Goal: Task Accomplishment & Management: Use online tool/utility

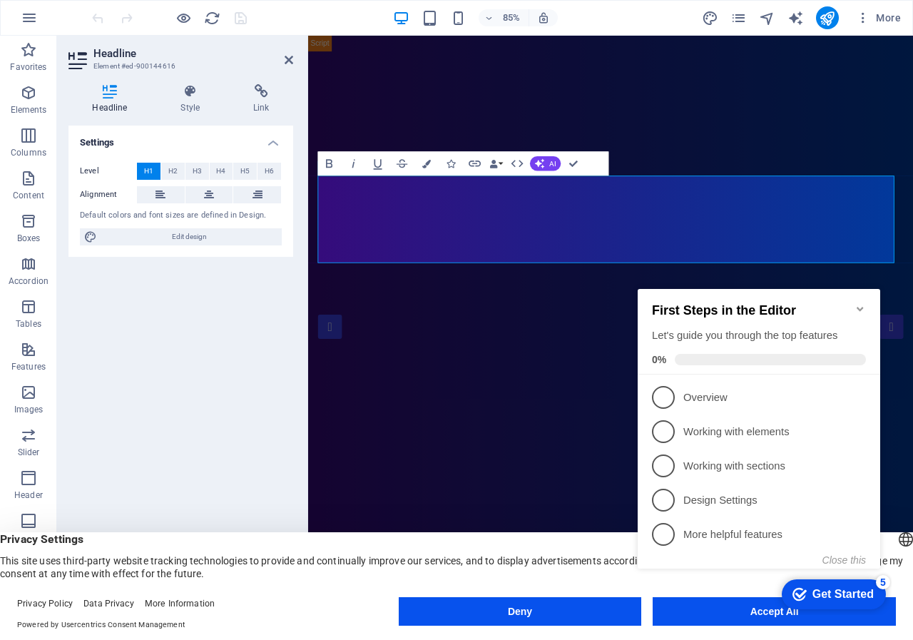
click at [863, 304] on icon "Minimize checklist" at bounding box center [860, 308] width 11 height 11
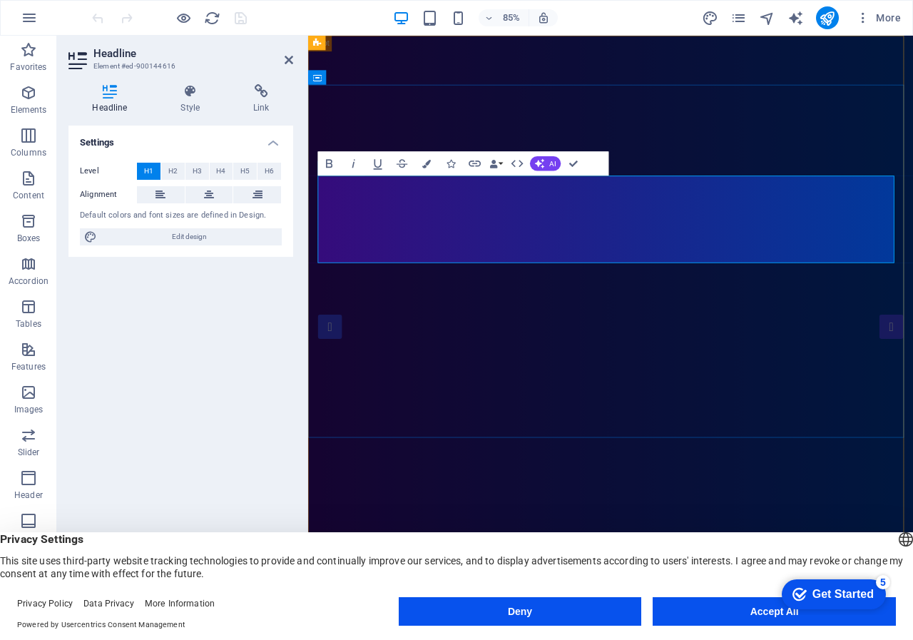
drag, startPoint x: 816, startPoint y: 255, endPoint x: 382, endPoint y: 233, distance: 435.1
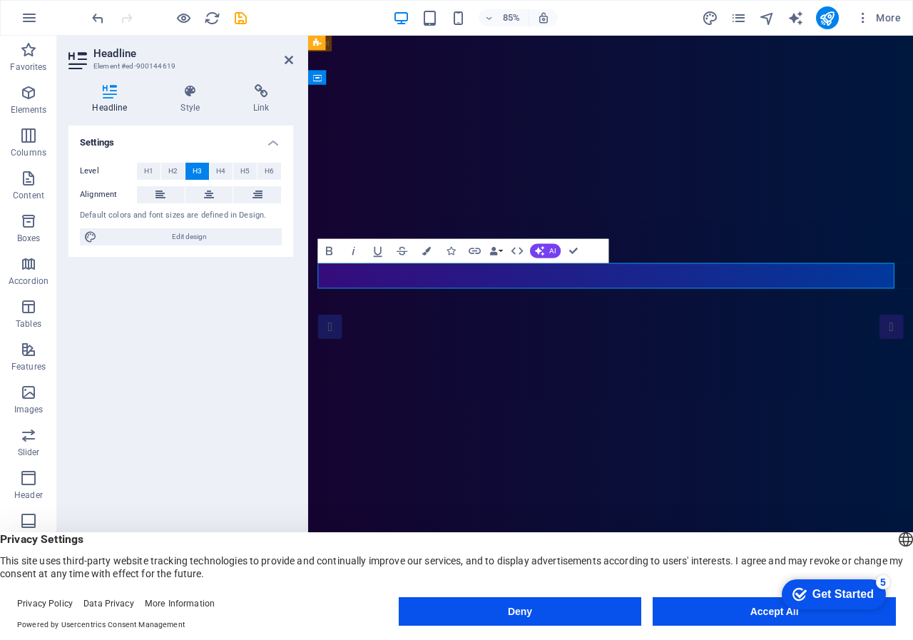
drag, startPoint x: 591, startPoint y: 323, endPoint x: 757, endPoint y: 333, distance: 165.8
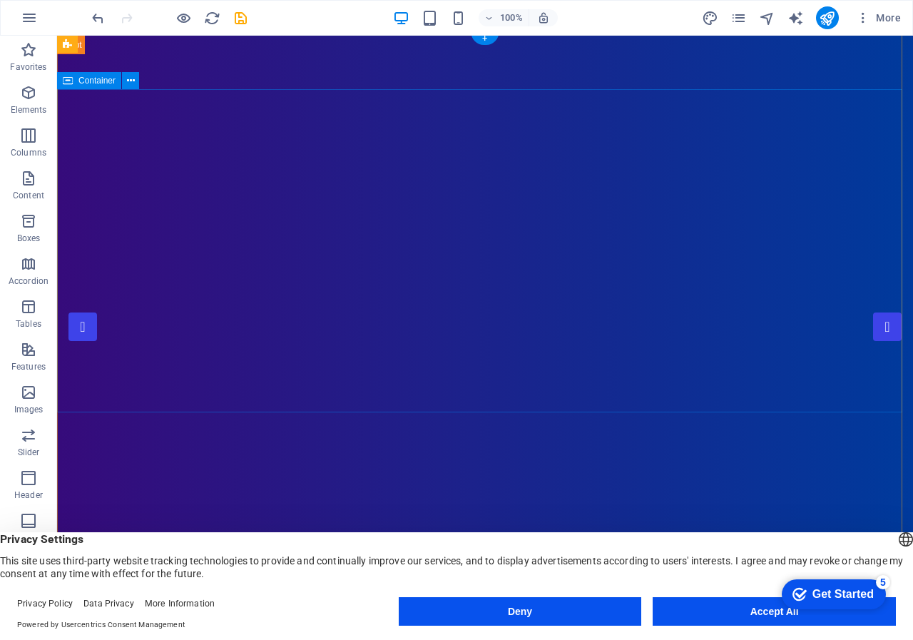
scroll to position [357, 0]
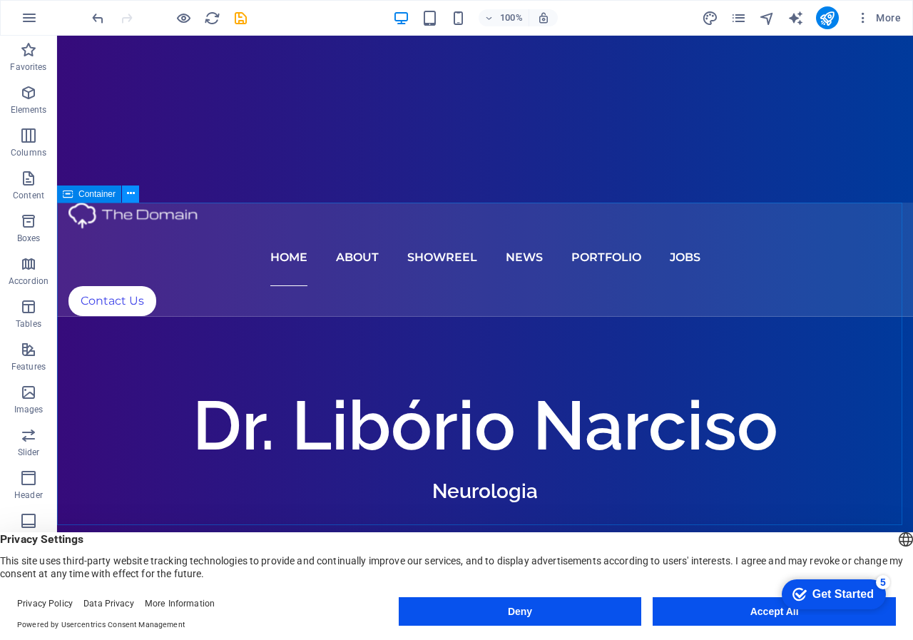
click at [136, 194] on button at bounding box center [130, 193] width 17 height 17
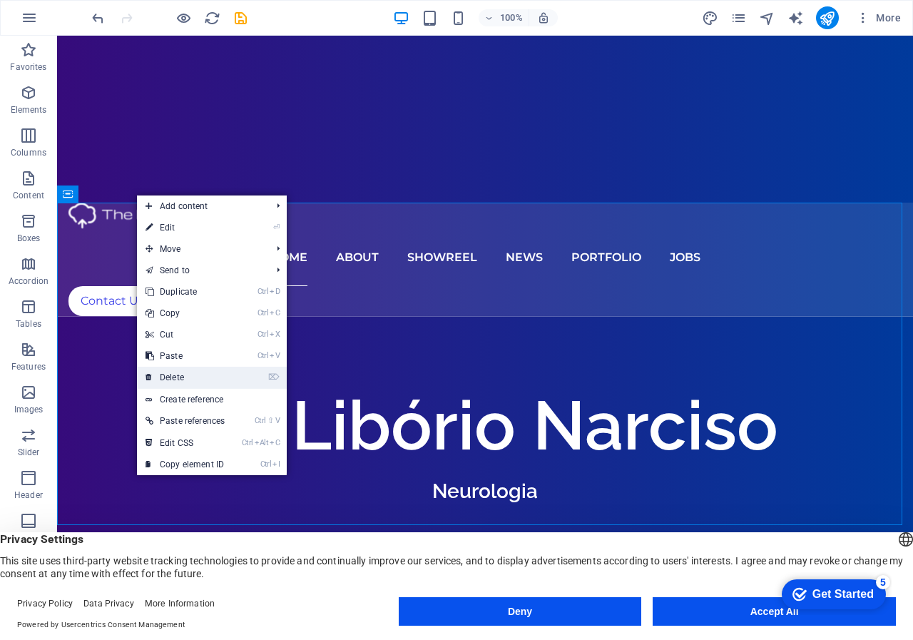
click at [190, 376] on link "⌦ Delete" at bounding box center [185, 377] width 96 height 21
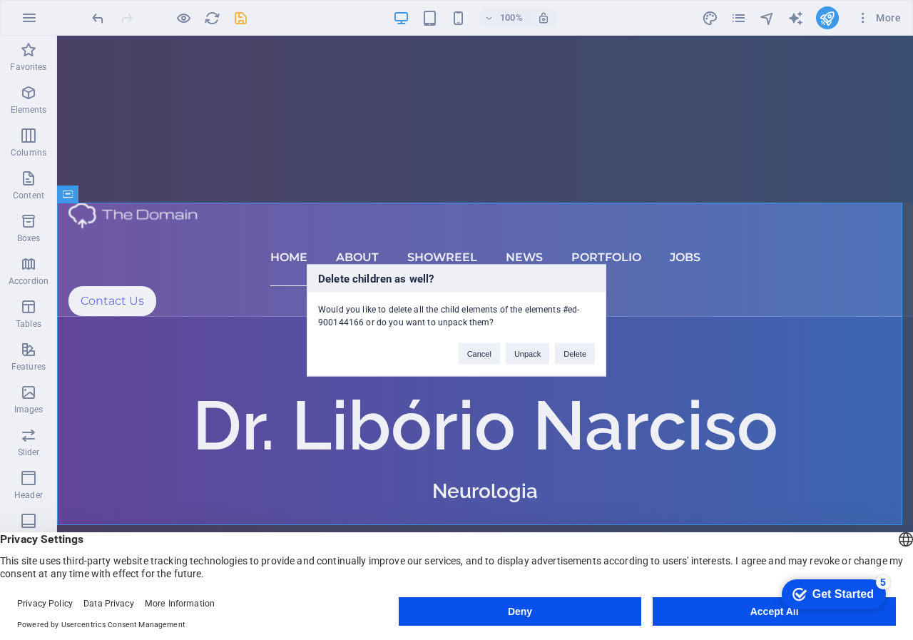
click at [84, 195] on div "Delete children as well? Would you like to delete all the child elements of the…" at bounding box center [456, 320] width 913 height 640
click at [357, 320] on div "Would you like to delete all the child elements of the elements #ed-900144166 o…" at bounding box center [456, 310] width 298 height 36
click at [815, 156] on div "Delete children as well? Would you like to delete all the child elements of the…" at bounding box center [456, 320] width 913 height 640
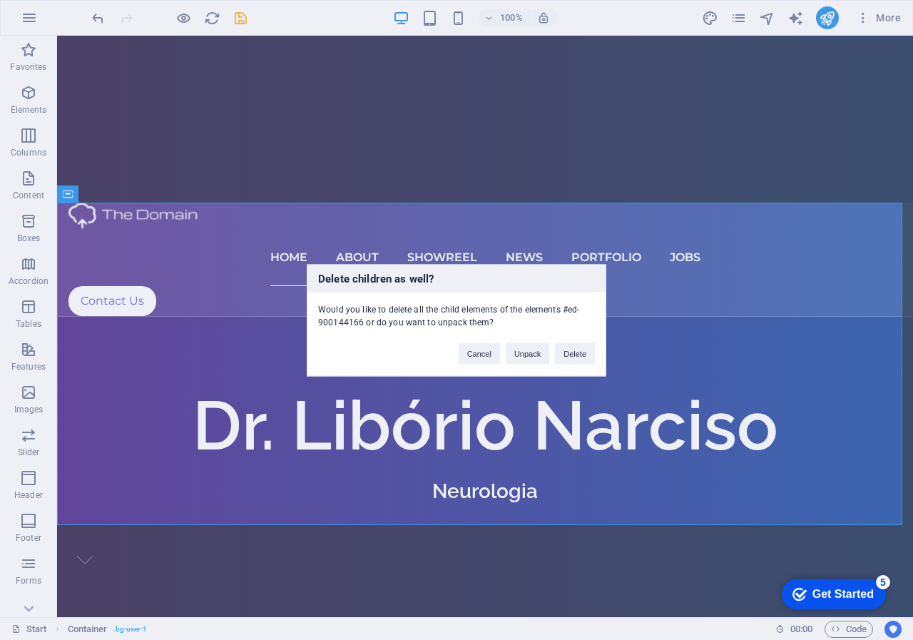
click at [144, 304] on div "Delete children as well? Would you like to delete all the child elements of the…" at bounding box center [456, 320] width 913 height 640
click at [66, 194] on div "Delete children as well? Would you like to delete all the child elements of the…" at bounding box center [456, 320] width 913 height 640
click at [321, 364] on div "Delete children as well? Would you like to delete all the child elements of the…" at bounding box center [457, 320] width 300 height 112
click at [358, 285] on h3 "Delete children as well?" at bounding box center [456, 278] width 298 height 27
drag, startPoint x: 911, startPoint y: 109, endPoint x: 913, endPoint y: 87, distance: 22.2
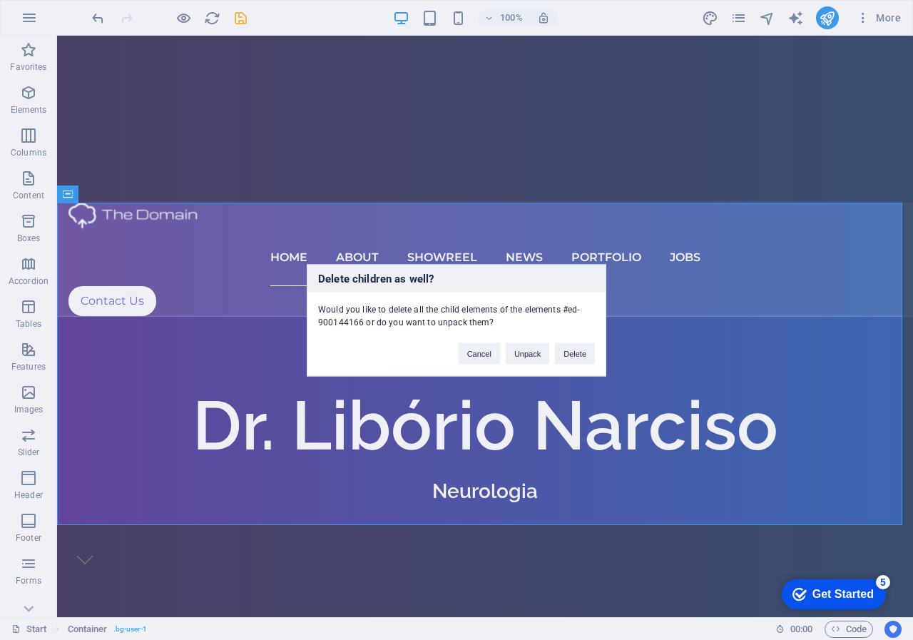
click at [913, 87] on div "Delete children as well? Would you like to delete all the child elements of the…" at bounding box center [456, 320] width 913 height 640
click at [520, 345] on button "Unpack" at bounding box center [528, 352] width 44 height 21
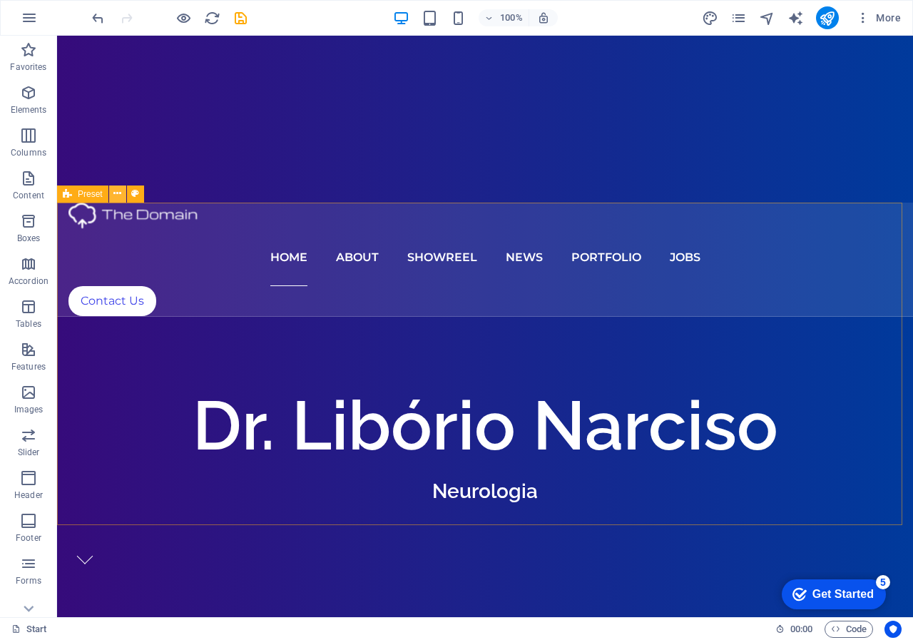
click at [114, 192] on icon at bounding box center [117, 193] width 8 height 15
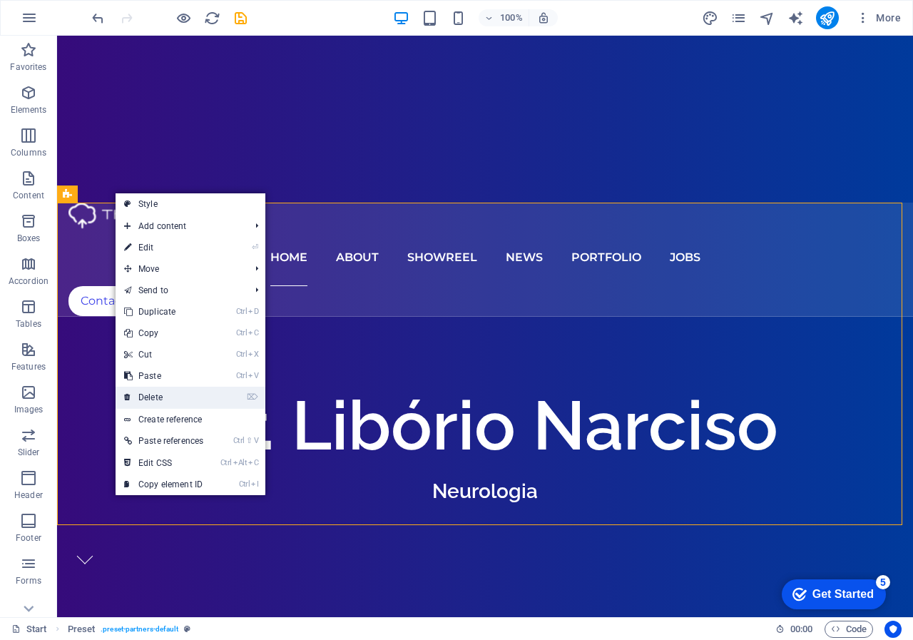
click at [156, 398] on link "⌦ Delete" at bounding box center [164, 397] width 96 height 21
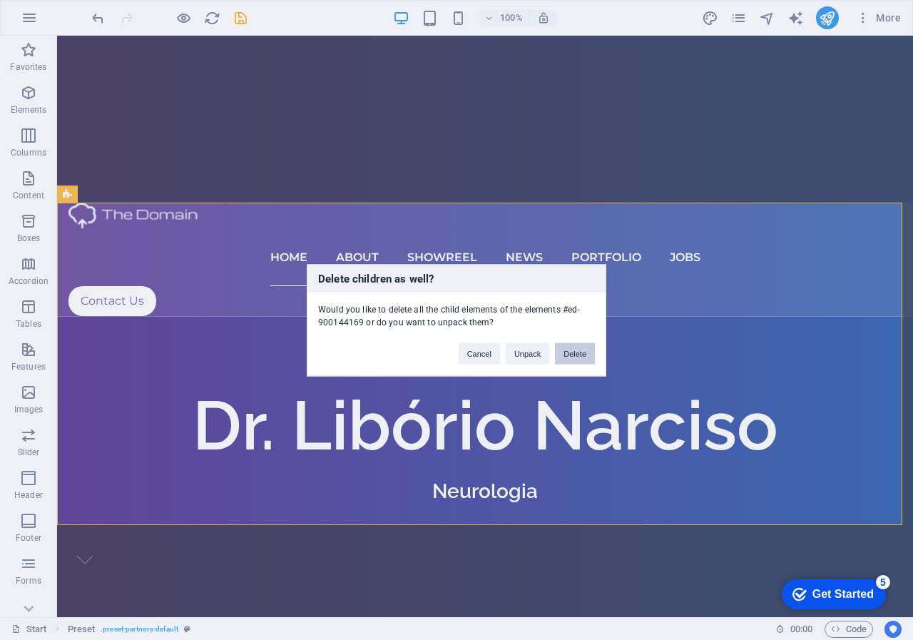
click at [568, 355] on button "Delete" at bounding box center [575, 352] width 40 height 21
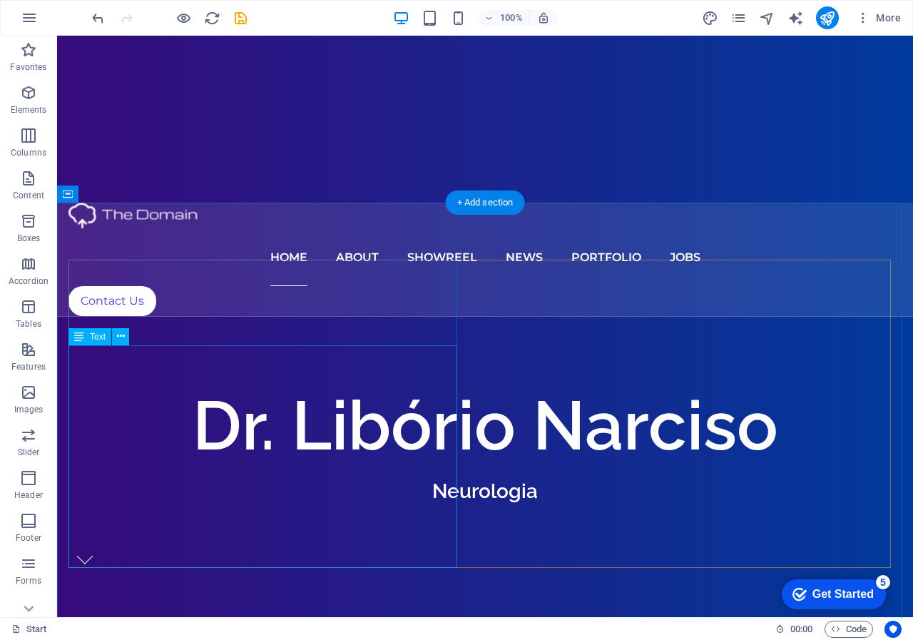
click at [75, 354] on div "Drag here to replace the existing content. Press “Ctrl” if you want to create a…" at bounding box center [485, 326] width 856 height 581
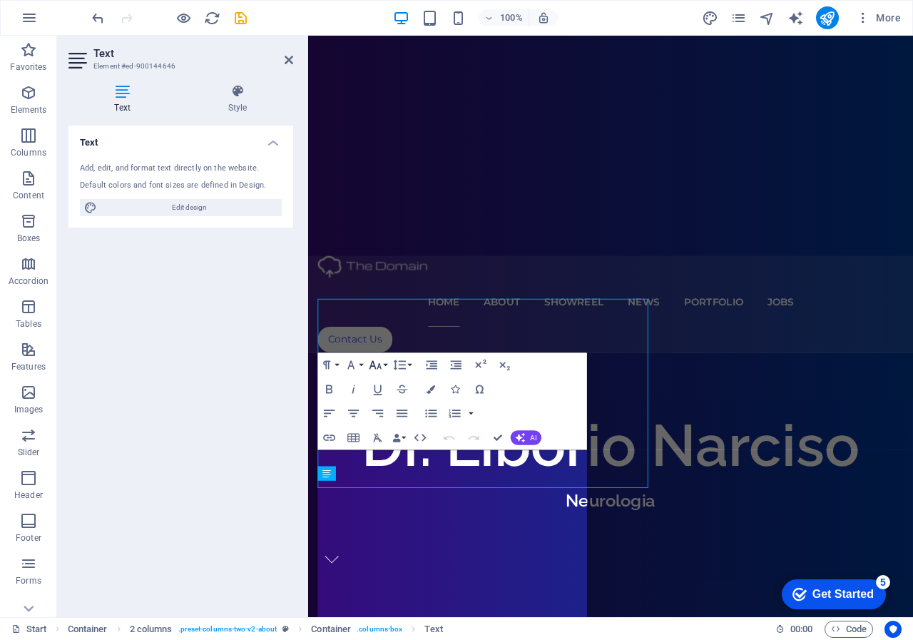
click at [368, 365] on icon "button" at bounding box center [375, 364] width 14 height 14
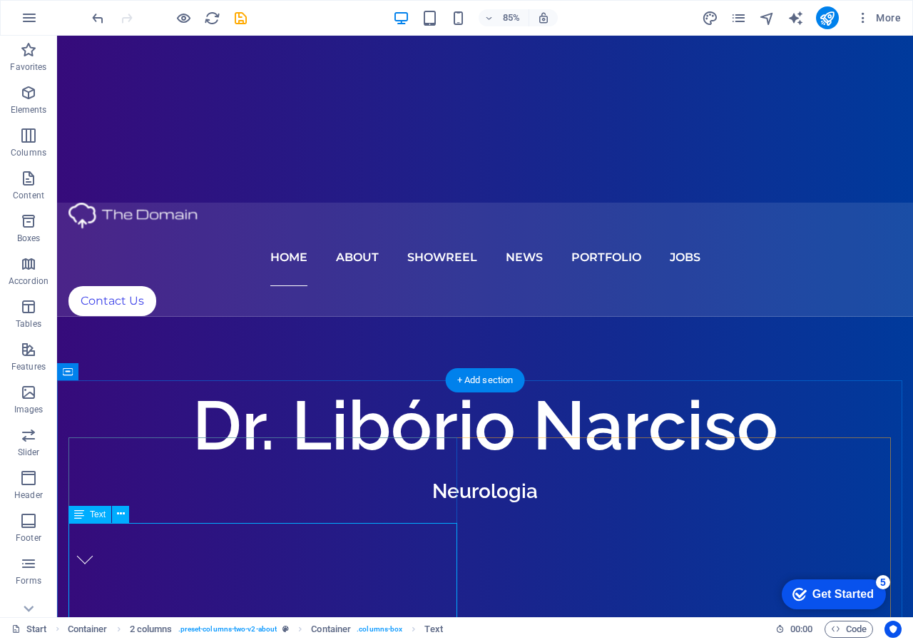
scroll to position [179, 0]
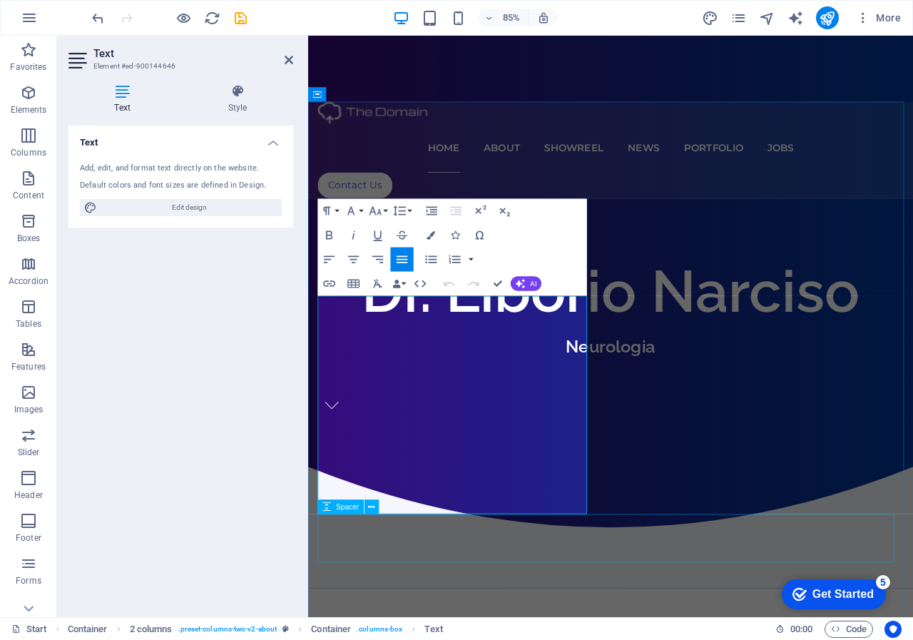
drag, startPoint x: 320, startPoint y: 348, endPoint x: 706, endPoint y: 629, distance: 476.5
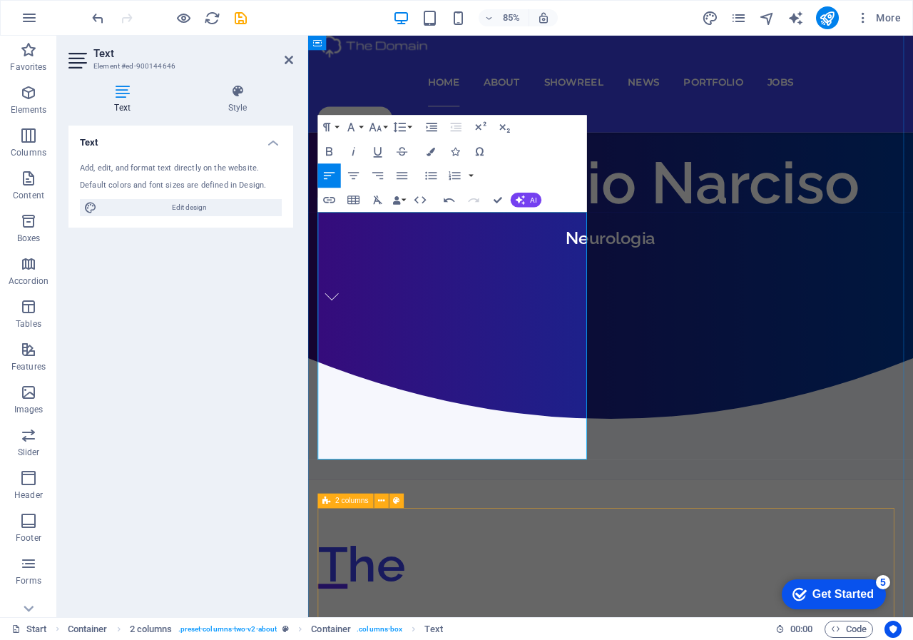
scroll to position [681, 0]
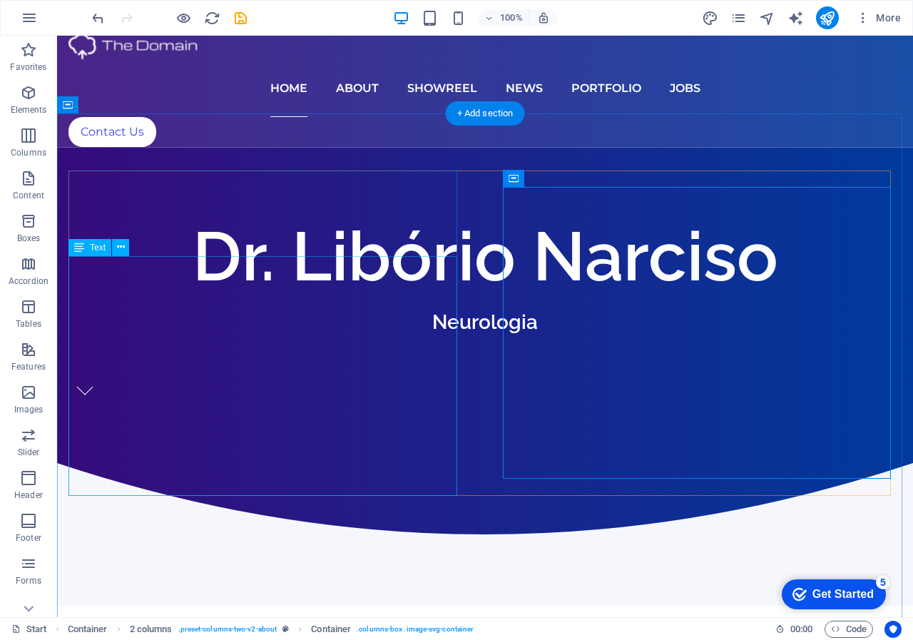
scroll to position [446, 0]
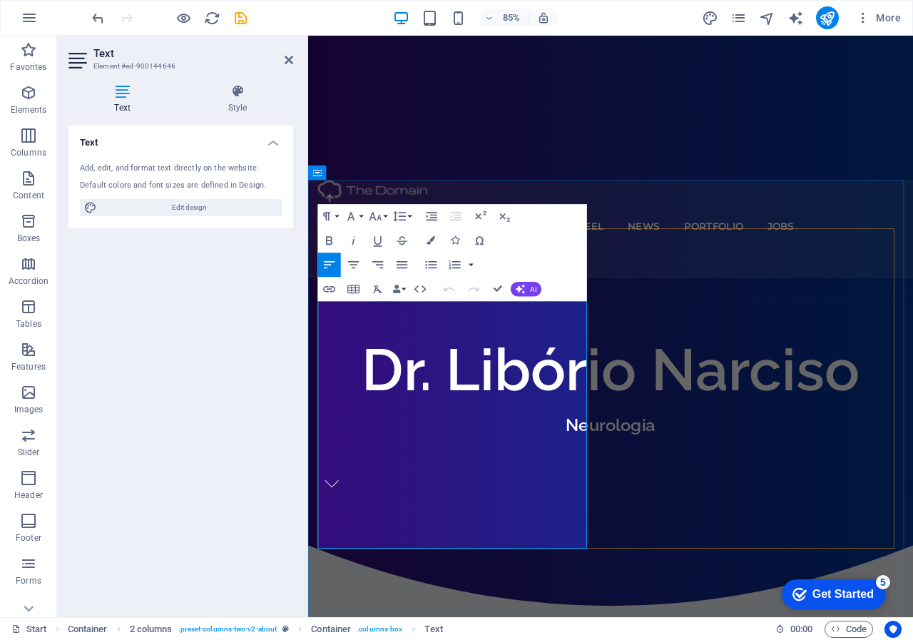
drag, startPoint x: 417, startPoint y: 652, endPoint x: 300, endPoint y: 656, distance: 117.1
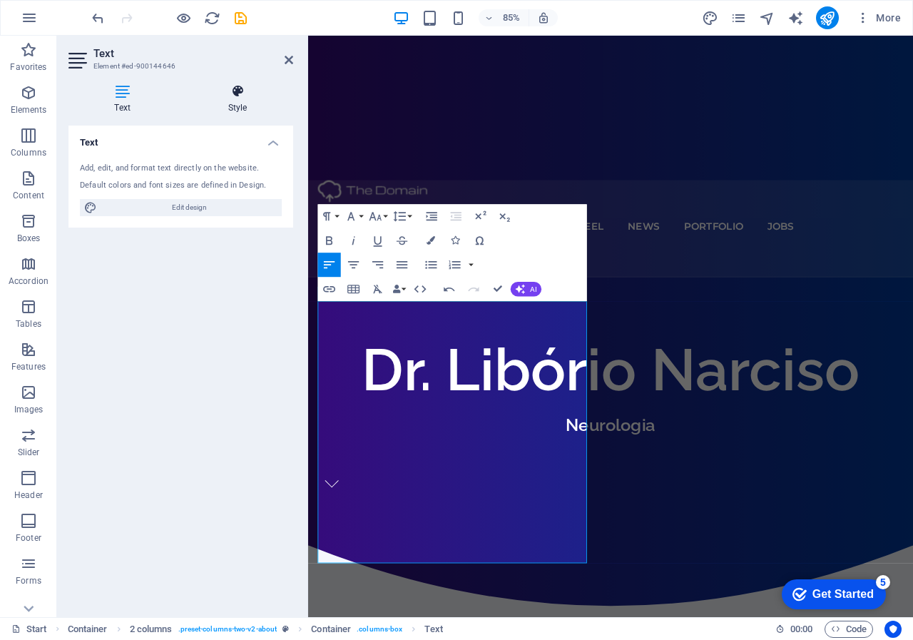
click at [238, 88] on icon at bounding box center [237, 91] width 111 height 14
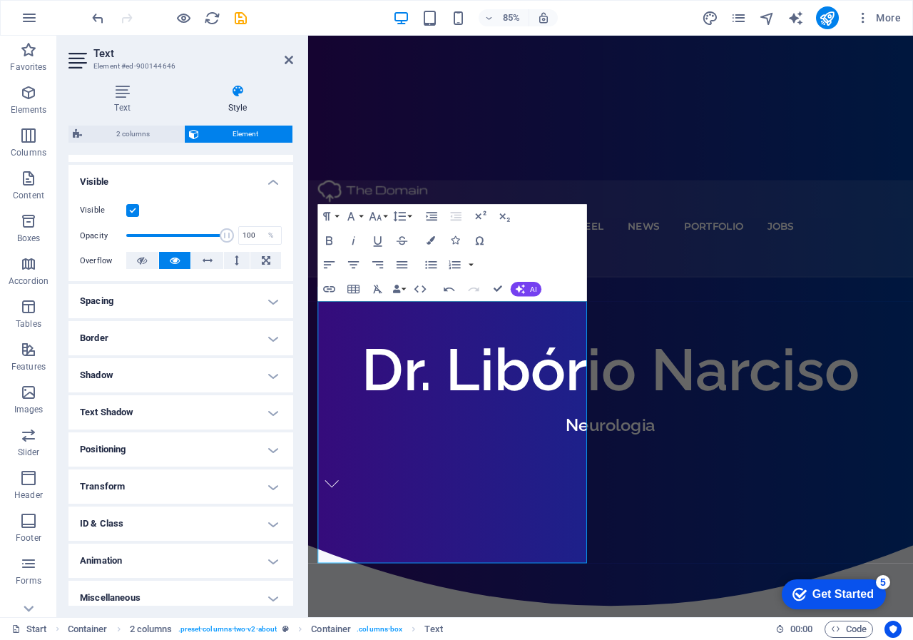
scroll to position [152, 0]
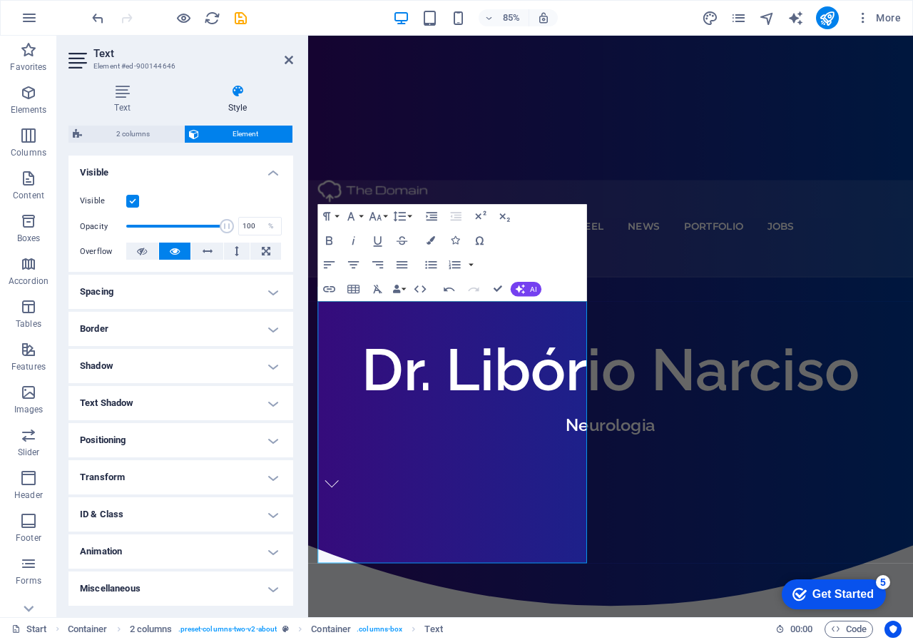
click at [273, 401] on h4 "Text Shadow" at bounding box center [180, 403] width 225 height 34
click at [273, 401] on h4 "Text Shadow" at bounding box center [180, 399] width 225 height 26
click at [268, 372] on h4 "Shadow" at bounding box center [180, 366] width 225 height 34
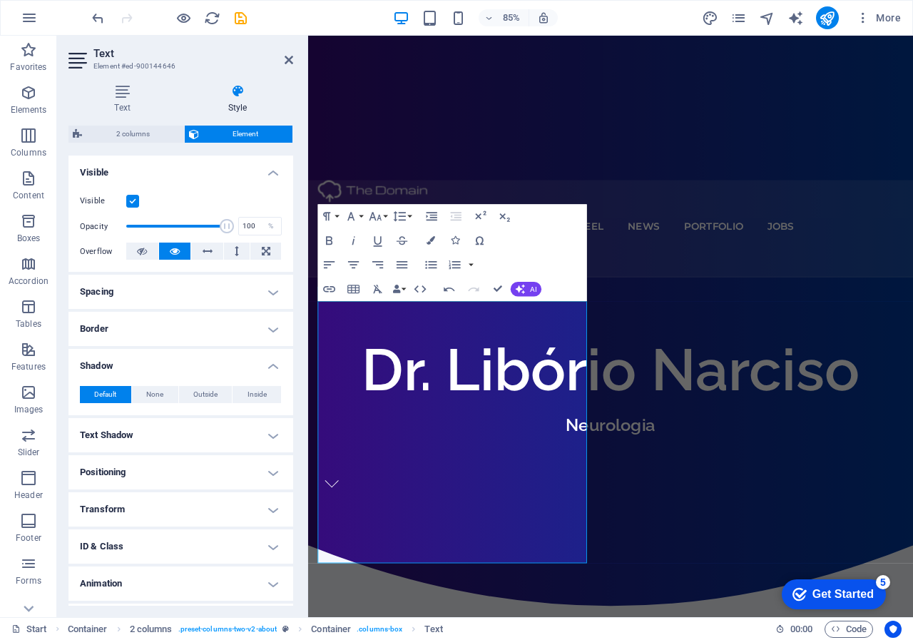
click at [268, 372] on h4 "Shadow" at bounding box center [180, 362] width 225 height 26
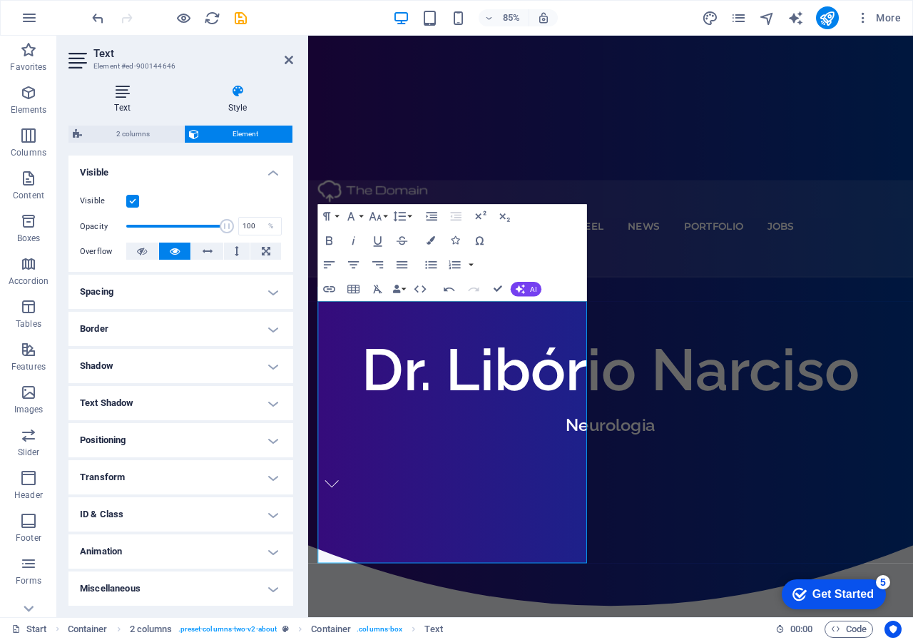
click at [129, 101] on h4 "Text" at bounding box center [124, 99] width 113 height 30
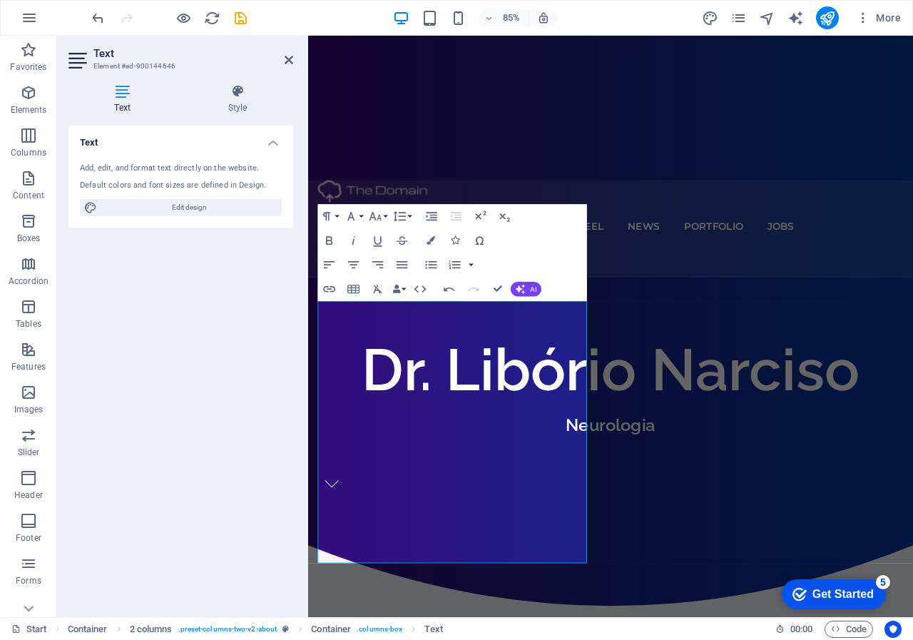
click at [281, 141] on h4 "Text" at bounding box center [180, 139] width 225 height 26
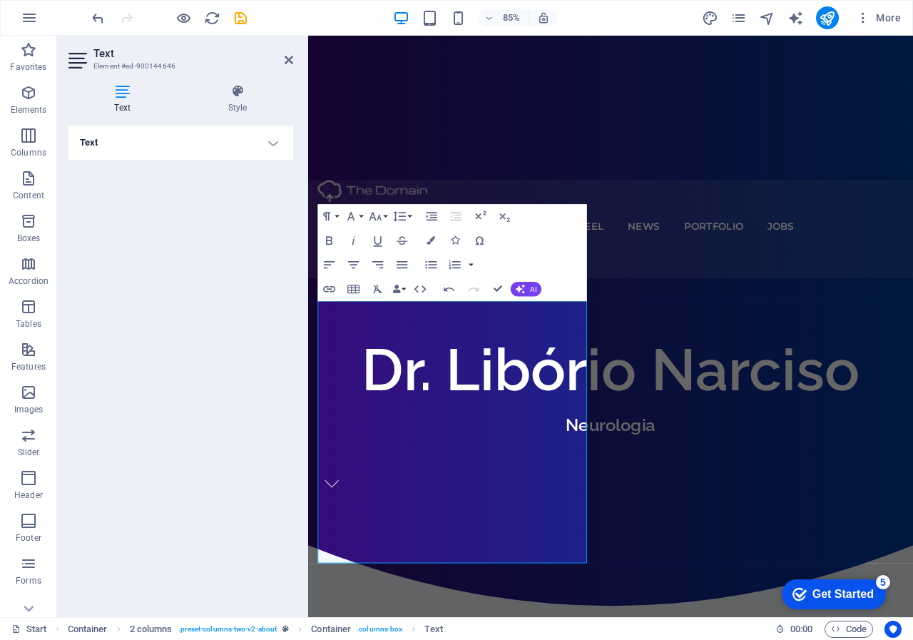
click at [280, 141] on h4 "Text" at bounding box center [180, 143] width 225 height 34
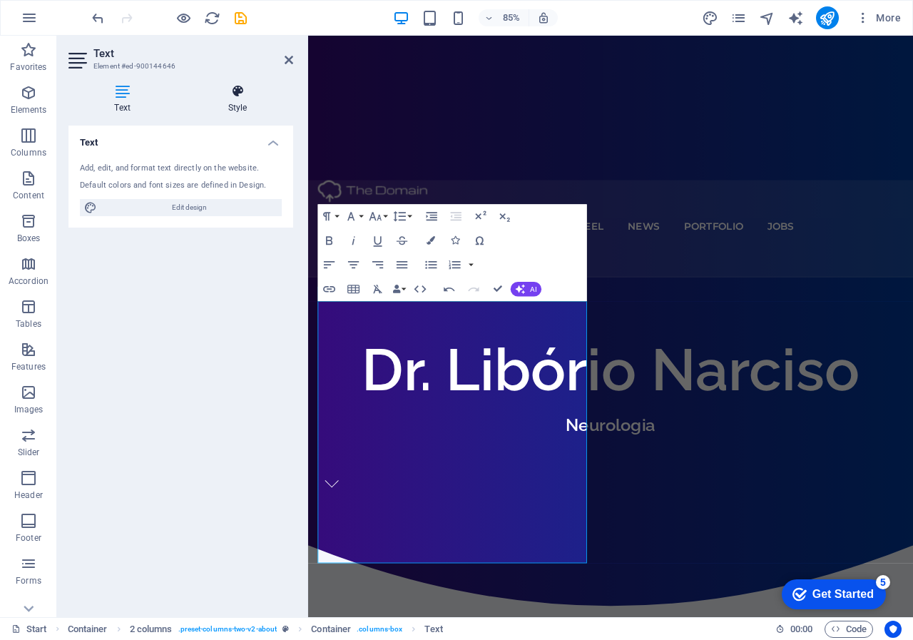
click at [243, 103] on h4 "Style" at bounding box center [237, 99] width 111 height 30
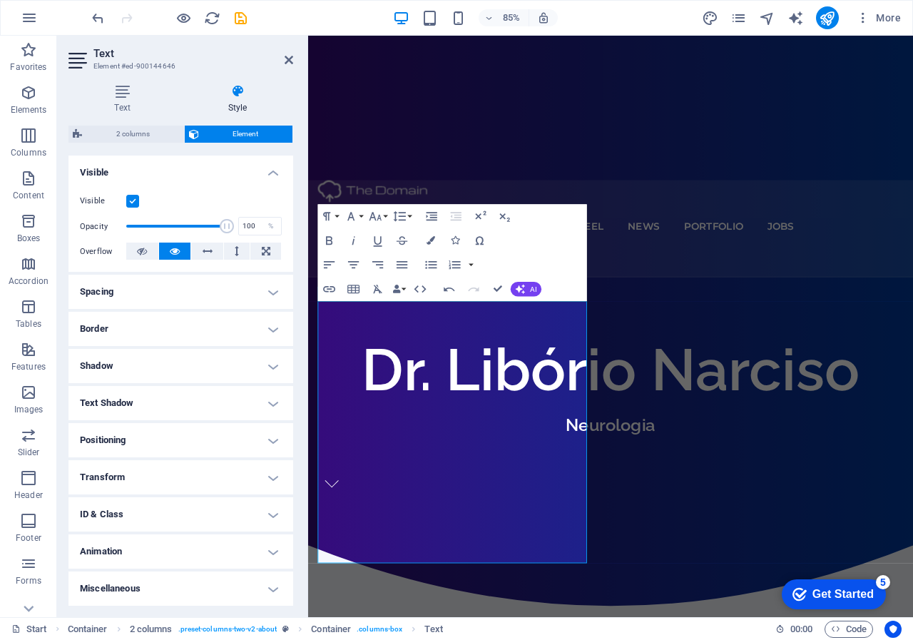
click at [268, 175] on h4 "Visible" at bounding box center [180, 169] width 225 height 26
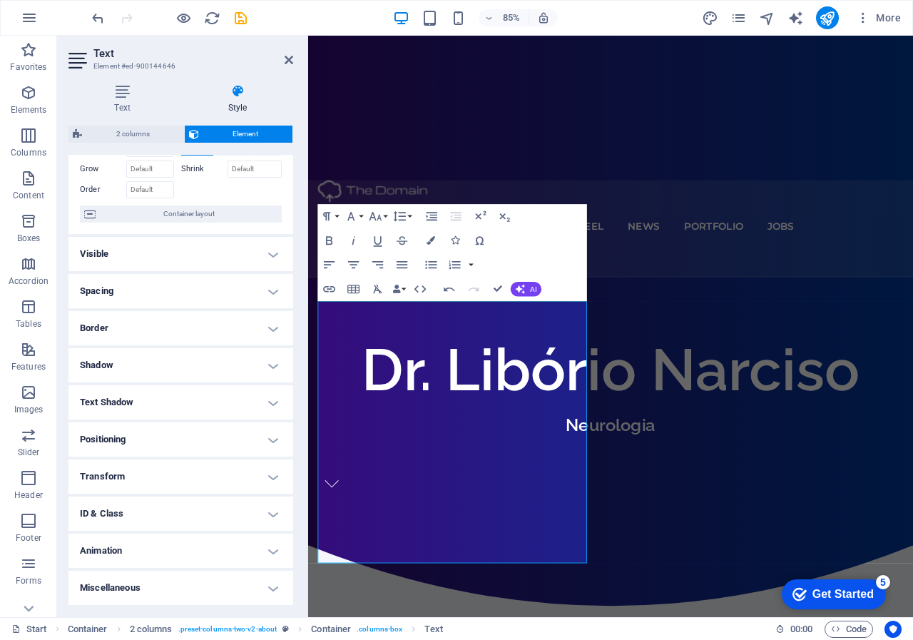
scroll to position [70, 0]
click at [270, 325] on h4 "Border" at bounding box center [180, 329] width 225 height 34
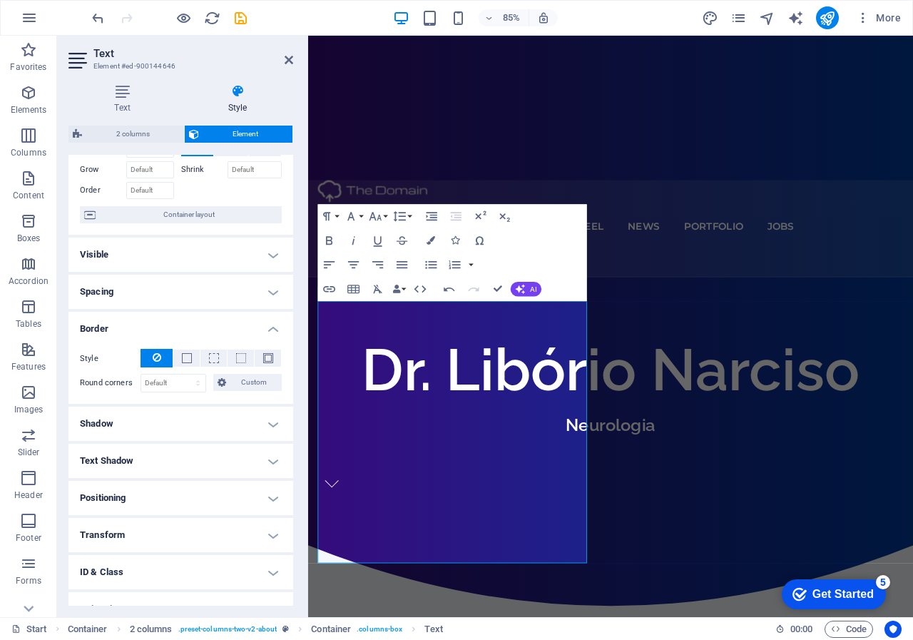
click at [270, 323] on h4 "Border" at bounding box center [180, 325] width 225 height 26
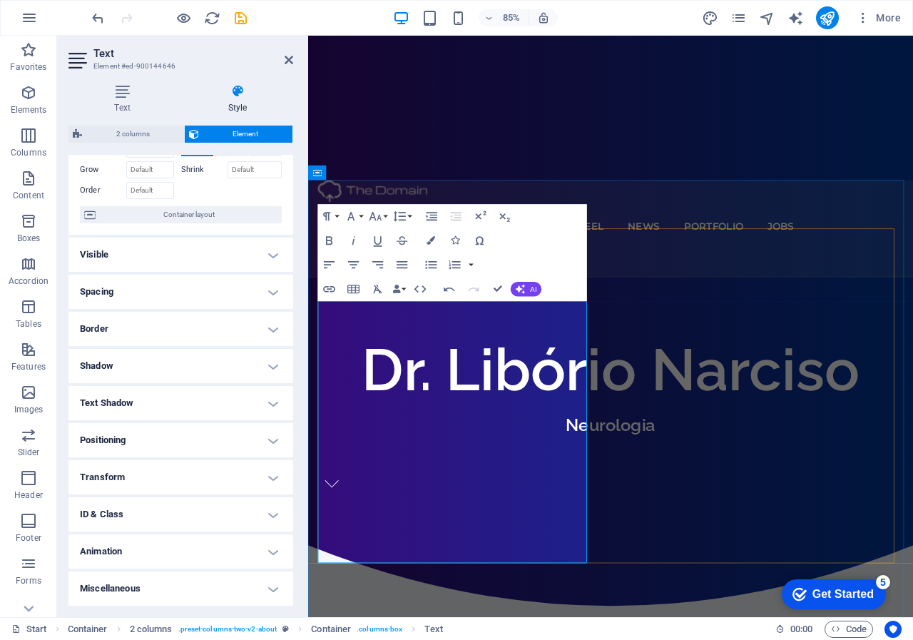
drag, startPoint x: 348, startPoint y: 649, endPoint x: 318, endPoint y: 646, distance: 30.1
drag, startPoint x: 420, startPoint y: 651, endPoint x: 273, endPoint y: 650, distance: 147.7
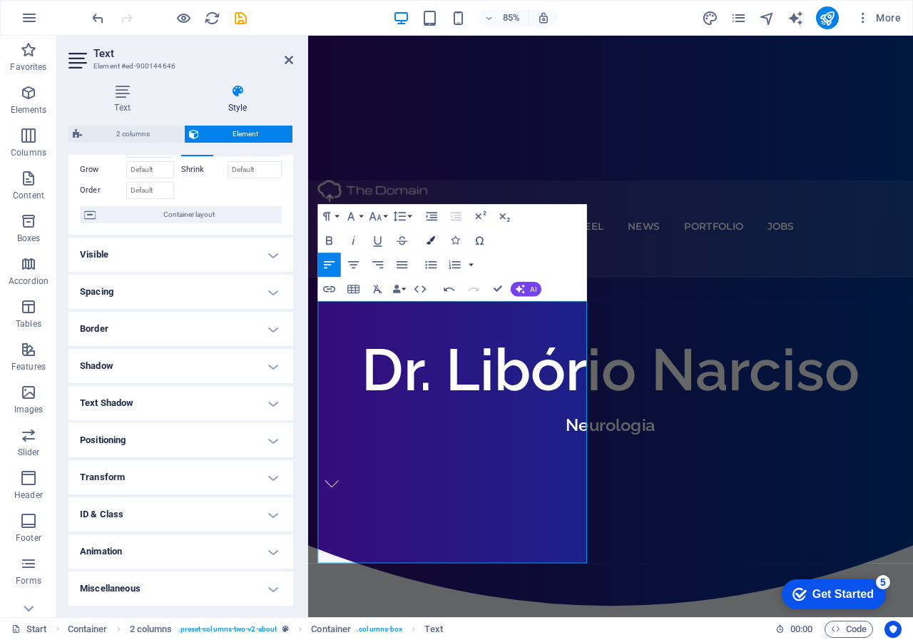
click at [434, 242] on icon "button" at bounding box center [431, 240] width 9 height 9
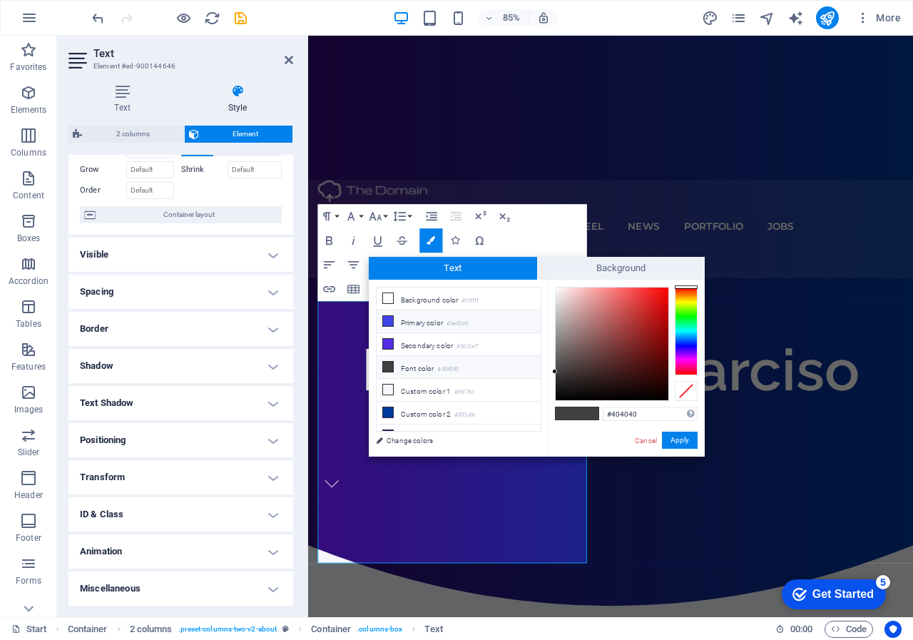
click at [387, 319] on icon at bounding box center [388, 321] width 10 height 10
type input "#3e43e9"
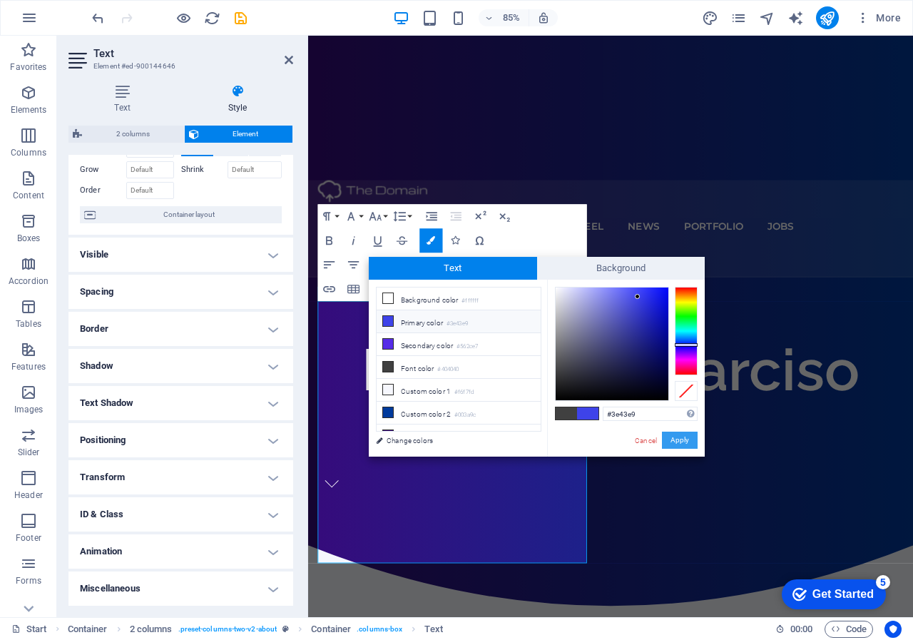
click at [684, 442] on button "Apply" at bounding box center [680, 440] width 36 height 17
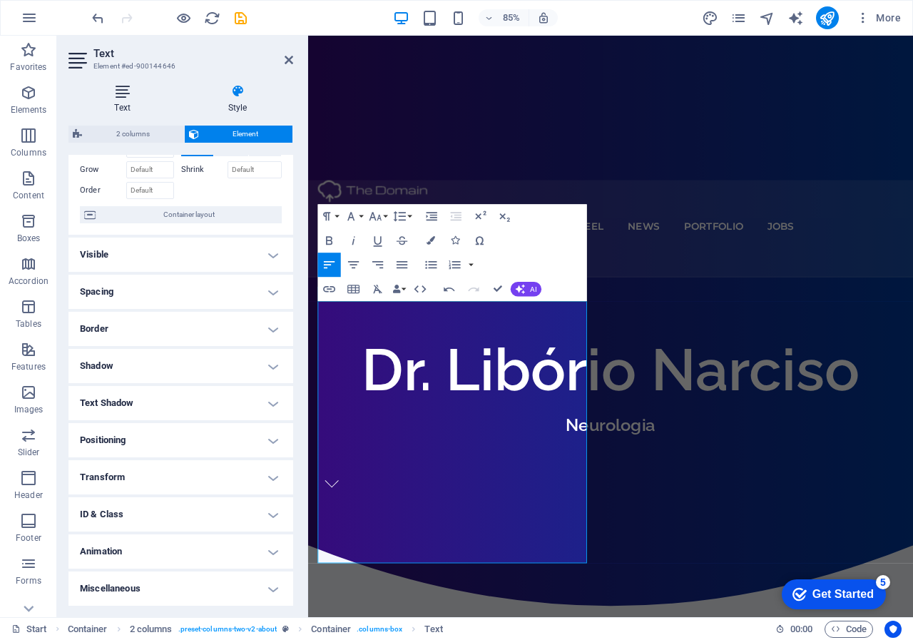
click at [128, 88] on icon at bounding box center [122, 91] width 108 height 14
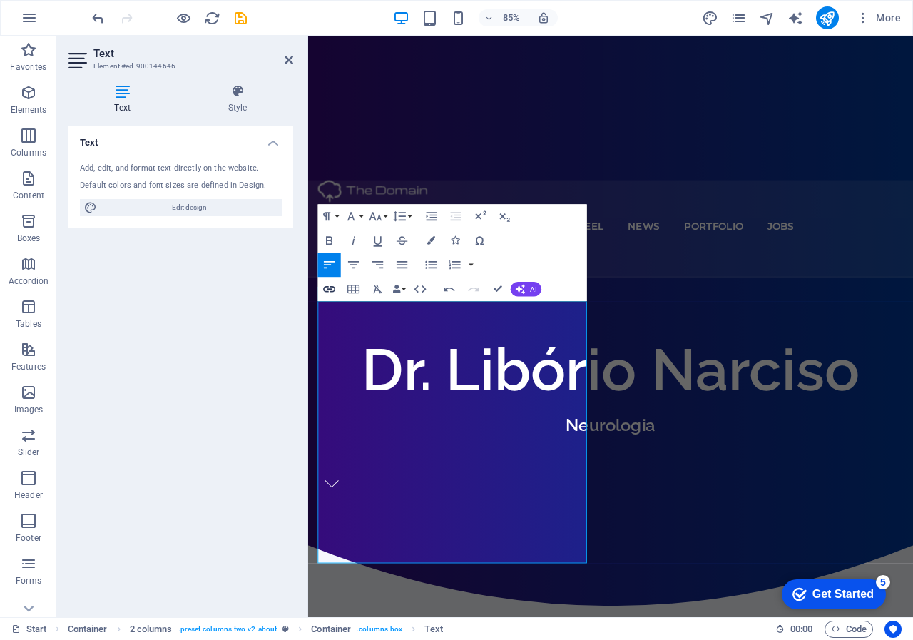
click at [329, 285] on icon "button" at bounding box center [329, 289] width 14 height 14
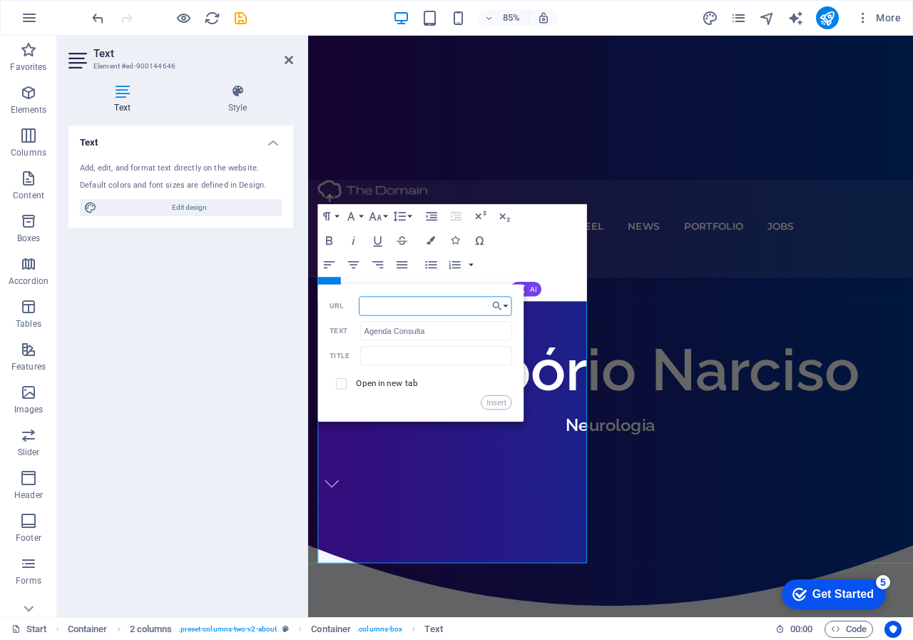
click at [387, 310] on input "URL" at bounding box center [436, 306] width 153 height 19
paste input "[URL][DOMAIN_NAME]"
type input "[URL][DOMAIN_NAME]"
click at [495, 404] on button "Insert" at bounding box center [497, 402] width 31 height 14
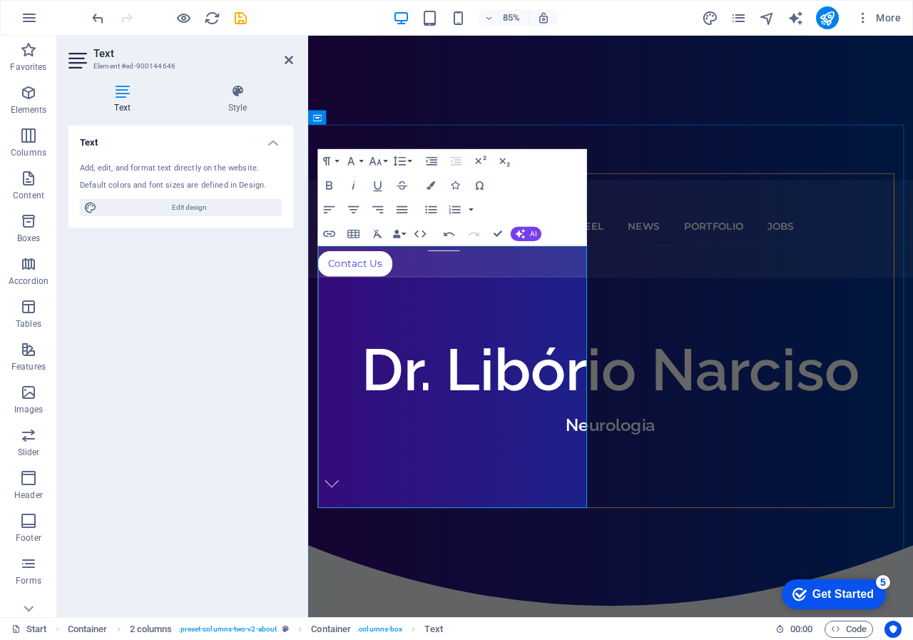
scroll to position [517, 0]
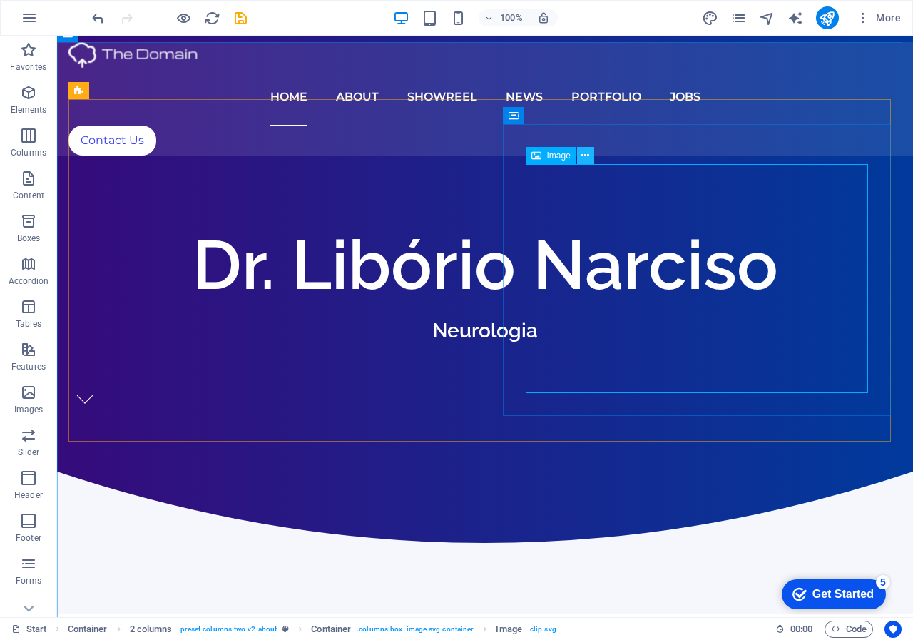
click at [579, 154] on button at bounding box center [585, 155] width 17 height 17
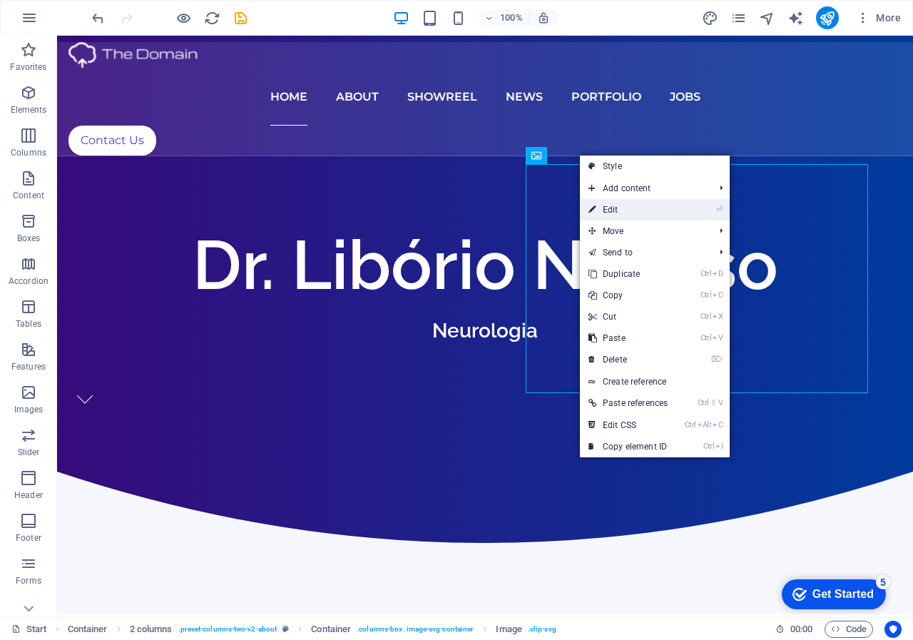
click at [616, 205] on link "⏎ Edit" at bounding box center [628, 209] width 96 height 21
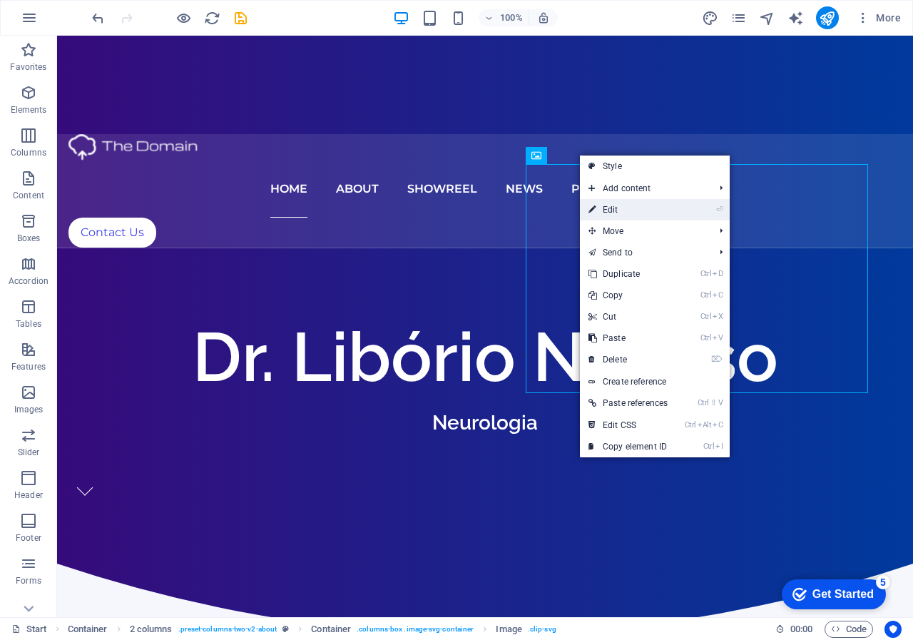
select select "%"
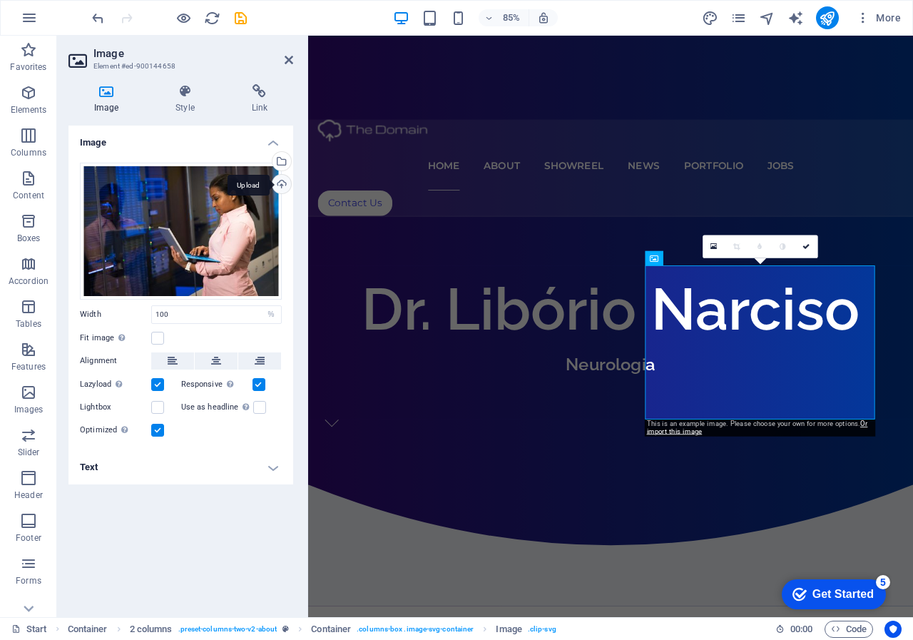
click at [282, 184] on div "Upload" at bounding box center [280, 185] width 21 height 21
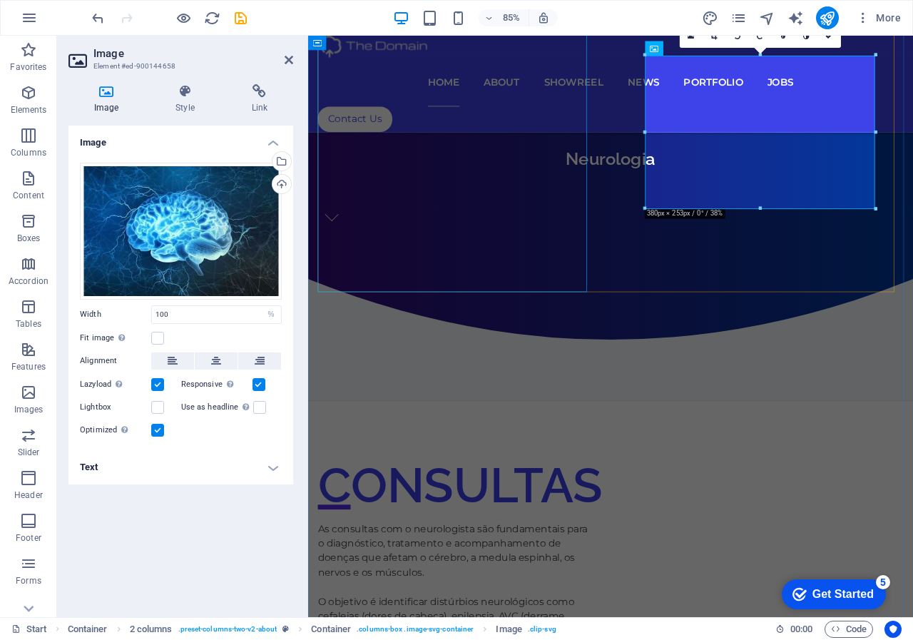
scroll to position [803, 0]
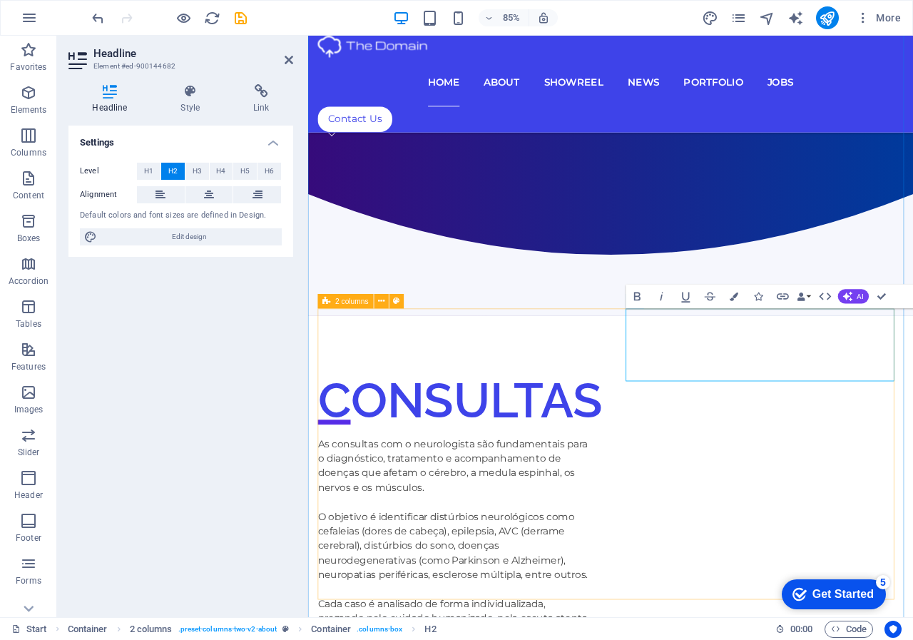
drag, startPoint x: 932, startPoint y: 398, endPoint x: 666, endPoint y: 395, distance: 266.8
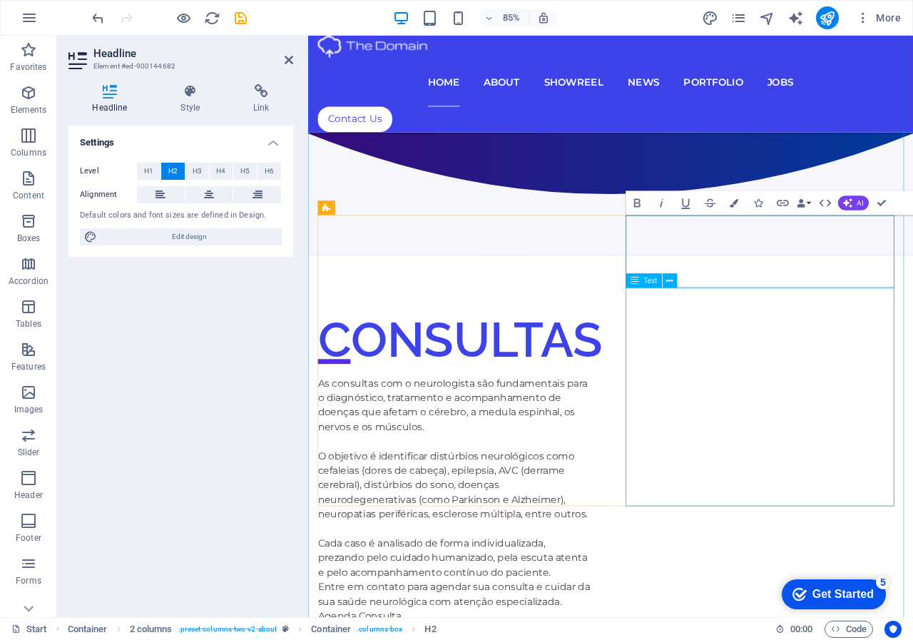
scroll to position [945, 0]
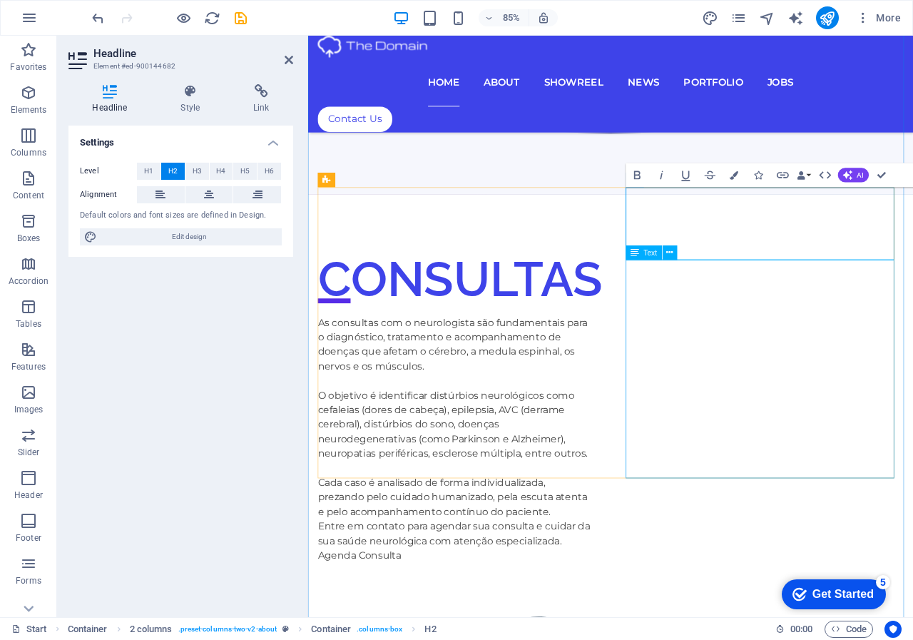
drag, startPoint x: 697, startPoint y: 313, endPoint x: 891, endPoint y: 272, distance: 198.4
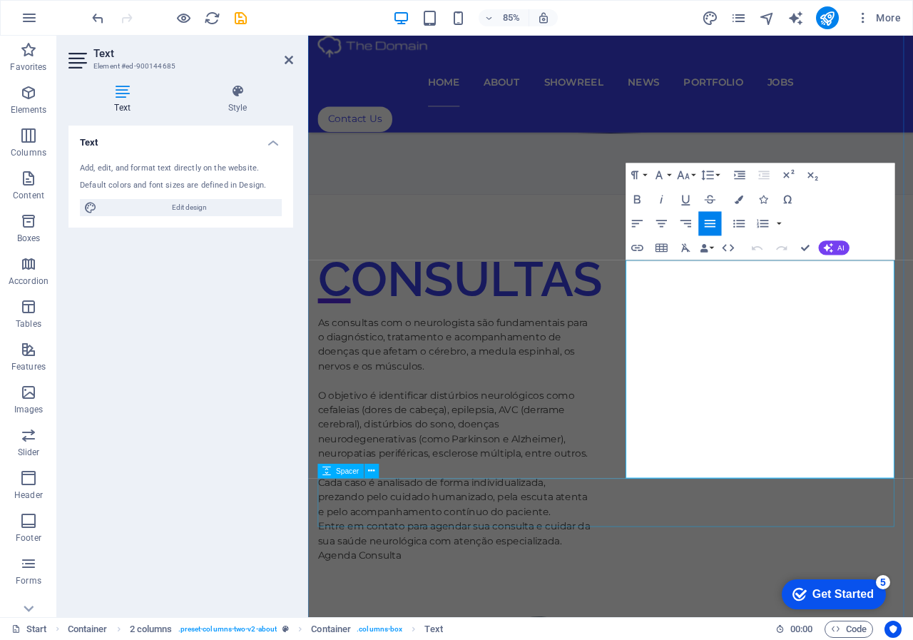
drag, startPoint x: 681, startPoint y: 307, endPoint x: 990, endPoint y: 547, distance: 390.6
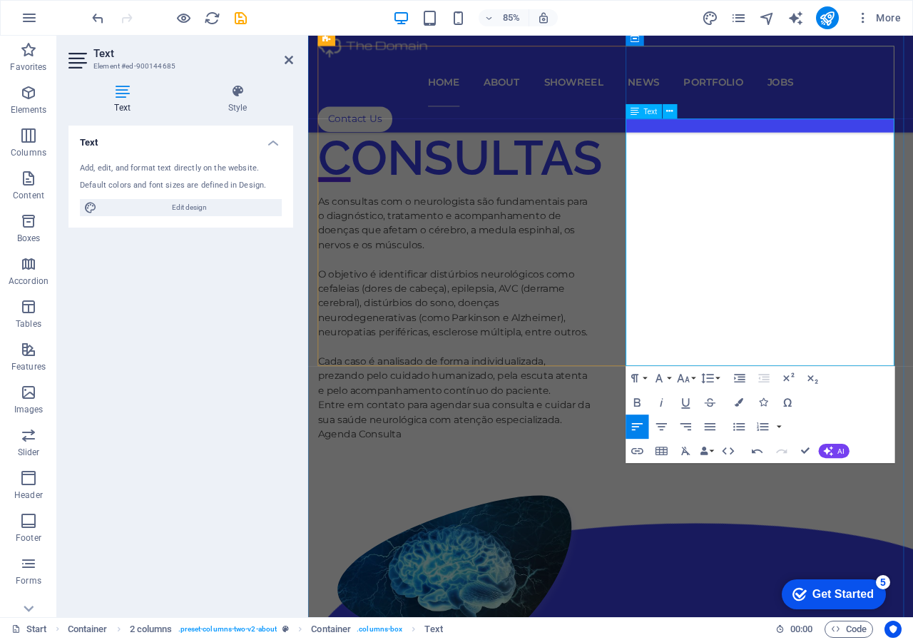
scroll to position [1231, 0]
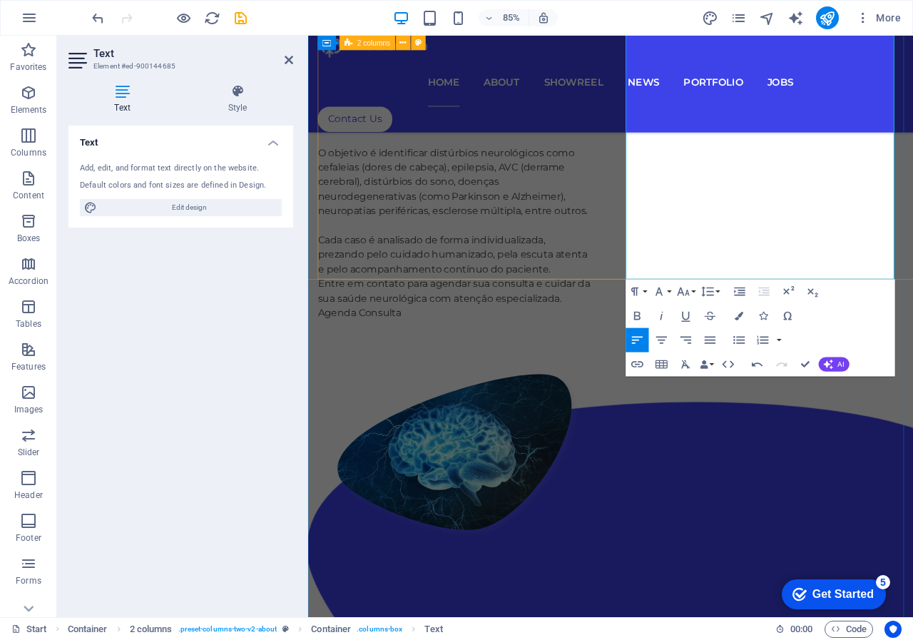
drag, startPoint x: 895, startPoint y: 296, endPoint x: 676, endPoint y: 295, distance: 218.3
click at [744, 320] on button "Colors" at bounding box center [739, 316] width 23 height 24
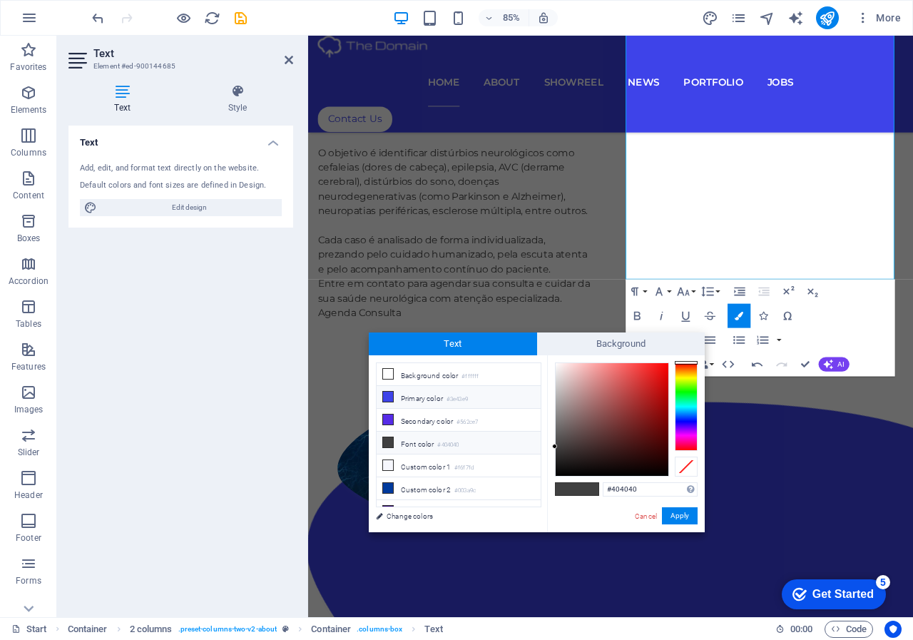
click at [390, 397] on icon at bounding box center [388, 397] width 10 height 10
type input "#3e43e9"
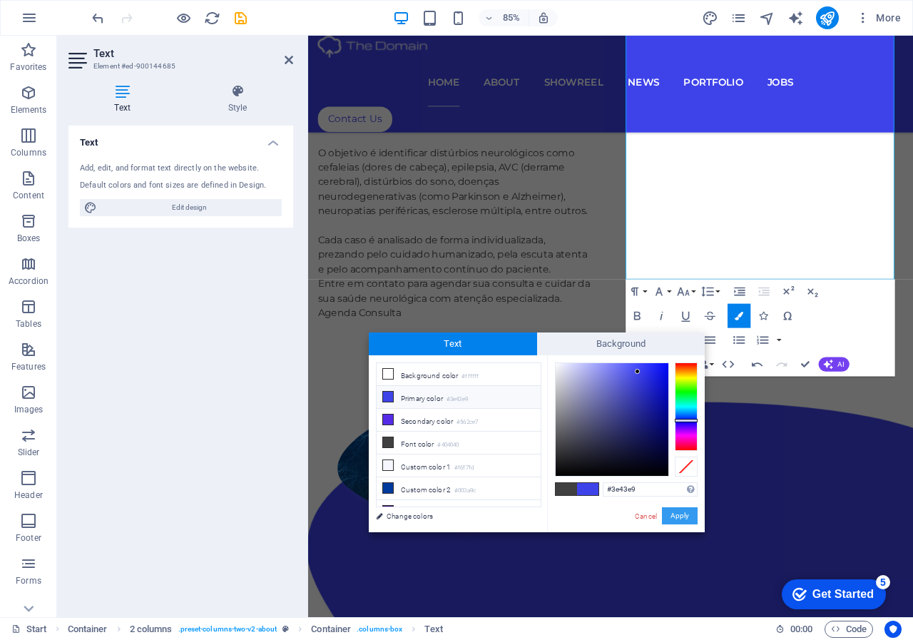
drag, startPoint x: 434, startPoint y: 559, endPoint x: 678, endPoint y: 512, distance: 247.9
click at [678, 512] on button "Apply" at bounding box center [680, 515] width 36 height 17
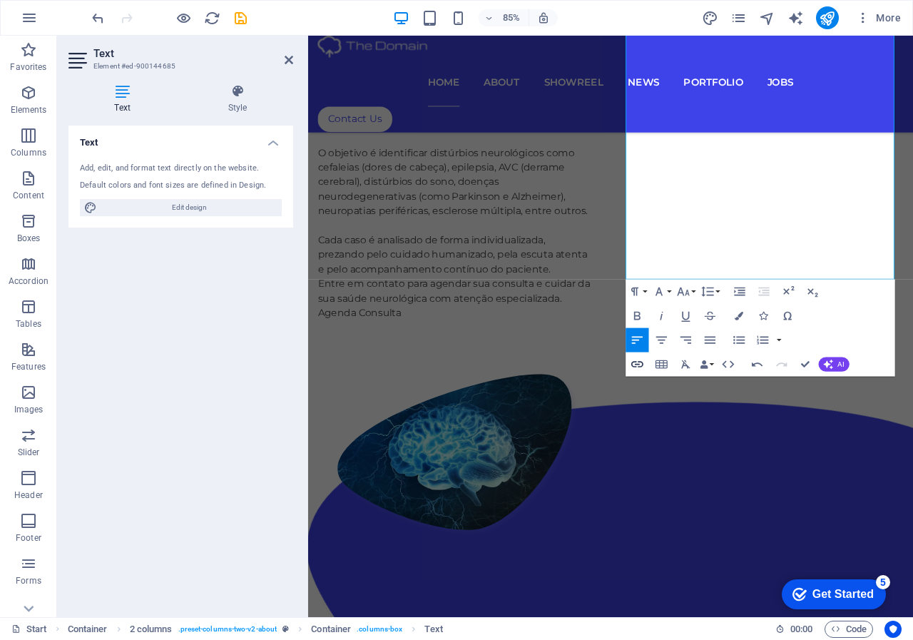
click at [636, 363] on icon "button" at bounding box center [637, 364] width 14 height 14
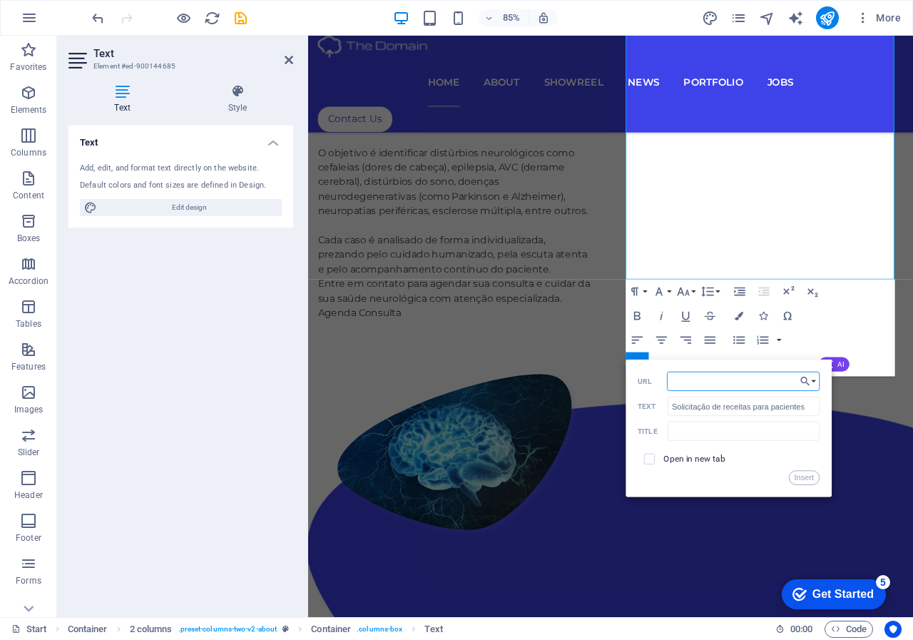
paste input "[URL][DOMAIN_NAME]"
drag, startPoint x: 778, startPoint y: 382, endPoint x: 731, endPoint y: 382, distance: 46.4
click at [731, 382] on input "[URL][DOMAIN_NAME]" at bounding box center [743, 381] width 153 height 19
type input "[URL][DOMAIN_NAME]"
click at [803, 478] on button "Insert" at bounding box center [804, 478] width 31 height 14
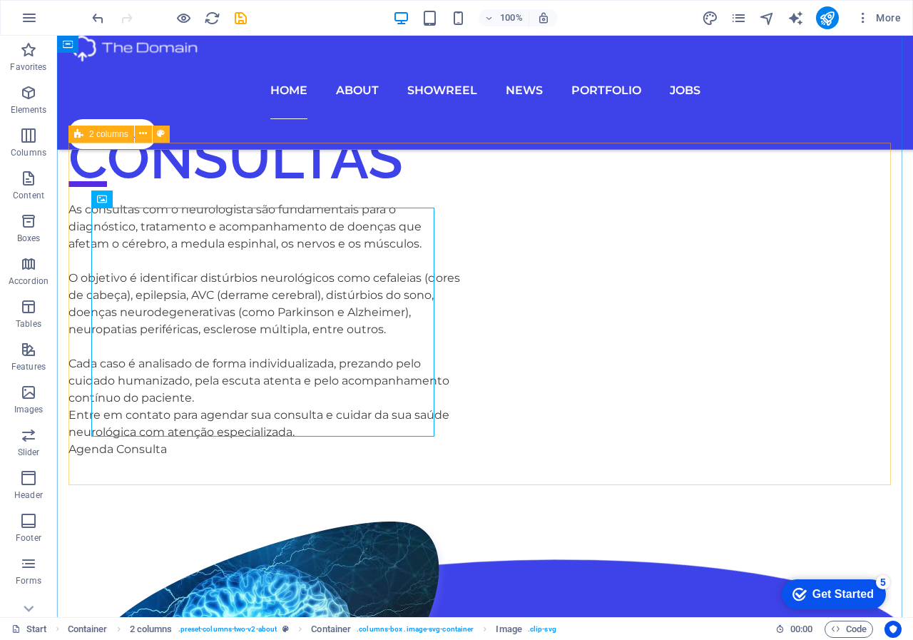
scroll to position [873, 0]
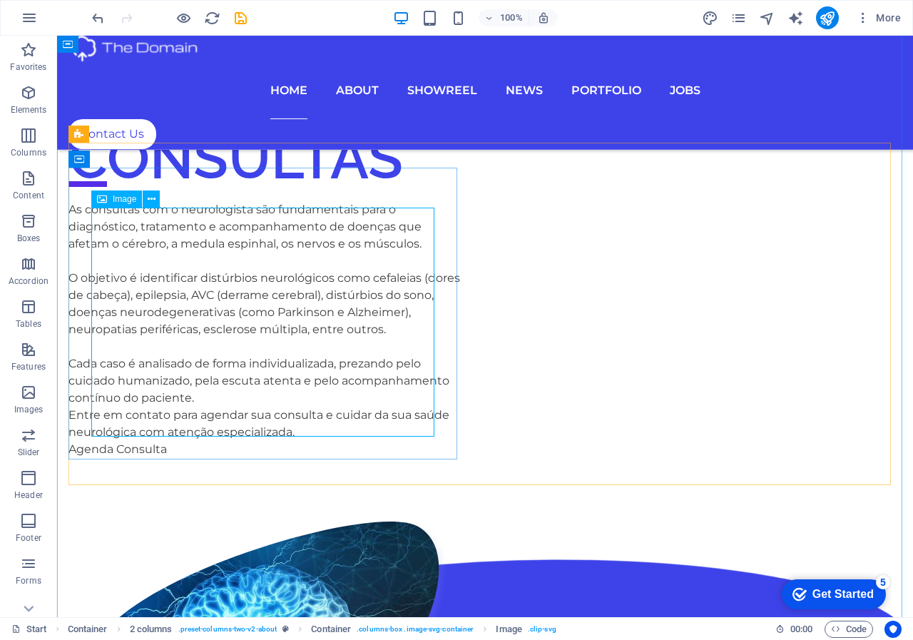
select select "%"
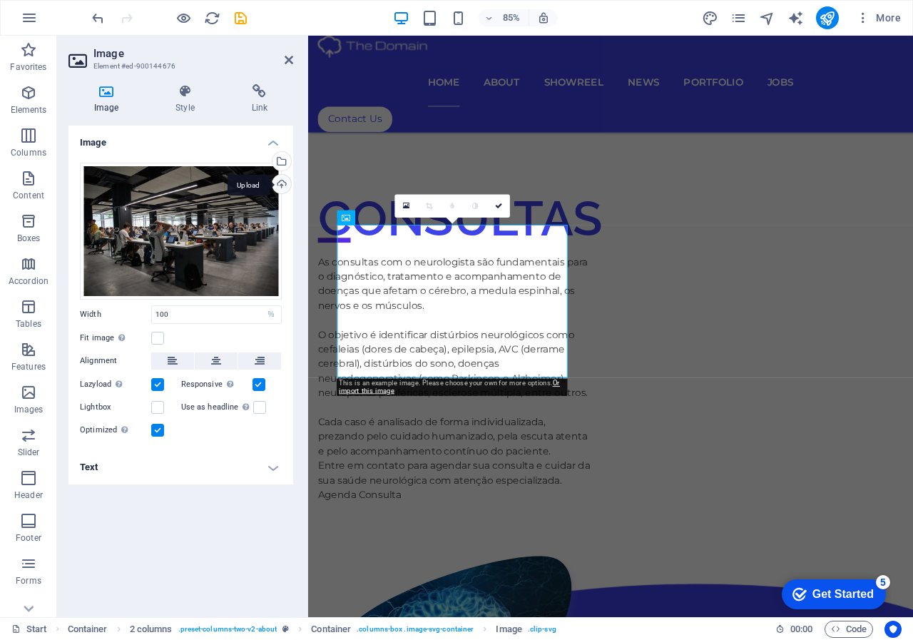
click at [283, 183] on div "Upload" at bounding box center [280, 185] width 21 height 21
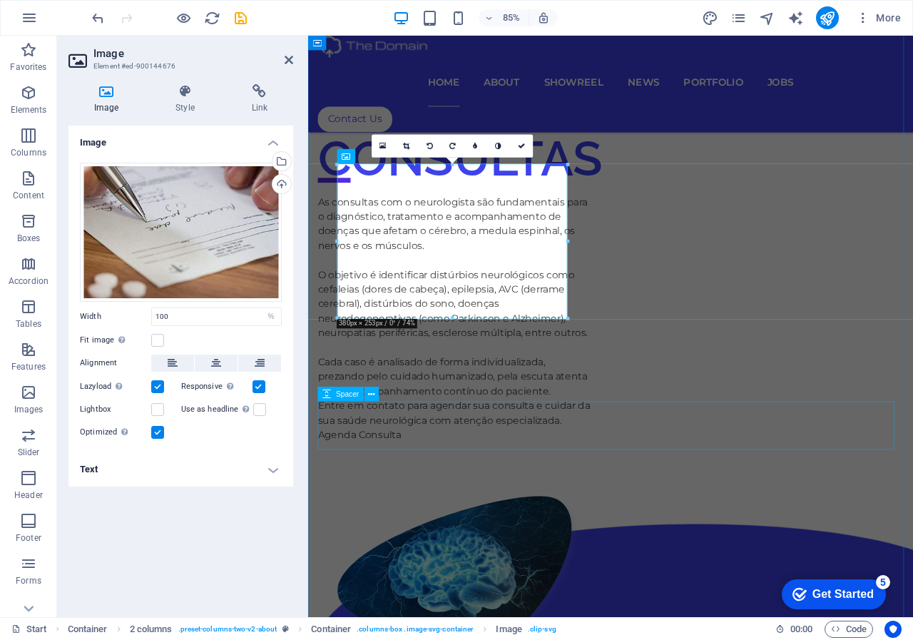
scroll to position [1088, 0]
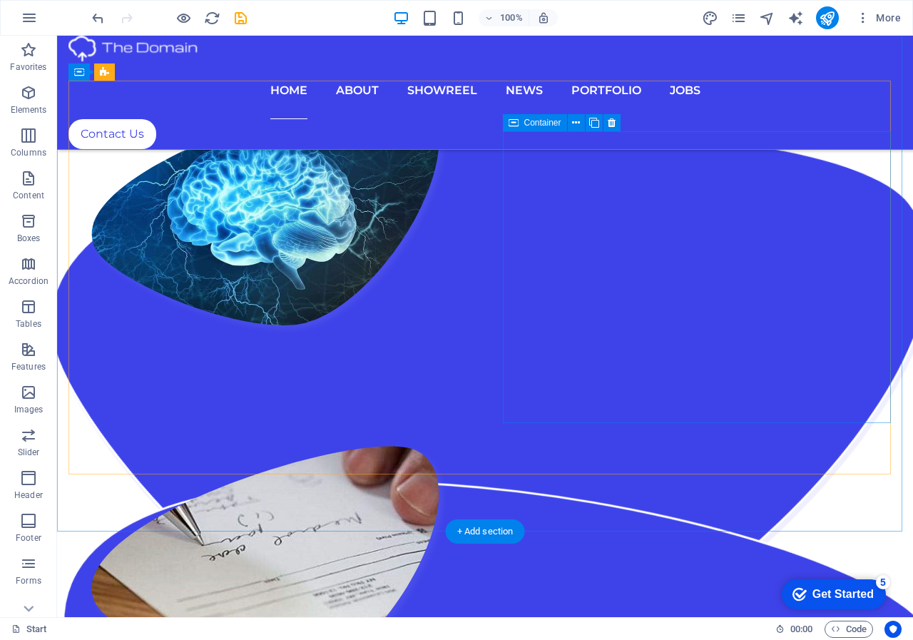
scroll to position [1301, 0]
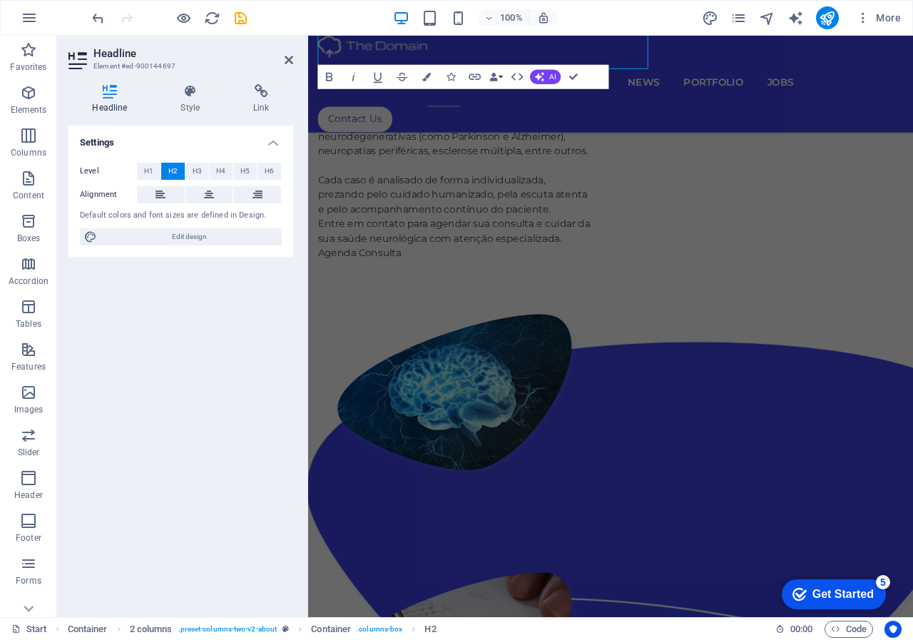
scroll to position [1512, 0]
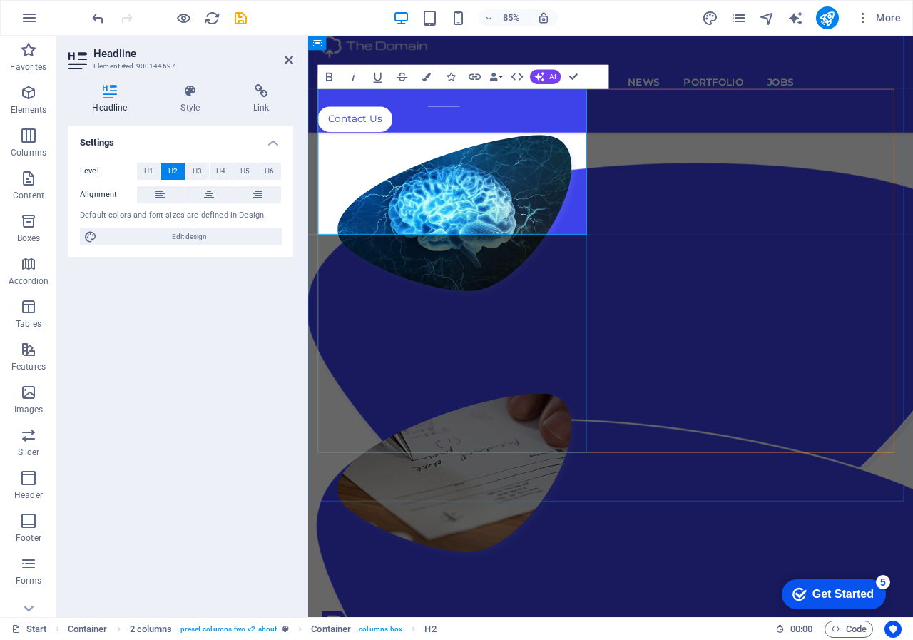
drag, startPoint x: 614, startPoint y: 229, endPoint x: 320, endPoint y: 153, distance: 303.5
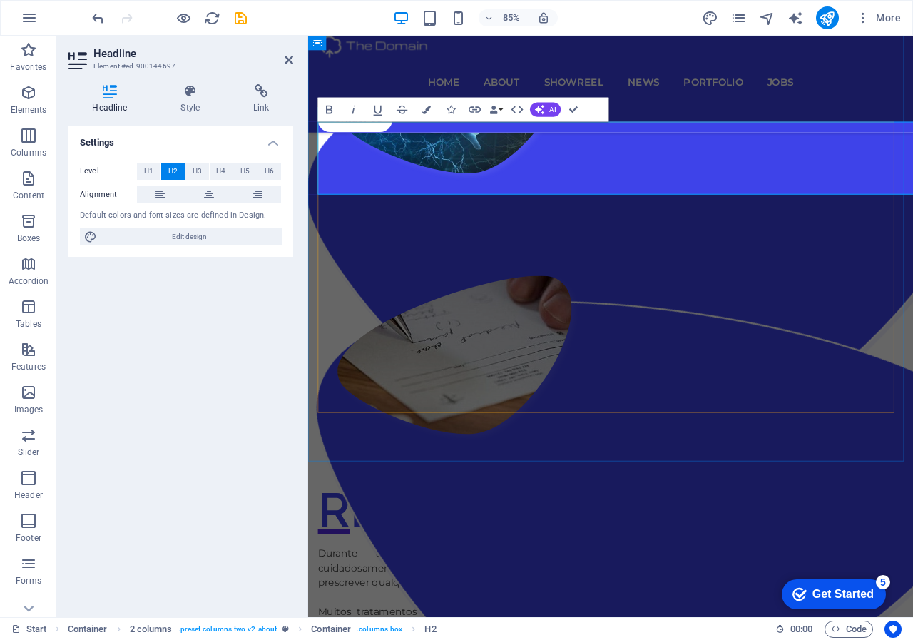
scroll to position [1298, 0]
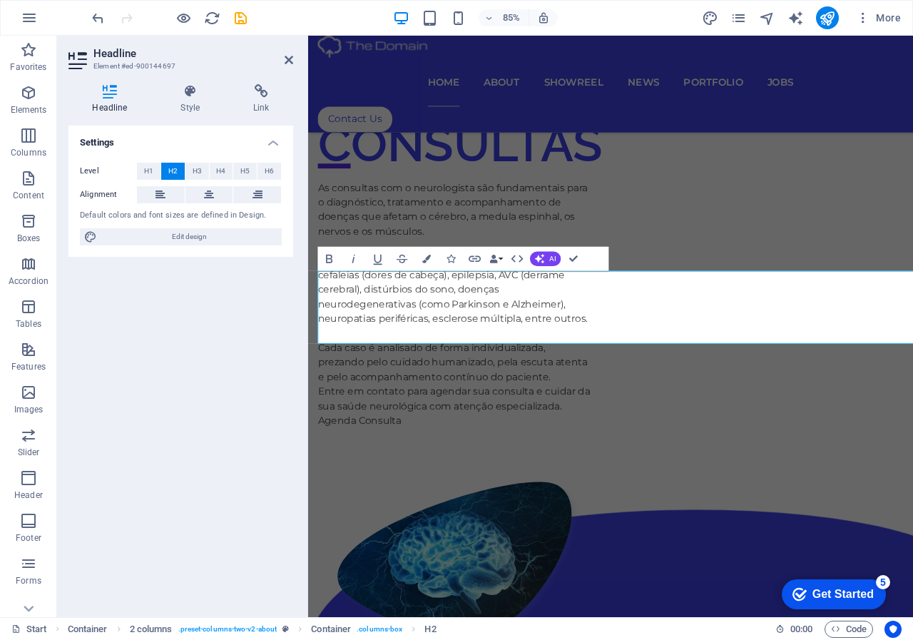
scroll to position [1298, 0]
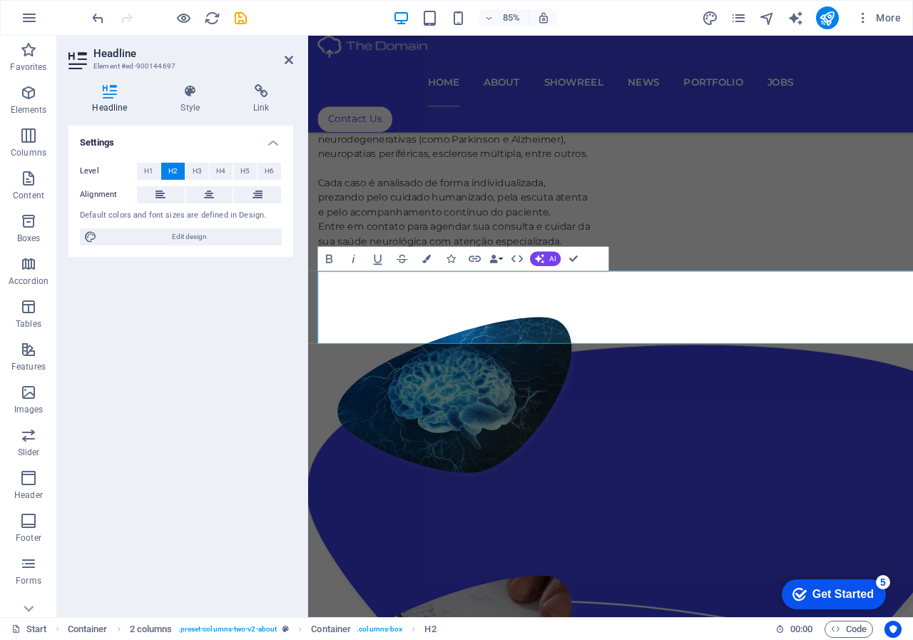
drag, startPoint x: 357, startPoint y: 355, endPoint x: 1019, endPoint y: 351, distance: 661.4
click at [287, 57] on icon at bounding box center [289, 59] width 9 height 11
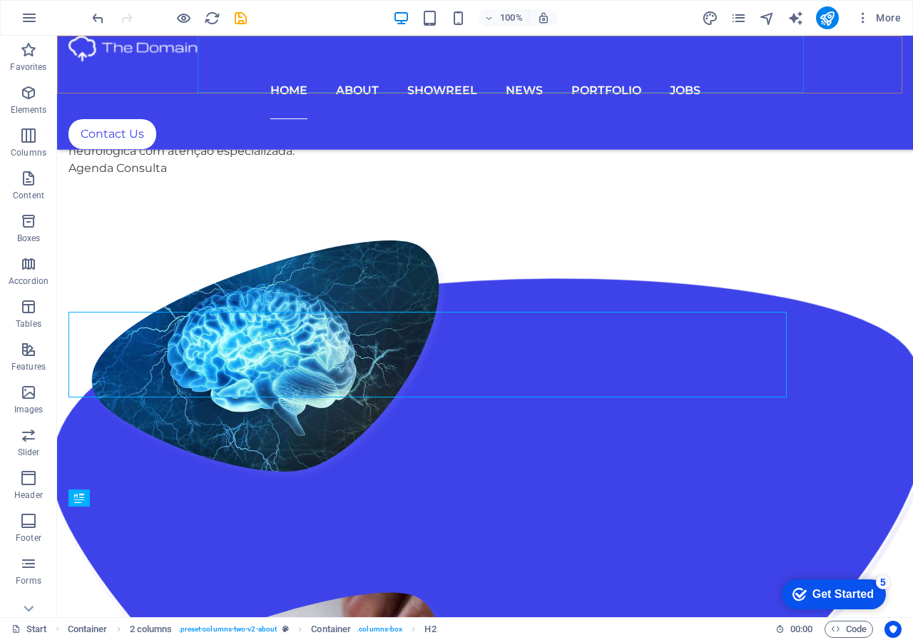
scroll to position [1104, 0]
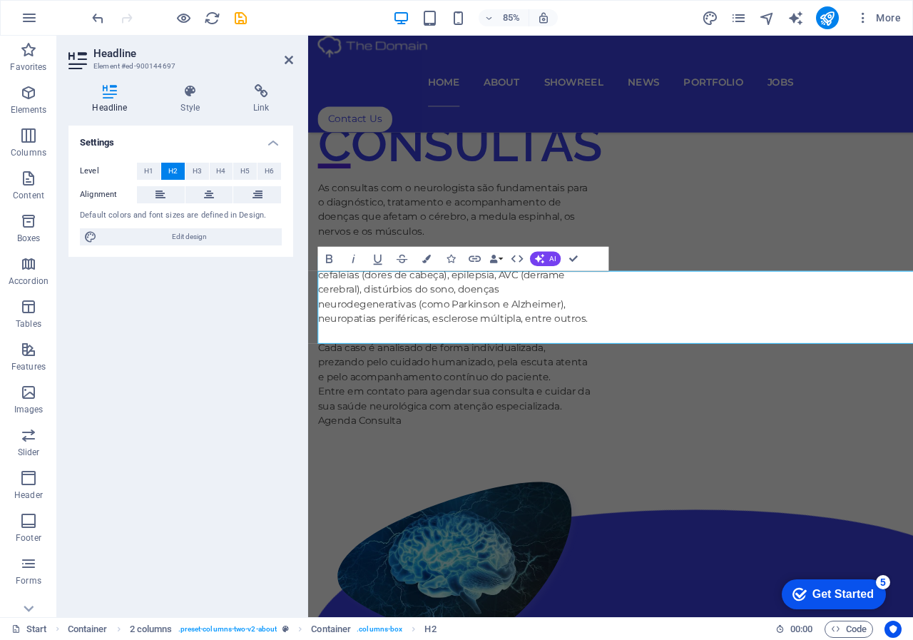
scroll to position [1298, 0]
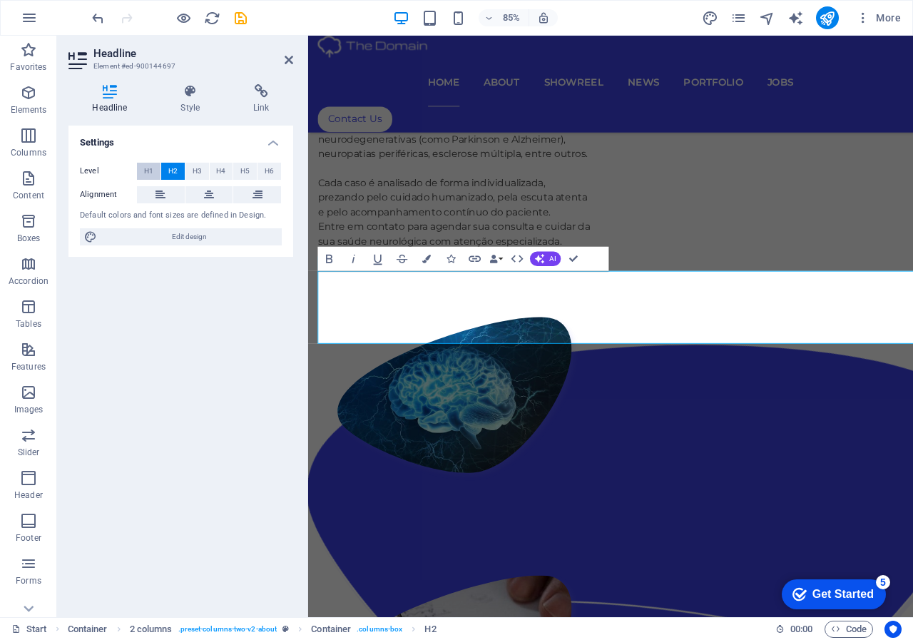
click at [150, 168] on span "H1" at bounding box center [148, 171] width 9 height 17
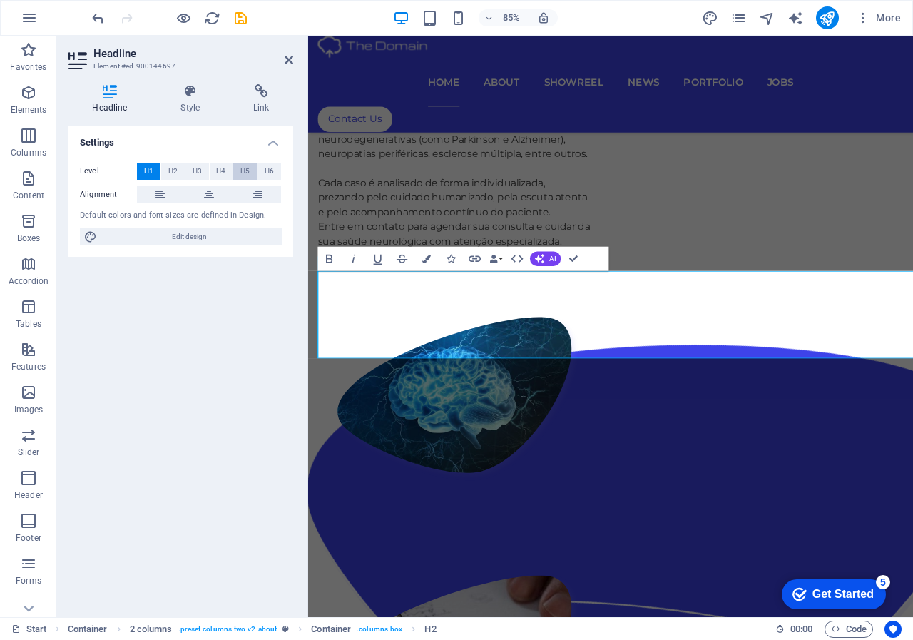
click at [237, 170] on button "H5" at bounding box center [245, 171] width 24 height 17
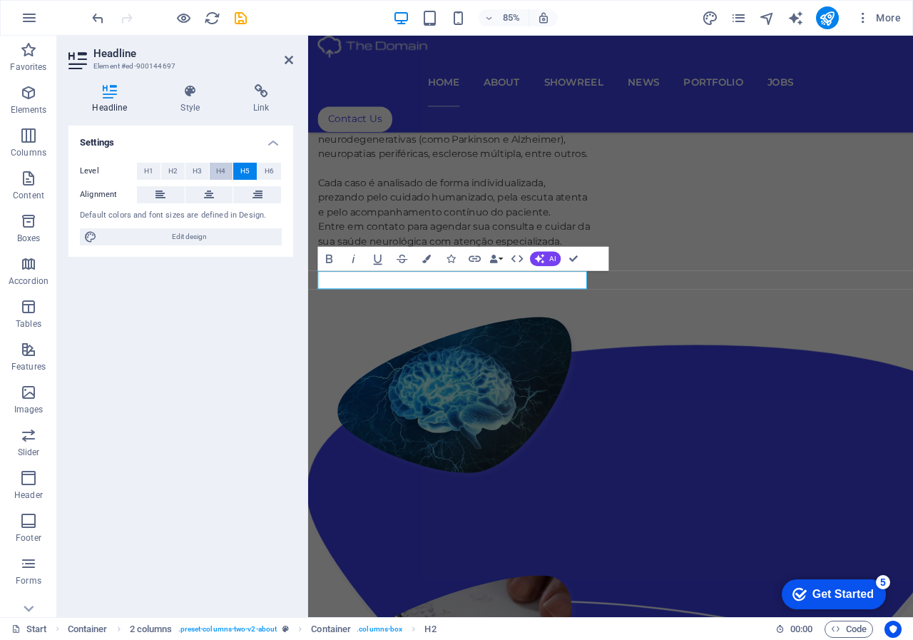
click at [215, 171] on button "H4" at bounding box center [222, 171] width 24 height 17
click at [190, 177] on button "H3" at bounding box center [197, 171] width 24 height 17
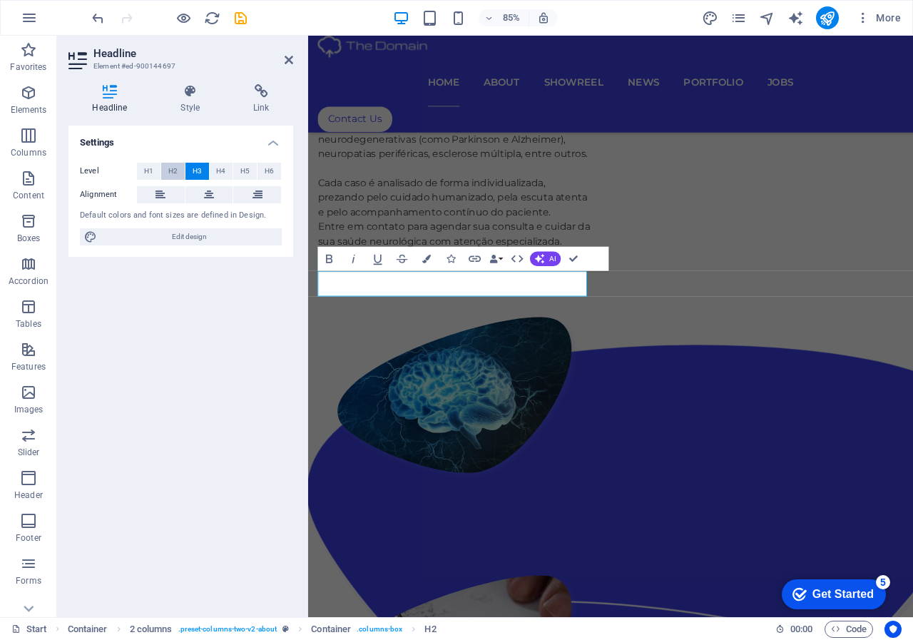
click at [172, 173] on span "H2" at bounding box center [172, 171] width 9 height 17
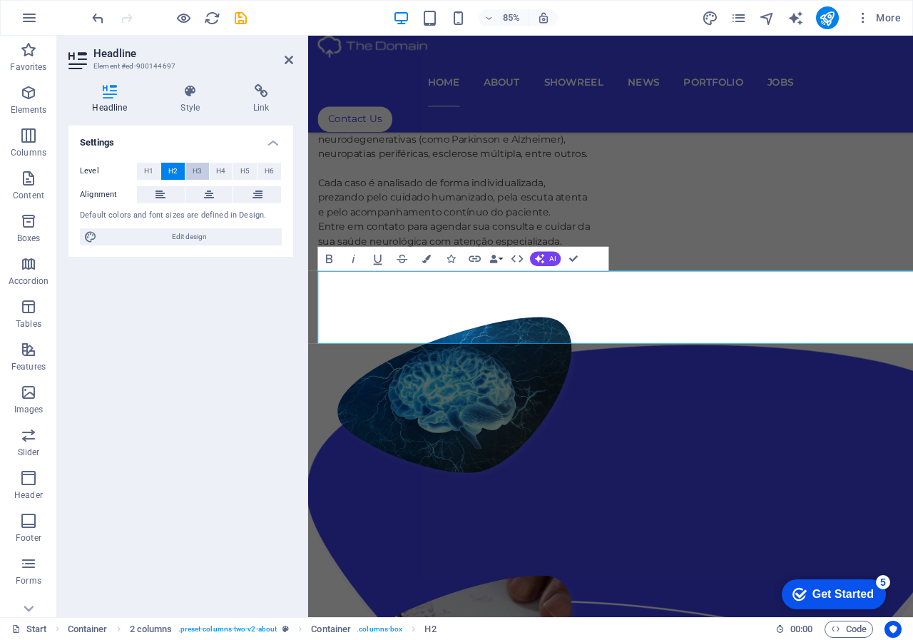
click at [198, 171] on span "H3" at bounding box center [197, 171] width 9 height 17
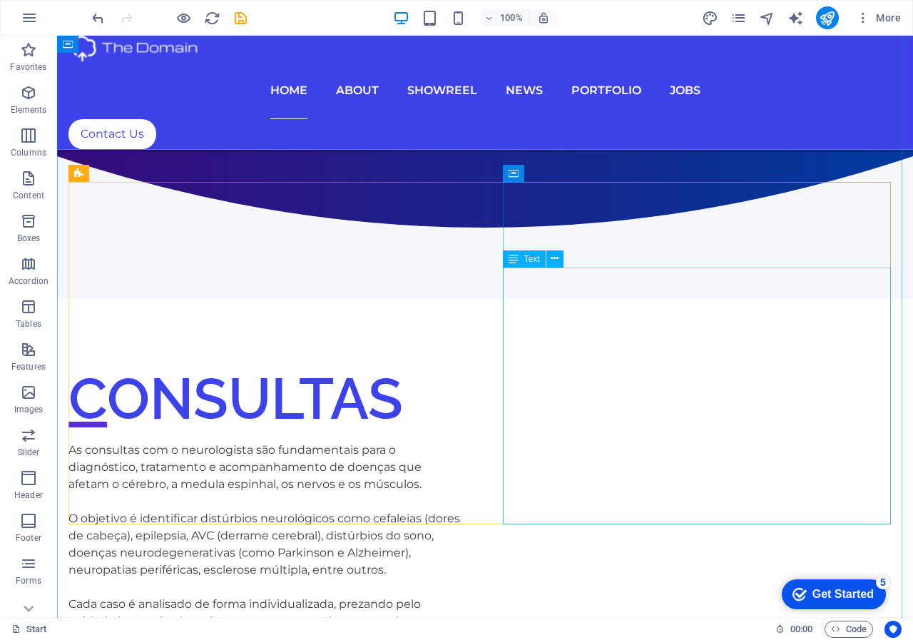
scroll to position [747, 0]
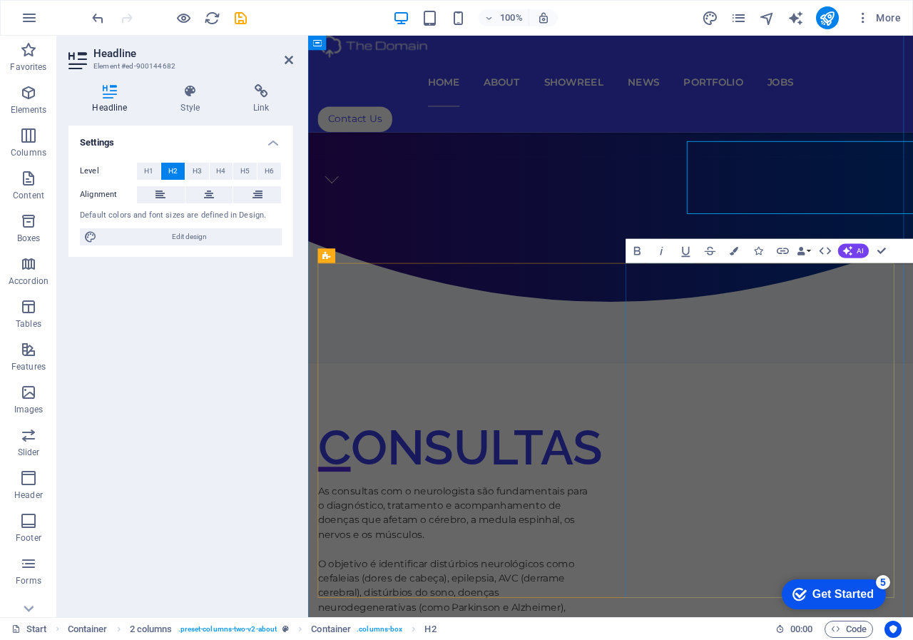
scroll to position [856, 0]
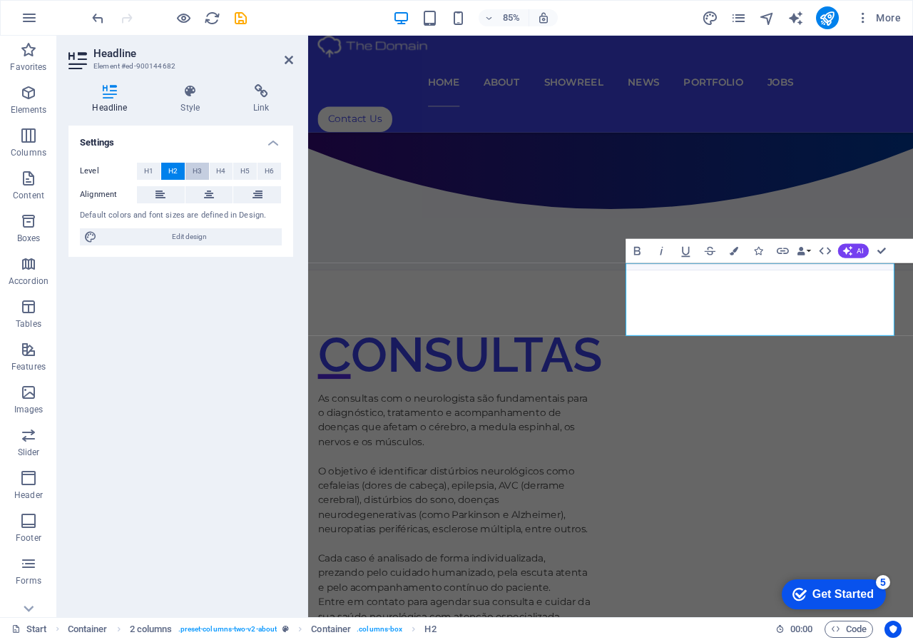
click at [197, 172] on span "H3" at bounding box center [197, 171] width 9 height 17
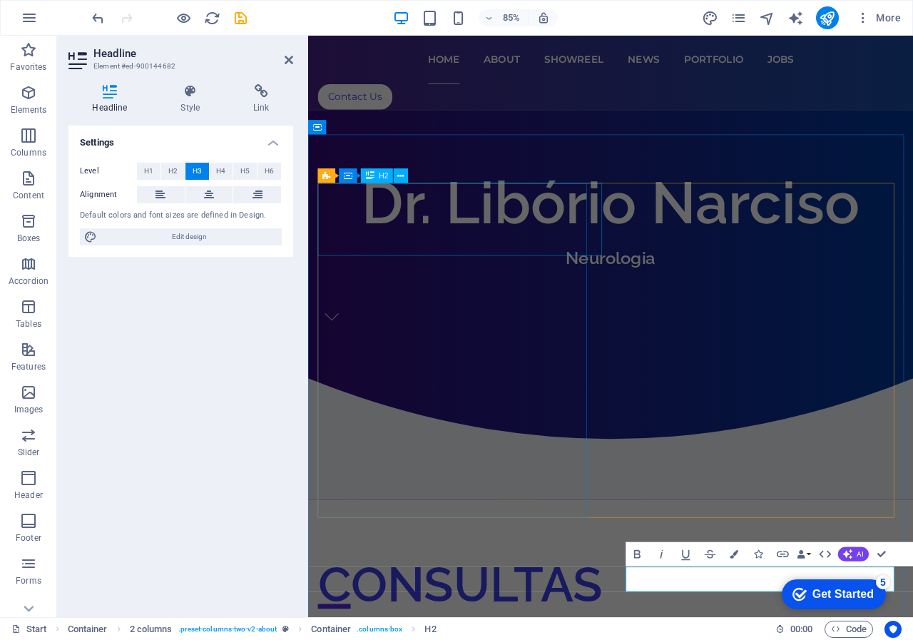
scroll to position [499, 0]
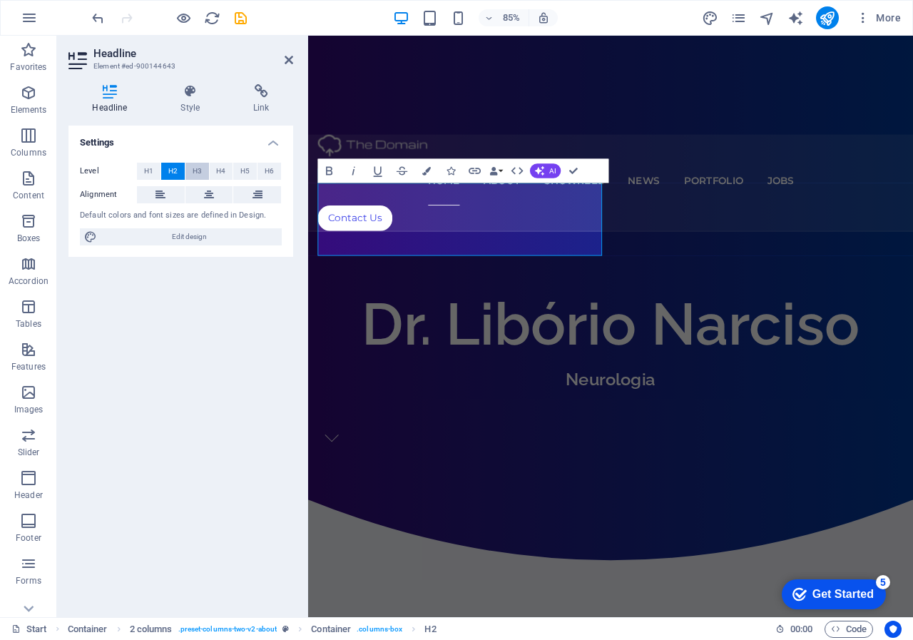
click at [198, 172] on span "H3" at bounding box center [197, 171] width 9 height 17
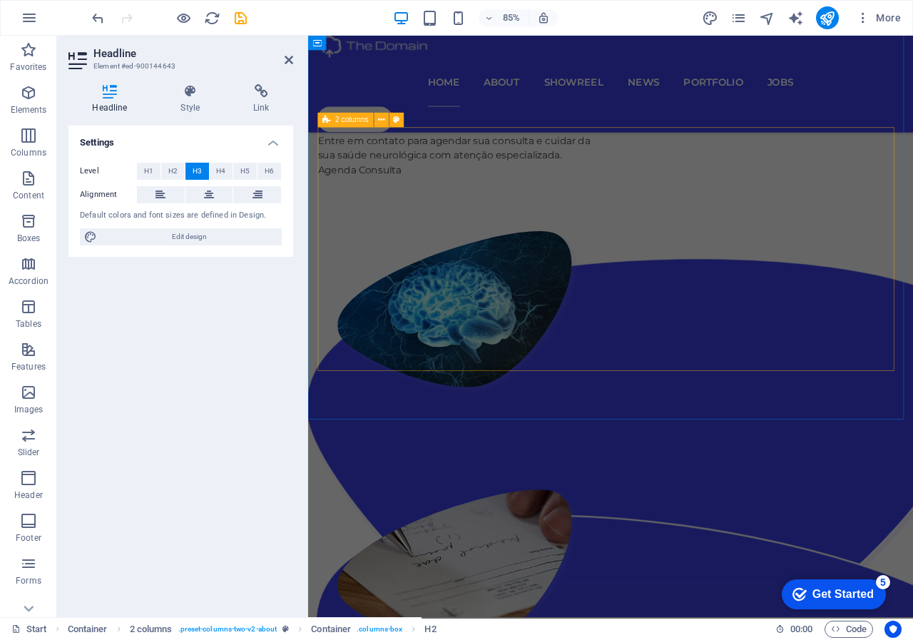
scroll to position [1356, 0]
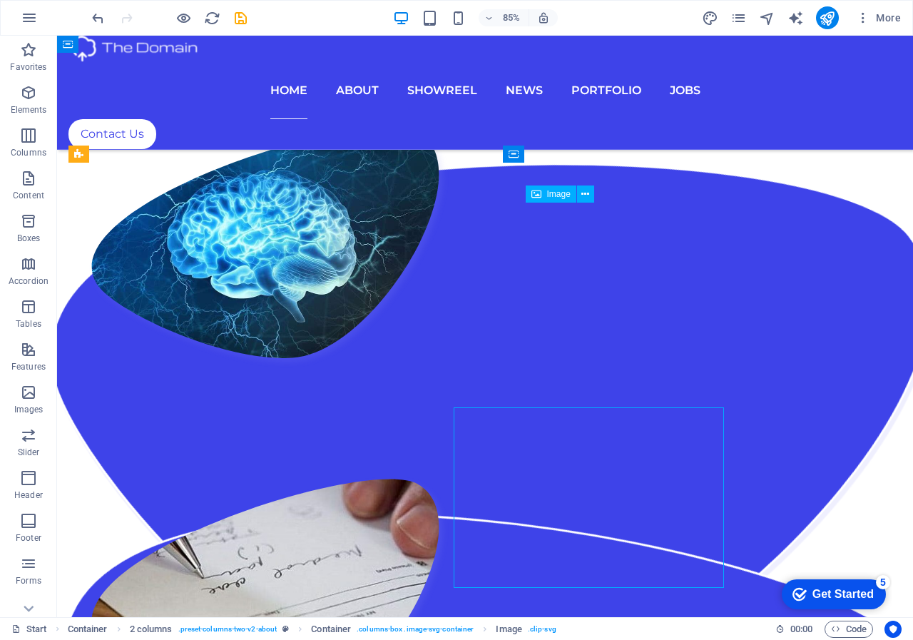
scroll to position [1154, 0]
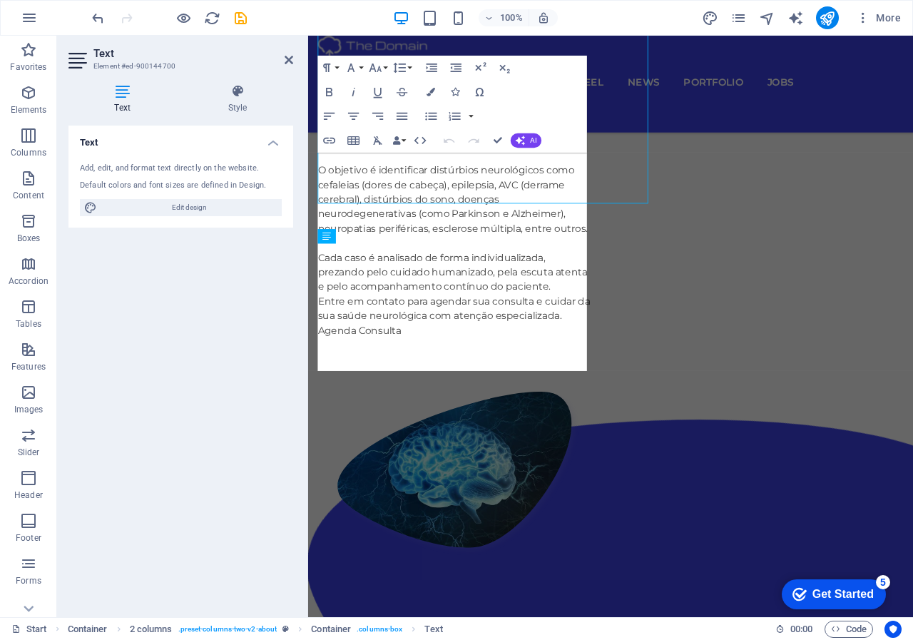
scroll to position [1356, 0]
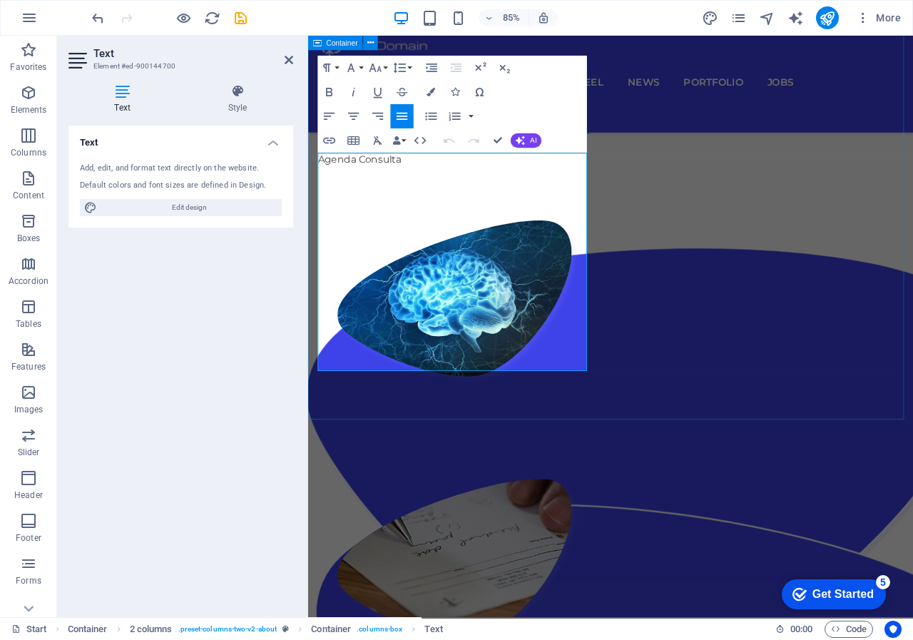
drag, startPoint x: 321, startPoint y: 182, endPoint x: 671, endPoint y: 441, distance: 435.1
click at [671, 441] on div "CONSULTAS As consultas com o neurologista são fundamentais para o diagnóstico, …" at bounding box center [918, 361] width 605 height 581
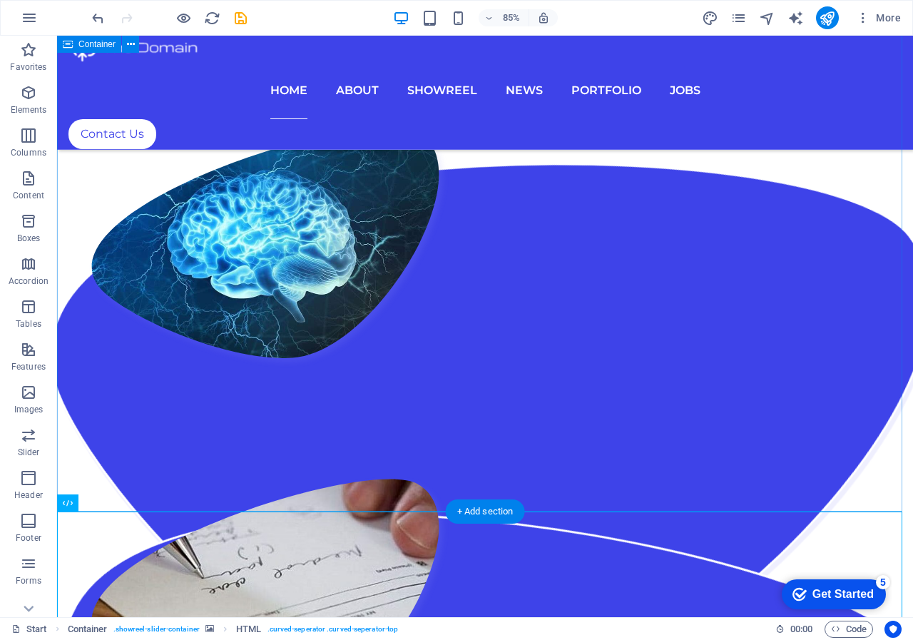
scroll to position [1154, 0]
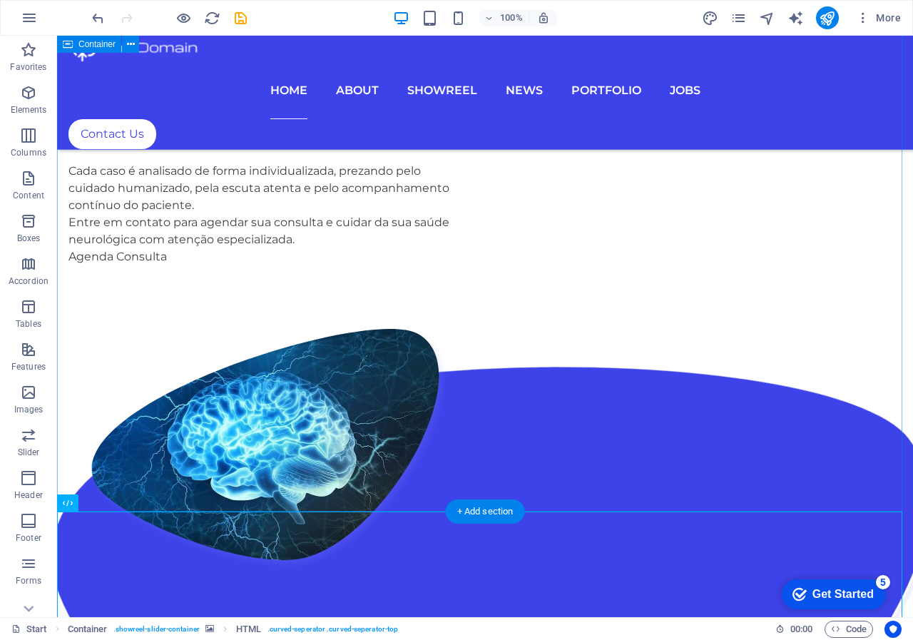
click at [501, 463] on div "CONSULTAS As consultas com o neurologista são fundamentais para o diagnóstico, …" at bounding box center [542, 361] width 856 height 581
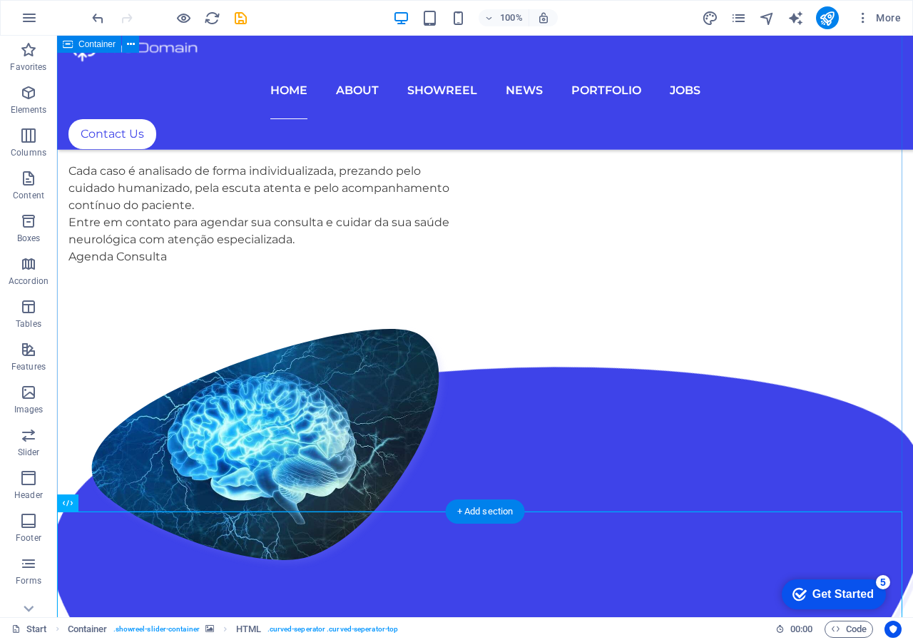
click at [440, 474] on div "CONSULTAS As consultas com o neurologista são fundamentais para o diagnóstico, …" at bounding box center [542, 361] width 856 height 581
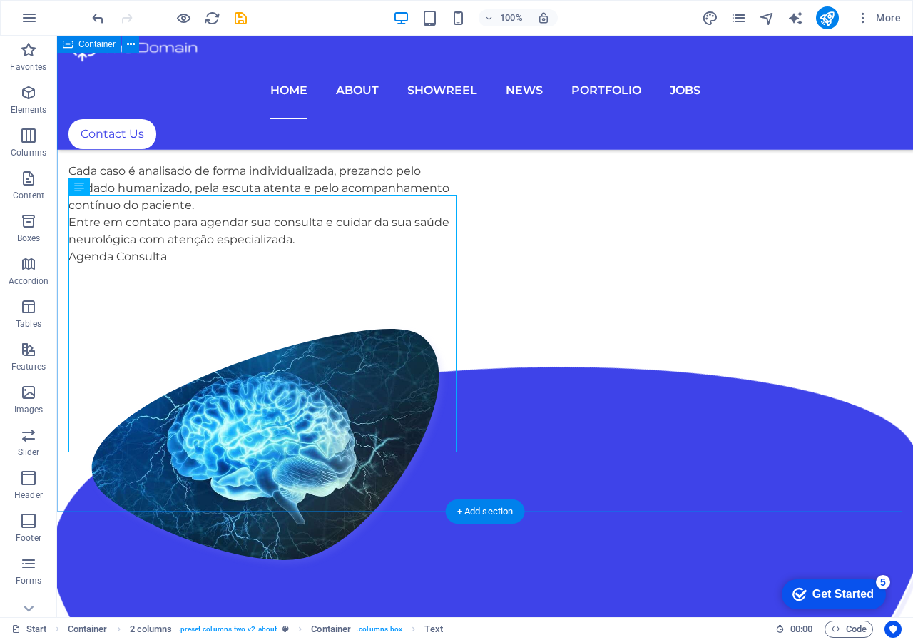
click at [455, 460] on div "CONSULTAS As consultas com o neurologista são fundamentais para o diagnóstico, …" at bounding box center [542, 361] width 856 height 581
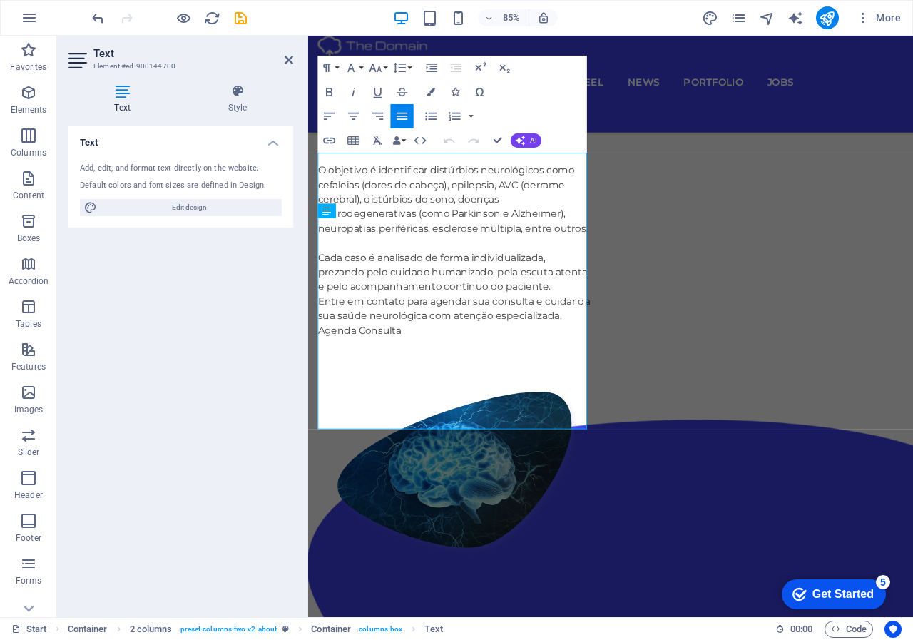
scroll to position [1356, 0]
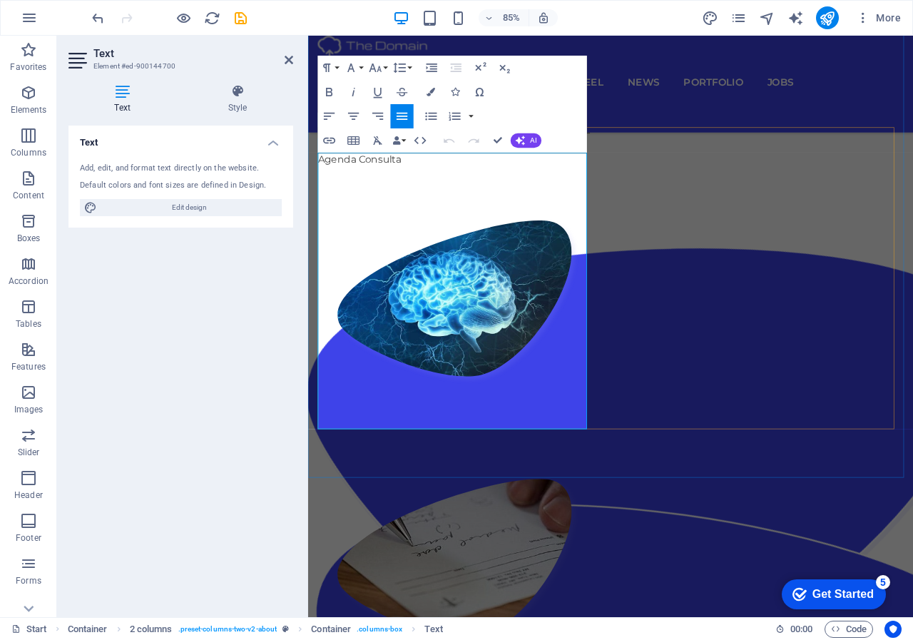
drag, startPoint x: 321, startPoint y: 385, endPoint x: 547, endPoint y: 499, distance: 253.0
click at [616, 499] on div "CONSULTAS As consultas com o neurologista são fundamentais para o diagnóstico, …" at bounding box center [918, 361] width 605 height 581
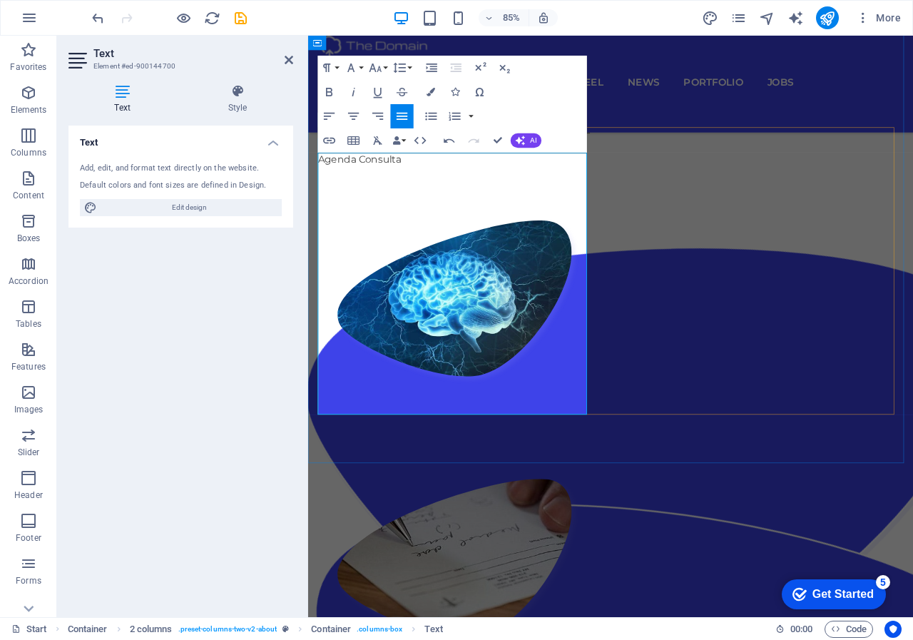
drag, startPoint x: 547, startPoint y: 439, endPoint x: 557, endPoint y: 463, distance: 26.2
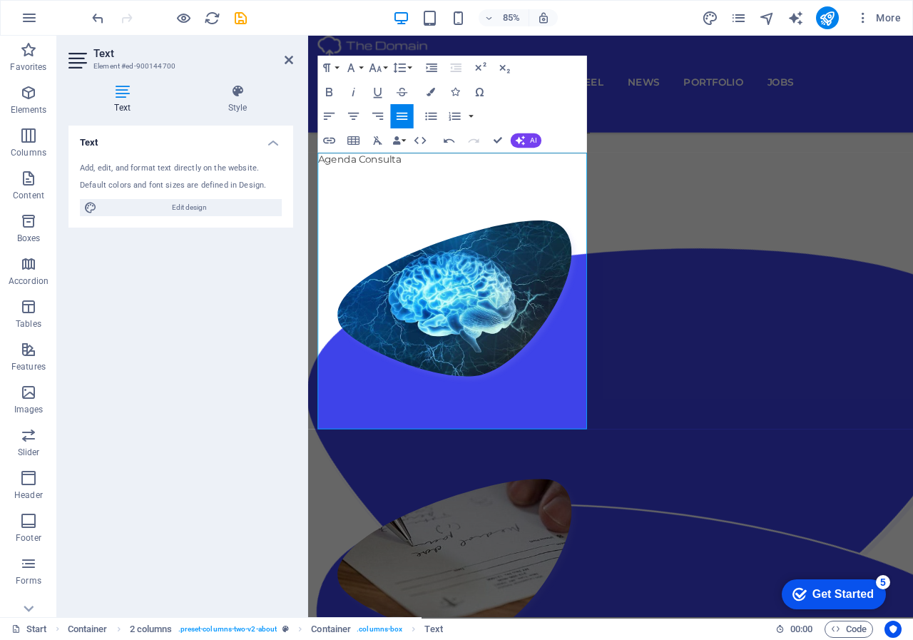
drag, startPoint x: 552, startPoint y: 489, endPoint x: 615, endPoint y: 461, distance: 68.7
click at [427, 92] on icon "button" at bounding box center [431, 92] width 9 height 9
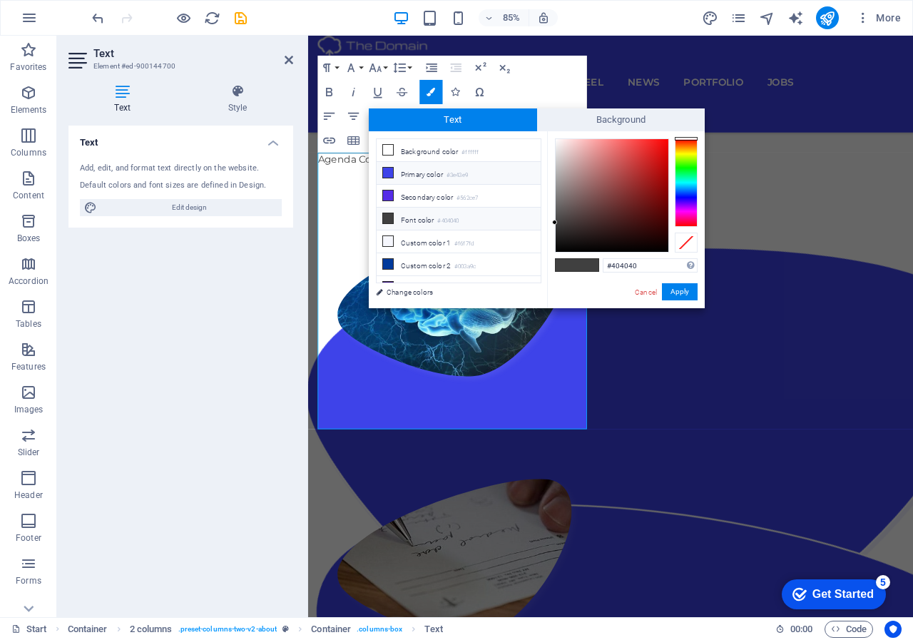
click at [391, 174] on icon at bounding box center [388, 173] width 10 height 10
type input "#3e43e9"
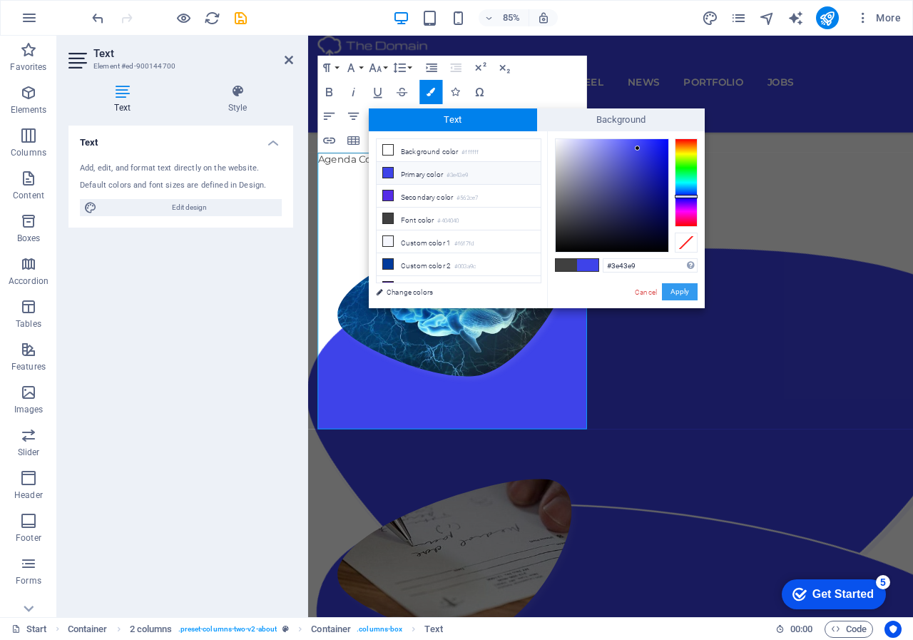
click at [684, 294] on button "Apply" at bounding box center [680, 291] width 36 height 17
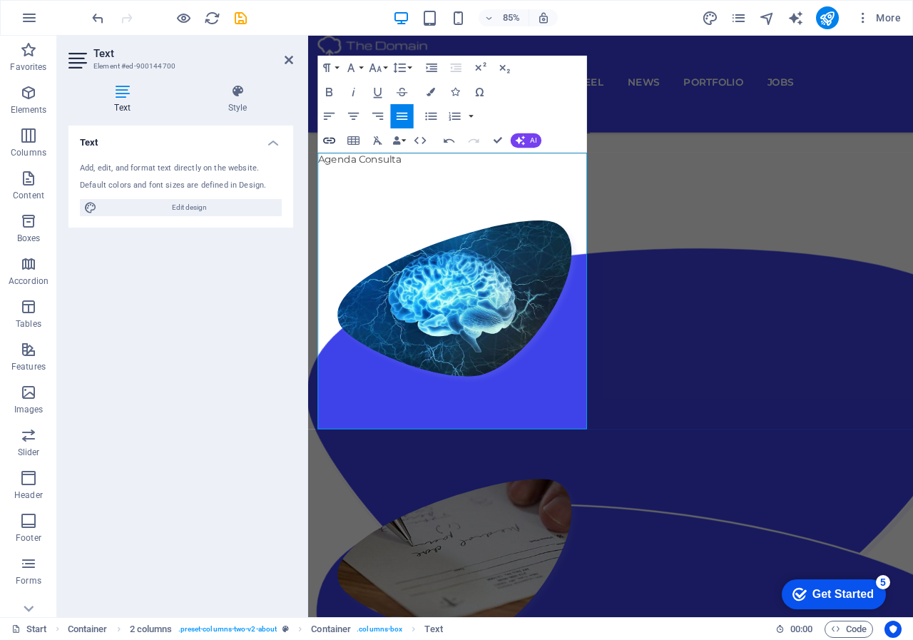
click at [327, 141] on icon "button" at bounding box center [329, 141] width 12 height 6
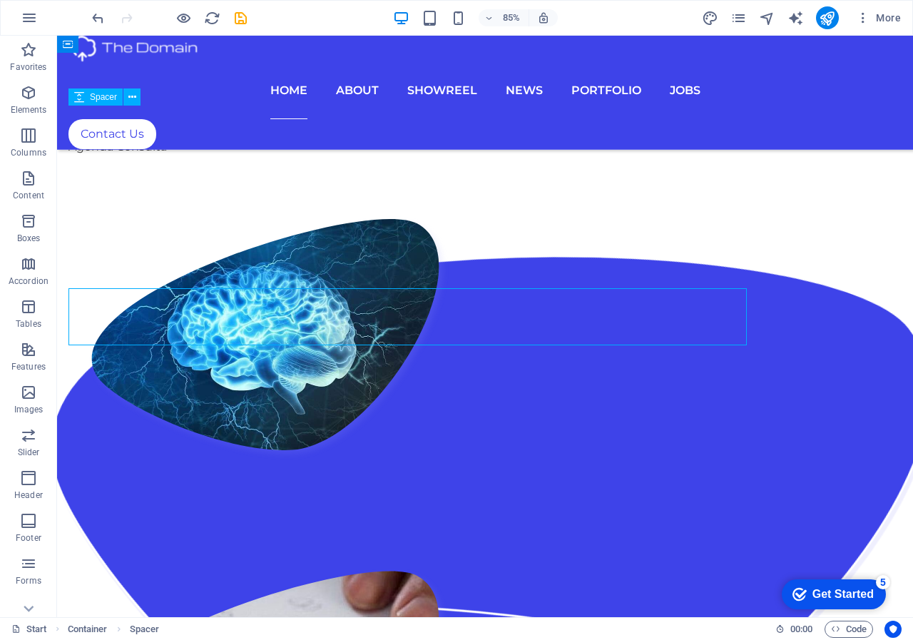
scroll to position [1154, 0]
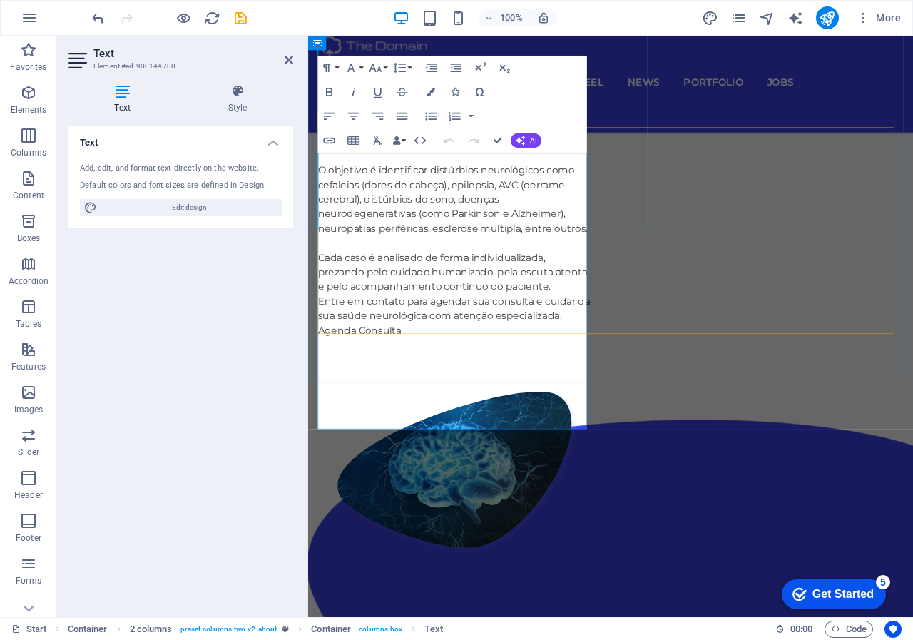
scroll to position [1356, 0]
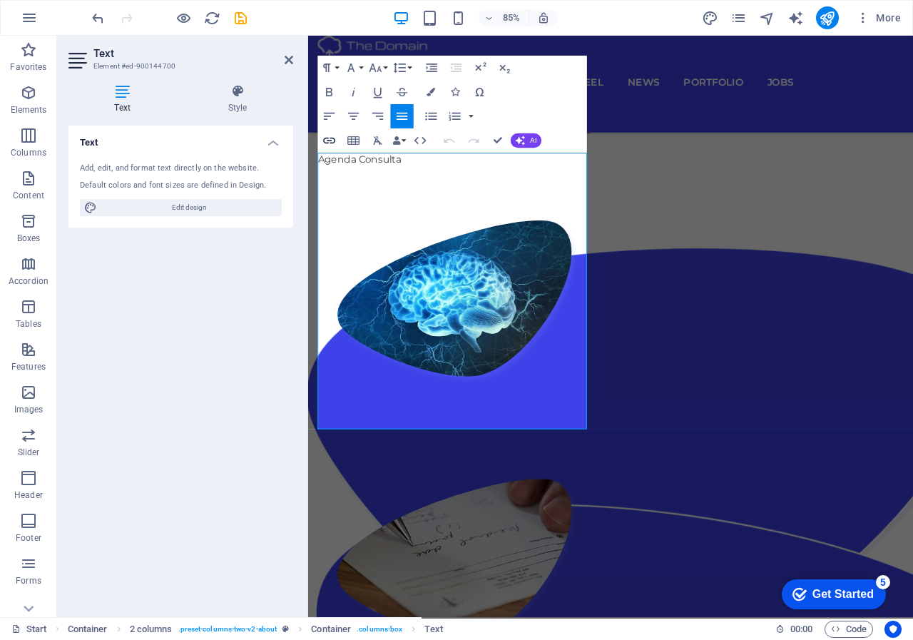
click at [333, 137] on icon "button" at bounding box center [329, 140] width 14 height 14
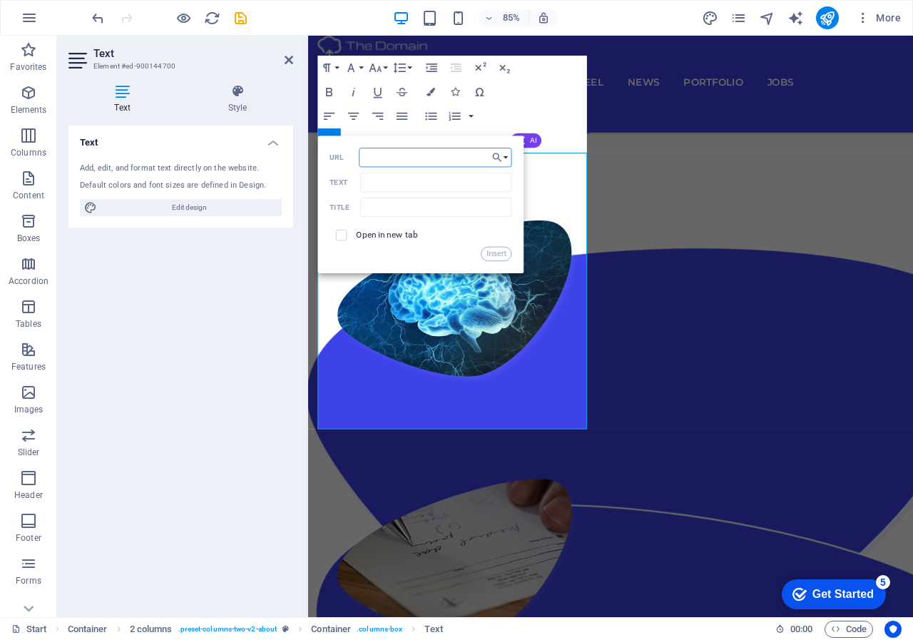
click at [415, 156] on input "URL" at bounding box center [436, 157] width 153 height 19
paste input "[URL][DOMAIN_NAME]"
drag, startPoint x: 464, startPoint y: 156, endPoint x: 448, endPoint y: 163, distance: 17.6
click at [426, 158] on input "[URL][DOMAIN_NAME]" at bounding box center [436, 157] width 153 height 19
type input "[URL][DOMAIN_NAME]"
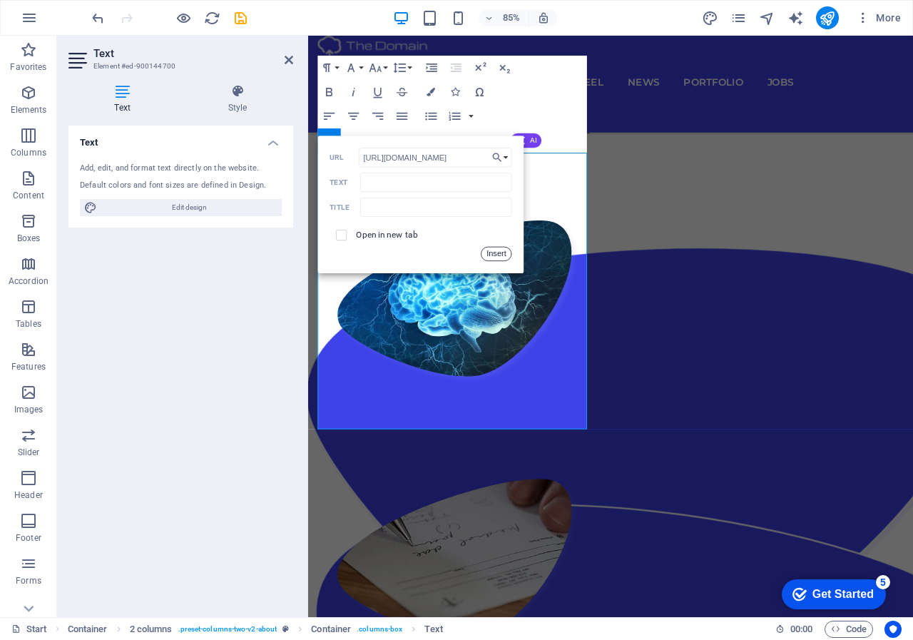
click at [504, 248] on button "Insert" at bounding box center [497, 254] width 31 height 14
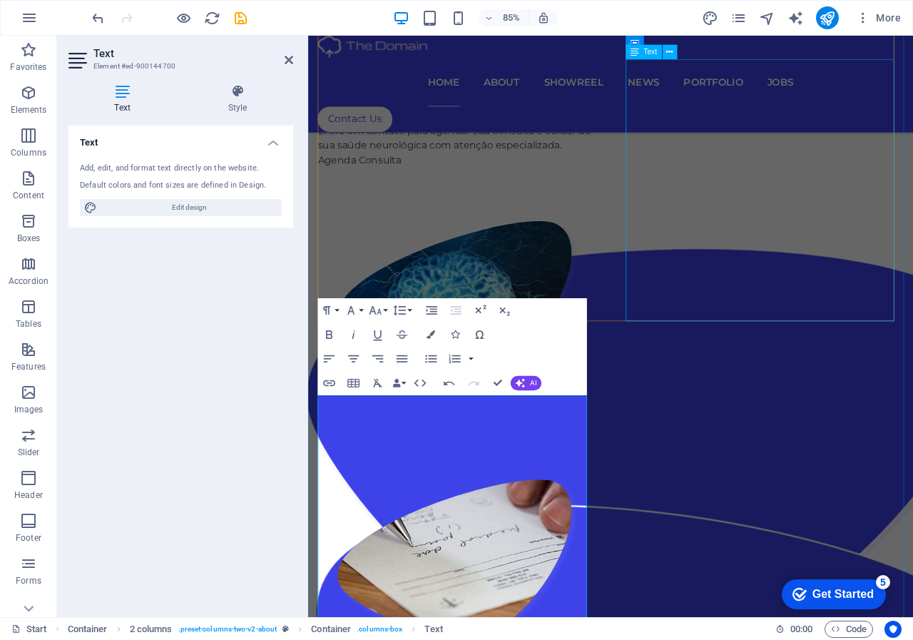
scroll to position [999, 0]
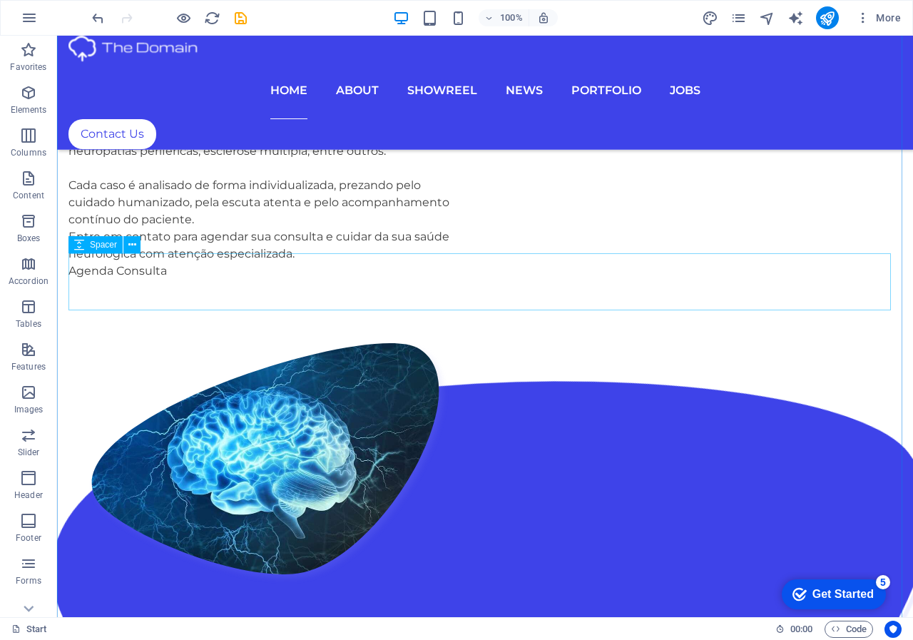
scroll to position [929, 0]
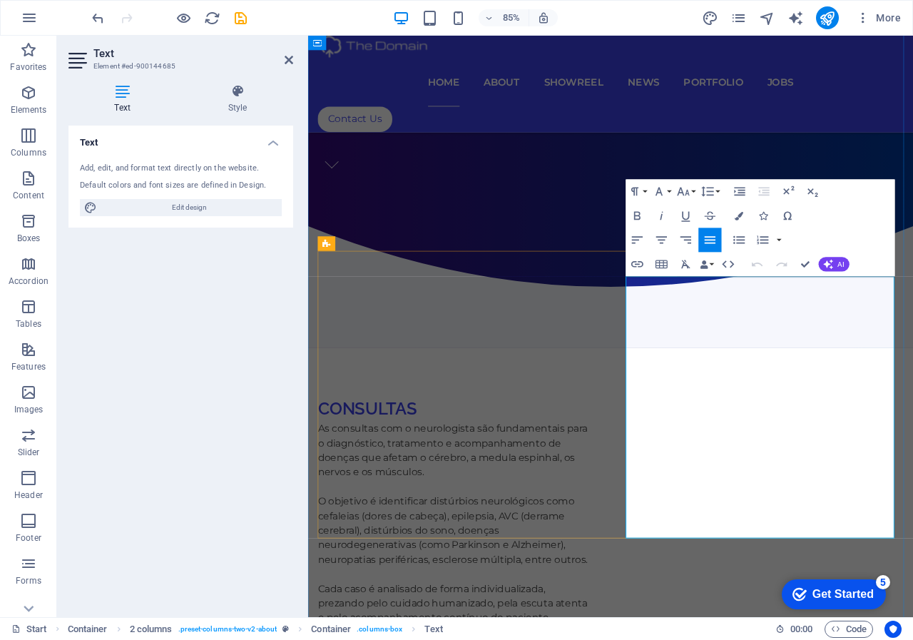
scroll to position [836, 0]
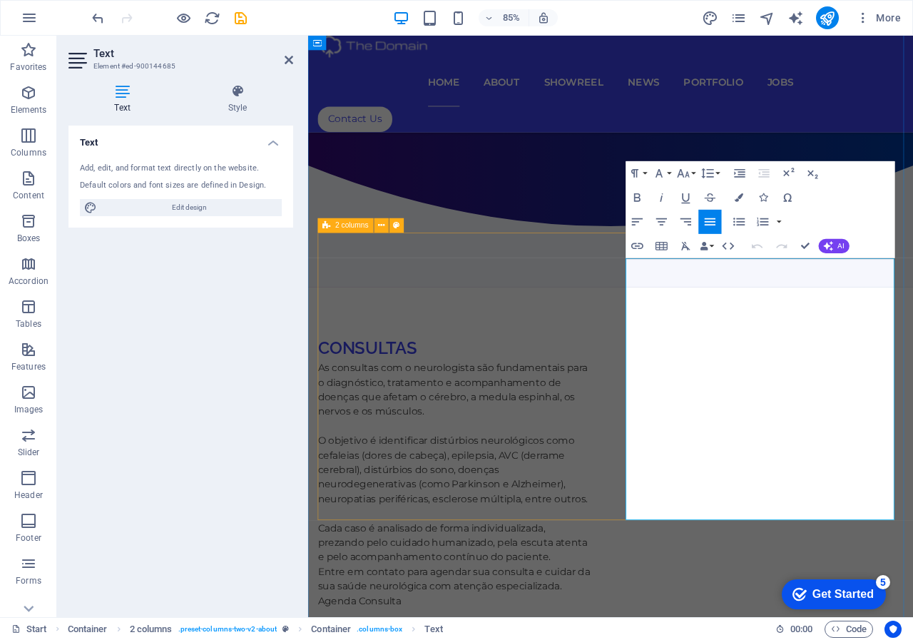
drag, startPoint x: 899, startPoint y: 579, endPoint x: 673, endPoint y: 579, distance: 225.4
click at [737, 193] on icon "button" at bounding box center [739, 197] width 9 height 9
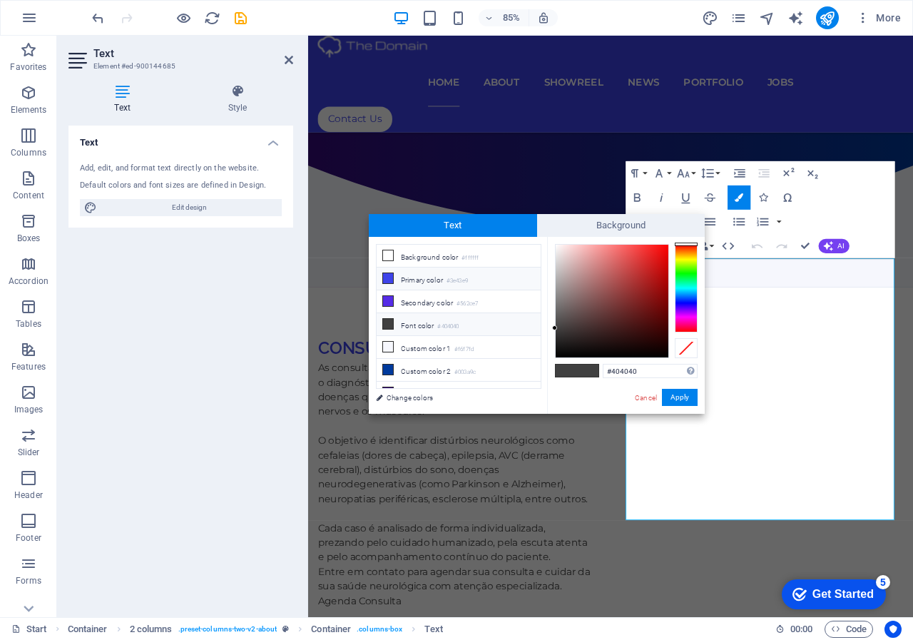
click at [390, 279] on icon at bounding box center [388, 278] width 10 height 10
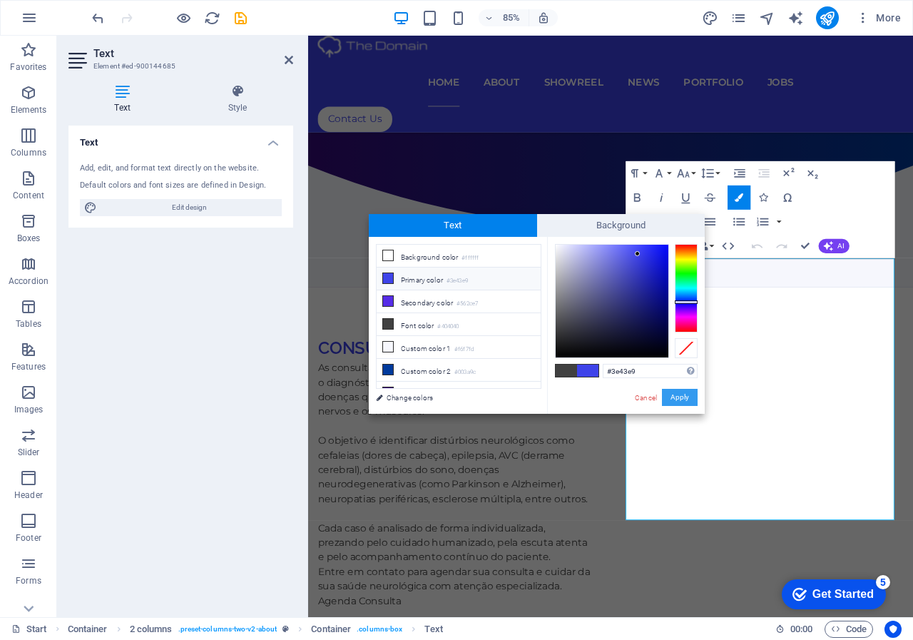
drag, startPoint x: 688, startPoint y: 397, endPoint x: 447, endPoint y: 424, distance: 242.7
click at [688, 397] on button "Apply" at bounding box center [680, 397] width 36 height 17
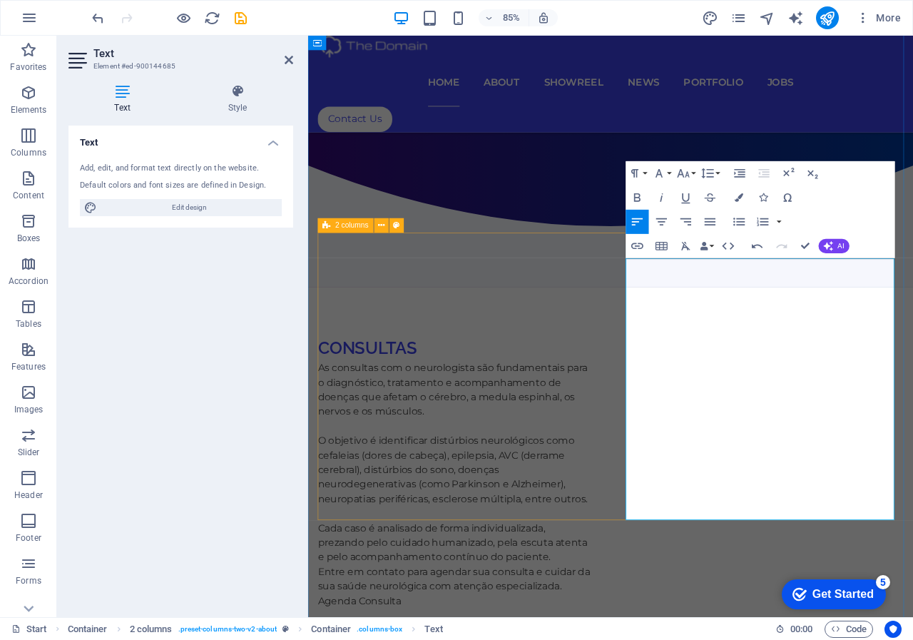
drag, startPoint x: 900, startPoint y: 583, endPoint x: 673, endPoint y: 575, distance: 227.0
click at [636, 246] on icon "button" at bounding box center [637, 246] width 12 height 6
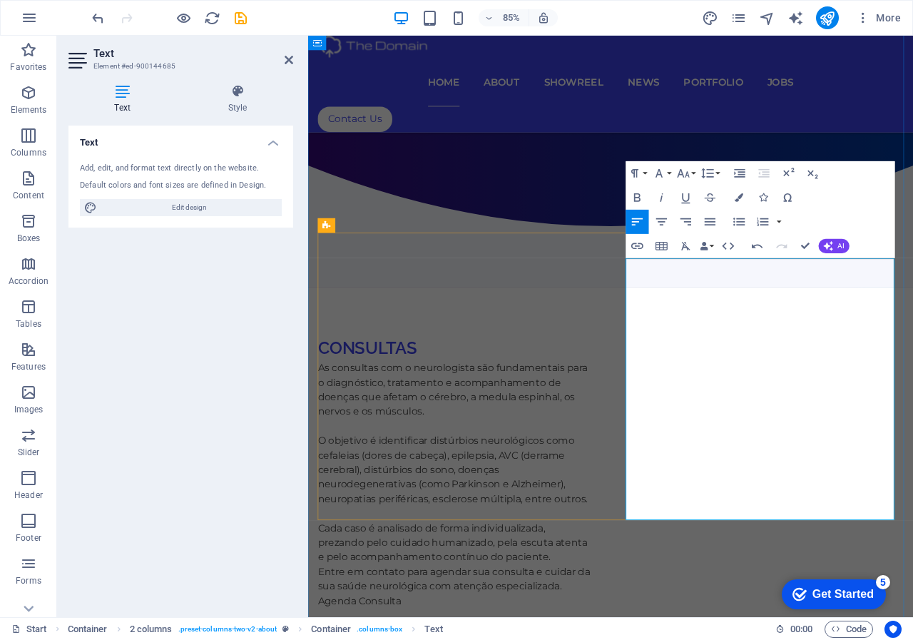
click at [741, 469] on icon "button" at bounding box center [746, 471] width 12 height 11
drag, startPoint x: 900, startPoint y: 580, endPoint x: 626, endPoint y: 574, distance: 274.0
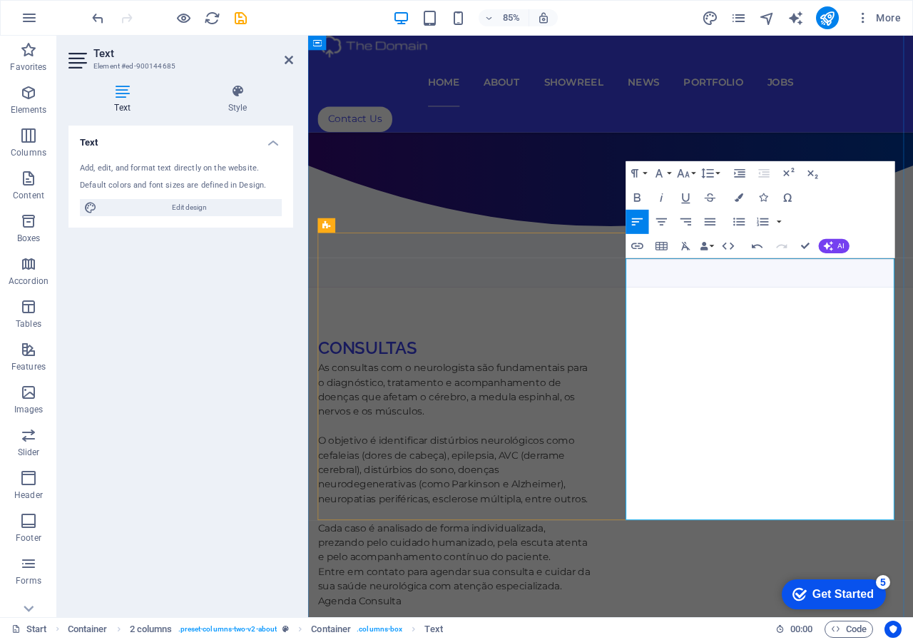
drag, startPoint x: 899, startPoint y: 581, endPoint x: 691, endPoint y: 562, distance: 208.5
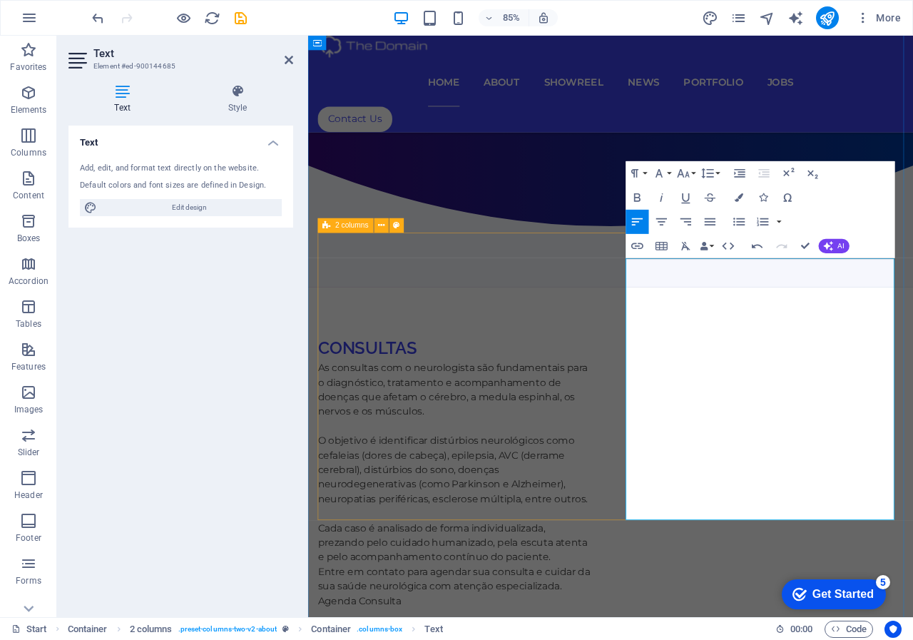
click at [735, 197] on icon "button" at bounding box center [739, 197] width 9 height 9
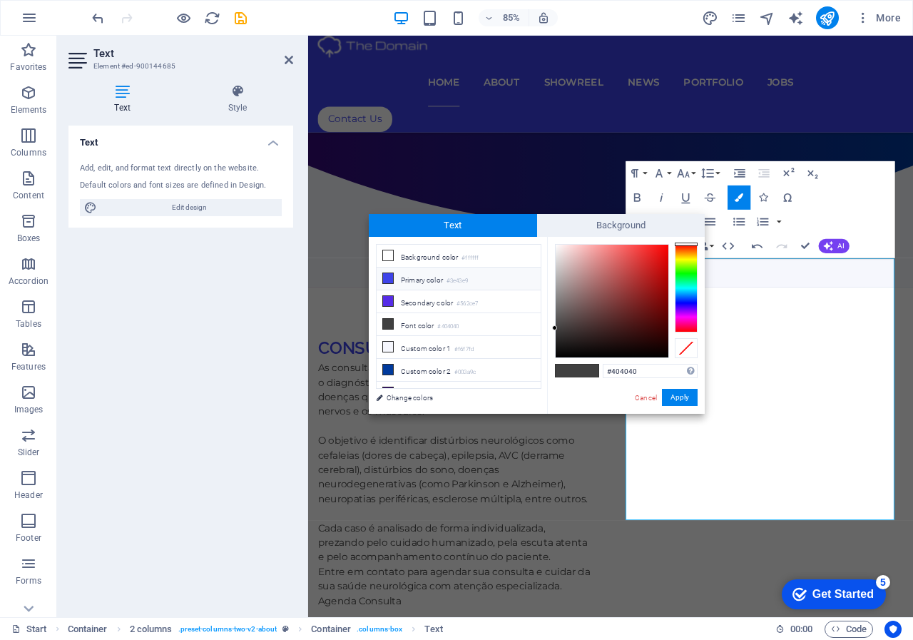
click at [390, 280] on icon at bounding box center [388, 278] width 10 height 10
type input "#3e43e9"
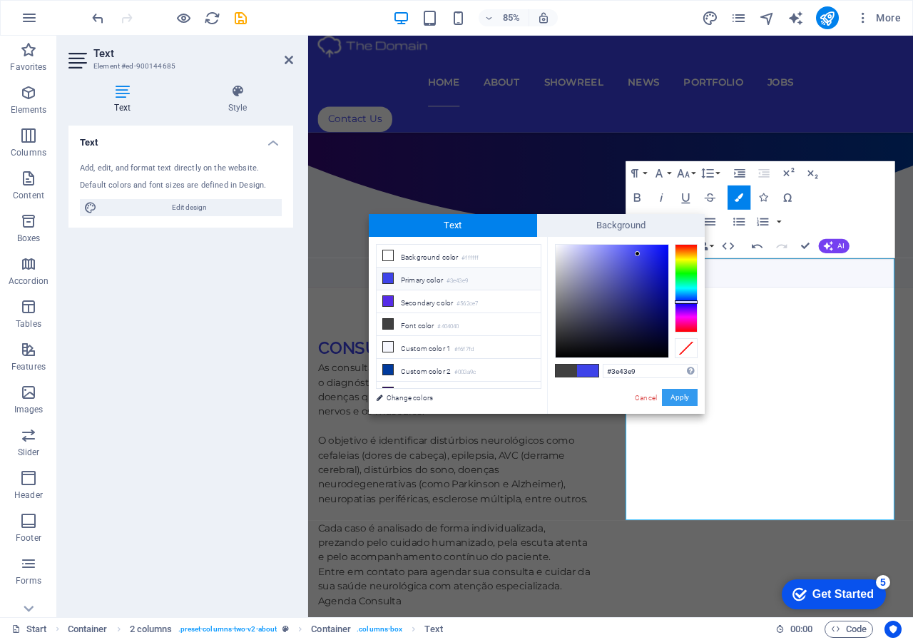
drag, startPoint x: 686, startPoint y: 402, endPoint x: 447, endPoint y: 430, distance: 240.6
click at [686, 402] on button "Apply" at bounding box center [680, 397] width 36 height 17
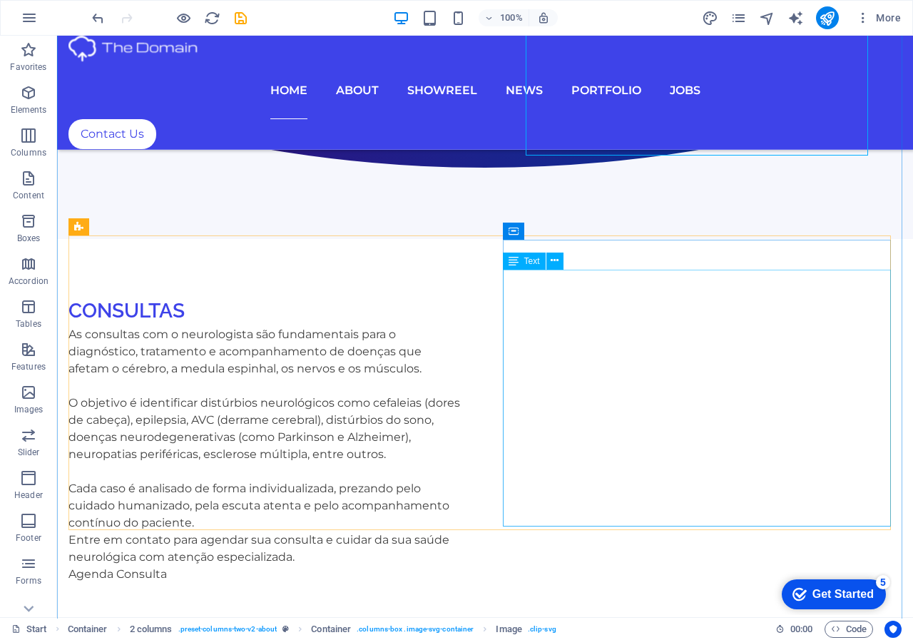
scroll to position [729, 0]
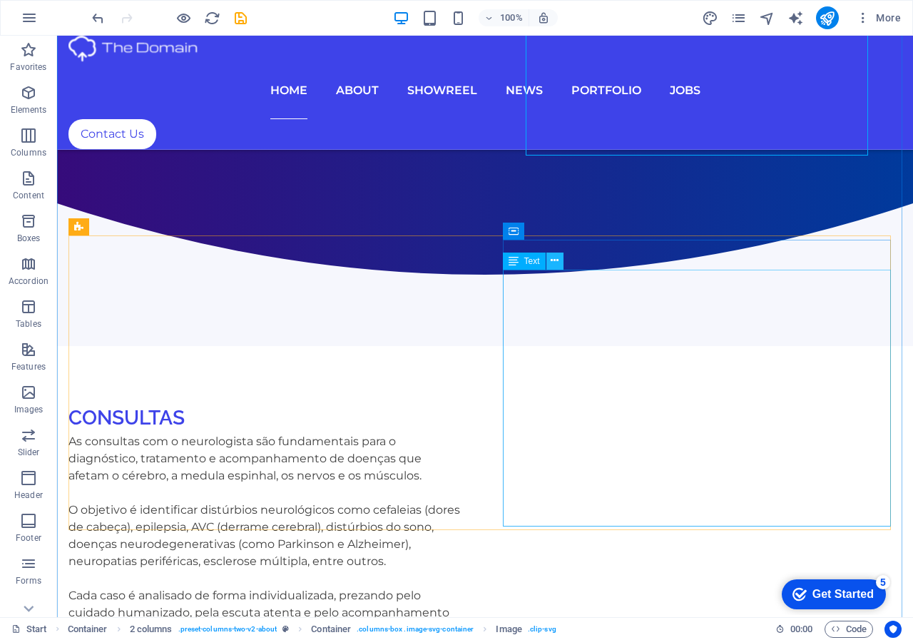
click at [554, 262] on icon at bounding box center [555, 260] width 8 height 15
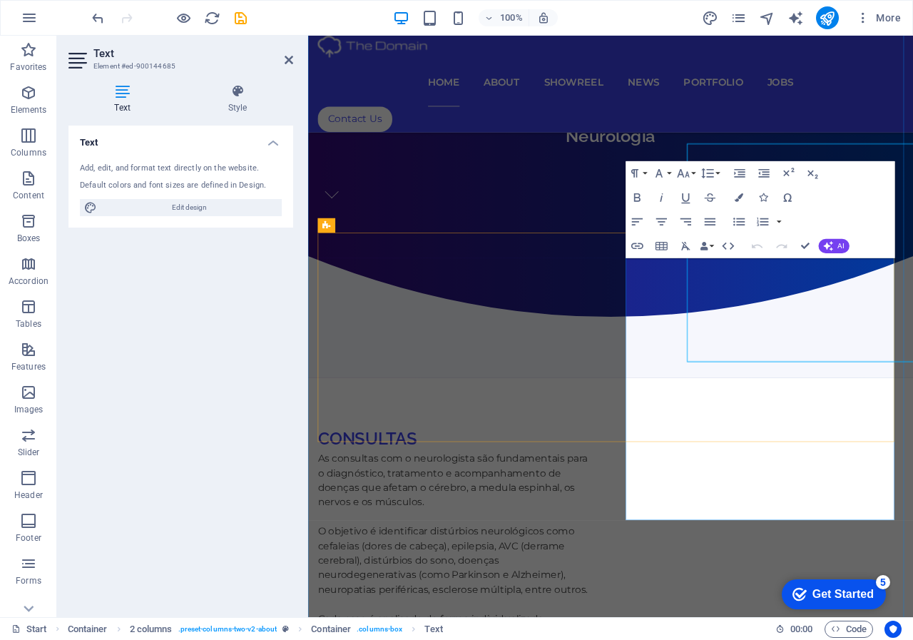
scroll to position [836, 0]
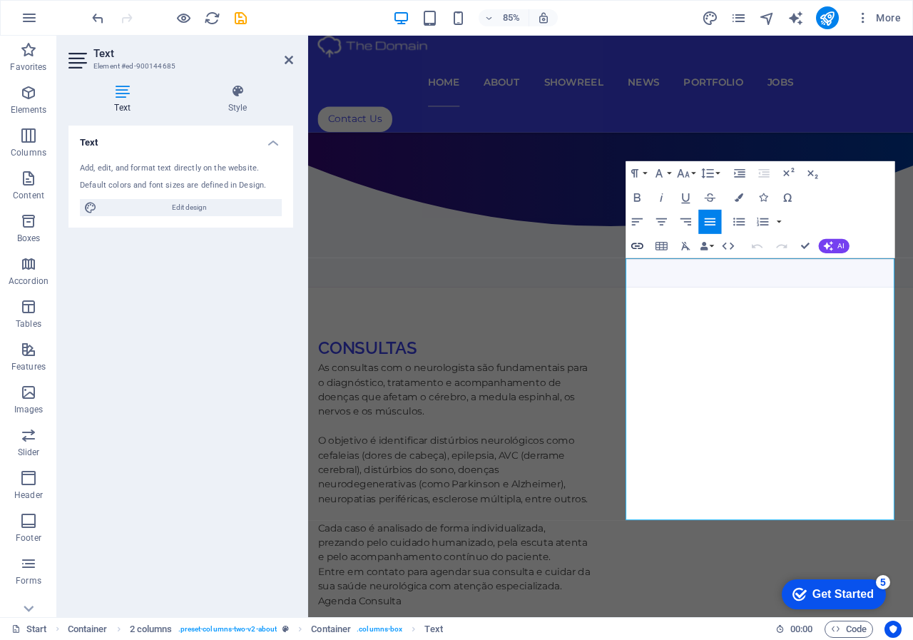
click at [634, 242] on icon "button" at bounding box center [637, 246] width 14 height 14
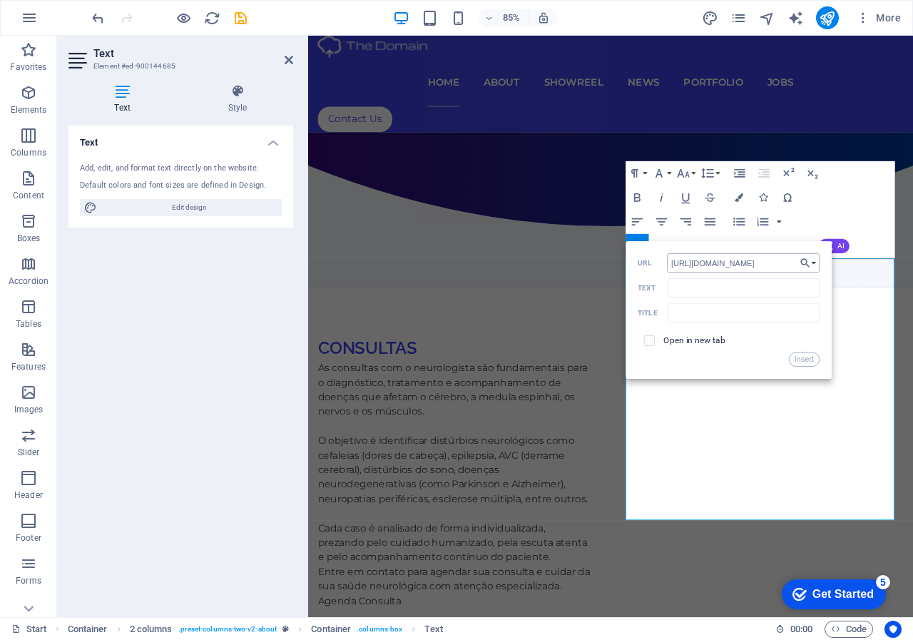
click at [773, 263] on input "[URL][DOMAIN_NAME]" at bounding box center [743, 262] width 153 height 19
drag, startPoint x: 778, startPoint y: 264, endPoint x: 734, endPoint y: 261, distance: 43.6
click at [734, 261] on input "[URL][DOMAIN_NAME]" at bounding box center [743, 262] width 153 height 19
type input "[URL][DOMAIN_NAME]"
drag, startPoint x: 800, startPoint y: 357, endPoint x: 579, endPoint y: 378, distance: 222.1
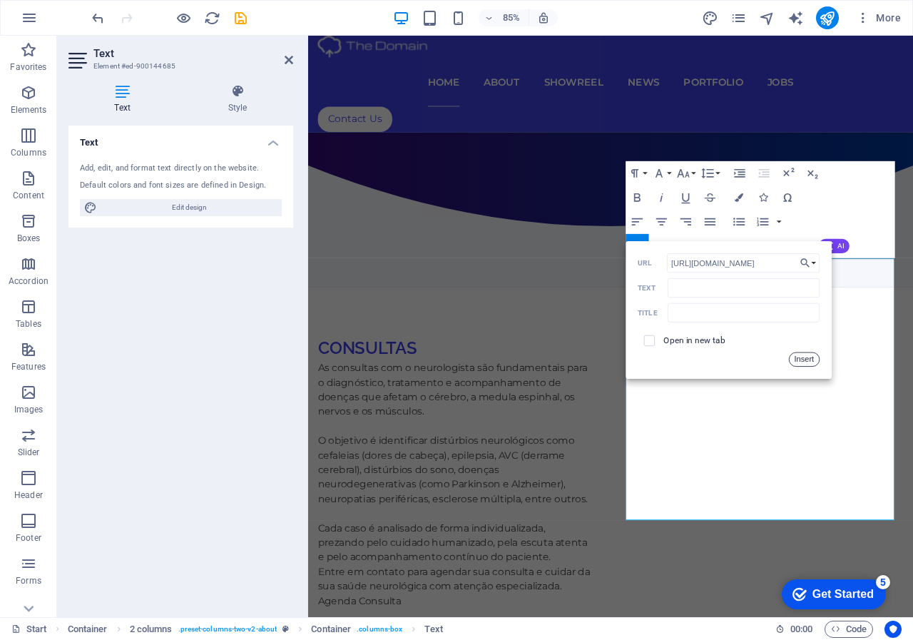
click at [800, 357] on button "Insert" at bounding box center [804, 359] width 31 height 14
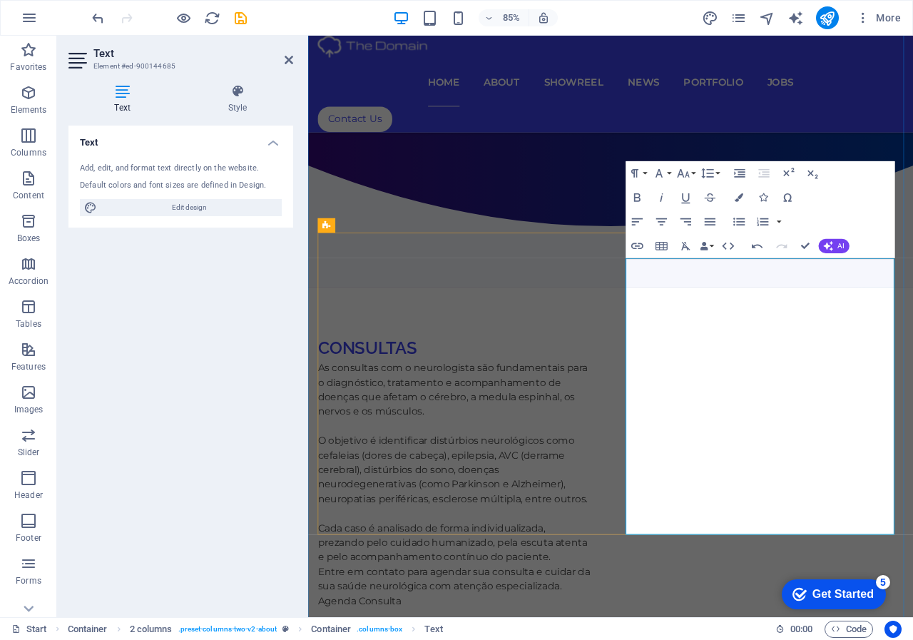
drag, startPoint x: 843, startPoint y: 305, endPoint x: 824, endPoint y: 301, distance: 19.0
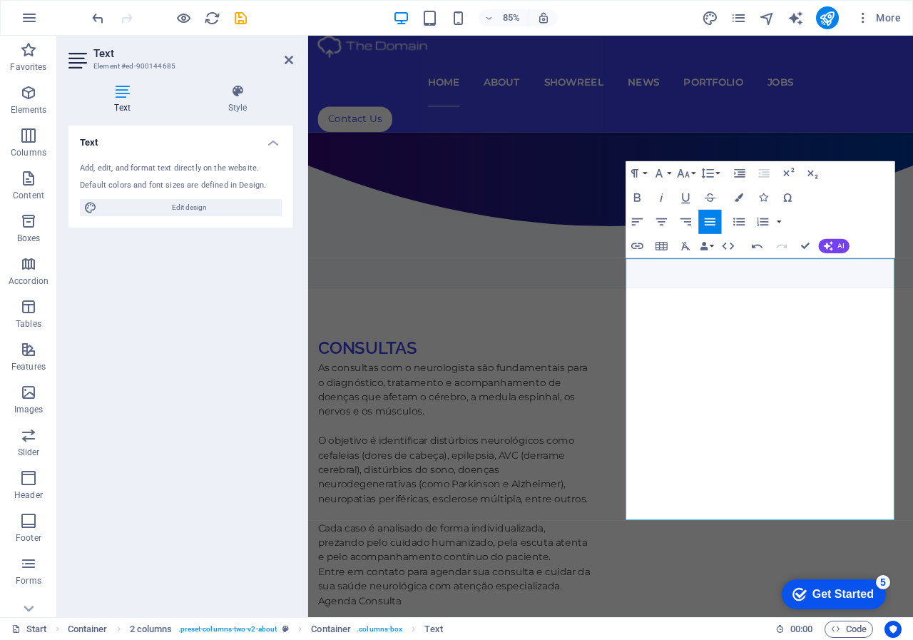
click at [637, 244] on icon "button" at bounding box center [637, 246] width 14 height 14
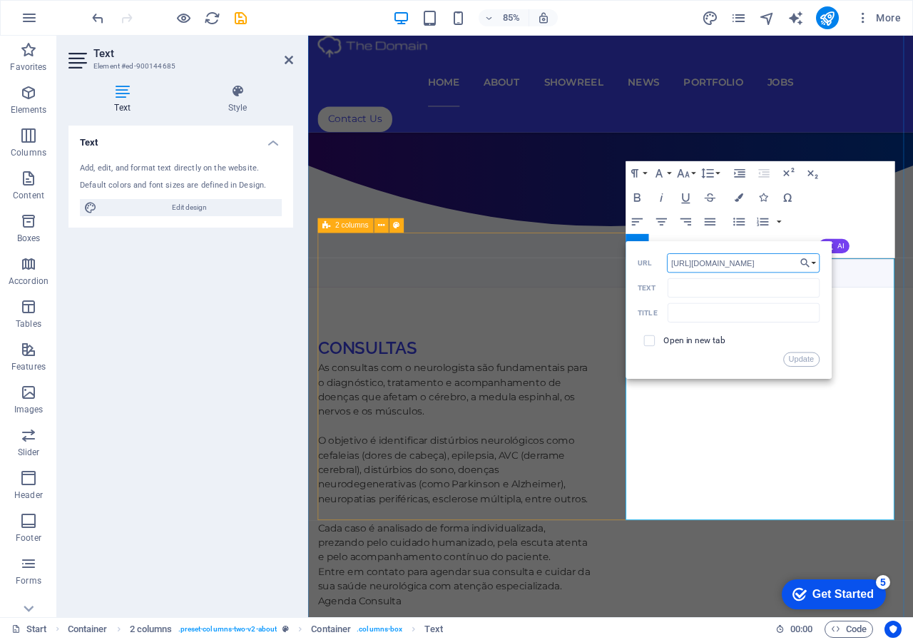
drag, startPoint x: 1083, startPoint y: 296, endPoint x: 666, endPoint y: 303, distance: 417.4
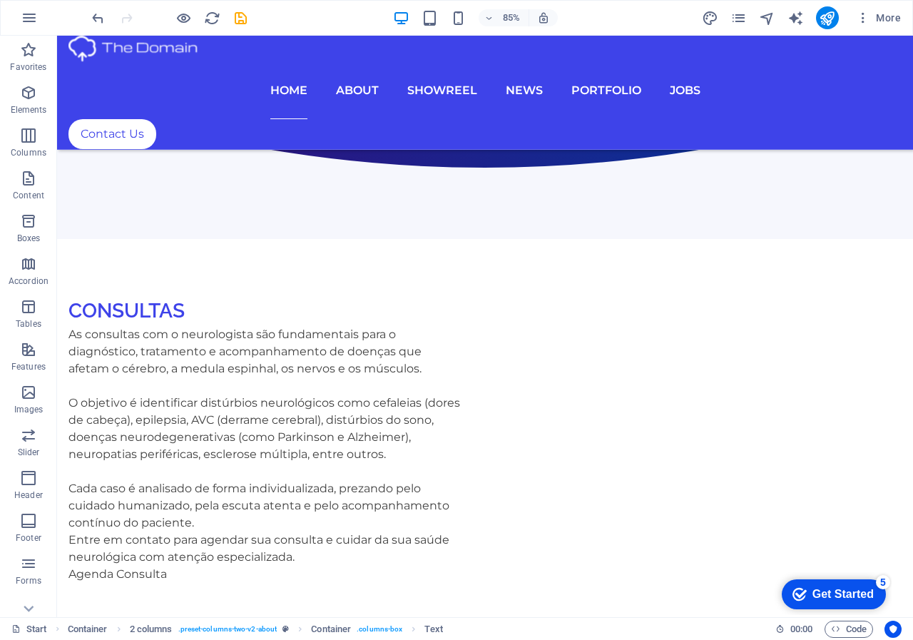
scroll to position [729, 0]
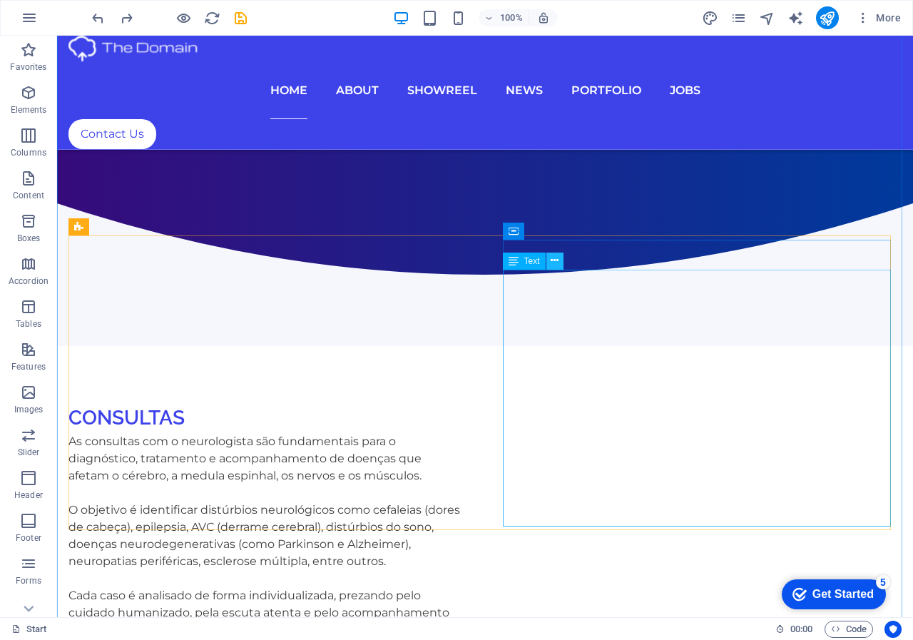
click at [551, 263] on icon at bounding box center [555, 260] width 8 height 15
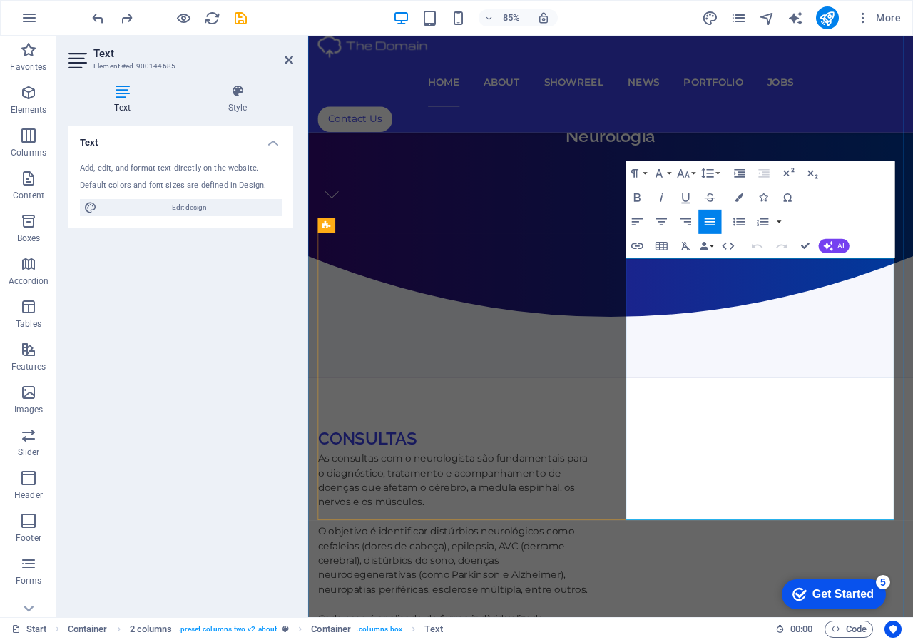
scroll to position [836, 0]
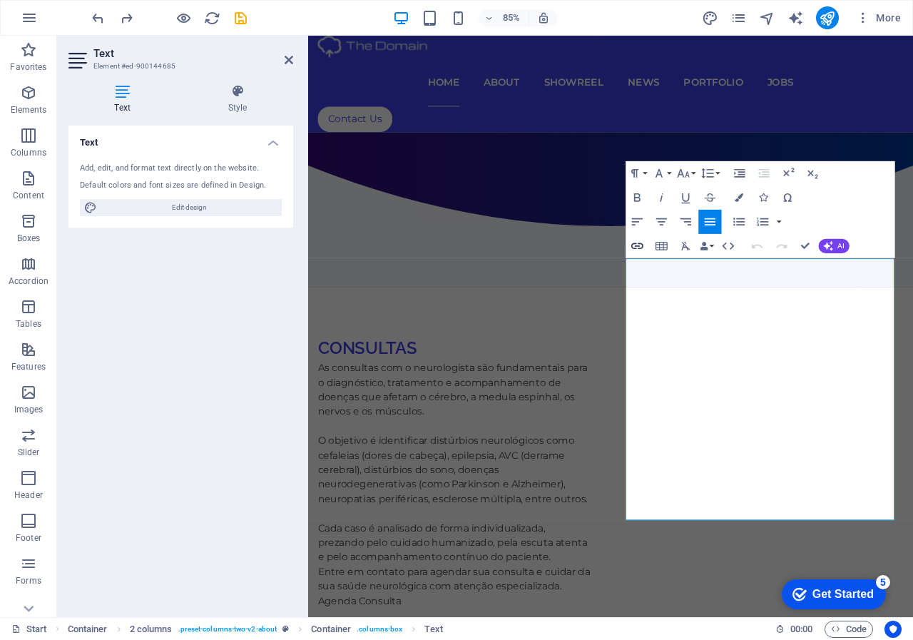
click at [637, 245] on icon "button" at bounding box center [637, 246] width 14 height 14
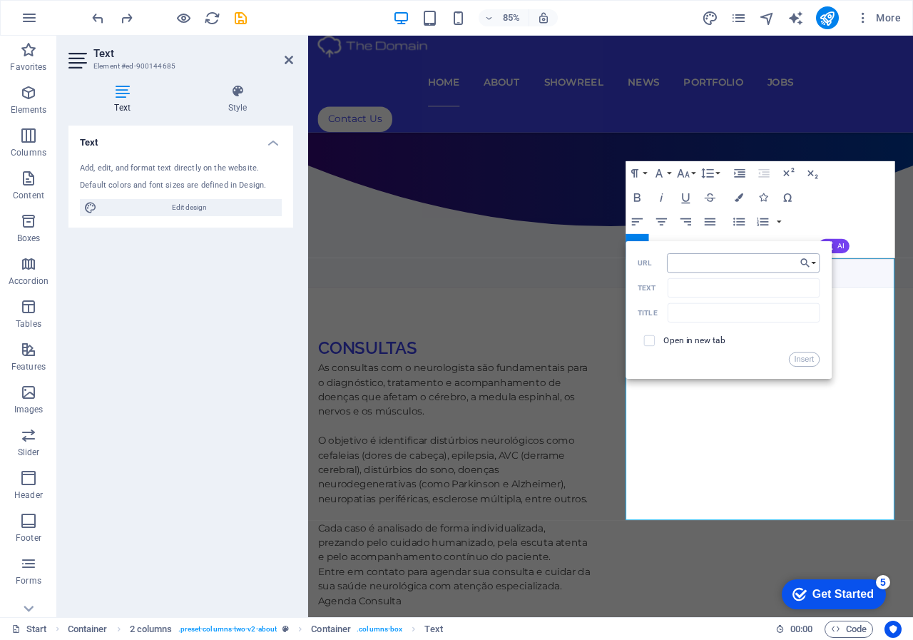
click at [687, 267] on input "URL" at bounding box center [743, 262] width 153 height 19
type input "[URL][DOMAIN_NAME]"
click at [808, 359] on button "Insert" at bounding box center [804, 359] width 31 height 14
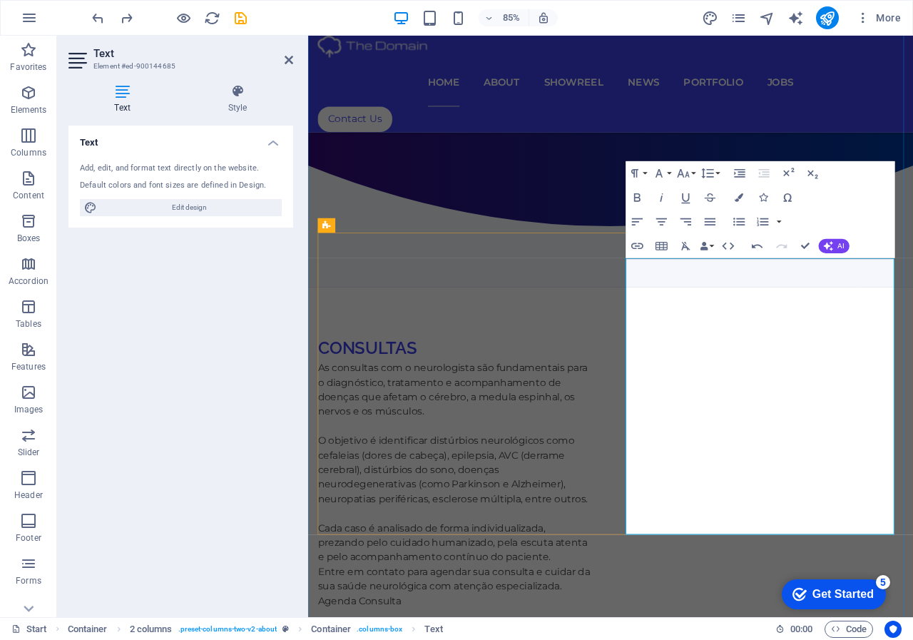
drag, startPoint x: 840, startPoint y: 305, endPoint x: 621, endPoint y: 306, distance: 218.3
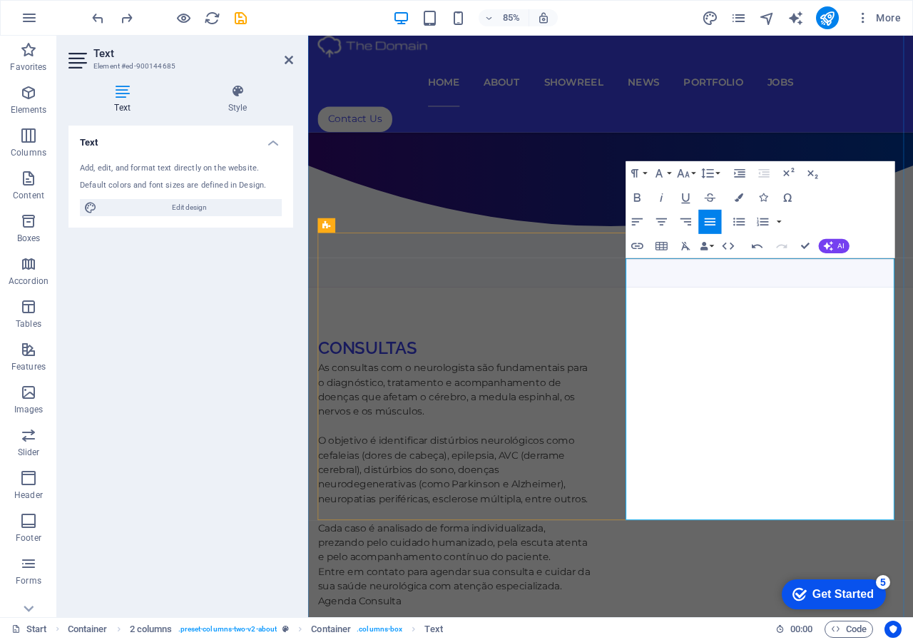
drag, startPoint x: 918, startPoint y: 577, endPoint x: 614, endPoint y: 250, distance: 446.3
type input "​Durante a consulta, o neurologista avalia cuidadosamente o quadro clínico do p…"
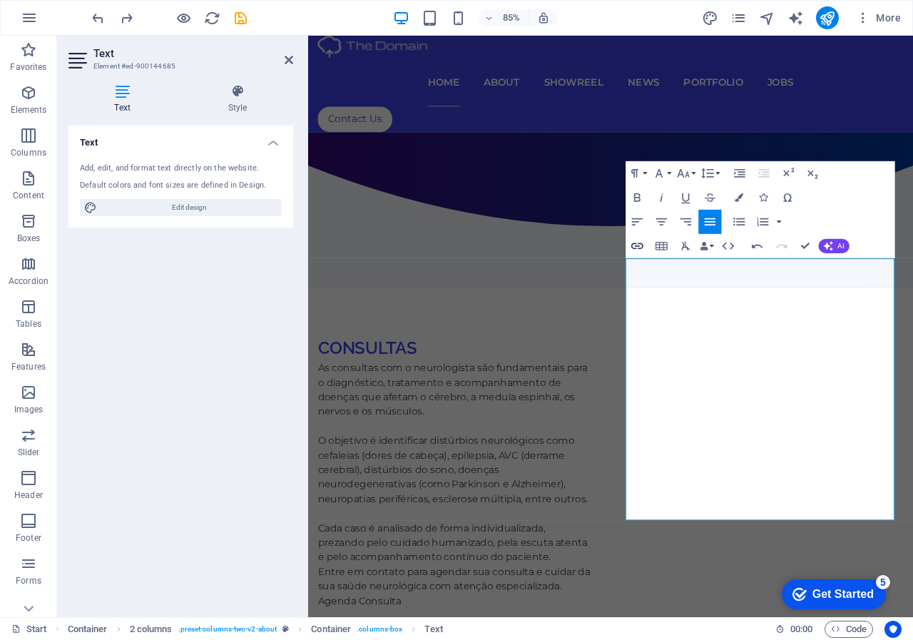
click at [636, 242] on icon "button" at bounding box center [637, 246] width 14 height 14
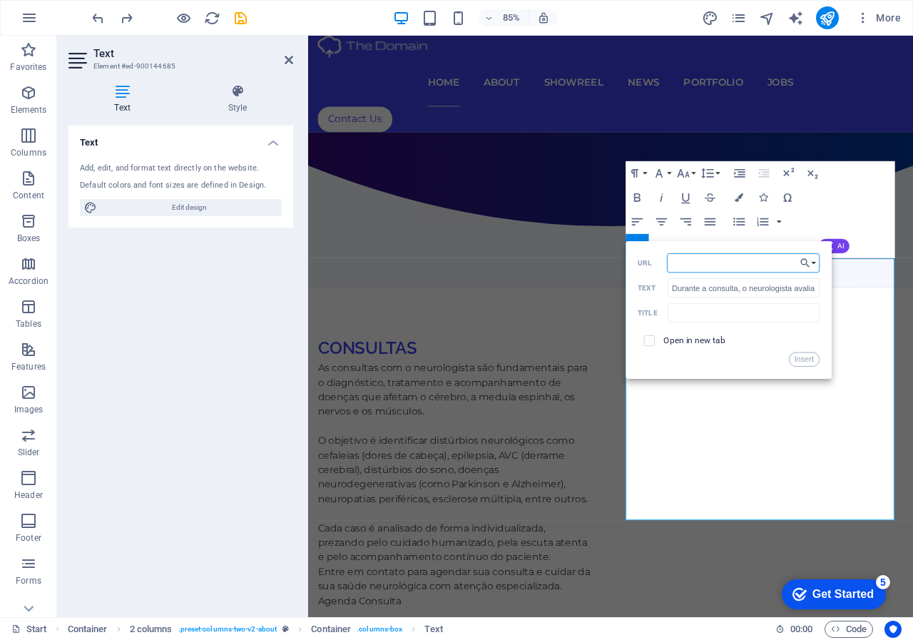
click at [698, 262] on input "URL" at bounding box center [743, 262] width 153 height 19
type input "[URL][DOMAIN_NAME]"
click at [800, 357] on button "Insert" at bounding box center [804, 359] width 31 height 14
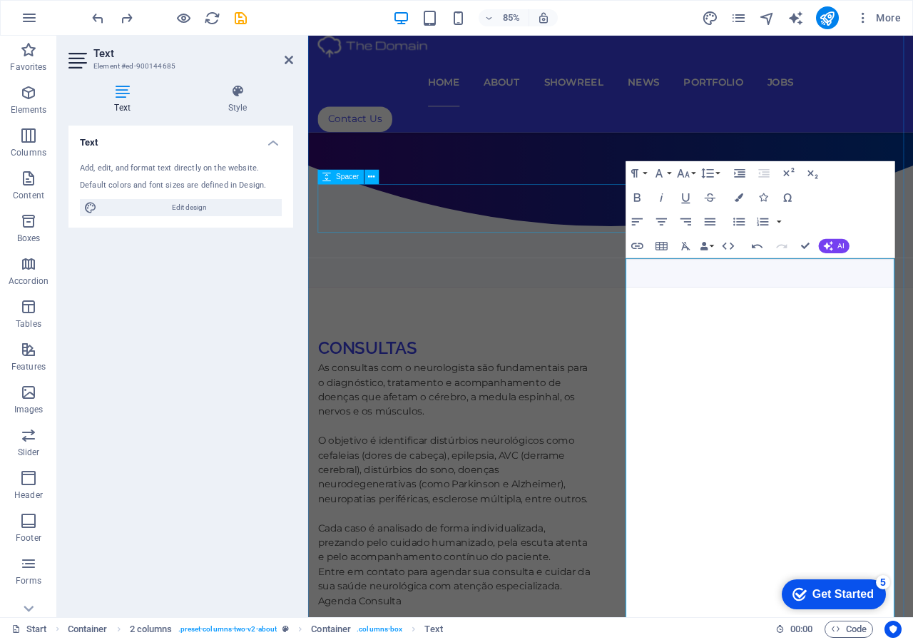
drag, startPoint x: 738, startPoint y: 528, endPoint x: 596, endPoint y: 261, distance: 302.3
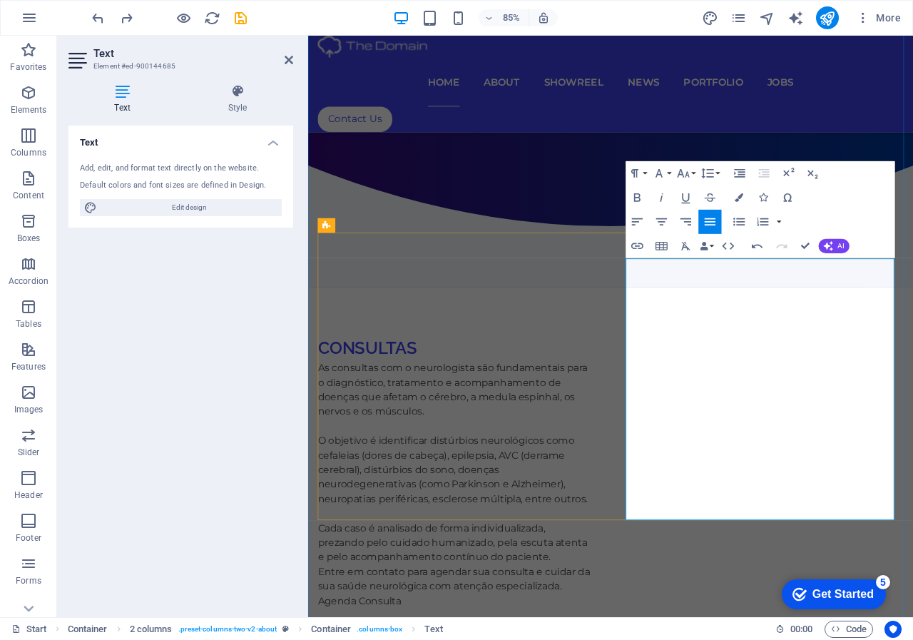
click at [866, 173] on div "Paragraph Format Normal Heading 1 Heading 2 Heading 3 Heading 4 Heading 5 Headi…" at bounding box center [760, 209] width 269 height 97
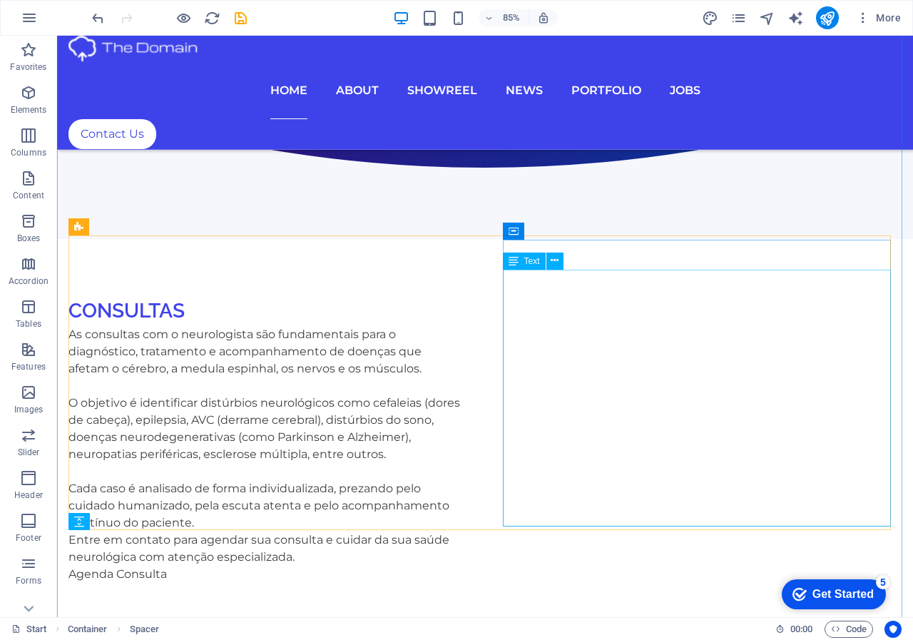
scroll to position [729, 0]
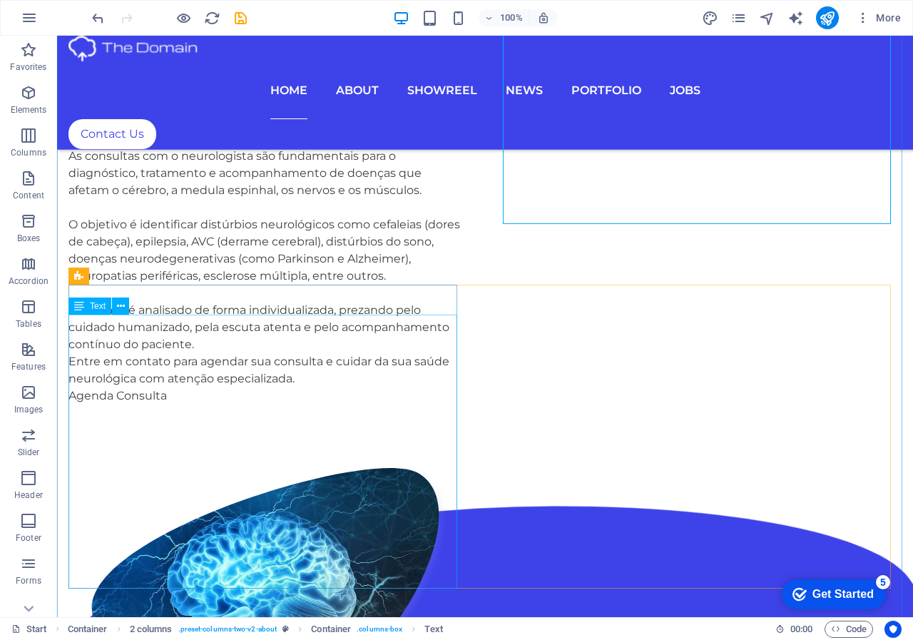
scroll to position [1086, 0]
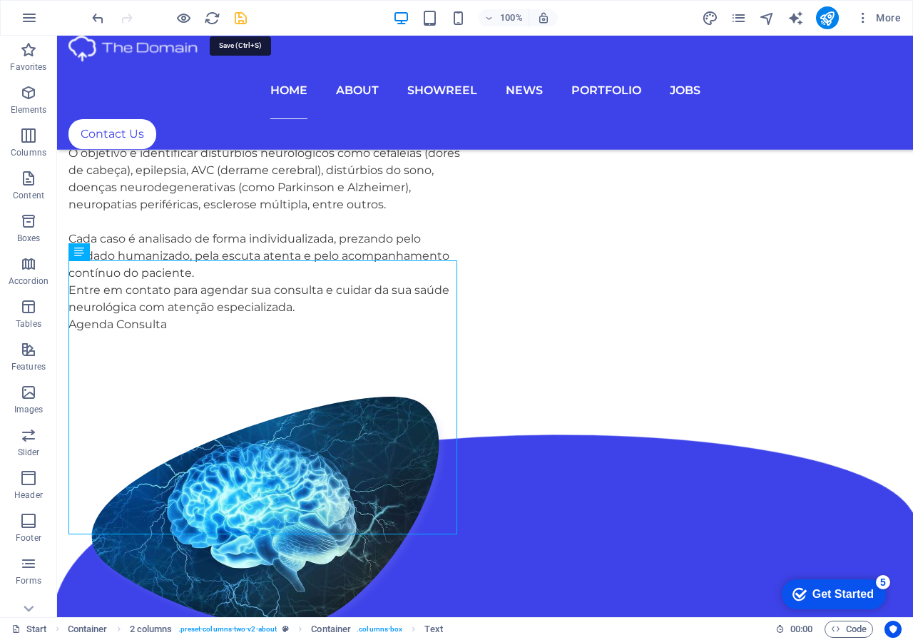
click at [0, 0] on icon "save" at bounding box center [0, 0] width 0 height 0
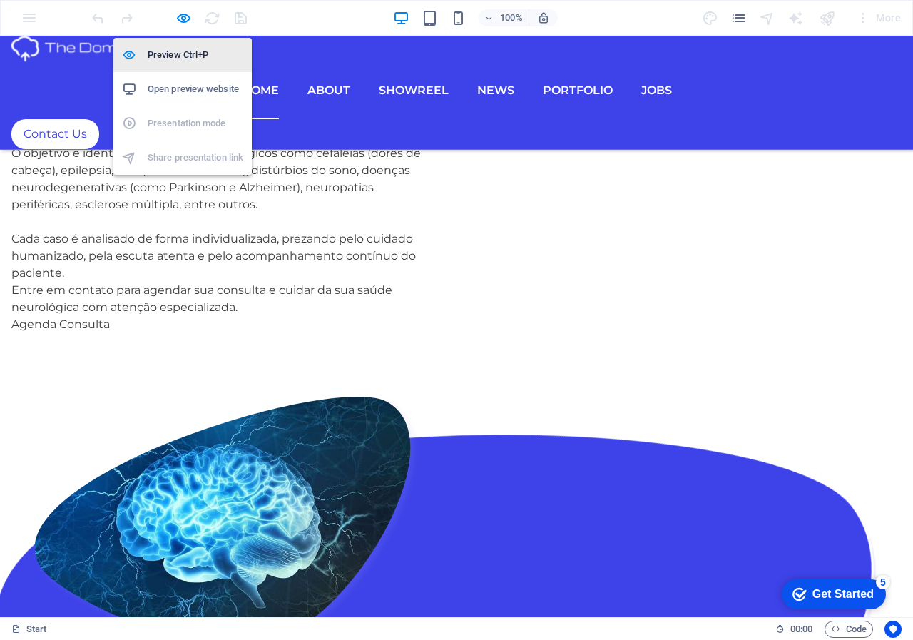
scroll to position [1105, 0]
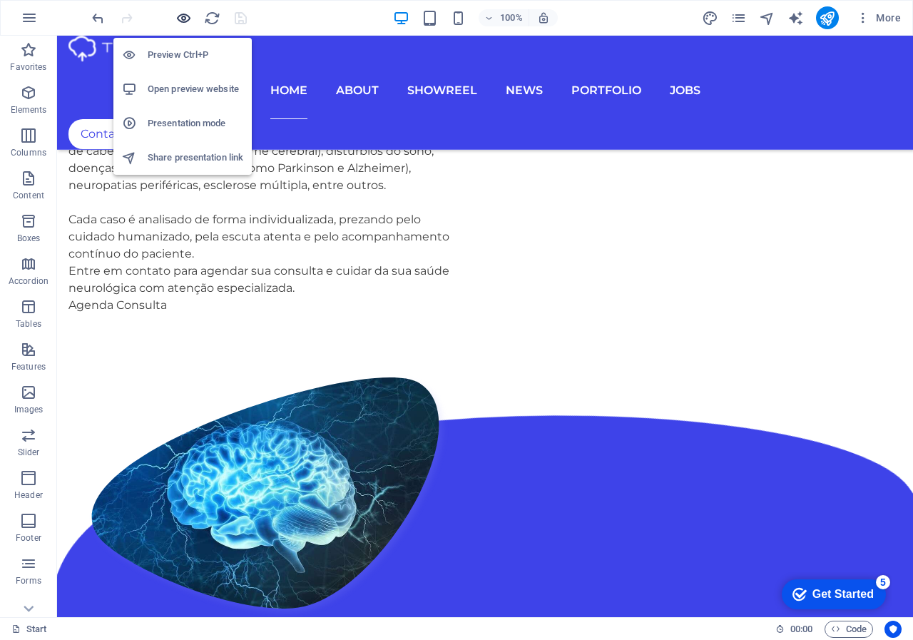
scroll to position [1086, 0]
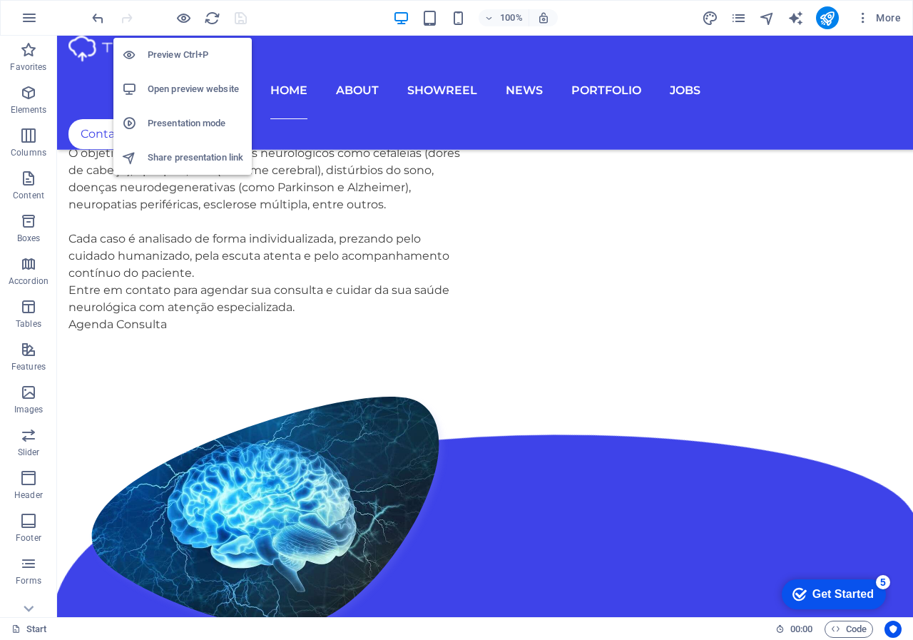
click at [186, 87] on h6 "Open preview website" at bounding box center [196, 89] width 96 height 17
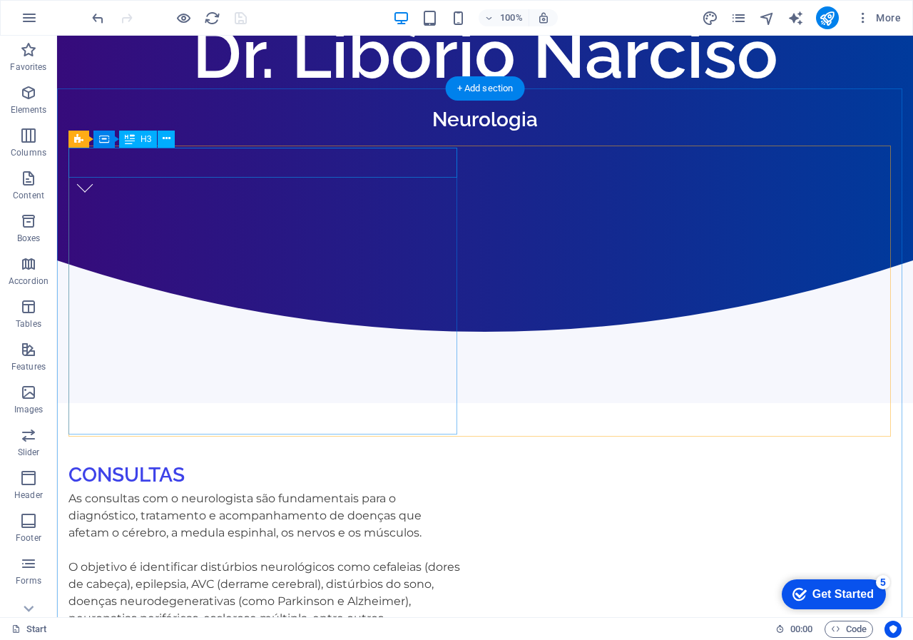
scroll to position [444, 0]
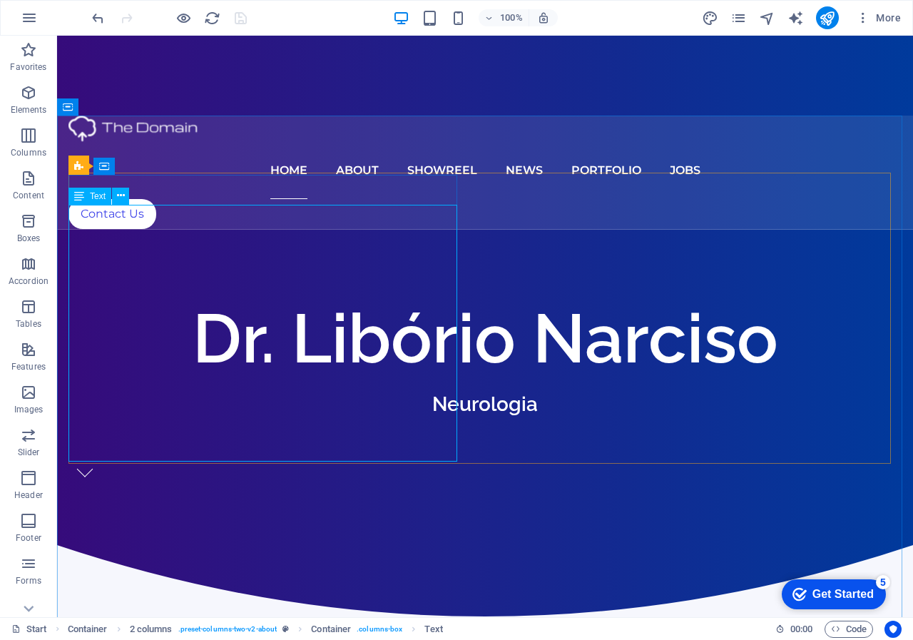
click at [92, 196] on span "Text" at bounding box center [98, 196] width 16 height 9
click at [168, 168] on icon at bounding box center [167, 165] width 8 height 15
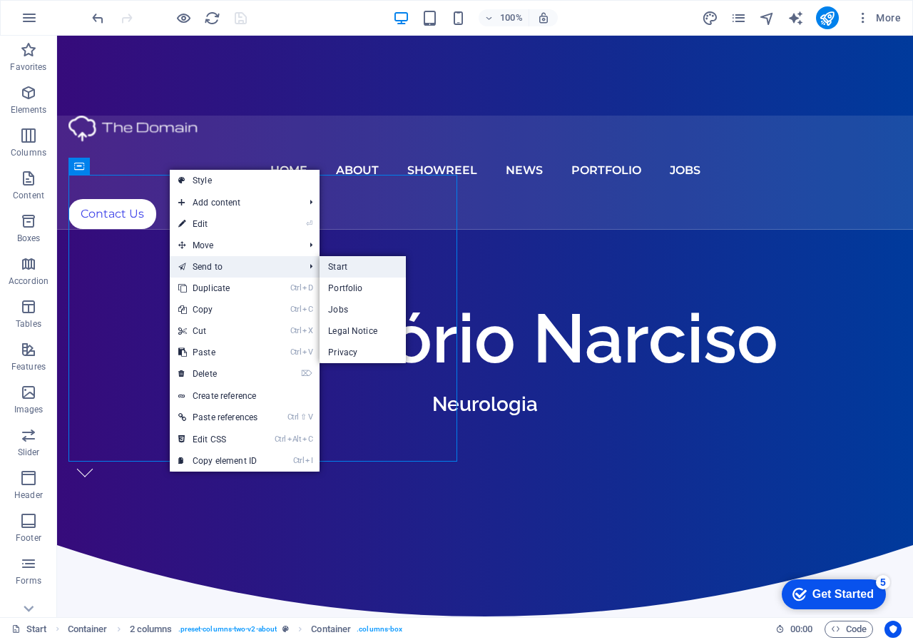
click at [345, 265] on link "Start" at bounding box center [363, 266] width 86 height 21
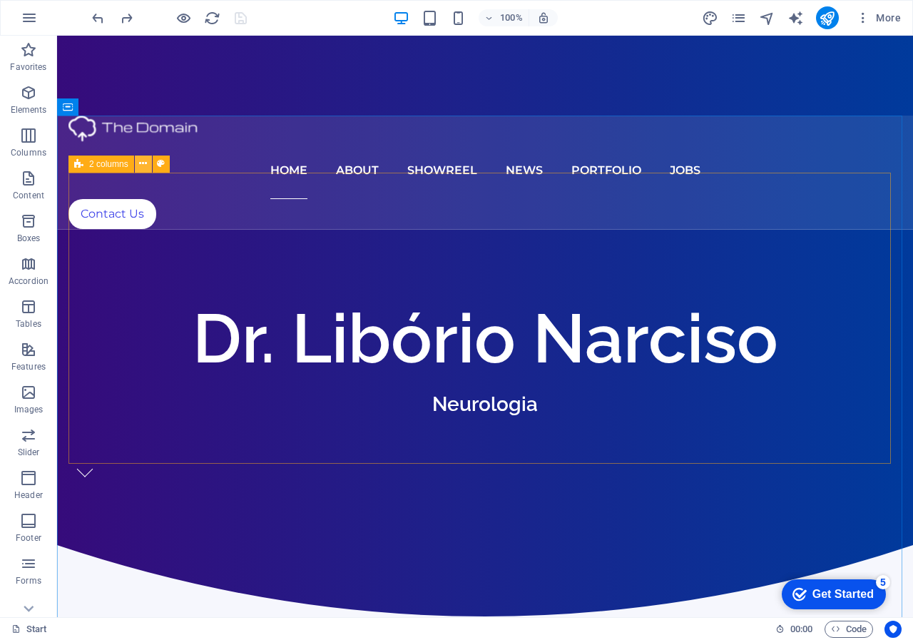
click at [141, 163] on icon at bounding box center [143, 163] width 8 height 15
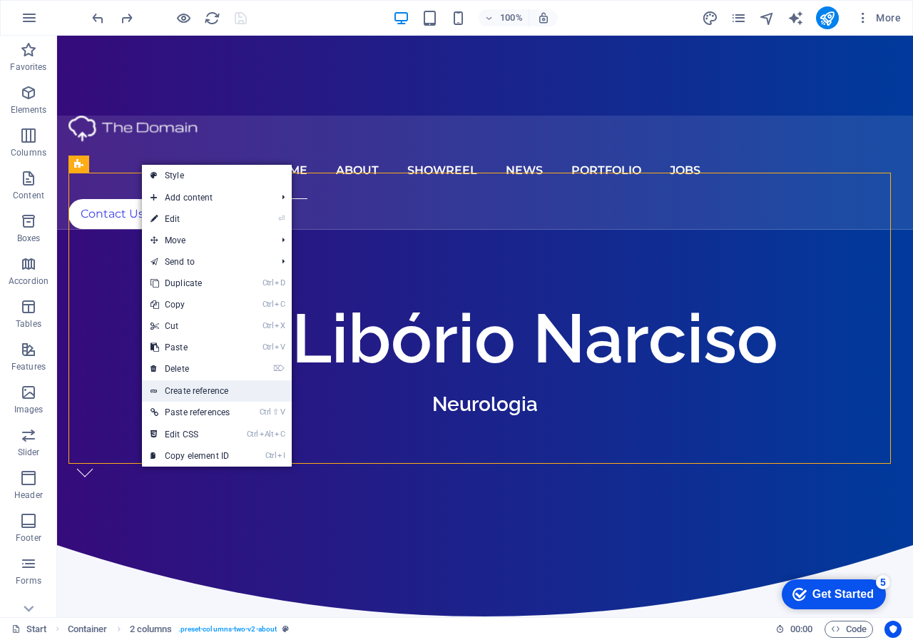
click at [215, 392] on link "Create reference" at bounding box center [217, 390] width 150 height 21
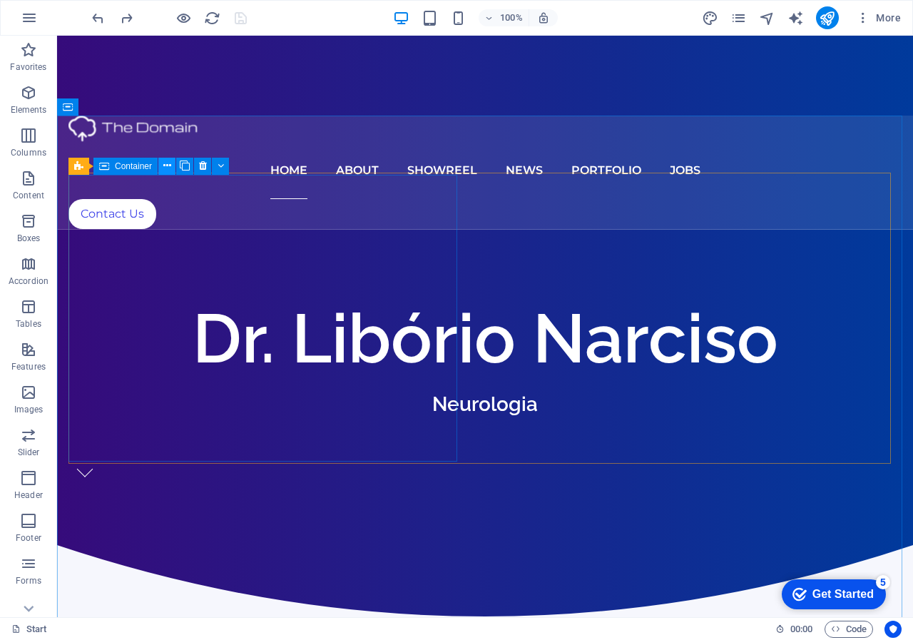
click at [166, 167] on icon at bounding box center [167, 165] width 8 height 15
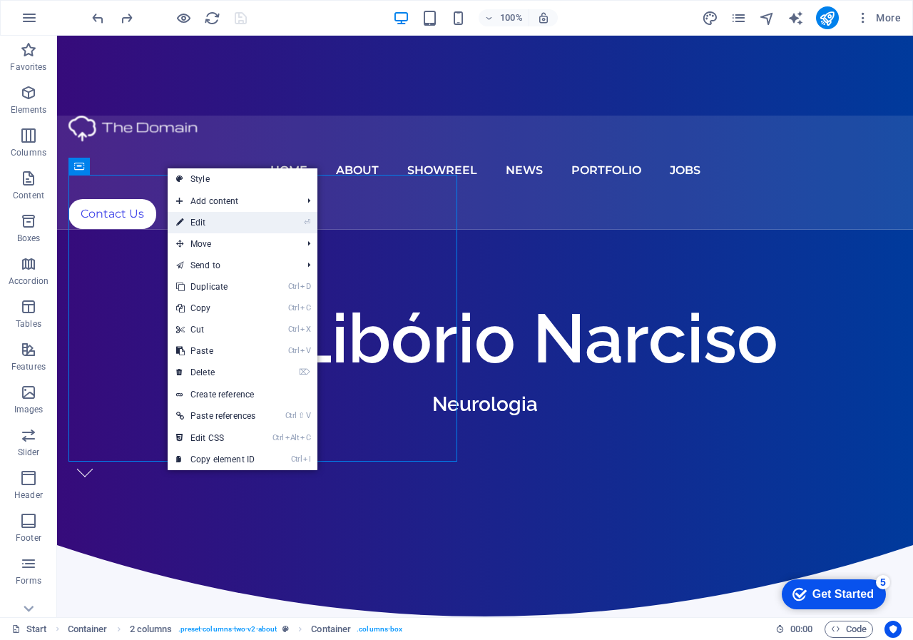
click at [208, 225] on link "⏎ Edit" at bounding box center [216, 222] width 96 height 21
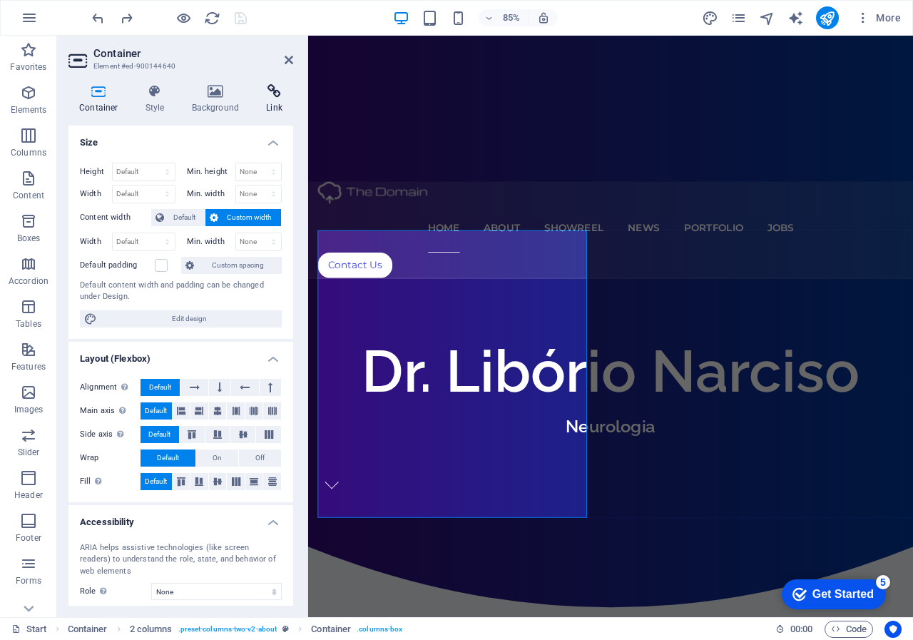
click at [278, 101] on h4 "Link" at bounding box center [274, 99] width 38 height 30
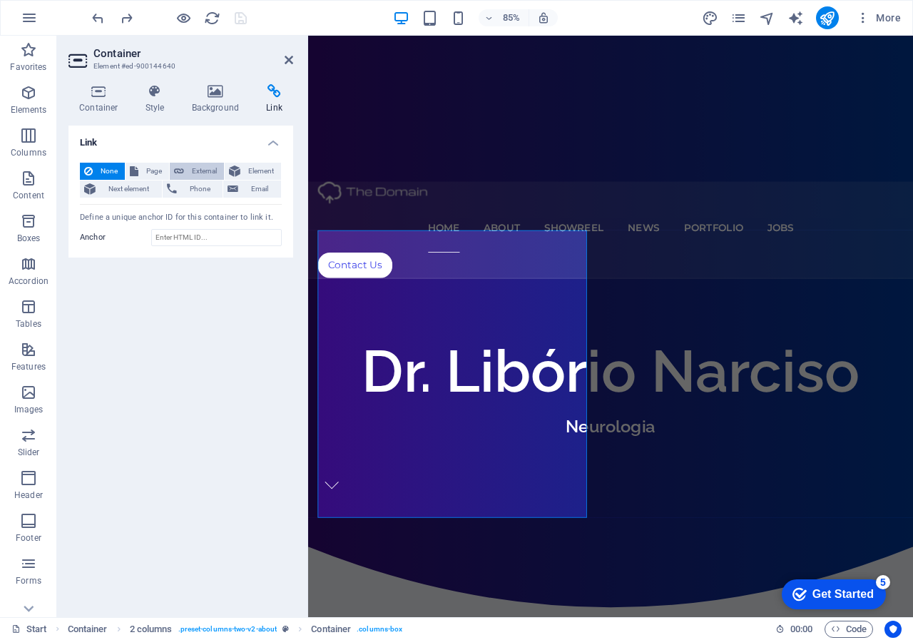
click at [207, 171] on span "External" at bounding box center [203, 171] width 31 height 17
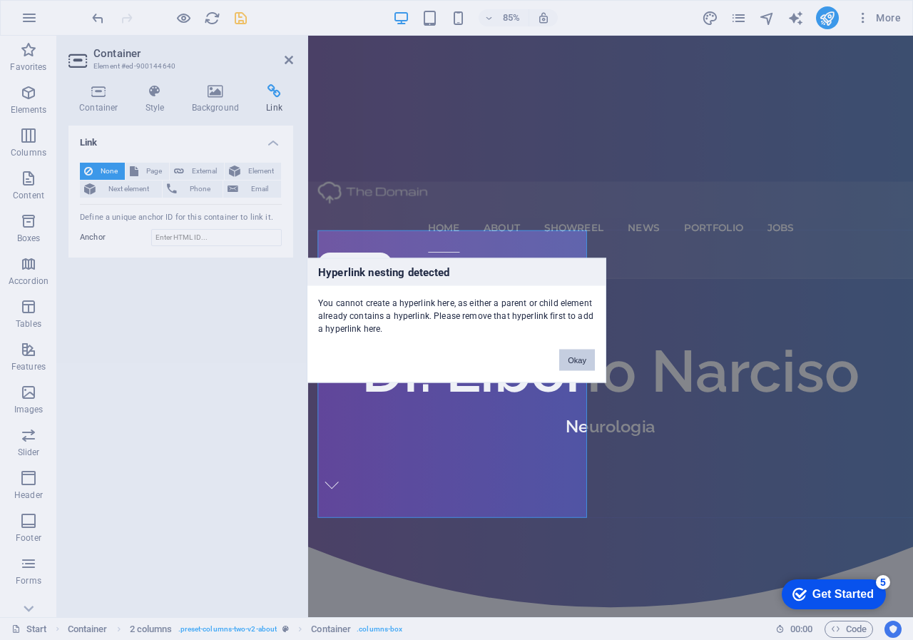
click at [578, 358] on button "Okay" at bounding box center [577, 359] width 36 height 21
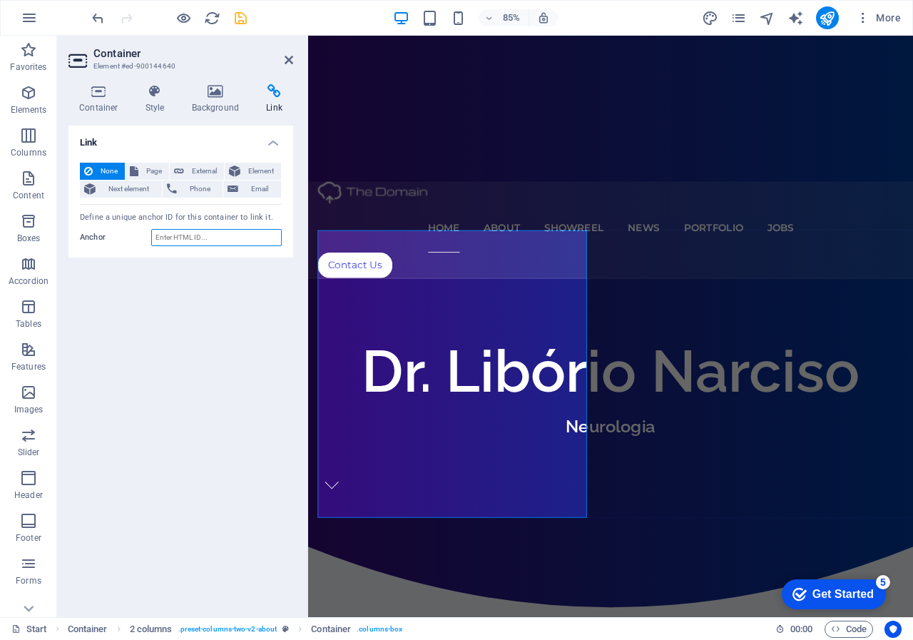
click at [201, 234] on input "Anchor" at bounding box center [216, 237] width 131 height 17
click at [197, 236] on input "Anchor" at bounding box center [216, 237] width 131 height 17
paste input "[URL][DOMAIN_NAME]"
type input "[URL][DOMAIN_NAME]"
click at [246, 19] on icon "save" at bounding box center [241, 18] width 16 height 16
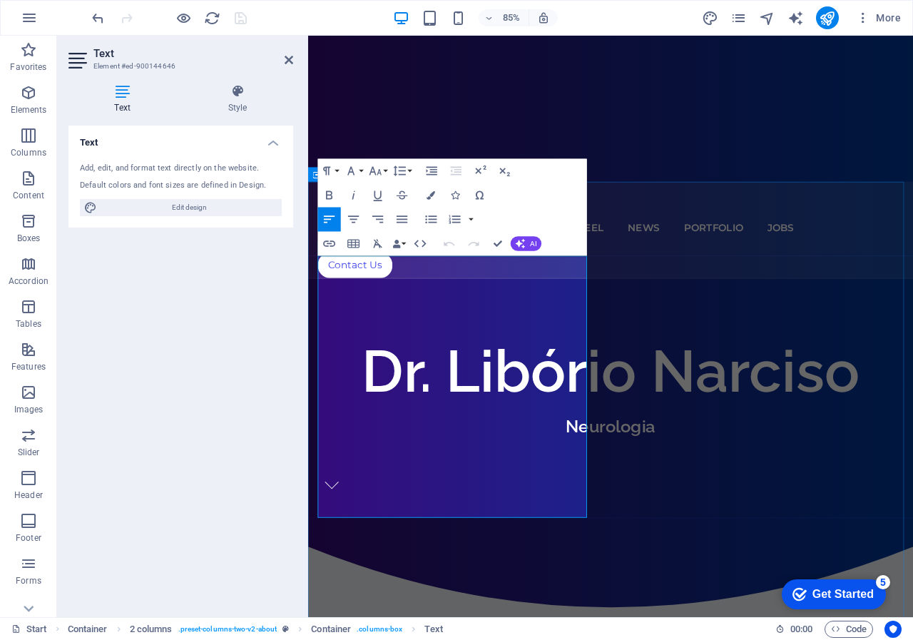
drag, startPoint x: 395, startPoint y: 591, endPoint x: 314, endPoint y: 585, distance: 81.5
click at [616, 588] on div "CONSULTAS As consultas com o neurologista são fundamentais para o diagnóstico, …" at bounding box center [918, 361] width 605 height 581
click at [328, 243] on icon "button" at bounding box center [329, 243] width 14 height 14
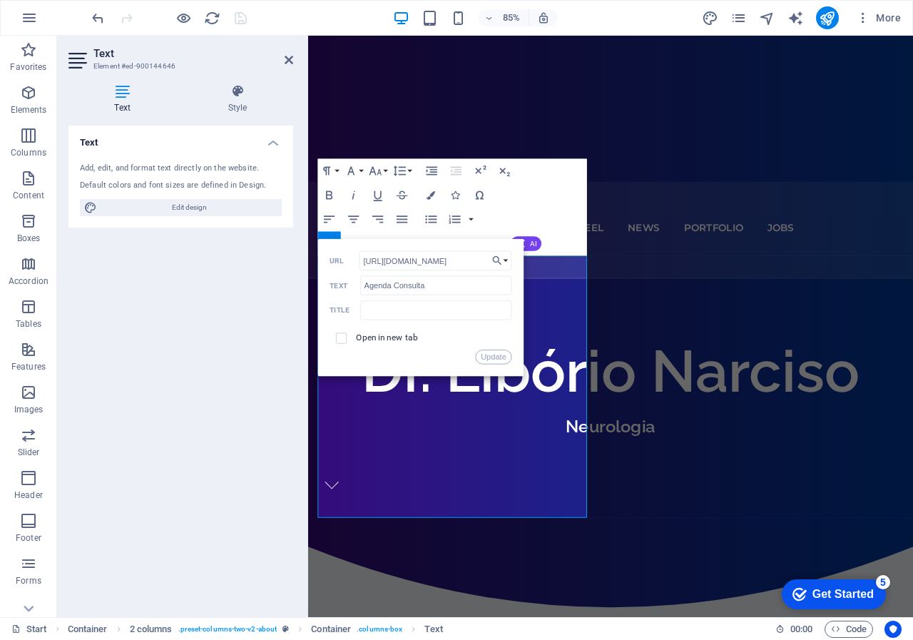
drag, startPoint x: 433, startPoint y: 259, endPoint x: 301, endPoint y: 260, distance: 132.0
click at [300, 260] on div "Text Element #ed-900144646 Text Style Text Add, edit, and format text directly …" at bounding box center [485, 326] width 856 height 581
type input "7"
click at [495, 360] on button "Update" at bounding box center [494, 357] width 36 height 14
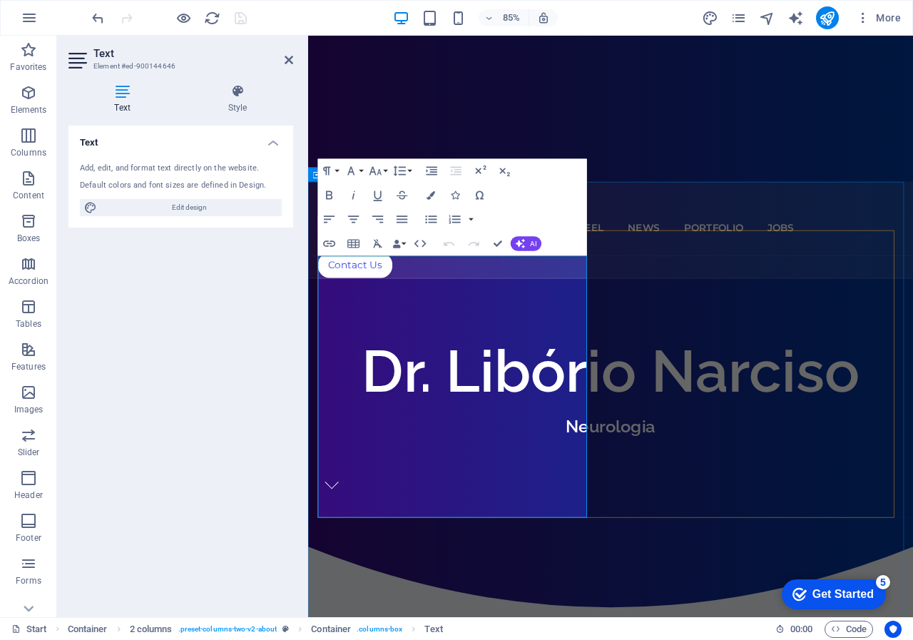
drag, startPoint x: 420, startPoint y: 589, endPoint x: 300, endPoint y: 593, distance: 119.2
click at [433, 195] on icon "button" at bounding box center [431, 195] width 9 height 9
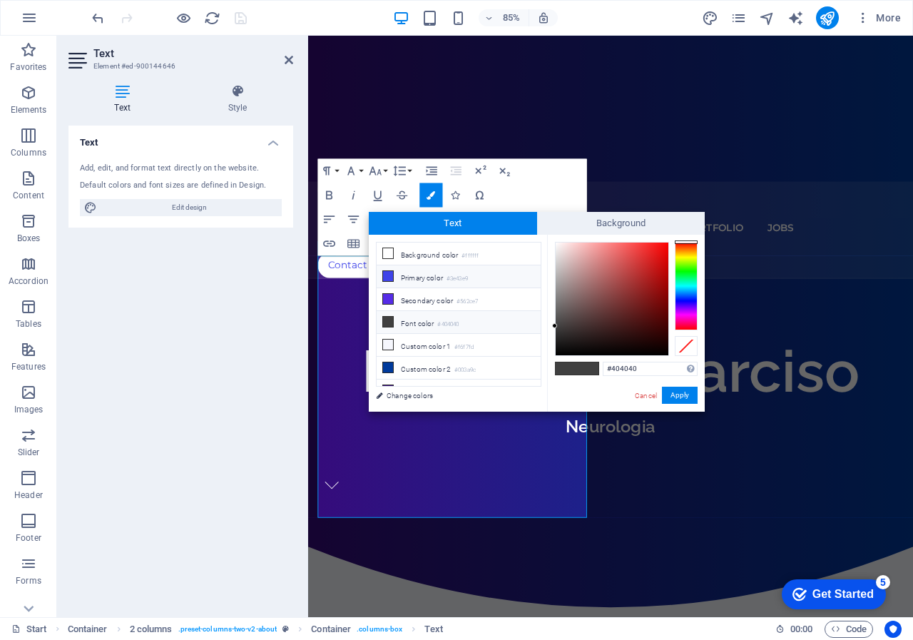
click at [390, 276] on icon at bounding box center [388, 276] width 10 height 10
type input "#3e43e9"
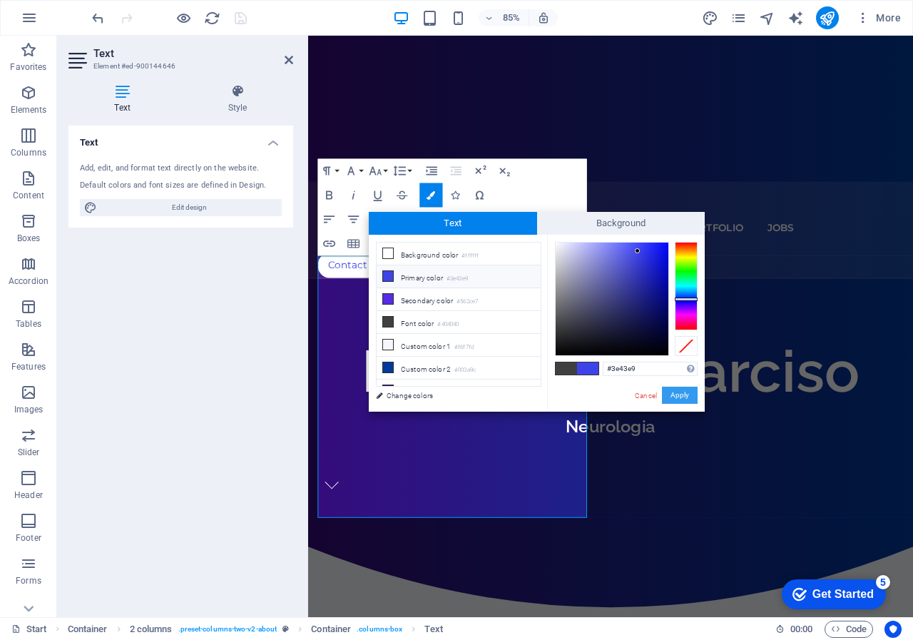
click at [685, 396] on button "Apply" at bounding box center [680, 395] width 36 height 17
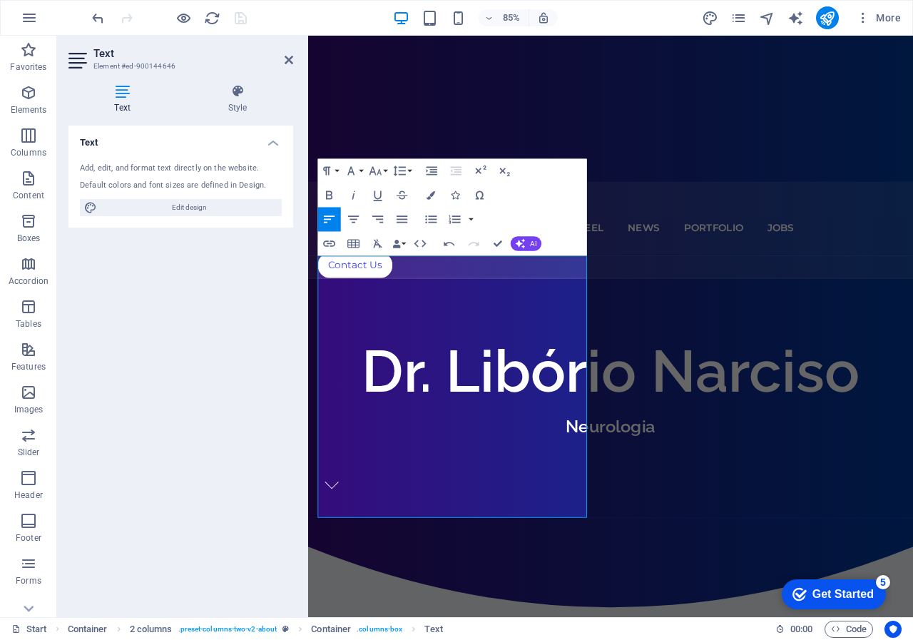
click at [298, 5] on div "85% More" at bounding box center [457, 18] width 912 height 34
click at [243, 288] on div "Text Add, edit, and format text directly on the website. Default colors and fon…" at bounding box center [180, 366] width 225 height 480
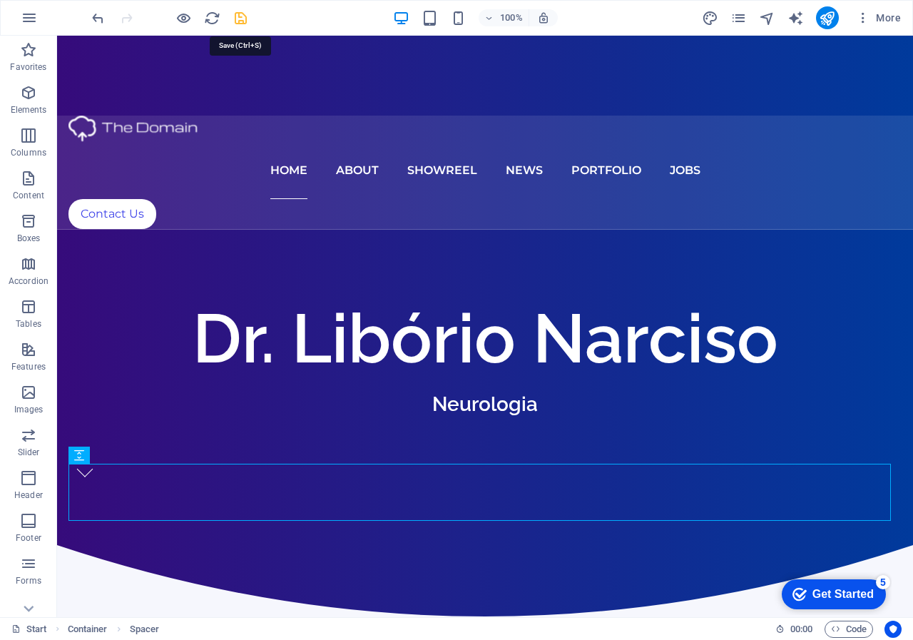
click at [240, 21] on icon "save" at bounding box center [241, 18] width 16 height 16
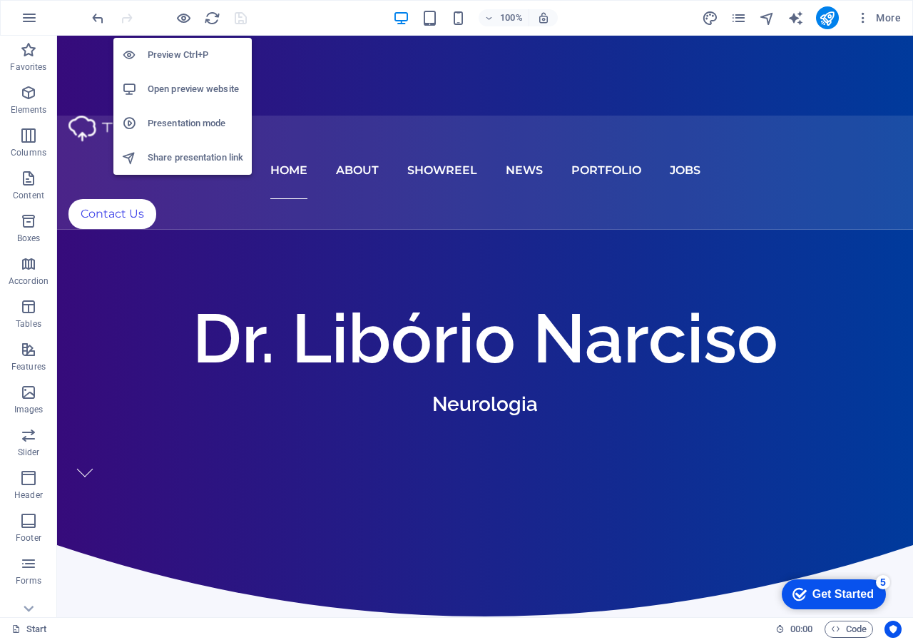
click at [175, 86] on h6 "Open preview website" at bounding box center [196, 89] width 96 height 17
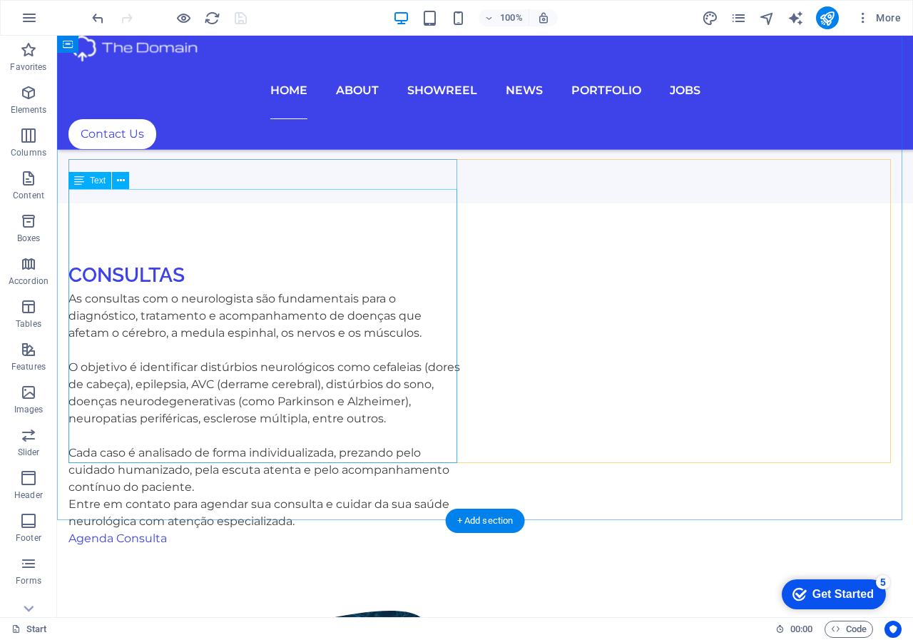
scroll to position [1157, 0]
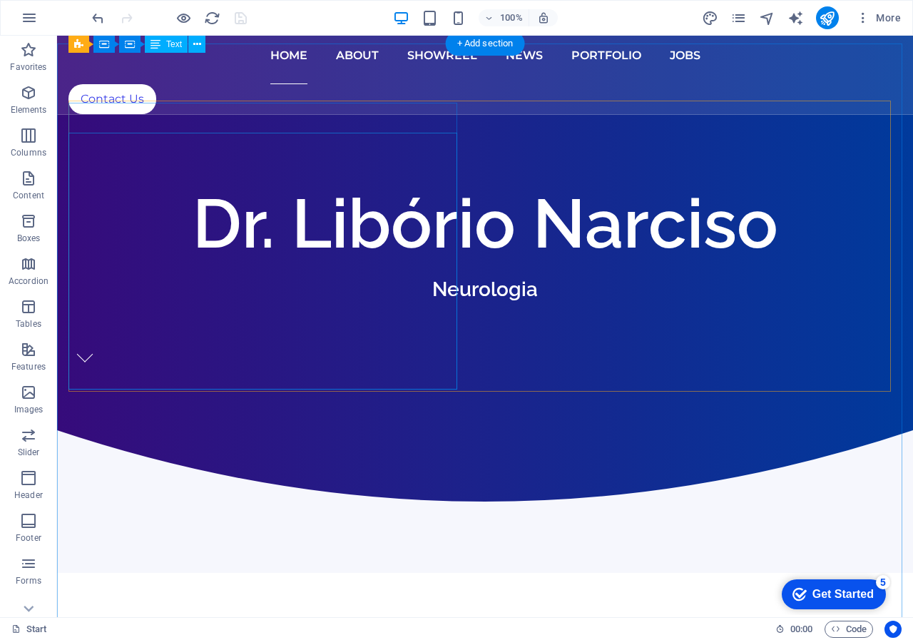
scroll to position [515, 0]
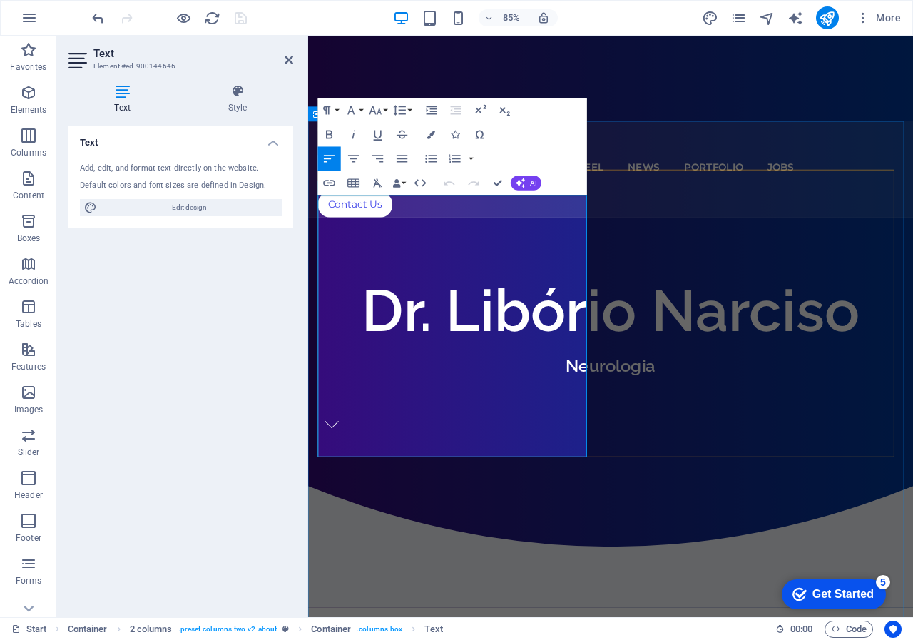
drag, startPoint x: 423, startPoint y: 527, endPoint x: 305, endPoint y: 524, distance: 117.8
click at [329, 182] on icon "button" at bounding box center [329, 183] width 14 height 14
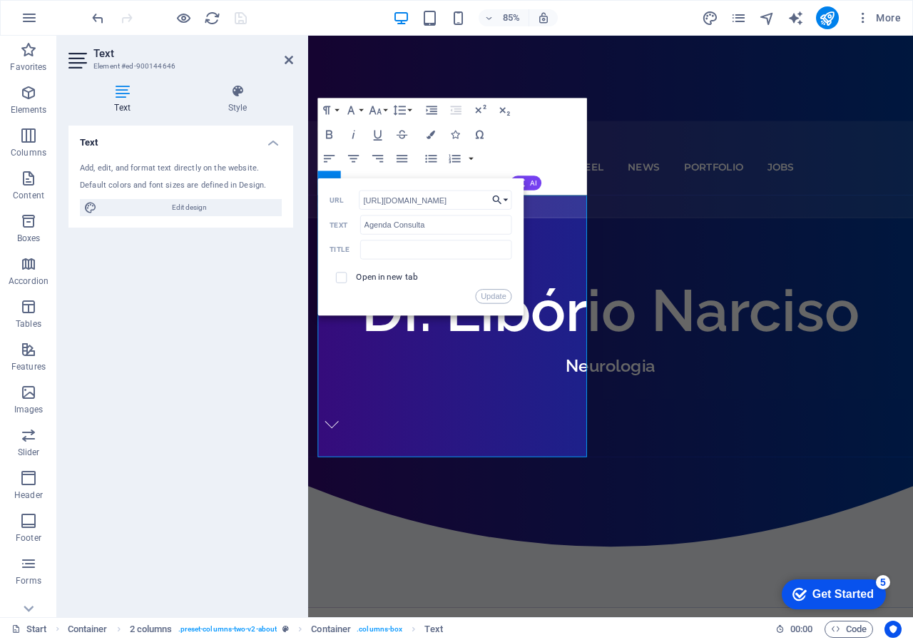
click at [505, 203] on button "Choose Link" at bounding box center [500, 199] width 23 height 19
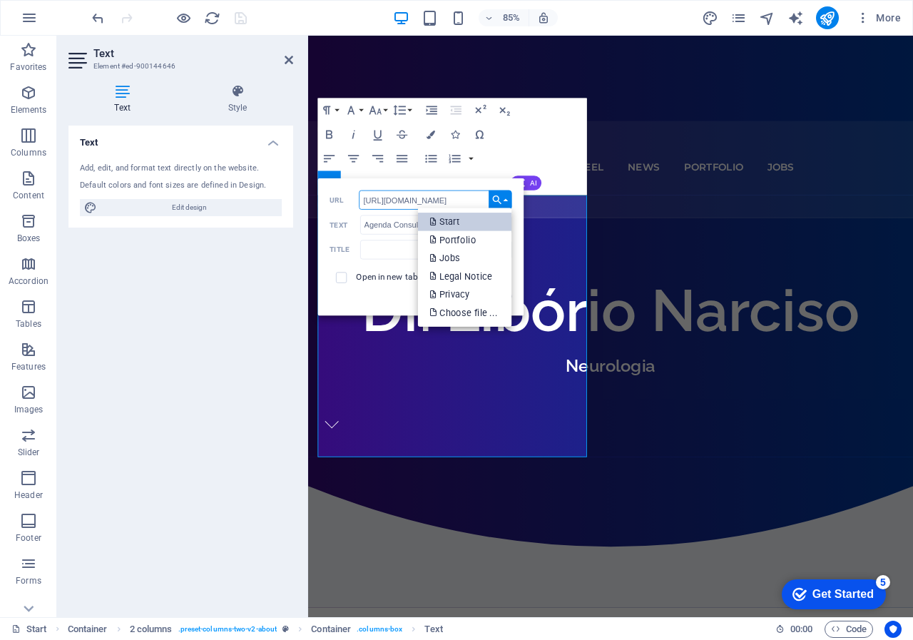
click at [460, 218] on p "Start" at bounding box center [446, 222] width 32 height 19
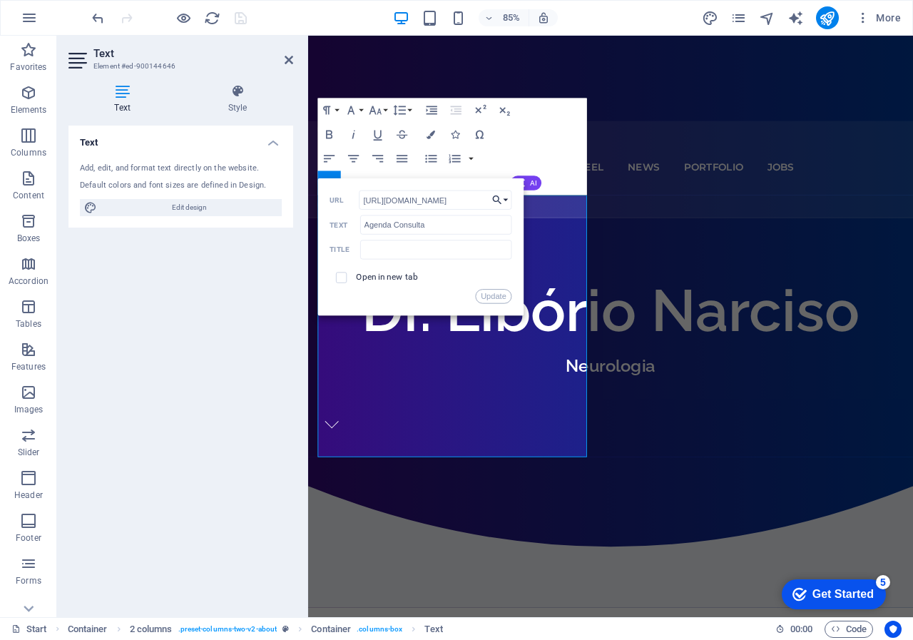
click at [506, 195] on button "Choose Link" at bounding box center [500, 199] width 23 height 19
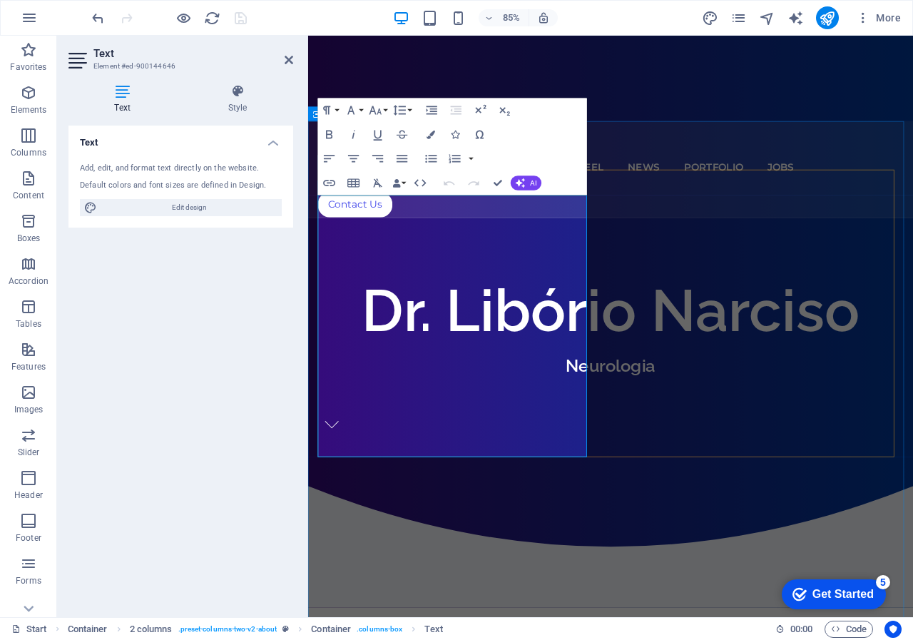
click at [387, 424] on icon "button" at bounding box center [390, 423] width 14 height 14
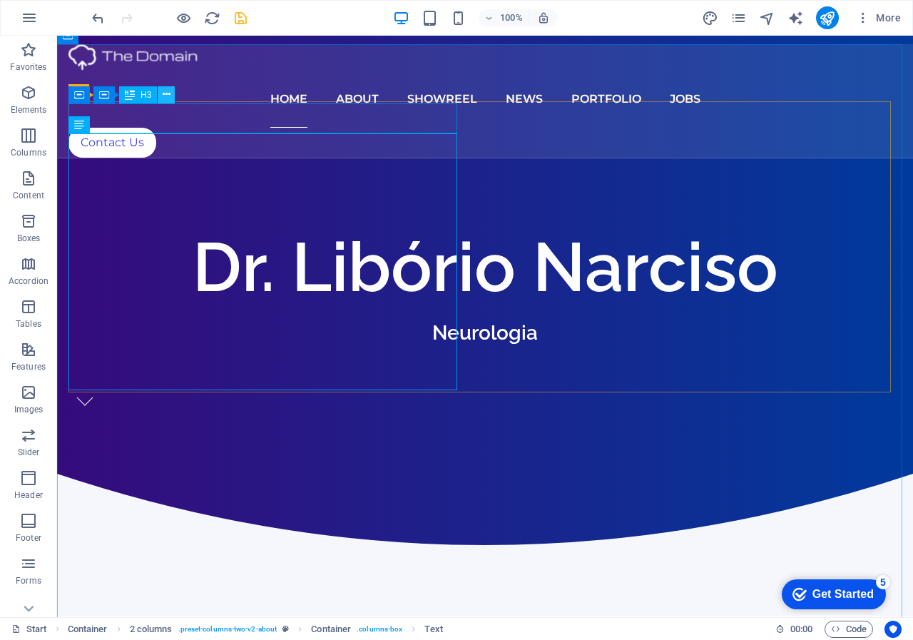
click at [161, 96] on button at bounding box center [166, 94] width 17 height 17
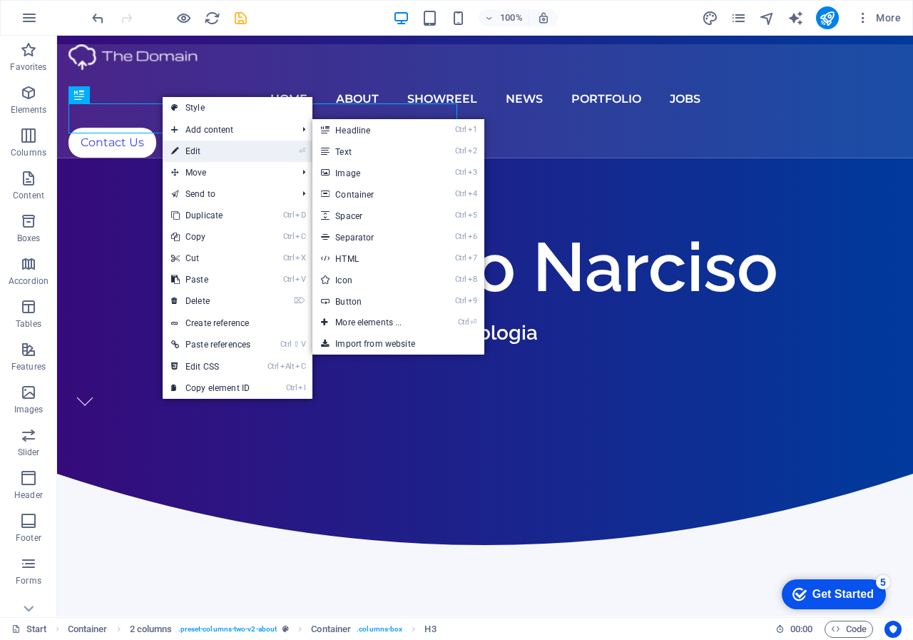
click at [201, 146] on link "⏎ Edit" at bounding box center [211, 151] width 96 height 21
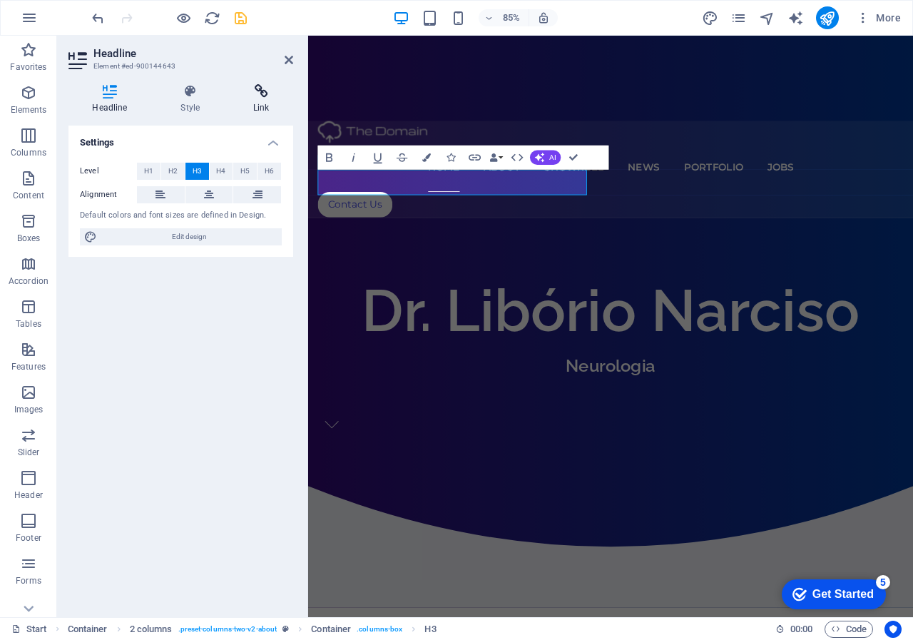
click at [266, 88] on icon at bounding box center [261, 91] width 63 height 14
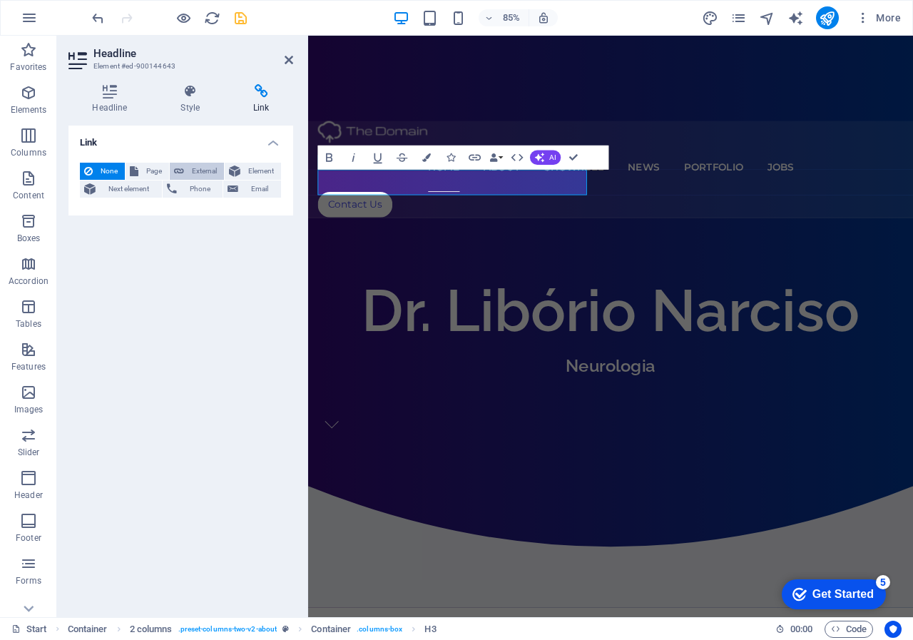
click at [188, 168] on span "External" at bounding box center [203, 171] width 31 height 17
select select "blank"
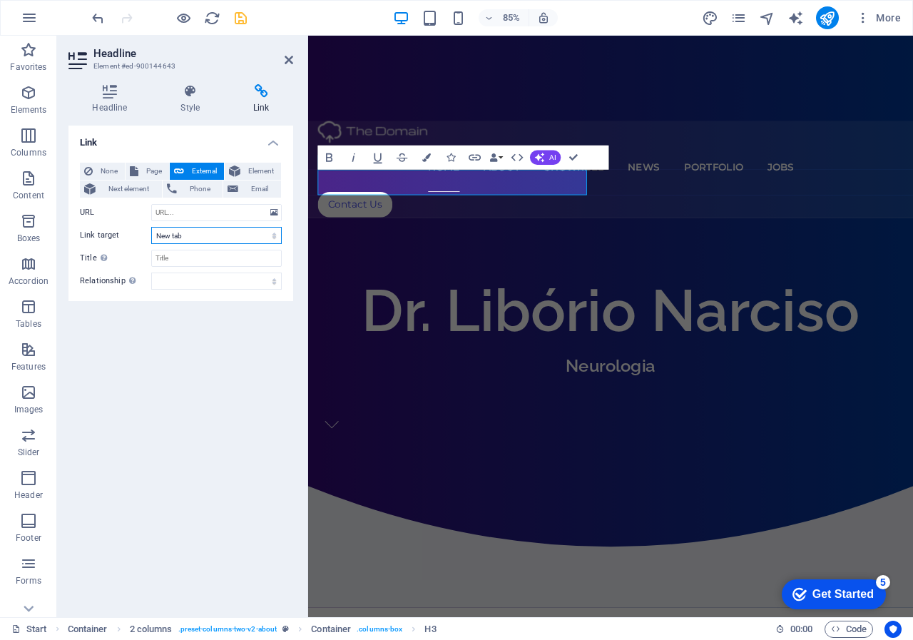
click at [207, 240] on select "New tab Same tab Overlay" at bounding box center [216, 235] width 131 height 17
click at [151, 227] on select "New tab Same tab Overlay" at bounding box center [216, 235] width 131 height 17
click at [210, 211] on input "URL" at bounding box center [216, 212] width 131 height 17
paste input "[URL][DOMAIN_NAME]"
type input "[URL][DOMAIN_NAME]"
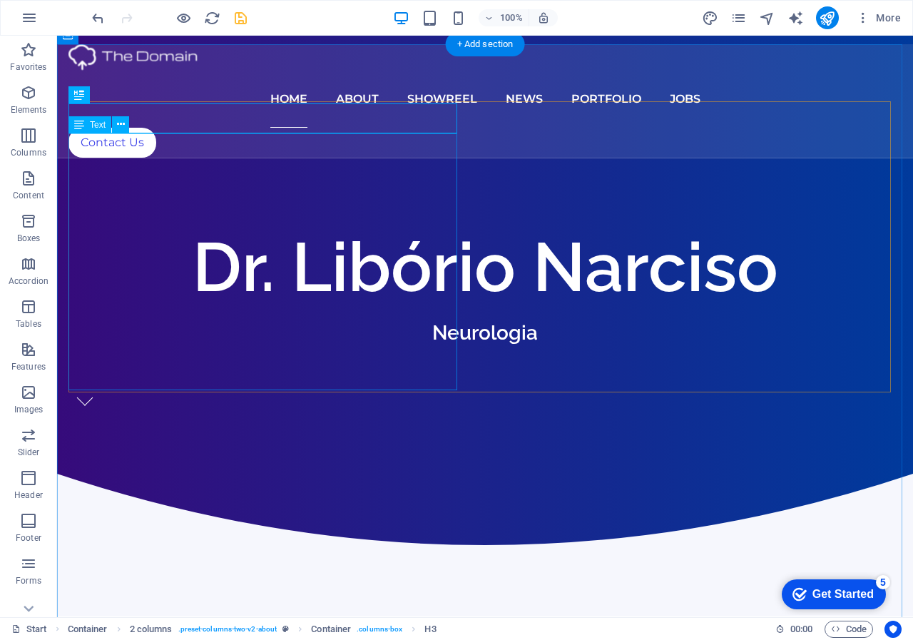
click at [123, 127] on icon at bounding box center [121, 124] width 8 height 15
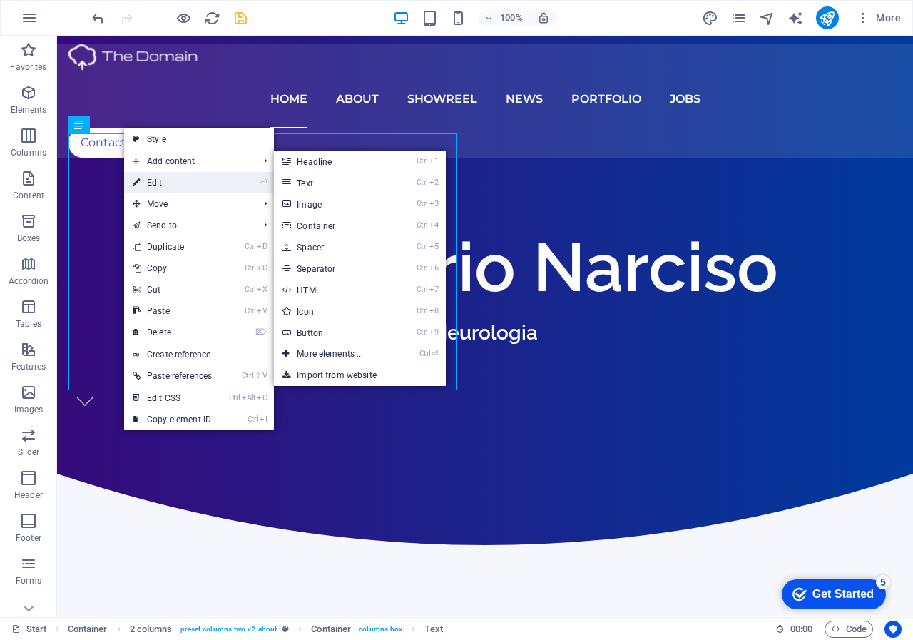
click at [159, 179] on link "⏎ Edit" at bounding box center [172, 182] width 96 height 21
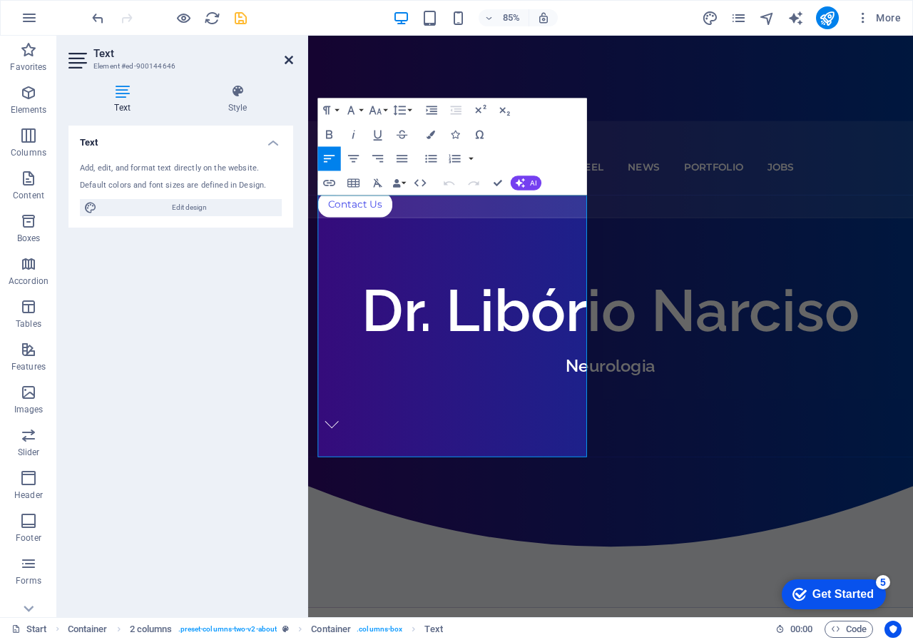
click at [291, 60] on icon at bounding box center [289, 59] width 9 height 11
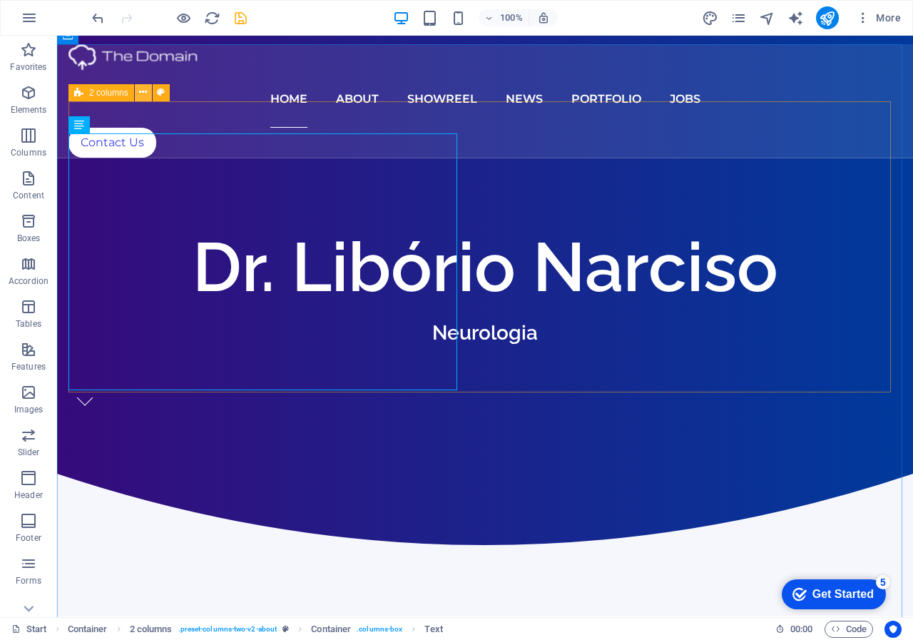
click at [143, 96] on icon at bounding box center [143, 92] width 8 height 15
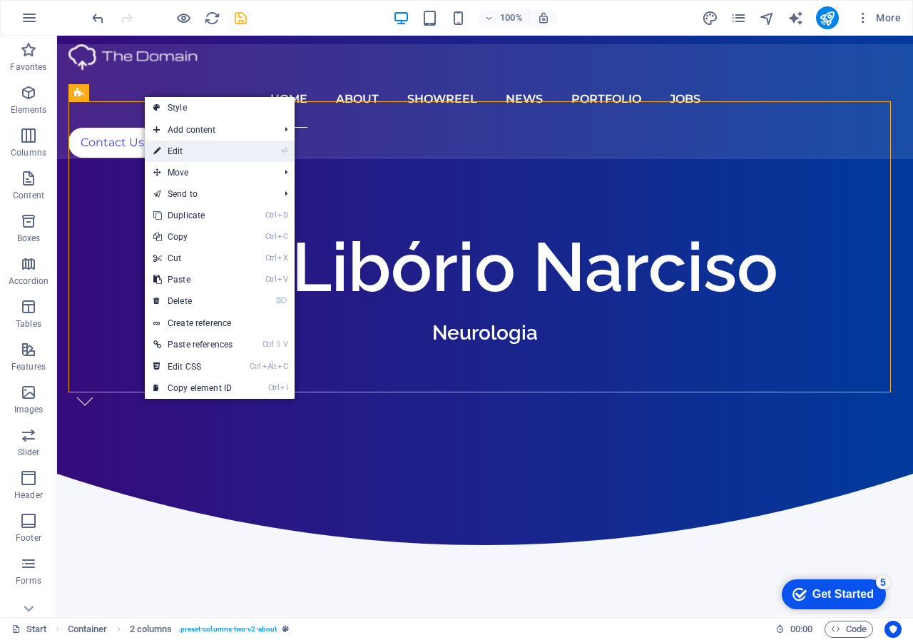
click at [189, 154] on link "⏎ Edit" at bounding box center [193, 151] width 96 height 21
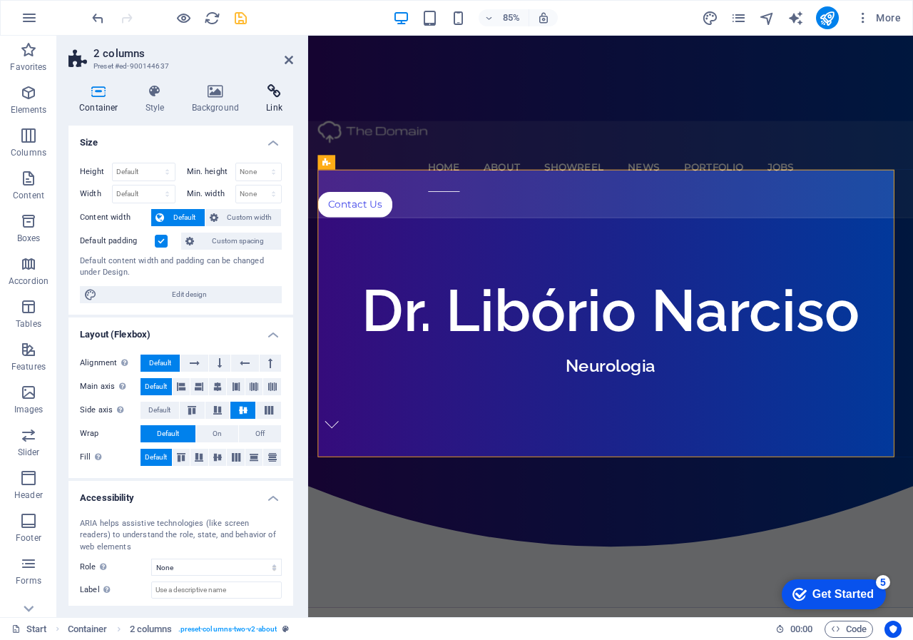
click at [275, 92] on icon at bounding box center [274, 91] width 38 height 14
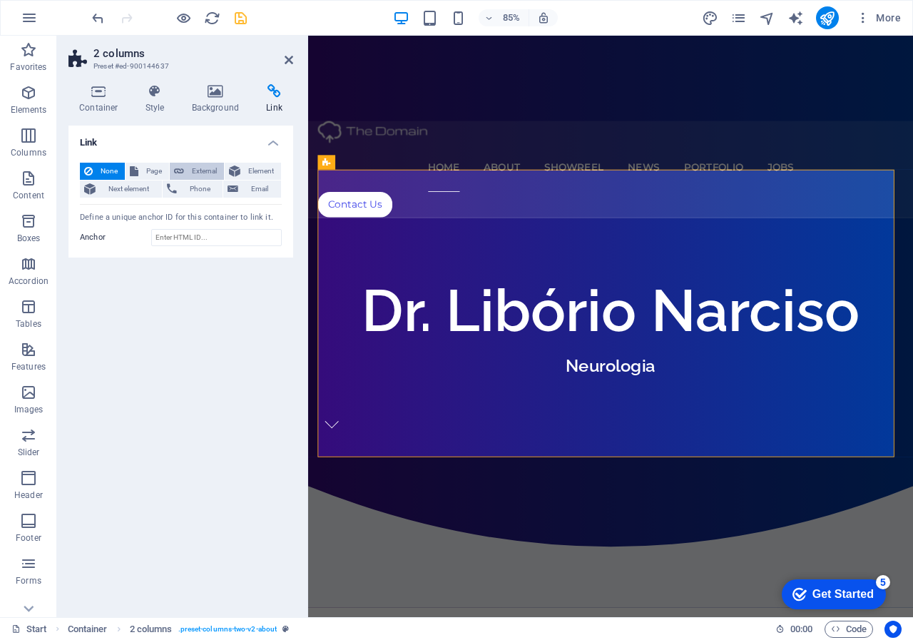
click at [195, 166] on span "External" at bounding box center [203, 171] width 31 height 17
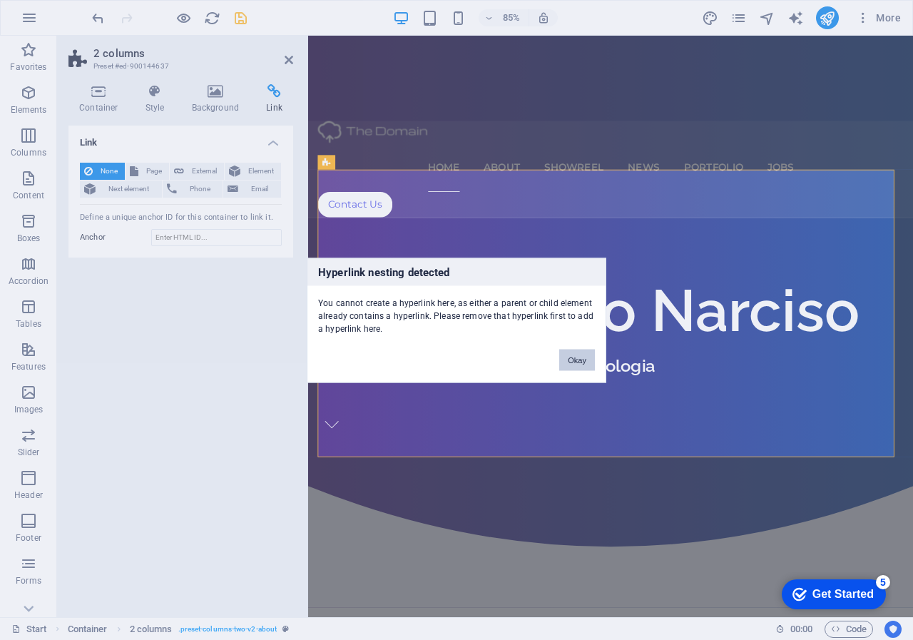
click at [582, 362] on button "Okay" at bounding box center [577, 359] width 36 height 21
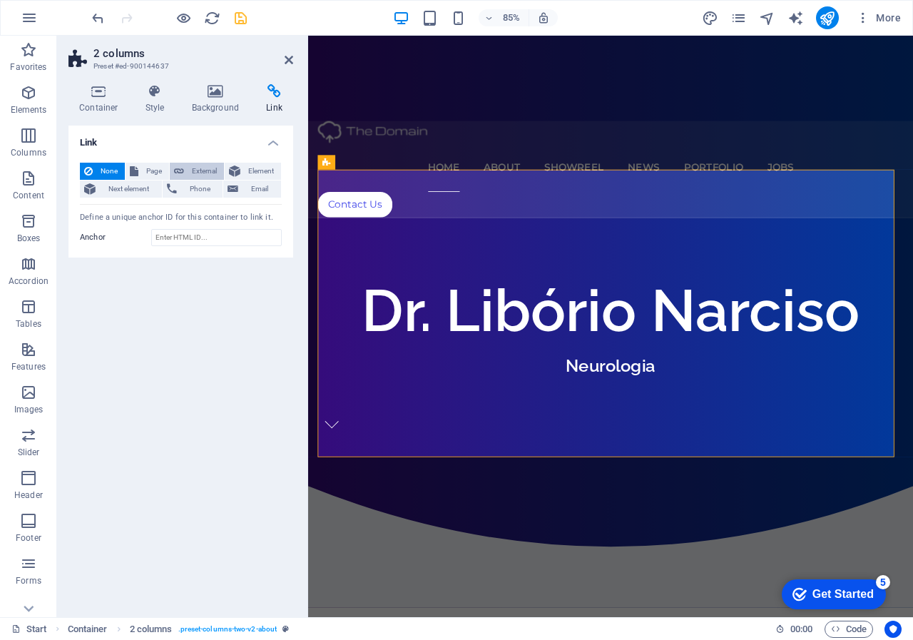
click at [182, 166] on icon at bounding box center [179, 171] width 10 height 17
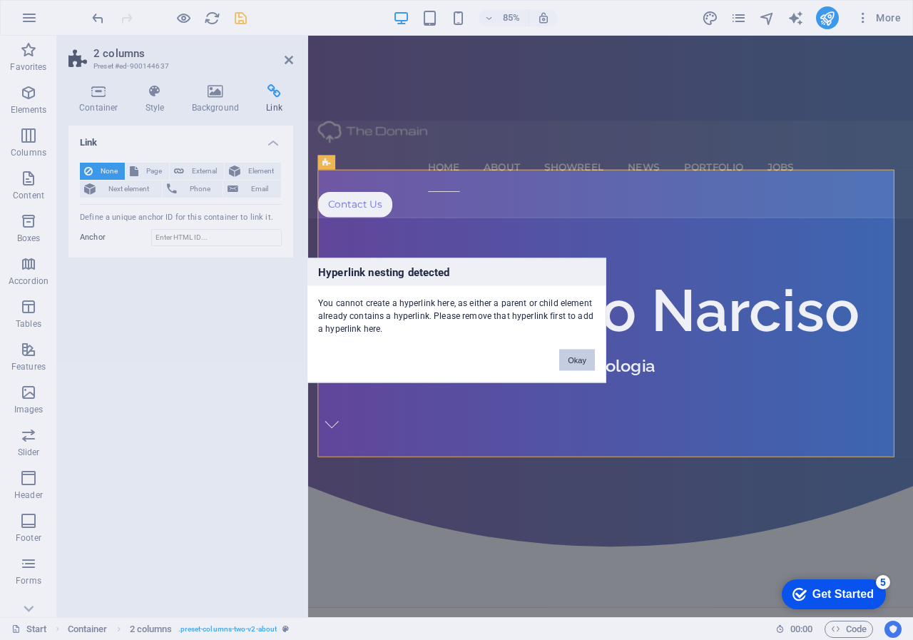
click at [579, 359] on button "Okay" at bounding box center [577, 359] width 36 height 21
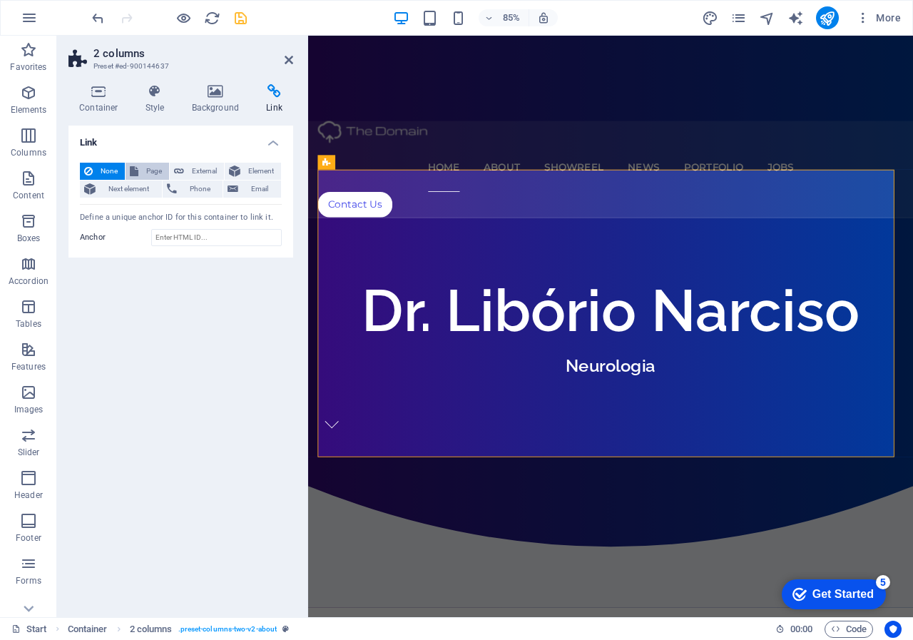
click at [155, 169] on span "Page" at bounding box center [154, 171] width 22 height 17
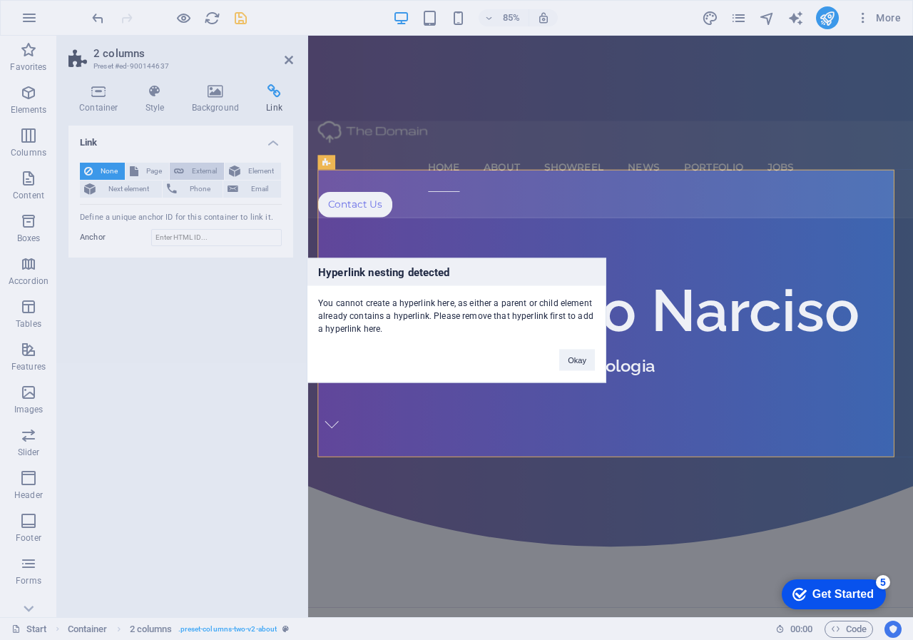
click at [196, 176] on div "Hyperlink nesting detected You cannot create a hyperlink here, as either a pare…" at bounding box center [456, 320] width 913 height 640
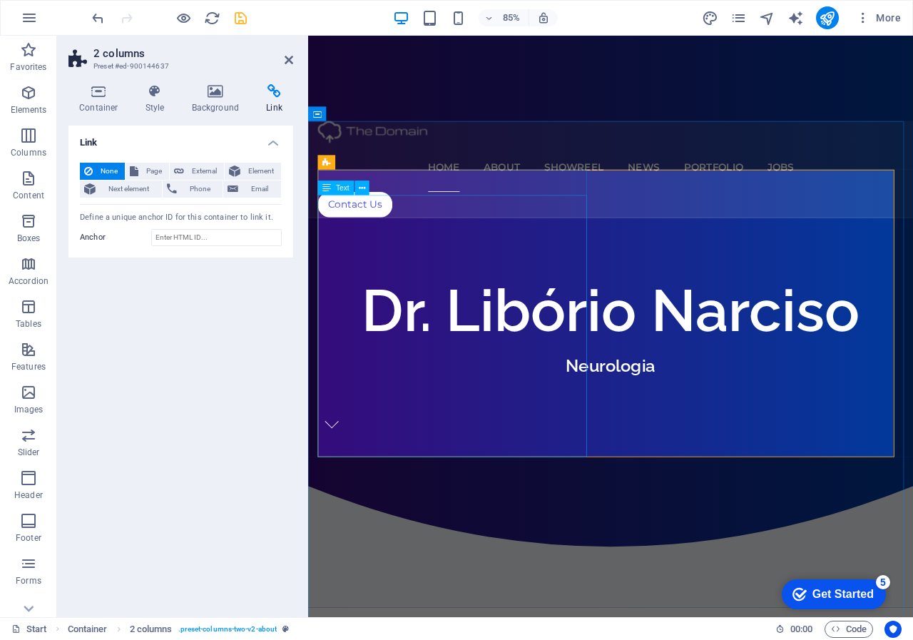
click at [189, 173] on span "External" at bounding box center [203, 171] width 31 height 17
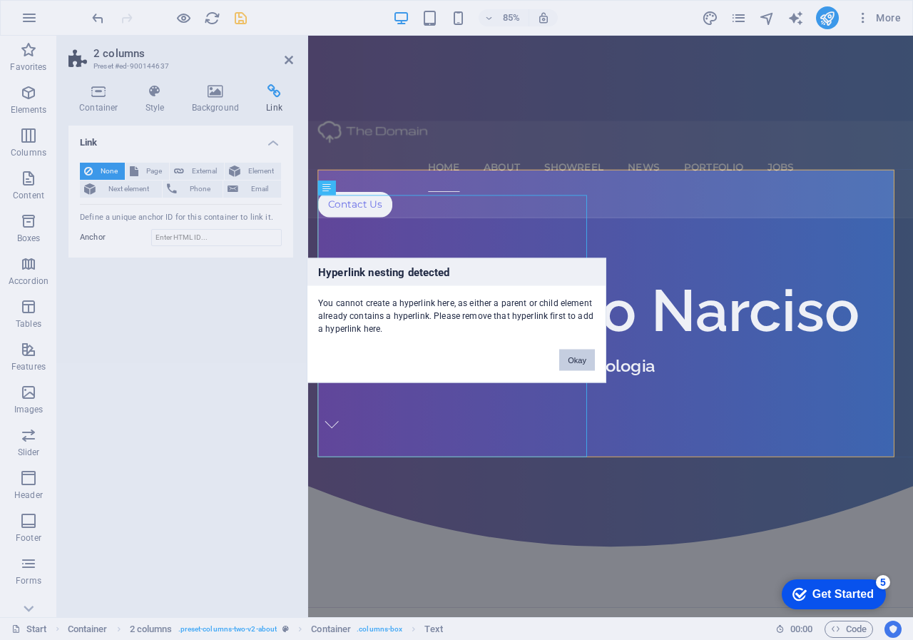
click at [574, 360] on button "Okay" at bounding box center [577, 359] width 36 height 21
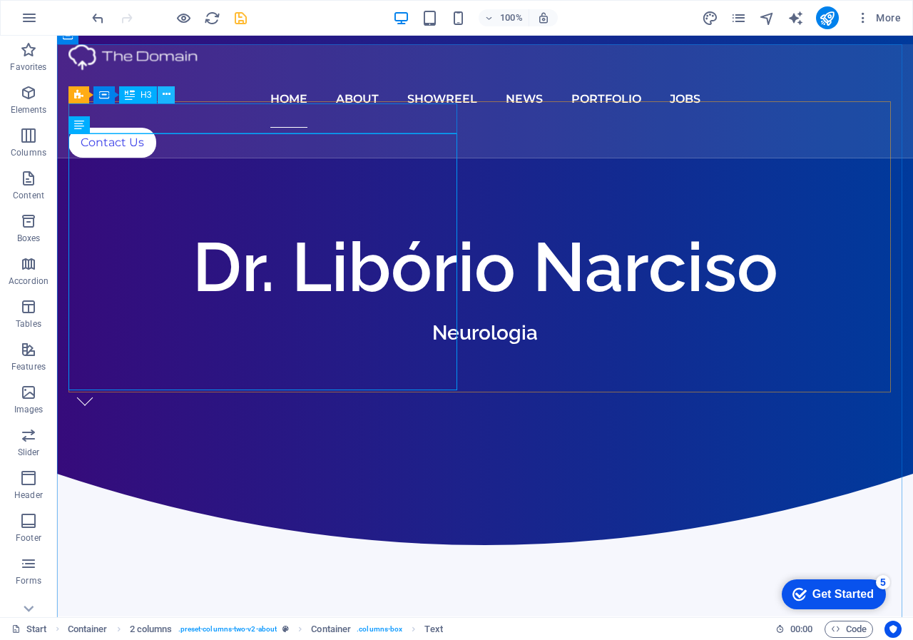
click at [168, 99] on icon at bounding box center [167, 94] width 8 height 15
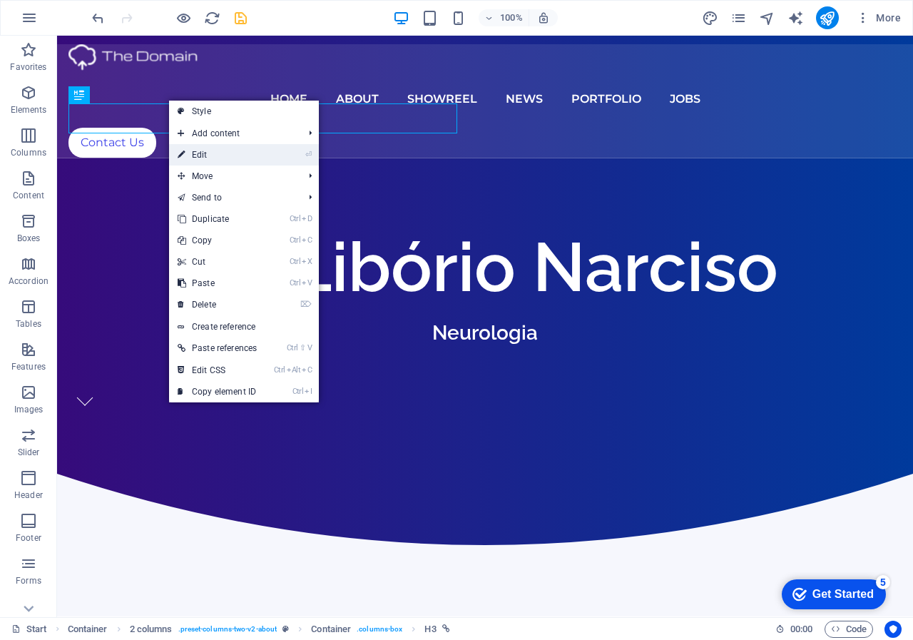
click at [207, 150] on link "⏎ Edit" at bounding box center [217, 154] width 96 height 21
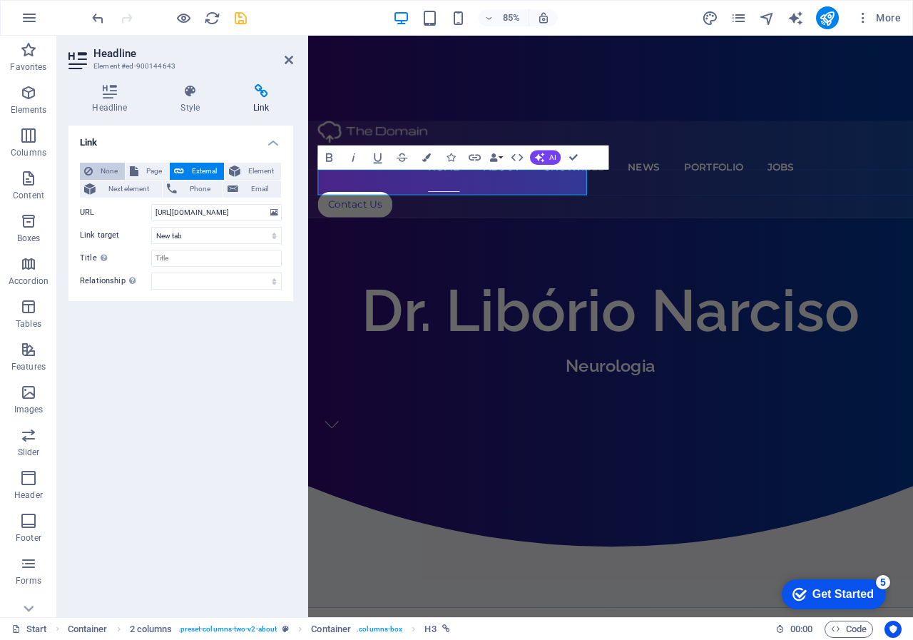
click at [108, 171] on span "None" at bounding box center [109, 171] width 24 height 17
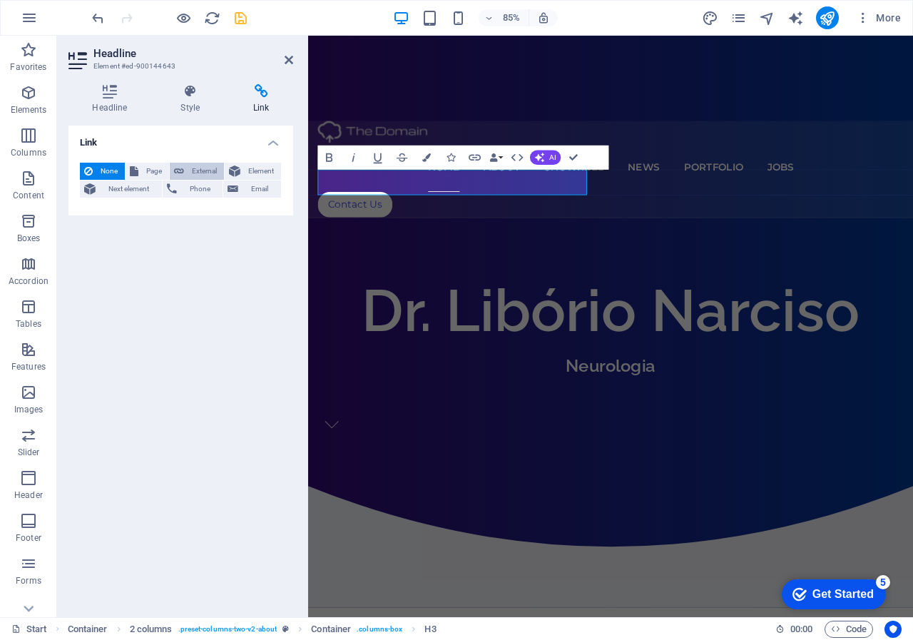
click at [191, 172] on span "External" at bounding box center [203, 171] width 31 height 17
select select "blank"
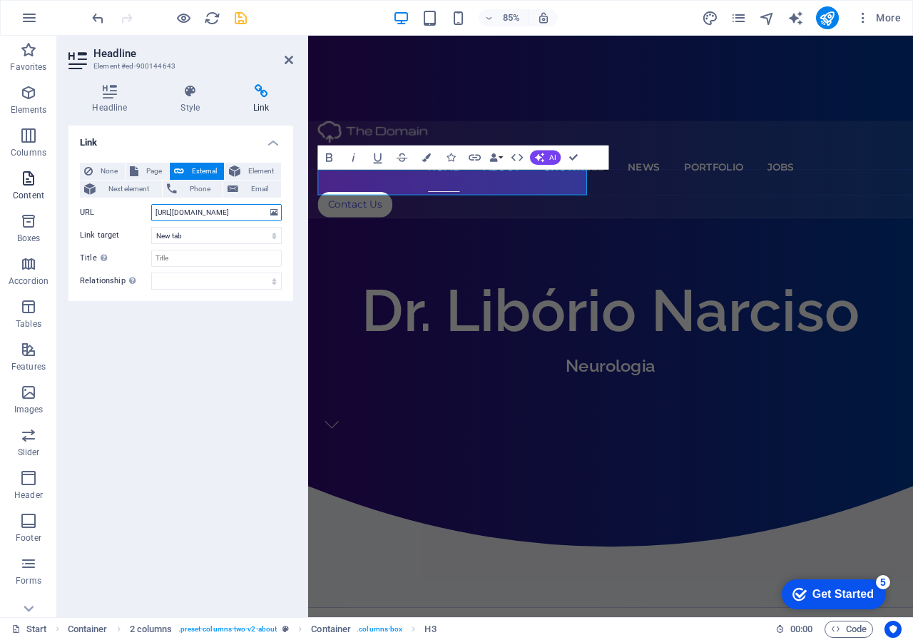
drag, startPoint x: 257, startPoint y: 208, endPoint x: 19, endPoint y: 200, distance: 237.7
click at [23, 202] on section "Favorites Elements Columns Content Boxes Accordion Tables Features Images Slide…" at bounding box center [456, 326] width 913 height 581
click at [97, 168] on button "None" at bounding box center [102, 171] width 45 height 17
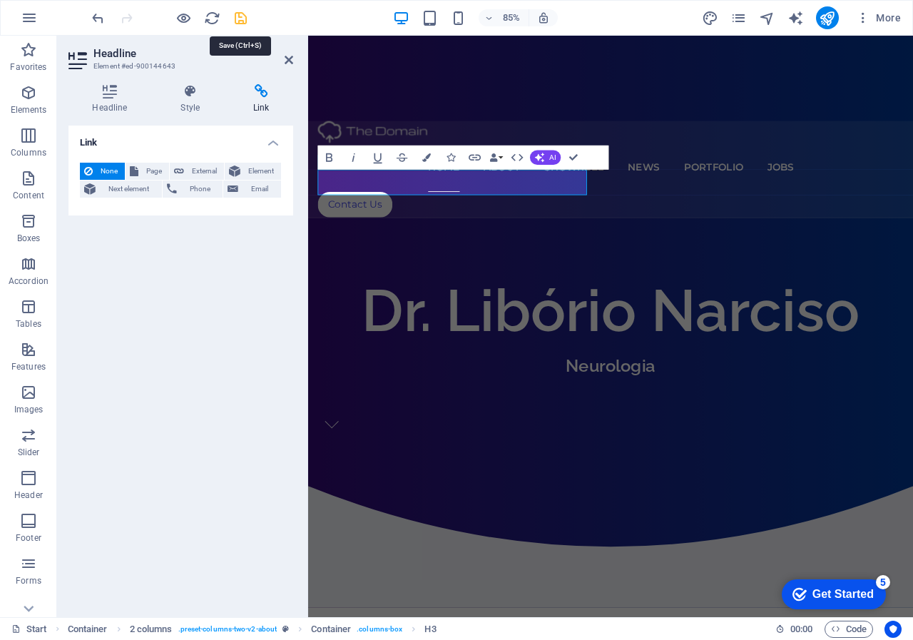
click at [234, 21] on icon "save" at bounding box center [241, 18] width 16 height 16
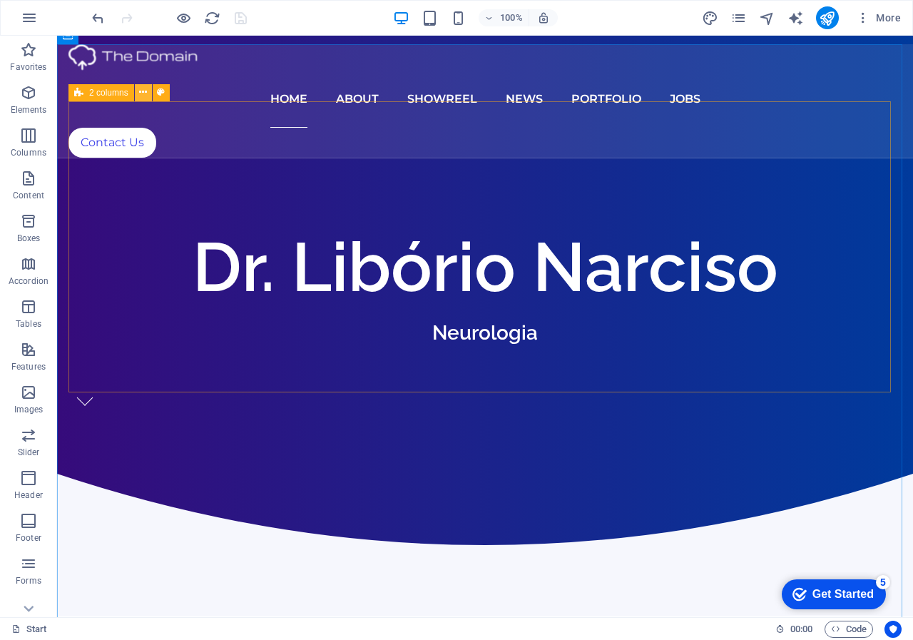
click at [143, 98] on icon at bounding box center [143, 92] width 8 height 15
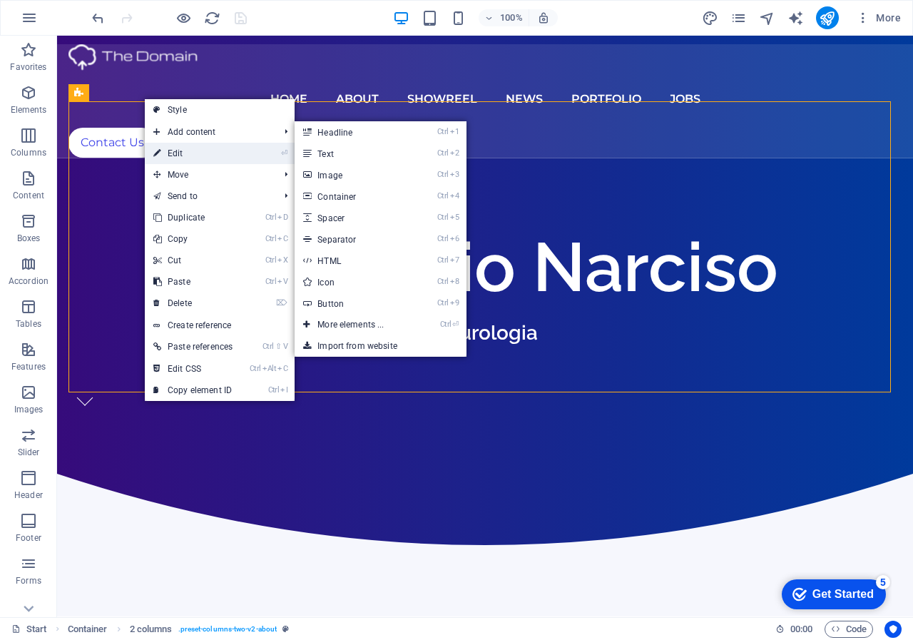
click at [183, 150] on link "⏎ Edit" at bounding box center [193, 153] width 96 height 21
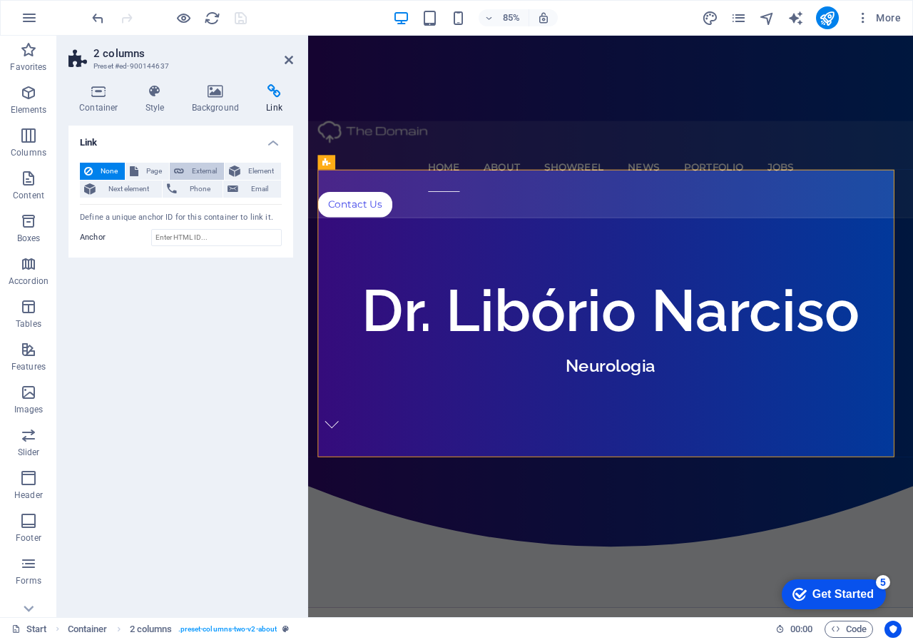
click at [196, 165] on span "External" at bounding box center [203, 171] width 31 height 17
select select "blank"
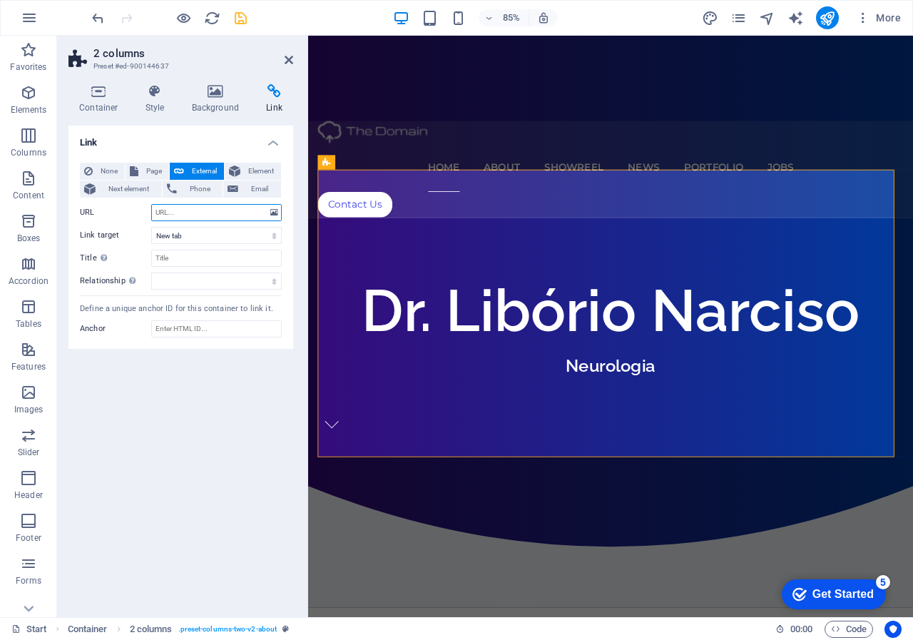
click at [200, 214] on input "URL" at bounding box center [216, 212] width 131 height 17
paste input "[URL][DOMAIN_NAME]"
drag, startPoint x: 257, startPoint y: 213, endPoint x: 215, endPoint y: 205, distance: 43.0
click at [215, 205] on input "[URL][DOMAIN_NAME]" at bounding box center [216, 212] width 131 height 17
type input "[URL][DOMAIN_NAME]"
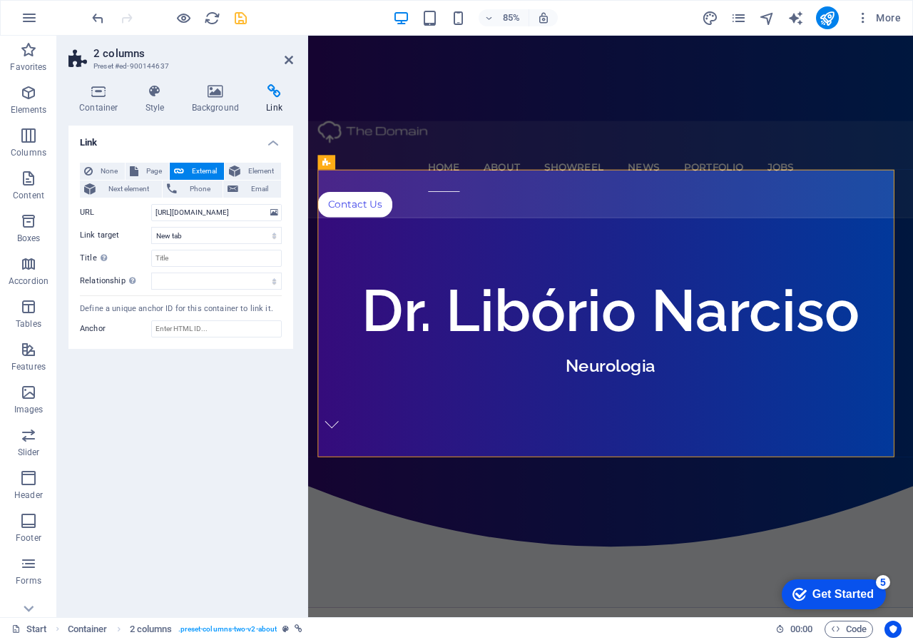
click at [248, 386] on div "Link None Page External Element Next element Phone Email Page Start Portfolio J…" at bounding box center [180, 366] width 225 height 480
click at [244, 16] on icon "save" at bounding box center [241, 18] width 16 height 16
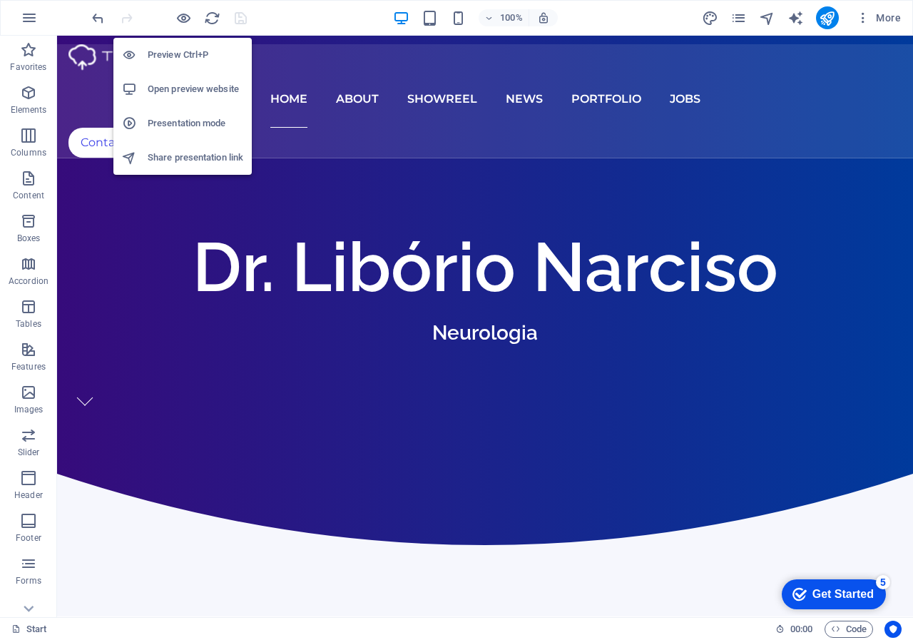
click at [183, 88] on h6 "Open preview website" at bounding box center [196, 89] width 96 height 17
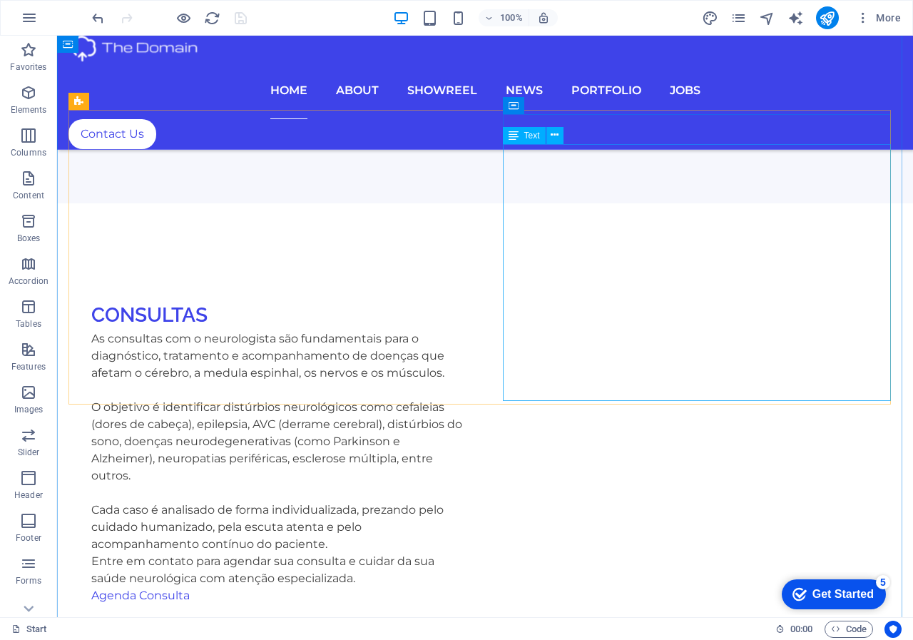
scroll to position [800, 0]
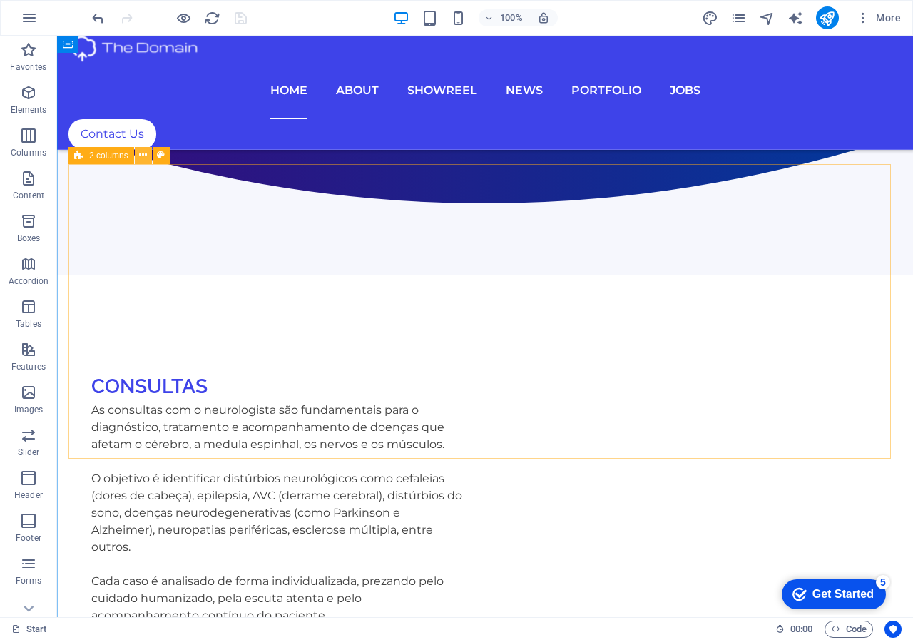
click at [144, 159] on icon at bounding box center [143, 155] width 8 height 15
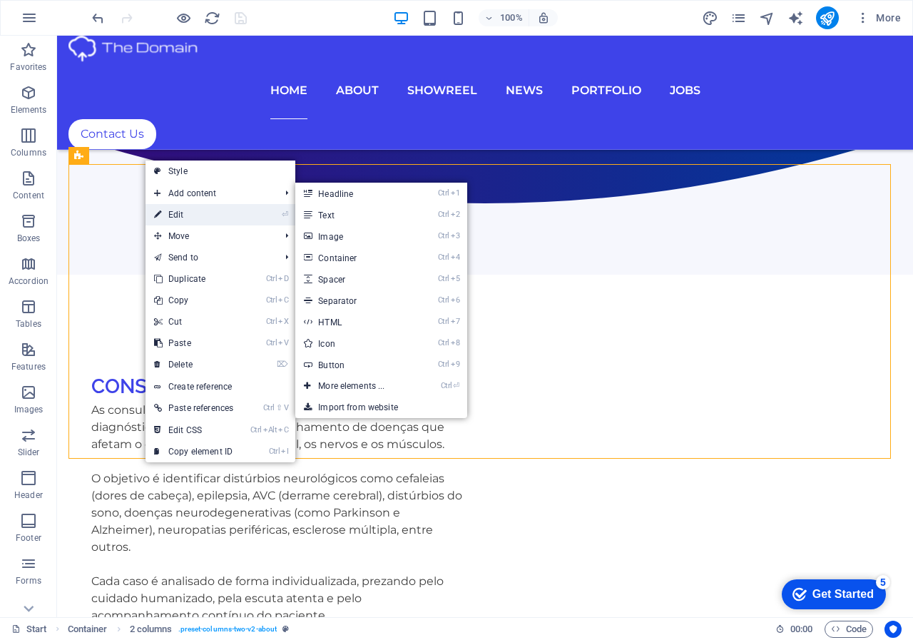
click at [176, 217] on link "⏎ Edit" at bounding box center [194, 214] width 96 height 21
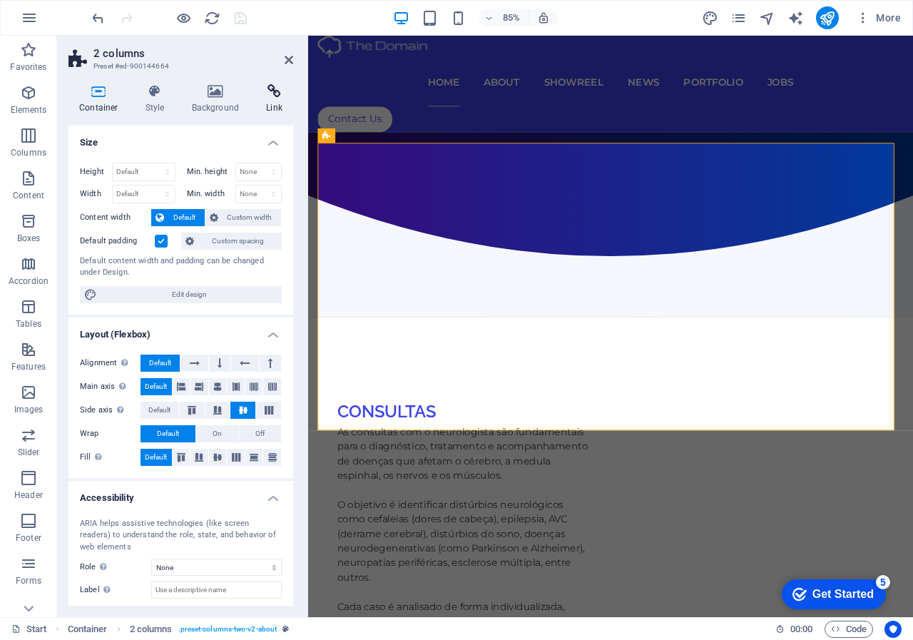
drag, startPoint x: 176, startPoint y: 218, endPoint x: 278, endPoint y: 92, distance: 162.2
click at [283, 92] on icon at bounding box center [274, 91] width 38 height 14
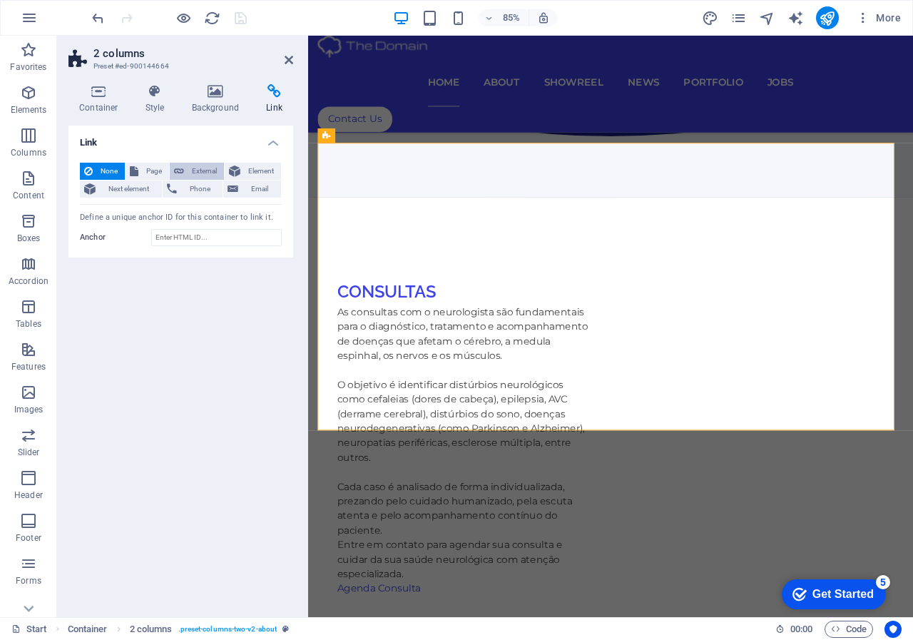
click at [200, 166] on span "External" at bounding box center [203, 171] width 31 height 17
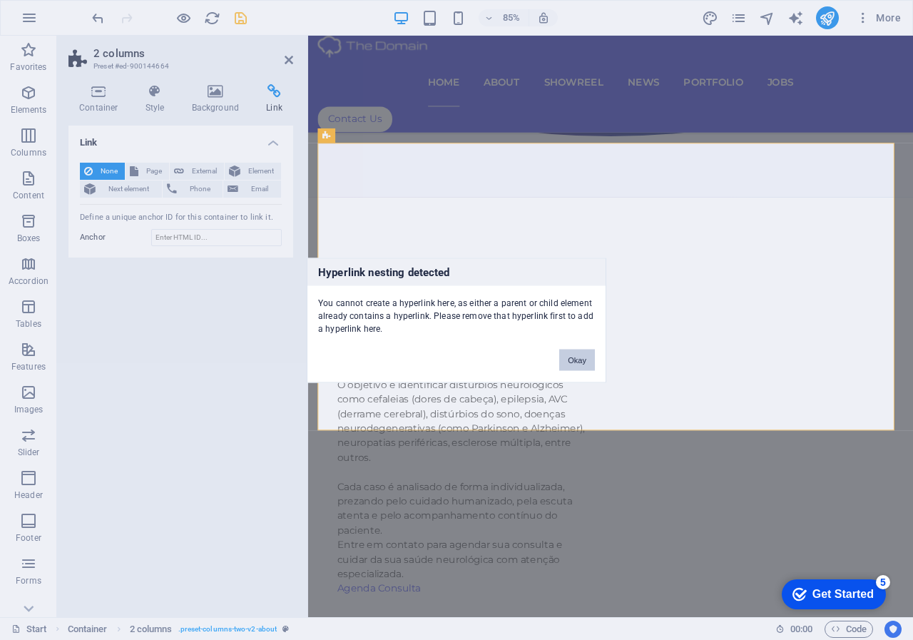
click at [561, 357] on button "Okay" at bounding box center [577, 359] width 36 height 21
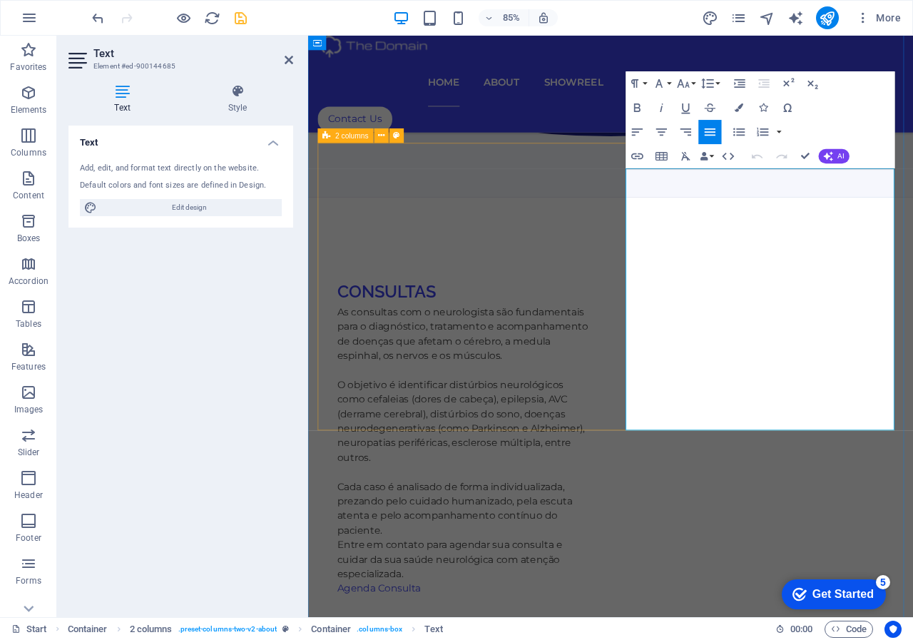
drag, startPoint x: 848, startPoint y: 472, endPoint x: 628, endPoint y: 463, distance: 219.9
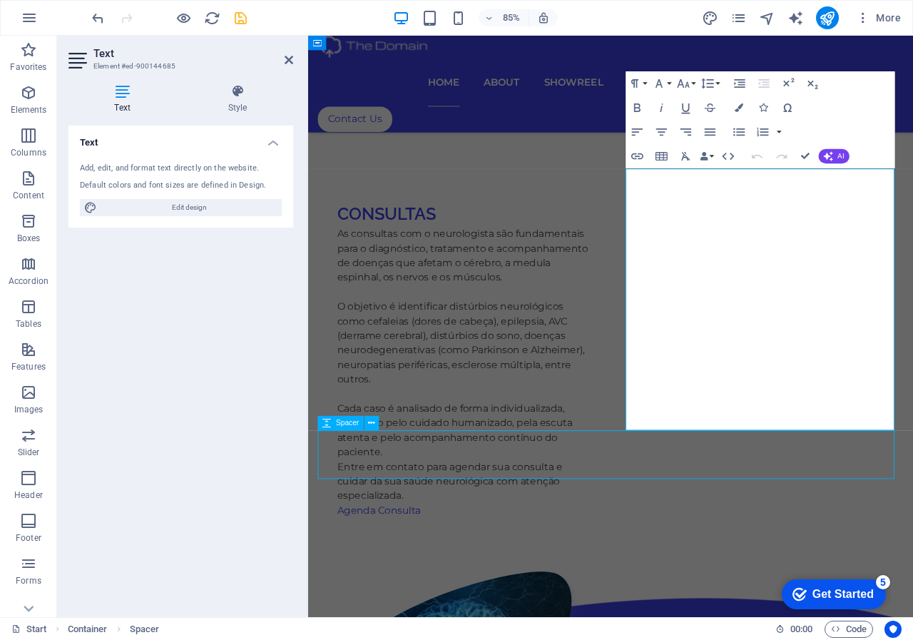
scroll to position [800, 0]
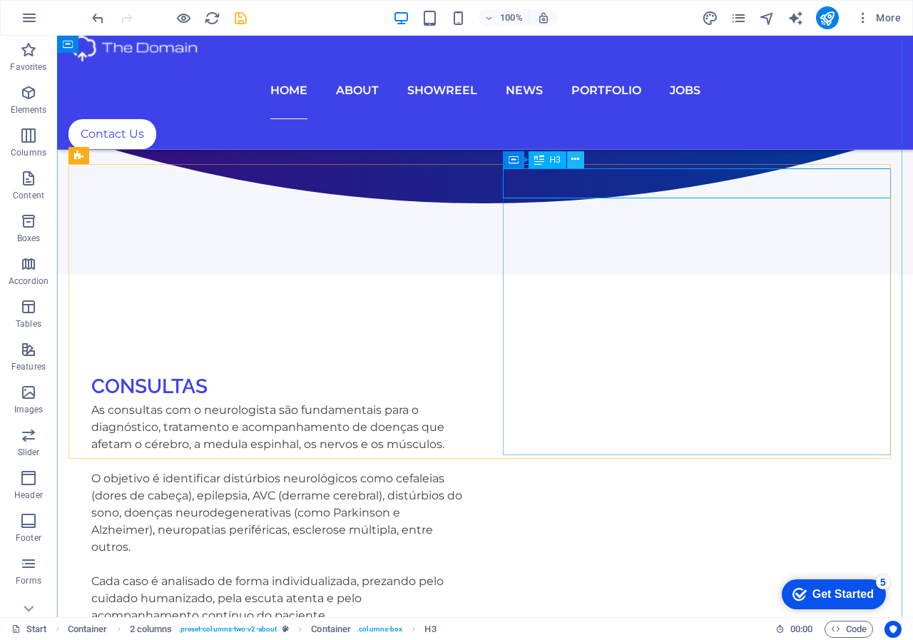
click at [572, 163] on icon at bounding box center [575, 159] width 8 height 15
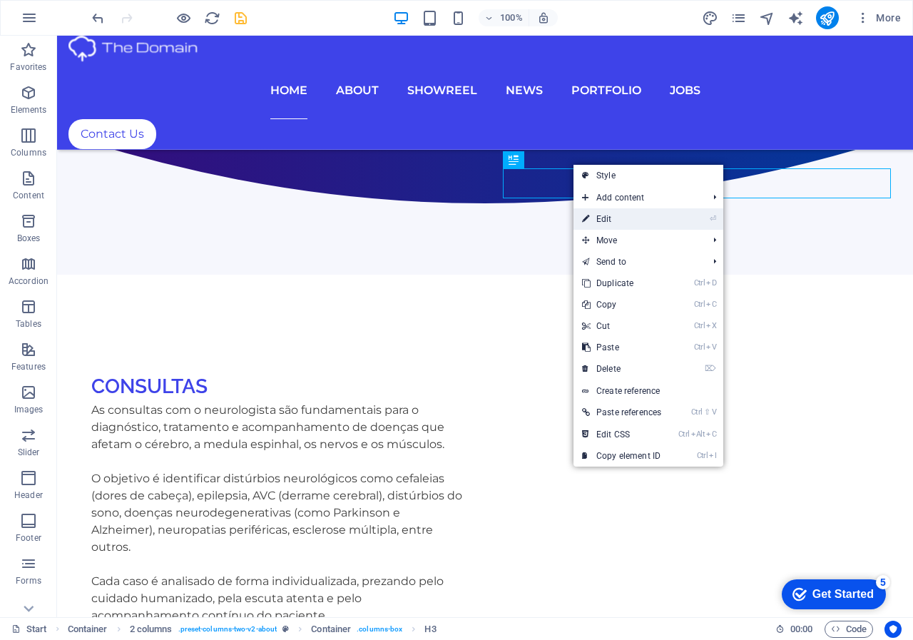
drag, startPoint x: 607, startPoint y: 220, endPoint x: 350, endPoint y: 217, distance: 256.9
click at [607, 220] on link "⏎ Edit" at bounding box center [622, 218] width 96 height 21
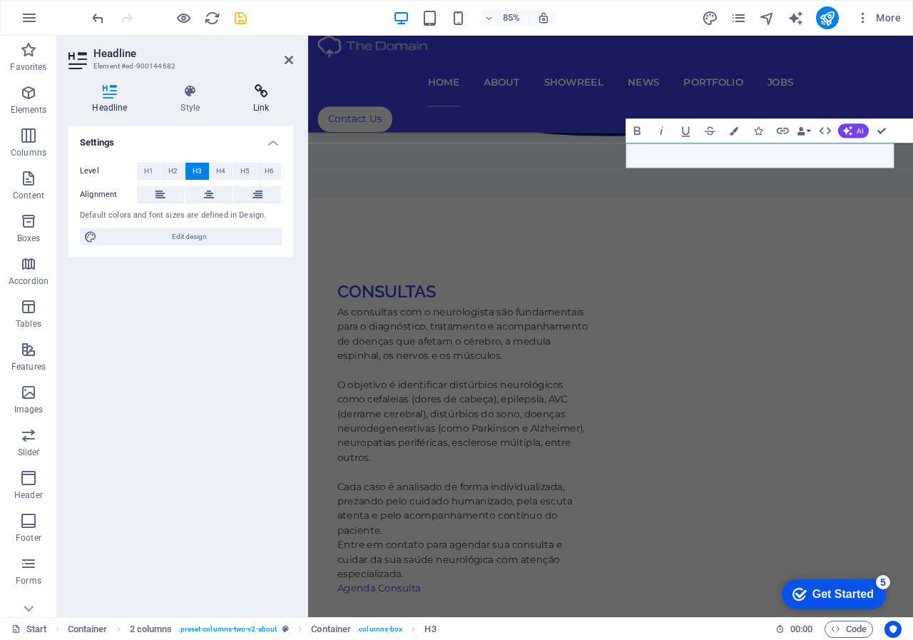
click at [262, 99] on h4 "Link" at bounding box center [261, 99] width 63 height 30
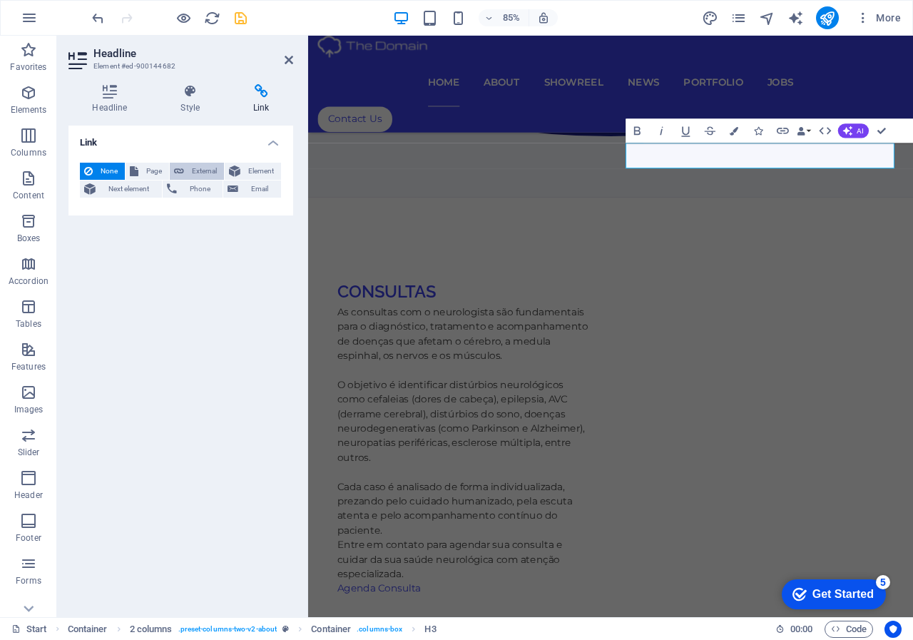
click at [183, 175] on icon at bounding box center [179, 171] width 10 height 17
select select "blank"
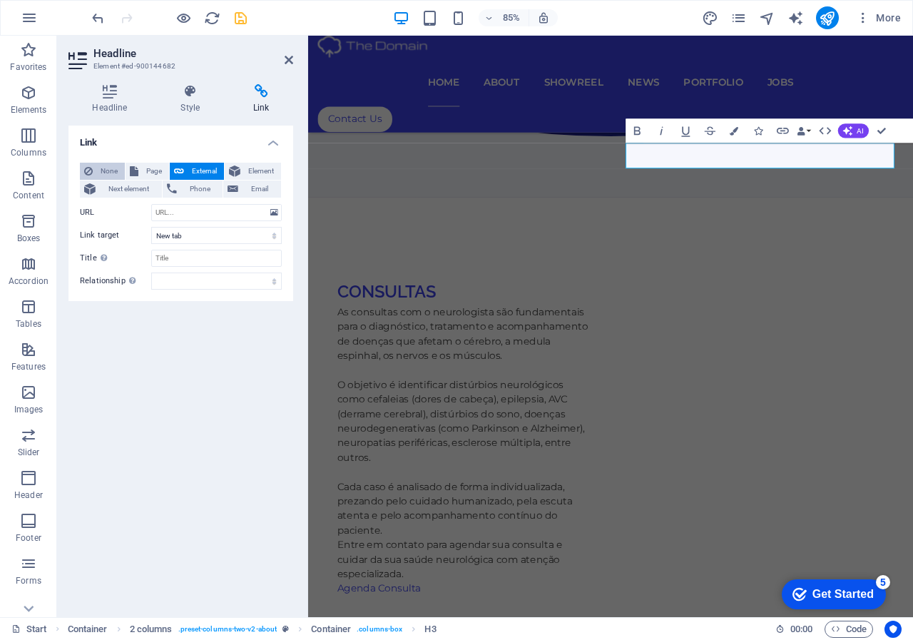
click at [106, 168] on span "None" at bounding box center [109, 171] width 24 height 17
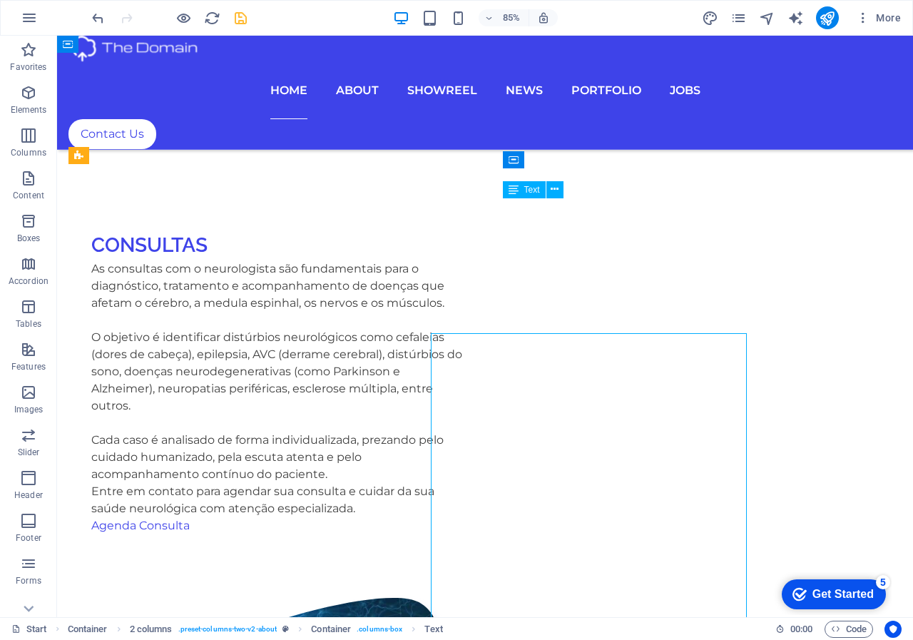
scroll to position [800, 0]
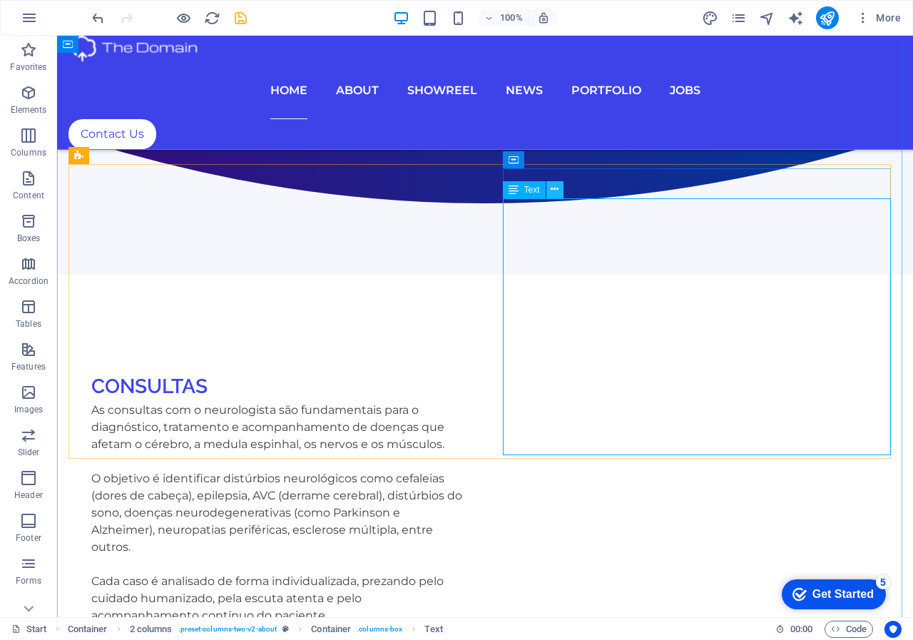
click at [551, 193] on icon at bounding box center [555, 189] width 8 height 15
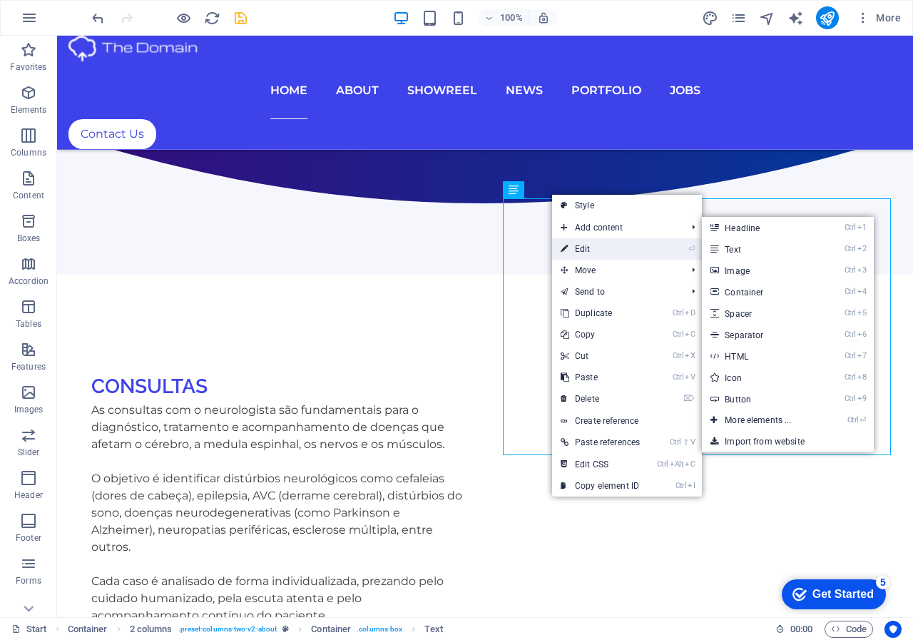
click at [580, 250] on link "⏎ Edit" at bounding box center [600, 248] width 96 height 21
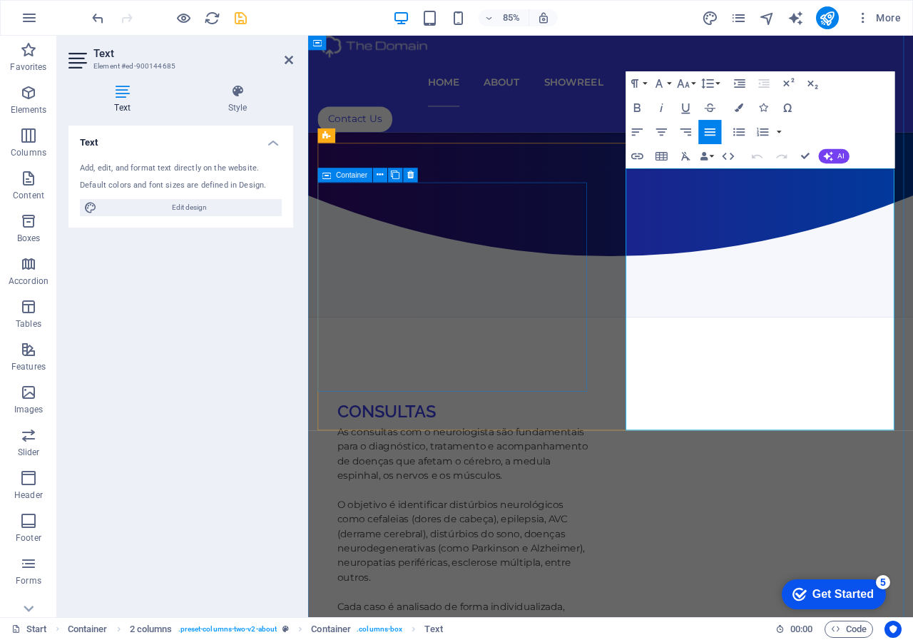
scroll to position [942, 0]
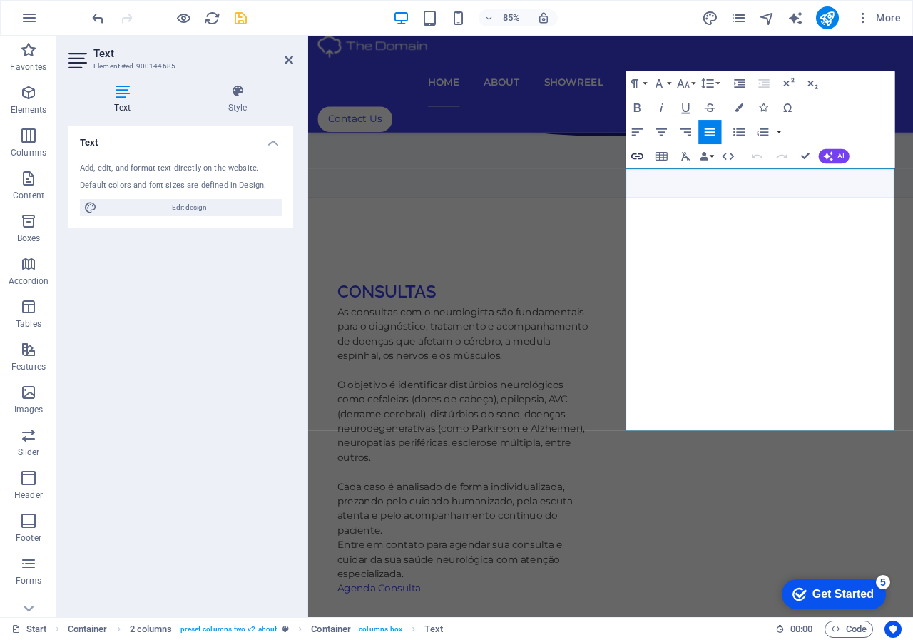
click at [636, 156] on icon "button" at bounding box center [637, 156] width 14 height 14
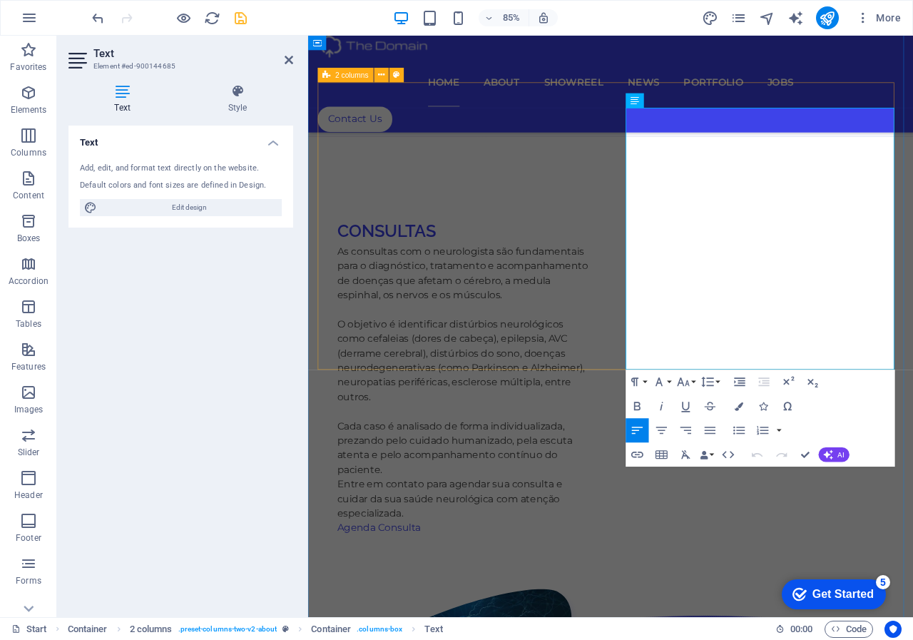
drag, startPoint x: 904, startPoint y: 405, endPoint x: 632, endPoint y: 401, distance: 271.8
type input "Solicitação de receitas para pacientes"
click at [636, 454] on icon "button" at bounding box center [637, 455] width 12 height 6
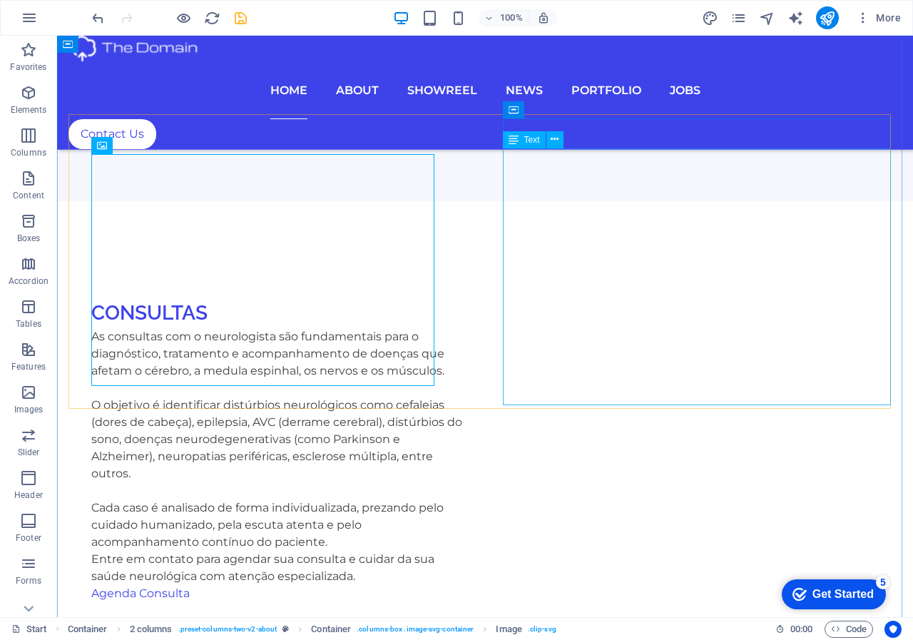
scroll to position [731, 0]
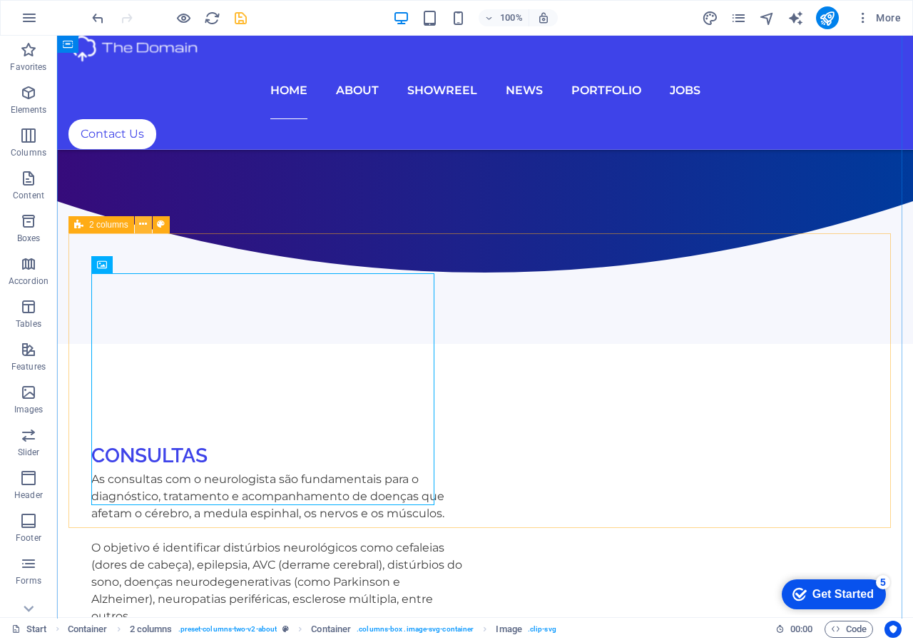
click at [145, 222] on icon at bounding box center [143, 224] width 8 height 15
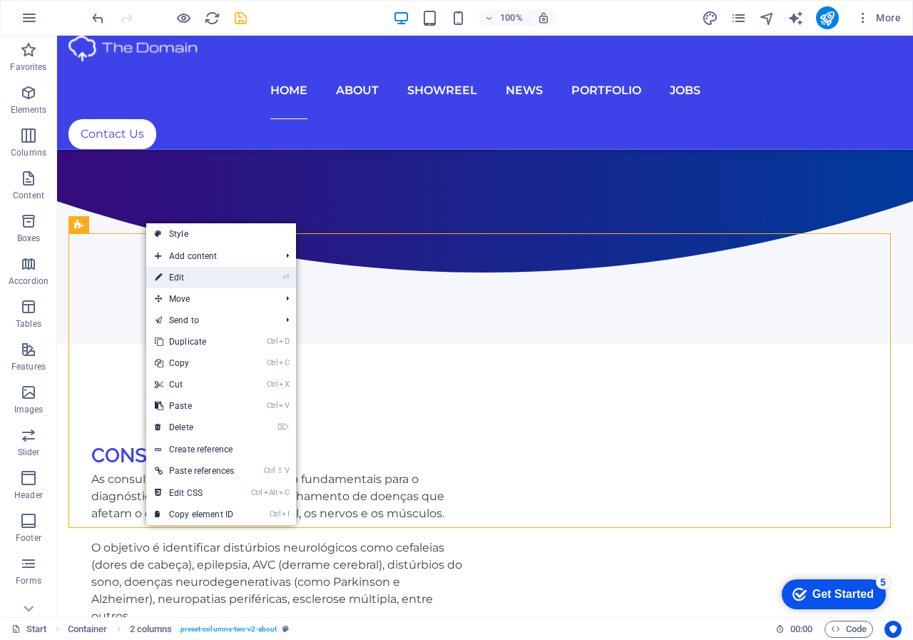
click at [182, 278] on link "⏎ Edit" at bounding box center [194, 277] width 96 height 21
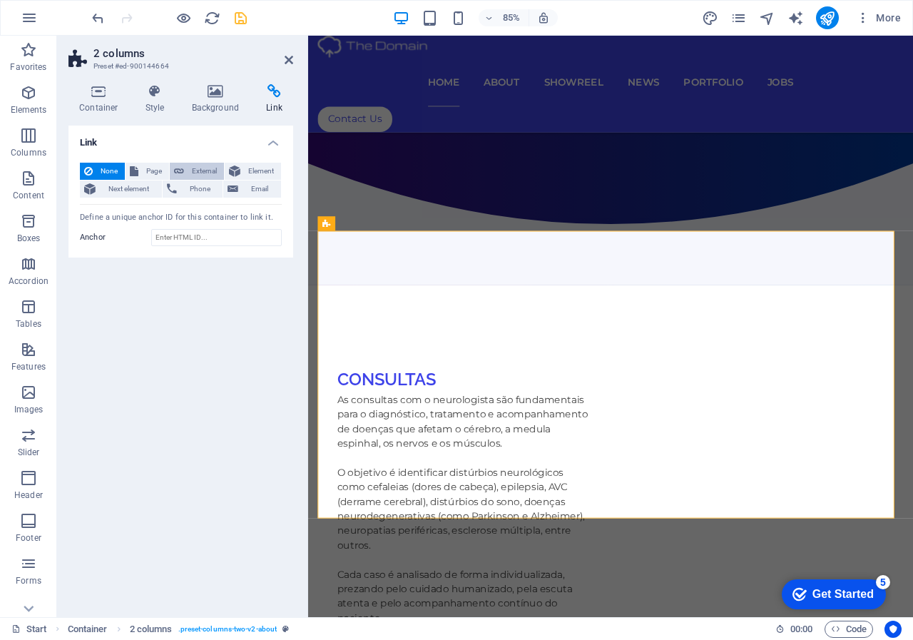
click at [178, 166] on icon at bounding box center [179, 171] width 10 height 17
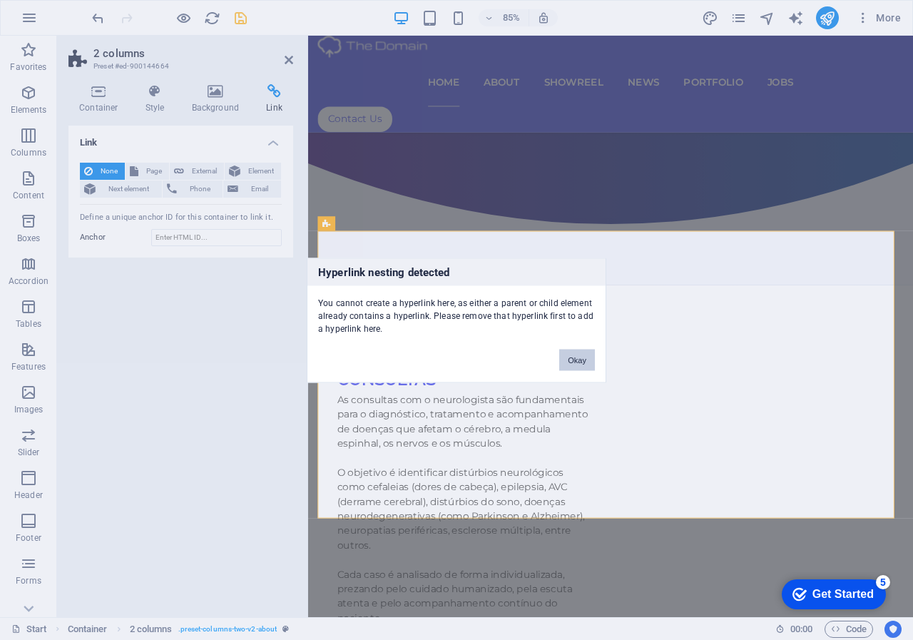
click at [577, 355] on button "Okay" at bounding box center [577, 359] width 36 height 21
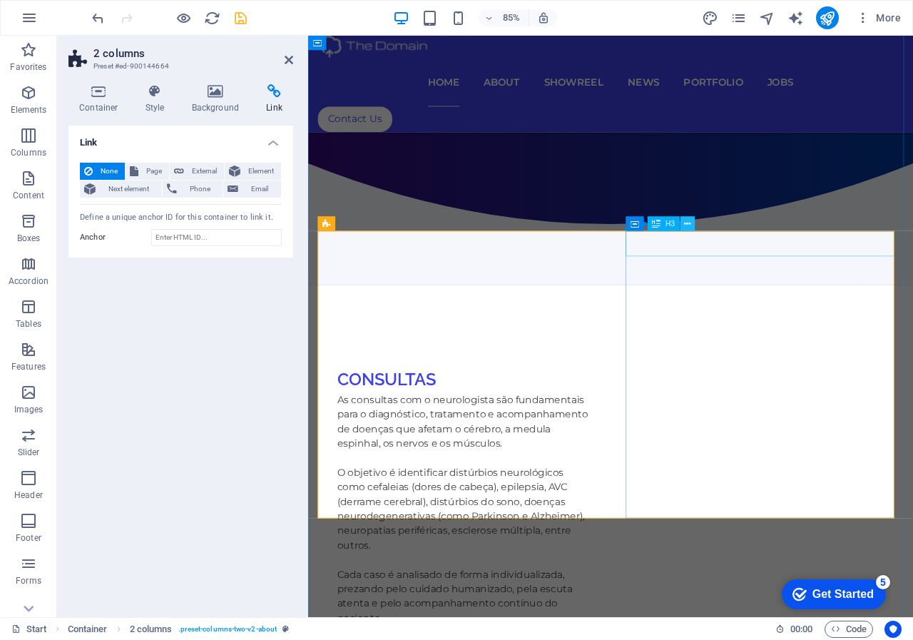
click at [686, 225] on icon at bounding box center [687, 224] width 6 height 13
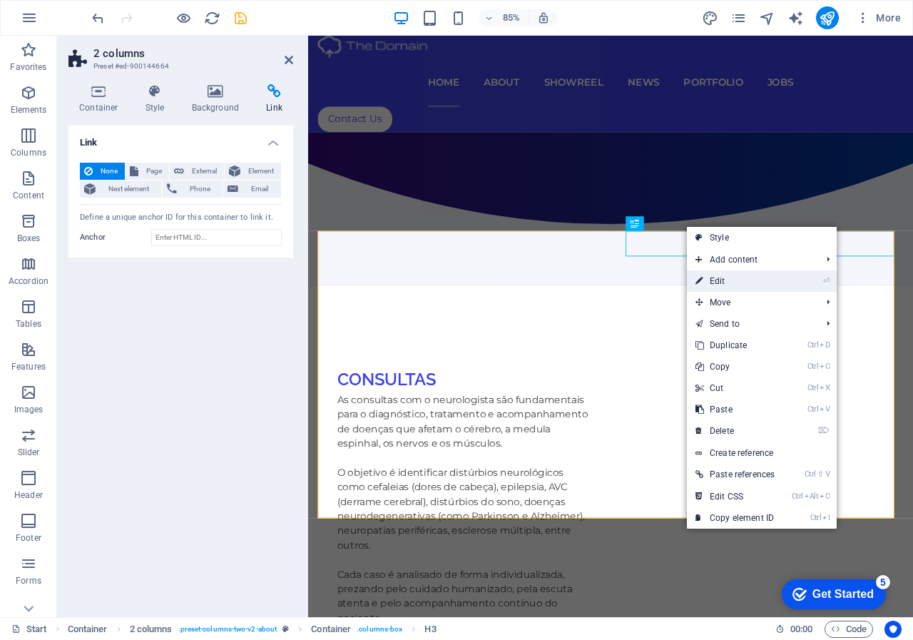
click at [714, 279] on link "⏎ Edit" at bounding box center [735, 280] width 96 height 21
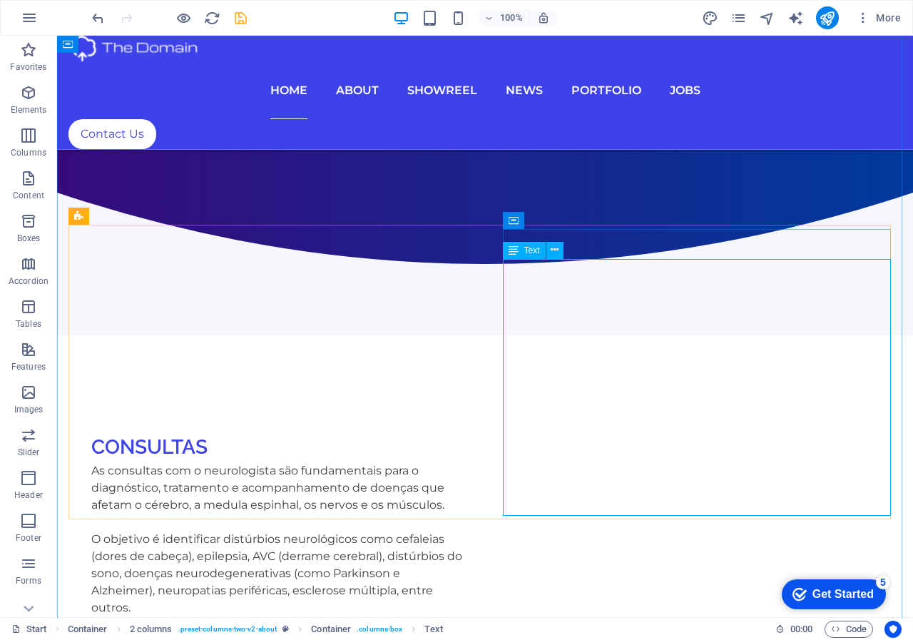
scroll to position [731, 0]
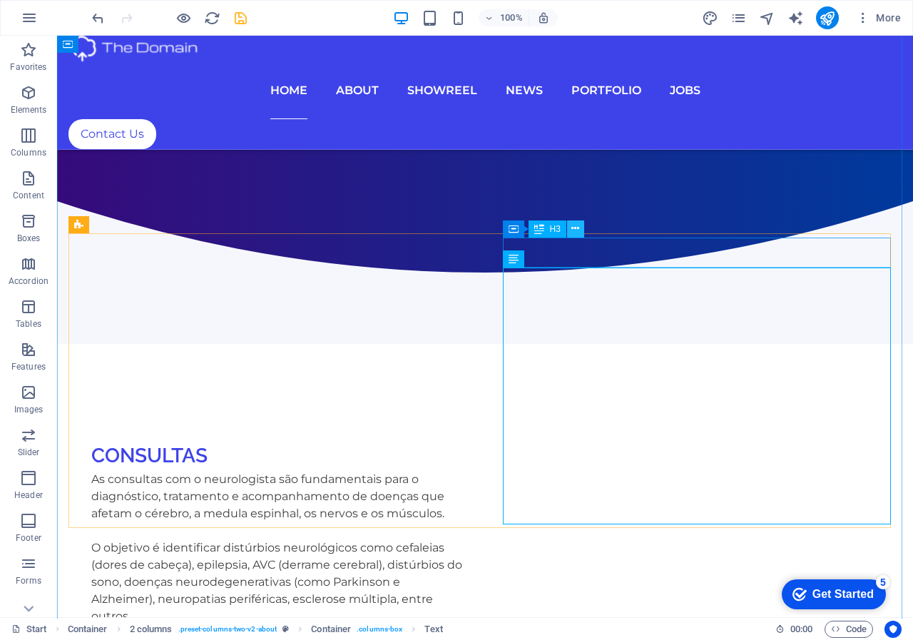
click at [575, 227] on icon at bounding box center [575, 228] width 8 height 15
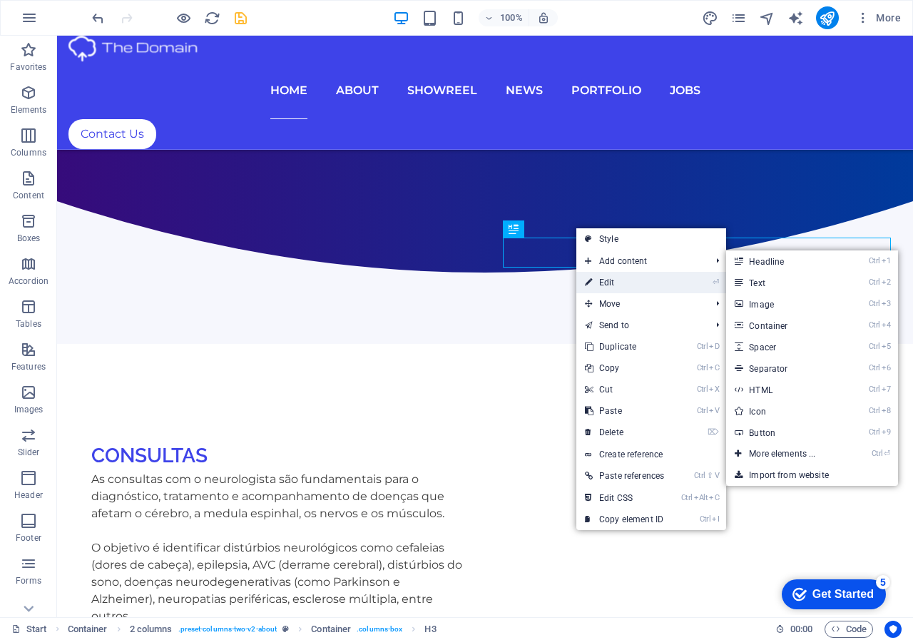
click at [606, 285] on link "⏎ Edit" at bounding box center [624, 282] width 96 height 21
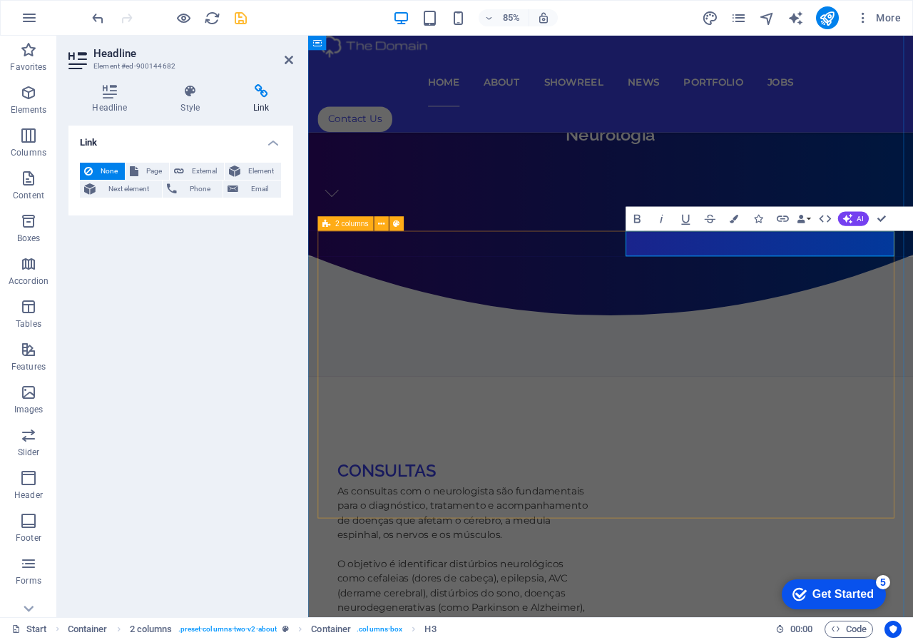
scroll to position [838, 0]
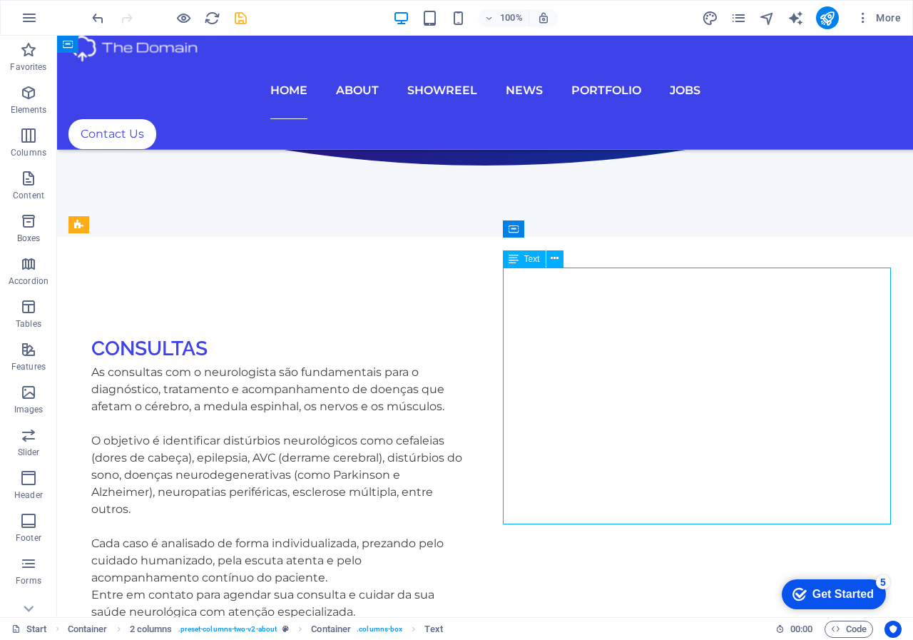
scroll to position [731, 0]
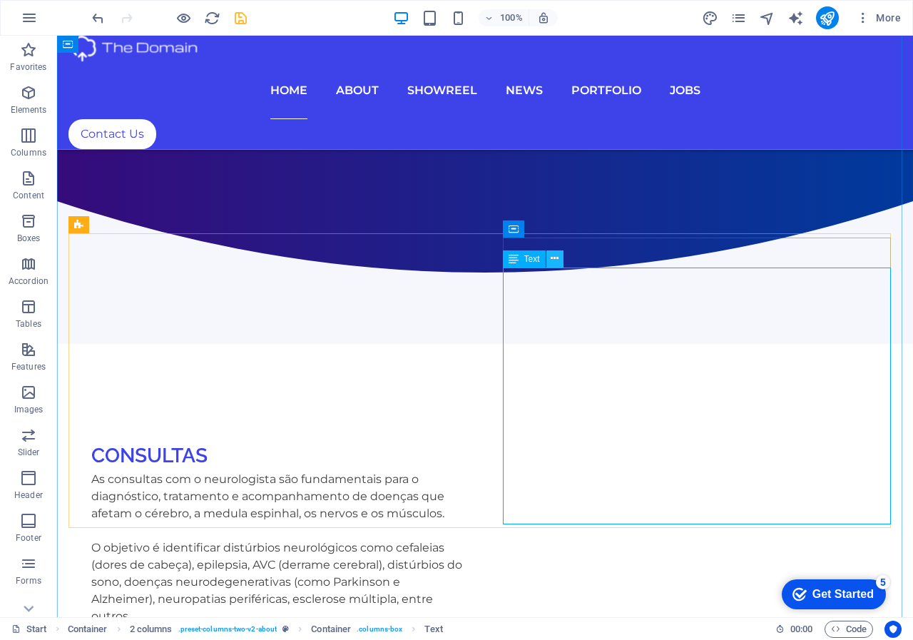
click at [554, 258] on icon at bounding box center [555, 258] width 8 height 15
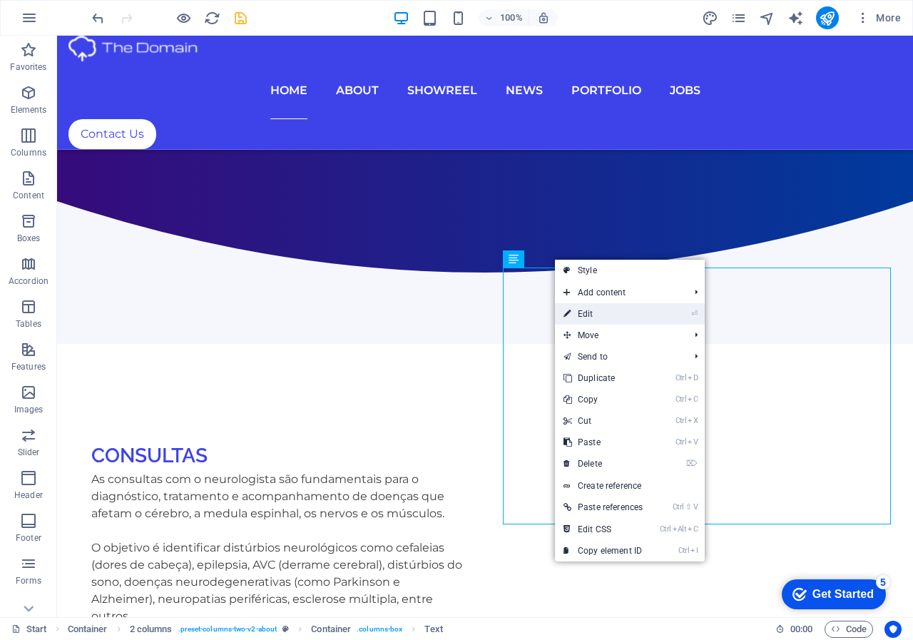
click at [580, 314] on link "⏎ Edit" at bounding box center [603, 313] width 96 height 21
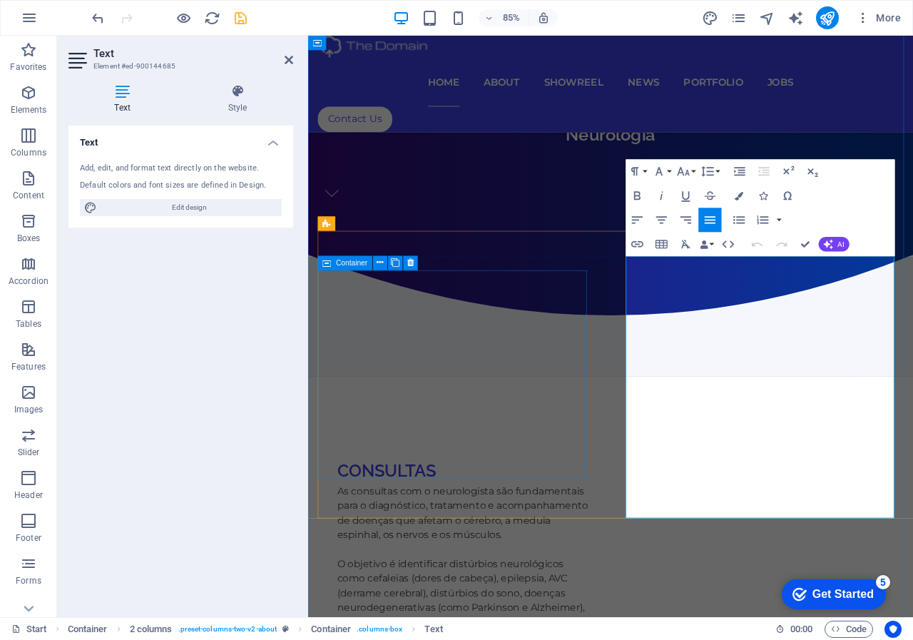
scroll to position [838, 0]
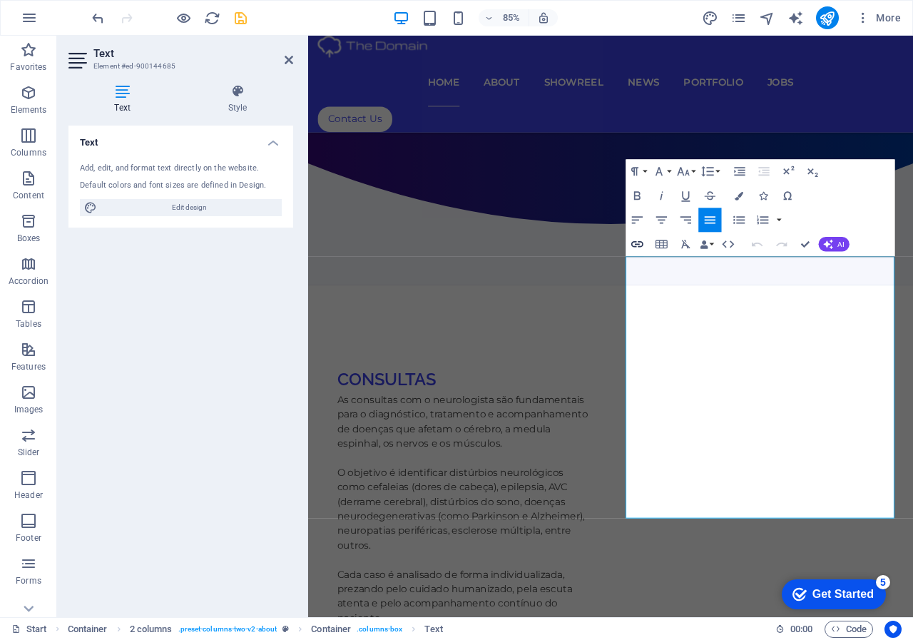
click at [636, 248] on icon "button" at bounding box center [637, 244] width 14 height 14
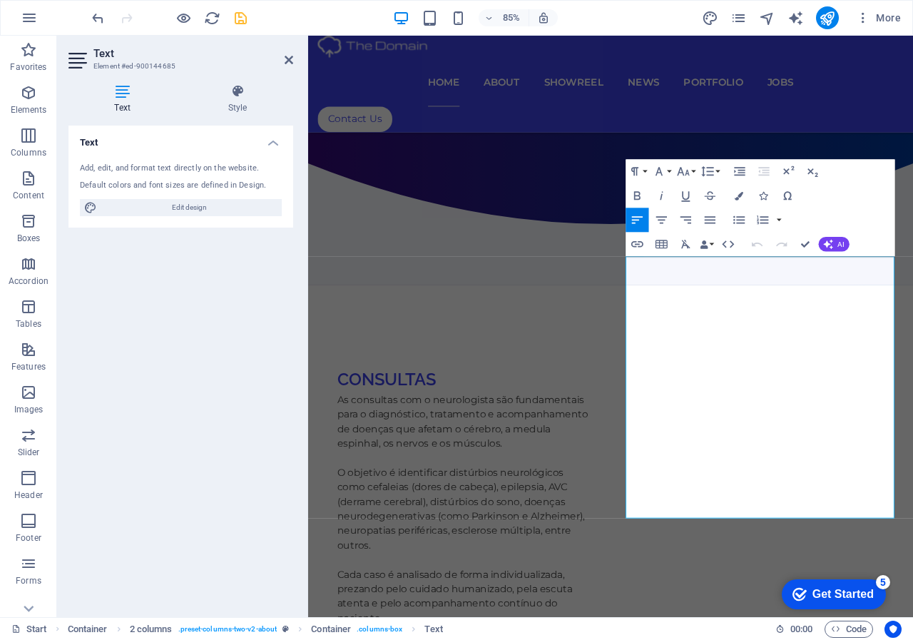
click at [275, 141] on h4 "Text" at bounding box center [180, 139] width 225 height 26
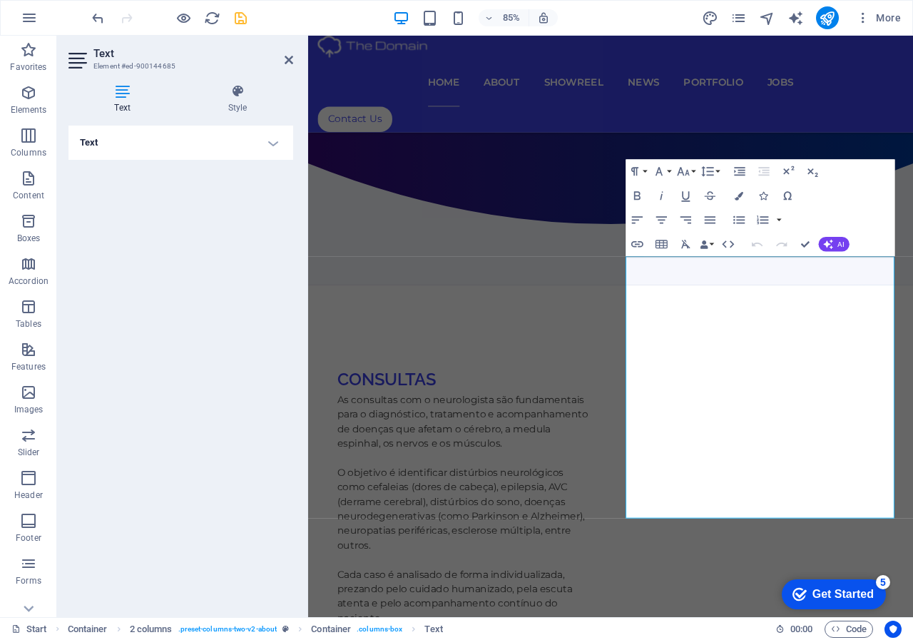
click at [275, 141] on h4 "Text" at bounding box center [180, 143] width 225 height 34
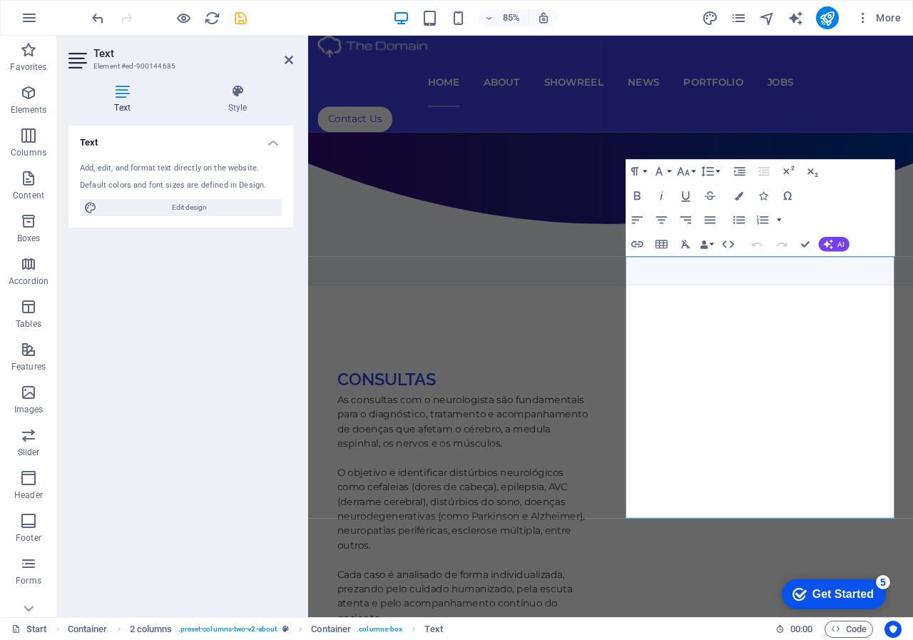
click at [123, 96] on icon at bounding box center [122, 91] width 108 height 14
drag, startPoint x: 896, startPoint y: 575, endPoint x: 678, endPoint y: 584, distance: 217.8
click at [328, 225] on icon at bounding box center [326, 223] width 8 height 14
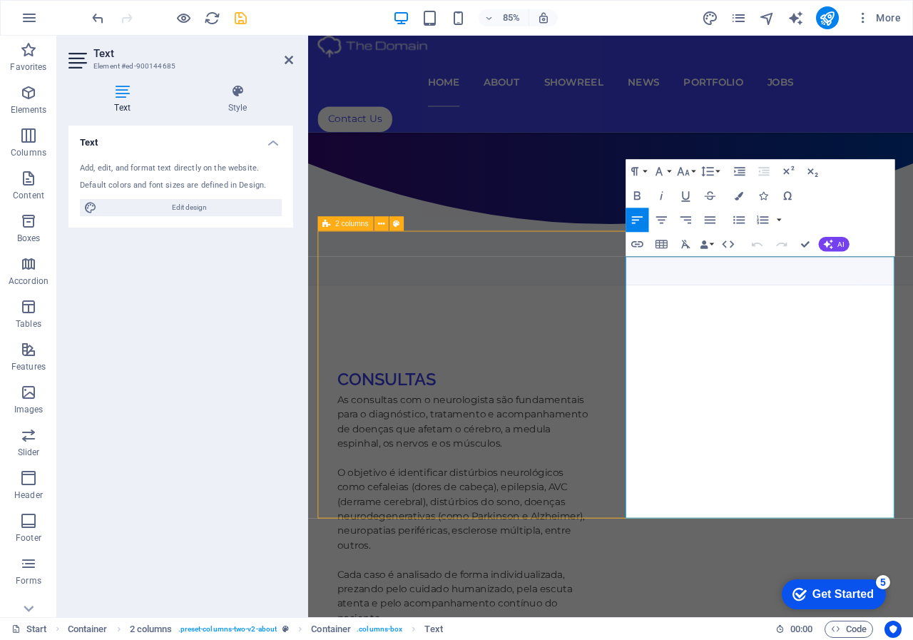
click at [328, 225] on icon at bounding box center [326, 223] width 8 height 14
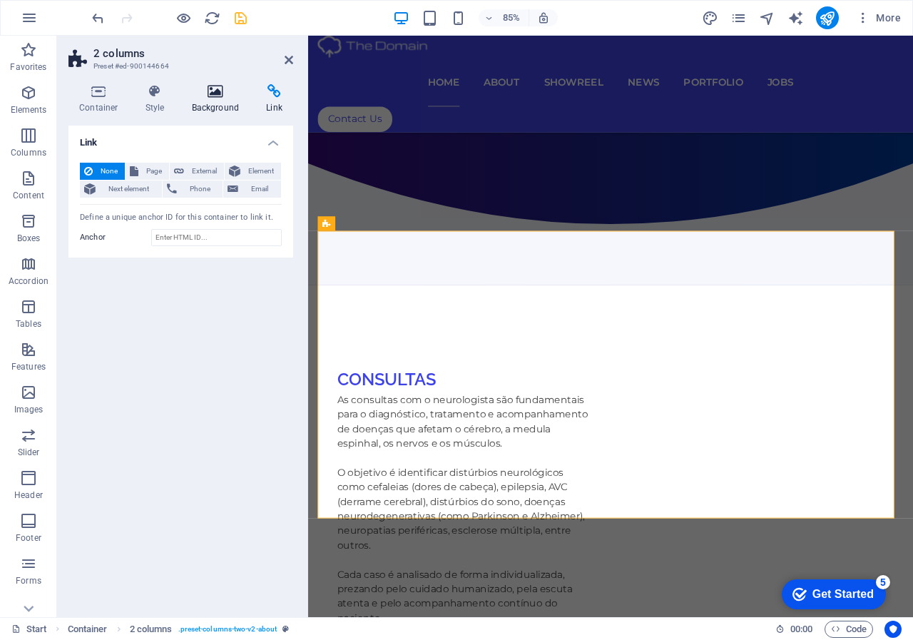
click at [224, 99] on h4 "Background" at bounding box center [218, 99] width 75 height 30
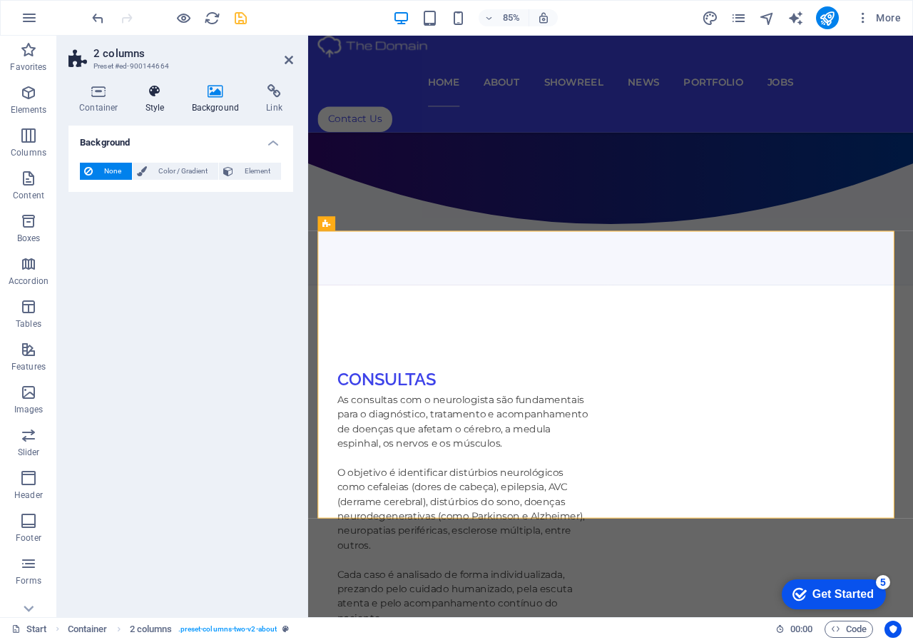
click at [158, 97] on icon at bounding box center [155, 91] width 41 height 14
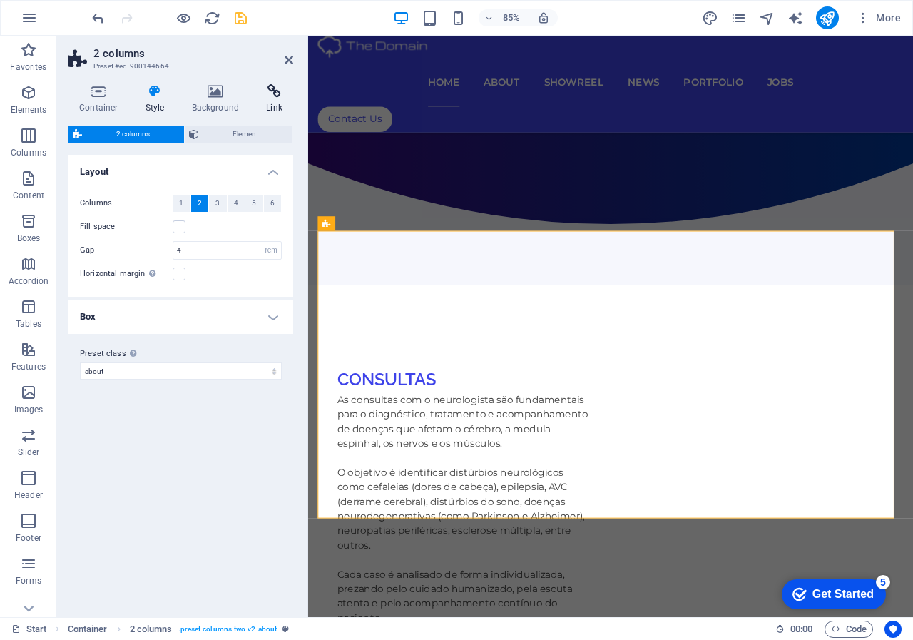
click at [267, 97] on icon at bounding box center [274, 91] width 38 height 14
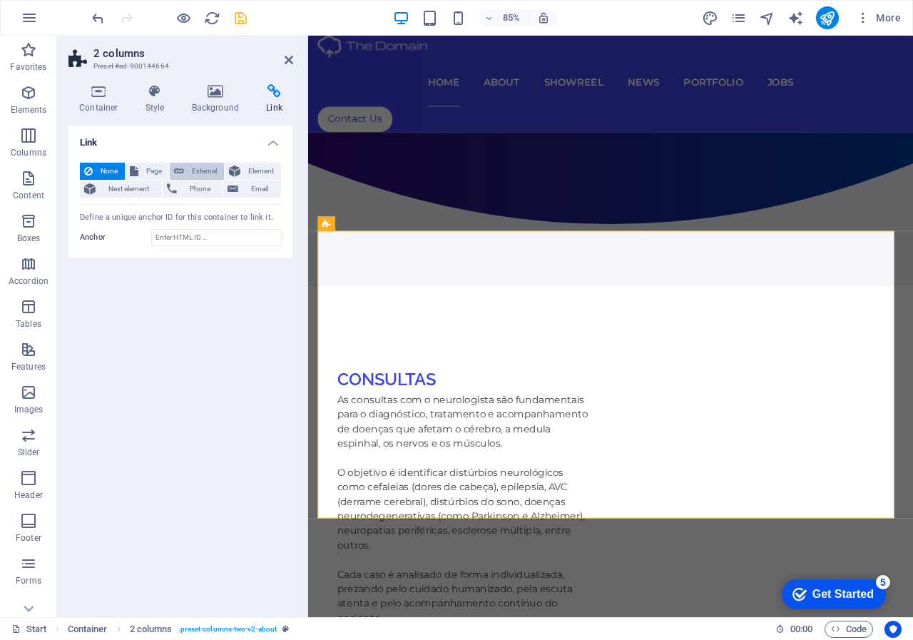
click at [201, 172] on span "External" at bounding box center [203, 171] width 31 height 17
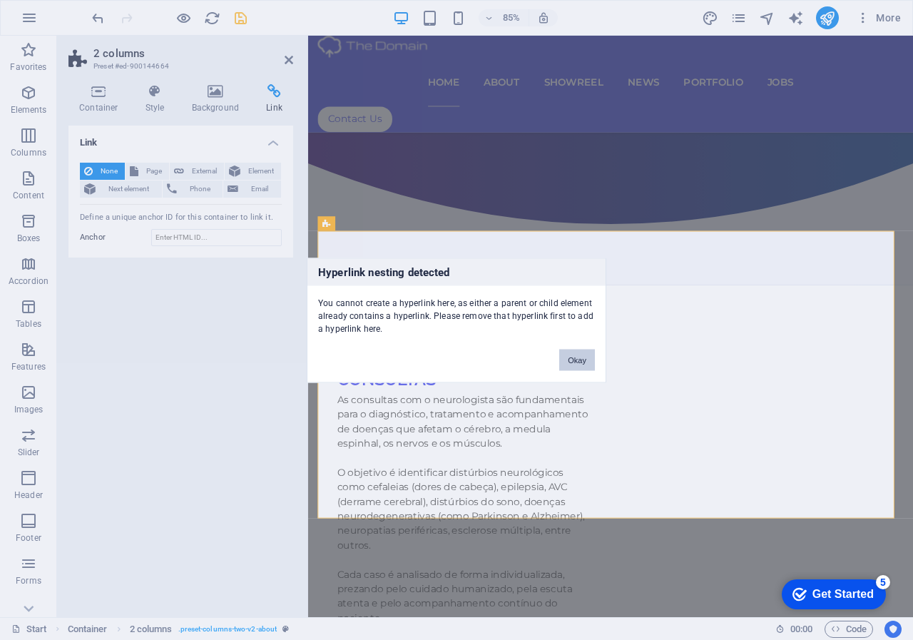
click at [572, 364] on button "Okay" at bounding box center [577, 359] width 36 height 21
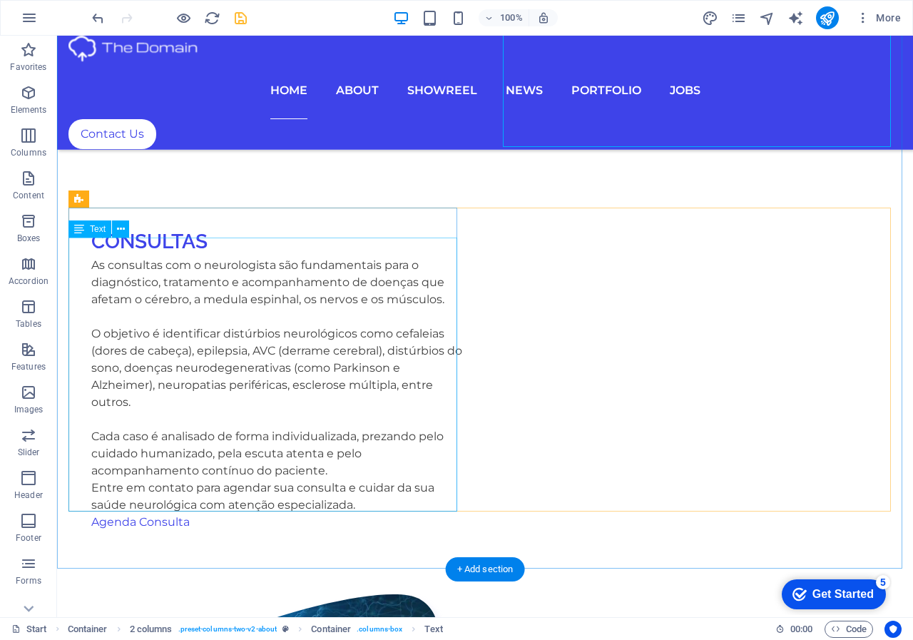
scroll to position [1159, 0]
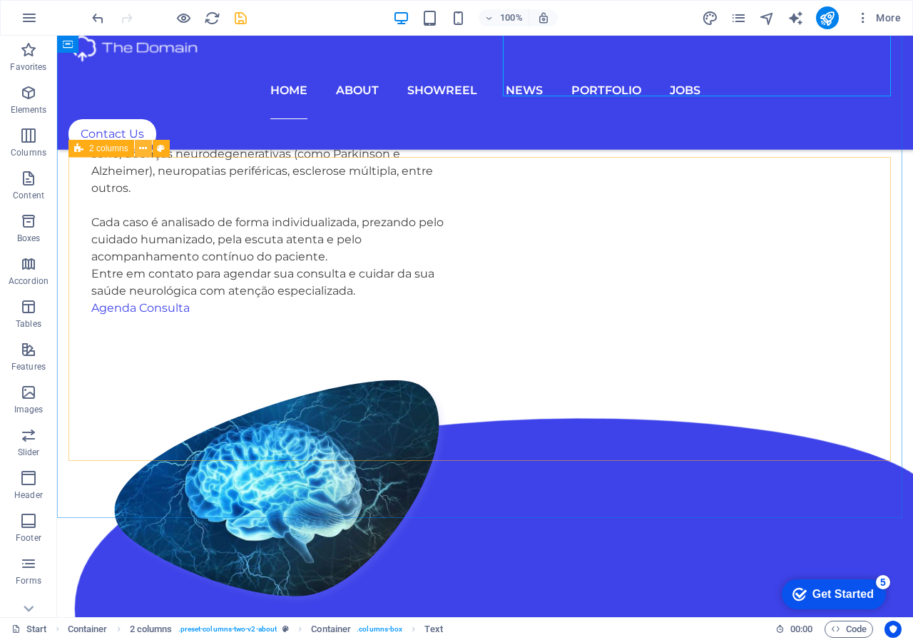
click at [144, 146] on icon at bounding box center [143, 148] width 8 height 15
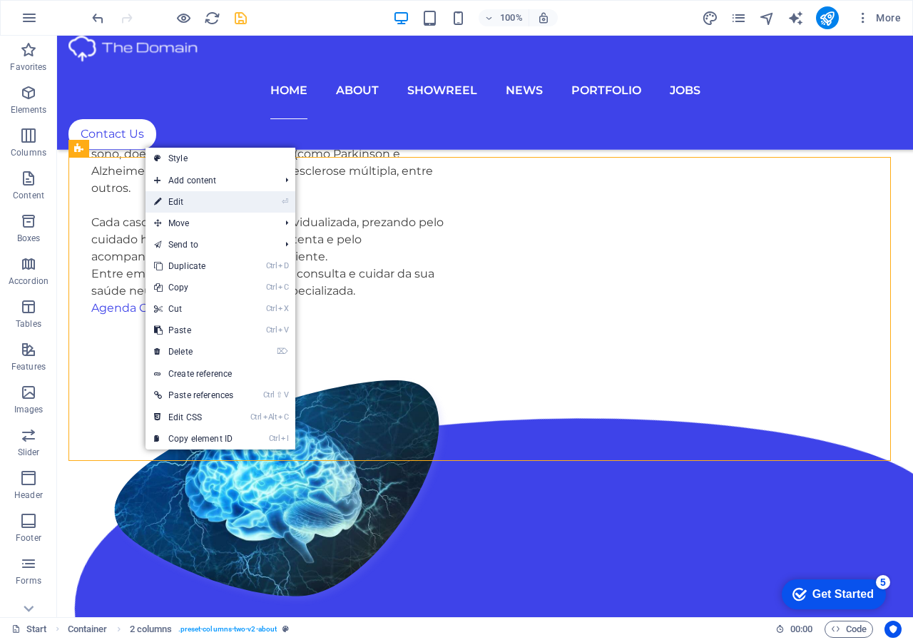
click at [181, 204] on link "⏎ Edit" at bounding box center [194, 201] width 96 height 21
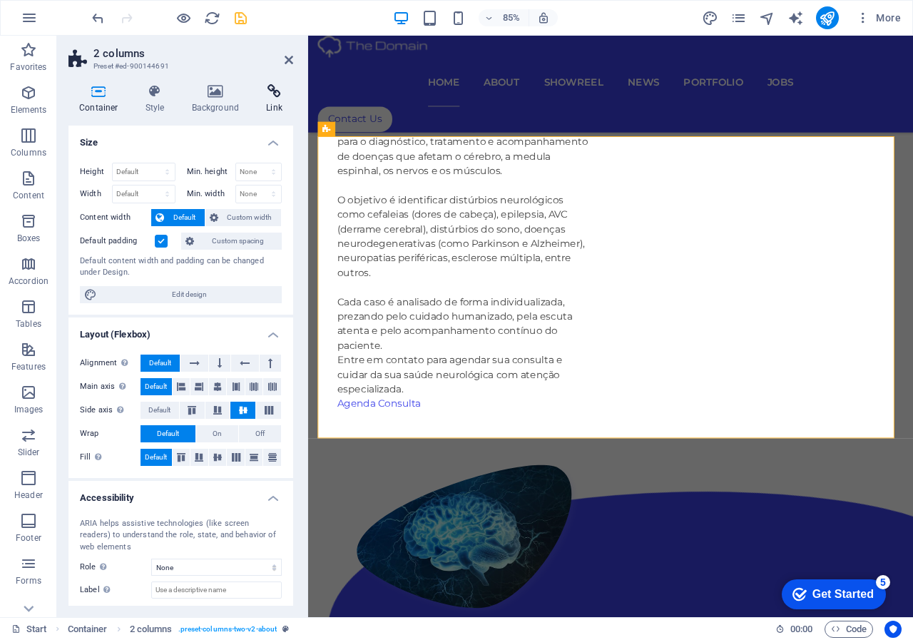
scroll to position [1345, 0]
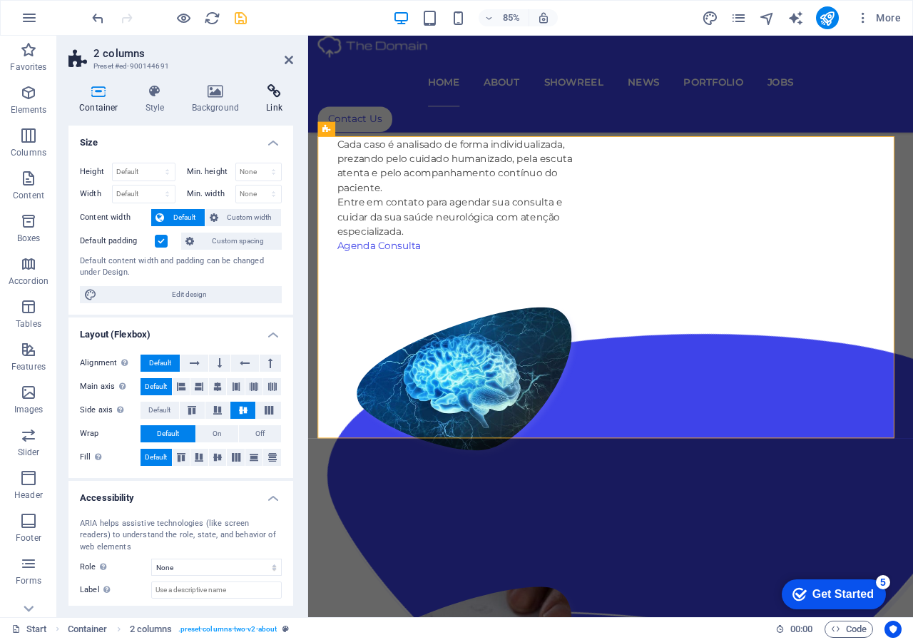
click at [274, 96] on icon at bounding box center [274, 91] width 38 height 14
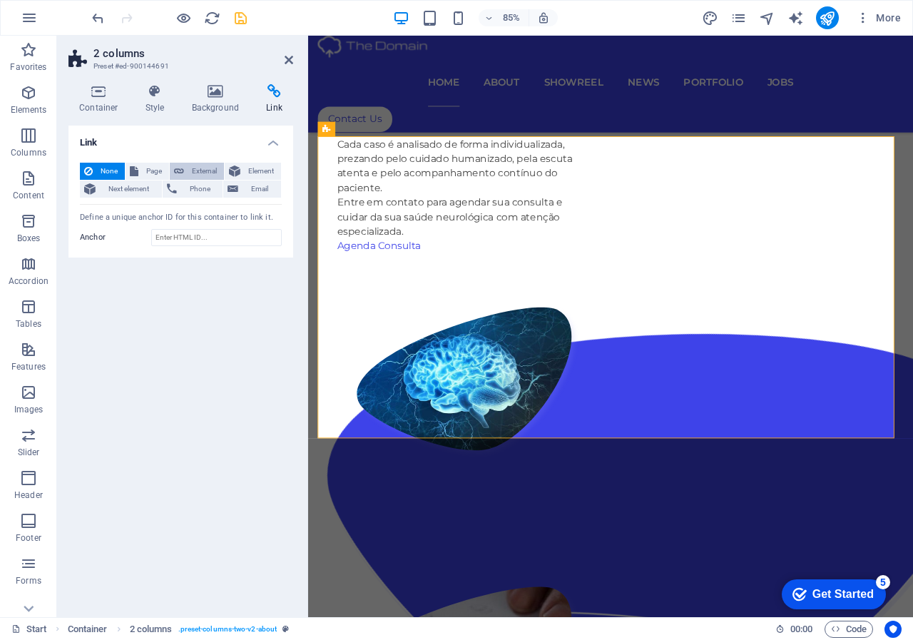
click at [185, 168] on button "External" at bounding box center [197, 171] width 54 height 17
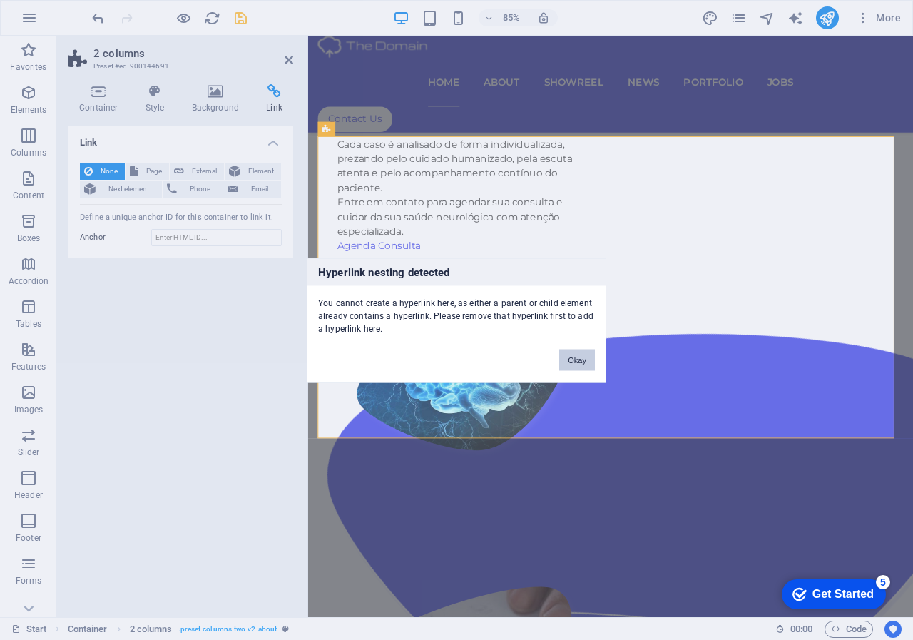
click at [590, 364] on button "Okay" at bounding box center [577, 359] width 36 height 21
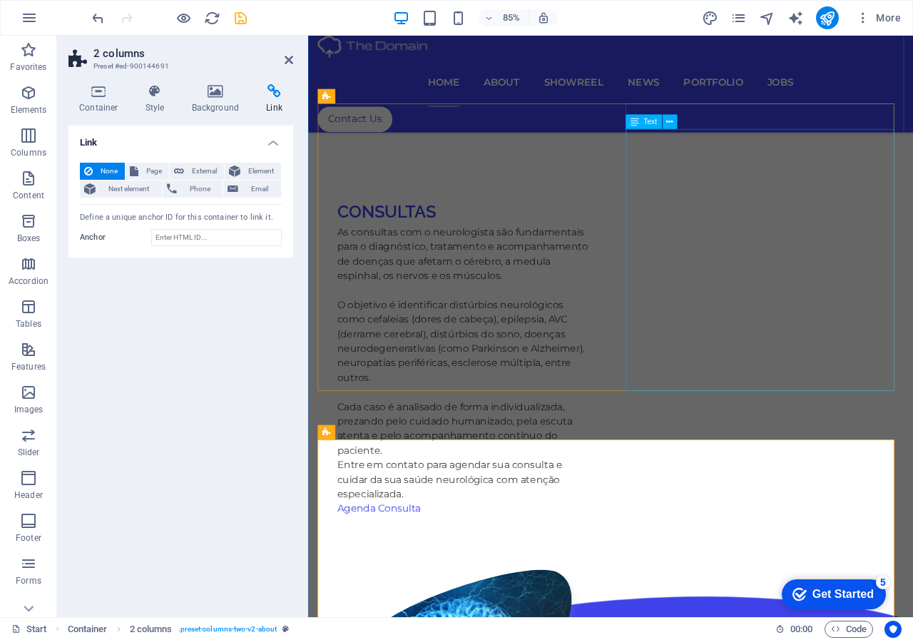
scroll to position [988, 0]
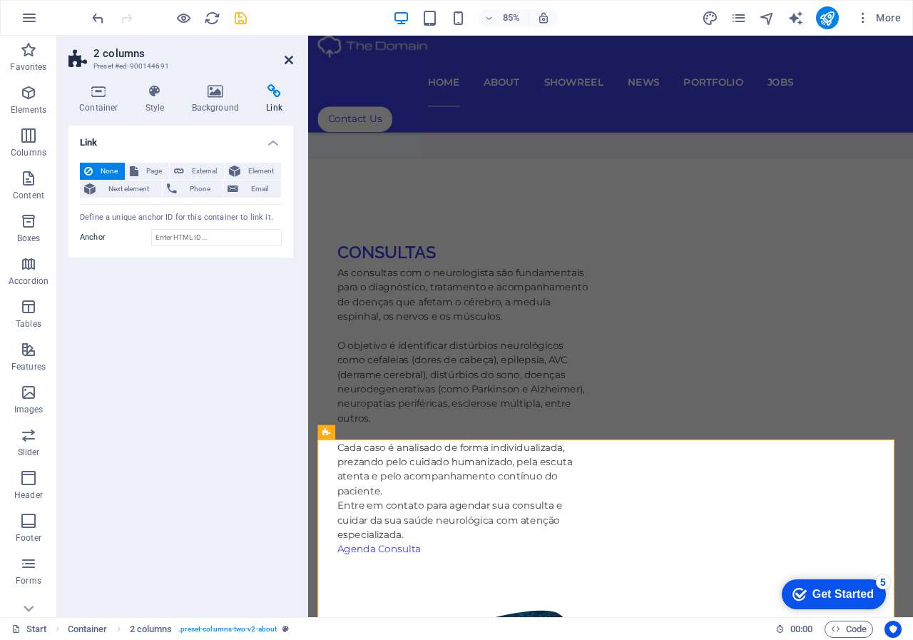
click at [285, 61] on icon at bounding box center [289, 59] width 9 height 11
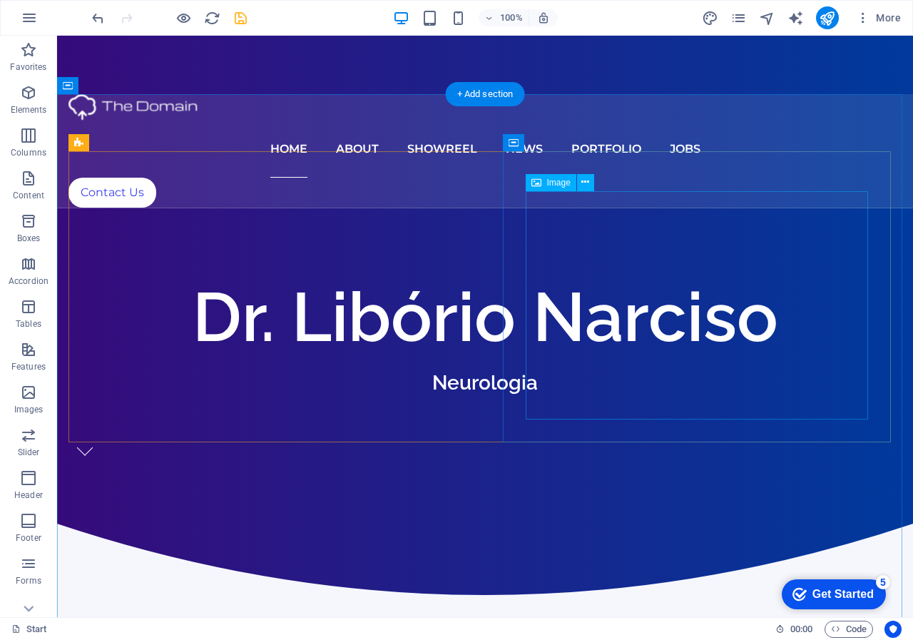
scroll to position [419, 0]
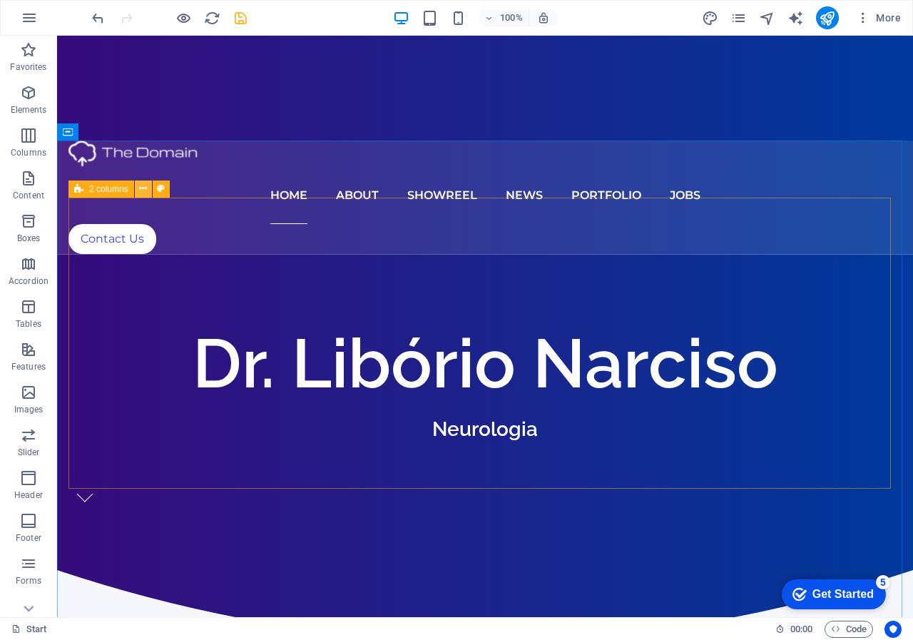
click at [142, 190] on icon at bounding box center [143, 188] width 8 height 15
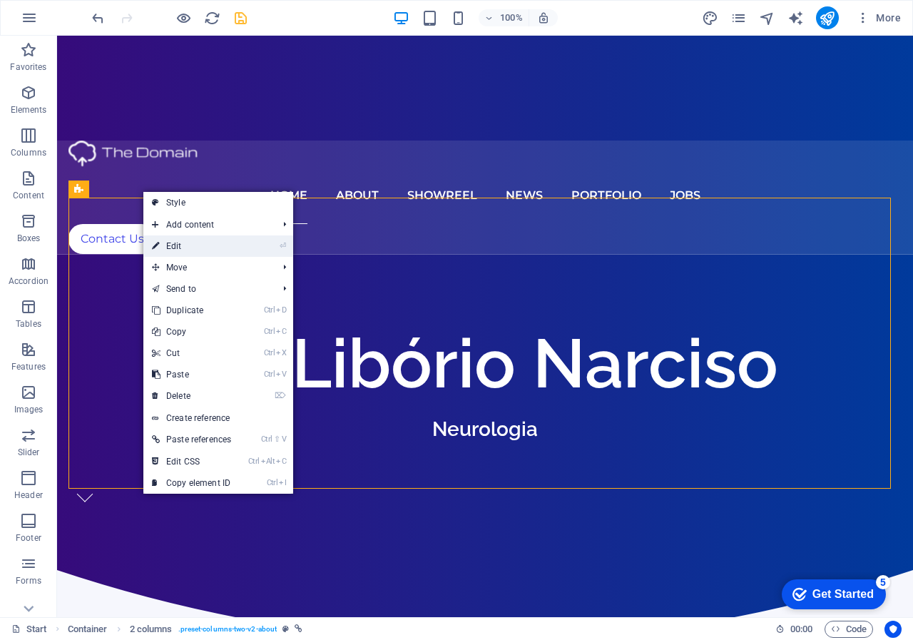
click at [176, 243] on link "⏎ Edit" at bounding box center [191, 245] width 96 height 21
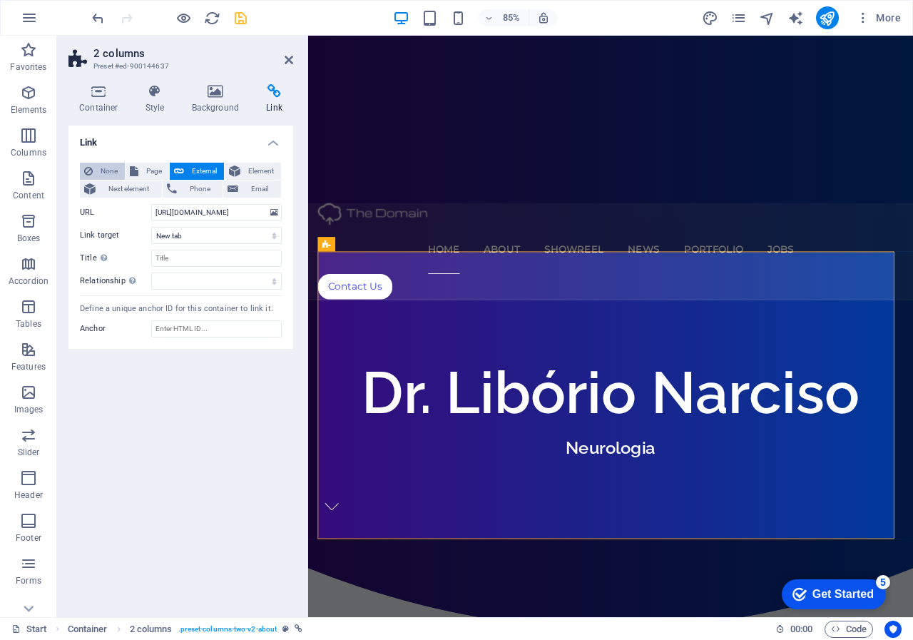
click at [102, 171] on span "None" at bounding box center [109, 171] width 24 height 17
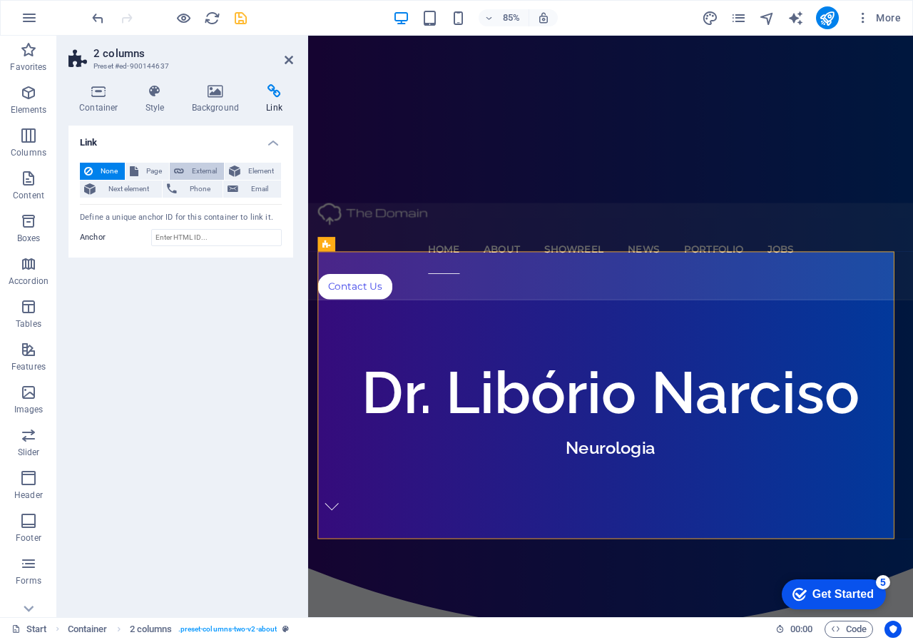
click at [206, 169] on span "External" at bounding box center [203, 171] width 31 height 17
select select "blank"
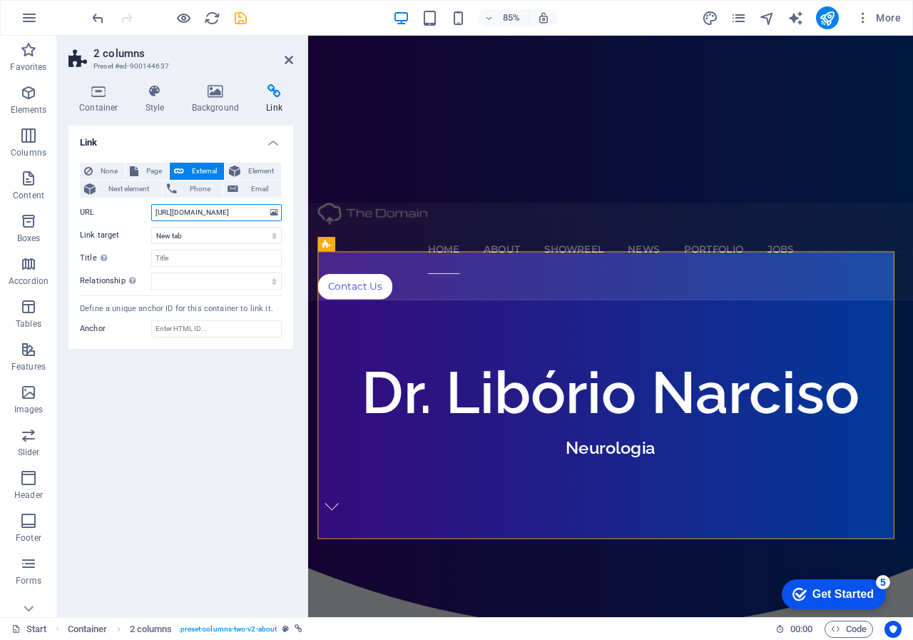
drag, startPoint x: 250, startPoint y: 209, endPoint x: 128, endPoint y: 207, distance: 121.3
click at [130, 209] on div "URL [URL][DOMAIN_NAME]" at bounding box center [181, 212] width 202 height 17
click at [105, 166] on span "None" at bounding box center [109, 171] width 24 height 17
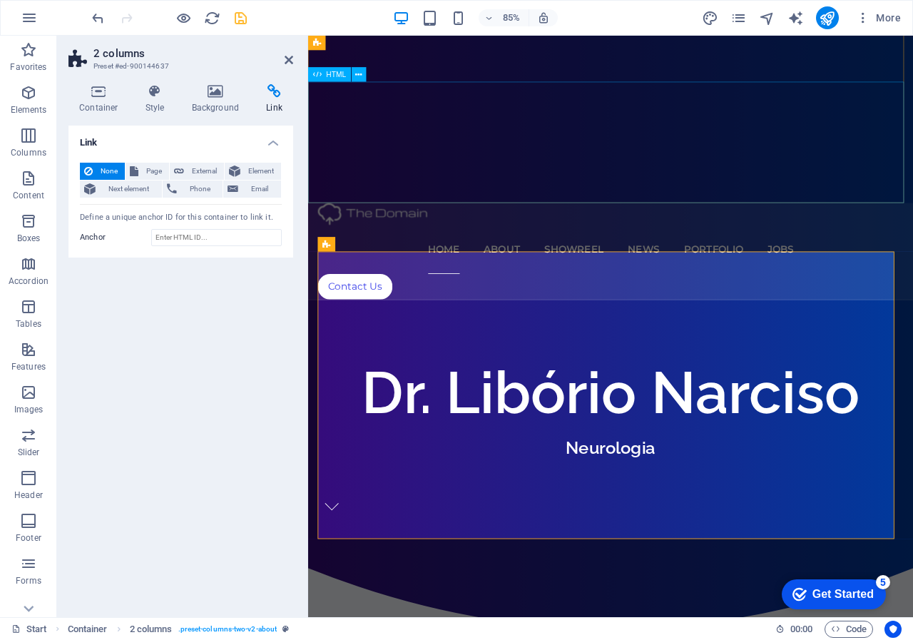
drag, startPoint x: 490, startPoint y: 204, endPoint x: 714, endPoint y: 178, distance: 225.6
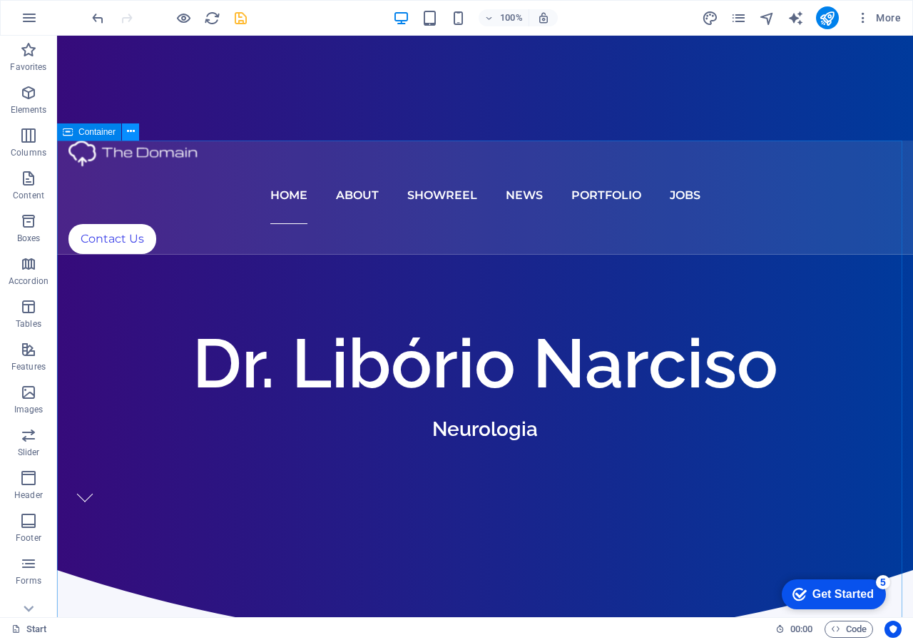
click at [131, 136] on icon at bounding box center [131, 131] width 8 height 15
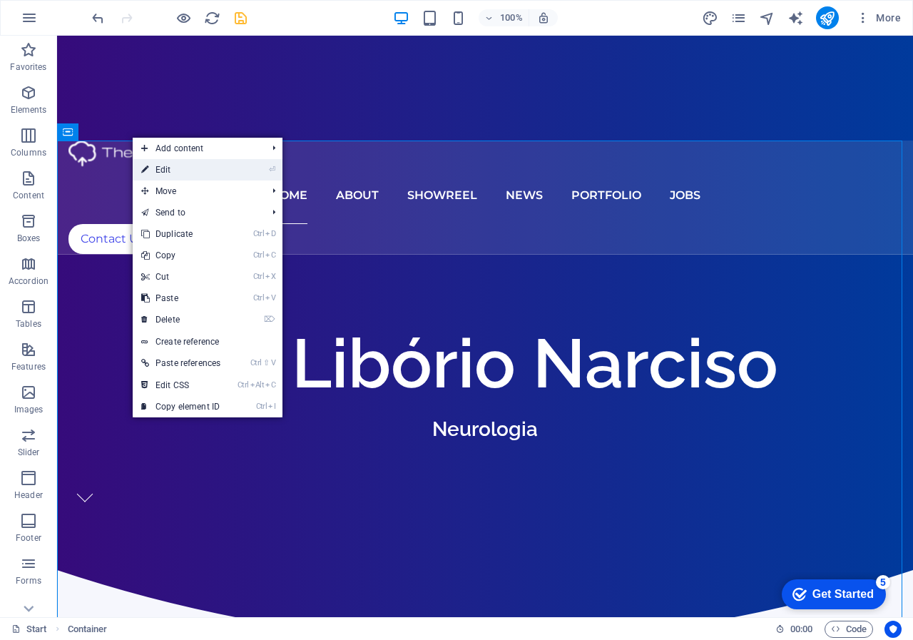
click at [173, 169] on link "⏎ Edit" at bounding box center [181, 169] width 96 height 21
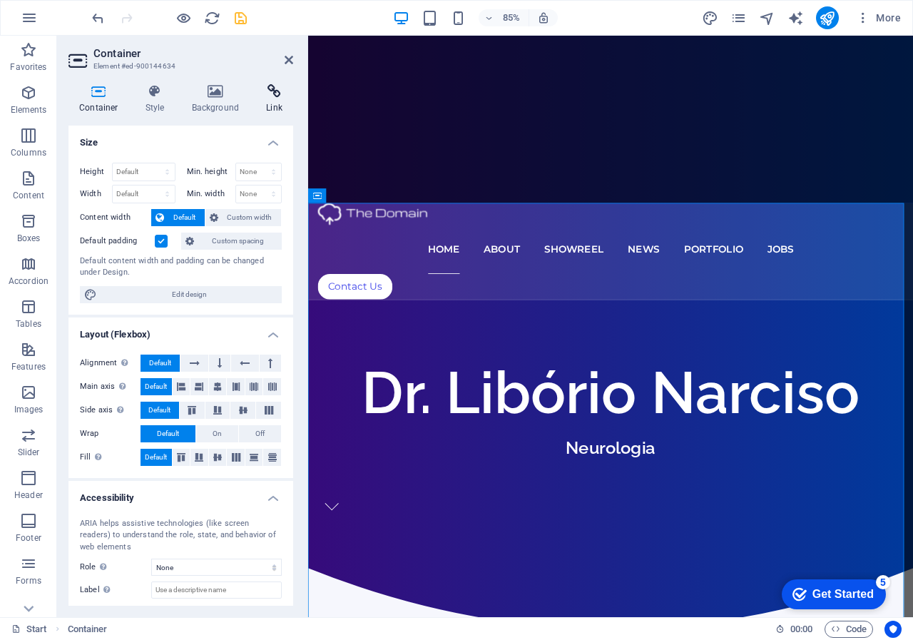
click at [270, 92] on icon at bounding box center [274, 91] width 38 height 14
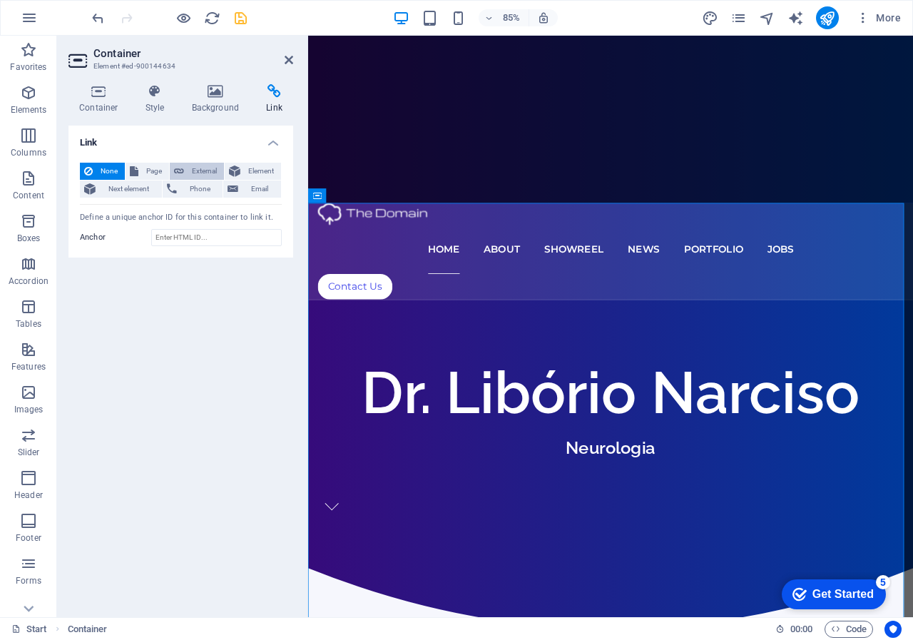
click at [192, 168] on span "External" at bounding box center [203, 171] width 31 height 17
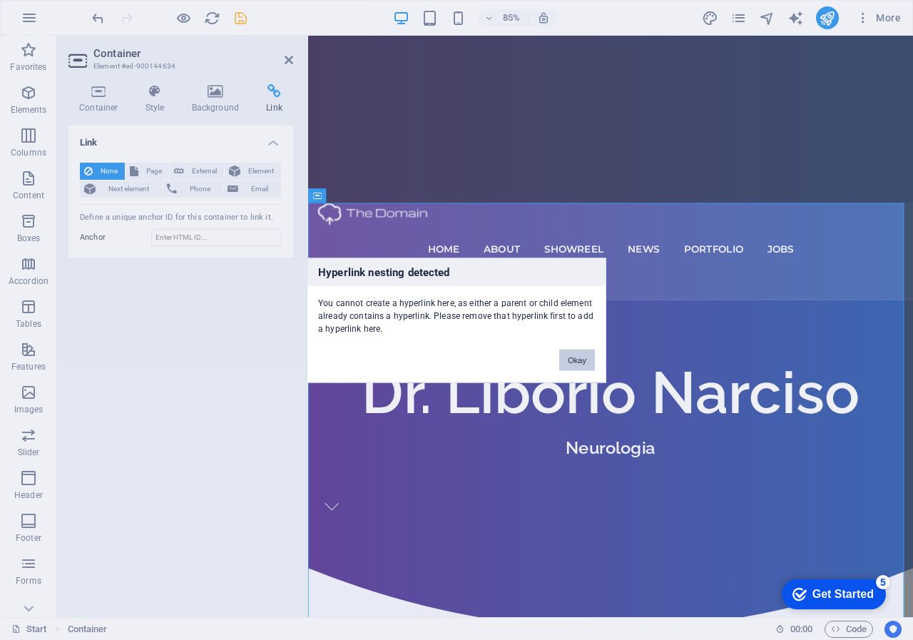
click at [568, 354] on button "Okay" at bounding box center [577, 359] width 36 height 21
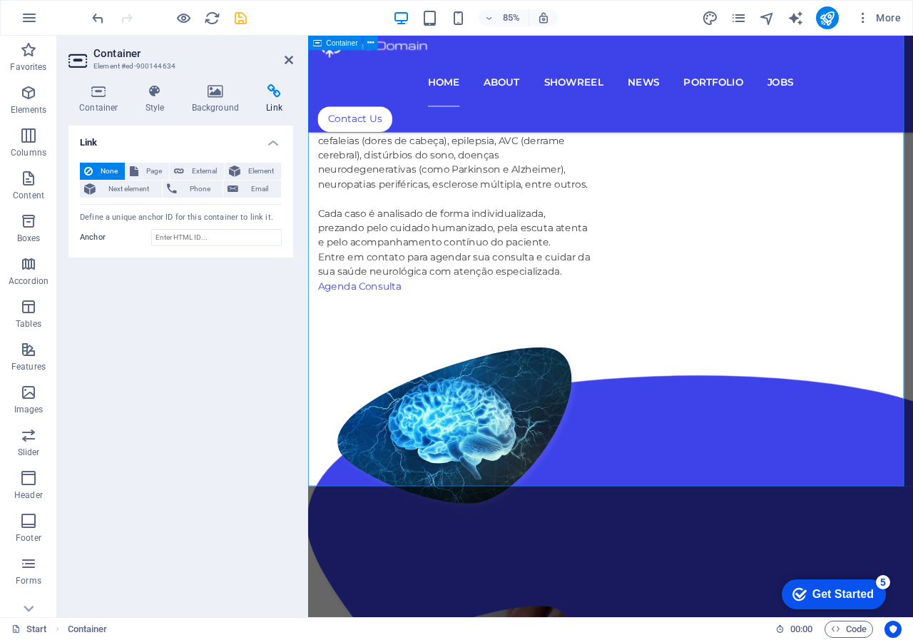
scroll to position [1346, 0]
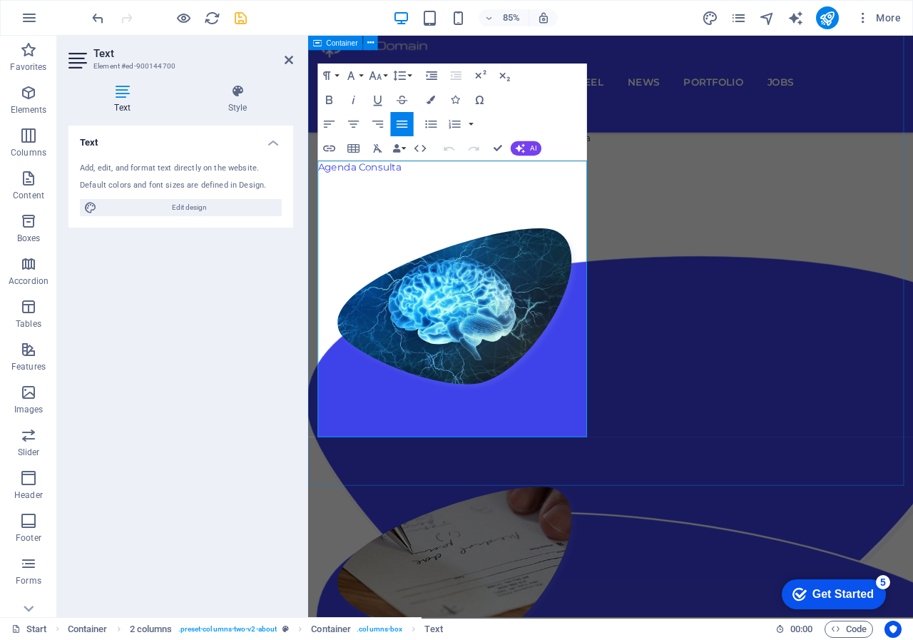
drag, startPoint x: 486, startPoint y: 183, endPoint x: 311, endPoint y: 185, distance: 174.8
click at [616, 185] on div "CONSULTAS As consultas com o neurologista são fundamentais para o diagnóstico, …" at bounding box center [918, 361] width 605 height 581
click at [301, 163] on aside "Text Element #ed-900144700 Text Style Text Add, edit, and format text directly …" at bounding box center [182, 326] width 251 height 581
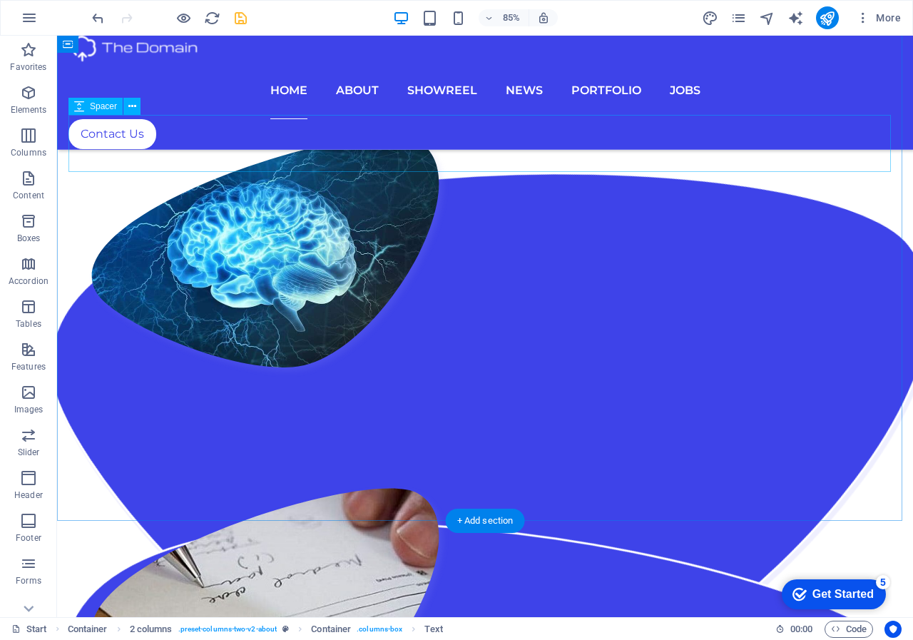
scroll to position [1144, 0]
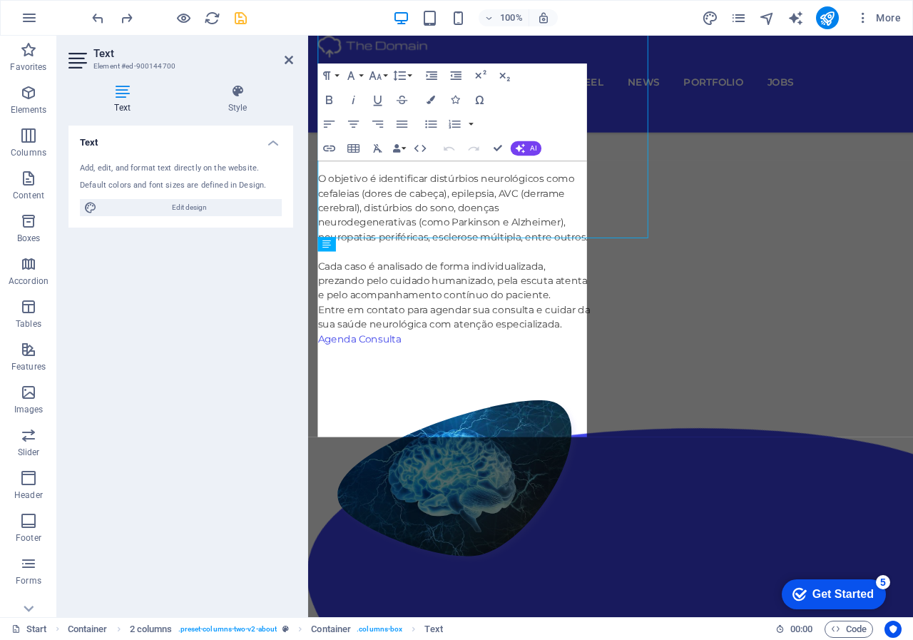
scroll to position [1346, 0]
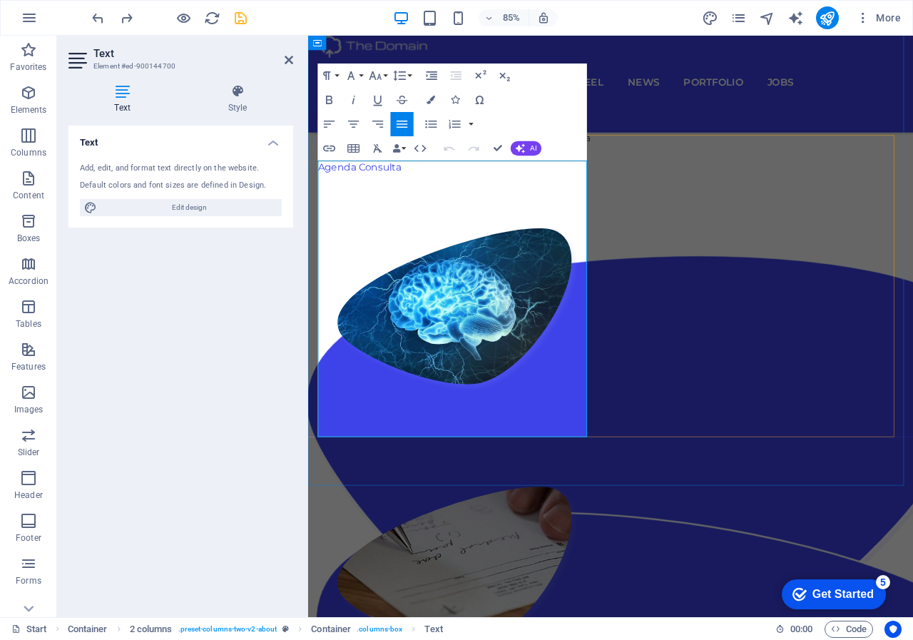
click at [616, 181] on div "CONSULTAS As consultas com o neurologista são fundamentais para o diagnóstico, …" at bounding box center [918, 361] width 605 height 581
click at [303, 158] on aside "Text Element #ed-900144700 Text Style Text Add, edit, and format text directly …" at bounding box center [182, 326] width 251 height 581
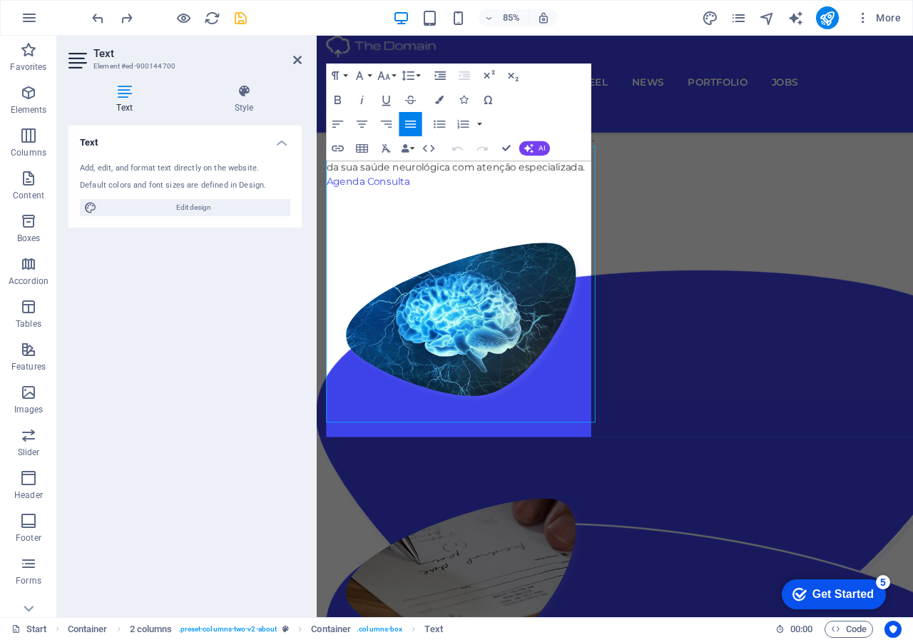
scroll to position [1363, 0]
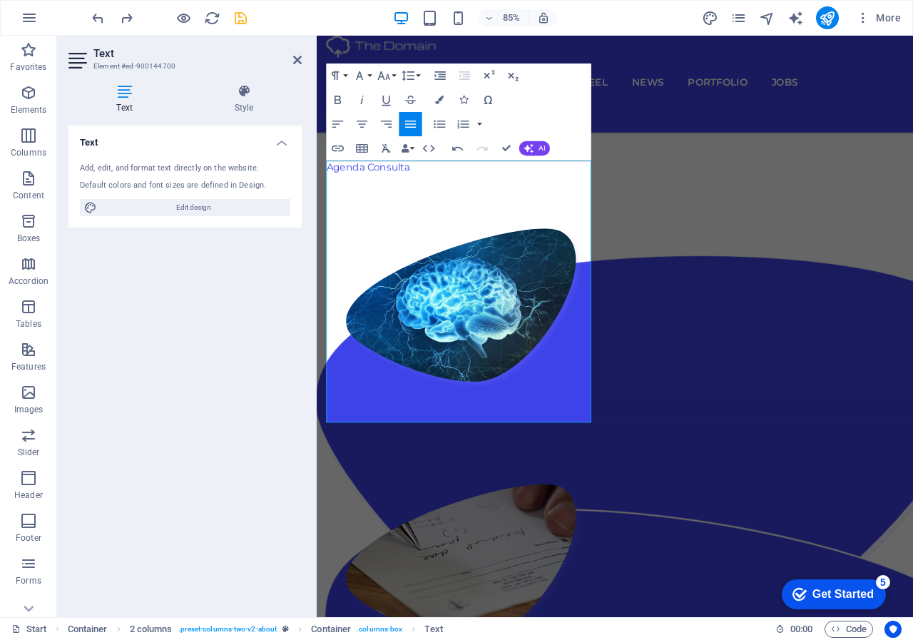
drag, startPoint x: 332, startPoint y: 190, endPoint x: 314, endPoint y: 190, distance: 18.5
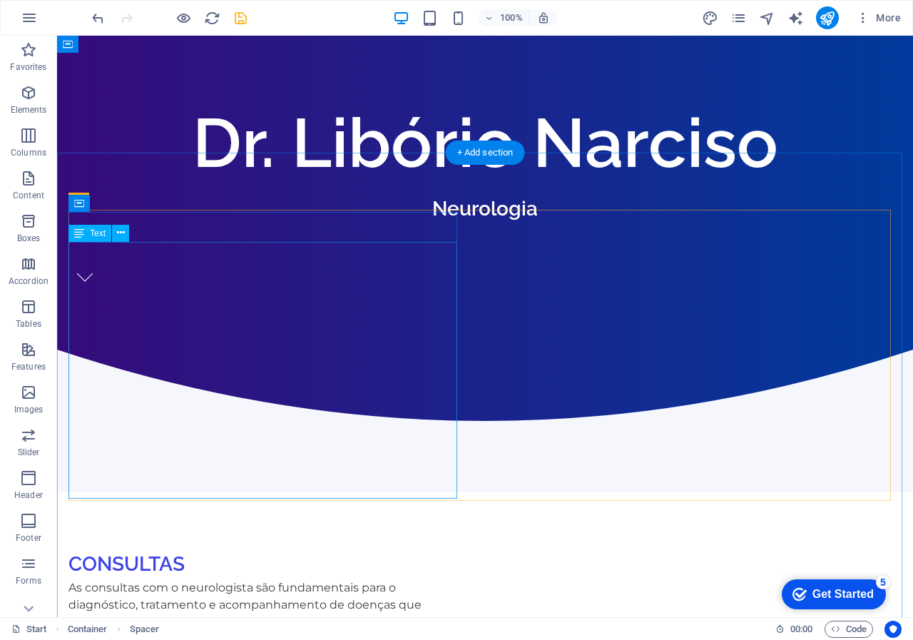
scroll to position [285, 0]
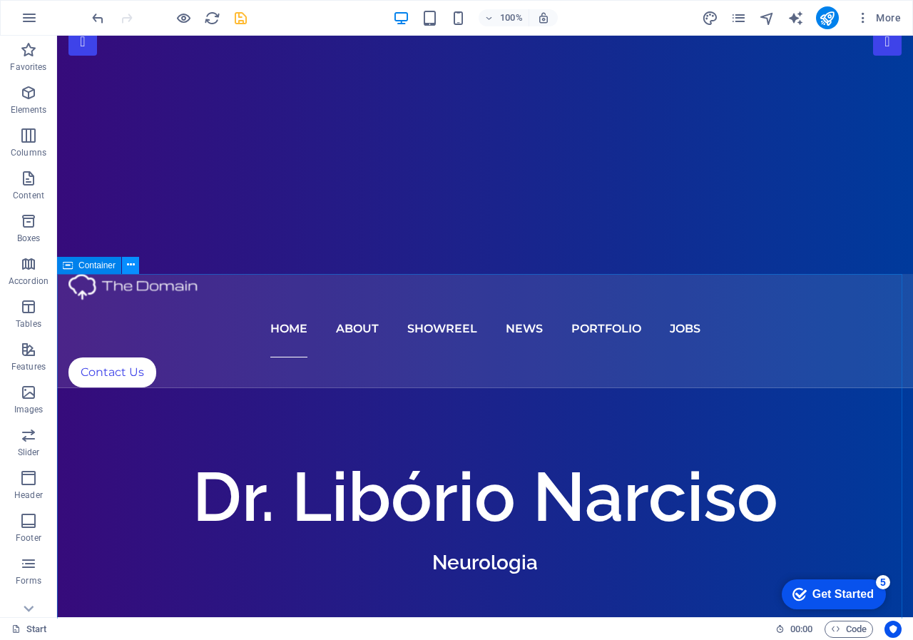
click at [133, 264] on icon at bounding box center [131, 265] width 8 height 15
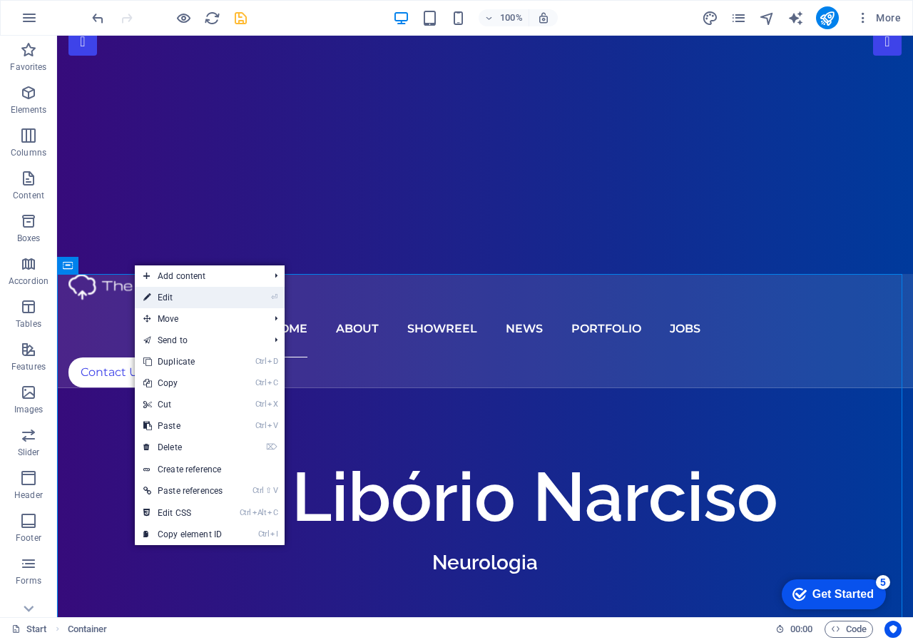
click at [162, 307] on link "⏎ Edit" at bounding box center [183, 297] width 96 height 21
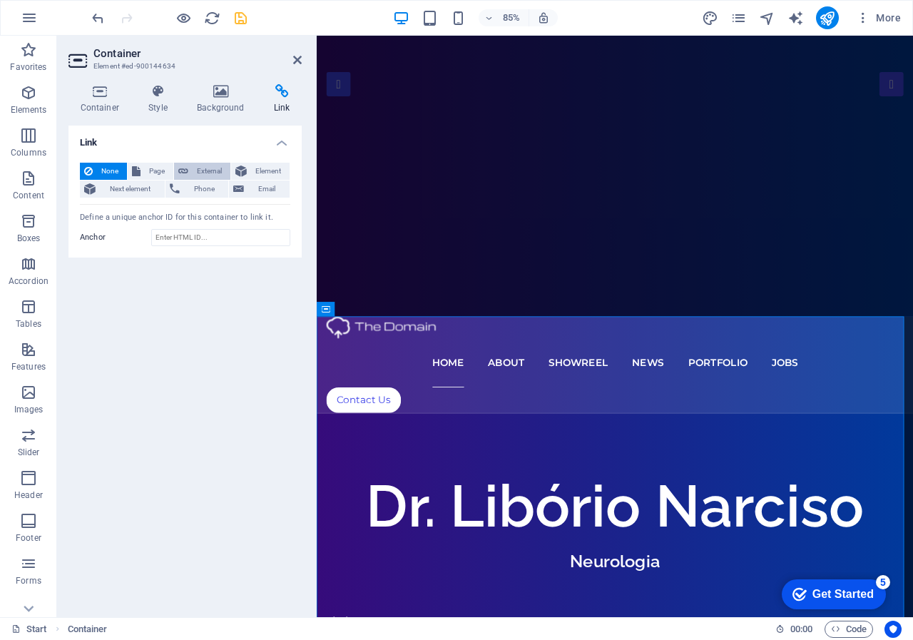
click at [190, 173] on button "External" at bounding box center [202, 171] width 56 height 17
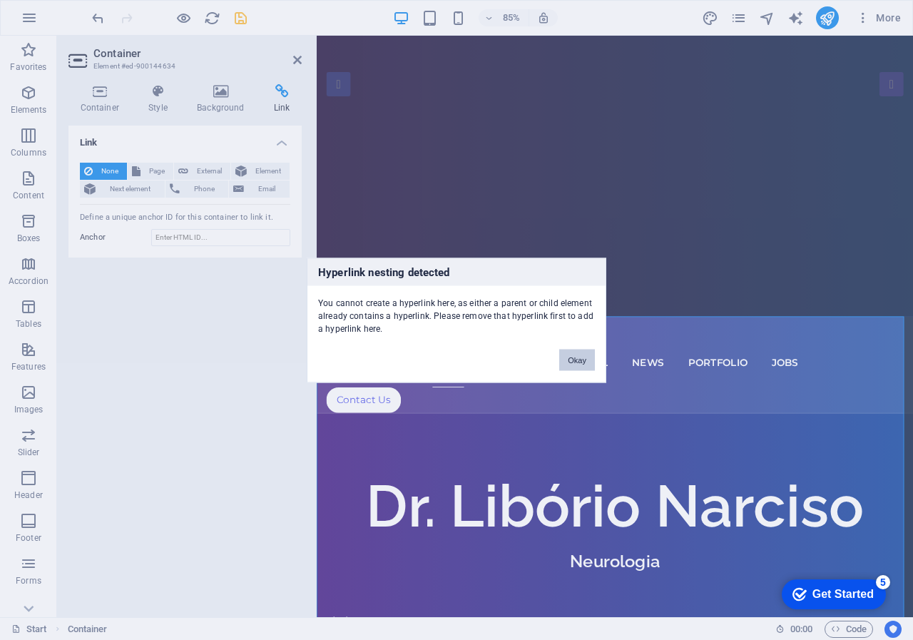
click at [576, 362] on button "Okay" at bounding box center [577, 359] width 36 height 21
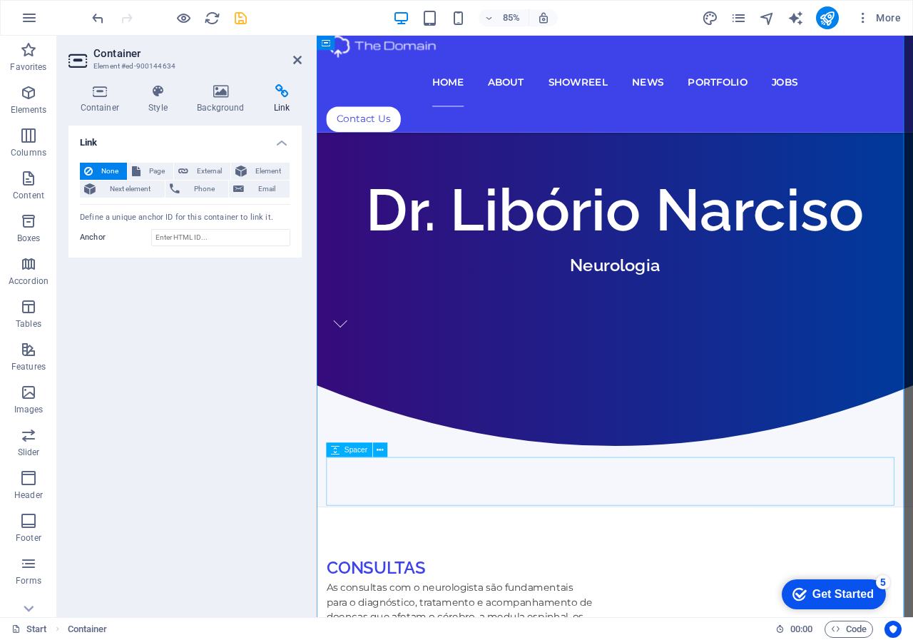
scroll to position [927, 0]
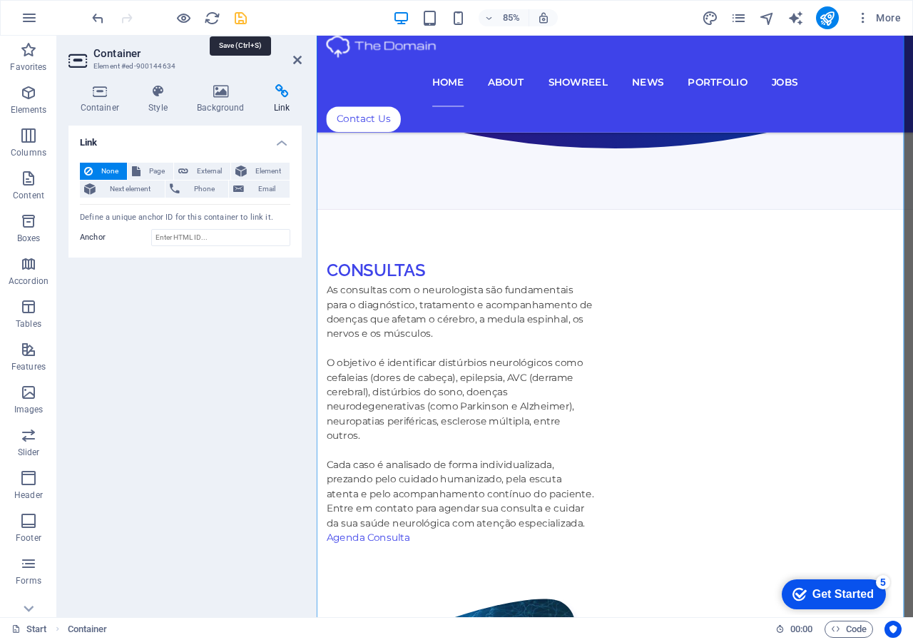
click at [243, 19] on icon "save" at bounding box center [241, 18] width 16 height 16
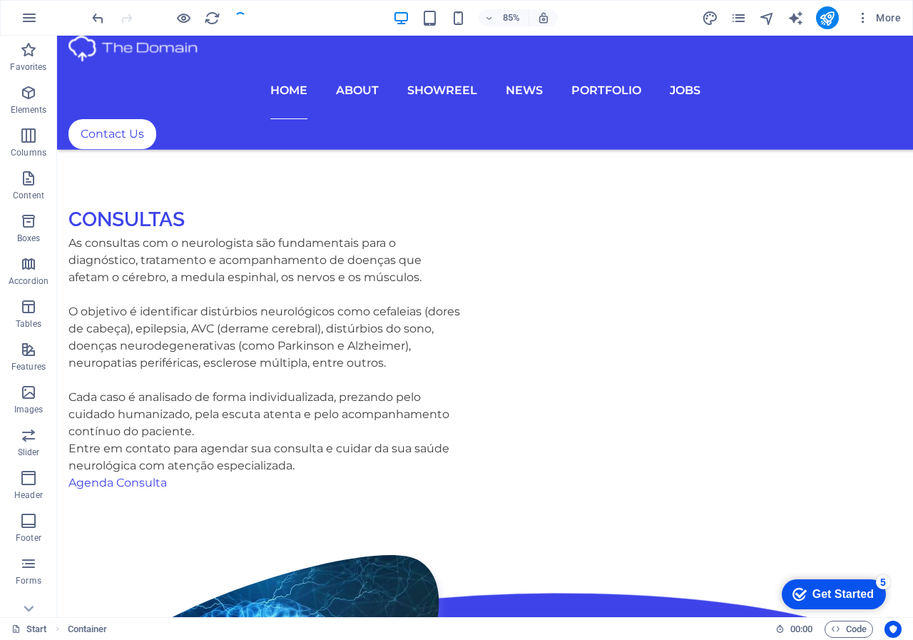
scroll to position [786, 0]
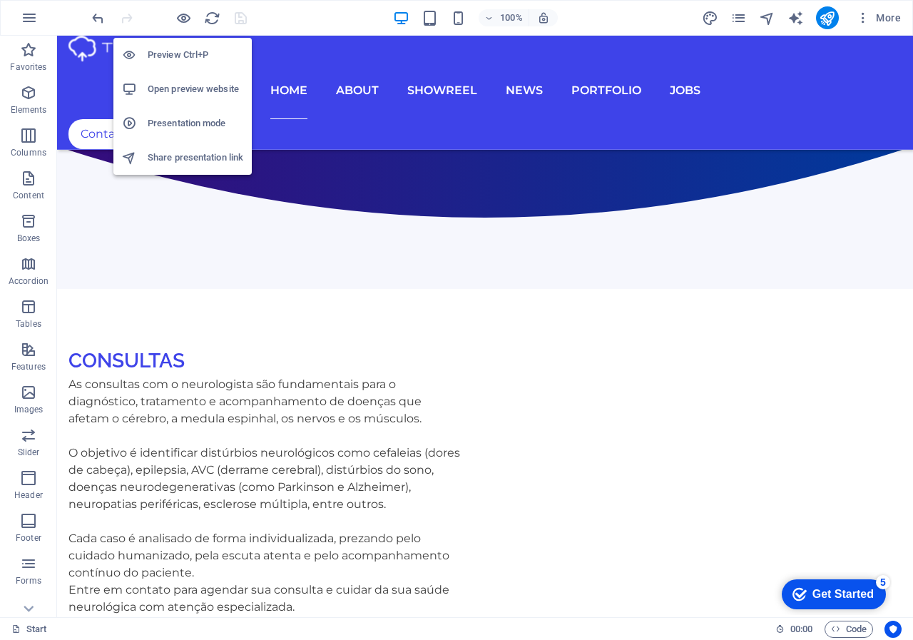
click at [177, 87] on h6 "Open preview website" at bounding box center [196, 89] width 96 height 17
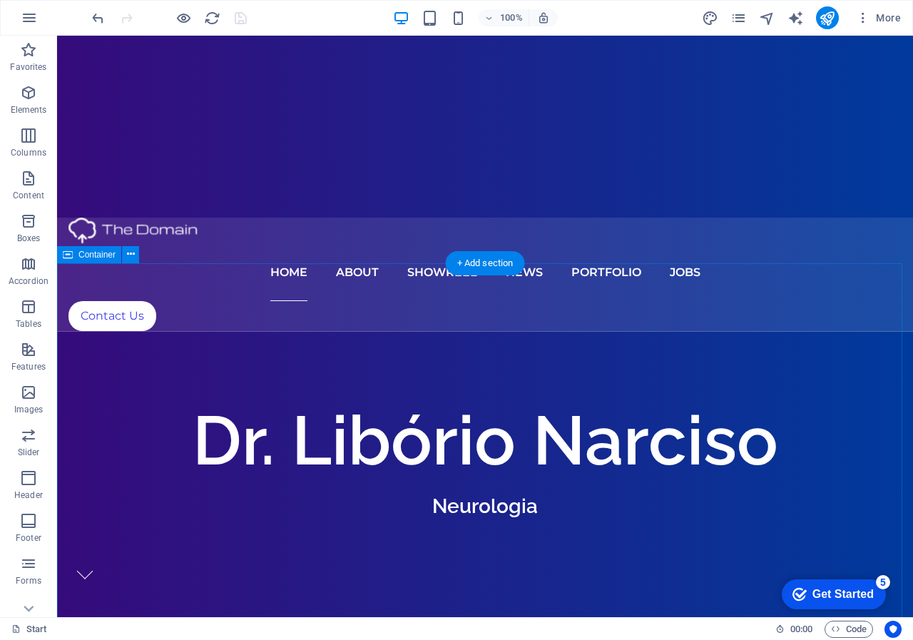
scroll to position [287, 0]
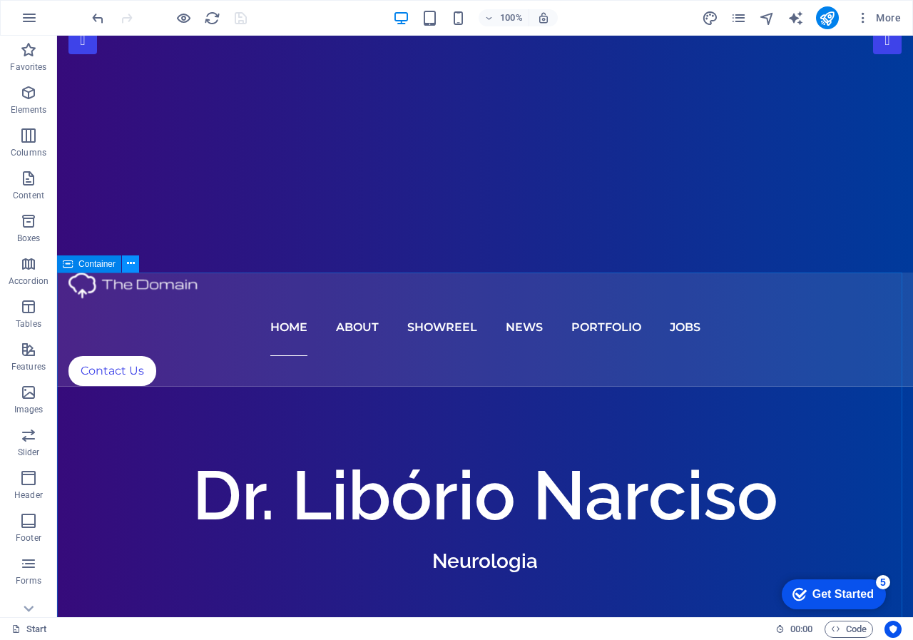
click at [128, 264] on icon at bounding box center [131, 263] width 8 height 15
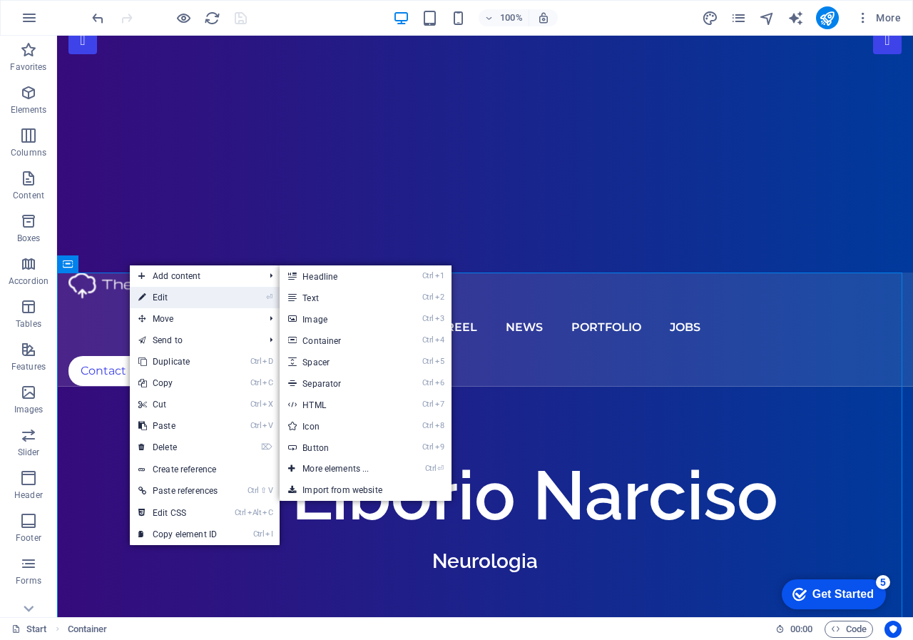
click at [155, 300] on link "⏎ Edit" at bounding box center [178, 297] width 96 height 21
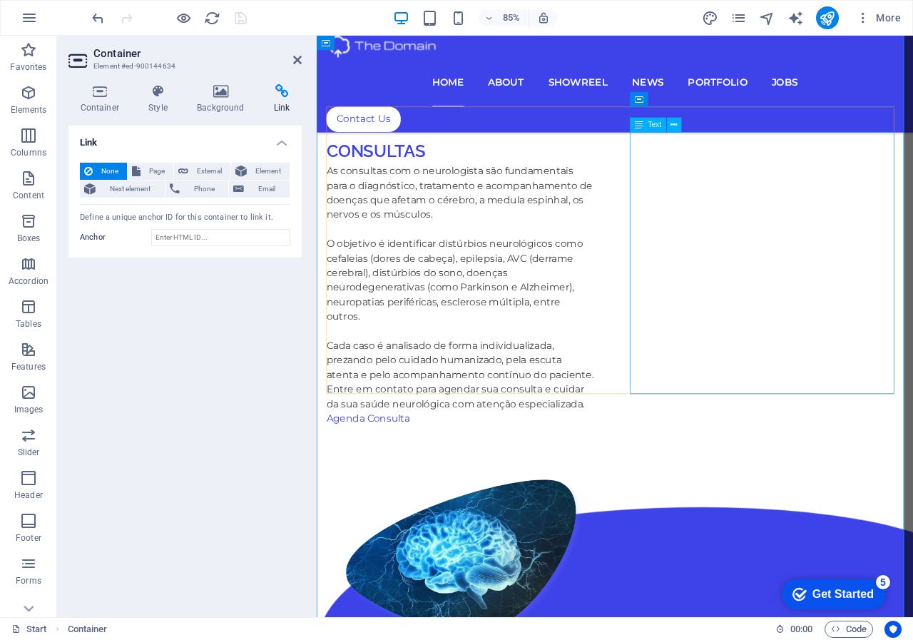
scroll to position [929, 0]
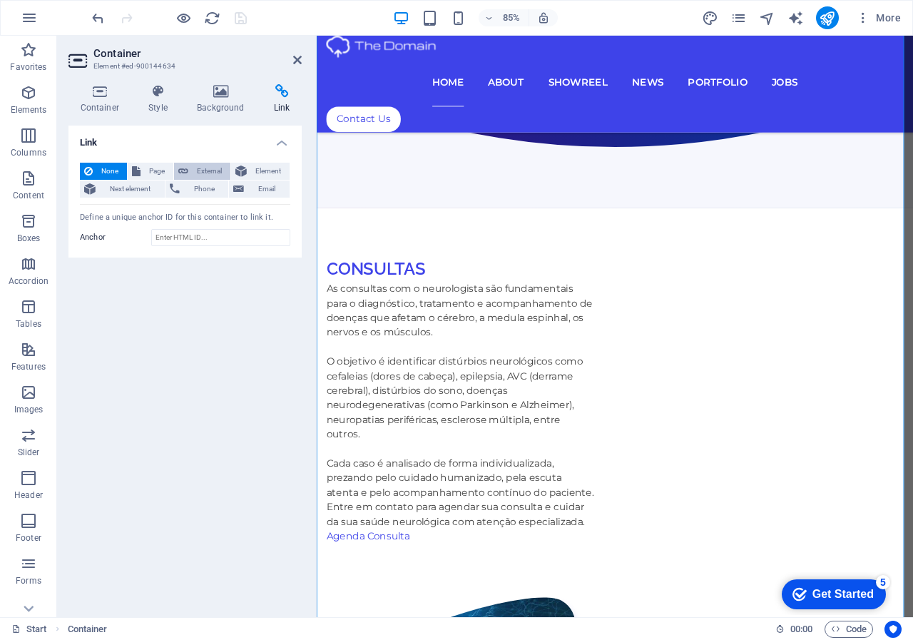
click at [206, 169] on span "External" at bounding box center [210, 171] width 34 height 17
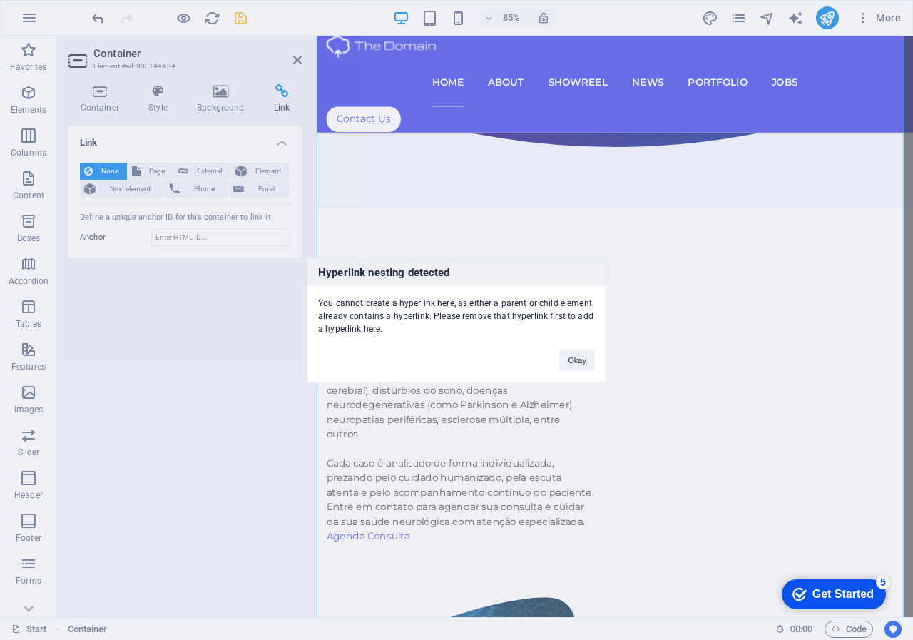
click at [413, 317] on div "You cannot create a hyperlink here, as either a parent or child element already…" at bounding box center [456, 309] width 298 height 49
click at [408, 265] on h3 "Hyperlink nesting detected" at bounding box center [456, 271] width 298 height 27
click at [333, 270] on h3 "Hyperlink nesting detected" at bounding box center [456, 271] width 298 height 27
click at [572, 362] on button "Okay" at bounding box center [577, 359] width 36 height 21
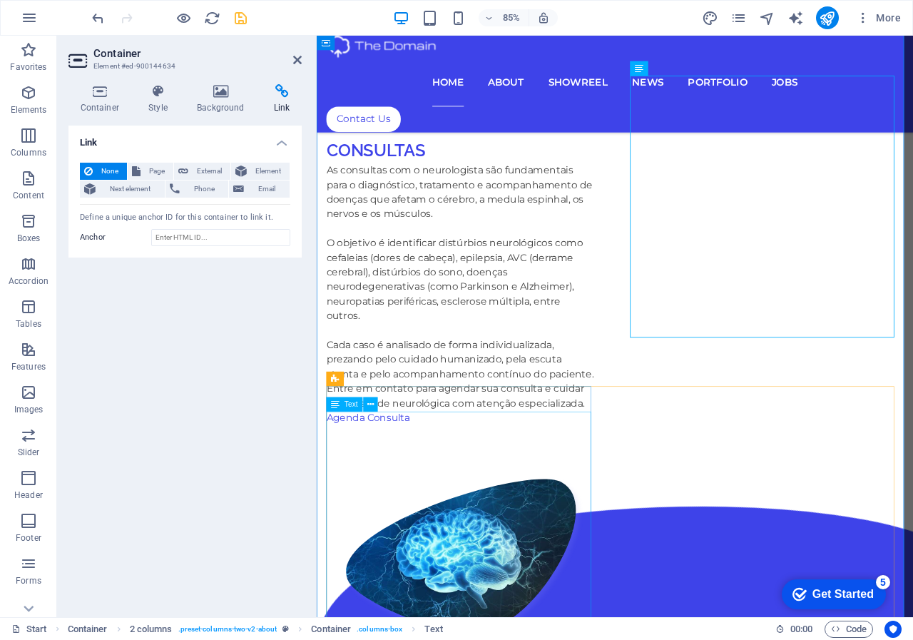
scroll to position [1072, 0]
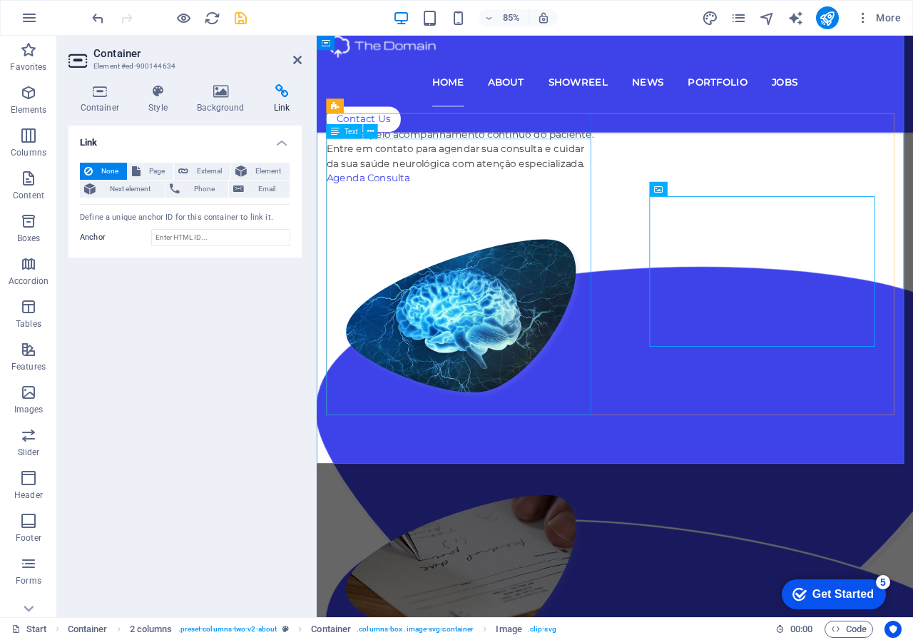
scroll to position [1286, 0]
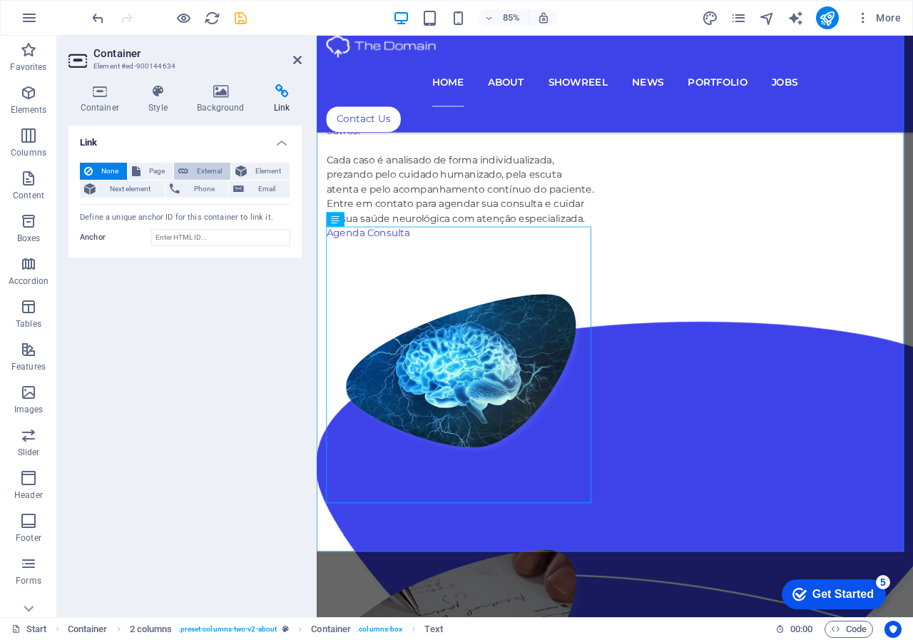
click at [194, 169] on span "External" at bounding box center [210, 171] width 34 height 17
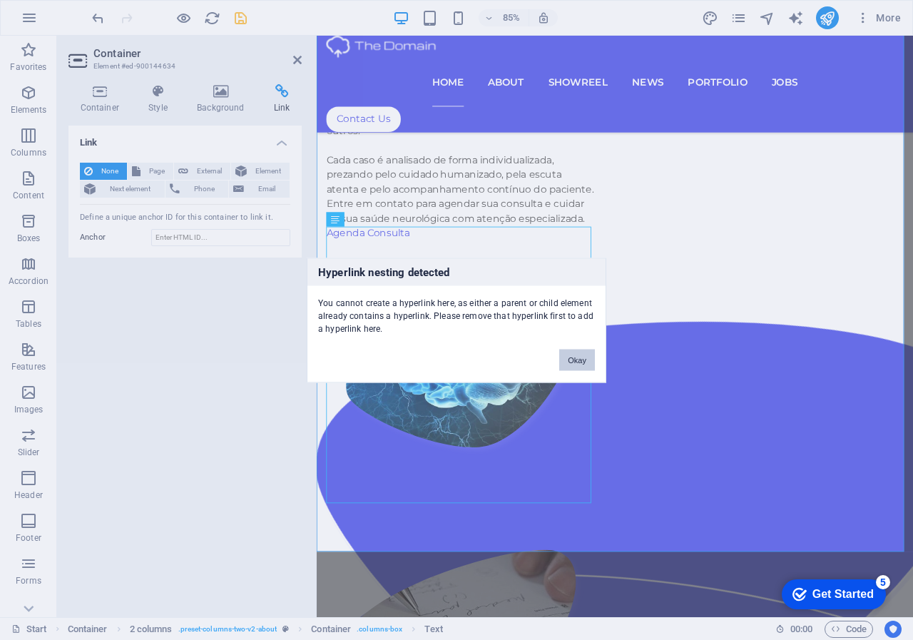
click at [587, 359] on button "Okay" at bounding box center [577, 359] width 36 height 21
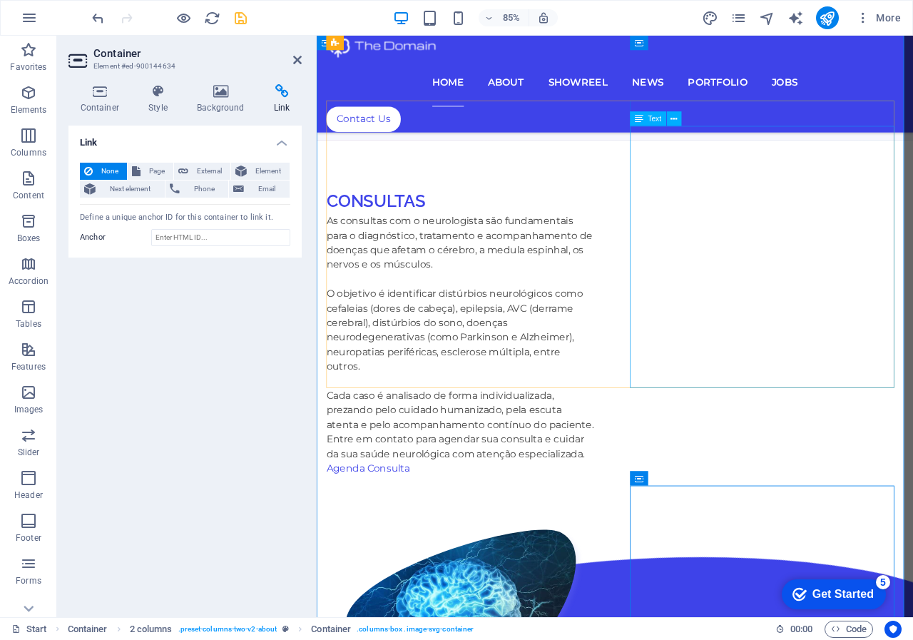
scroll to position [1000, 0]
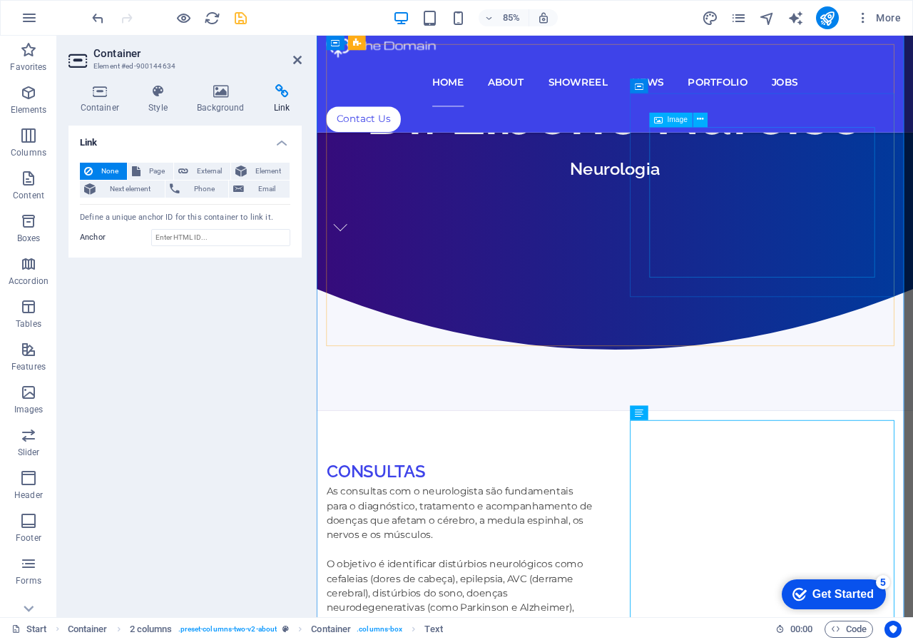
scroll to position [644, 0]
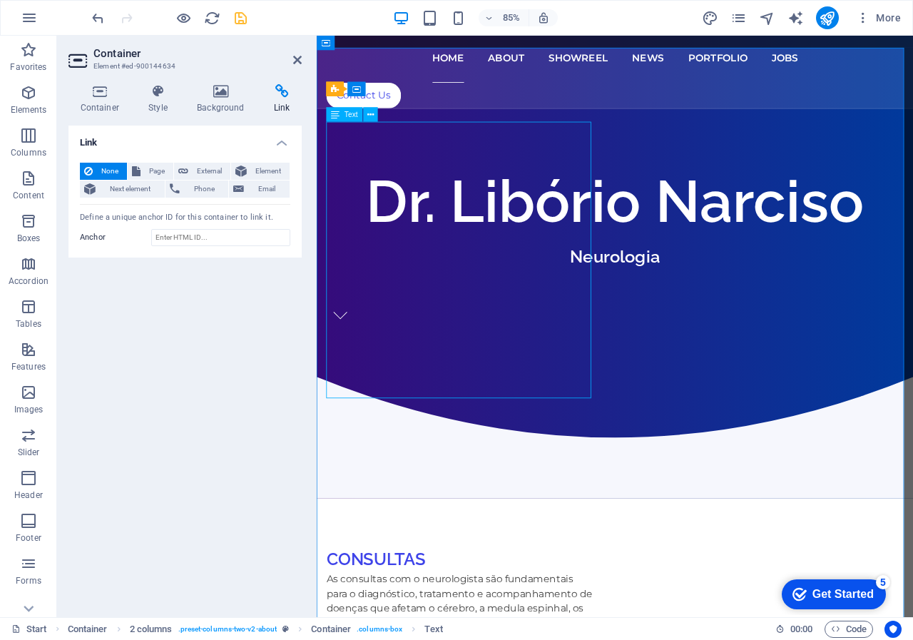
scroll to position [501, 0]
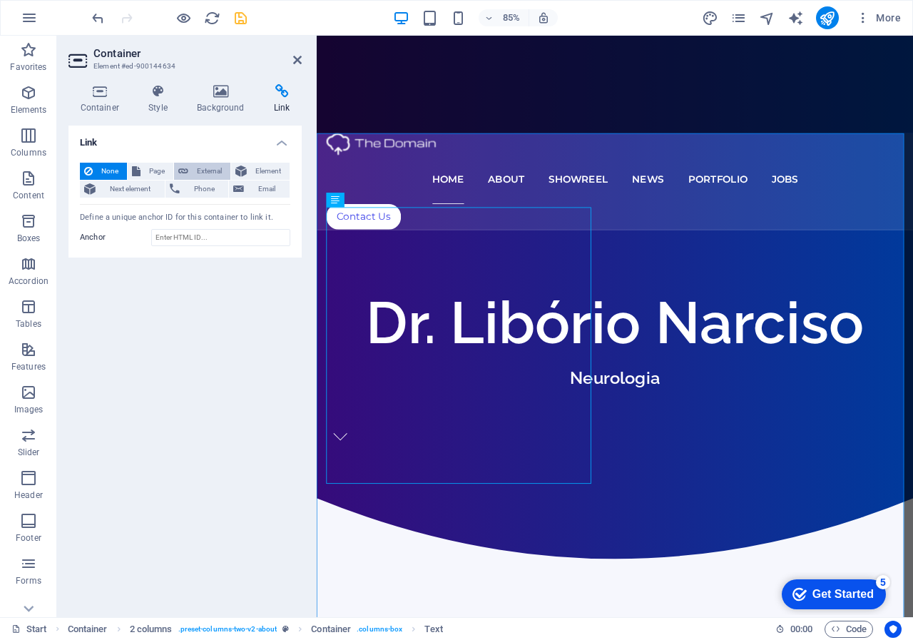
click at [205, 170] on span "External" at bounding box center [210, 171] width 34 height 17
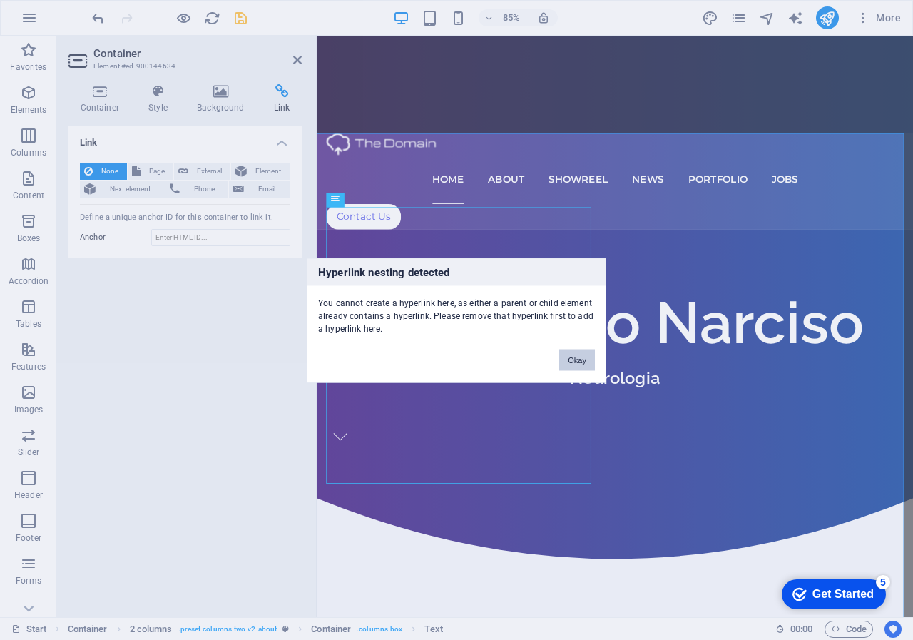
click at [585, 356] on button "Okay" at bounding box center [577, 359] width 36 height 21
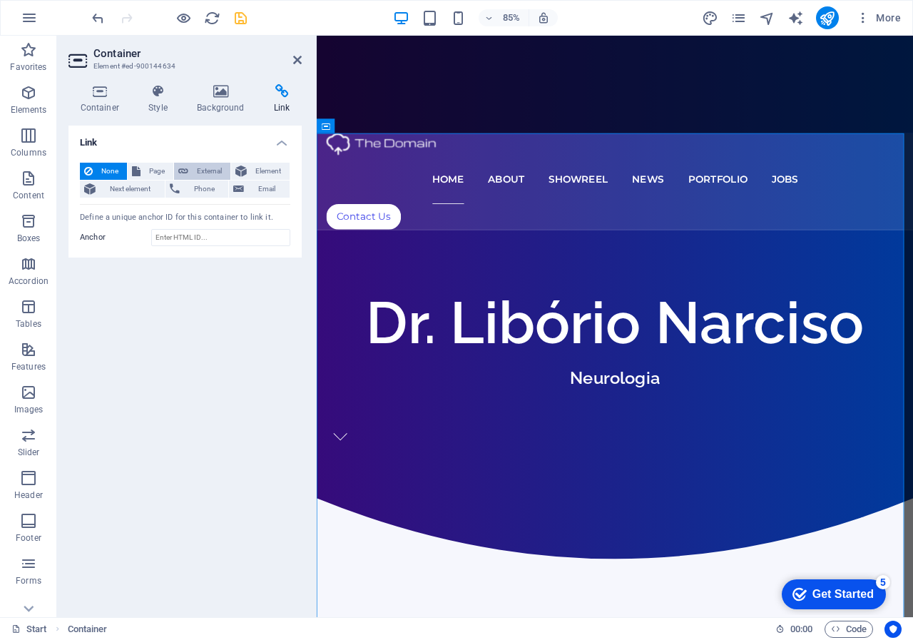
click at [191, 173] on button "External" at bounding box center [202, 171] width 56 height 17
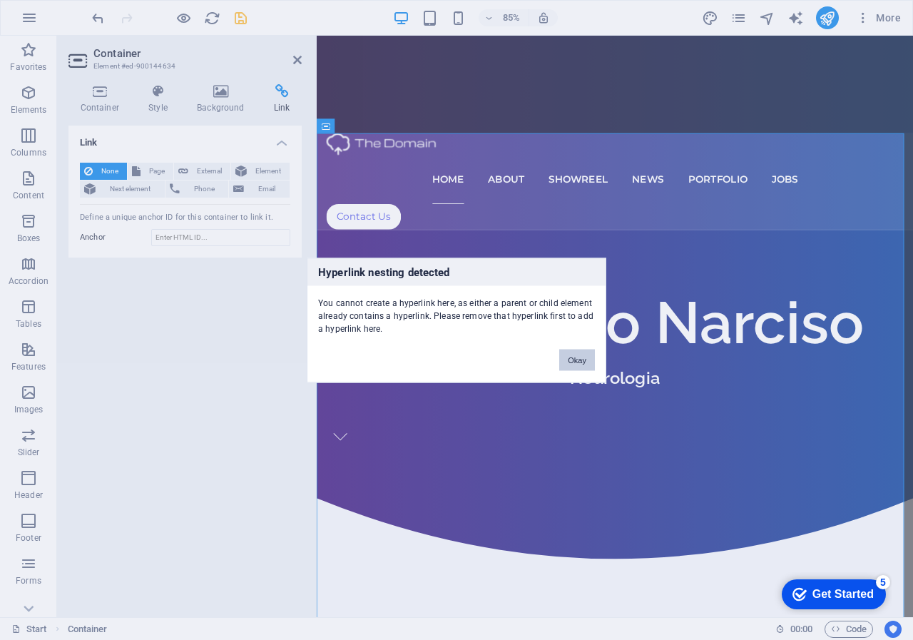
click at [581, 360] on button "Okay" at bounding box center [577, 359] width 36 height 21
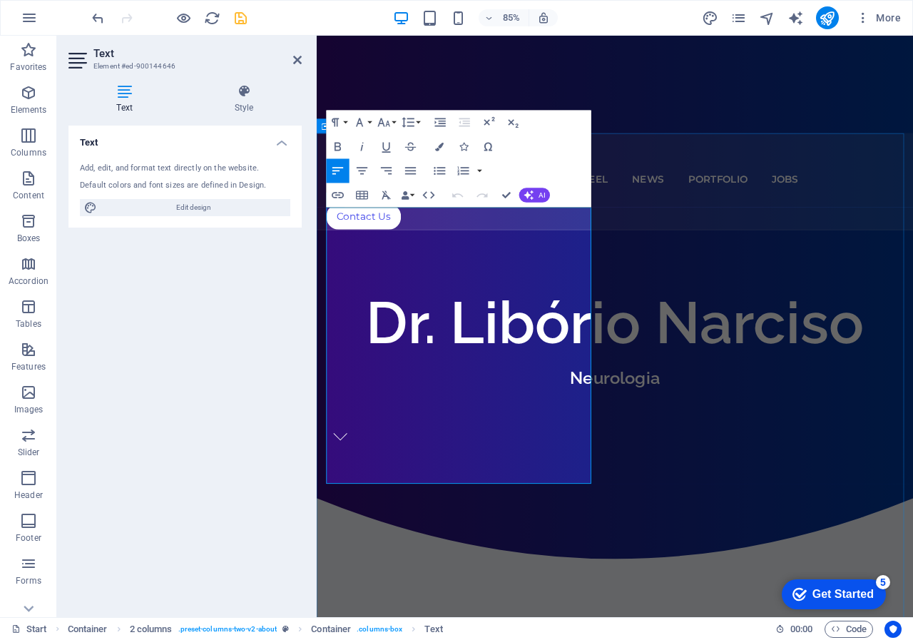
drag, startPoint x: 410, startPoint y: 562, endPoint x: 320, endPoint y: 564, distance: 90.6
click at [342, 198] on icon "button" at bounding box center [338, 195] width 14 height 14
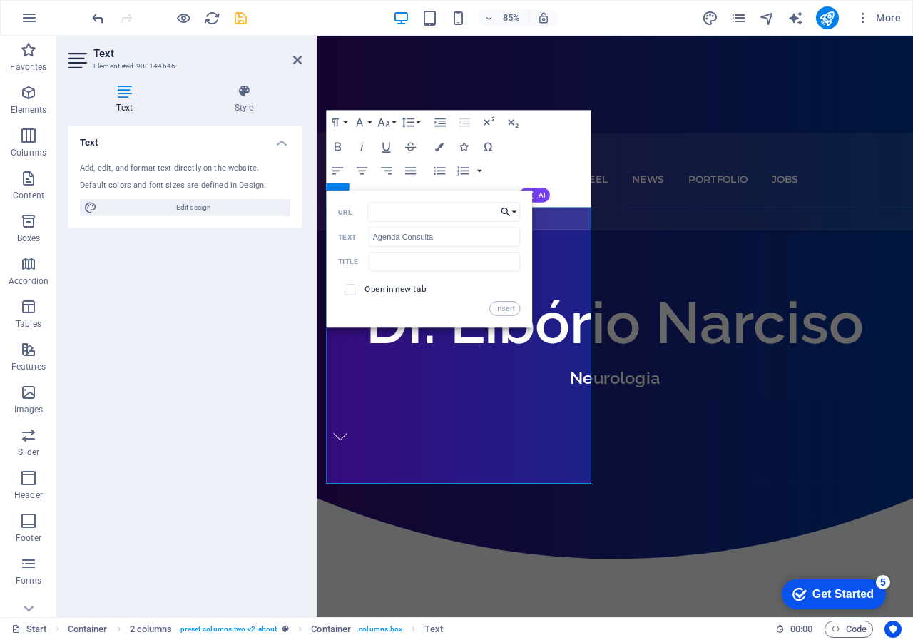
click at [516, 208] on button "Choose Link" at bounding box center [508, 212] width 23 height 19
click at [517, 208] on button "Choose Link" at bounding box center [508, 212] width 23 height 19
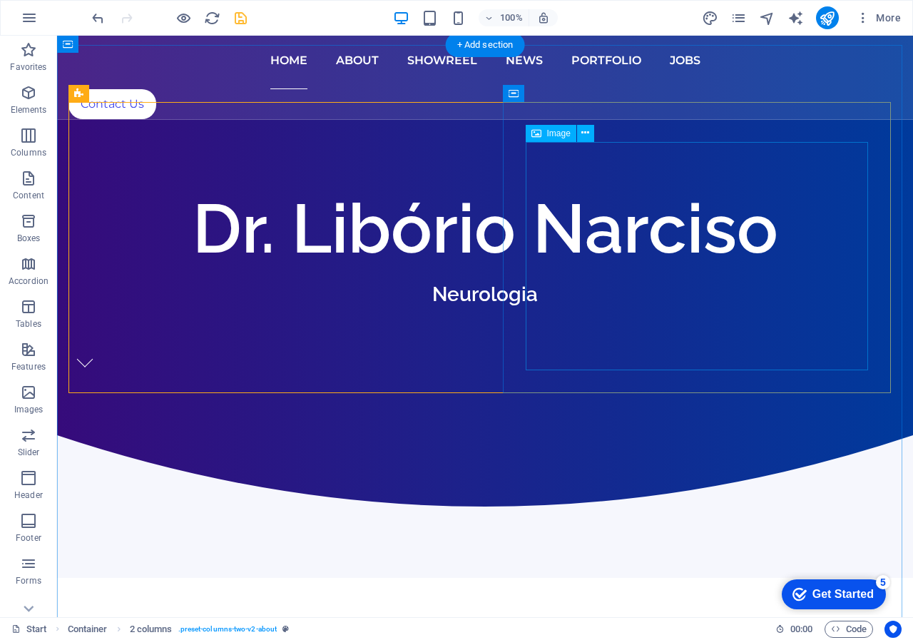
scroll to position [411, 0]
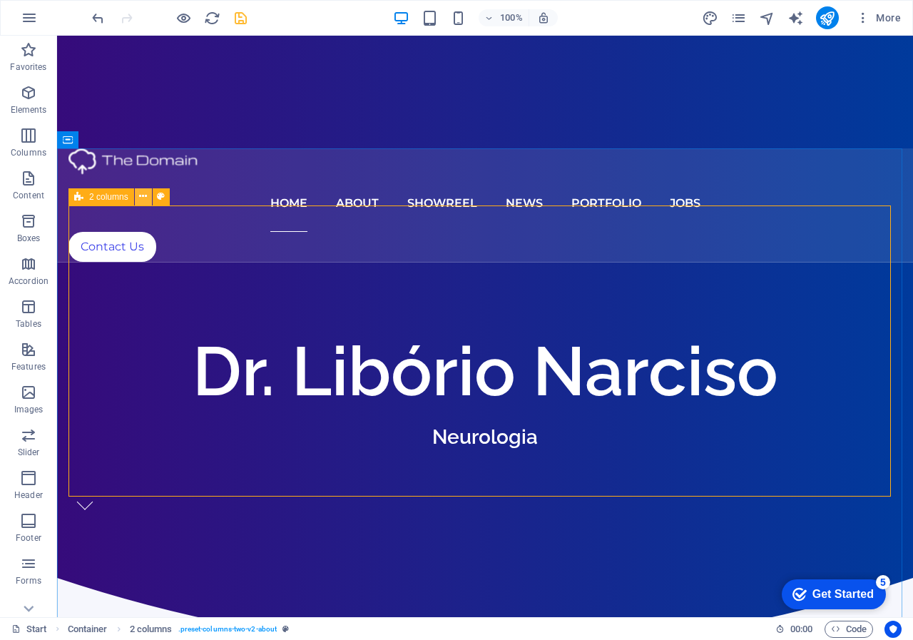
click at [142, 198] on icon at bounding box center [143, 196] width 8 height 15
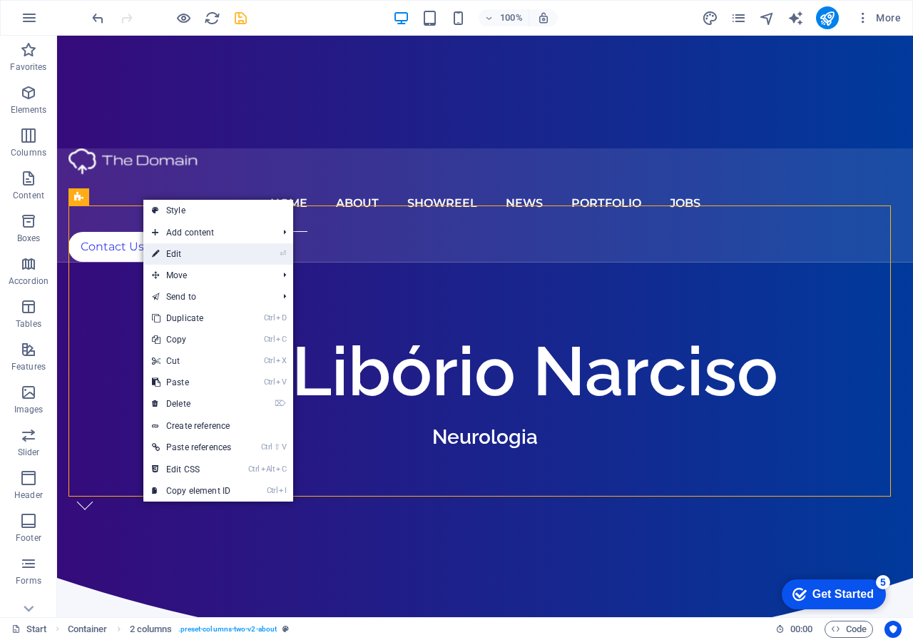
click at [180, 255] on link "⏎ Edit" at bounding box center [191, 253] width 96 height 21
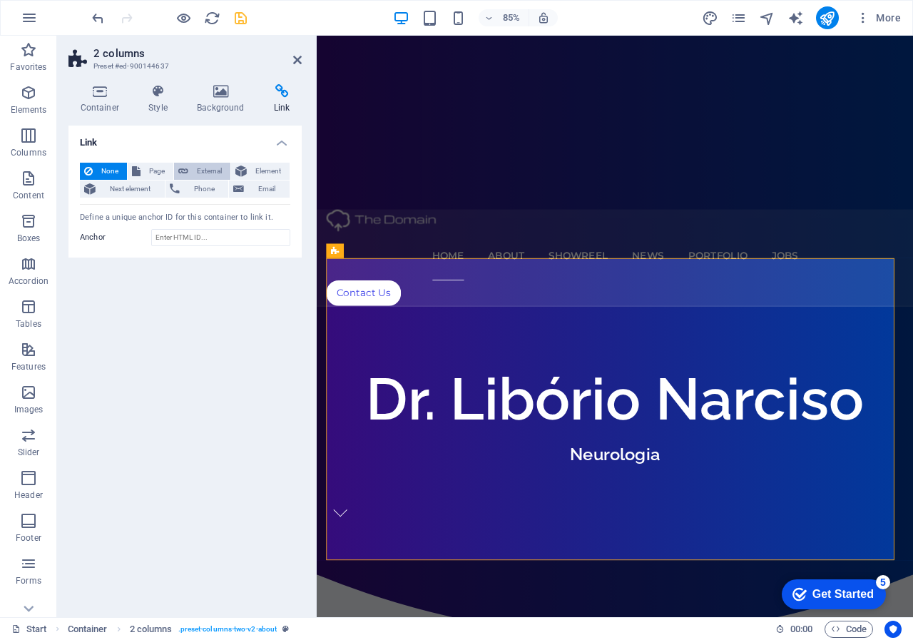
click at [197, 166] on span "External" at bounding box center [210, 171] width 34 height 17
select select "blank"
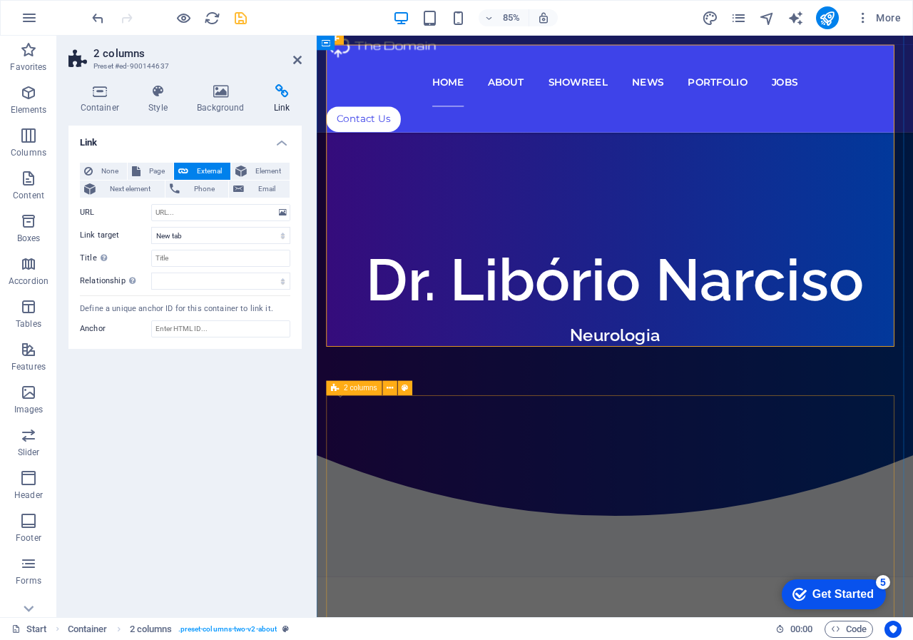
scroll to position [839, 0]
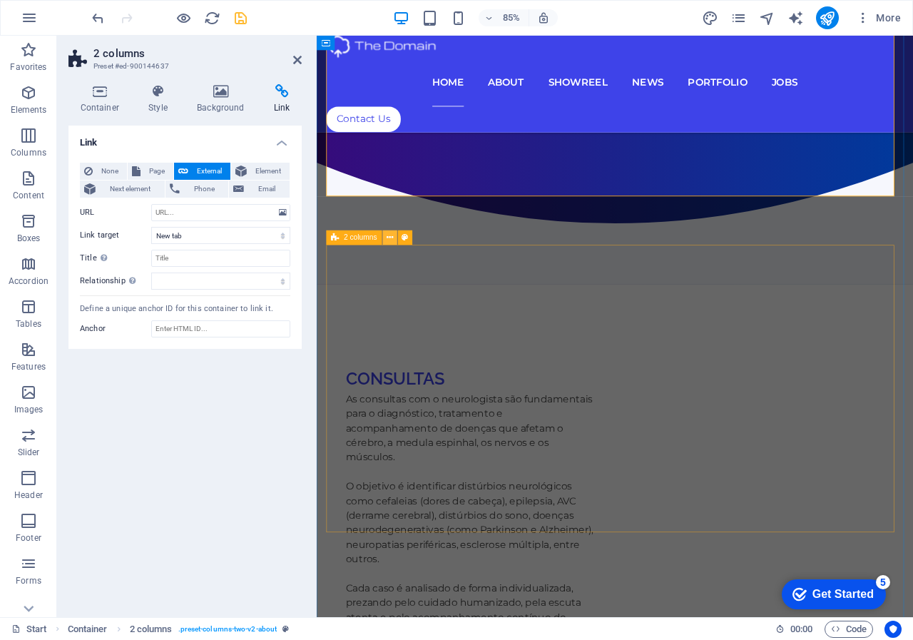
click at [385, 238] on button at bounding box center [389, 237] width 14 height 14
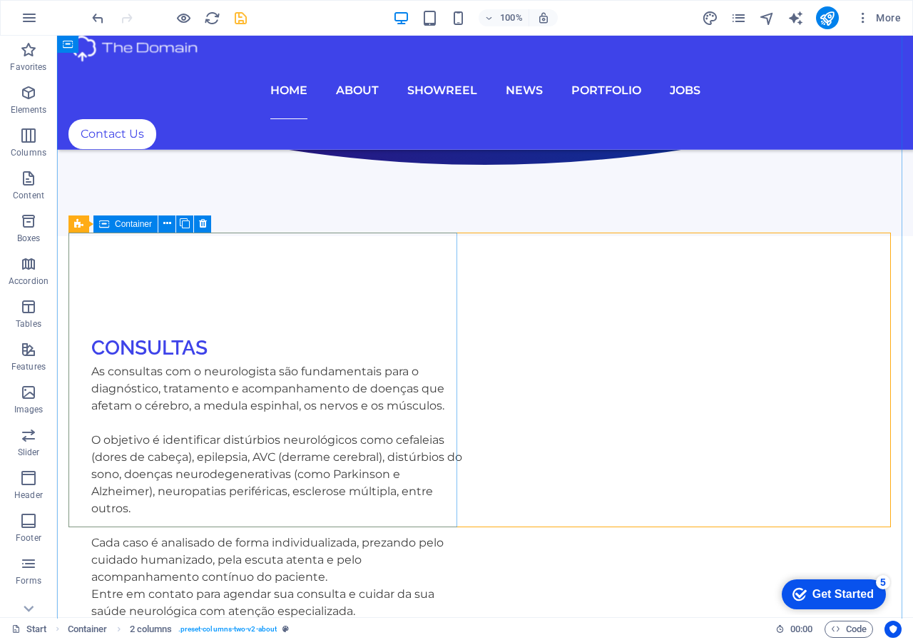
scroll to position [732, 0]
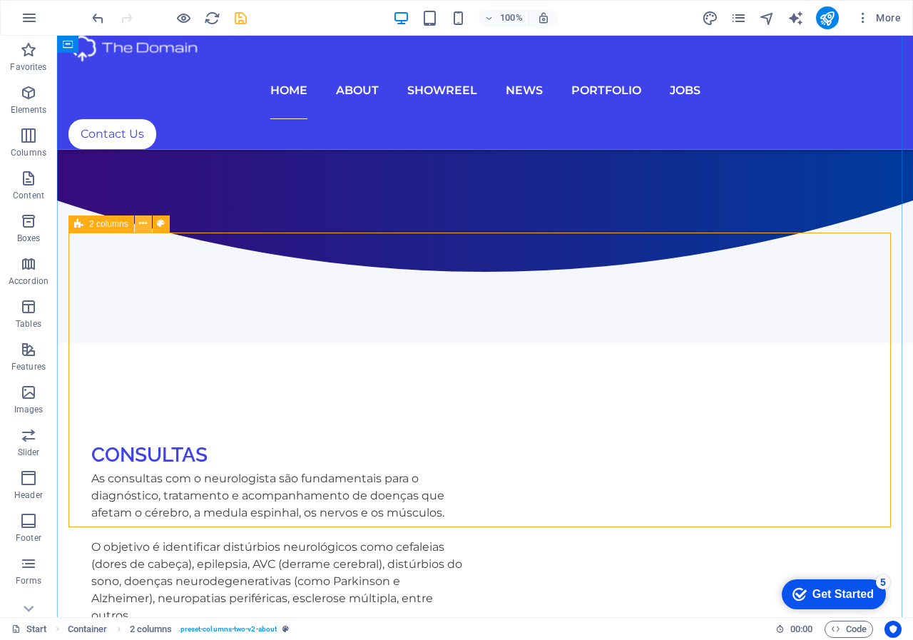
click at [144, 223] on icon at bounding box center [143, 223] width 8 height 15
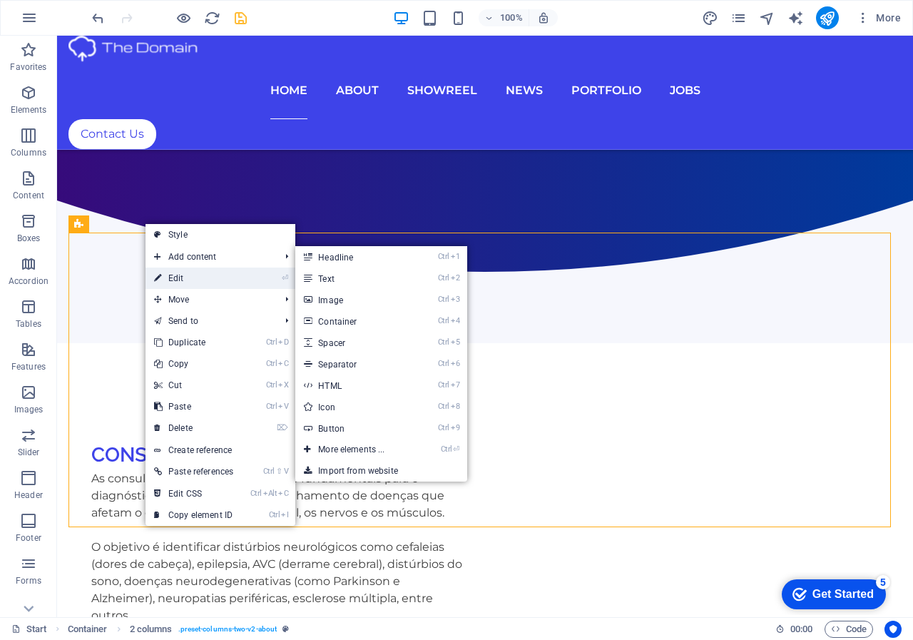
click at [177, 273] on link "⏎ Edit" at bounding box center [194, 278] width 96 height 21
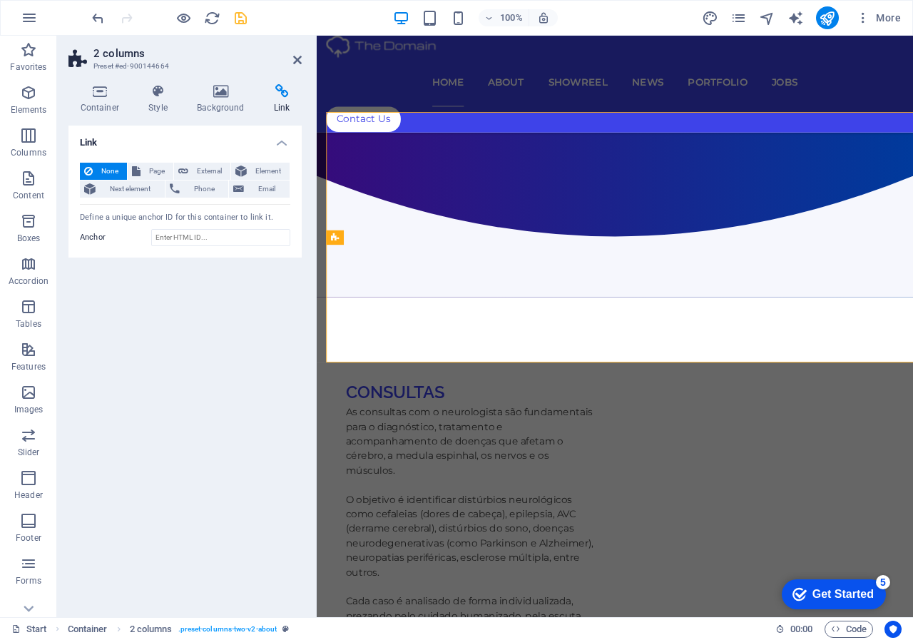
scroll to position [839, 0]
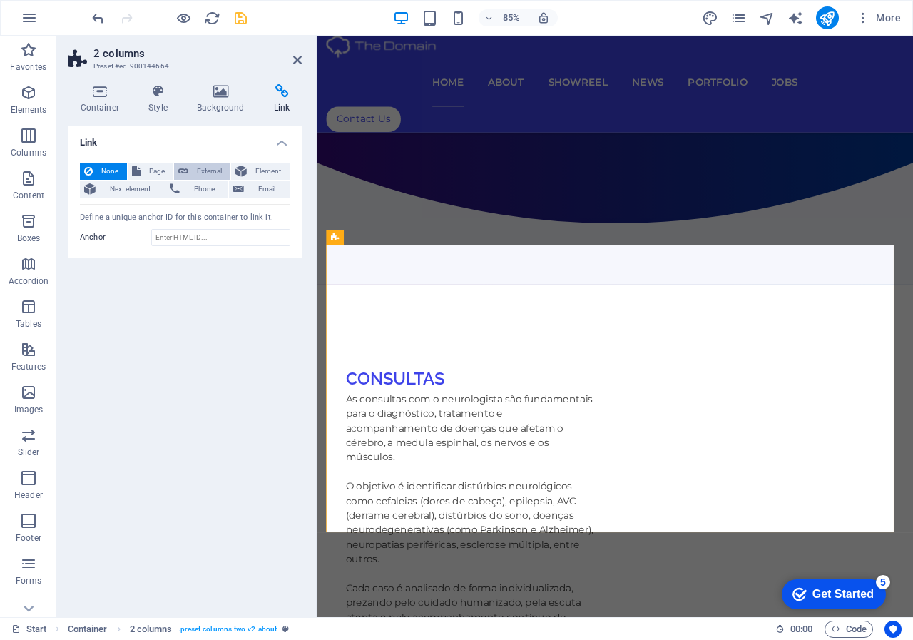
click at [201, 169] on span "External" at bounding box center [210, 171] width 34 height 17
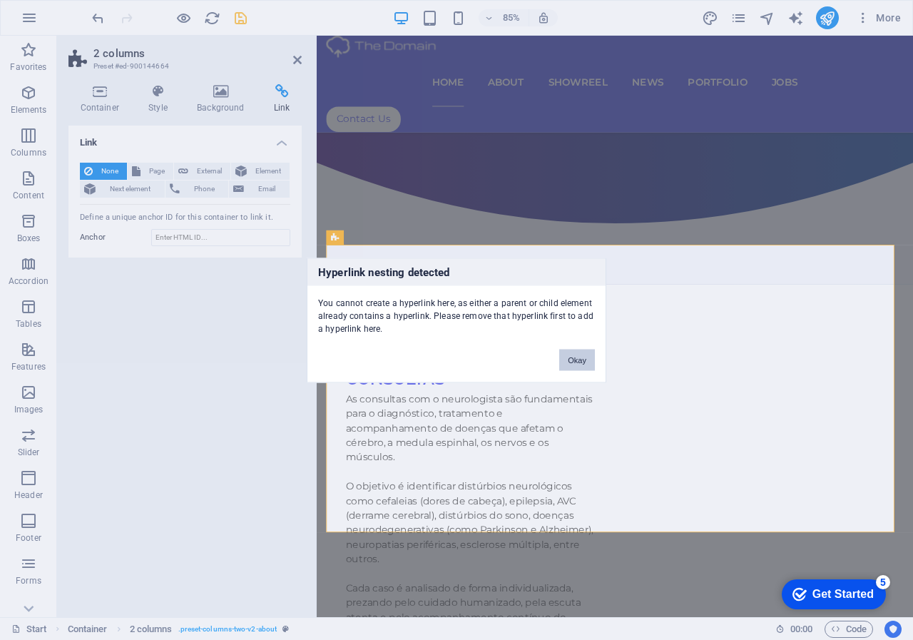
click at [584, 357] on button "Okay" at bounding box center [577, 359] width 36 height 21
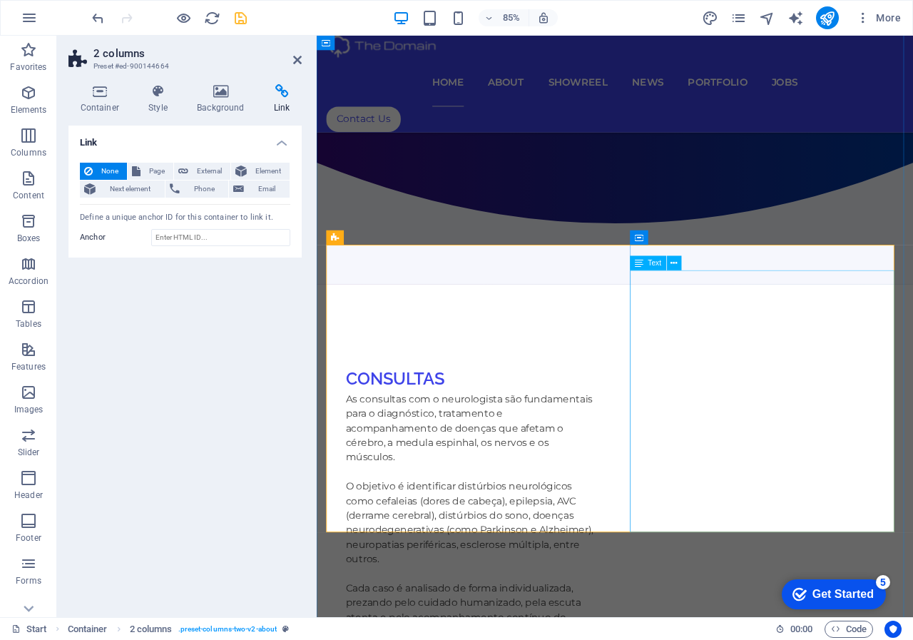
click at [692, 240] on icon at bounding box center [691, 237] width 6 height 13
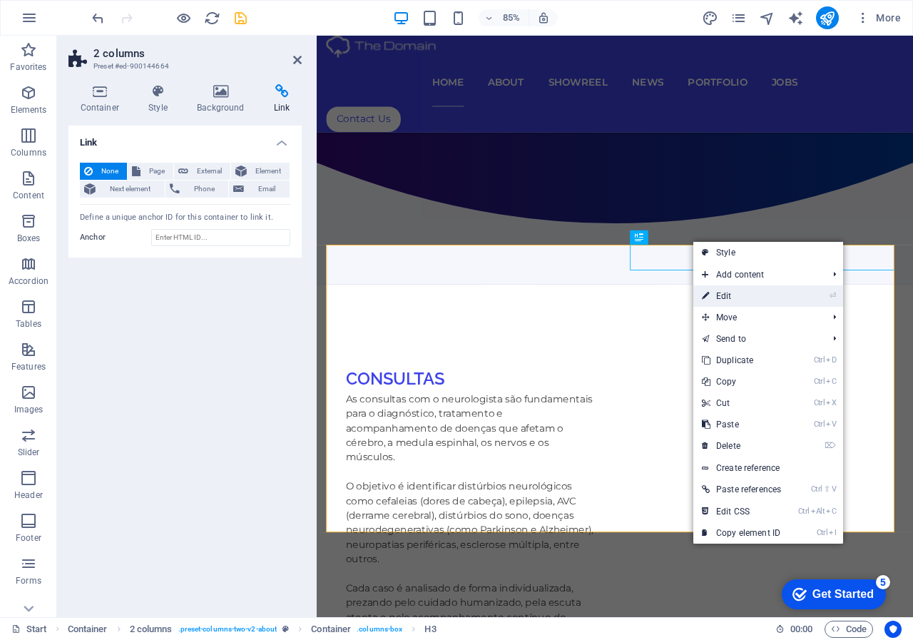
drag, startPoint x: 720, startPoint y: 300, endPoint x: 474, endPoint y: 311, distance: 245.7
click at [720, 300] on link "⏎ Edit" at bounding box center [741, 295] width 96 height 21
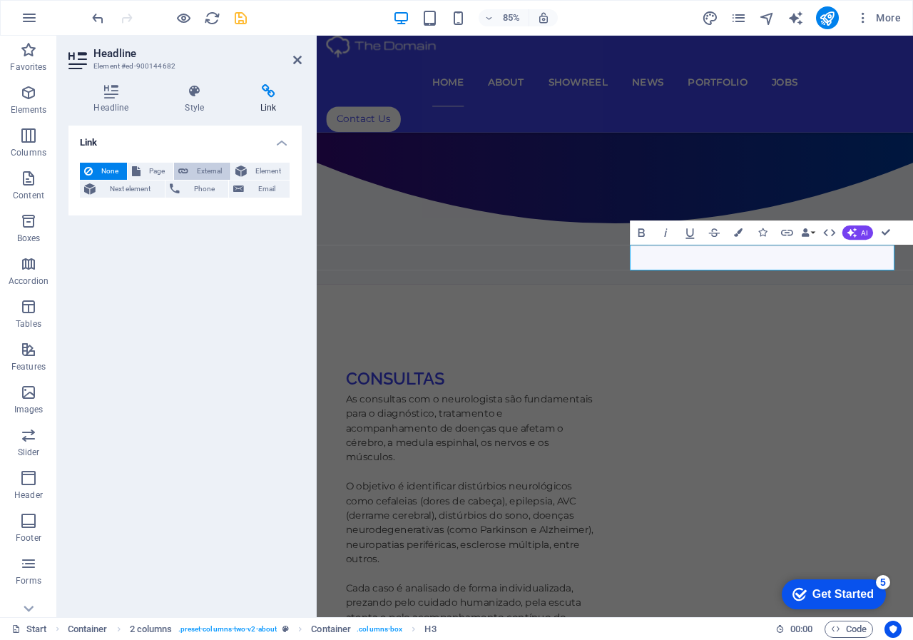
click at [211, 171] on span "External" at bounding box center [210, 171] width 34 height 17
select select "blank"
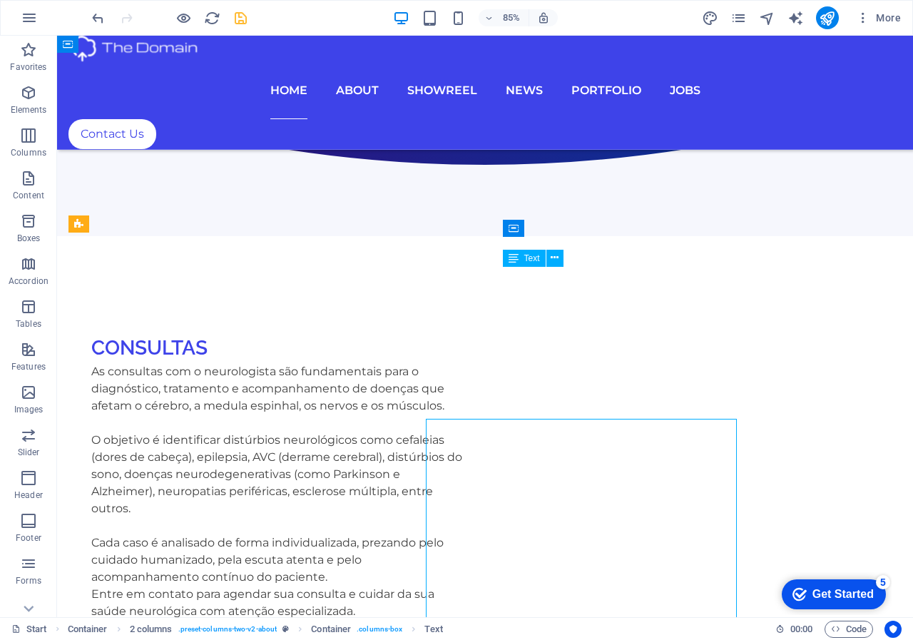
scroll to position [732, 0]
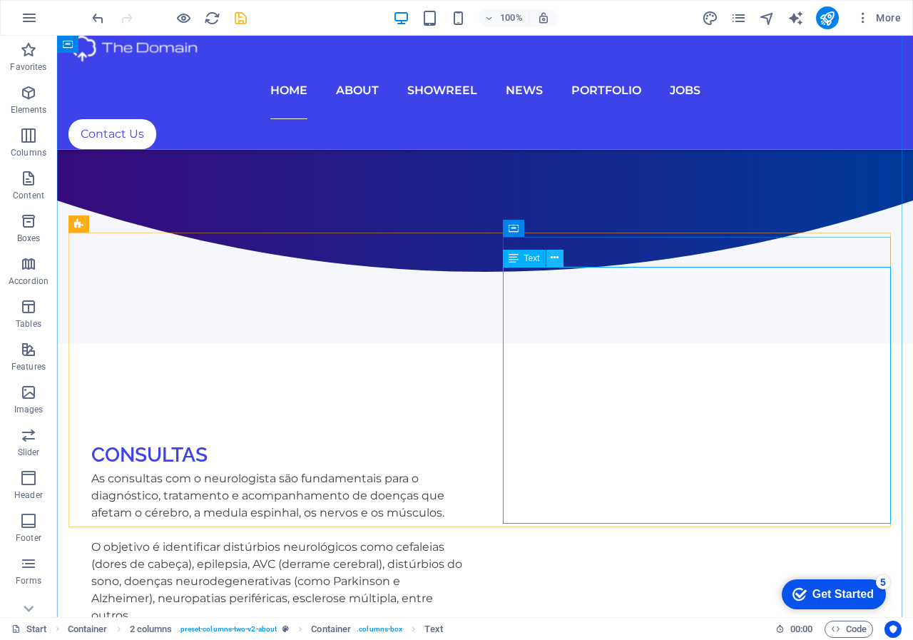
click at [556, 260] on icon at bounding box center [555, 257] width 8 height 15
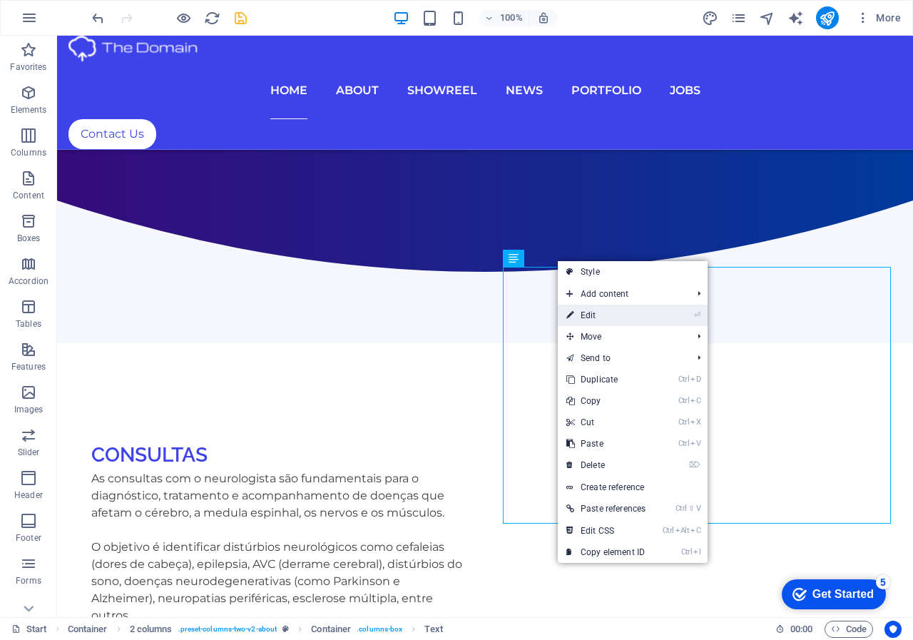
click at [589, 314] on link "⏎ Edit" at bounding box center [606, 315] width 96 height 21
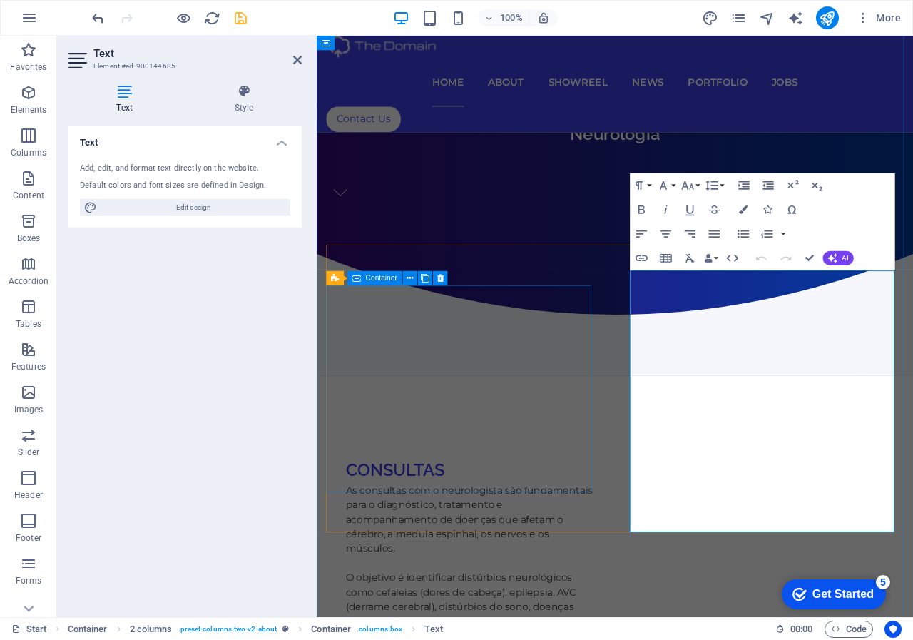
scroll to position [839, 0]
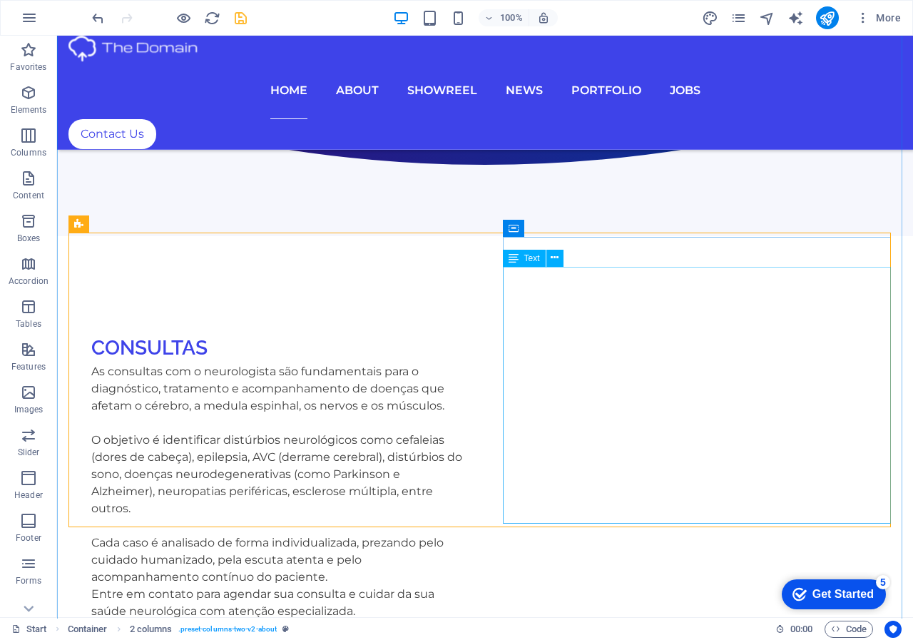
scroll to position [732, 0]
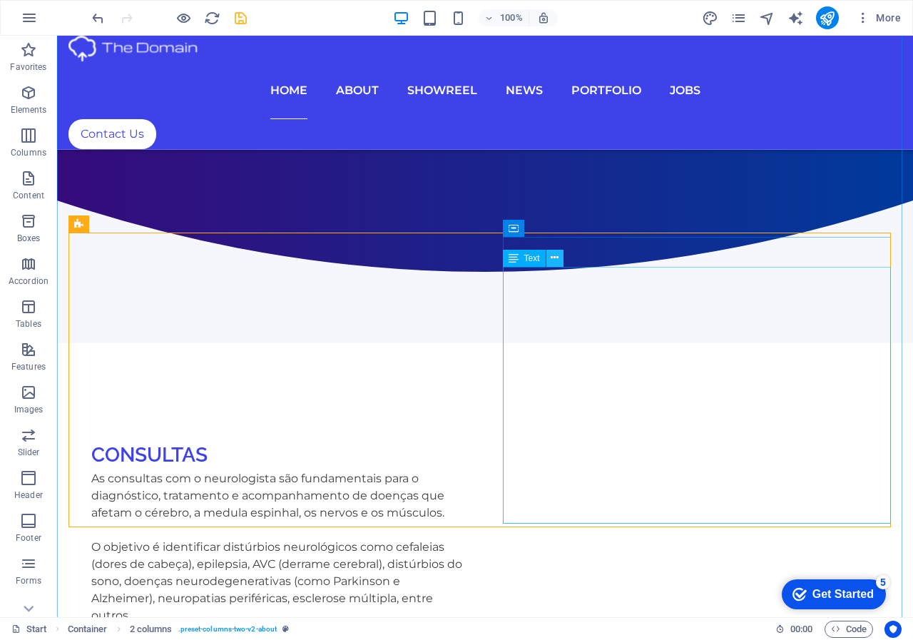
click at [555, 260] on icon at bounding box center [555, 257] width 8 height 15
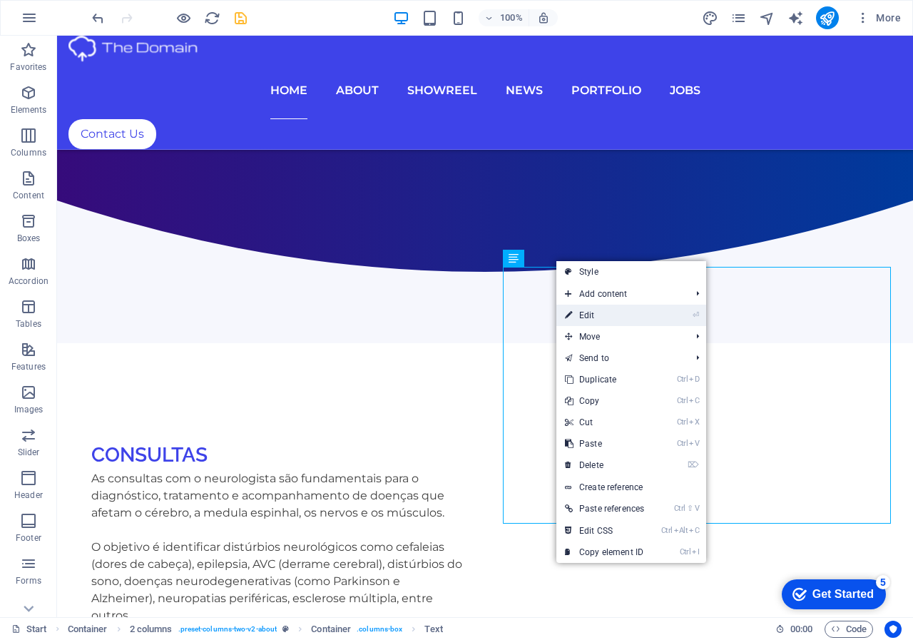
click at [583, 313] on link "⏎ Edit" at bounding box center [604, 315] width 96 height 21
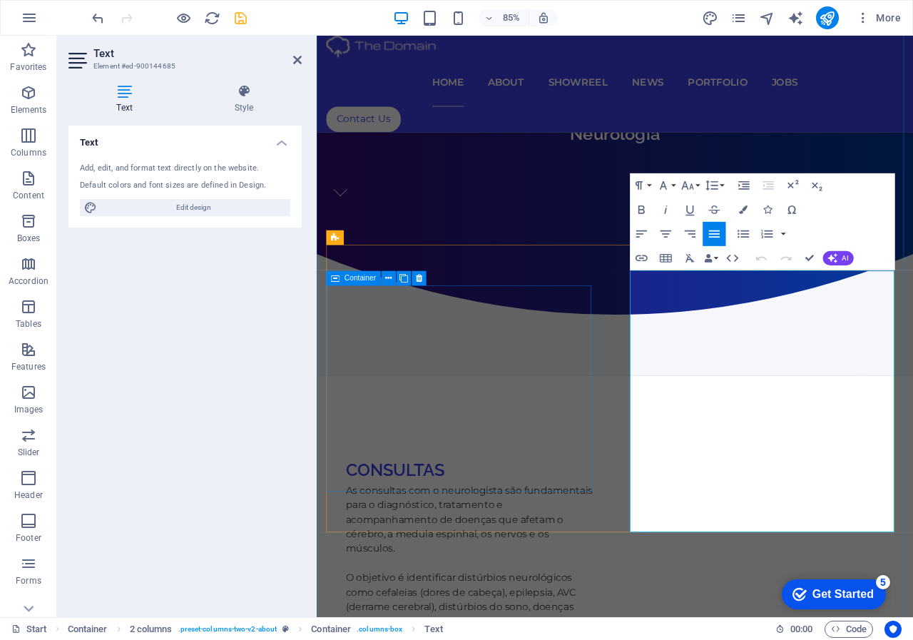
scroll to position [839, 0]
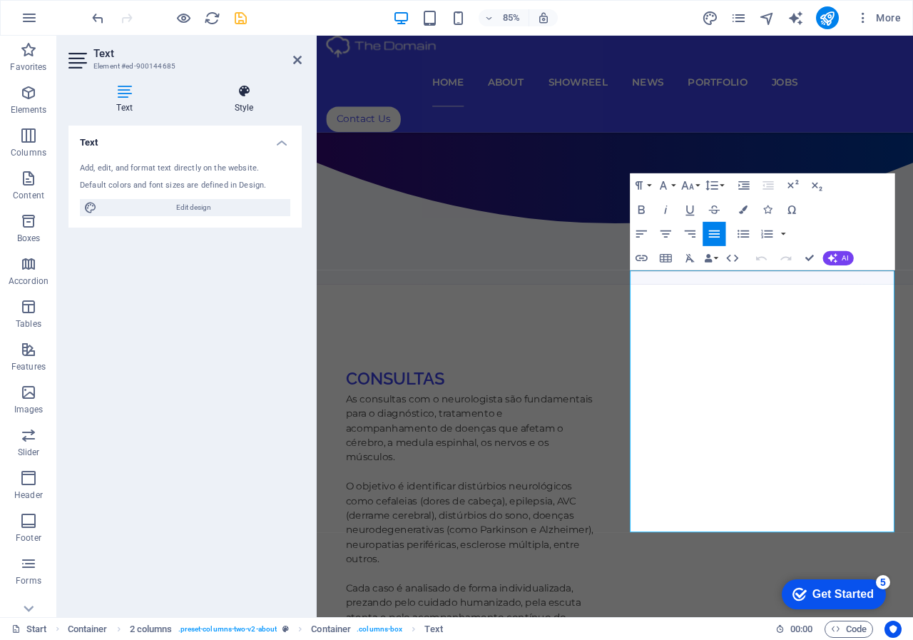
click at [253, 111] on h4 "Style" at bounding box center [244, 99] width 116 height 30
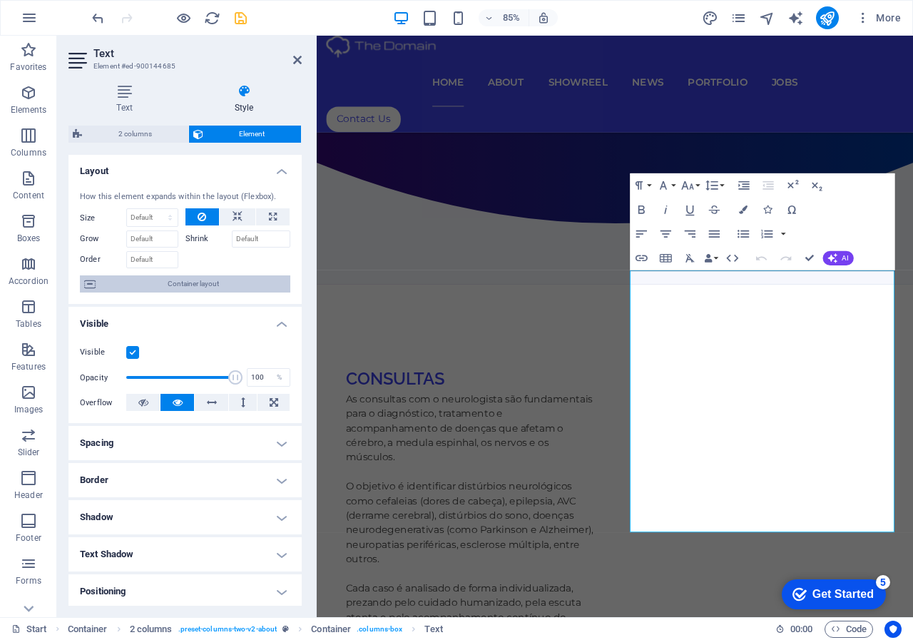
scroll to position [0, 0]
click at [128, 101] on h4 "Text" at bounding box center [127, 99] width 118 height 30
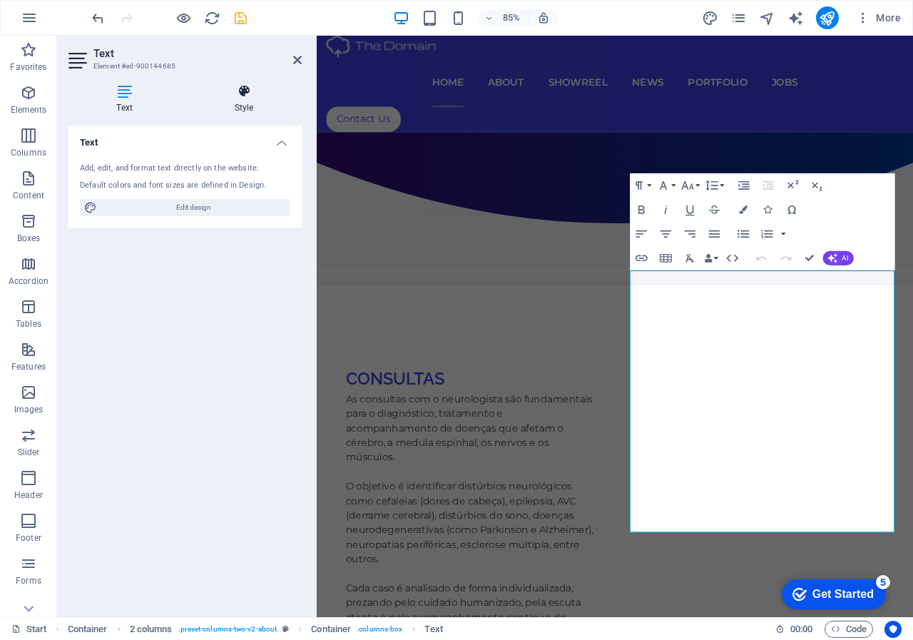
click at [243, 99] on h4 "Style" at bounding box center [244, 99] width 116 height 30
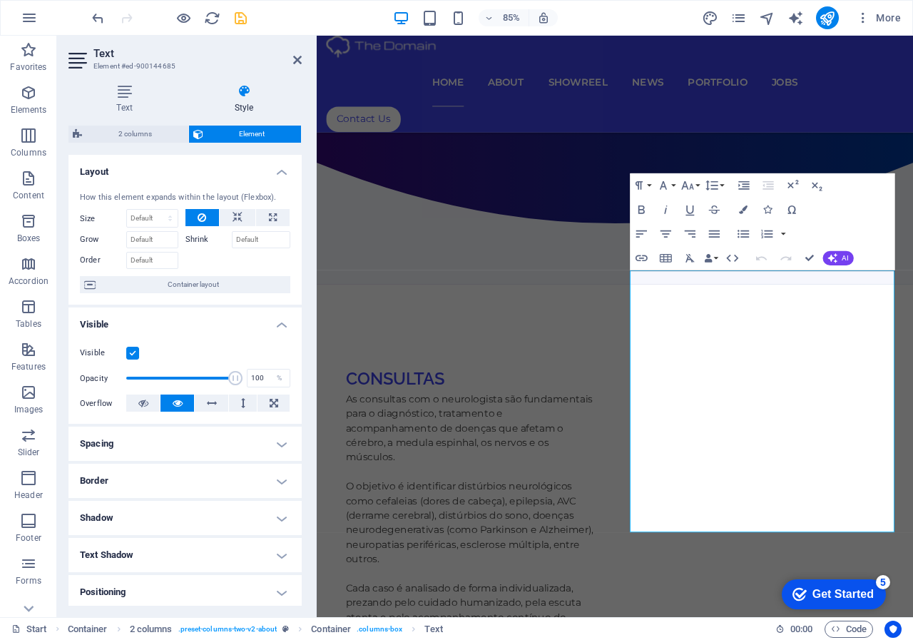
click at [299, 51] on h2 "Text" at bounding box center [197, 53] width 208 height 13
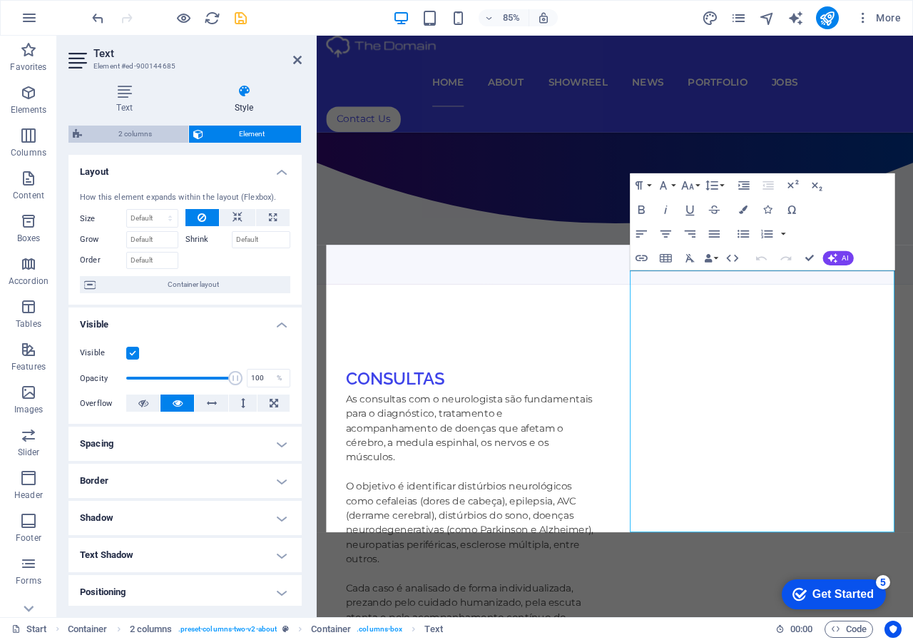
click at [115, 135] on span "2 columns" at bounding box center [135, 134] width 98 height 17
select select "rem"
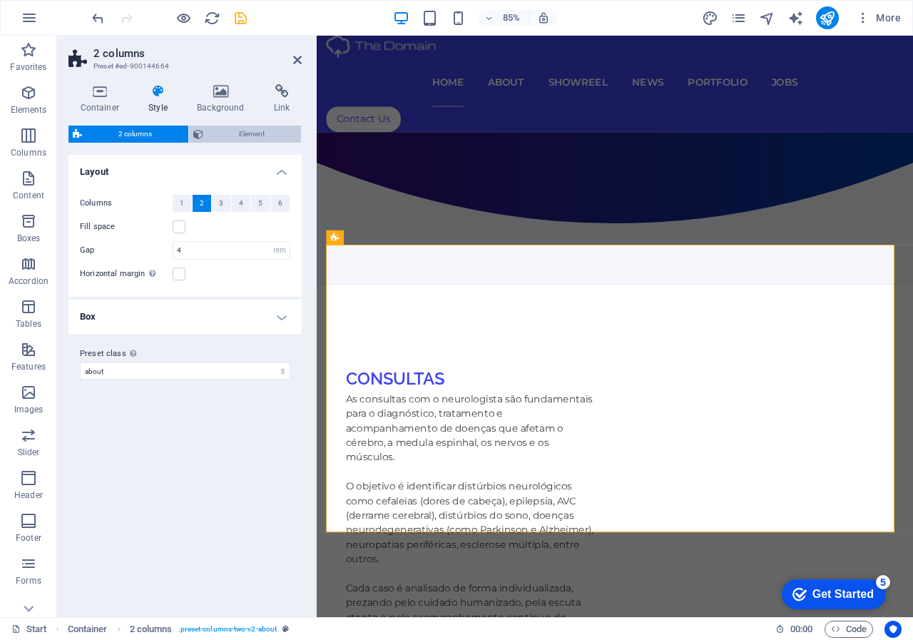
click at [246, 127] on span "Element" at bounding box center [253, 134] width 90 height 17
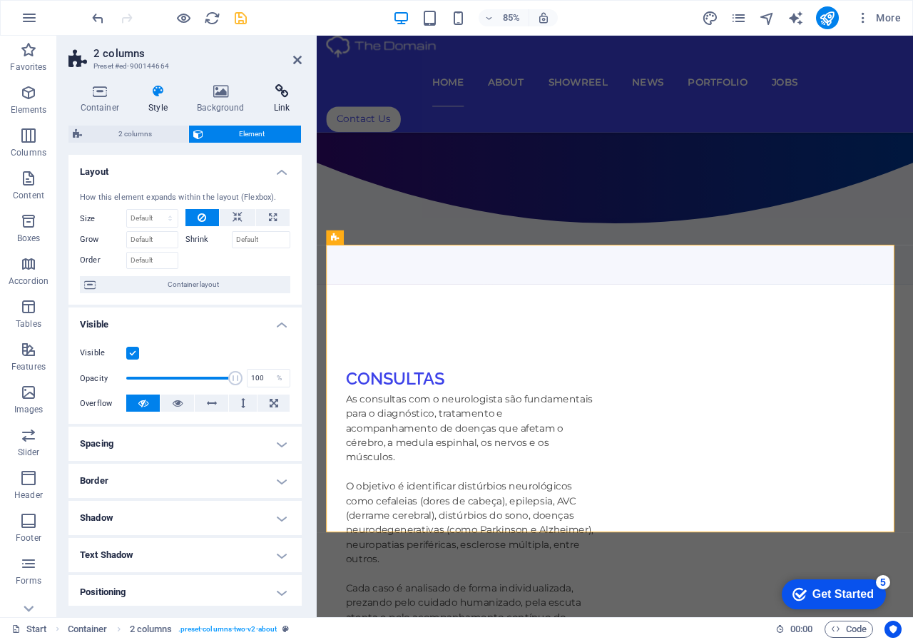
click at [283, 89] on icon at bounding box center [282, 91] width 40 height 14
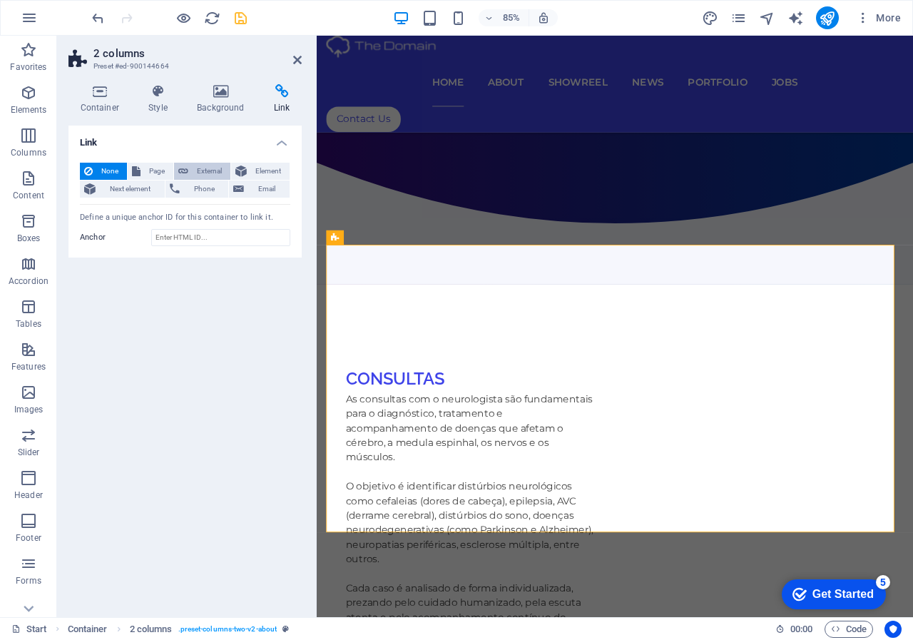
click at [193, 166] on span "External" at bounding box center [210, 171] width 34 height 17
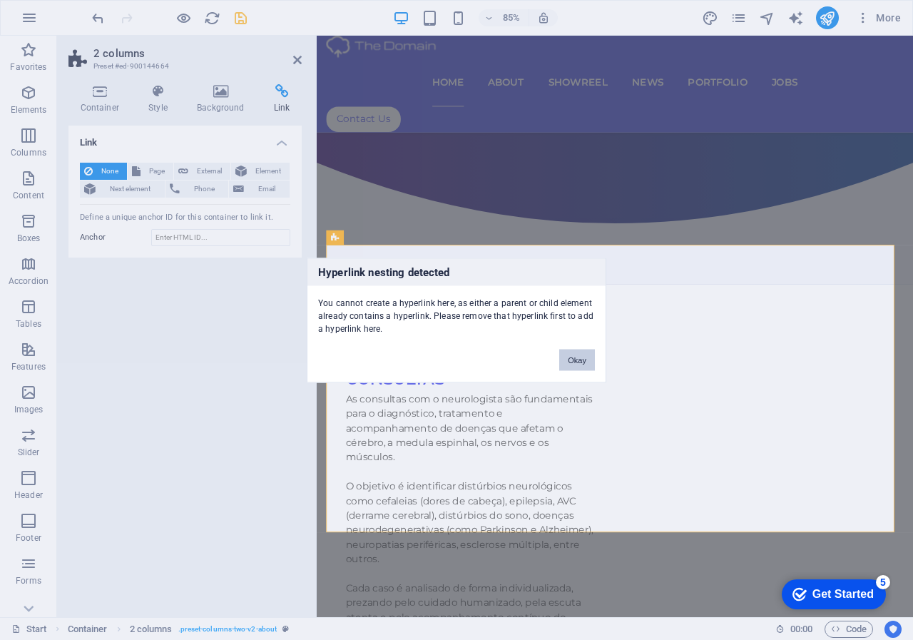
click at [581, 357] on button "Okay" at bounding box center [577, 359] width 36 height 21
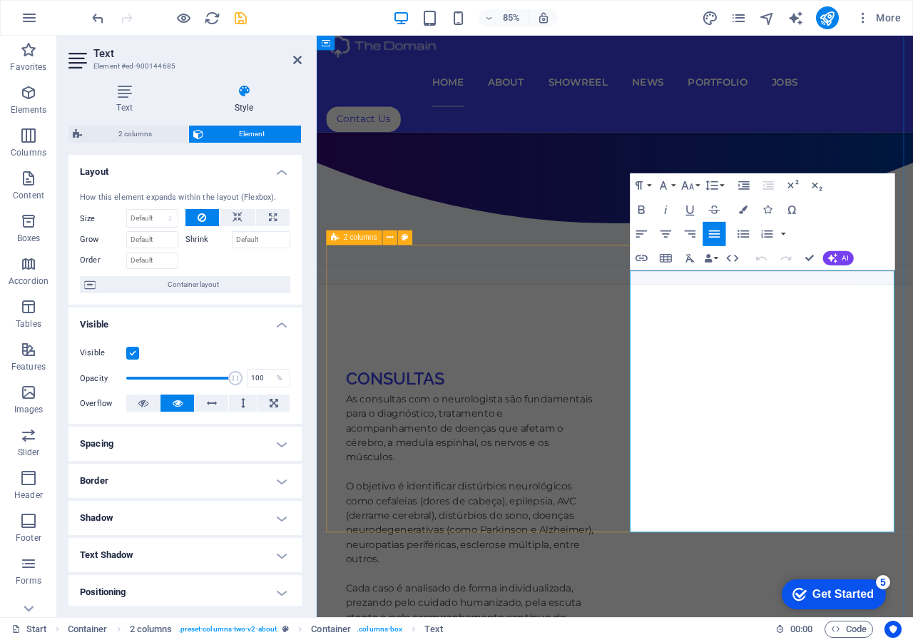
drag, startPoint x: 901, startPoint y: 596, endPoint x: 642, endPoint y: 599, distance: 259.0
click at [641, 256] on icon "button" at bounding box center [642, 258] width 12 height 6
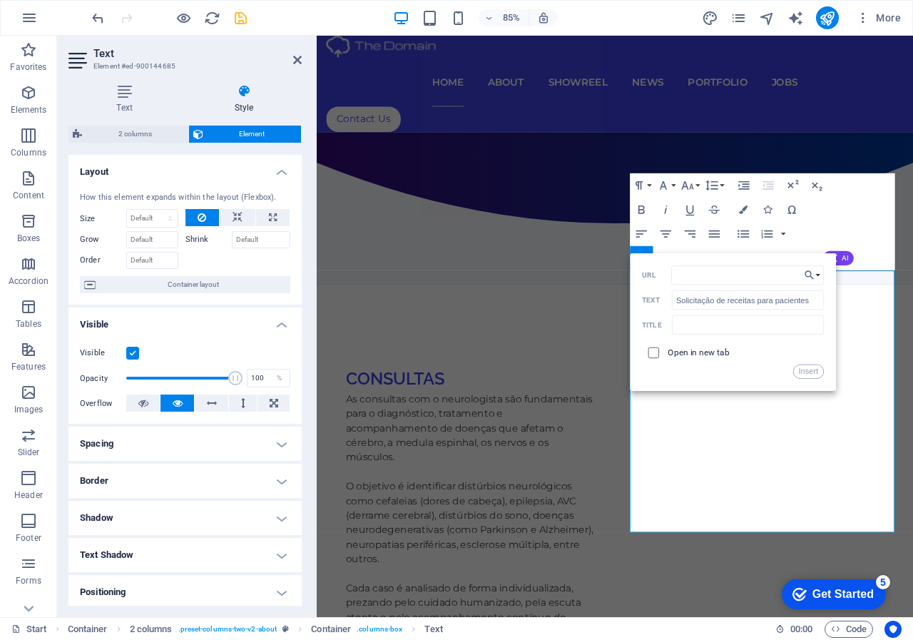
click at [653, 356] on input "checkbox" at bounding box center [651, 350] width 11 height 11
checkbox input "true"
click at [703, 275] on input "URL" at bounding box center [747, 274] width 153 height 19
type input "[URL][DOMAIN_NAME]"
click at [805, 370] on button "Insert" at bounding box center [808, 372] width 31 height 14
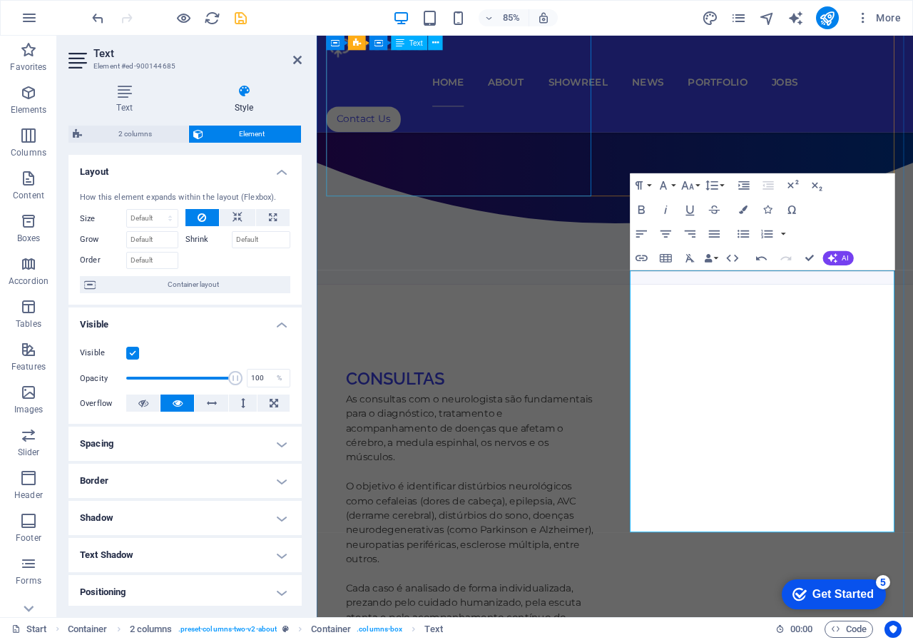
click at [466, 455] on div "As consultas com o neurologista são fundamentais para o diagnóstico, tratamento…" at bounding box center [498, 635] width 294 height 360
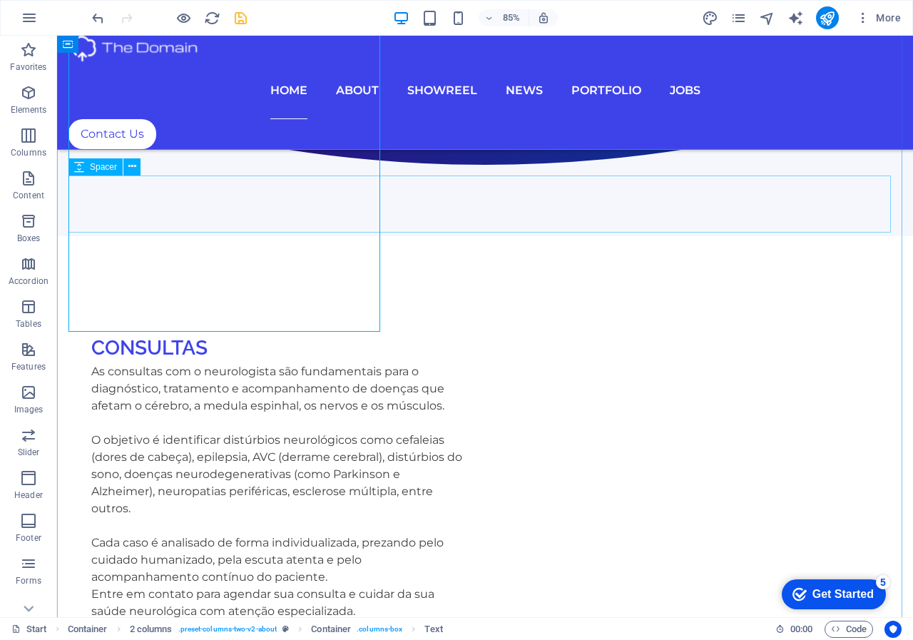
click at [442, 363] on div "As consultas com o neurologista são fundamentais para o diagnóstico, tratamento…" at bounding box center [276, 500] width 371 height 274
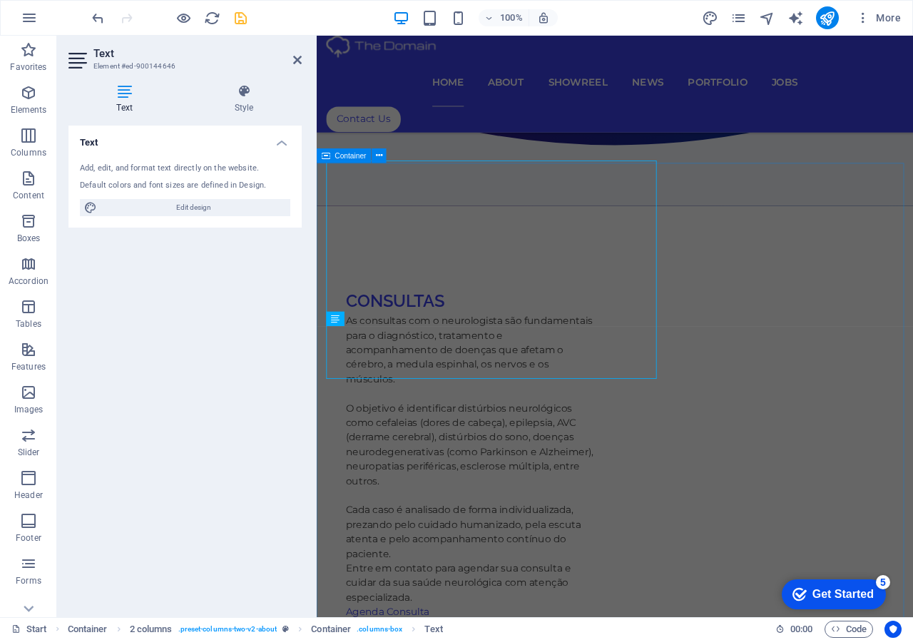
scroll to position [466, 0]
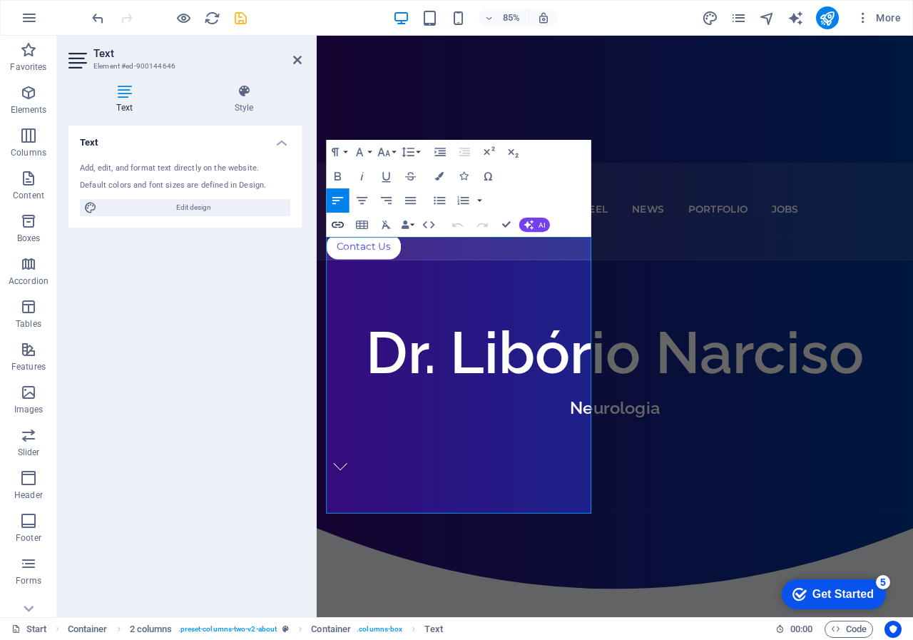
click at [335, 219] on icon "button" at bounding box center [338, 225] width 14 height 14
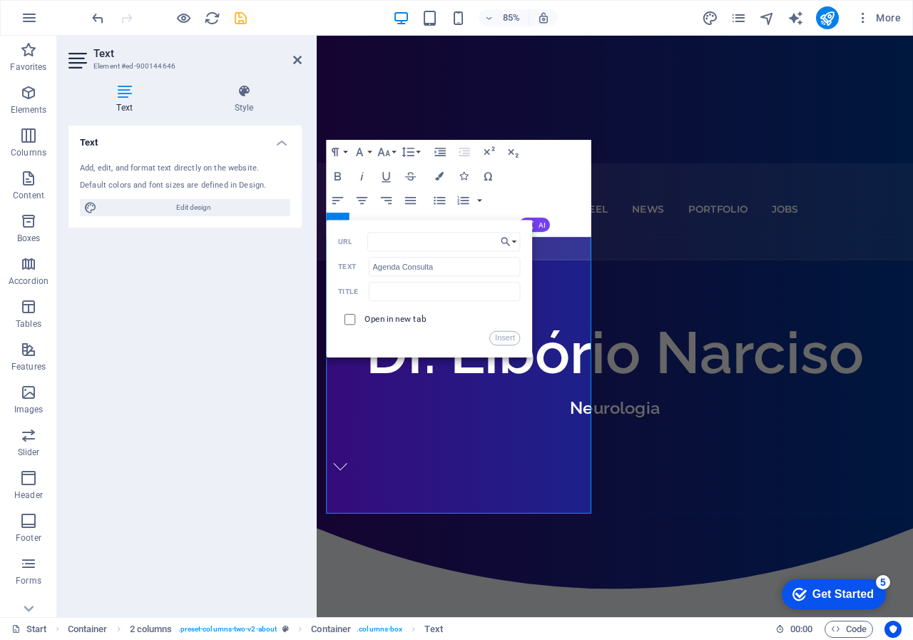
click at [345, 321] on input "checkbox" at bounding box center [348, 317] width 11 height 11
checkbox input "true"
click at [395, 245] on input "URL" at bounding box center [444, 241] width 153 height 19
type input "[URL][DOMAIN_NAME]"
click at [438, 173] on icon "button" at bounding box center [440, 176] width 9 height 9
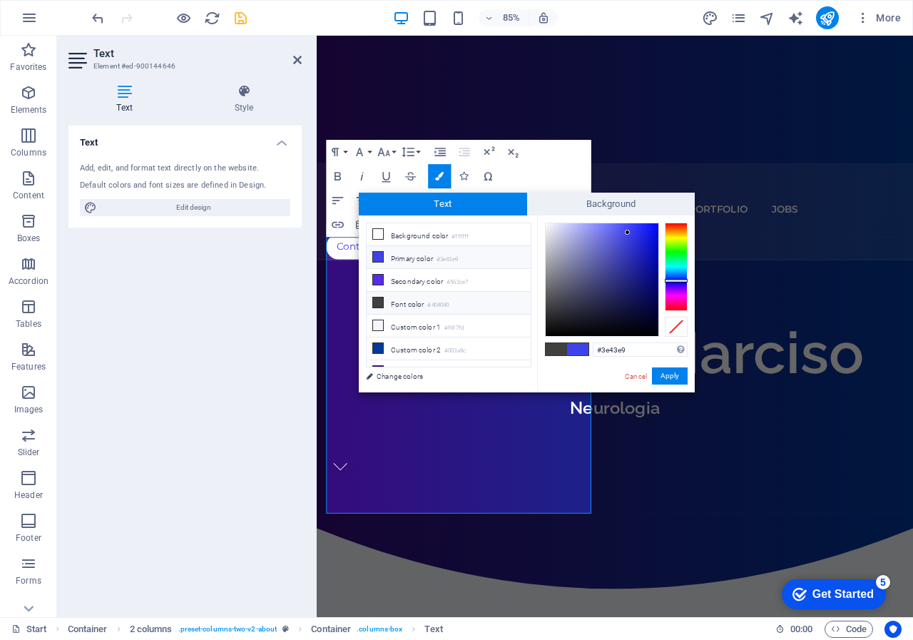
click at [380, 257] on icon at bounding box center [378, 257] width 10 height 10
click at [678, 382] on button "Apply" at bounding box center [670, 375] width 36 height 17
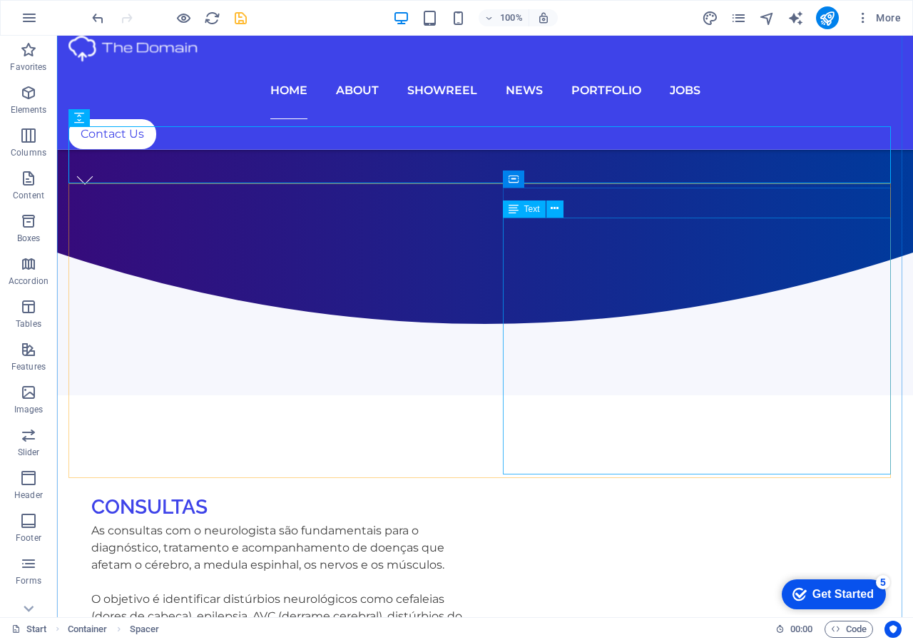
scroll to position [823, 0]
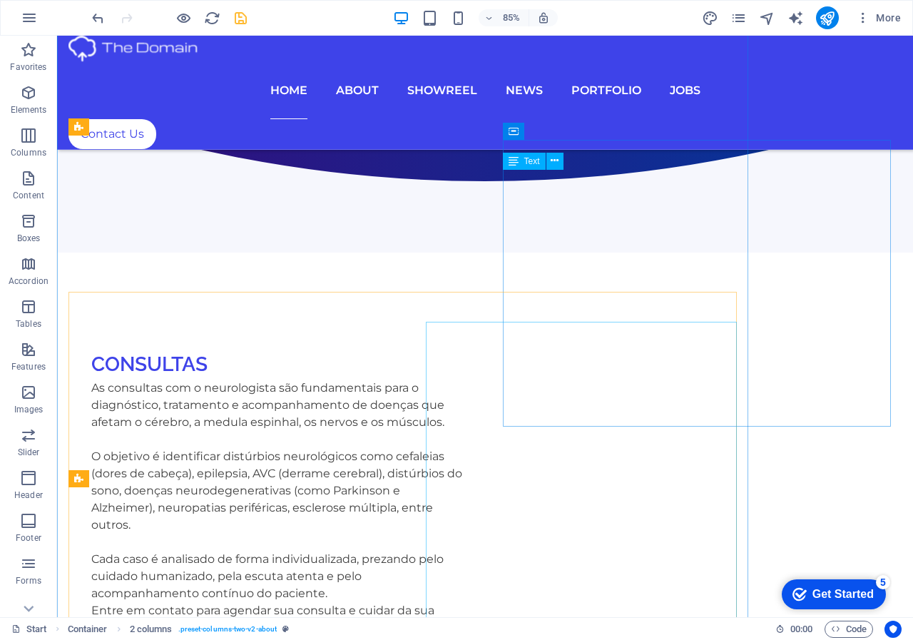
scroll to position [829, 0]
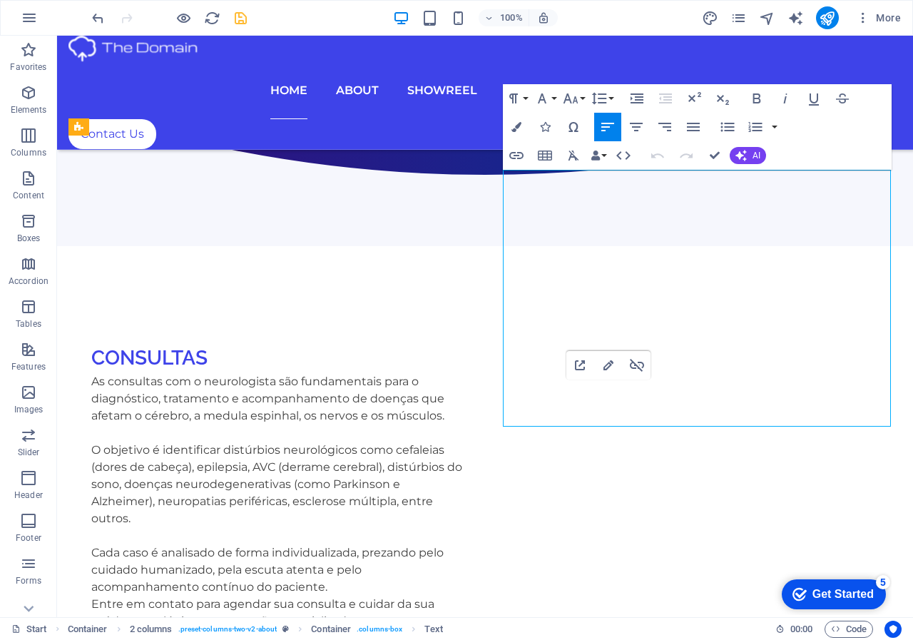
drag, startPoint x: 508, startPoint y: 403, endPoint x: 686, endPoint y: 403, distance: 178.4
drag, startPoint x: 713, startPoint y: 400, endPoint x: 492, endPoint y: 405, distance: 221.2
click at [515, 157] on icon "button" at bounding box center [516, 155] width 17 height 17
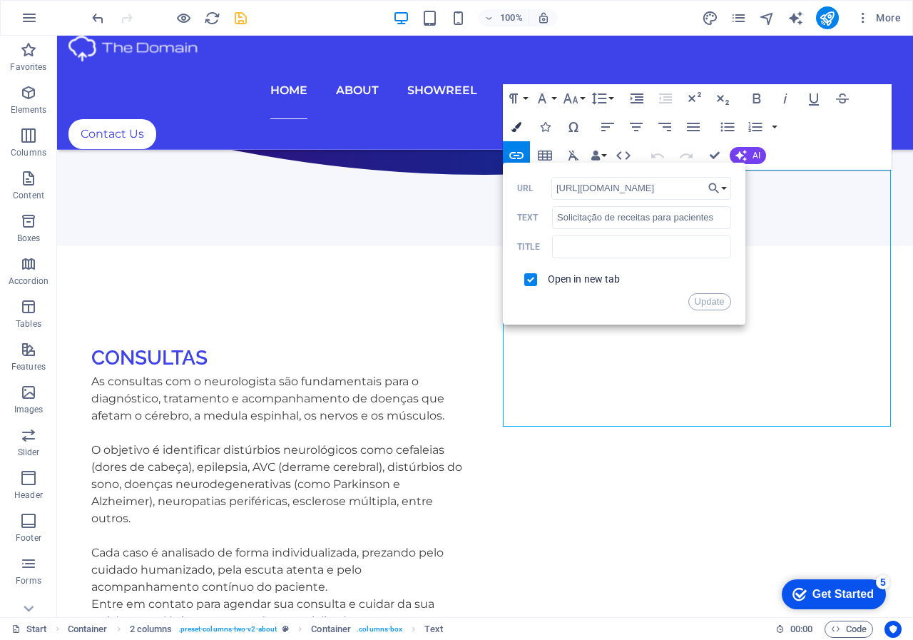
click at [518, 128] on icon "button" at bounding box center [517, 127] width 10 height 10
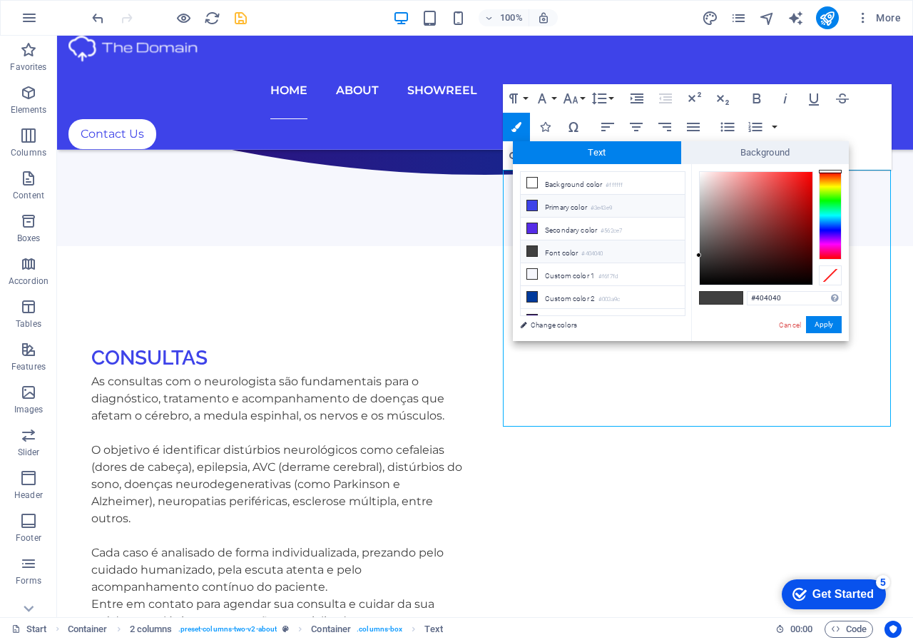
click at [533, 205] on icon at bounding box center [532, 205] width 10 height 10
type input "#3e43e9"
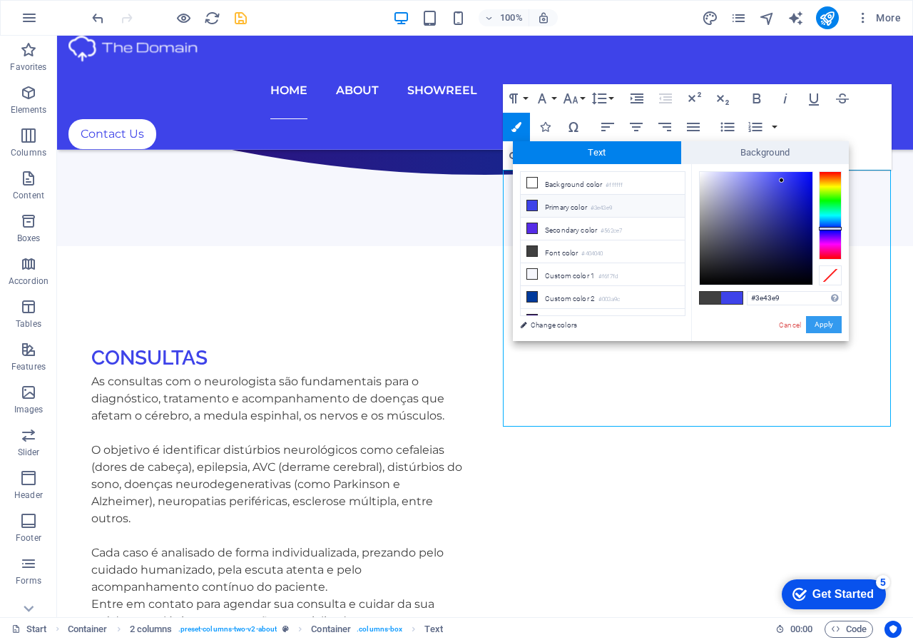
click at [827, 327] on button "Apply" at bounding box center [824, 324] width 36 height 17
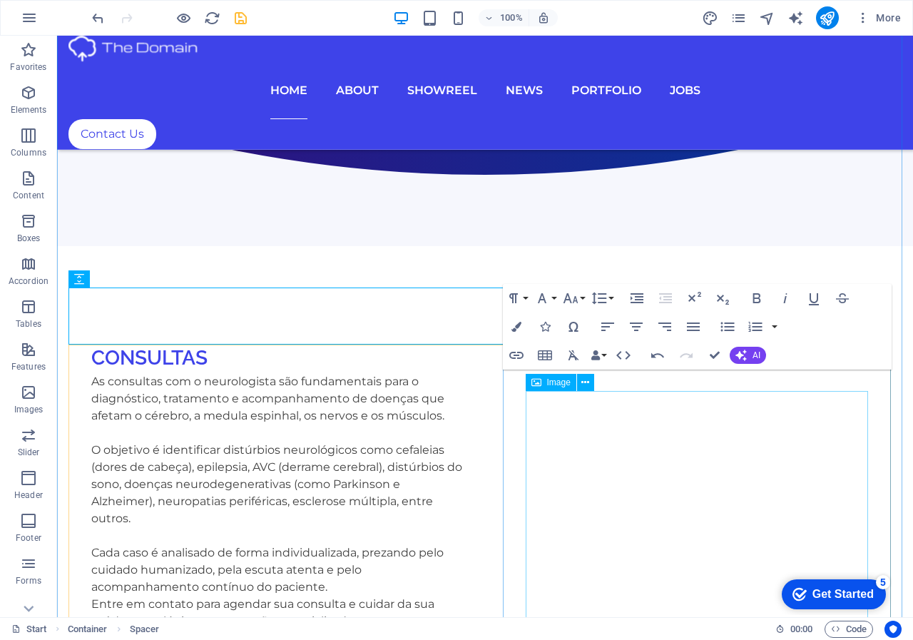
scroll to position [972, 0]
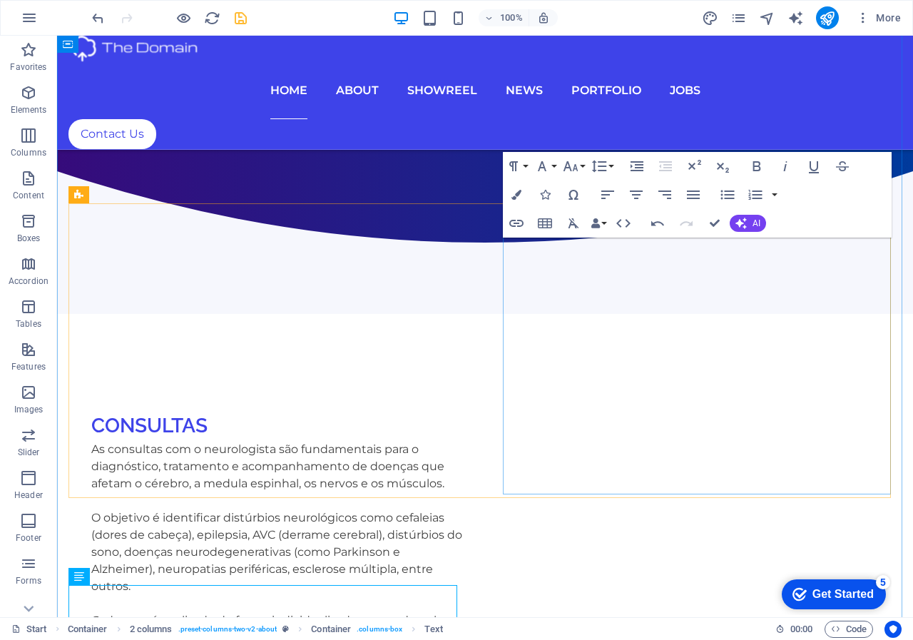
scroll to position [758, 0]
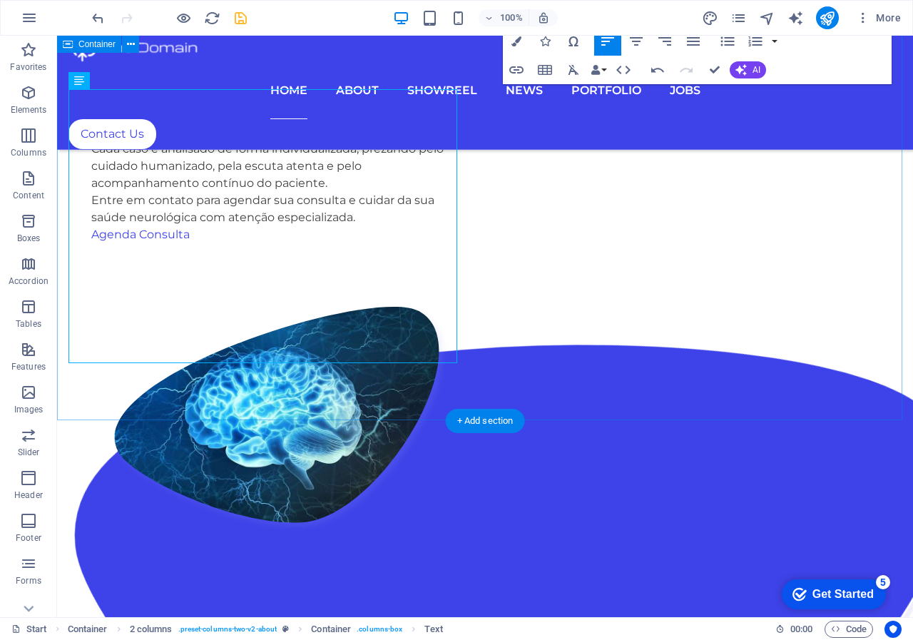
scroll to position [1257, 0]
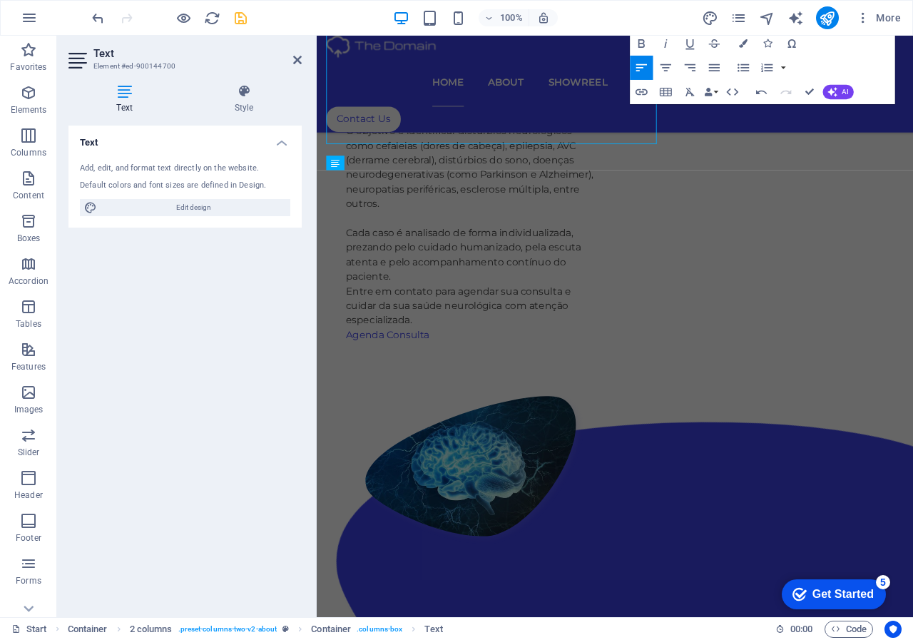
scroll to position [1457, 0]
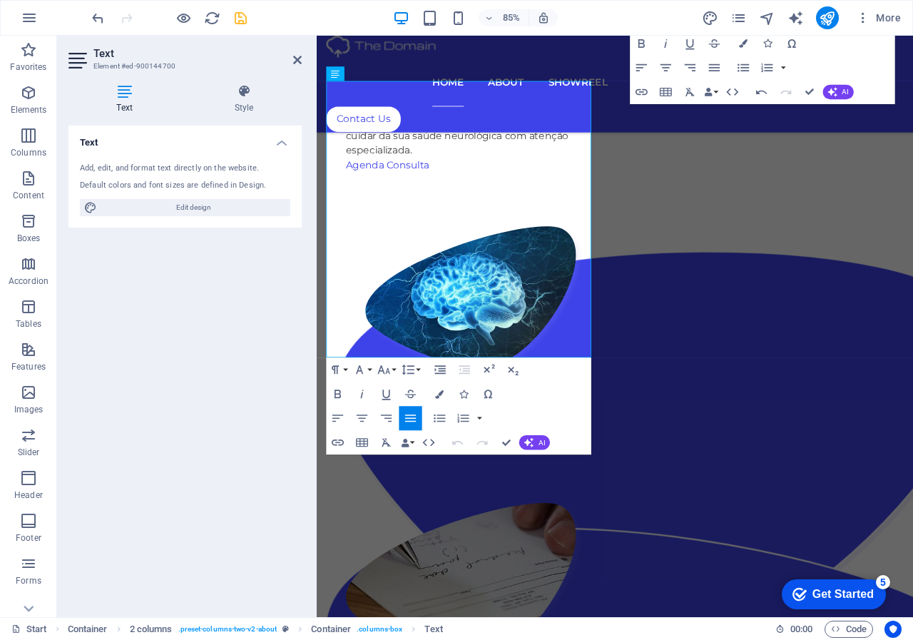
drag, startPoint x: 547, startPoint y: 406, endPoint x: 305, endPoint y: 410, distance: 241.9
click at [338, 443] on icon "button" at bounding box center [338, 442] width 12 height 6
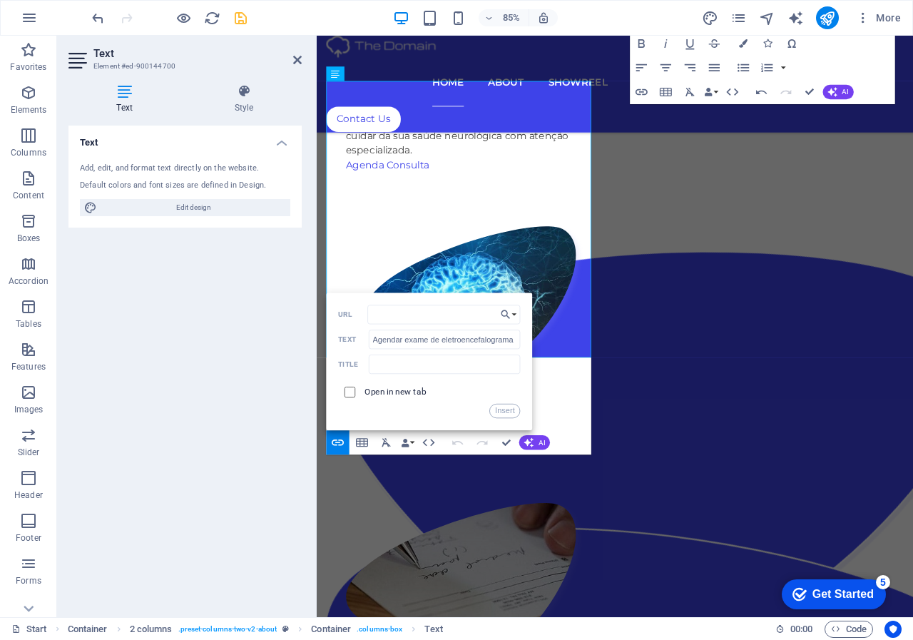
click at [350, 390] on input "checkbox" at bounding box center [348, 390] width 11 height 11
checkbox input "true"
click at [390, 315] on input "URL" at bounding box center [444, 314] width 153 height 19
type input "[URL][DOMAIN_NAME]"
click at [739, 40] on icon "button" at bounding box center [743, 43] width 9 height 9
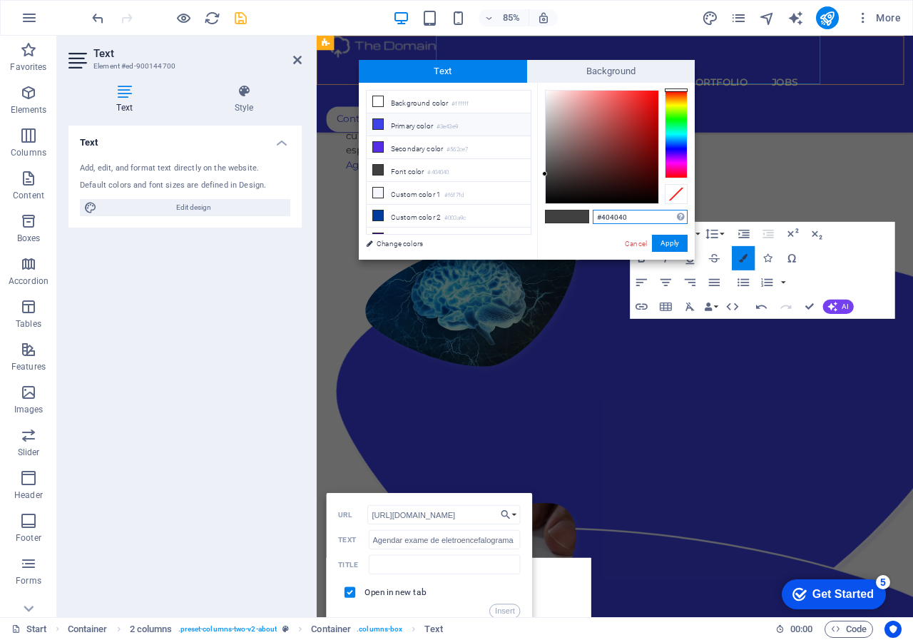
scroll to position [782, 0]
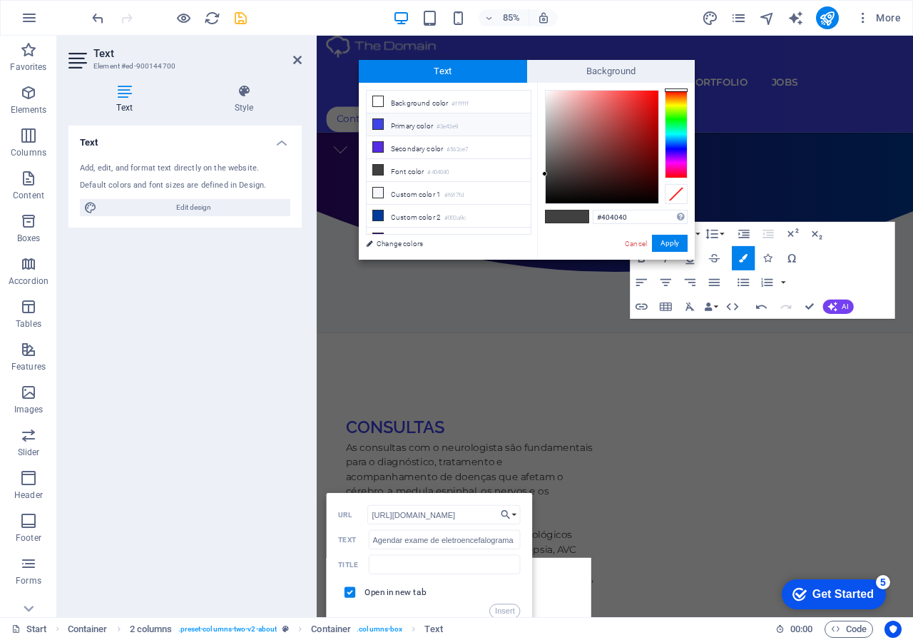
click at [378, 123] on icon at bounding box center [378, 124] width 10 height 10
type input "#3e43e9"
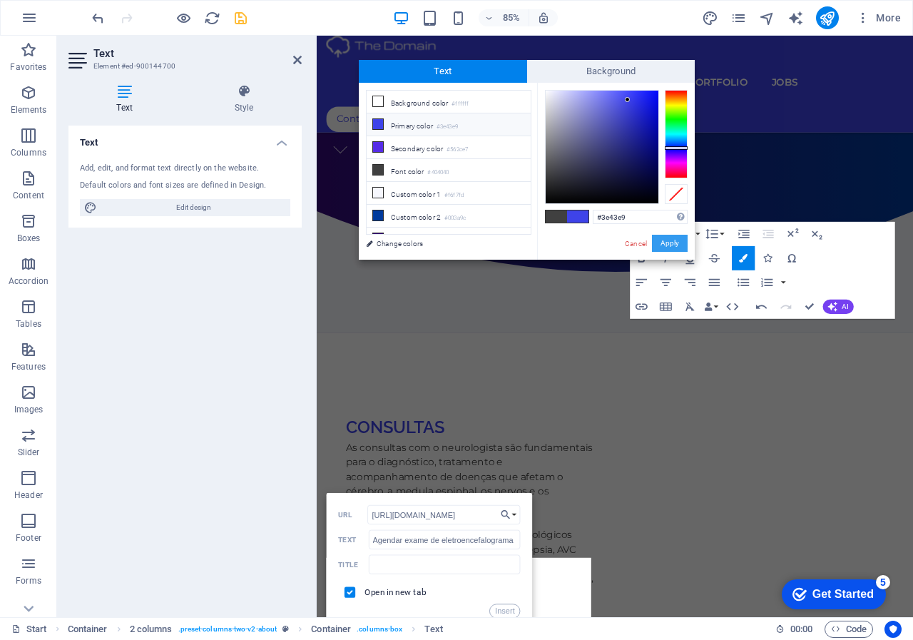
click at [669, 248] on button "Apply" at bounding box center [670, 243] width 36 height 17
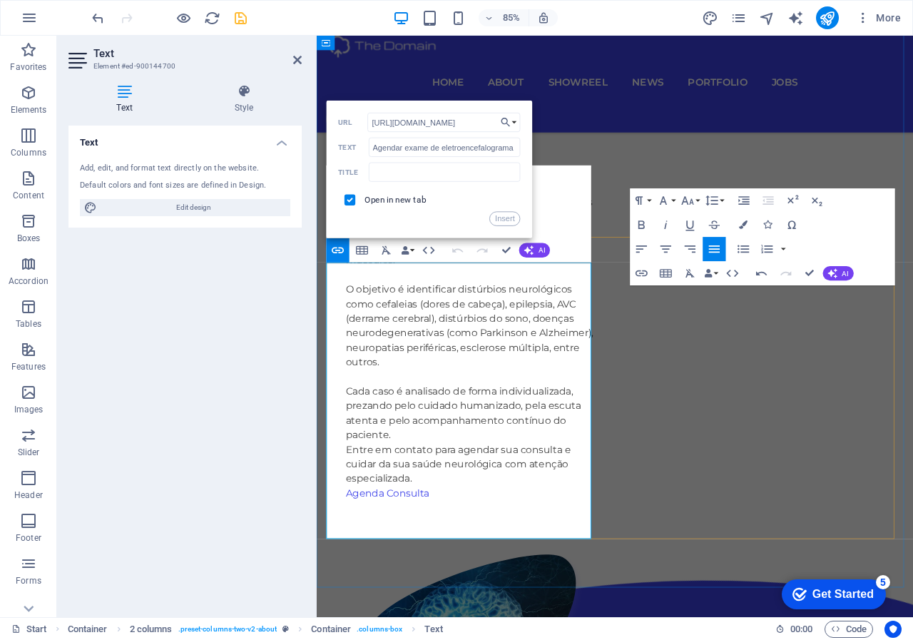
scroll to position [1281, 0]
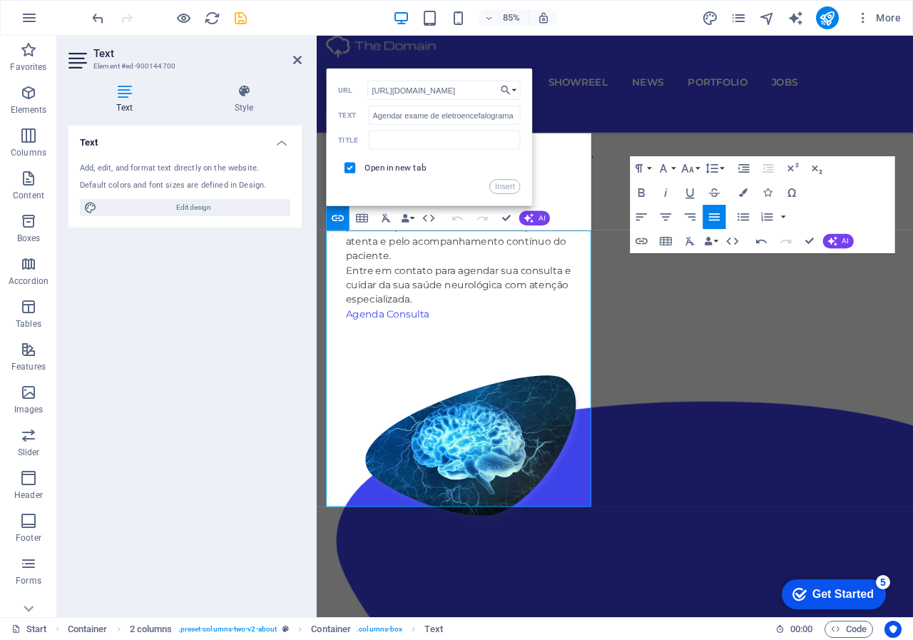
click at [233, 16] on icon "save" at bounding box center [241, 18] width 16 height 16
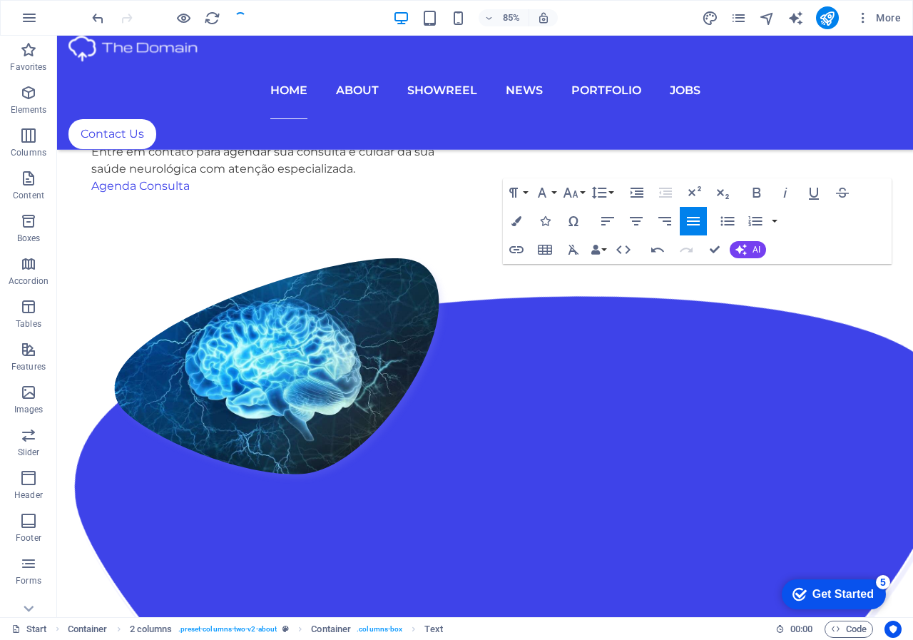
scroll to position [1077, 0]
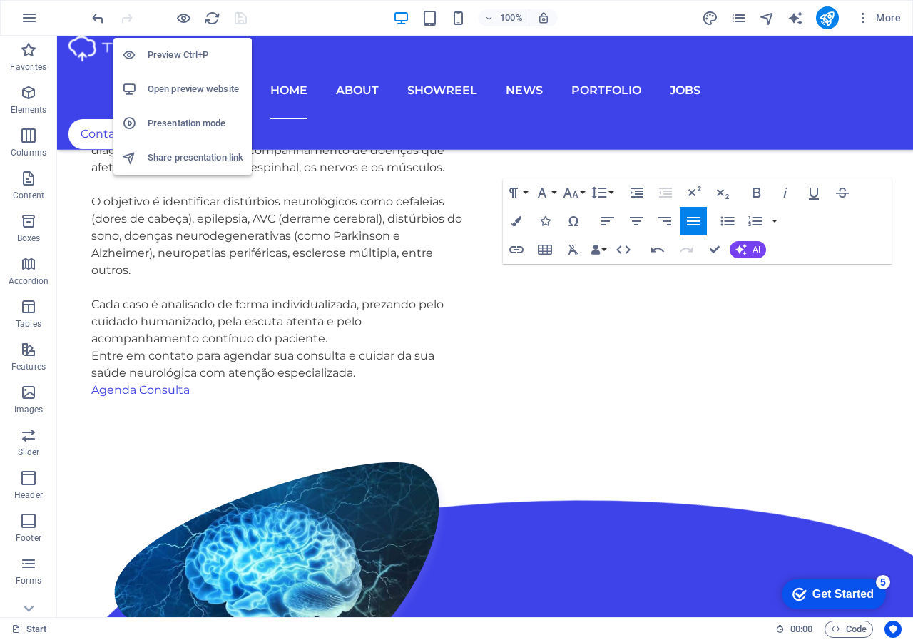
click at [182, 86] on h6 "Open preview website" at bounding box center [196, 89] width 96 height 17
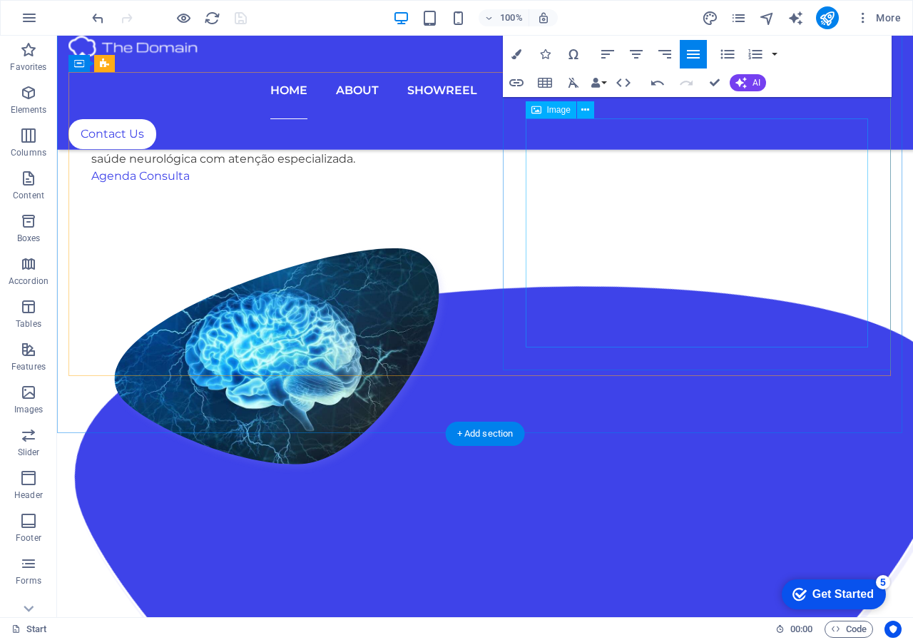
scroll to position [1220, 0]
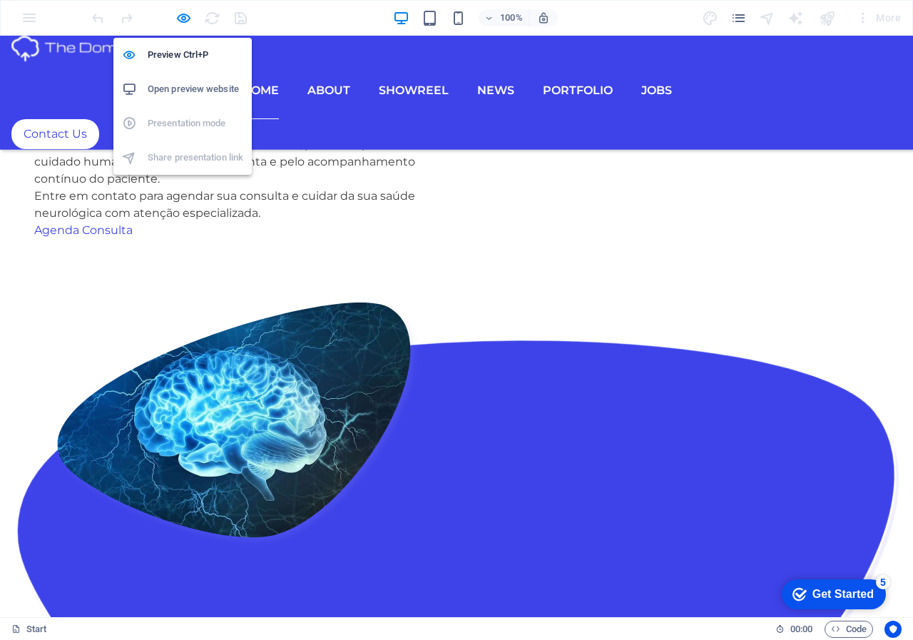
scroll to position [1233, 0]
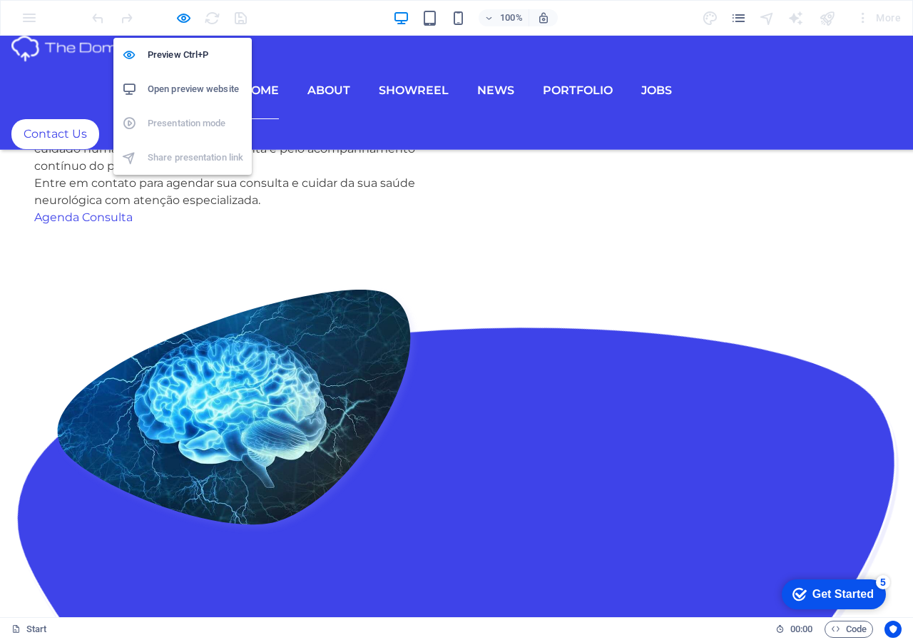
click at [176, 91] on h6 "Open preview website" at bounding box center [196, 89] width 96 height 17
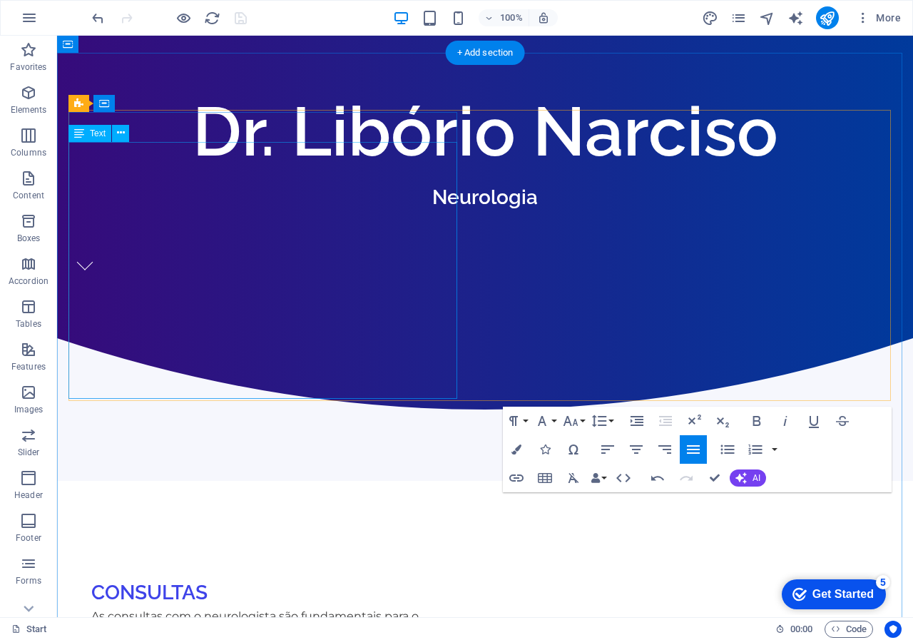
scroll to position [507, 0]
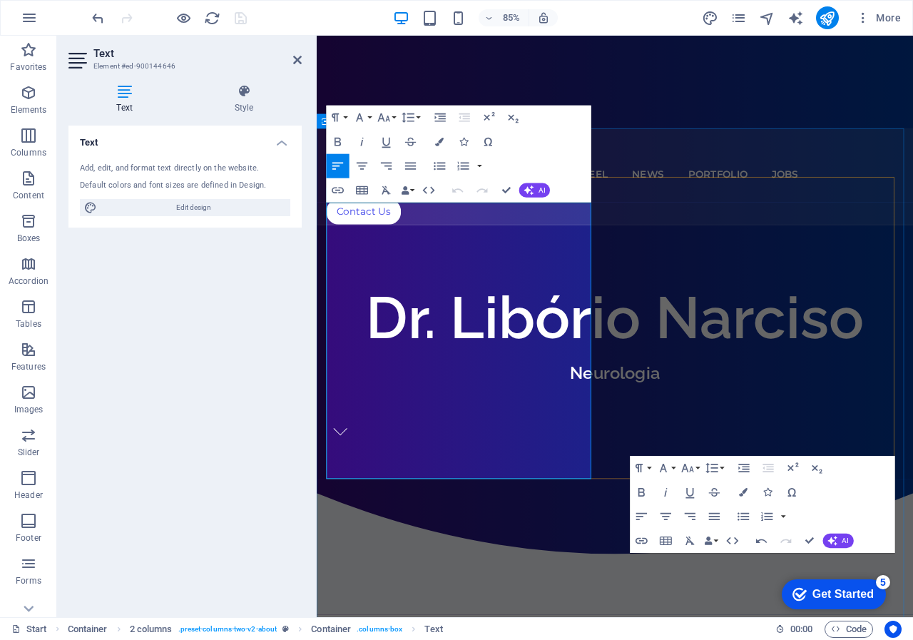
drag, startPoint x: 427, startPoint y: 547, endPoint x: 300, endPoint y: 539, distance: 127.3
drag, startPoint x: 425, startPoint y: 547, endPoint x: 322, endPoint y: 538, distance: 103.8
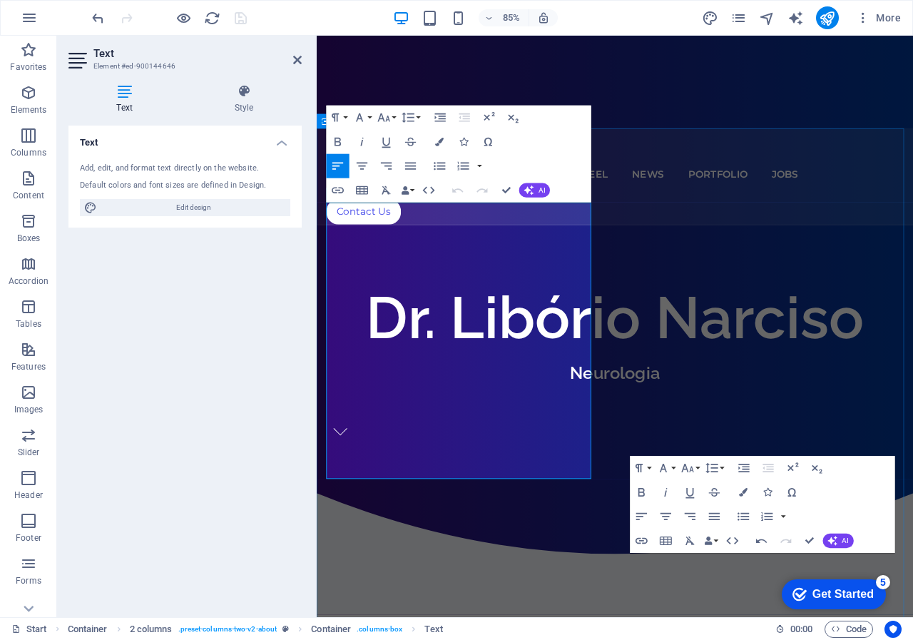
click at [336, 190] on icon "button" at bounding box center [338, 191] width 12 height 6
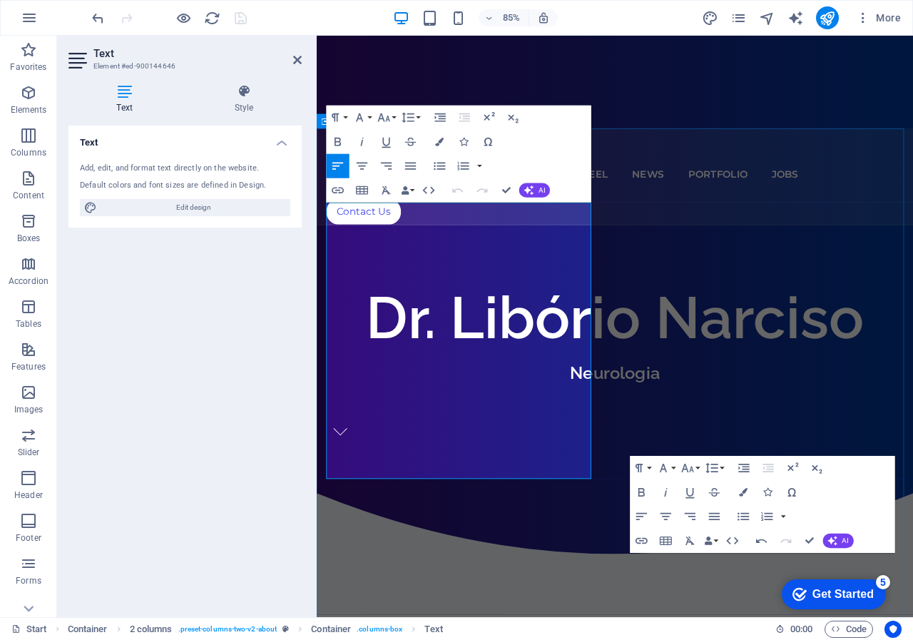
drag, startPoint x: 424, startPoint y: 547, endPoint x: 325, endPoint y: 536, distance: 99.7
drag, startPoint x: 425, startPoint y: 549, endPoint x: 325, endPoint y: 542, distance: 100.1
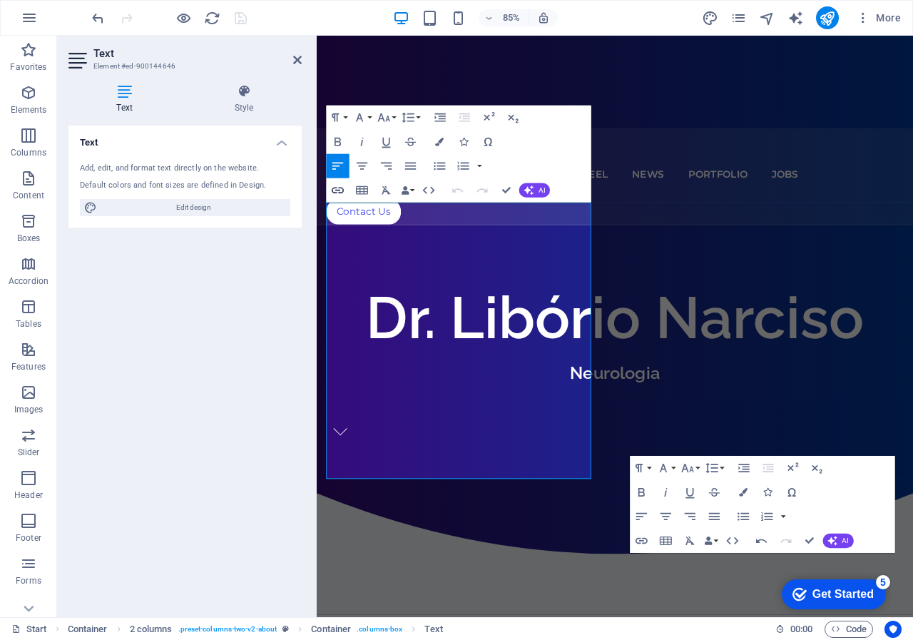
click at [335, 190] on icon "button" at bounding box center [338, 190] width 14 height 14
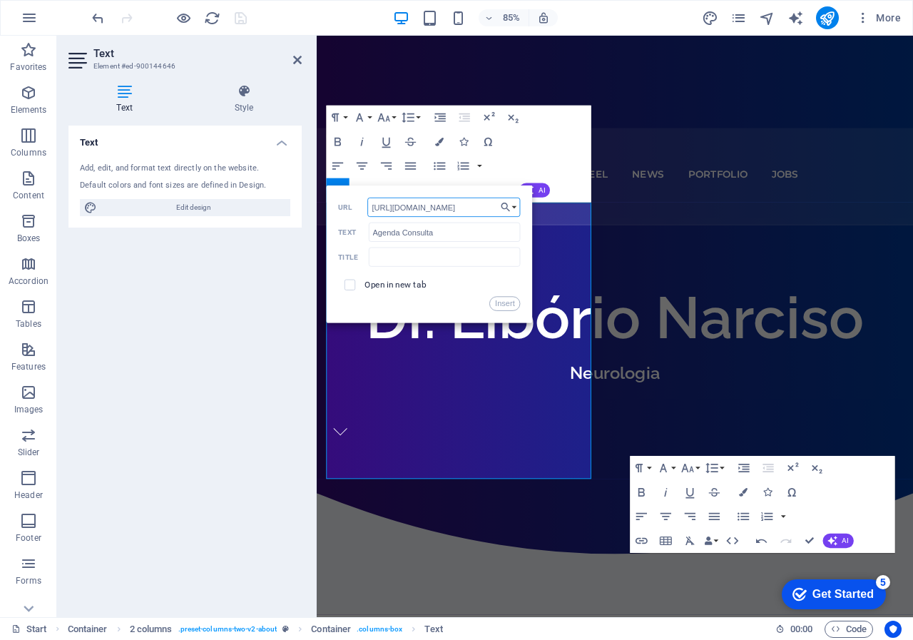
type input "[URL][DOMAIN_NAME]"
click at [350, 289] on span at bounding box center [350, 284] width 23 height 23
click at [351, 284] on input "checkbox" at bounding box center [348, 283] width 11 height 11
checkbox input "true"
click at [507, 303] on button "Insert" at bounding box center [505, 304] width 31 height 14
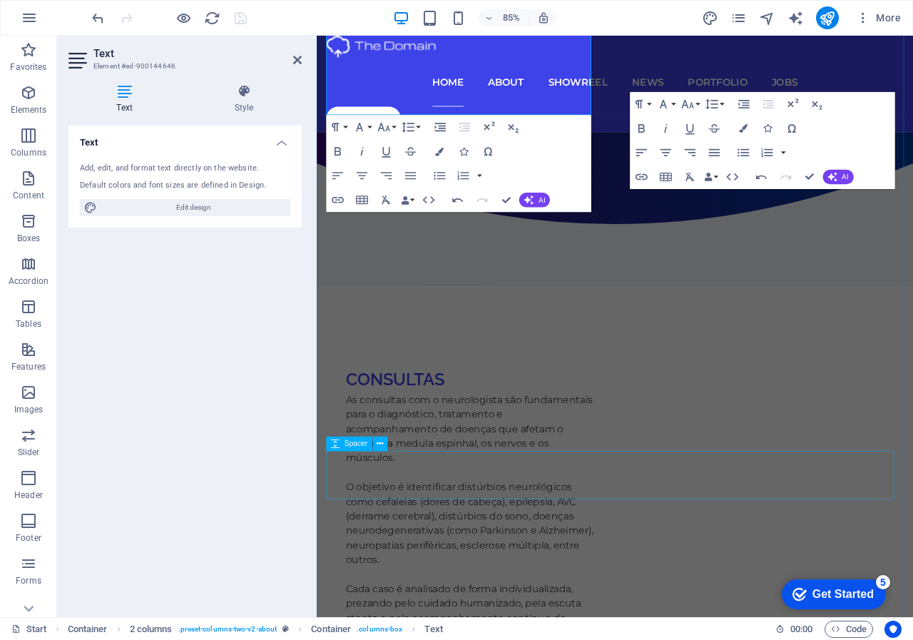
scroll to position [935, 0]
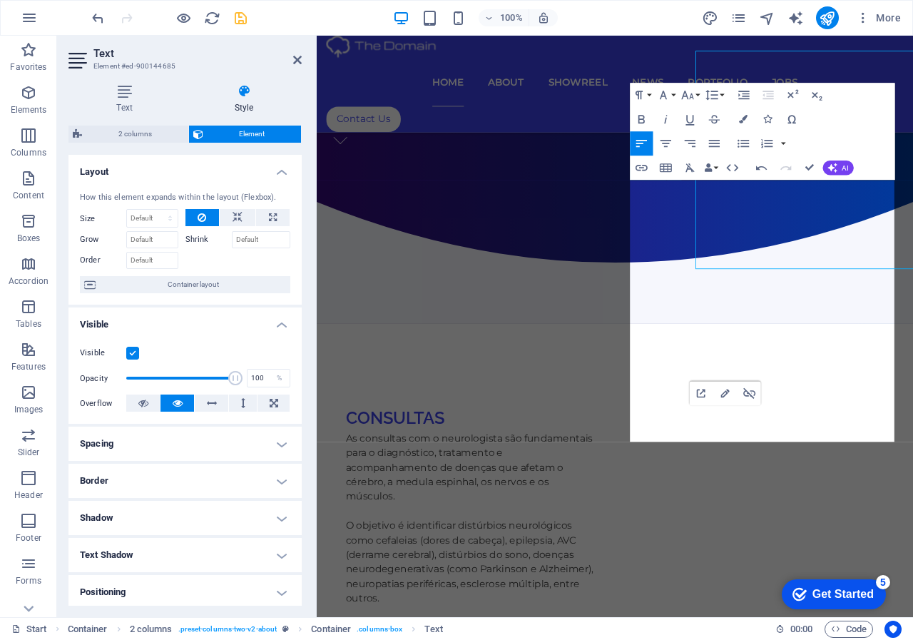
scroll to position [945, 0]
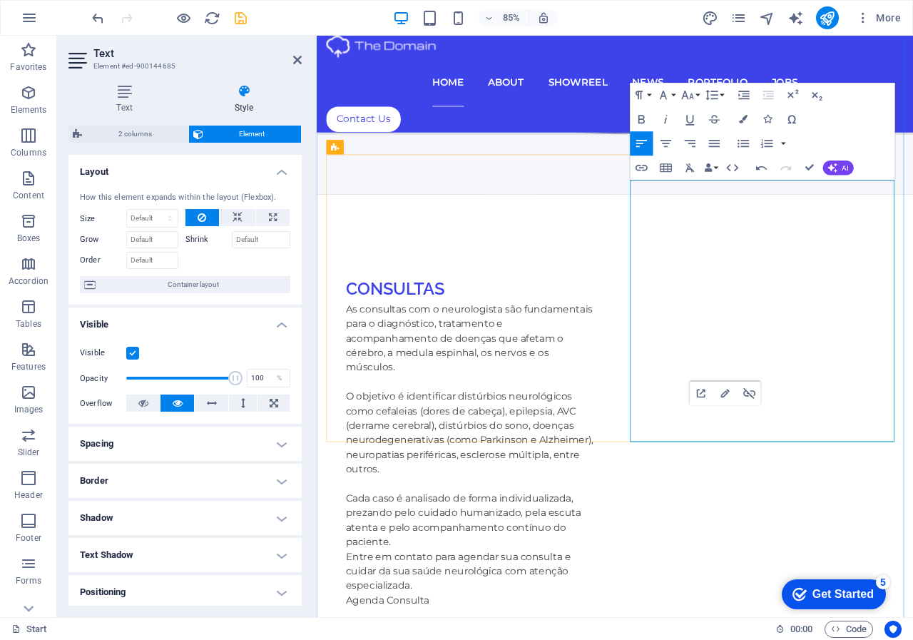
drag, startPoint x: 684, startPoint y: 487, endPoint x: 701, endPoint y: 492, distance: 17.8
drag, startPoint x: 686, startPoint y: 505, endPoint x: 873, endPoint y: 517, distance: 186.6
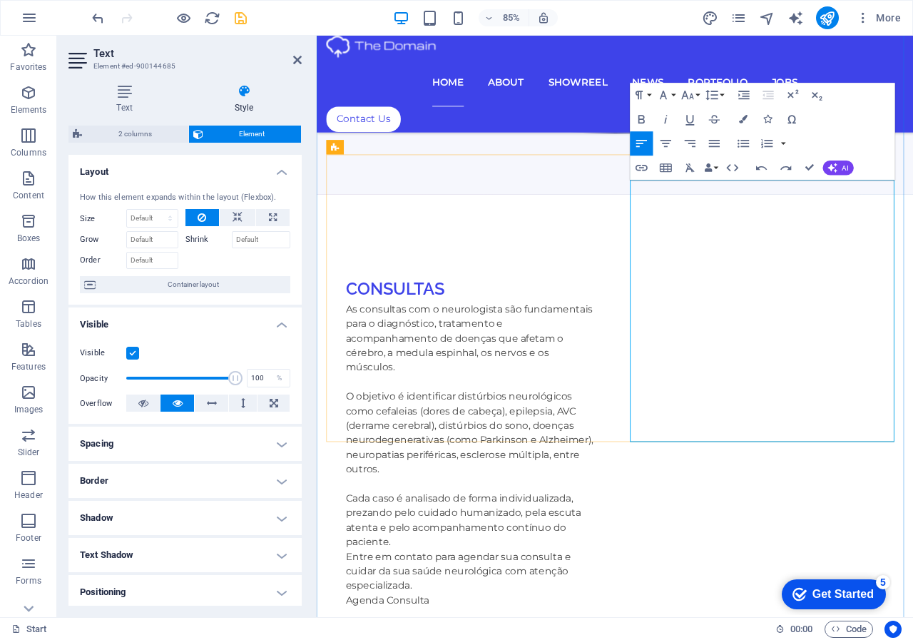
drag, startPoint x: 691, startPoint y: 488, endPoint x: 900, endPoint y: 490, distance: 209.8
click at [638, 171] on icon "button" at bounding box center [641, 168] width 14 height 14
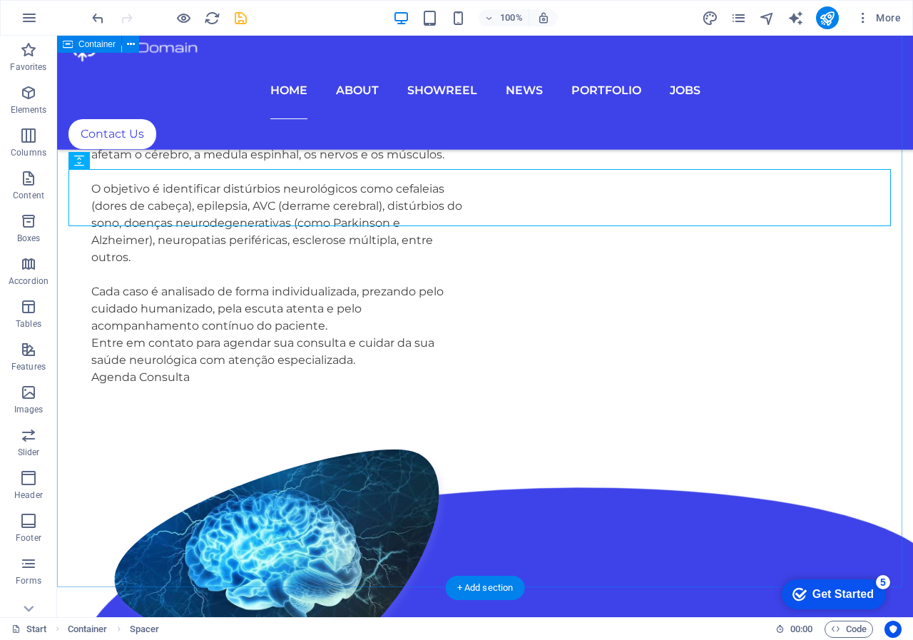
scroll to position [1161, 0]
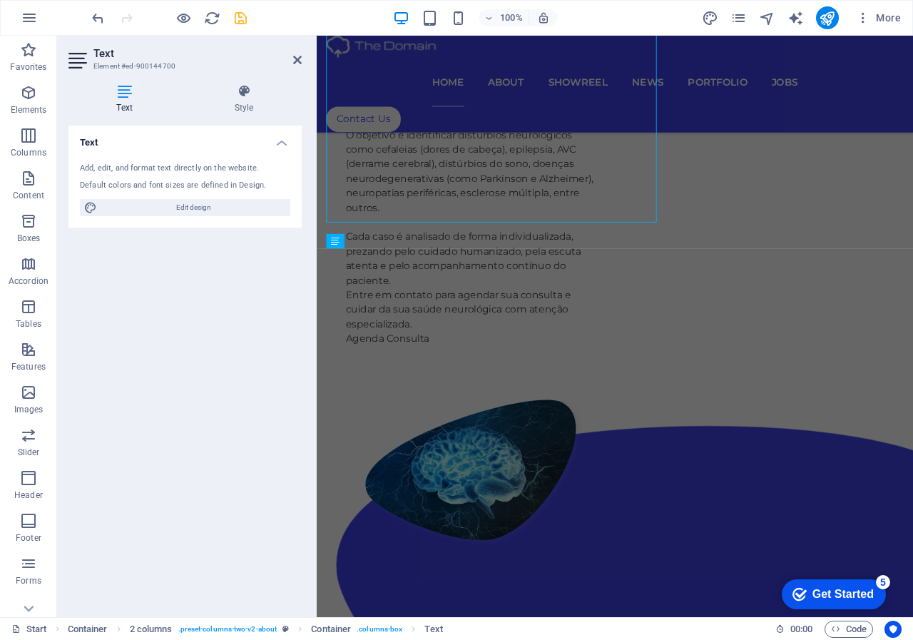
scroll to position [1365, 0]
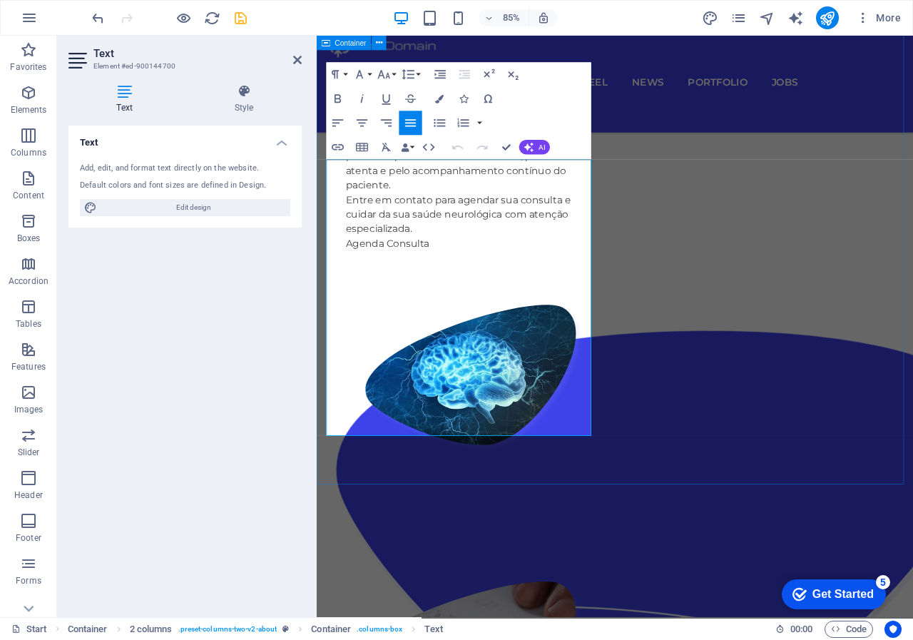
drag, startPoint x: 556, startPoint y: 499, endPoint x: 327, endPoint y: 491, distance: 229.9
click at [335, 145] on icon "button" at bounding box center [338, 147] width 12 height 6
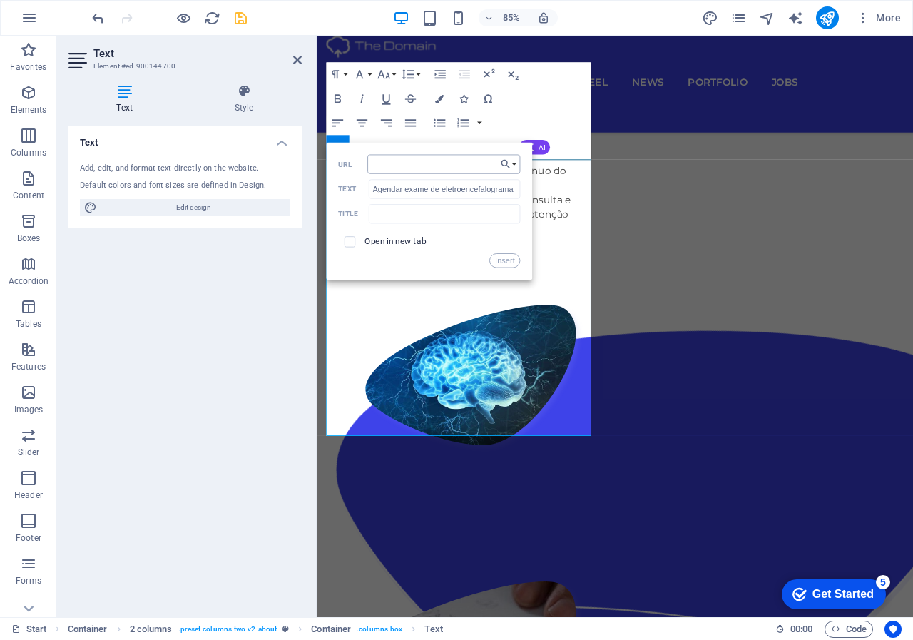
click at [449, 162] on input "URL" at bounding box center [444, 164] width 153 height 19
type input "[URL][DOMAIN_NAME]"
click at [347, 240] on input "checkbox" at bounding box center [348, 240] width 11 height 11
checkbox input "true"
click at [505, 263] on button "Insert" at bounding box center [505, 260] width 31 height 14
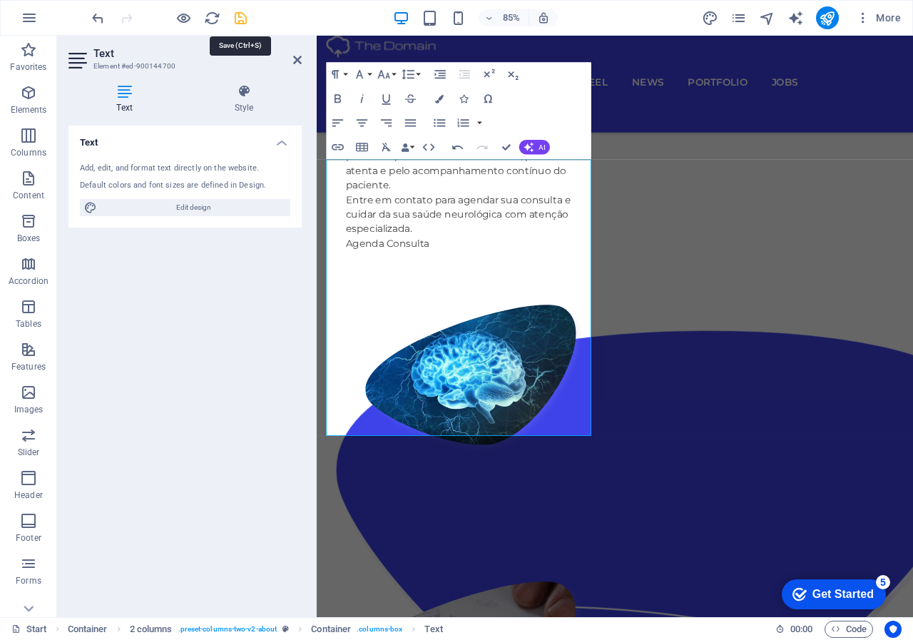
click at [239, 15] on icon "save" at bounding box center [241, 18] width 16 height 16
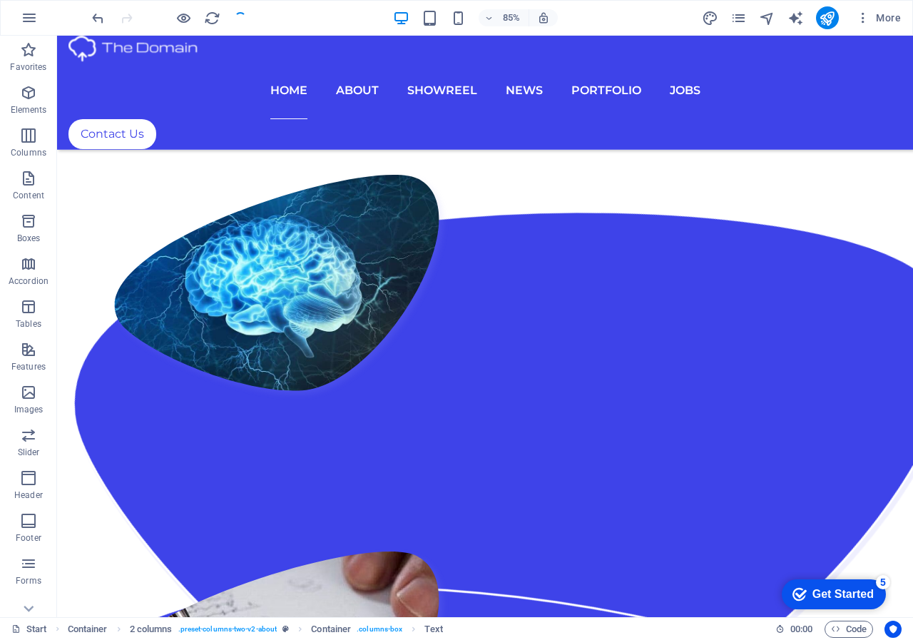
scroll to position [1143, 0]
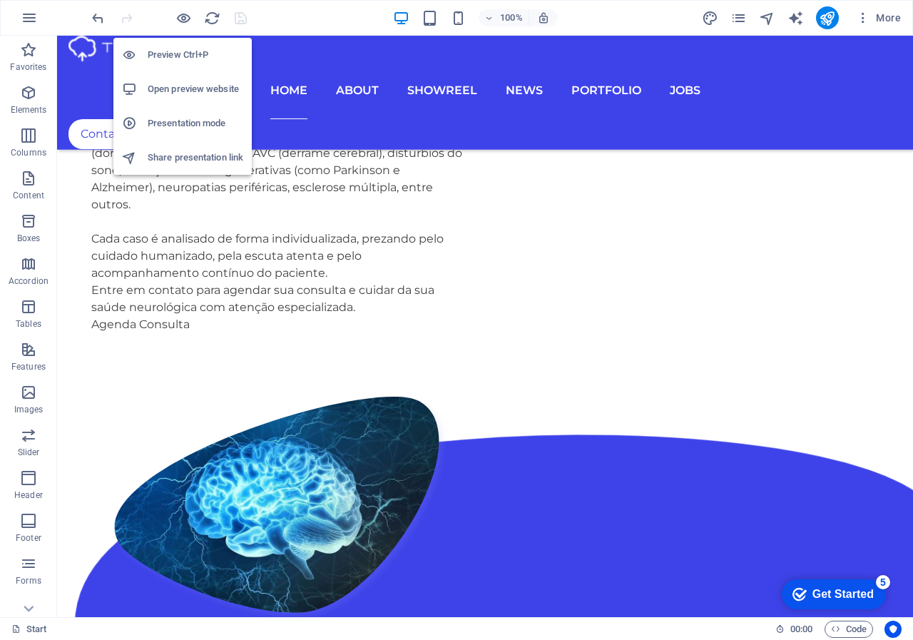
click at [170, 91] on h6 "Open preview website" at bounding box center [196, 89] width 96 height 17
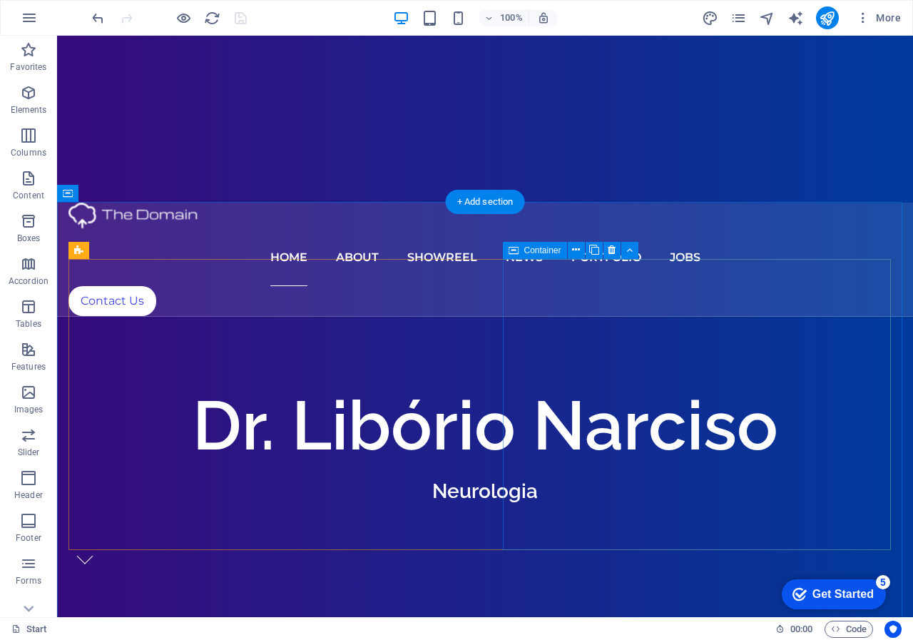
scroll to position [428, 0]
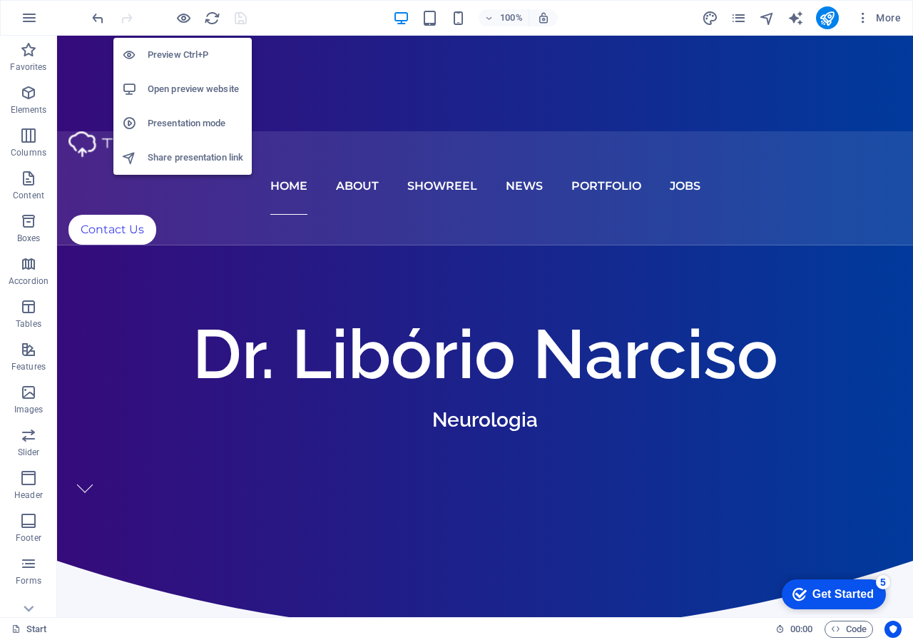
click at [183, 85] on h6 "Open preview website" at bounding box center [196, 89] width 96 height 17
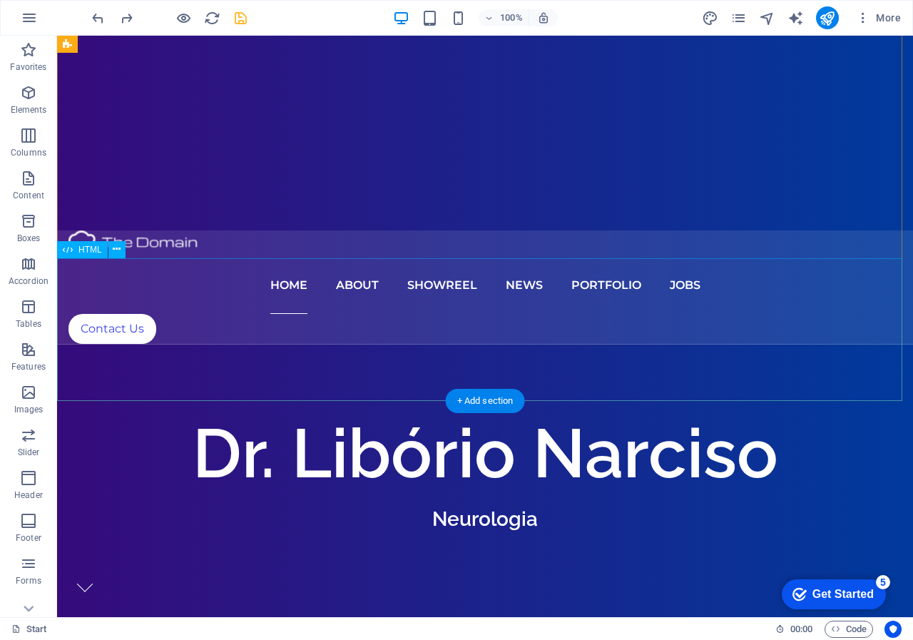
scroll to position [158, 0]
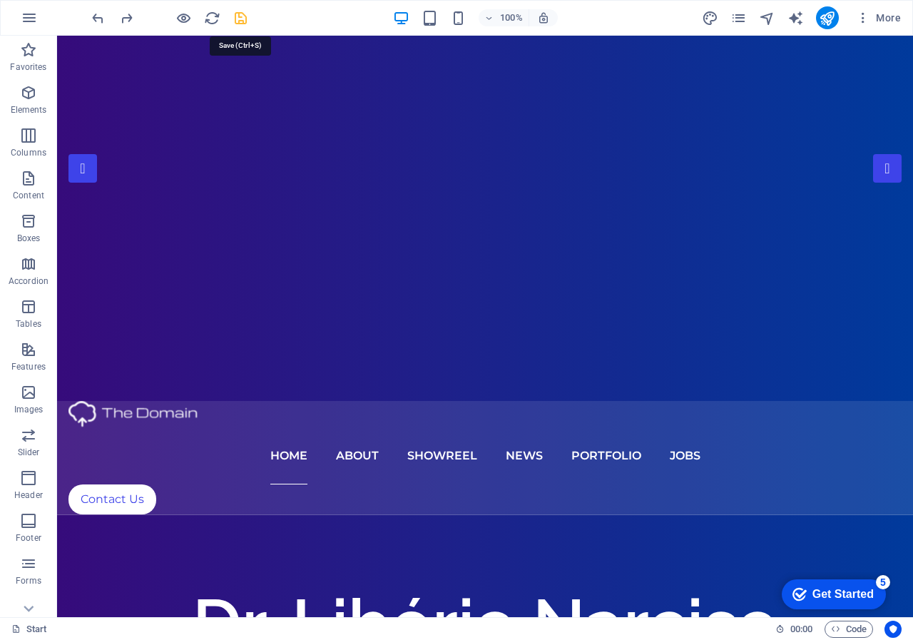
click at [236, 16] on icon "save" at bounding box center [241, 18] width 16 height 16
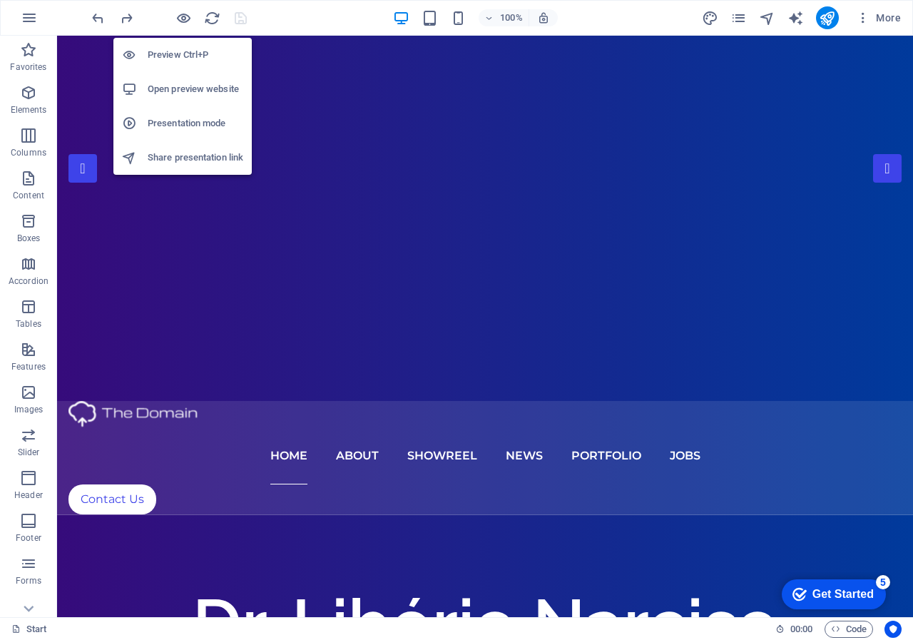
click at [170, 59] on h6 "Preview Ctrl+P" at bounding box center [196, 54] width 96 height 17
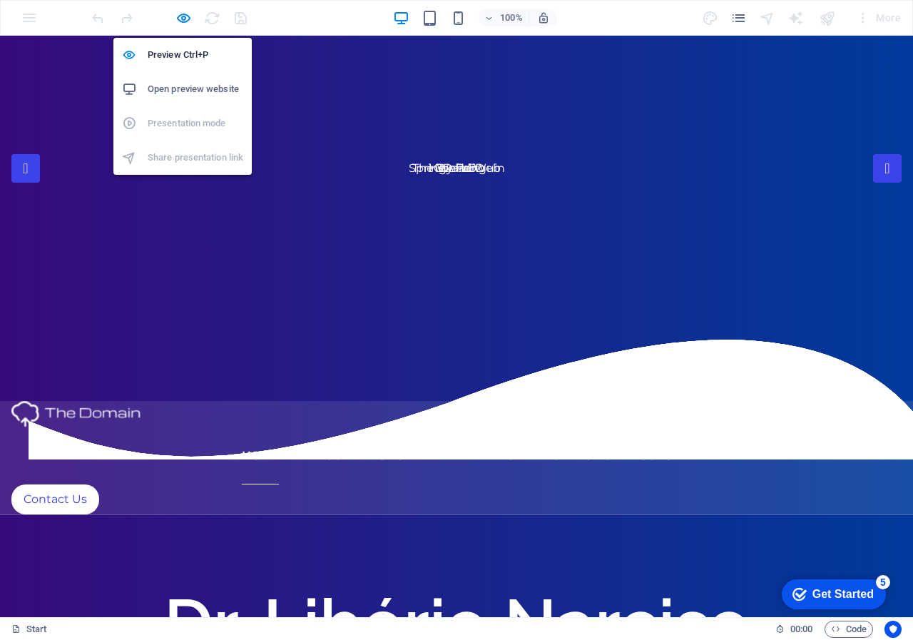
click at [180, 91] on h6 "Open preview website" at bounding box center [196, 89] width 96 height 17
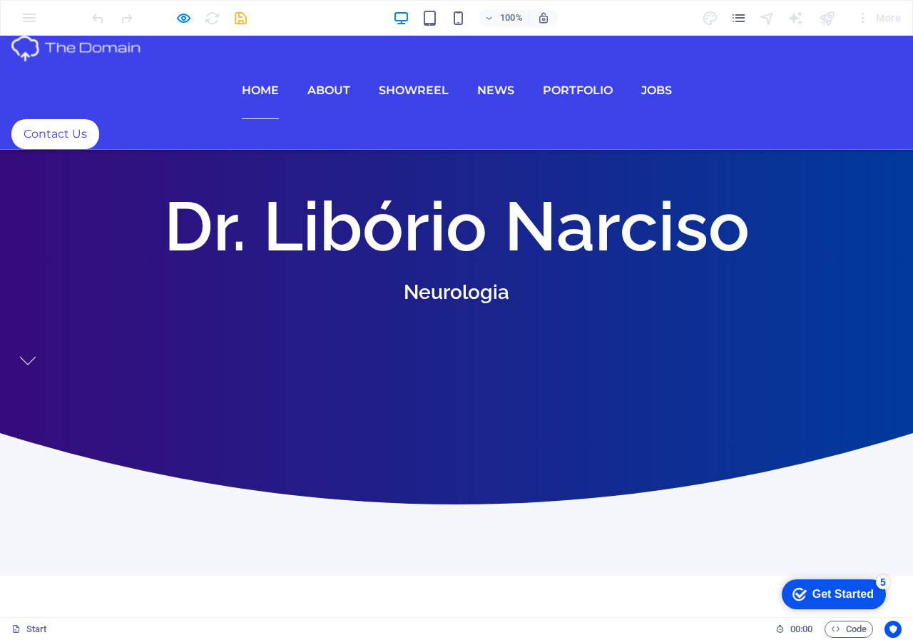
scroll to position [460, 0]
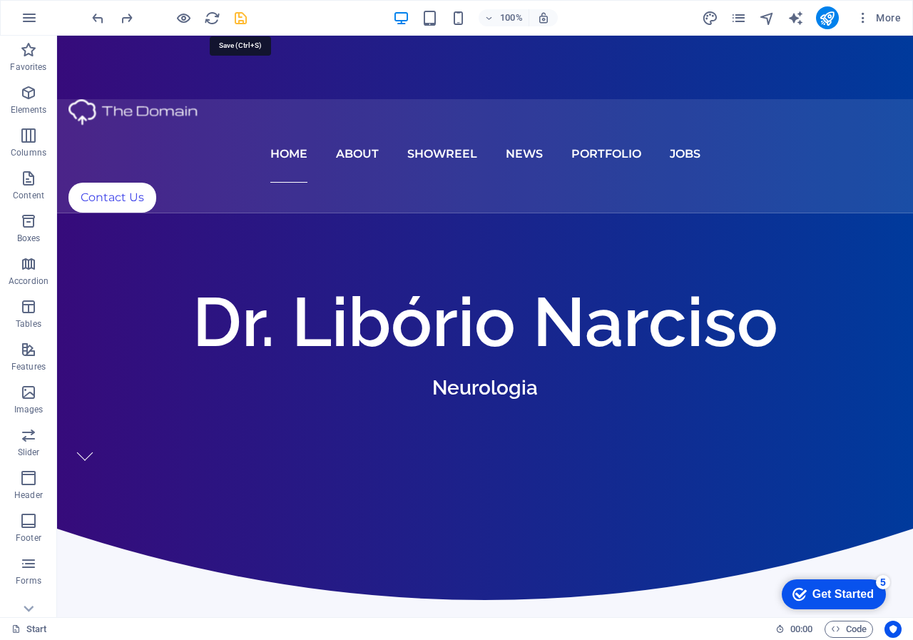
click at [238, 19] on icon "save" at bounding box center [241, 18] width 16 height 16
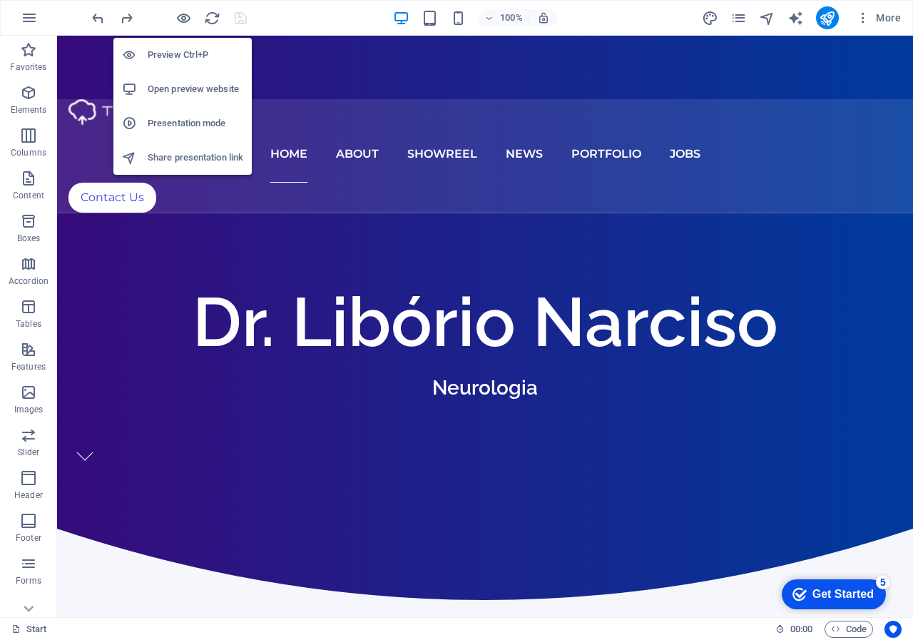
click at [178, 92] on h6 "Open preview website" at bounding box center [196, 89] width 96 height 17
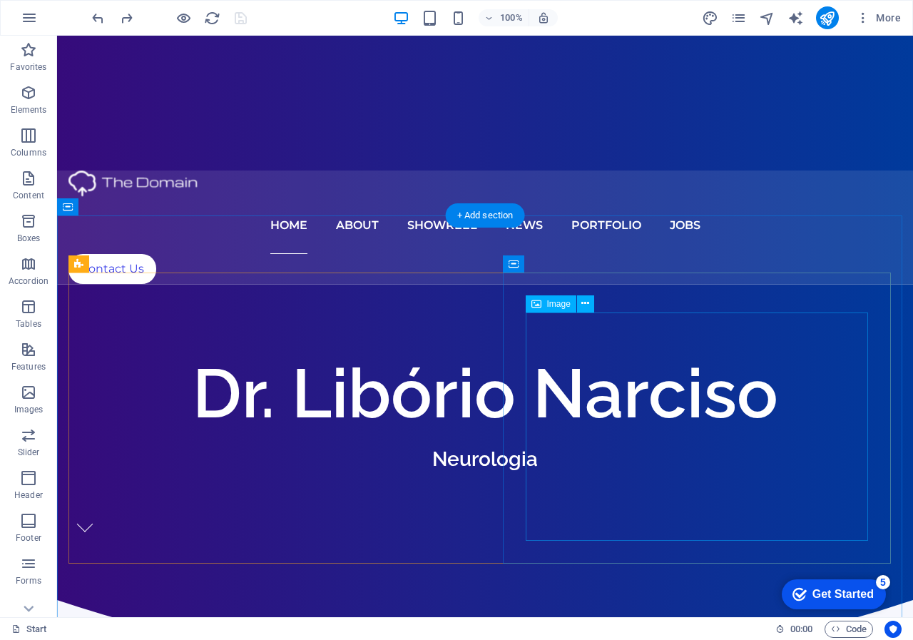
scroll to position [317, 0]
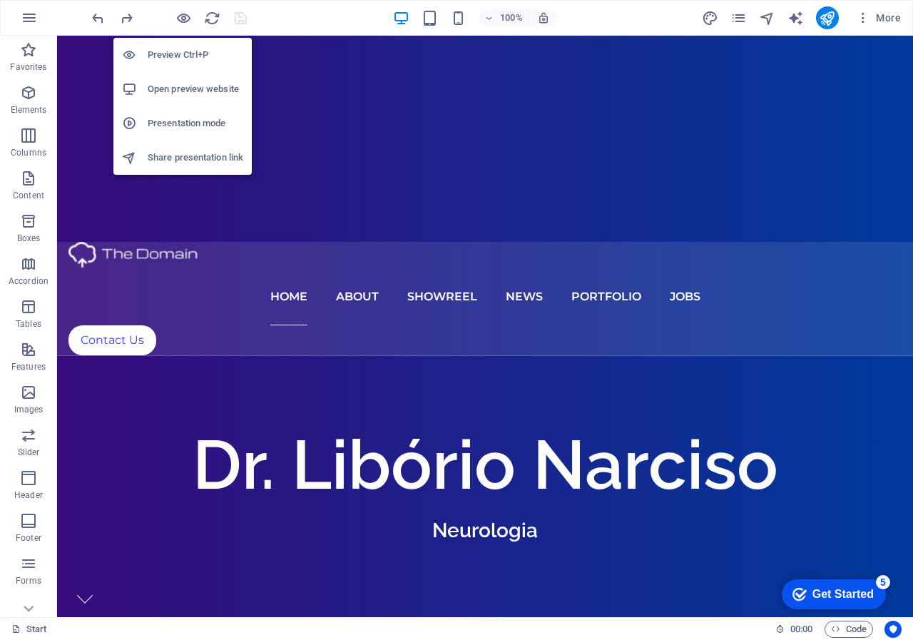
click at [185, 89] on h6 "Open preview website" at bounding box center [196, 89] width 96 height 17
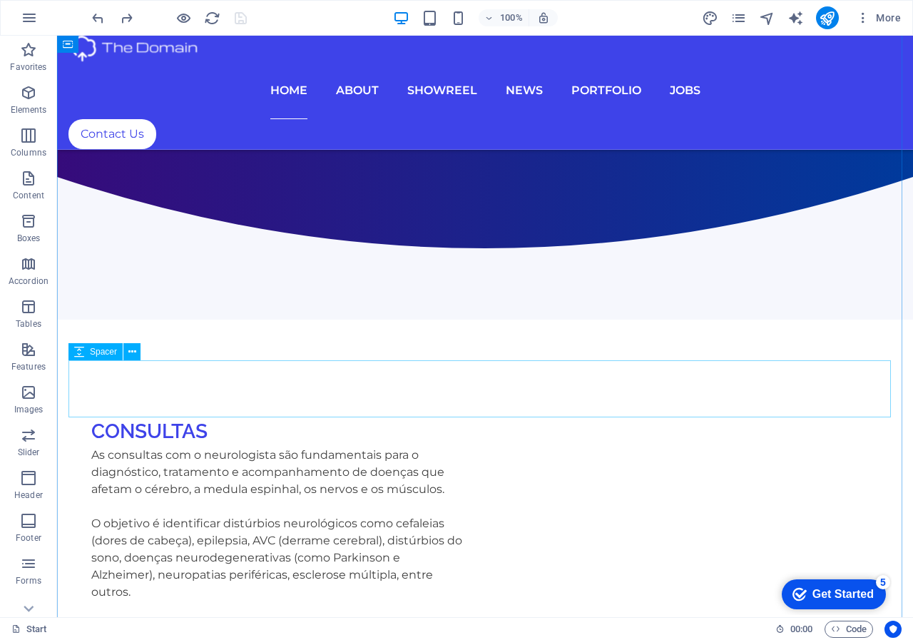
scroll to position [1102, 0]
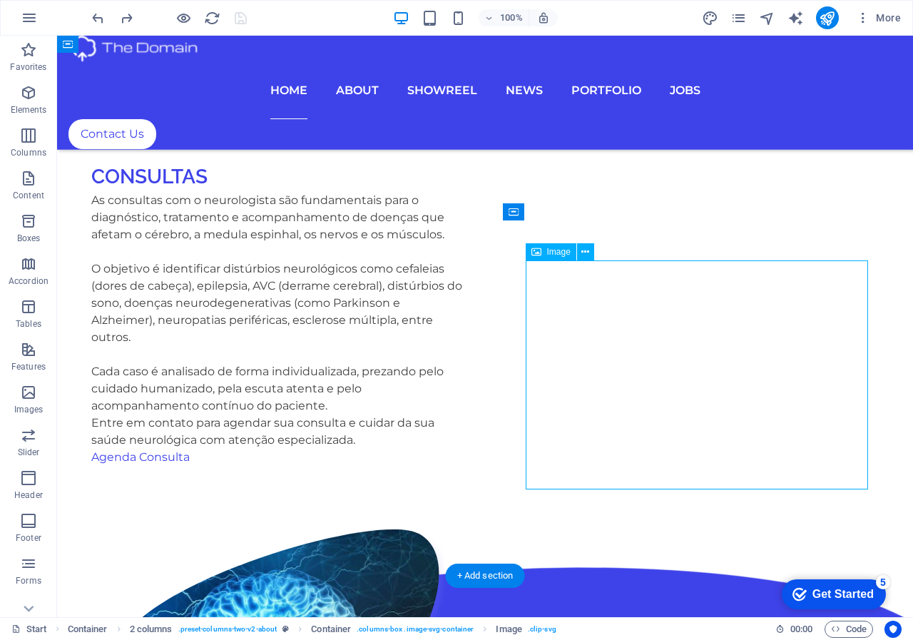
select select "%"
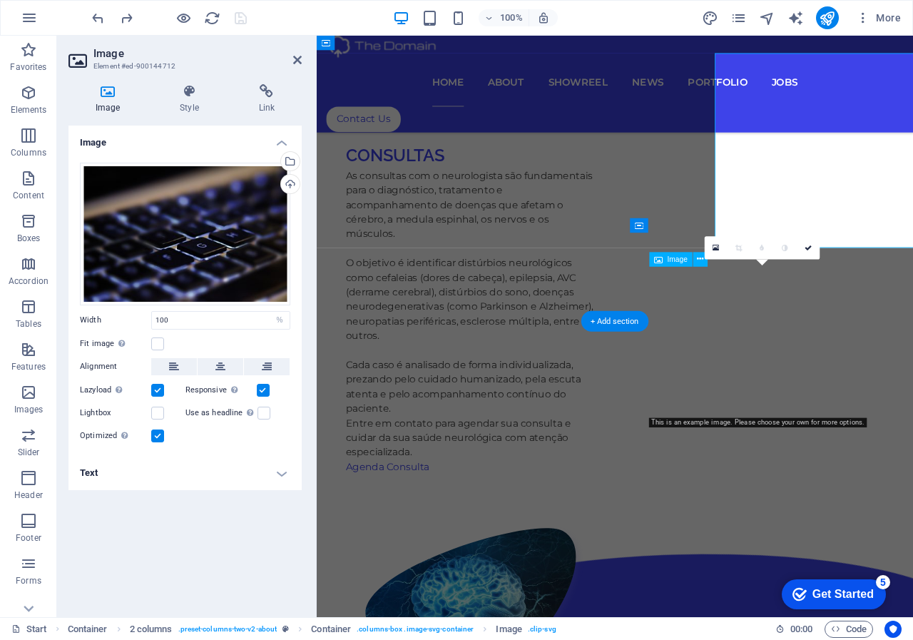
scroll to position [1306, 0]
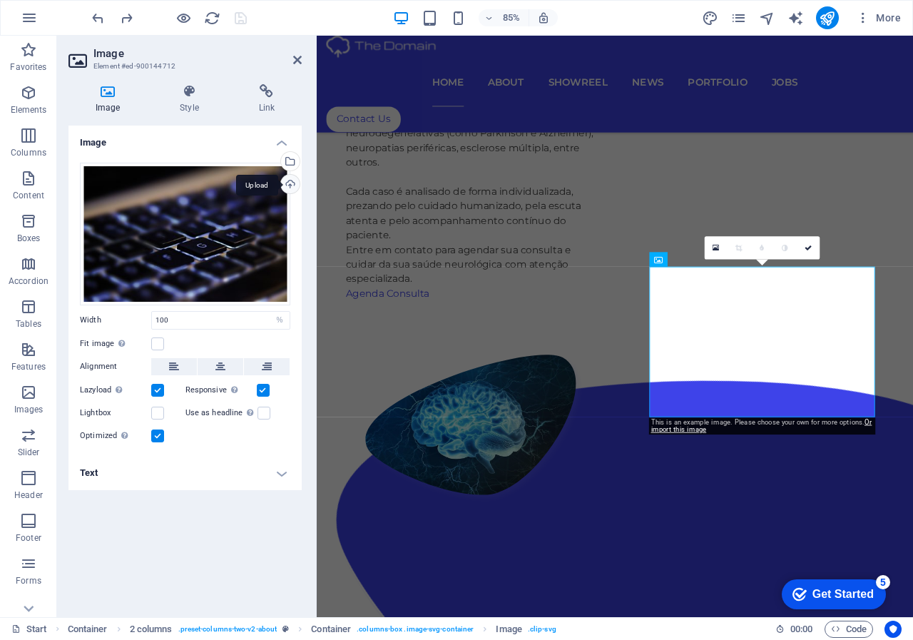
click at [288, 187] on div "Upload" at bounding box center [288, 185] width 21 height 21
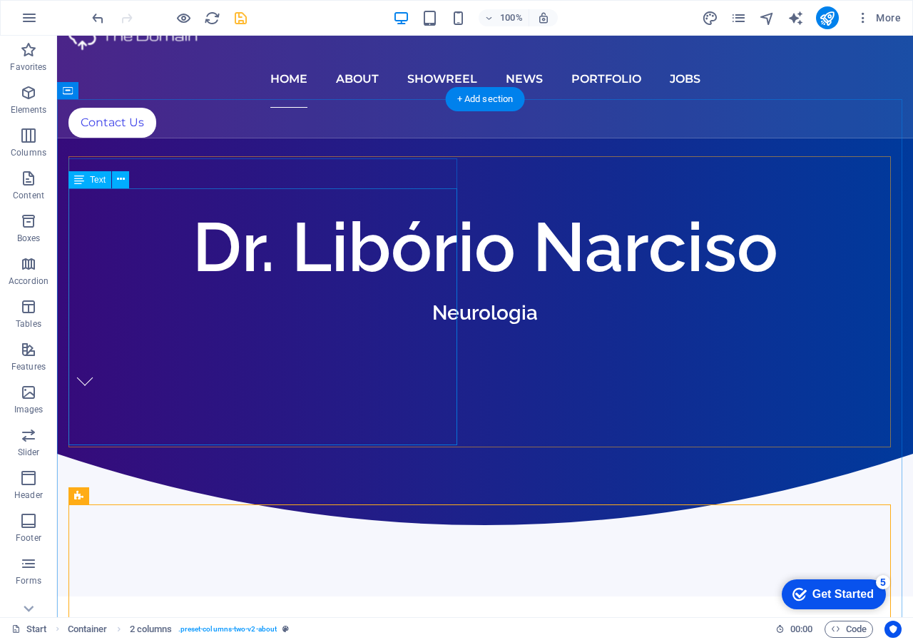
scroll to position [460, 0]
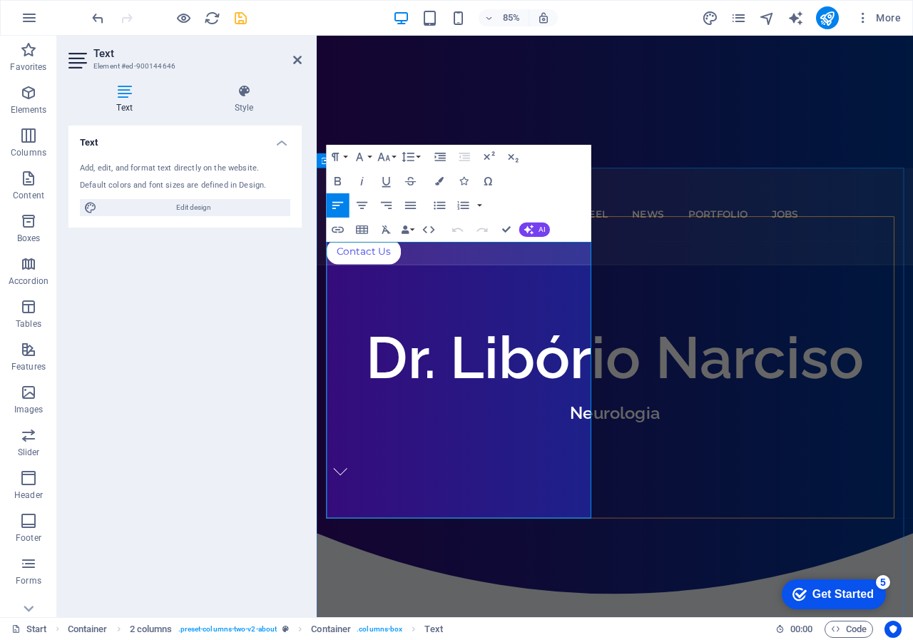
drag, startPoint x: 427, startPoint y: 594, endPoint x: 327, endPoint y: 595, distance: 99.9
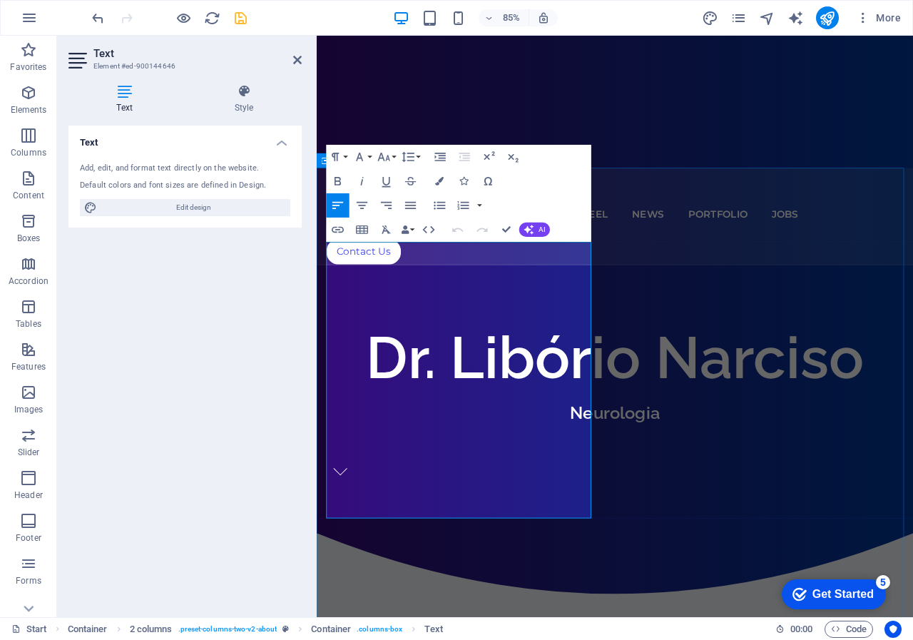
click at [337, 228] on icon "button" at bounding box center [338, 230] width 12 height 6
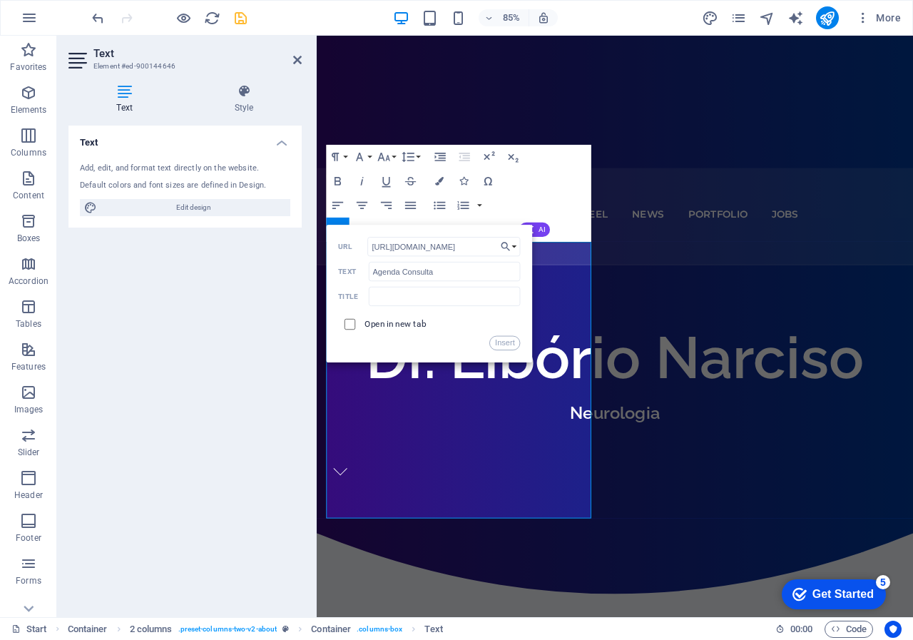
type input "[URL][DOMAIN_NAME]"
click at [350, 323] on input "checkbox" at bounding box center [348, 322] width 11 height 11
checkbox input "true"
click at [504, 345] on button "Insert" at bounding box center [505, 343] width 31 height 14
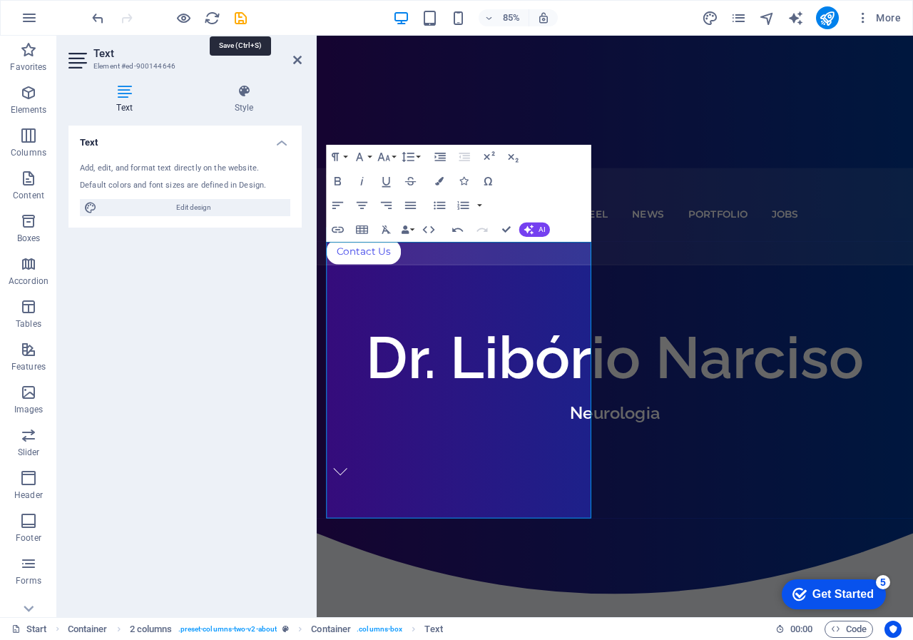
click at [238, 19] on icon "save" at bounding box center [241, 18] width 16 height 16
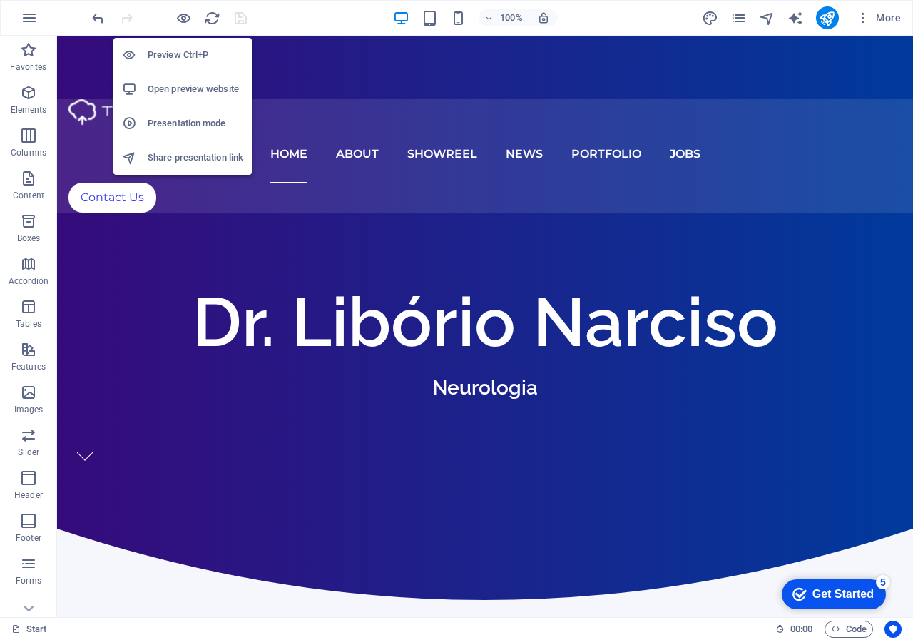
click at [178, 91] on h6 "Open preview website" at bounding box center [196, 89] width 96 height 17
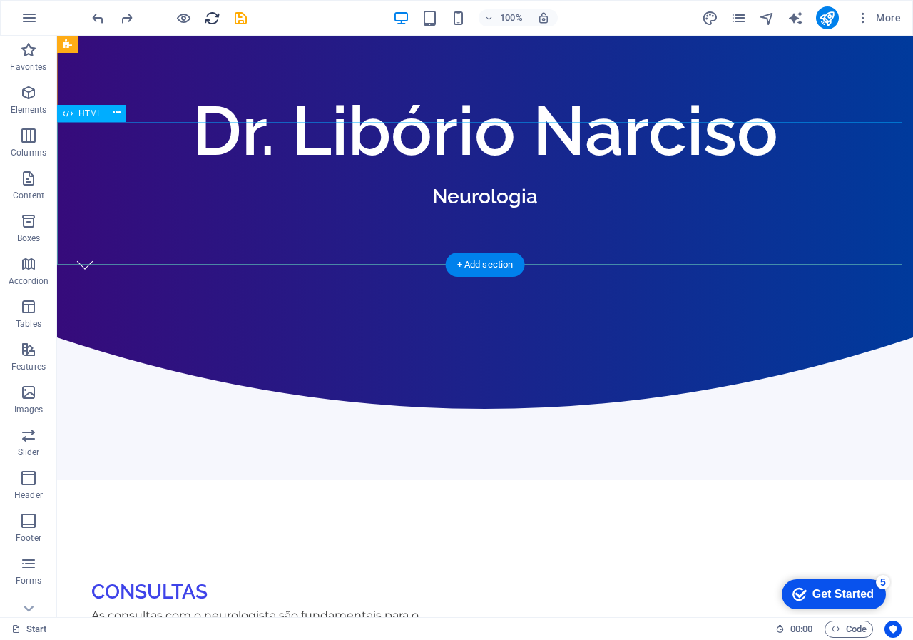
scroll to position [295, 0]
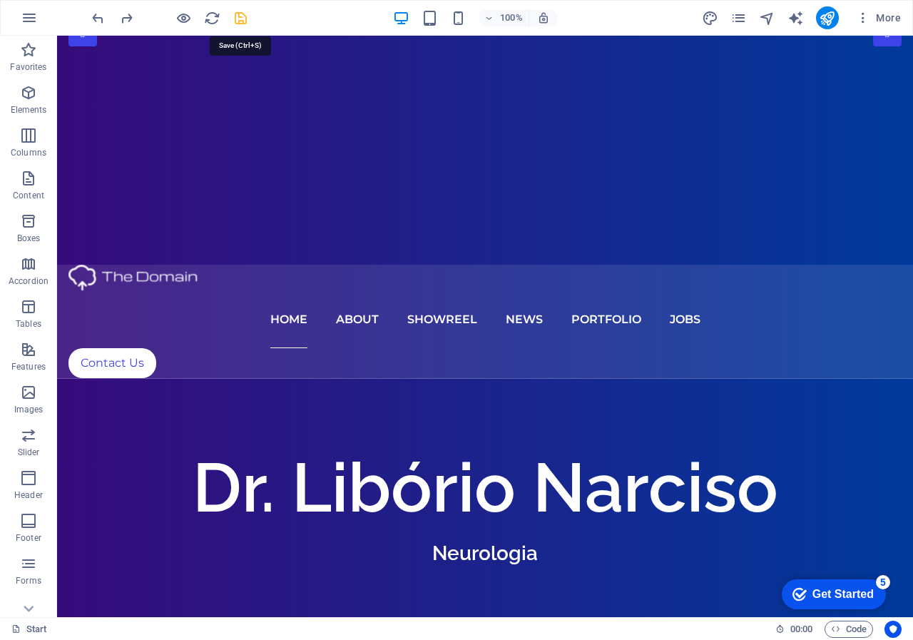
click at [243, 20] on icon "save" at bounding box center [241, 18] width 16 height 16
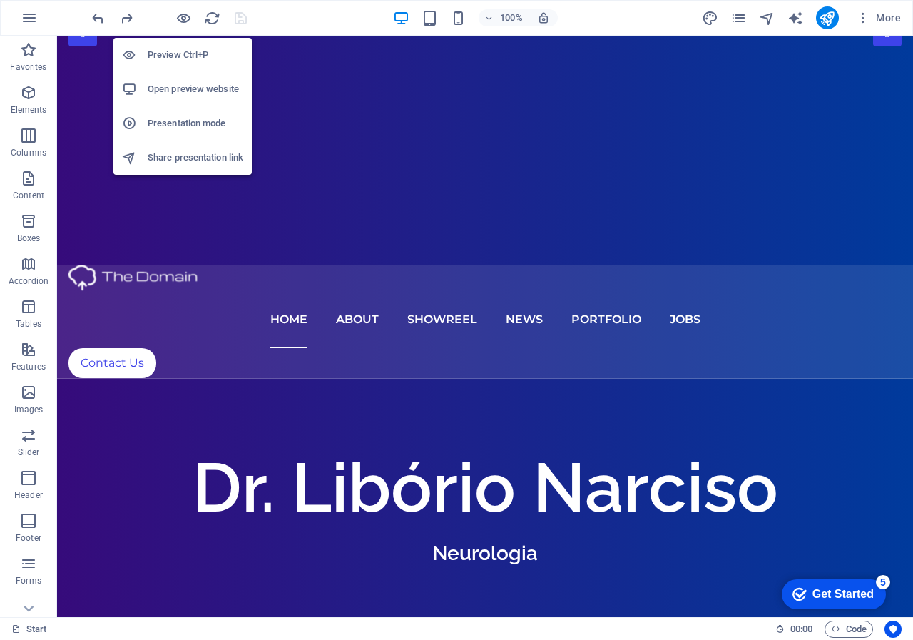
click at [187, 92] on h6 "Open preview website" at bounding box center [196, 89] width 96 height 17
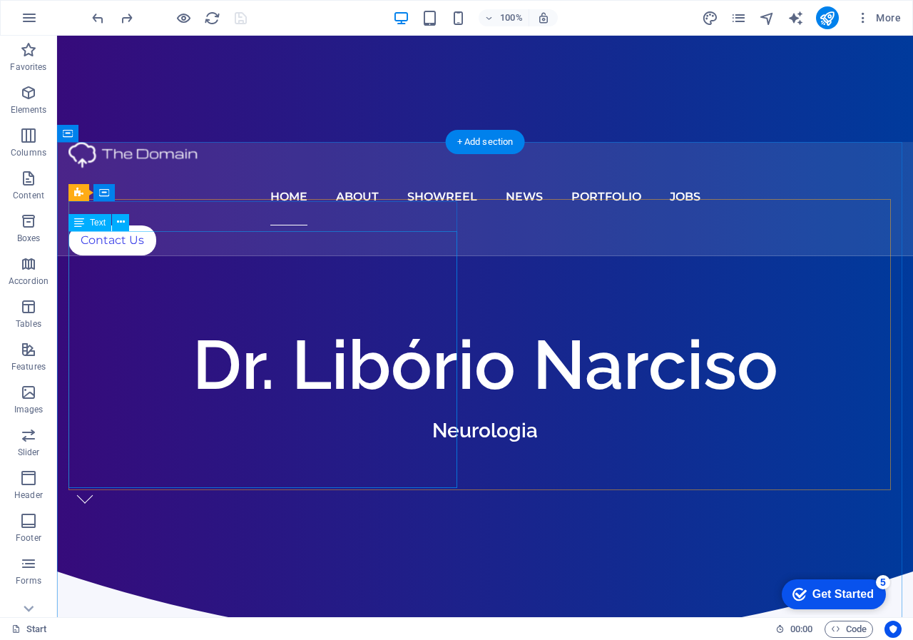
scroll to position [437, 0]
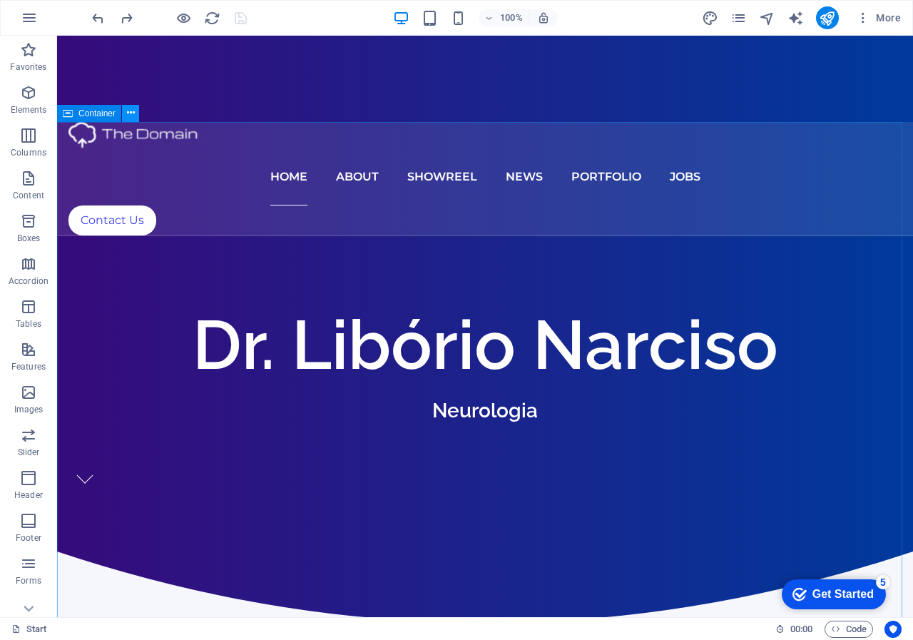
click at [132, 113] on icon at bounding box center [131, 113] width 8 height 15
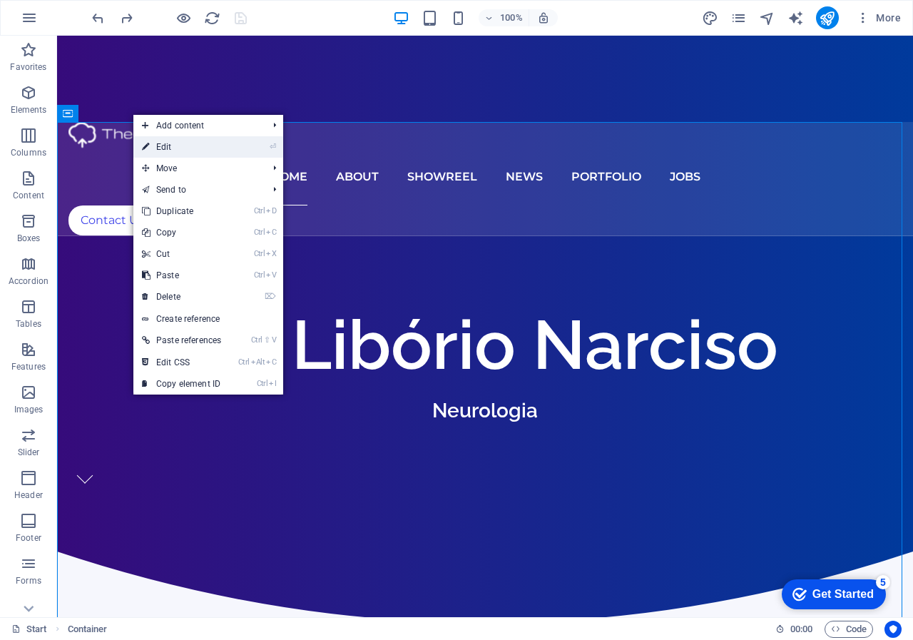
click at [171, 146] on link "⏎ Edit" at bounding box center [181, 146] width 96 height 21
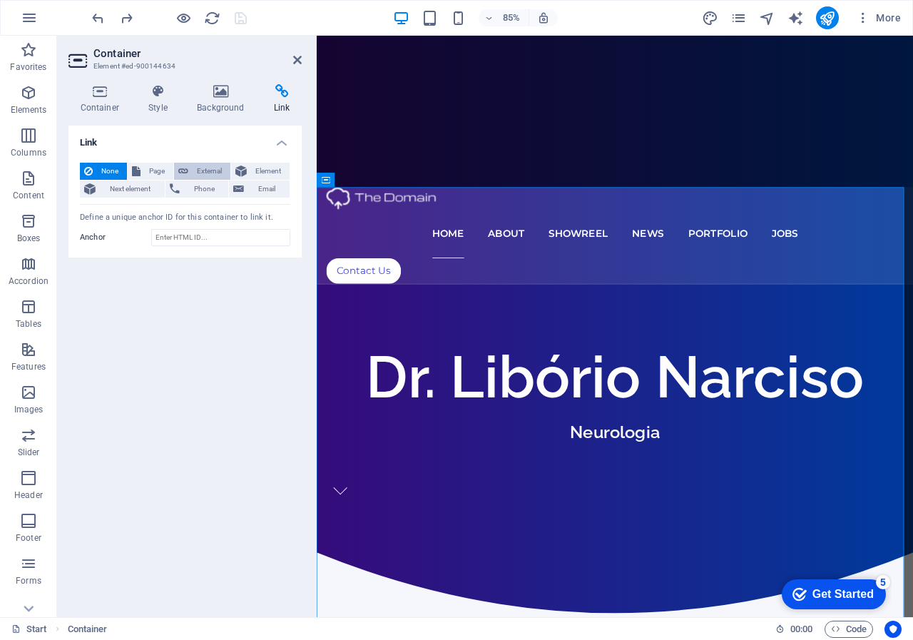
click at [208, 167] on span "External" at bounding box center [210, 171] width 34 height 17
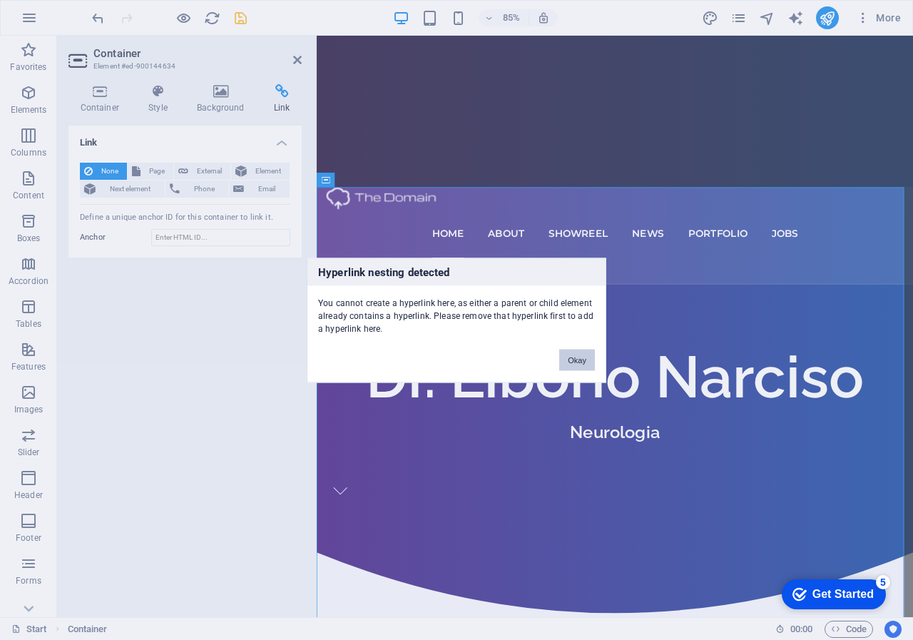
click at [575, 355] on button "Okay" at bounding box center [577, 359] width 36 height 21
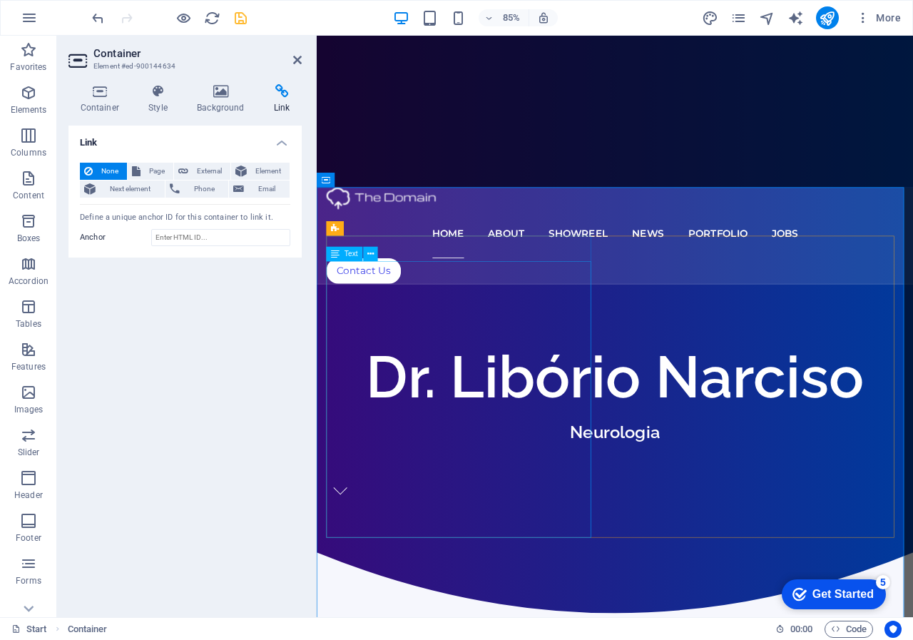
click at [203, 166] on span "External" at bounding box center [210, 171] width 34 height 17
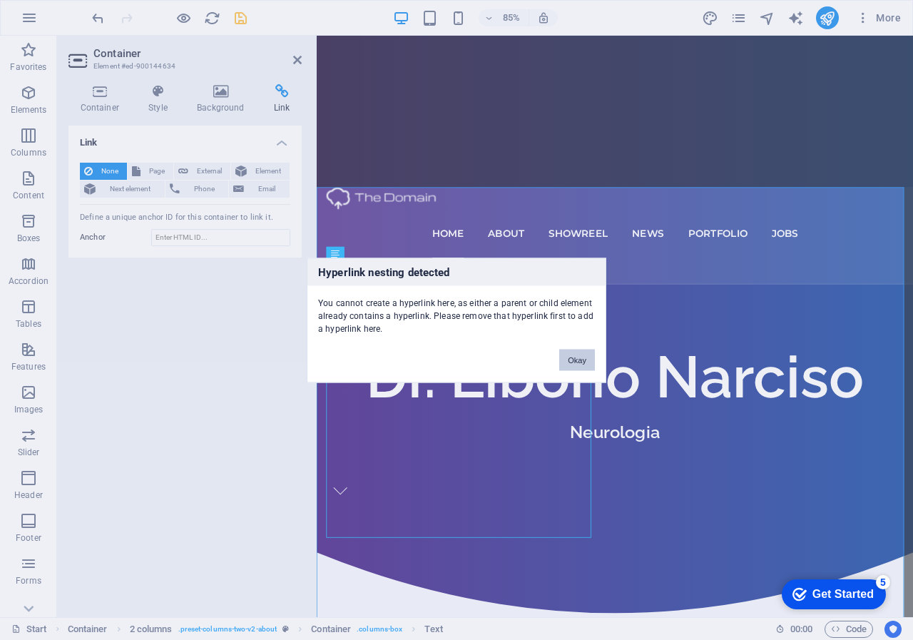
click at [582, 357] on button "Okay" at bounding box center [577, 359] width 36 height 21
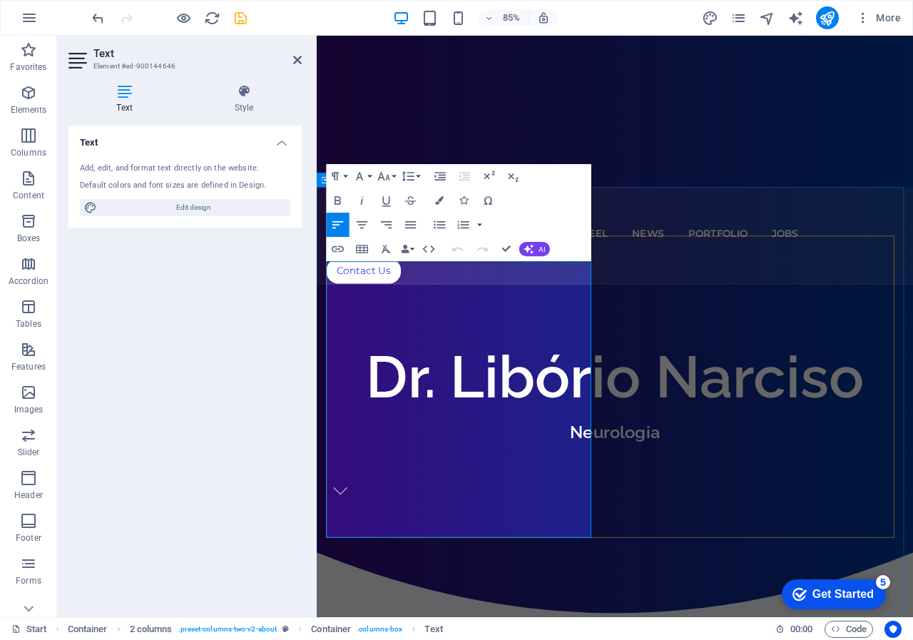
drag, startPoint x: 427, startPoint y: 616, endPoint x: 327, endPoint y: 614, distance: 99.9
click at [334, 252] on icon "button" at bounding box center [338, 249] width 12 height 6
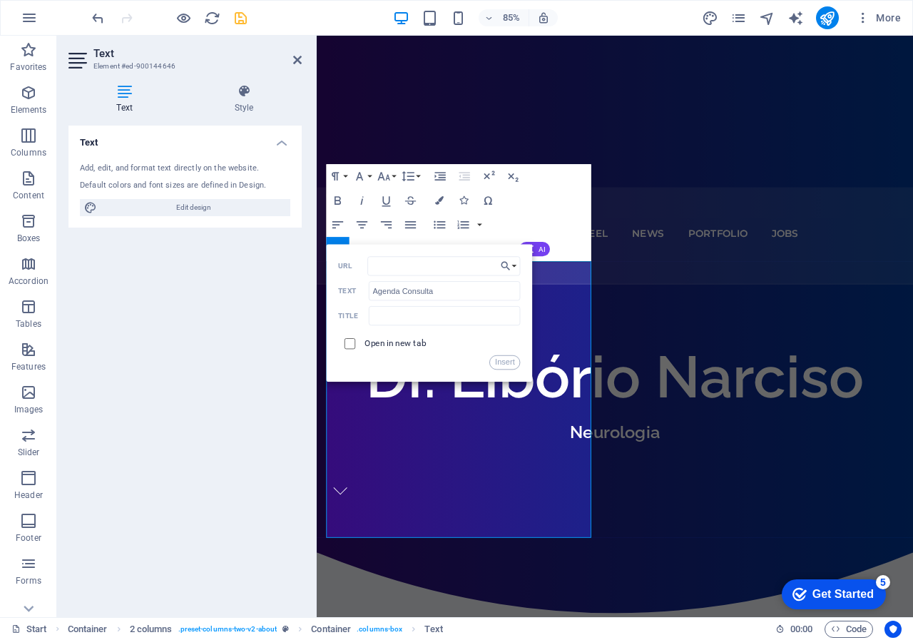
click at [349, 347] on input "checkbox" at bounding box center [348, 342] width 11 height 11
checkbox input "true"
click at [395, 266] on input "URL" at bounding box center [444, 265] width 153 height 19
type input "[URL][DOMAIN_NAME]"
click at [508, 362] on button "Insert" at bounding box center [505, 362] width 31 height 14
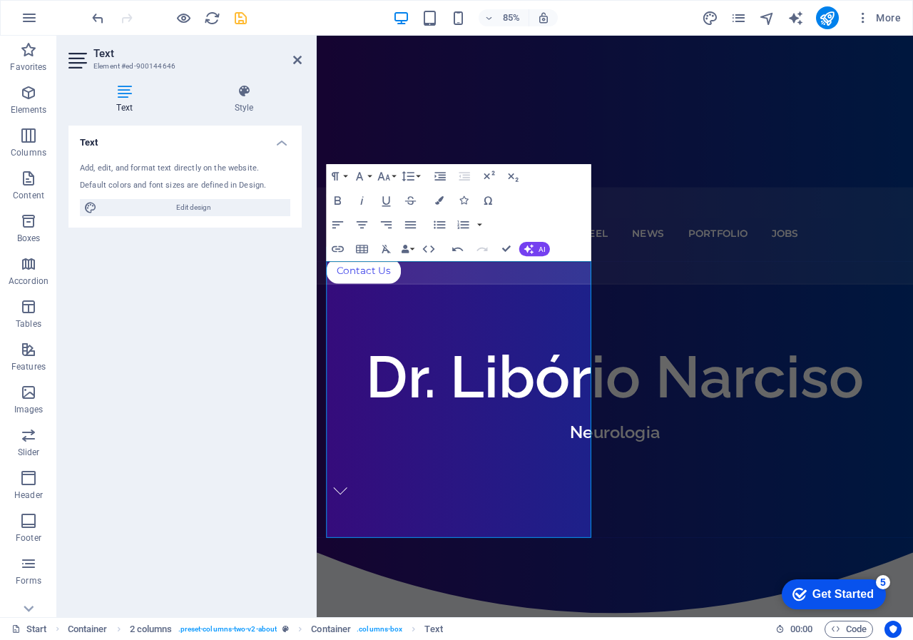
click at [303, 55] on aside "Text Element #ed-900144646 Text Style Text Add, edit, and format text directly …" at bounding box center [187, 326] width 260 height 581
click at [293, 61] on icon at bounding box center [297, 59] width 9 height 11
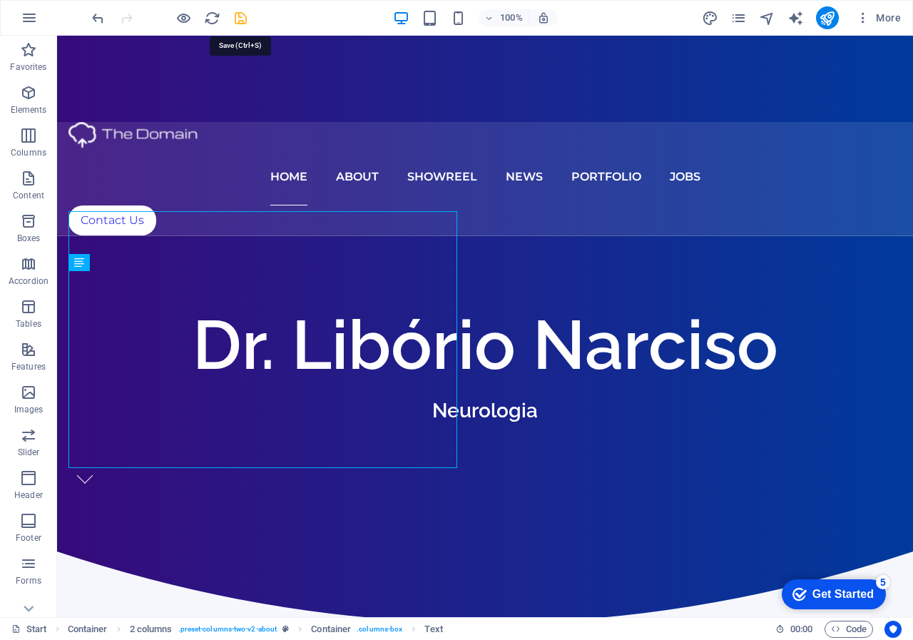
click at [238, 13] on icon "save" at bounding box center [241, 18] width 16 height 16
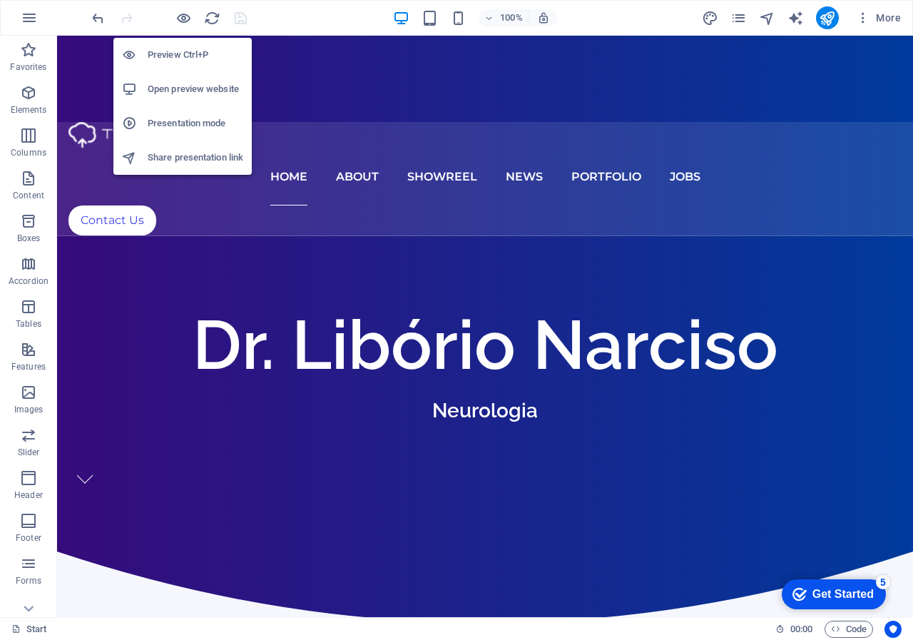
click at [166, 89] on h6 "Open preview website" at bounding box center [196, 89] width 96 height 17
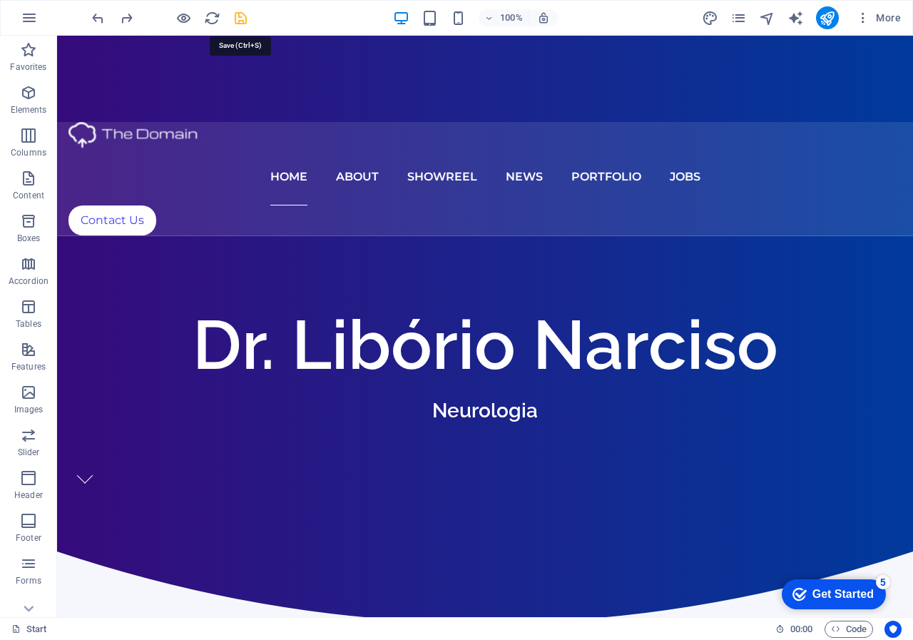
click at [240, 19] on icon "save" at bounding box center [241, 18] width 16 height 16
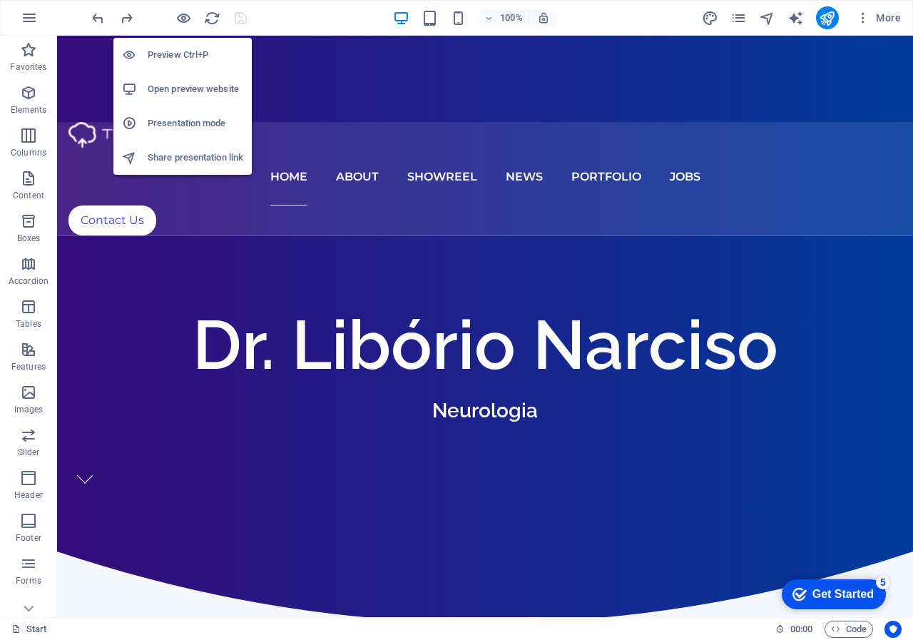
click at [181, 89] on h6 "Open preview website" at bounding box center [196, 89] width 96 height 17
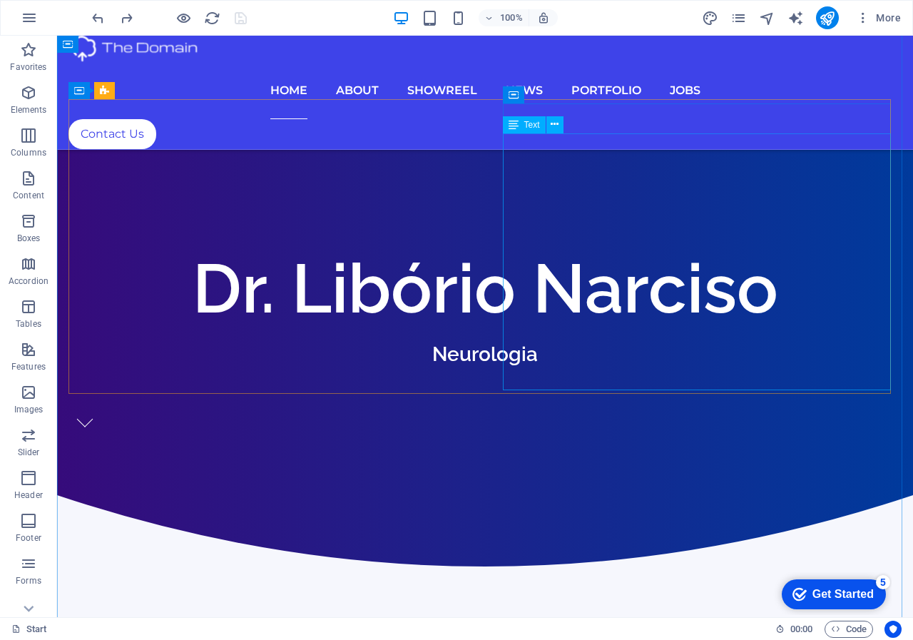
scroll to position [1293, 0]
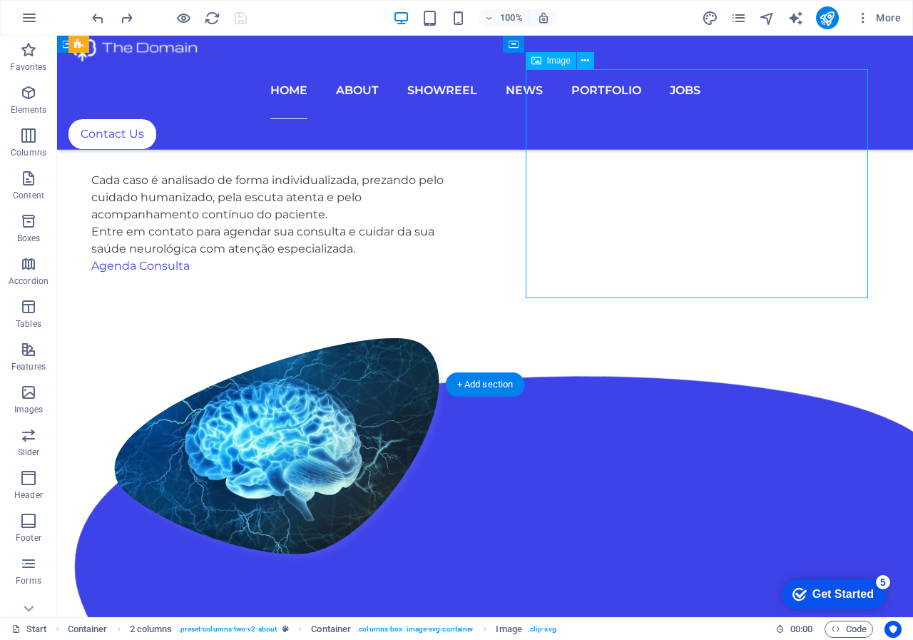
select select "%"
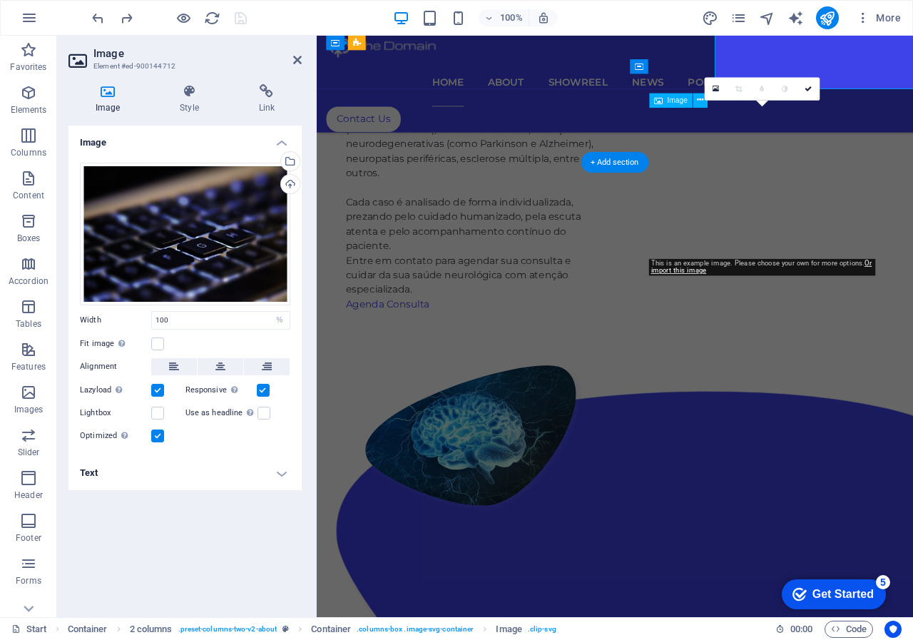
scroll to position [1493, 0]
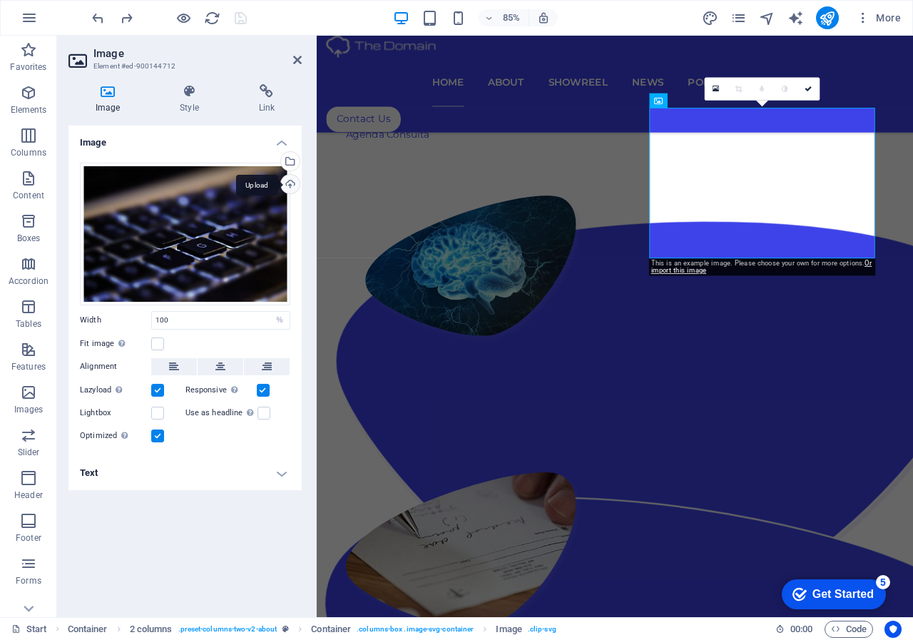
click at [288, 183] on div "Upload" at bounding box center [288, 185] width 21 height 21
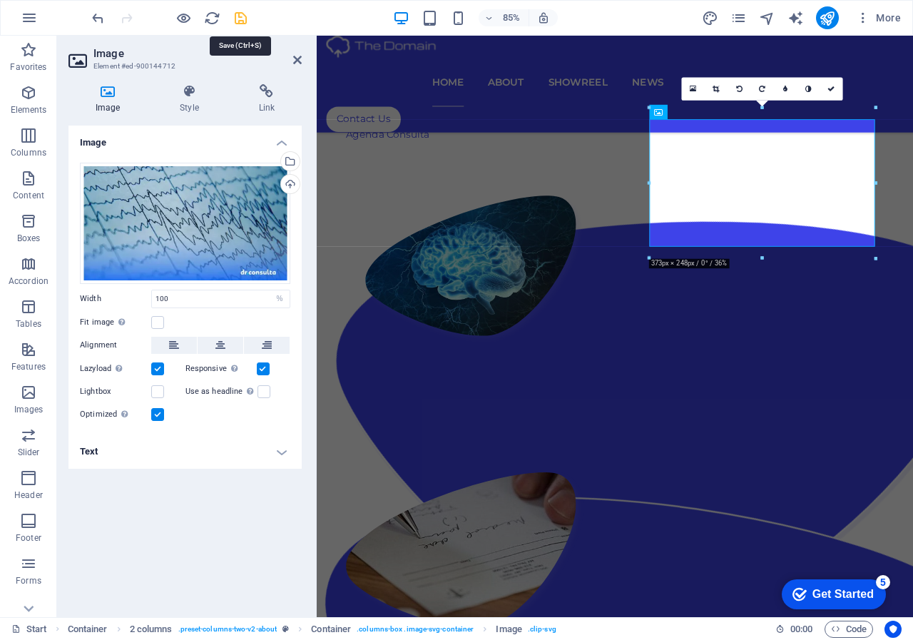
click at [243, 20] on icon "save" at bounding box center [241, 18] width 16 height 16
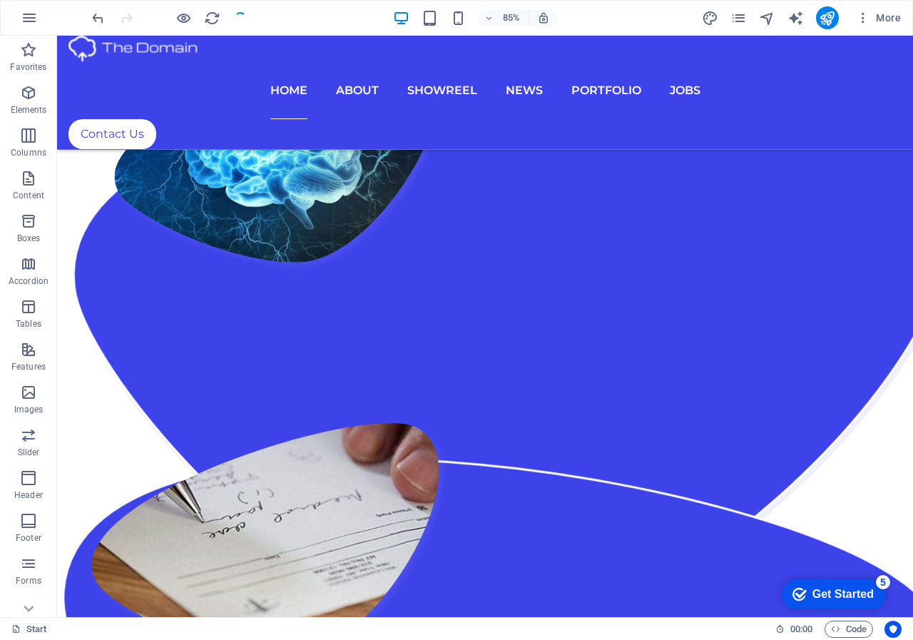
scroll to position [1293, 0]
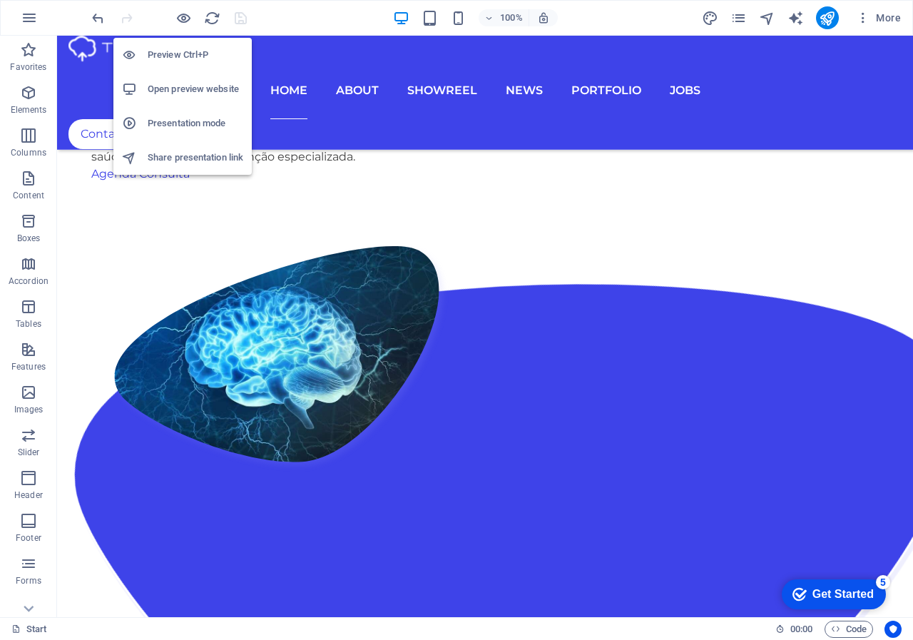
click at [175, 88] on h6 "Open preview website" at bounding box center [196, 89] width 96 height 17
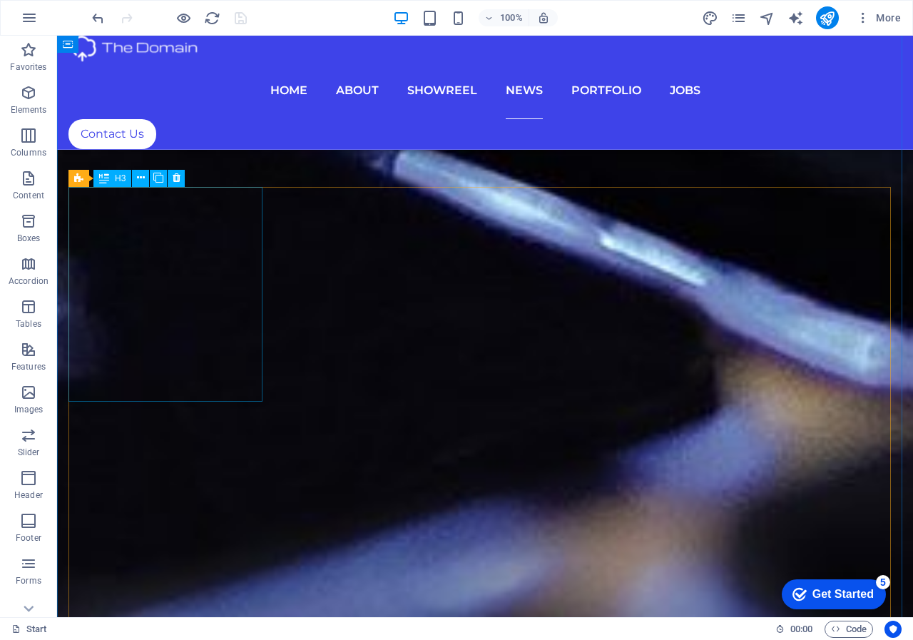
scroll to position [5146, 0]
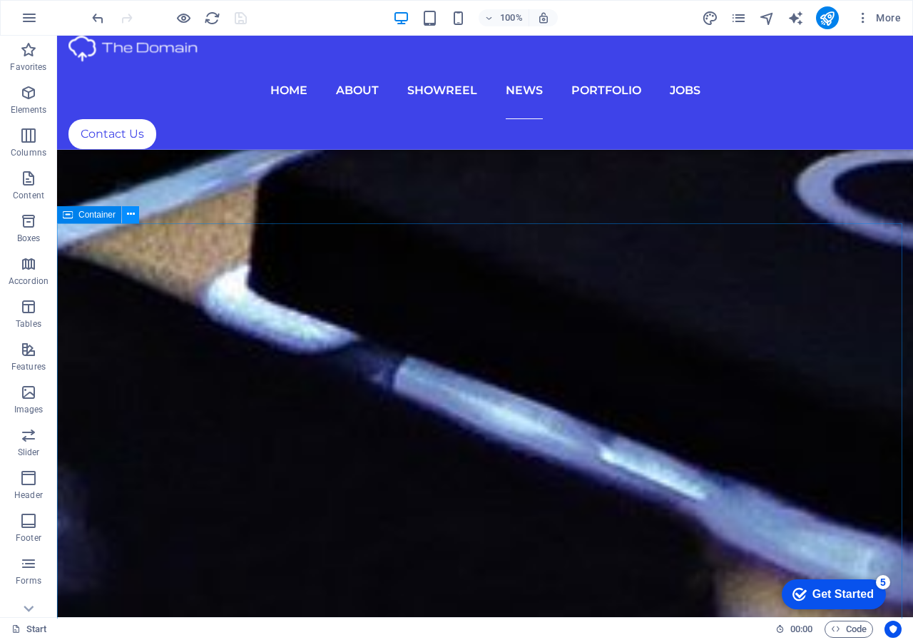
click at [130, 217] on icon at bounding box center [131, 214] width 8 height 15
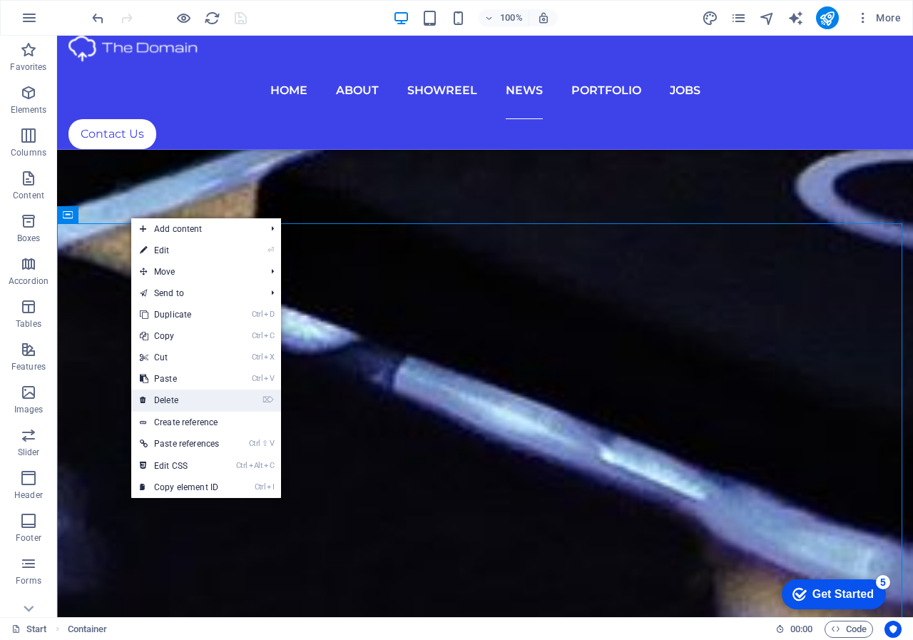
click at [173, 405] on link "⌦ Delete" at bounding box center [179, 400] width 96 height 21
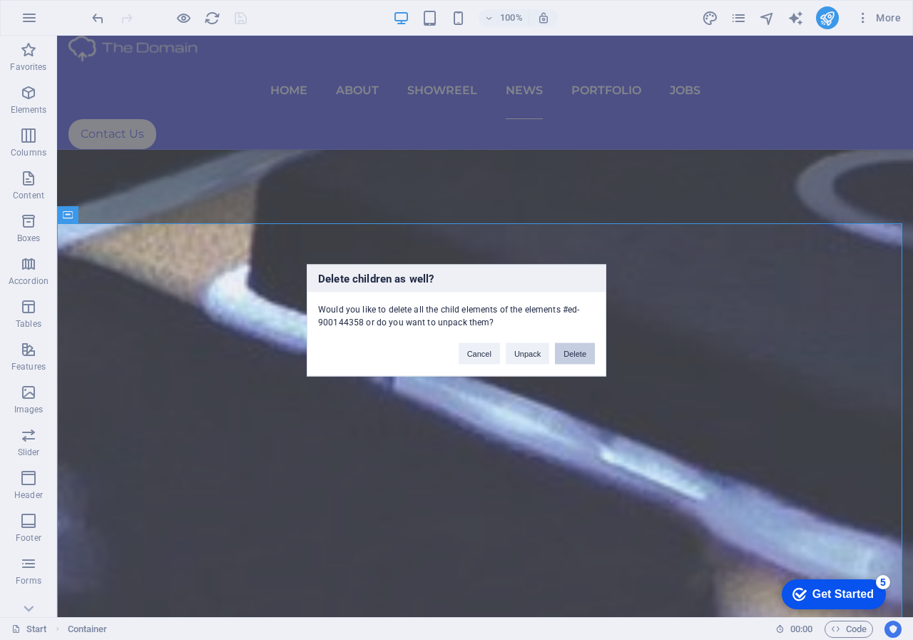
click at [579, 352] on button "Delete" at bounding box center [575, 352] width 40 height 21
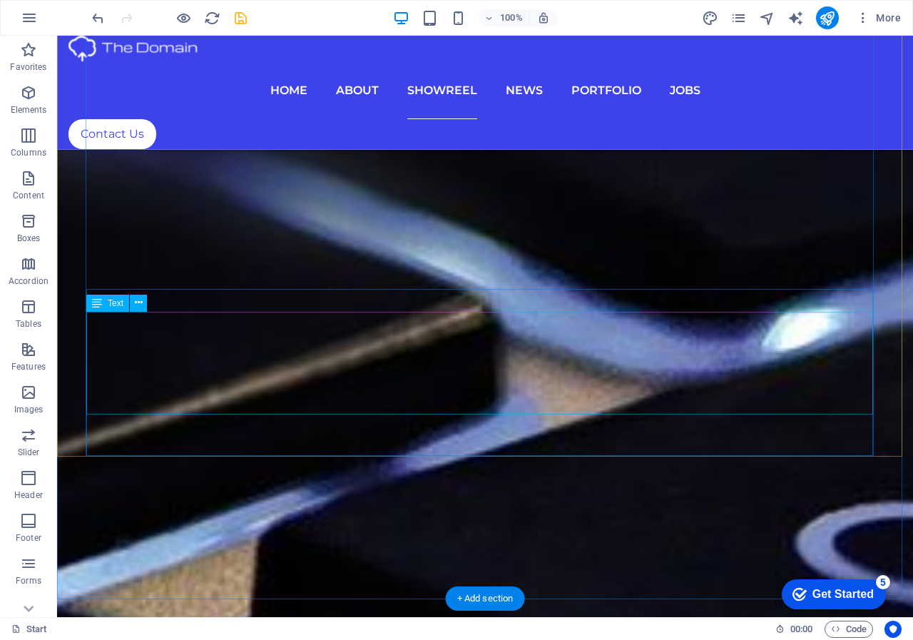
scroll to position [4718, 0]
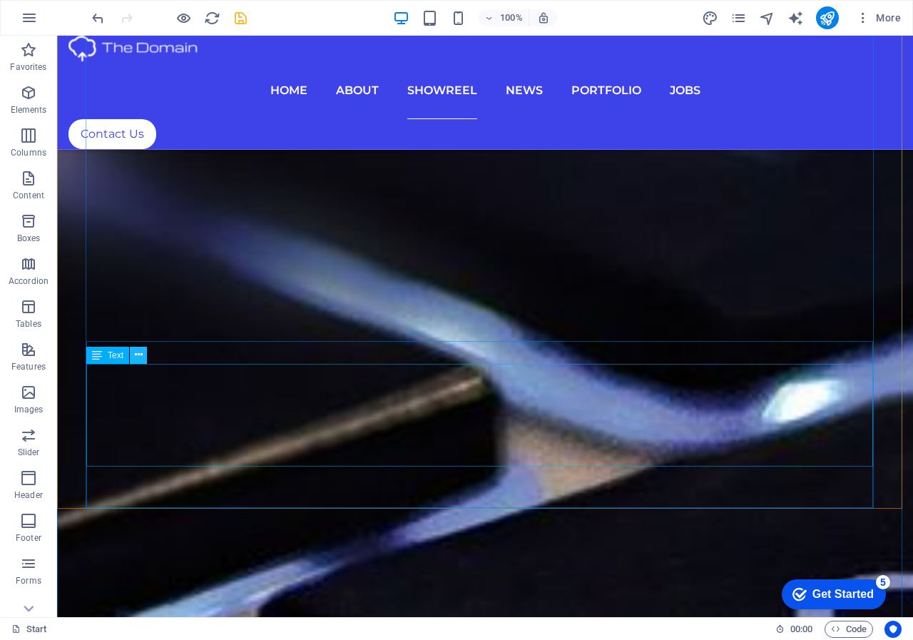
click at [141, 357] on icon at bounding box center [139, 354] width 8 height 15
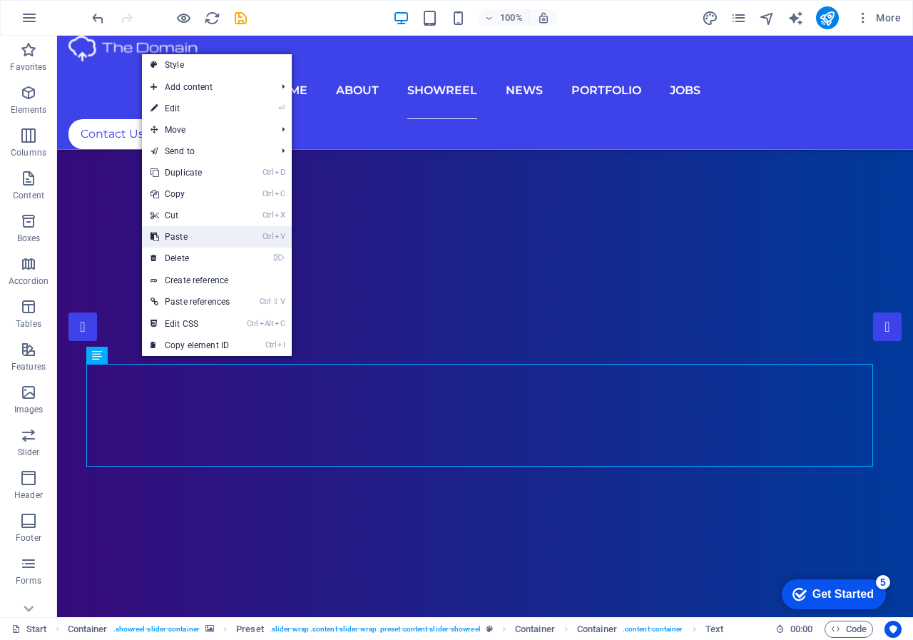
scroll to position [4718, 0]
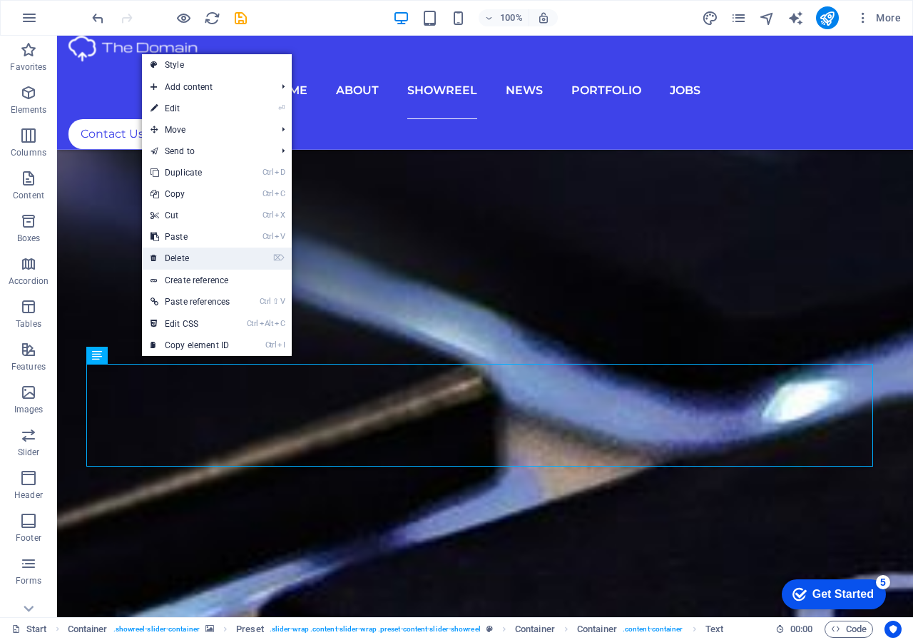
click at [177, 256] on link "⌦ Delete" at bounding box center [190, 258] width 96 height 21
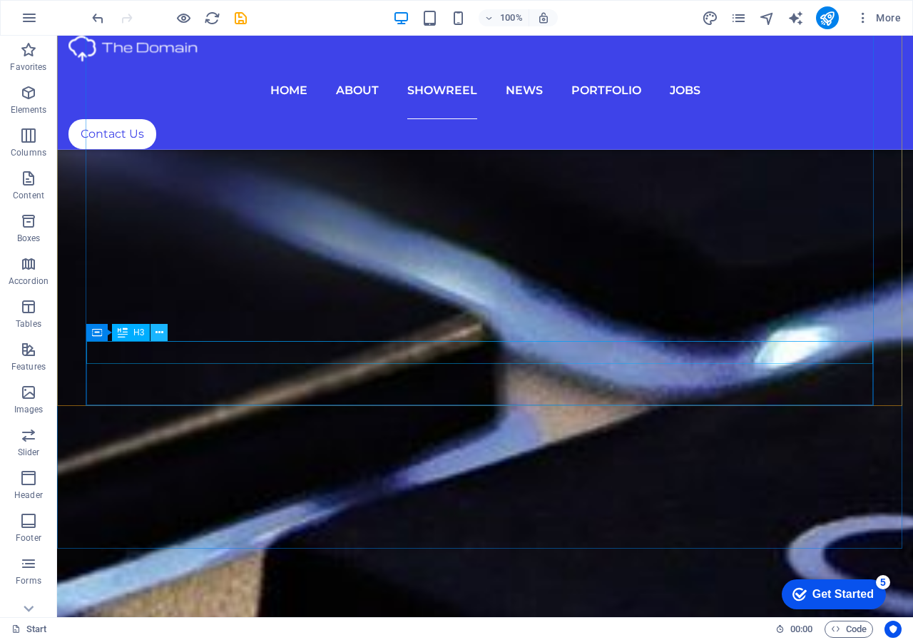
click at [161, 337] on icon at bounding box center [160, 332] width 8 height 15
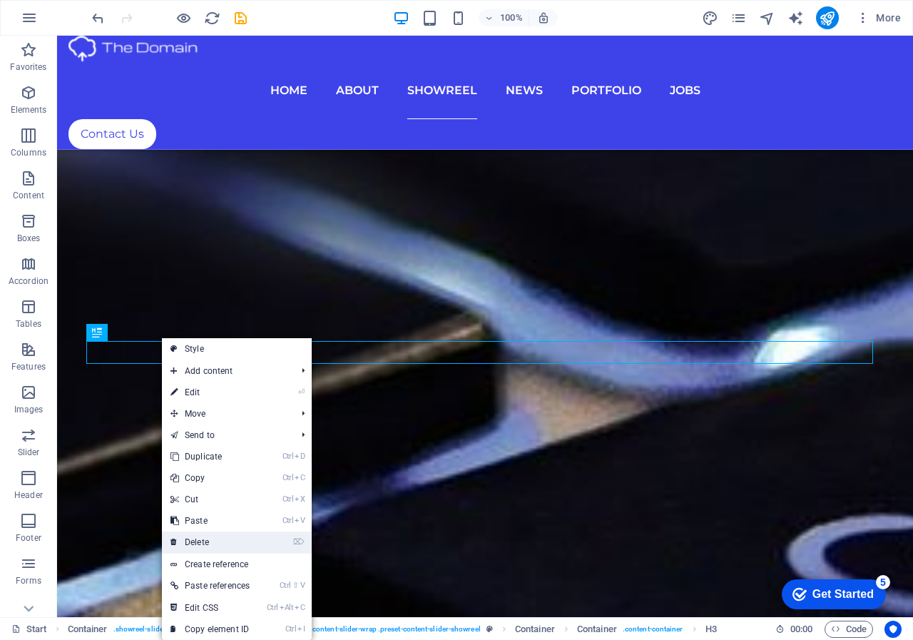
click at [199, 542] on link "⌦ Delete" at bounding box center [210, 542] width 96 height 21
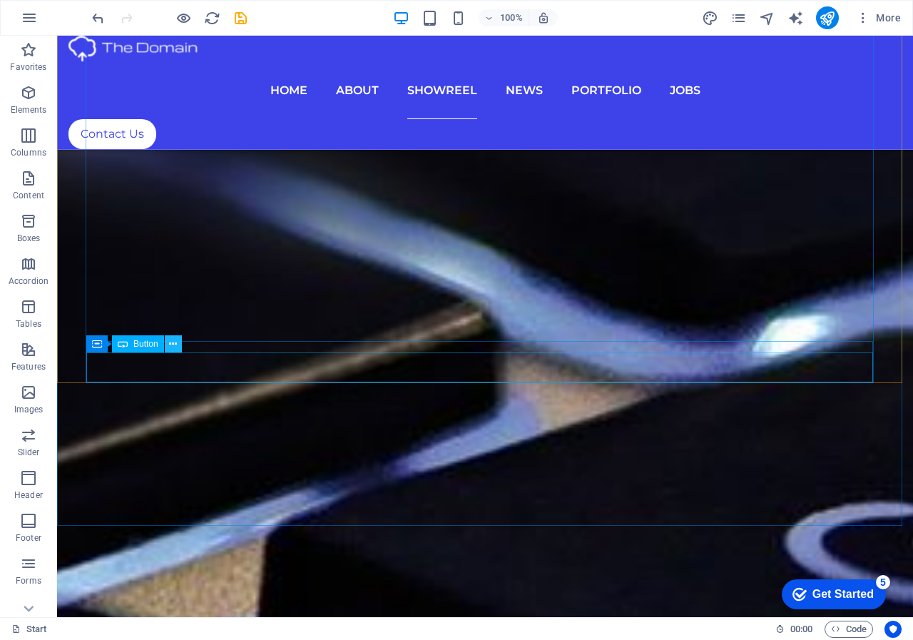
click at [172, 343] on icon at bounding box center [173, 344] width 8 height 15
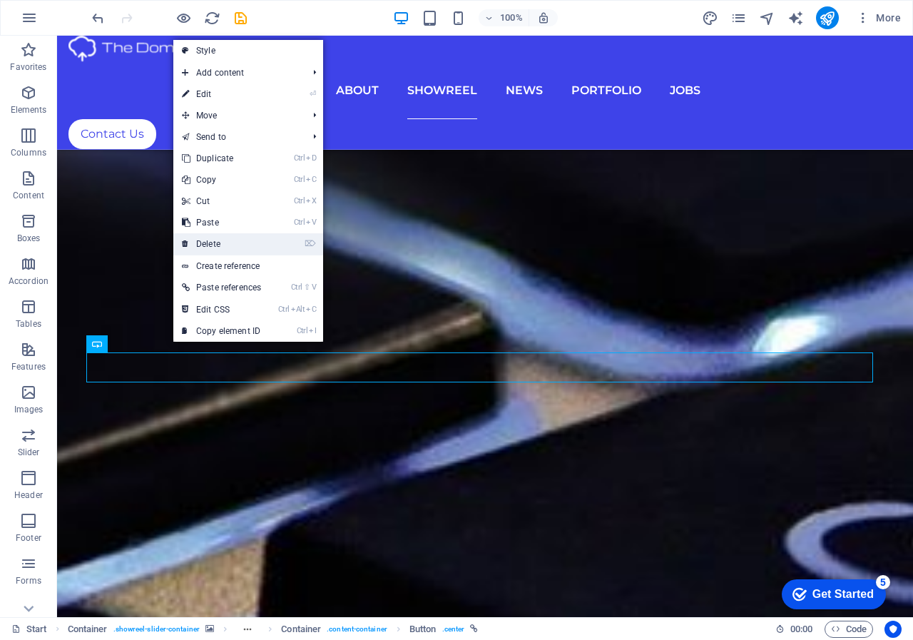
click at [208, 242] on link "⌦ Delete" at bounding box center [221, 243] width 96 height 21
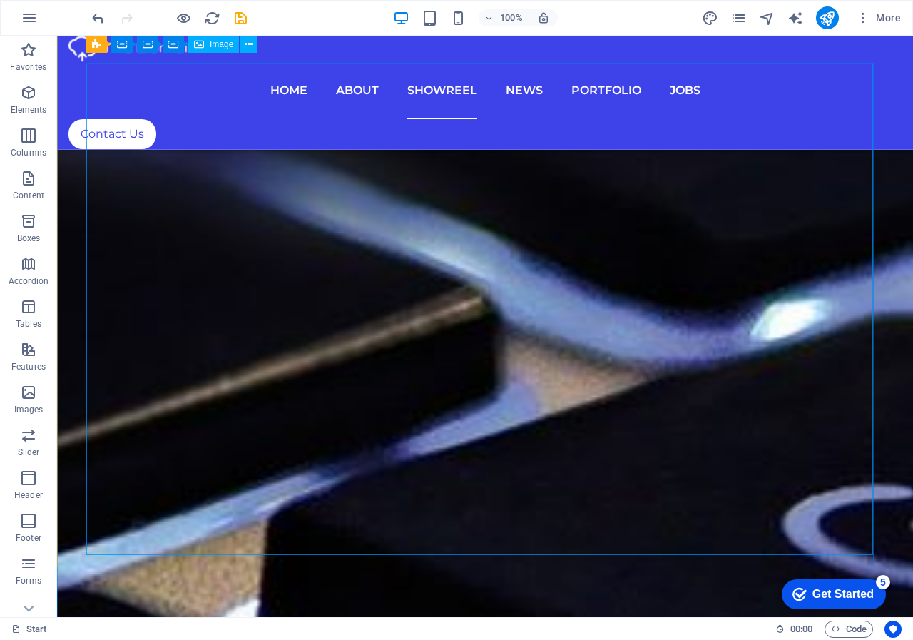
scroll to position [4504, 0]
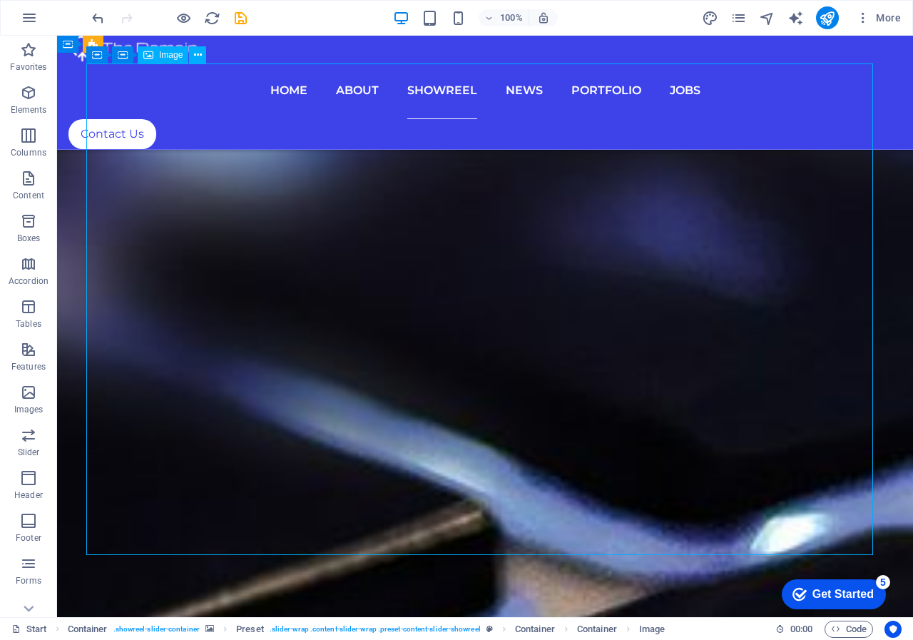
drag, startPoint x: 484, startPoint y: 380, endPoint x: 476, endPoint y: 467, distance: 87.5
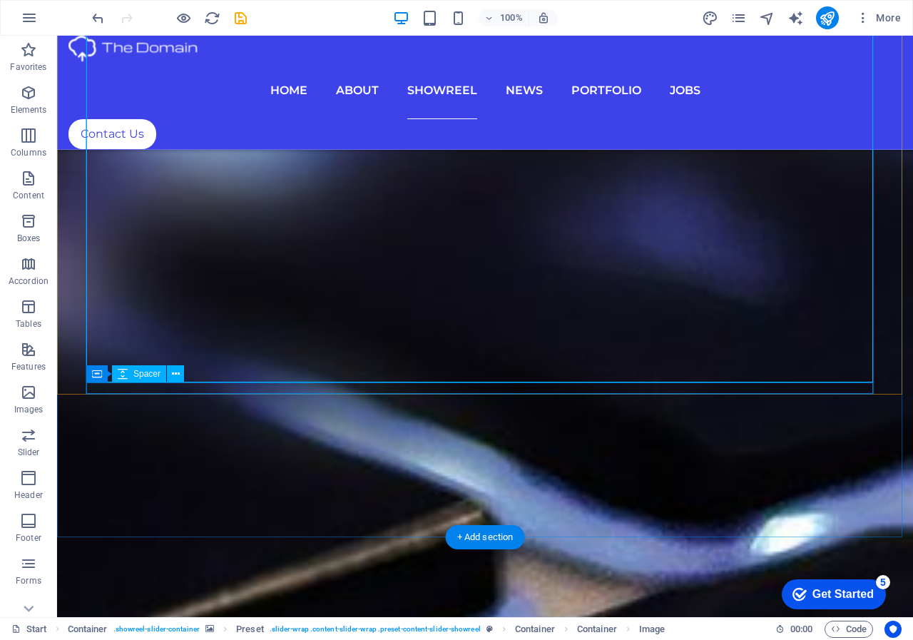
scroll to position [4718, 0]
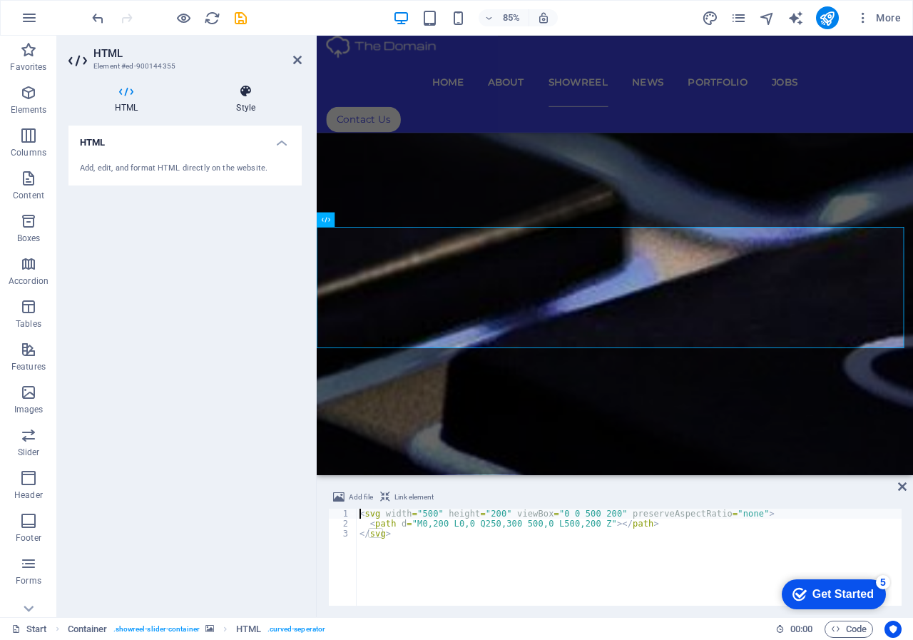
click at [256, 91] on icon at bounding box center [246, 91] width 112 height 14
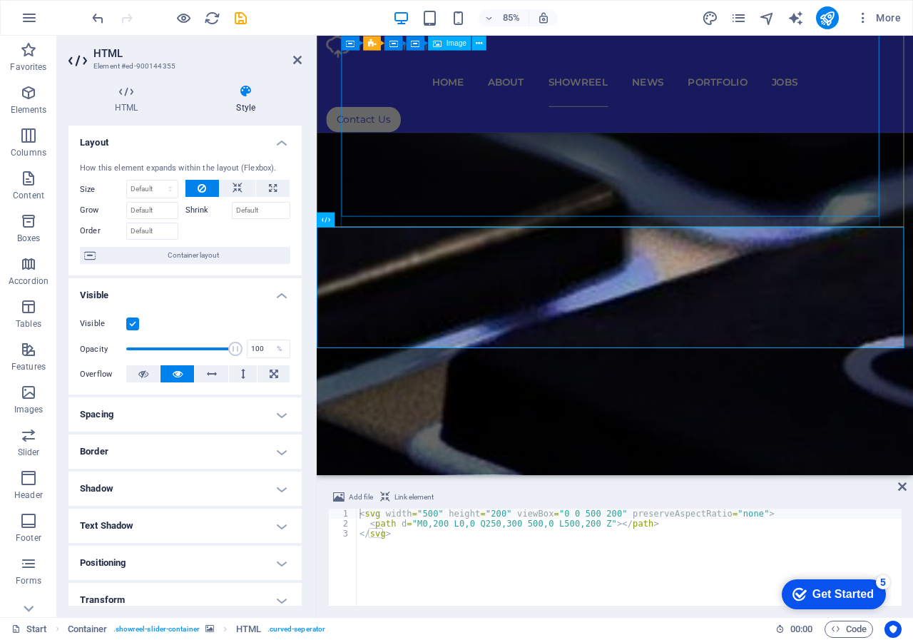
drag, startPoint x: 568, startPoint y: 148, endPoint x: 788, endPoint y: 132, distance: 221.1
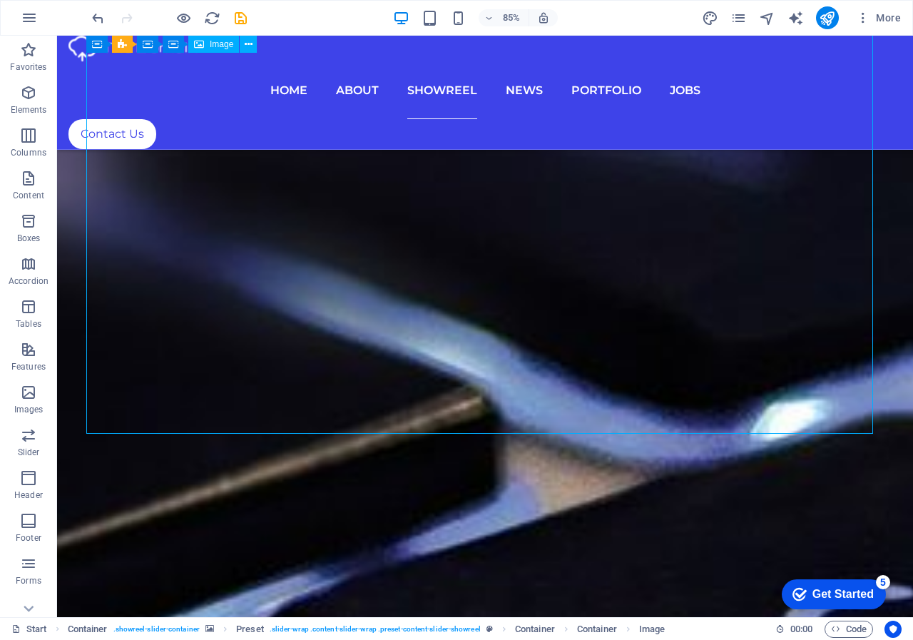
scroll to position [4625, 0]
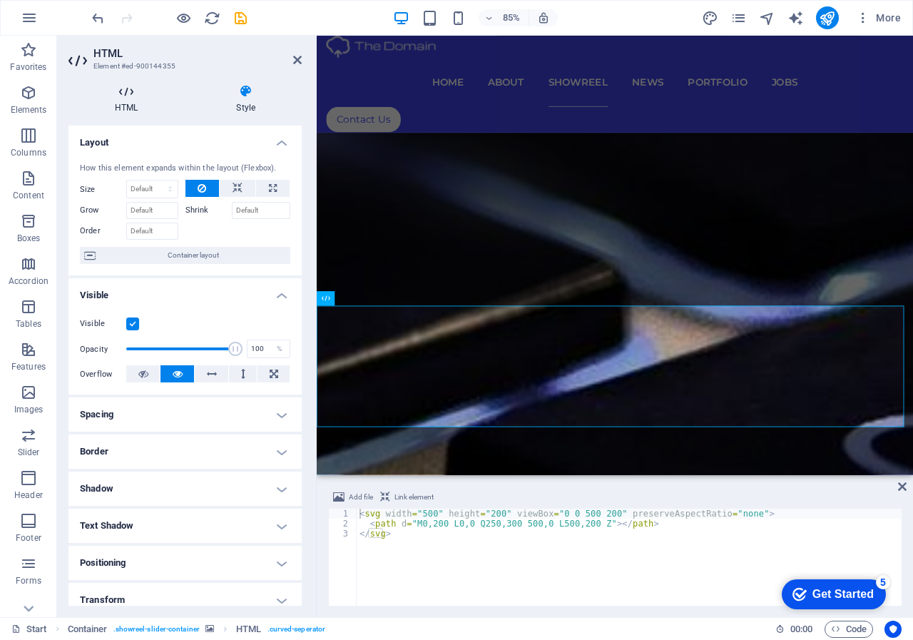
click at [122, 107] on h4 "HTML" at bounding box center [128, 99] width 121 height 30
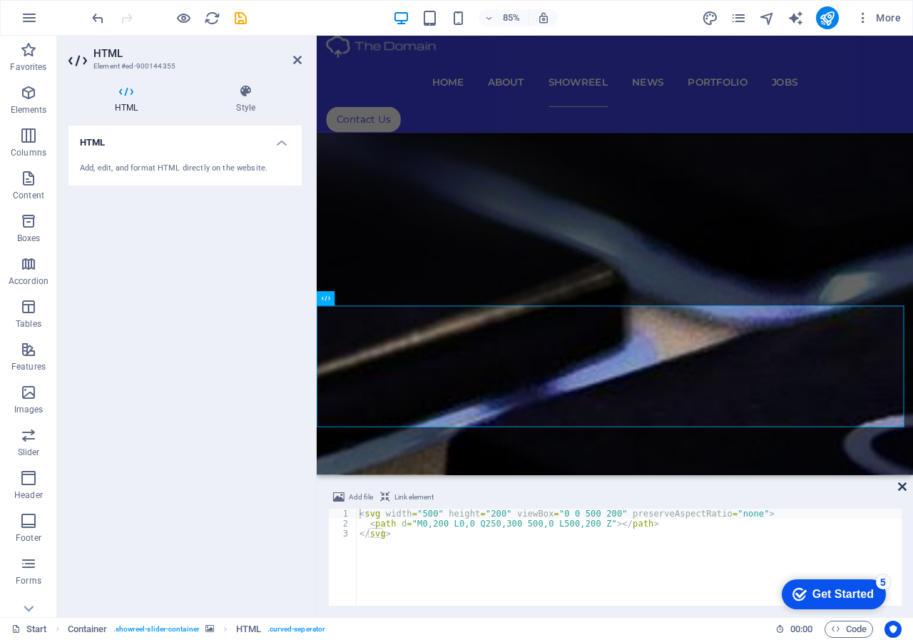
click at [901, 489] on icon at bounding box center [902, 486] width 9 height 11
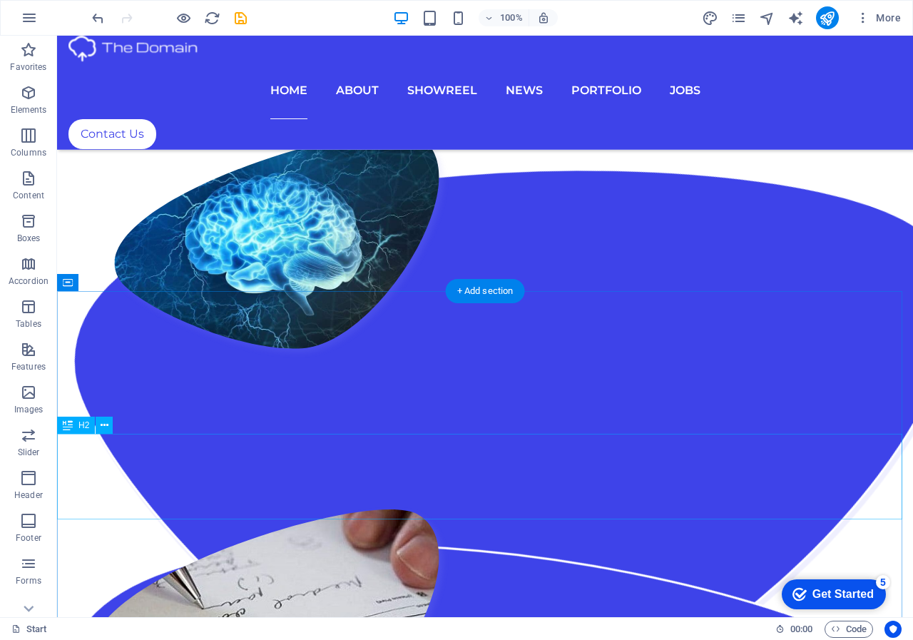
scroll to position [1386, 0]
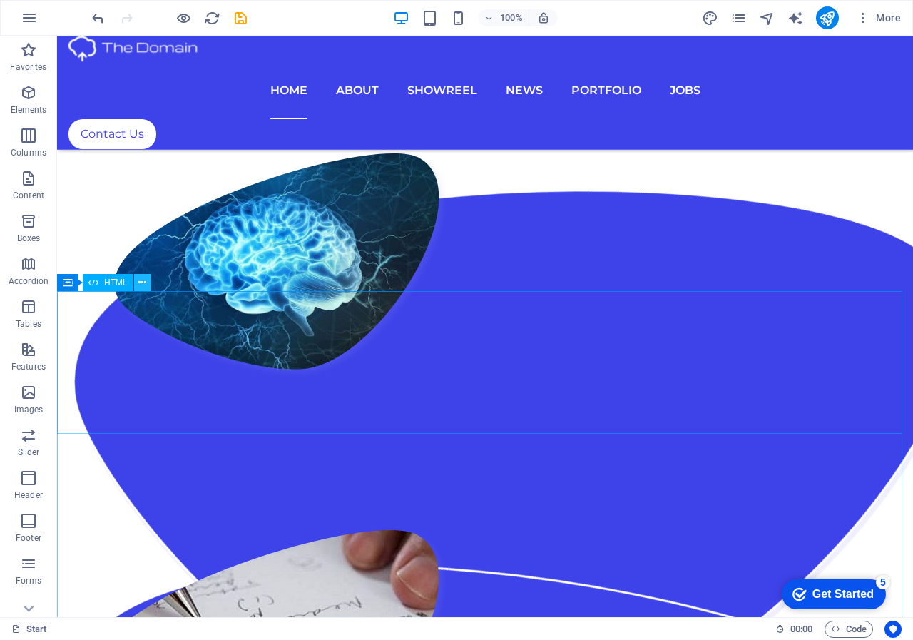
click at [145, 278] on icon at bounding box center [142, 282] width 8 height 15
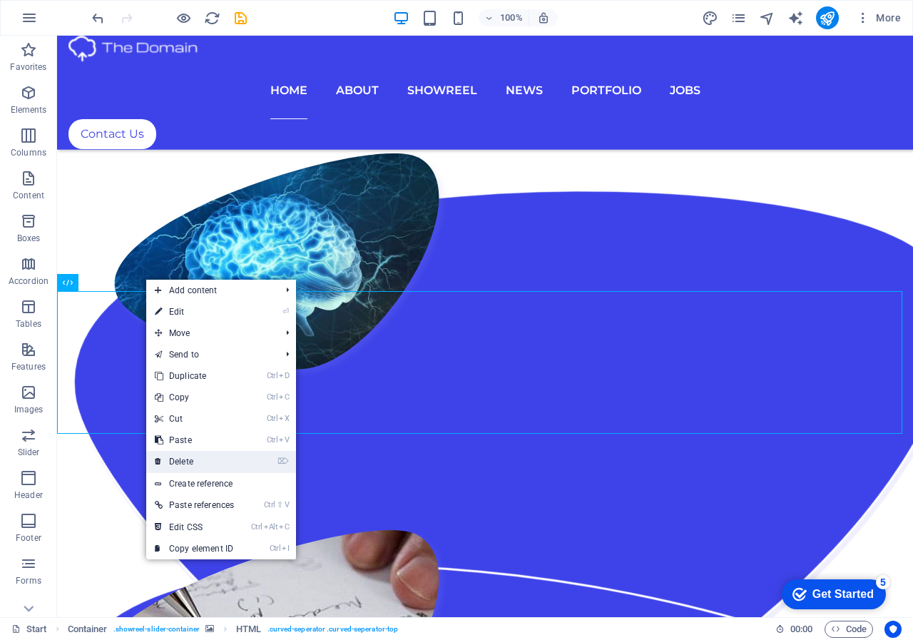
click at [185, 462] on link "⌦ Delete" at bounding box center [194, 461] width 96 height 21
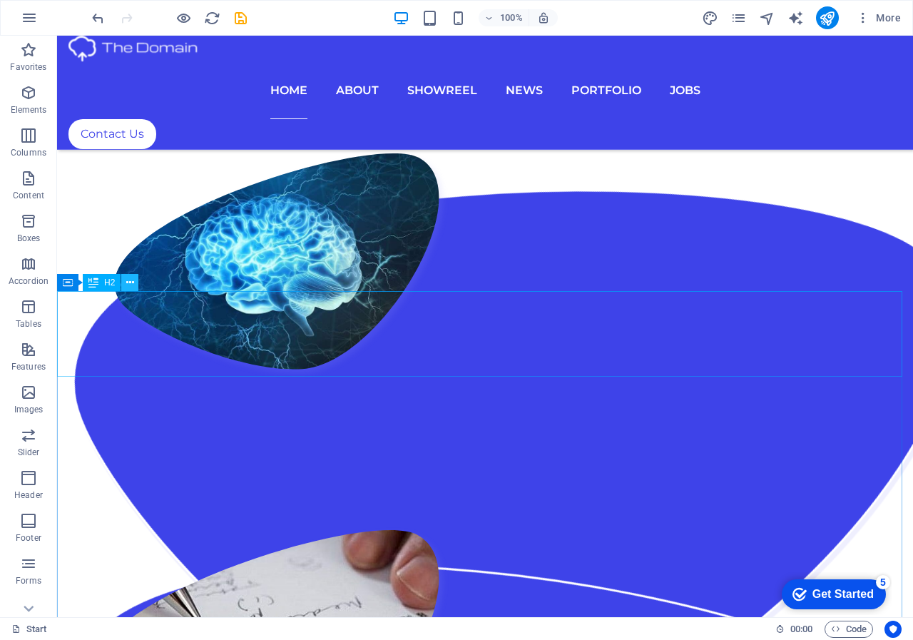
click at [129, 288] on icon at bounding box center [130, 282] width 8 height 15
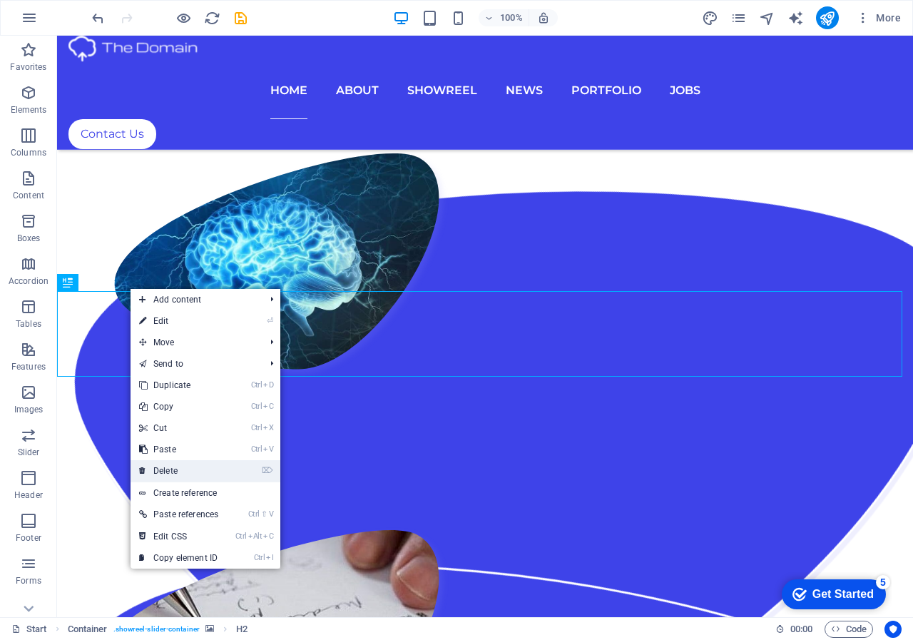
click at [167, 469] on link "⌦ Delete" at bounding box center [179, 470] width 96 height 21
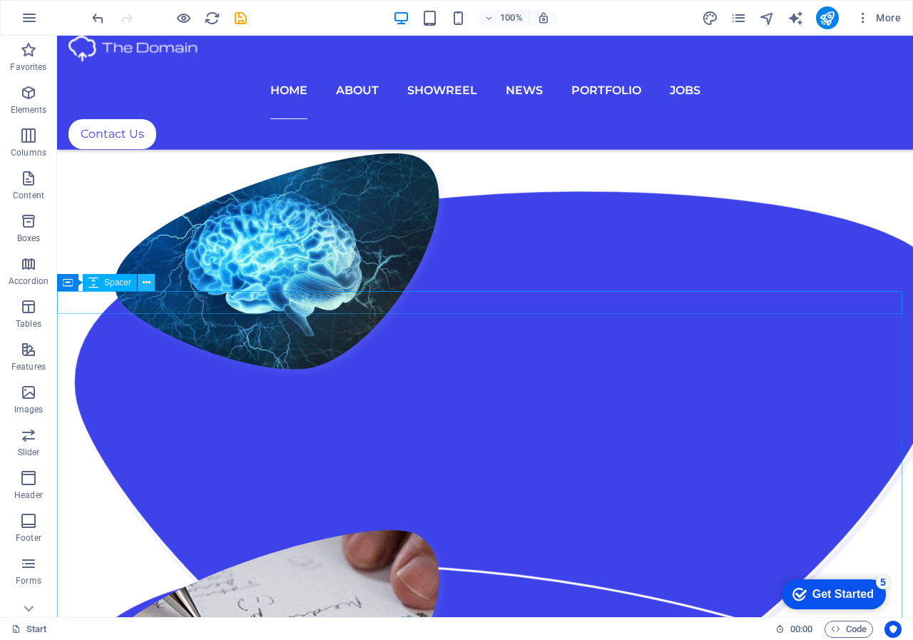
click at [148, 284] on icon at bounding box center [147, 282] width 8 height 15
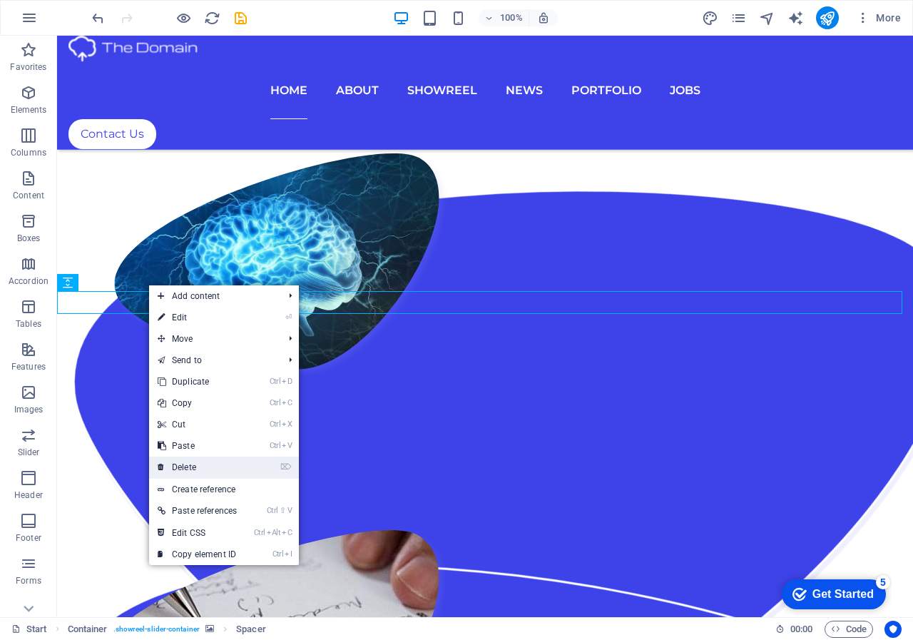
click at [190, 467] on link "⌦ Delete" at bounding box center [197, 467] width 96 height 21
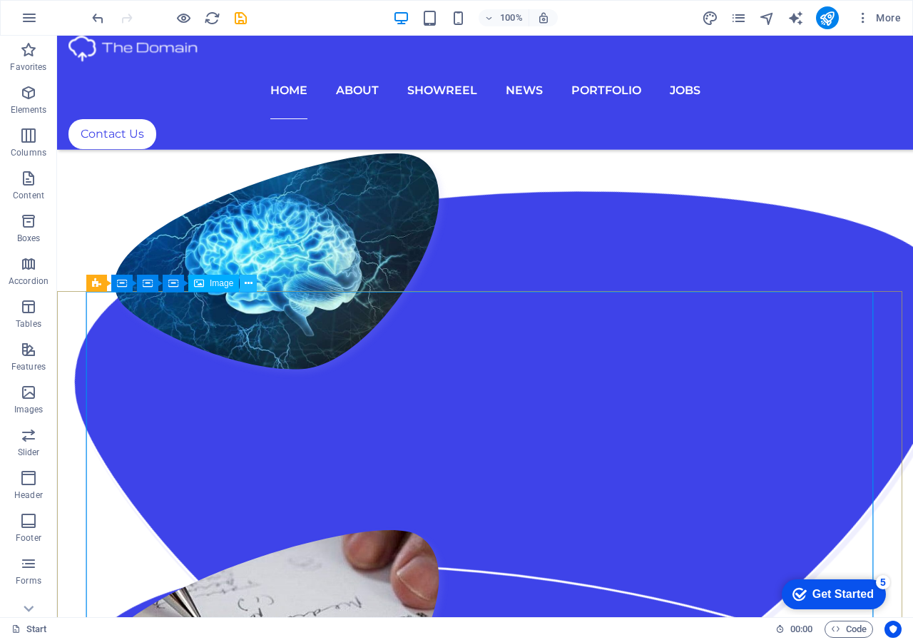
click at [245, 287] on icon at bounding box center [249, 283] width 8 height 15
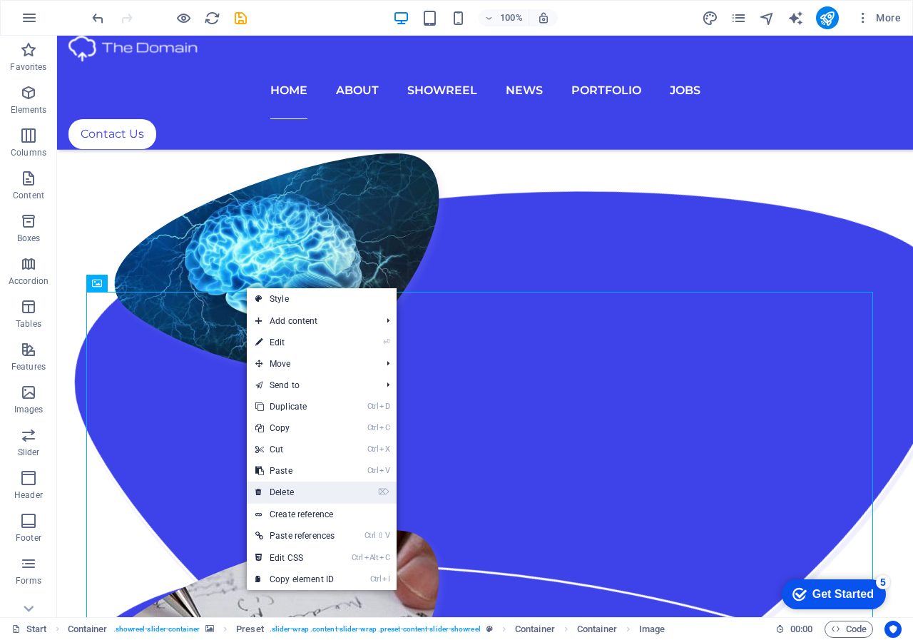
click at [284, 489] on link "⌦ Delete" at bounding box center [295, 492] width 96 height 21
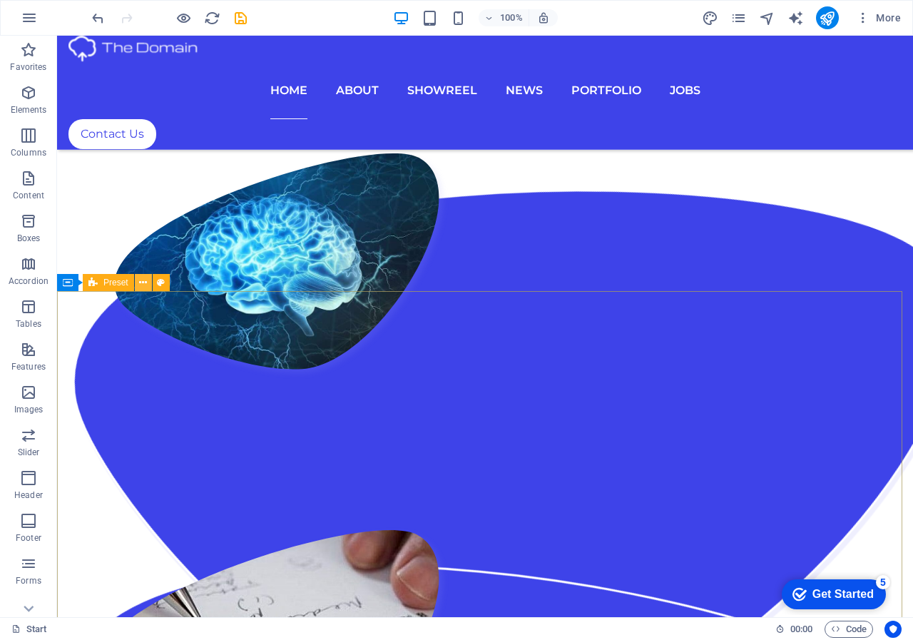
click at [141, 285] on icon at bounding box center [143, 282] width 8 height 15
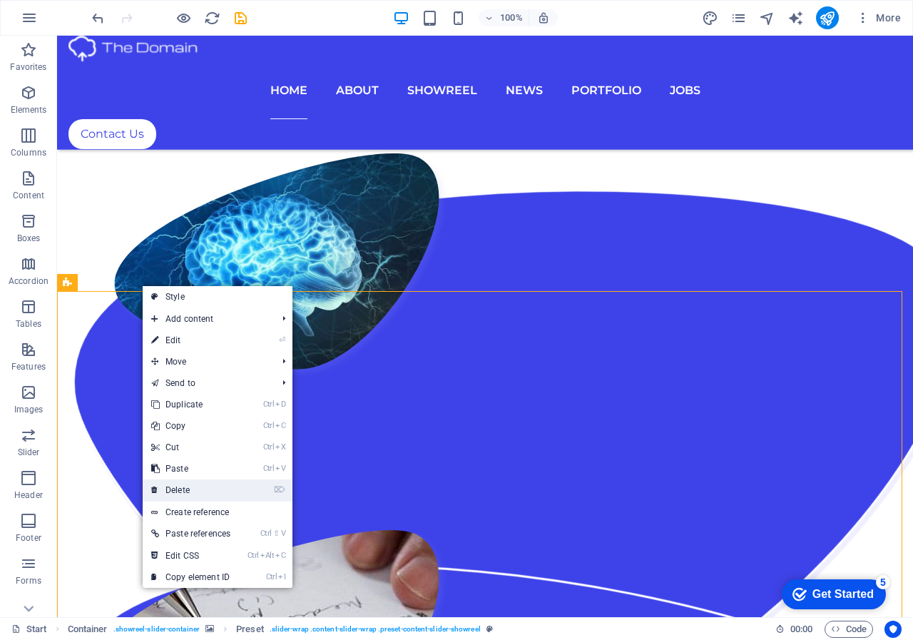
click at [176, 489] on link "⌦ Delete" at bounding box center [191, 489] width 96 height 21
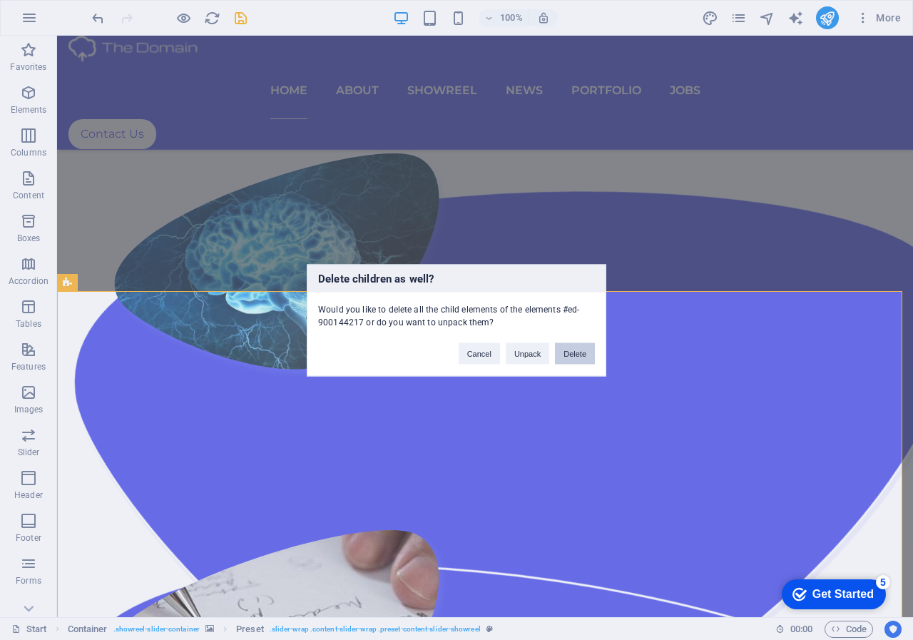
click at [571, 350] on button "Delete" at bounding box center [575, 352] width 40 height 21
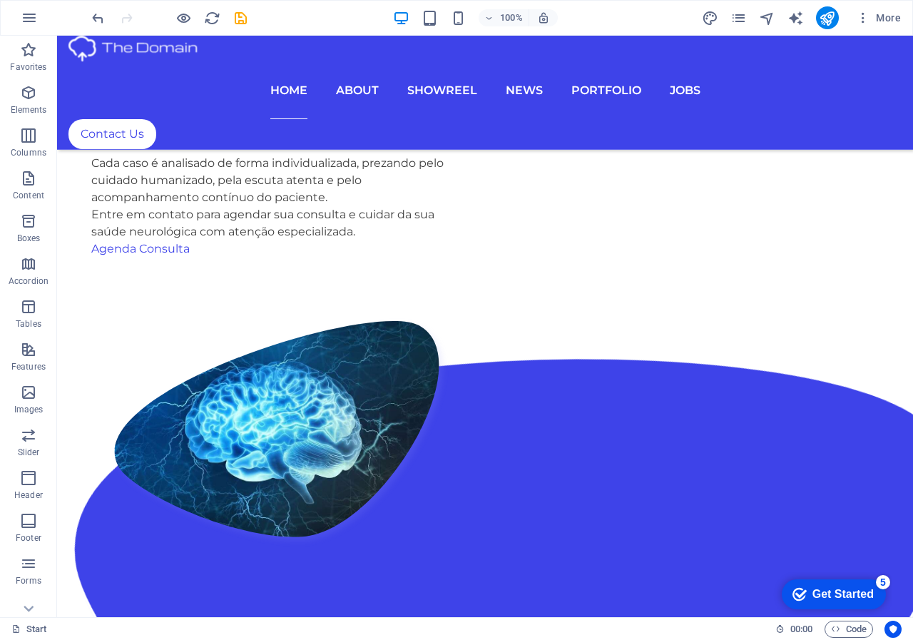
scroll to position [1216, 0]
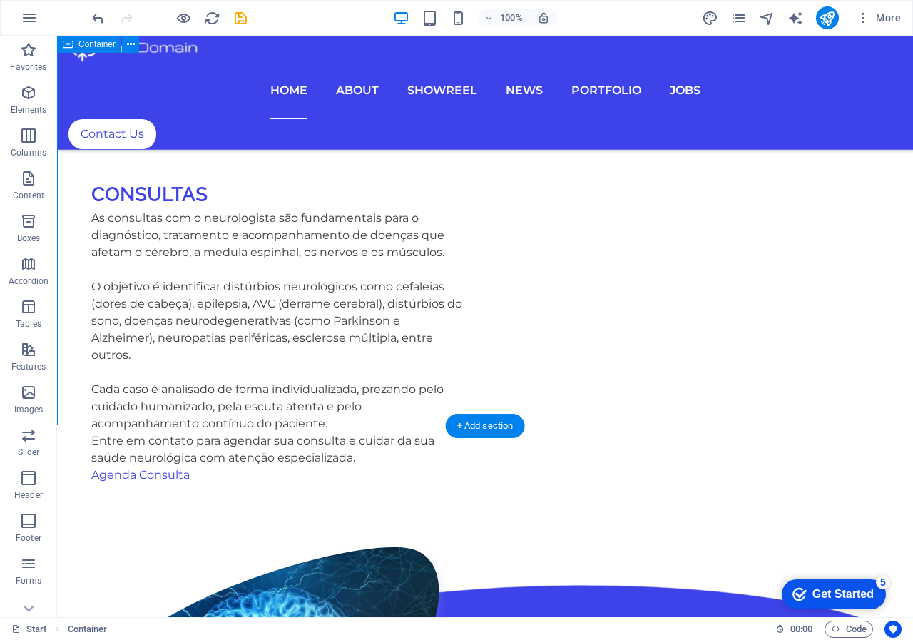
scroll to position [1278, 0]
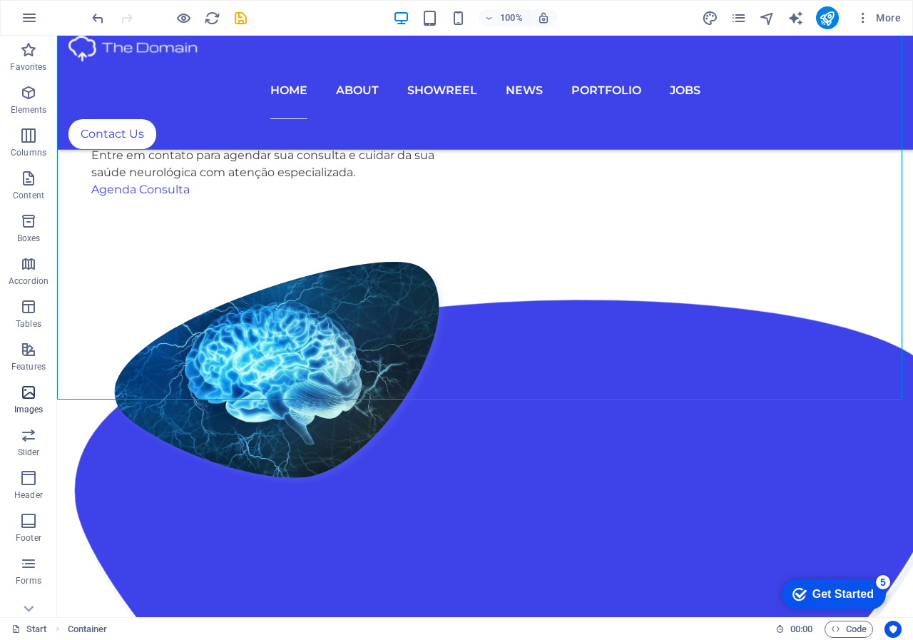
click at [30, 405] on p "Images" at bounding box center [28, 409] width 29 height 11
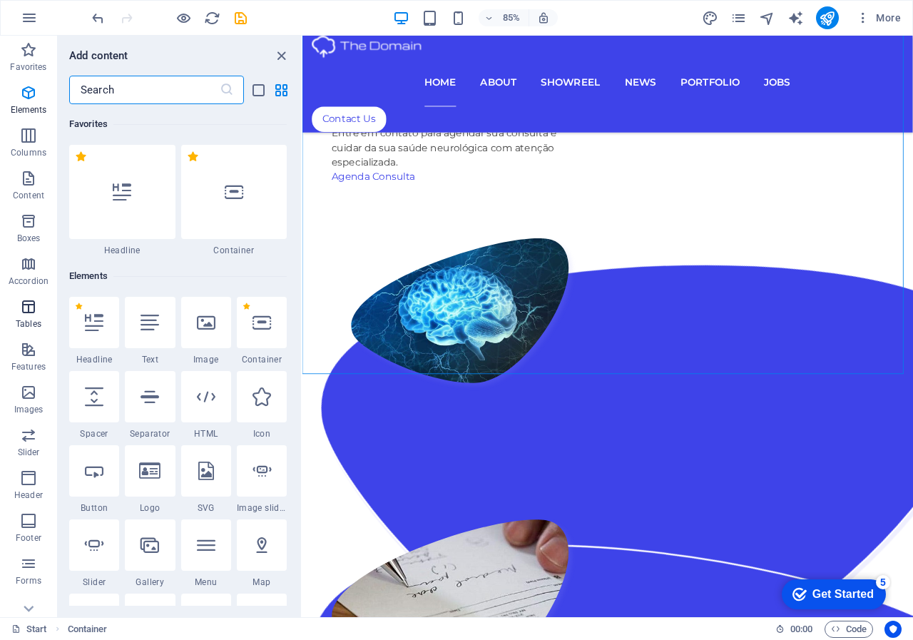
scroll to position [7234, 0]
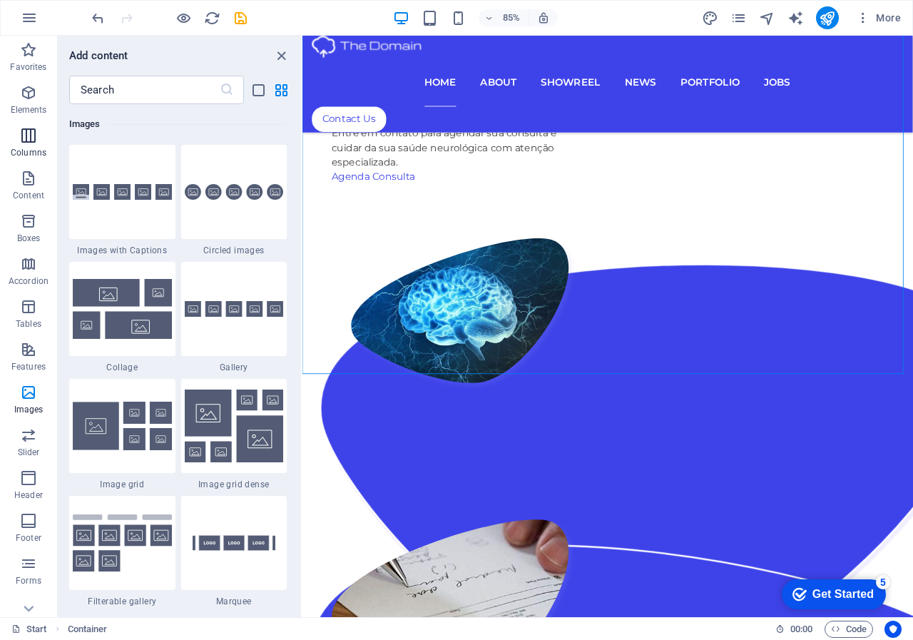
click at [23, 129] on icon "button" at bounding box center [28, 135] width 17 height 17
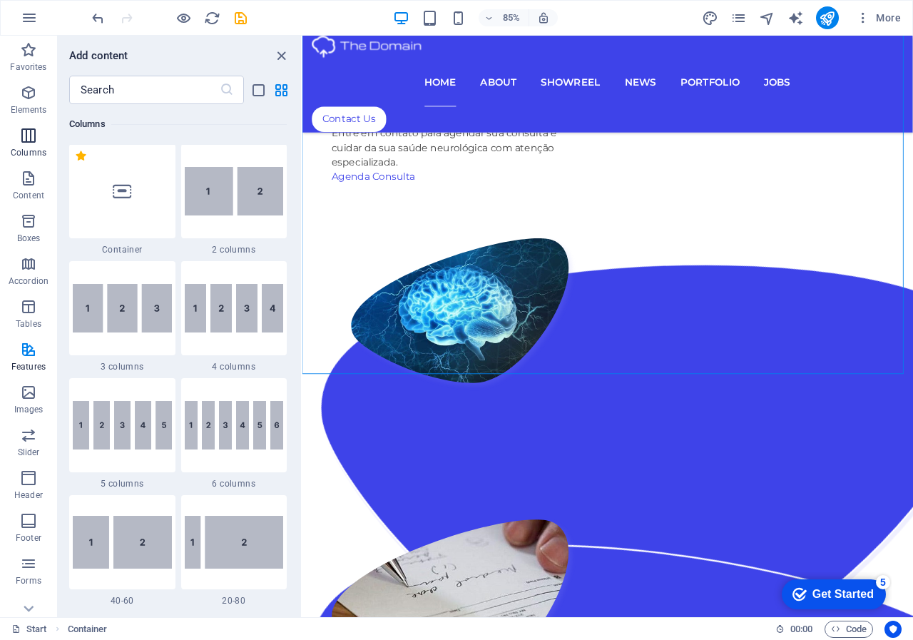
scroll to position [706, 0]
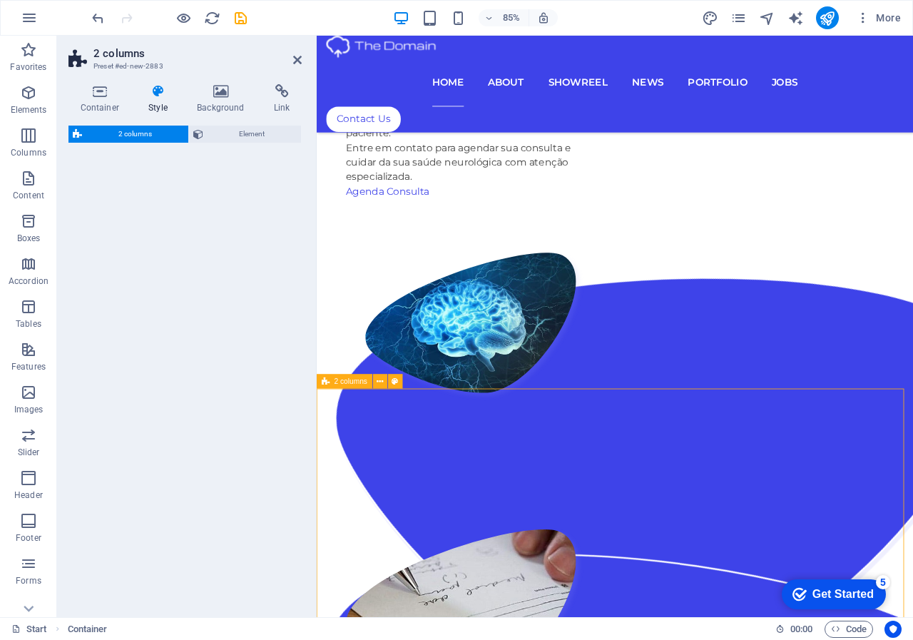
select select "rem"
select select "preset-columns-two-v2-default"
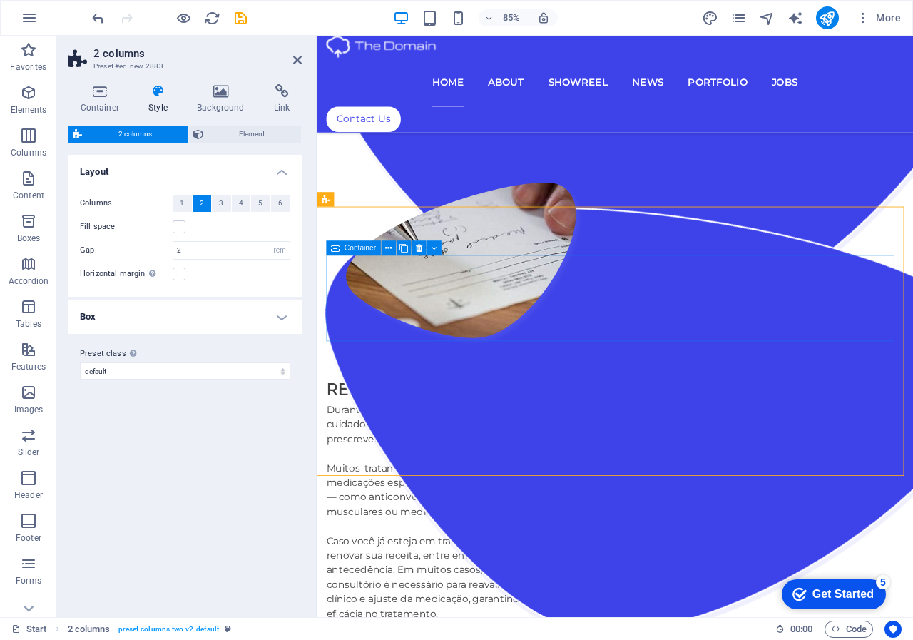
scroll to position [1692, 0]
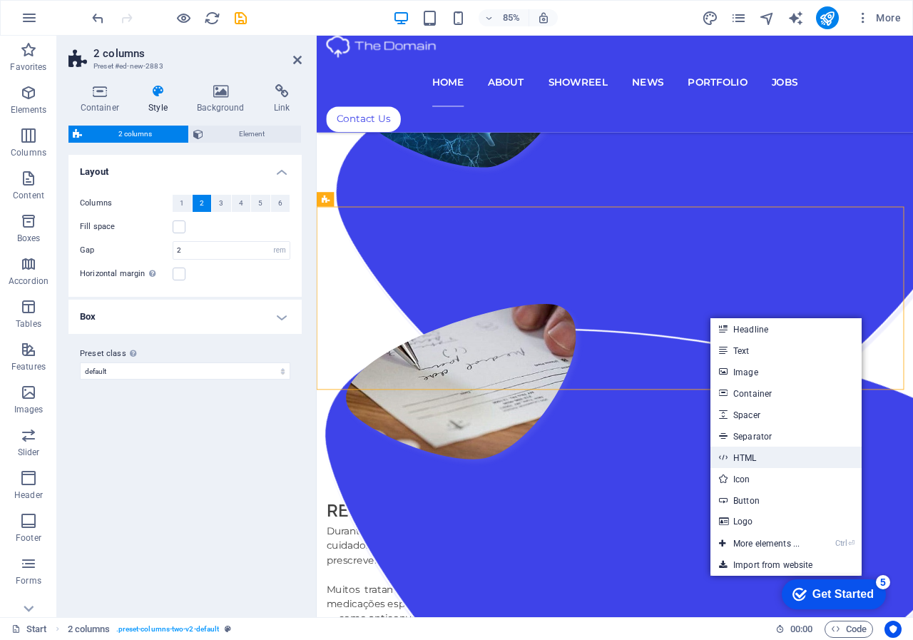
drag, startPoint x: 743, startPoint y: 452, endPoint x: 501, endPoint y: 491, distance: 244.9
click at [743, 453] on link "HTML" at bounding box center [786, 457] width 151 height 21
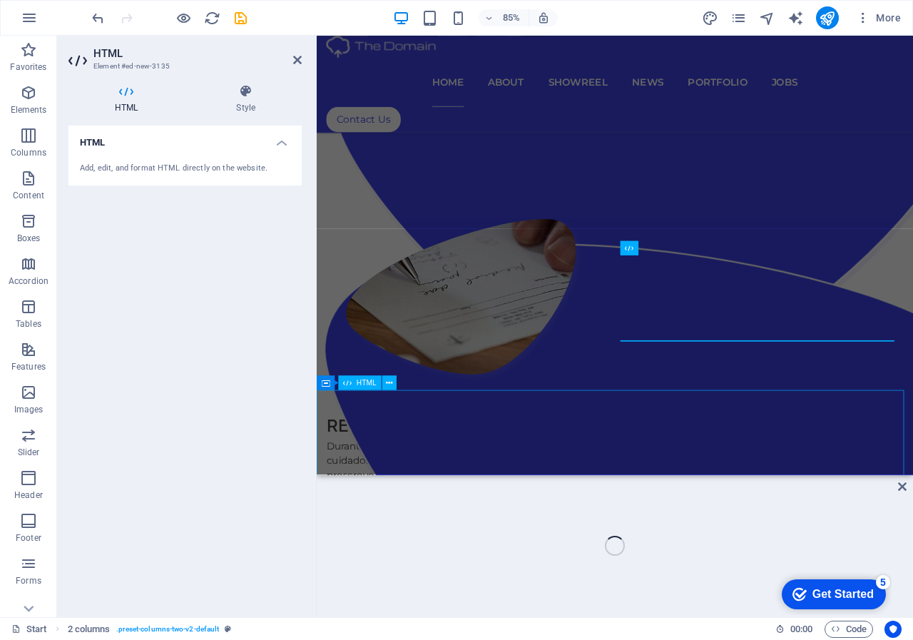
scroll to position [1592, 0]
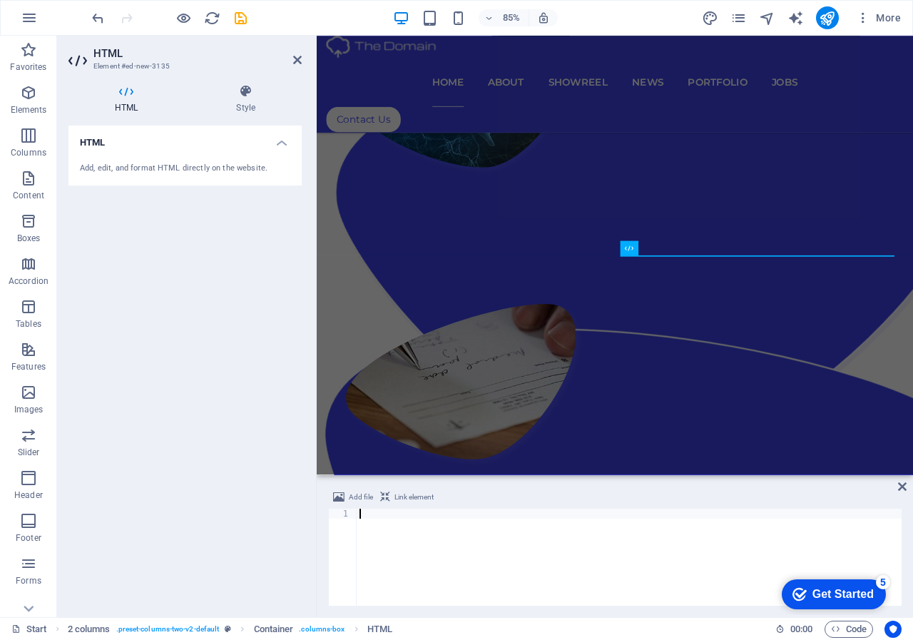
type textarea "https://maps.app.goo.gl/djKZyotCZAG792WG8"
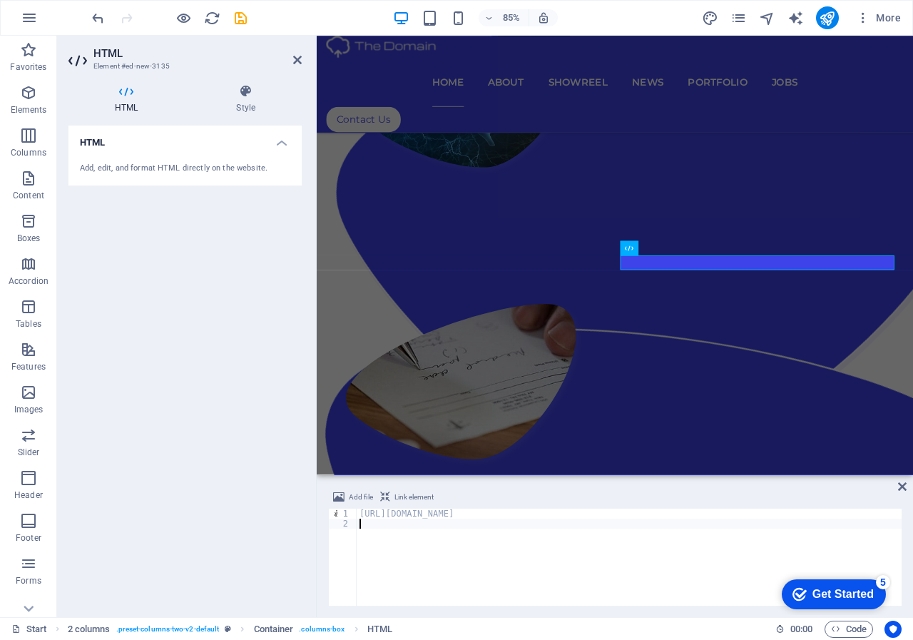
type textarea "https://maps.app.goo.gl/djKZyotCZAG792WG8"
click at [177, 166] on div "Add, edit, and format HTML directly on the website." at bounding box center [185, 169] width 210 height 12
click at [903, 486] on icon at bounding box center [902, 486] width 9 height 11
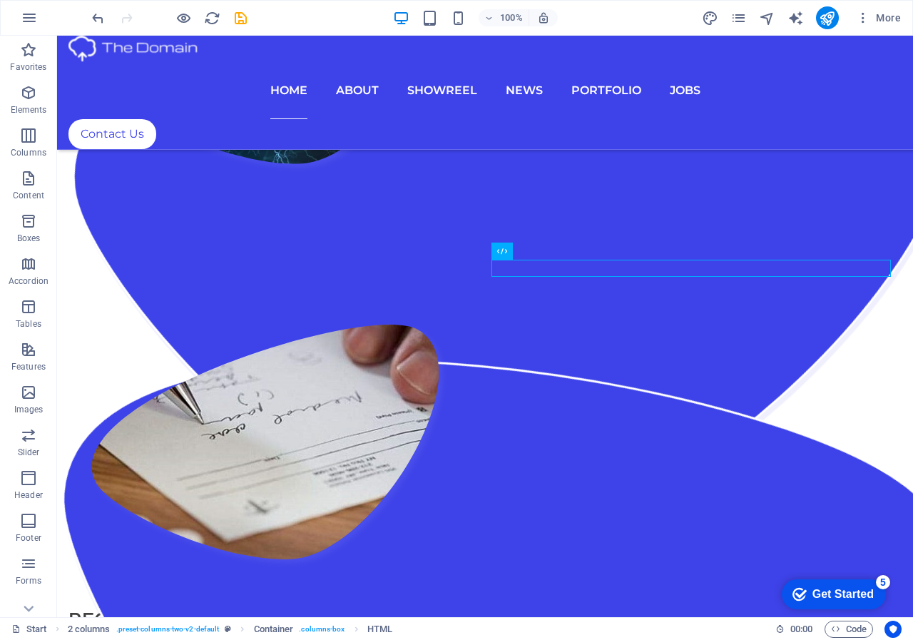
scroll to position [1475, 0]
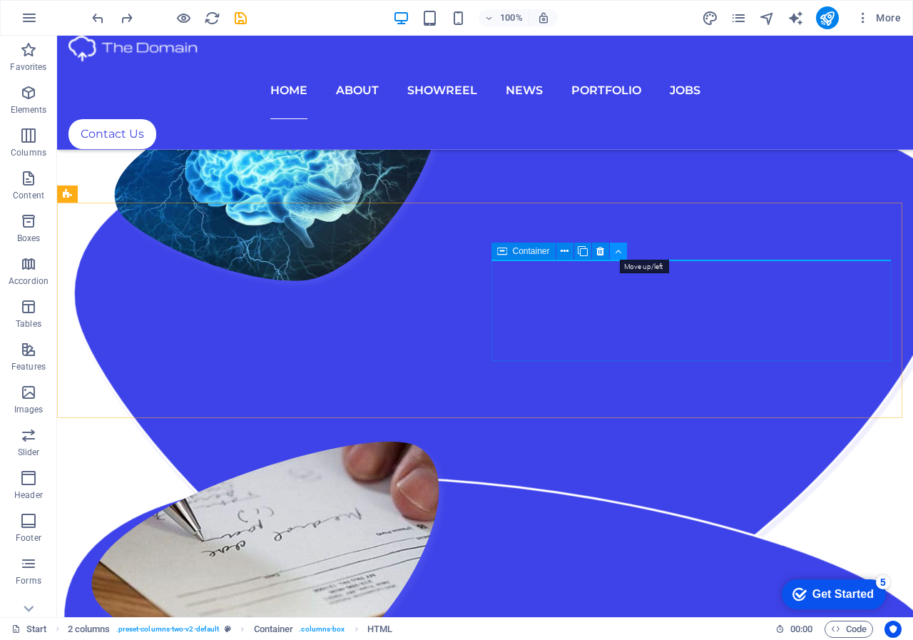
click at [616, 251] on icon at bounding box center [618, 251] width 6 height 15
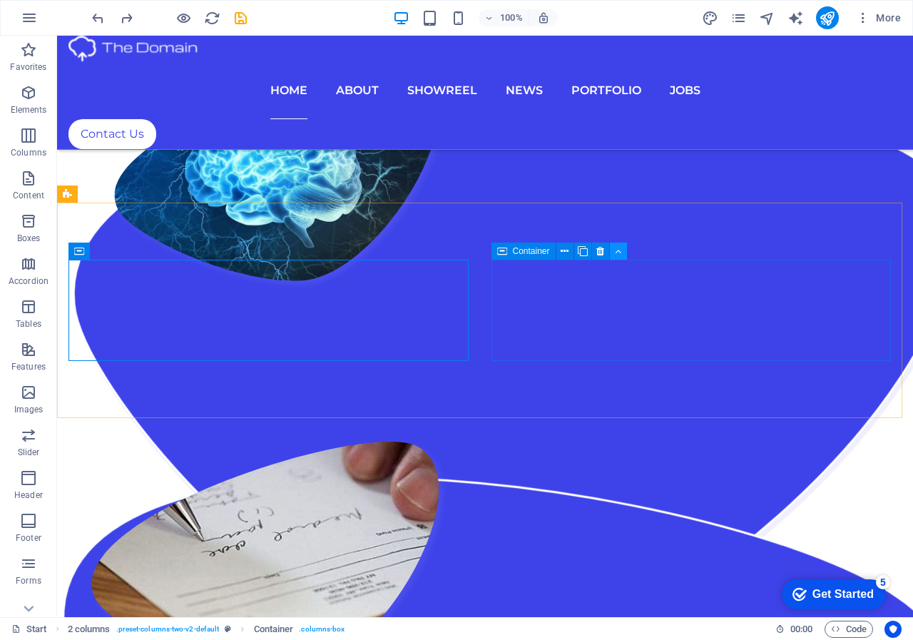
click at [619, 253] on icon at bounding box center [618, 251] width 6 height 15
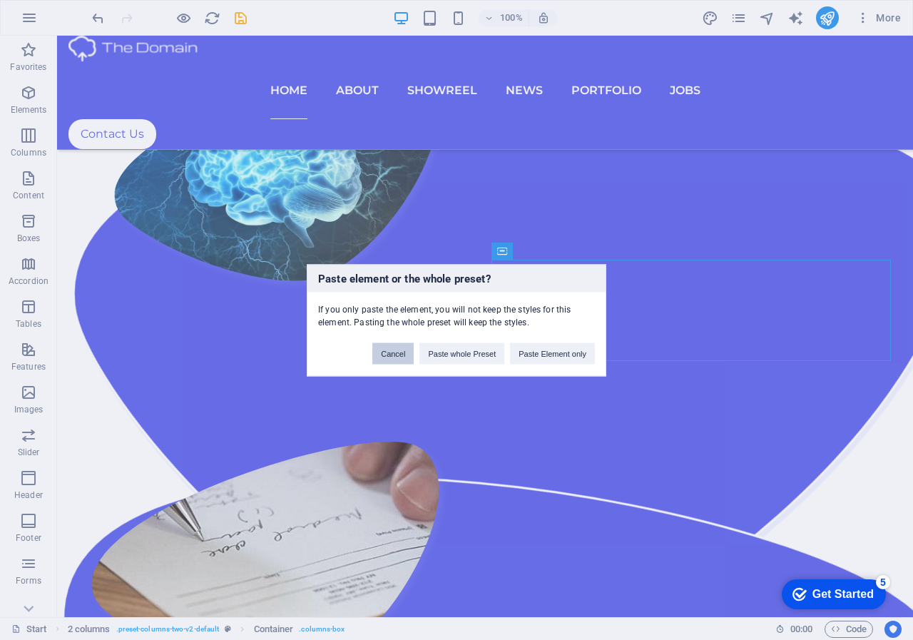
click at [383, 358] on button "Cancel" at bounding box center [392, 352] width 41 height 21
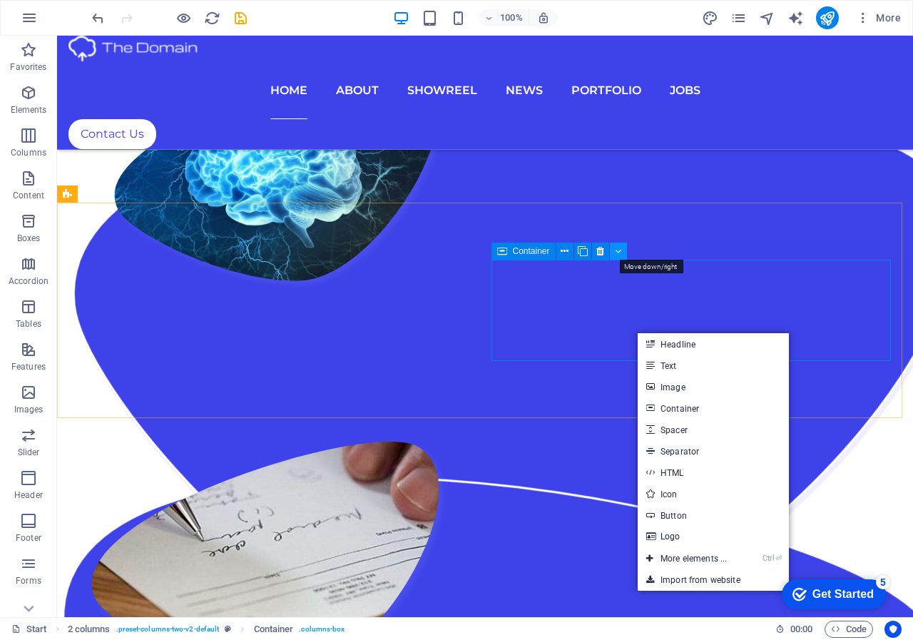
click at [614, 247] on button at bounding box center [618, 251] width 17 height 17
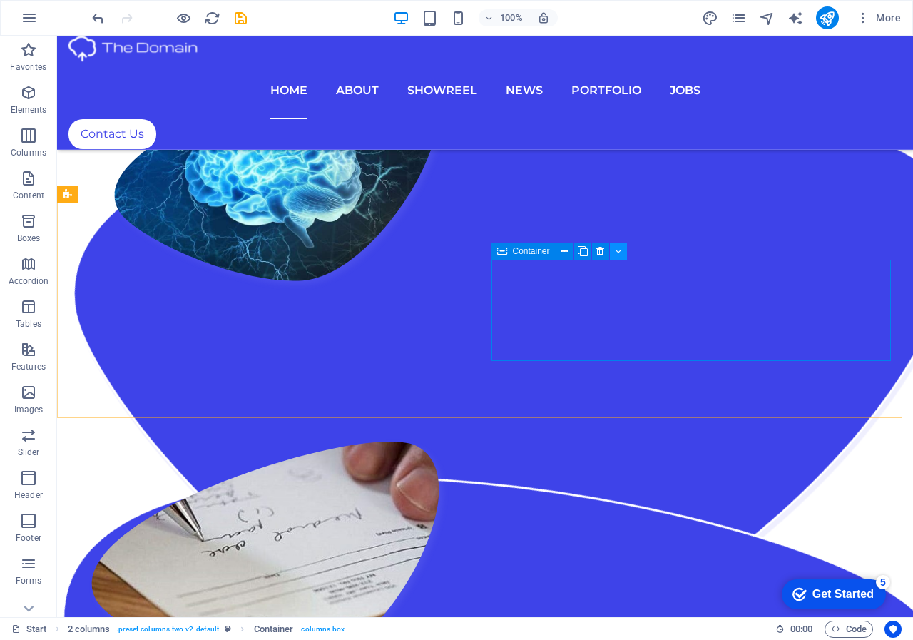
click at [619, 252] on icon at bounding box center [618, 251] width 6 height 15
click at [619, 253] on icon at bounding box center [618, 251] width 6 height 15
click at [620, 253] on icon at bounding box center [618, 251] width 6 height 15
click at [566, 256] on icon at bounding box center [565, 251] width 8 height 15
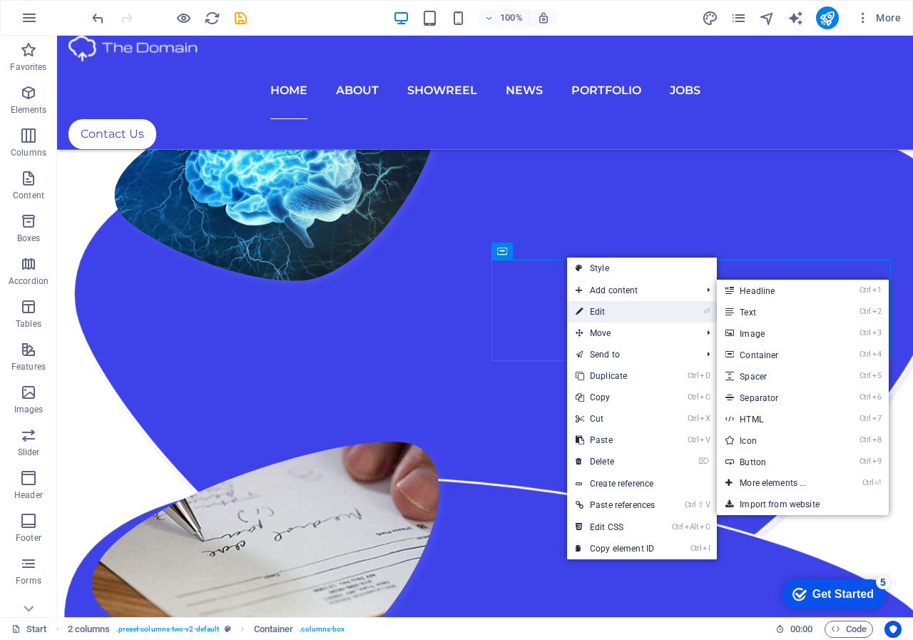
click at [599, 313] on link "⏎ Edit" at bounding box center [615, 311] width 96 height 21
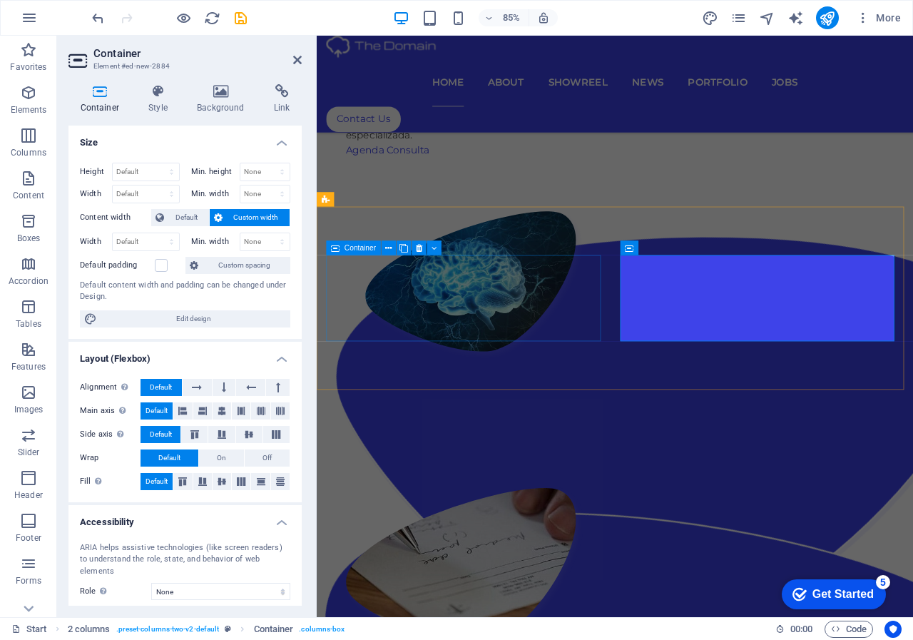
scroll to position [1692, 0]
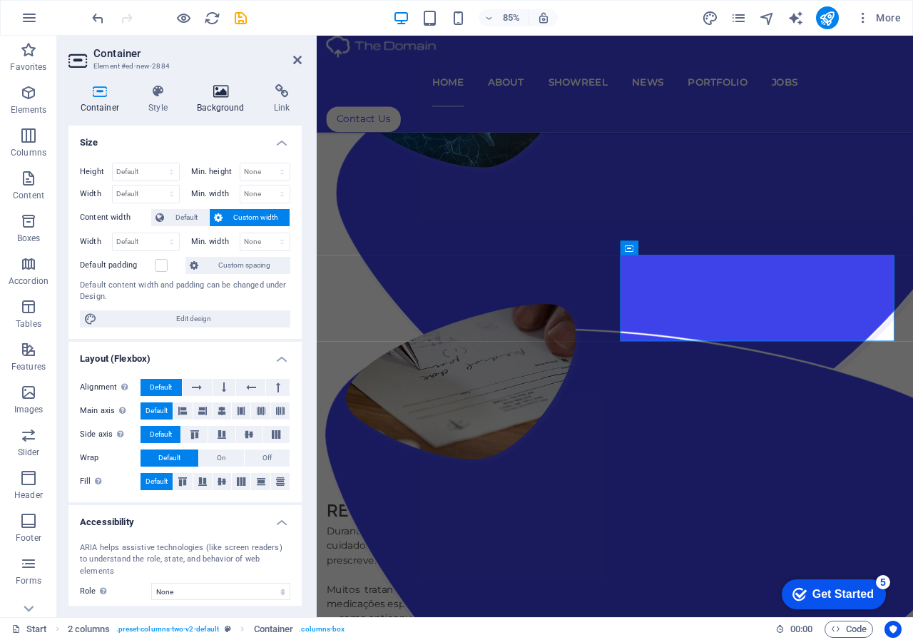
click at [224, 105] on h4 "Background" at bounding box center [223, 99] width 77 height 30
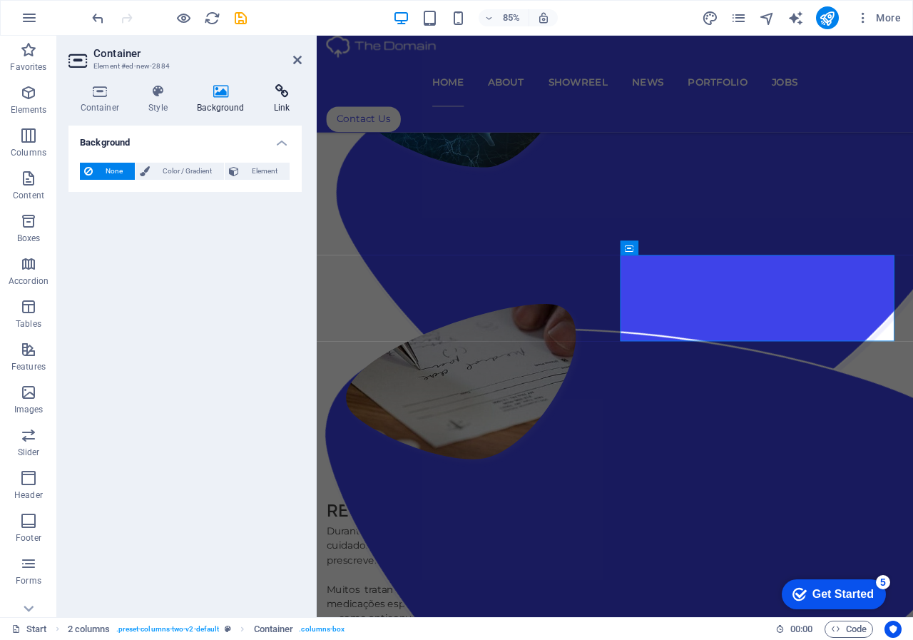
click at [276, 91] on icon at bounding box center [282, 91] width 40 height 14
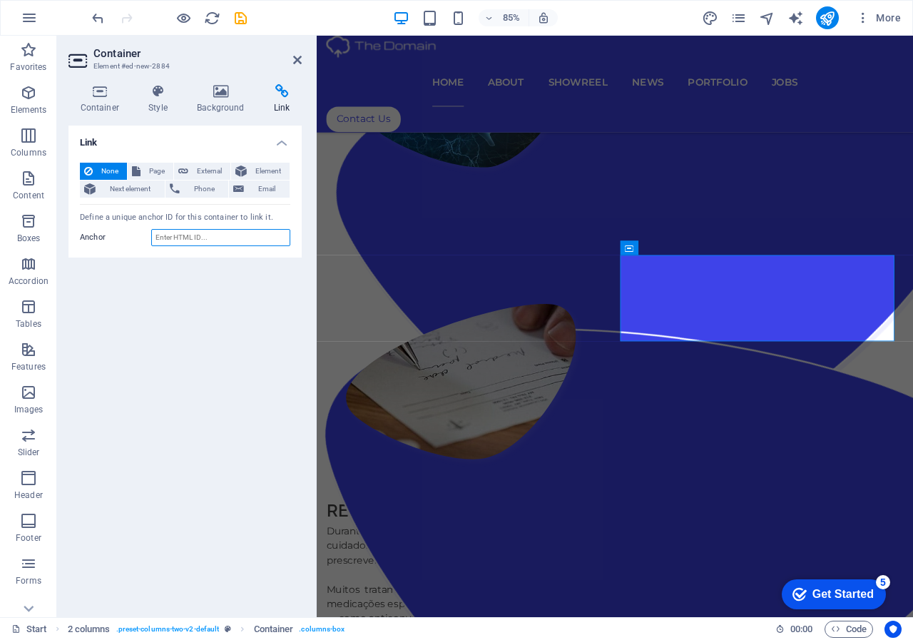
click at [218, 232] on input "Anchor" at bounding box center [220, 237] width 139 height 17
paste input "https://maps.app.goo.gl/djKZyotCZAG792WG8"
type input "https://maps.app.goo.gl/djKZyotCZAG792WG8"
click at [242, 19] on icon "save" at bounding box center [241, 18] width 16 height 16
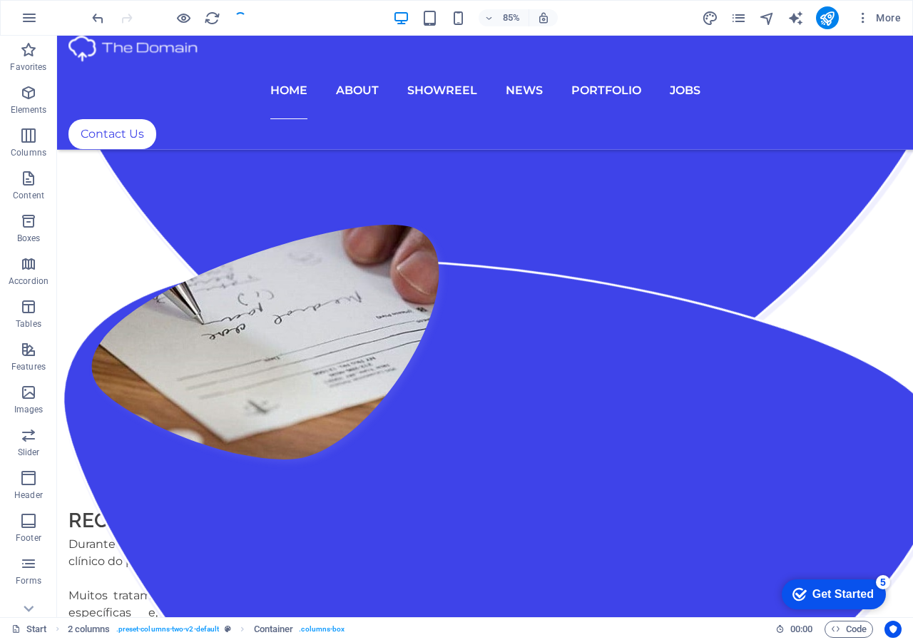
scroll to position [1475, 0]
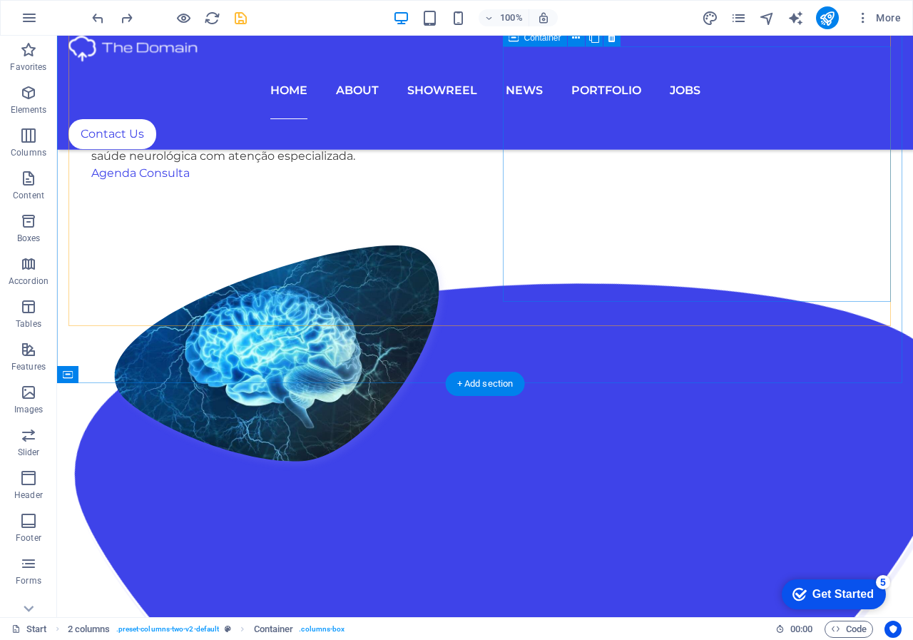
scroll to position [1261, 0]
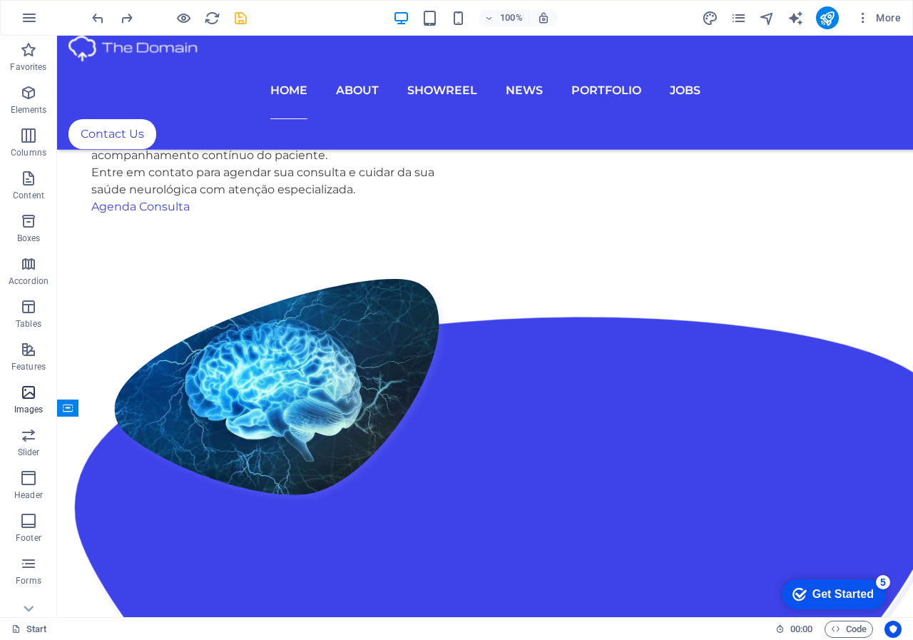
click at [34, 398] on icon "button" at bounding box center [28, 392] width 17 height 17
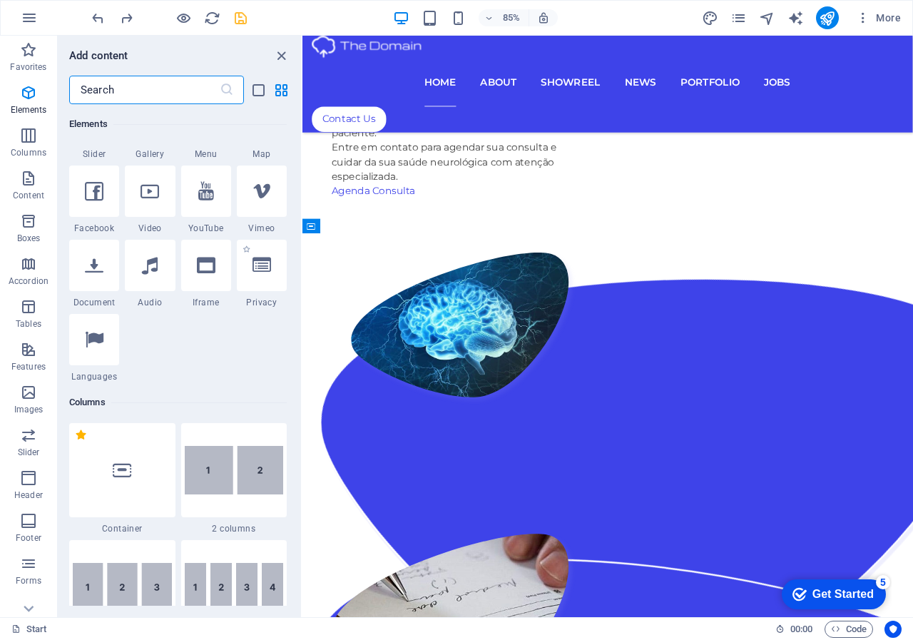
scroll to position [499, 0]
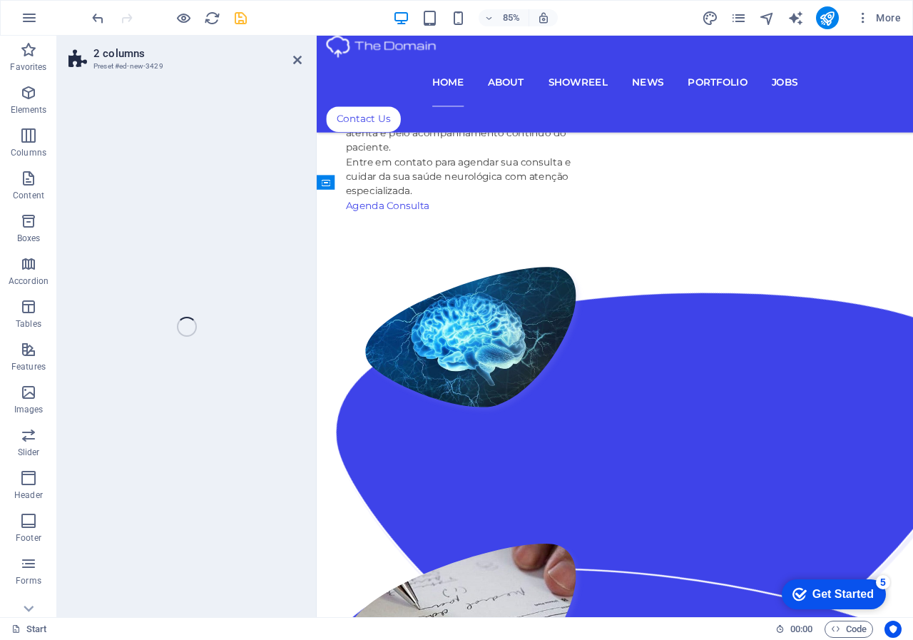
select select "rem"
select select "preset-columns-two-v2-default"
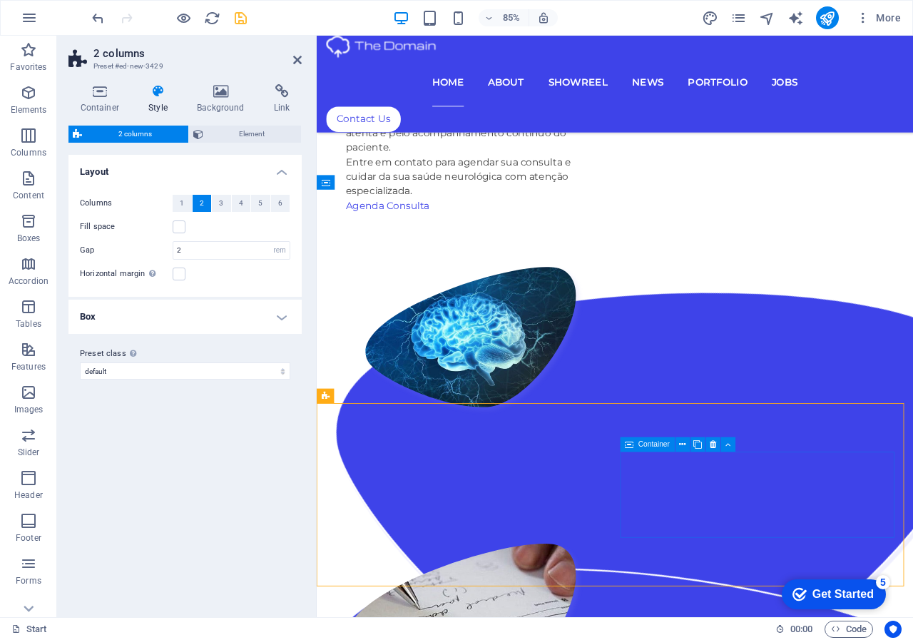
scroll to position [1460, 0]
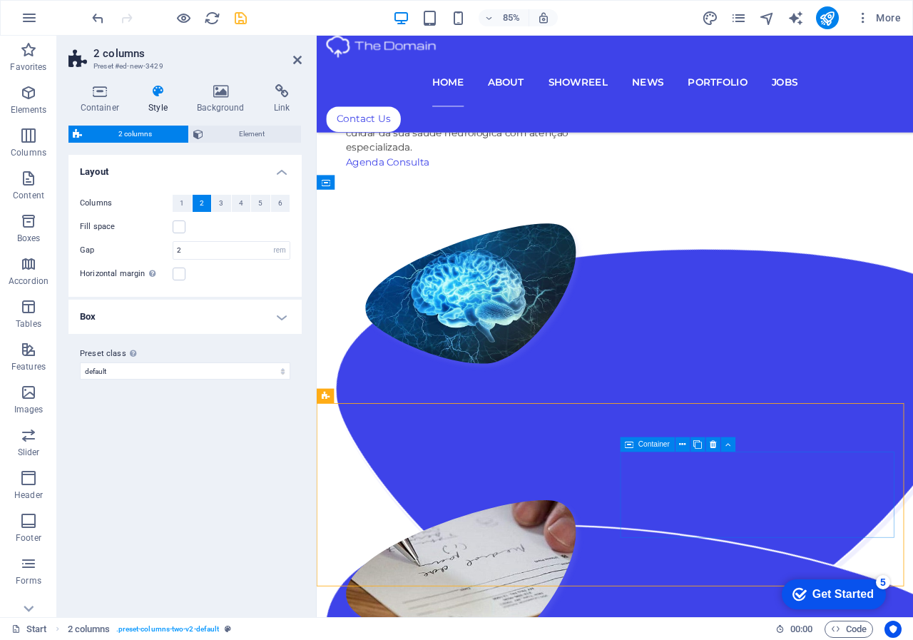
drag, startPoint x: 752, startPoint y: 595, endPoint x: 948, endPoint y: 512, distance: 212.9
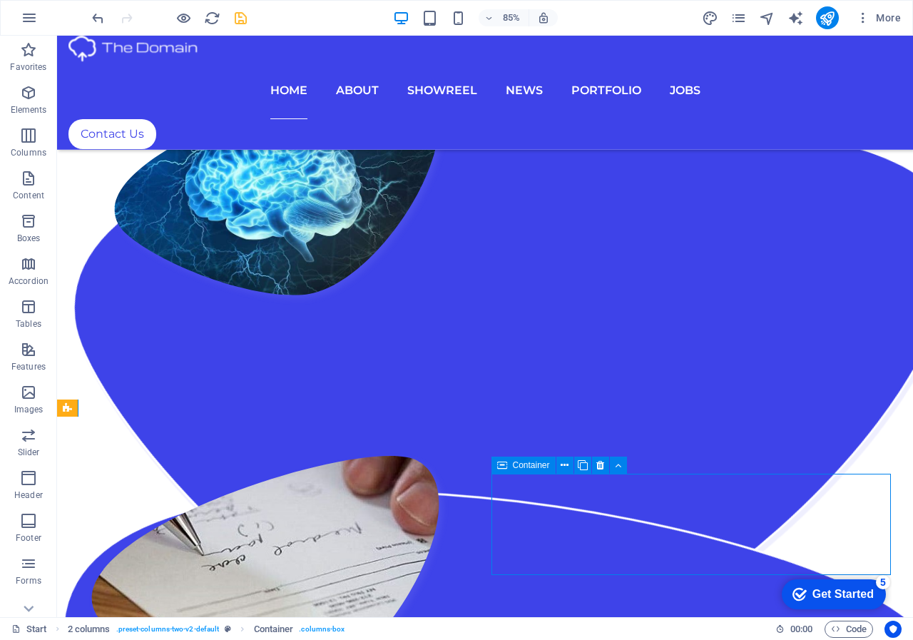
scroll to position [1261, 0]
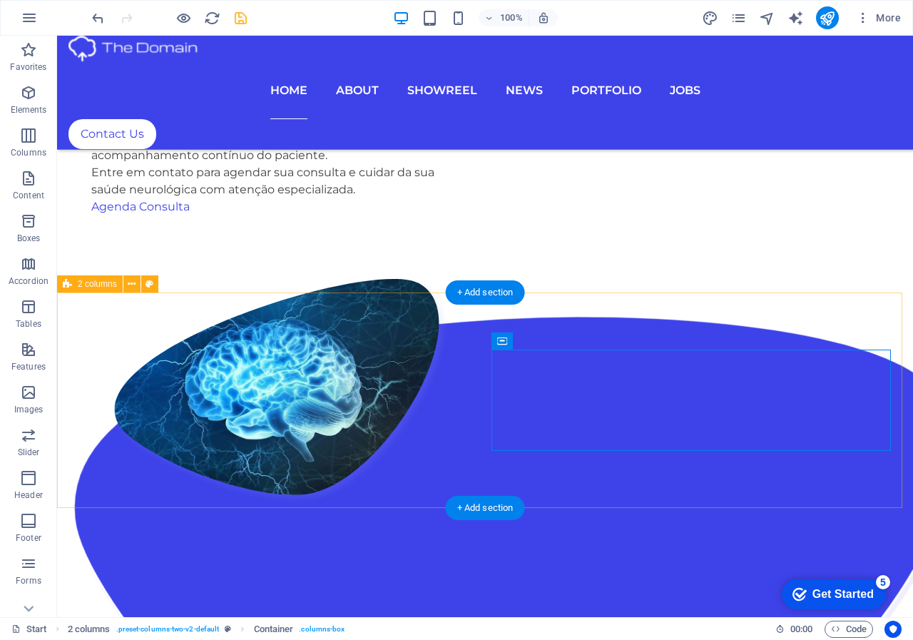
scroll to position [1403, 0]
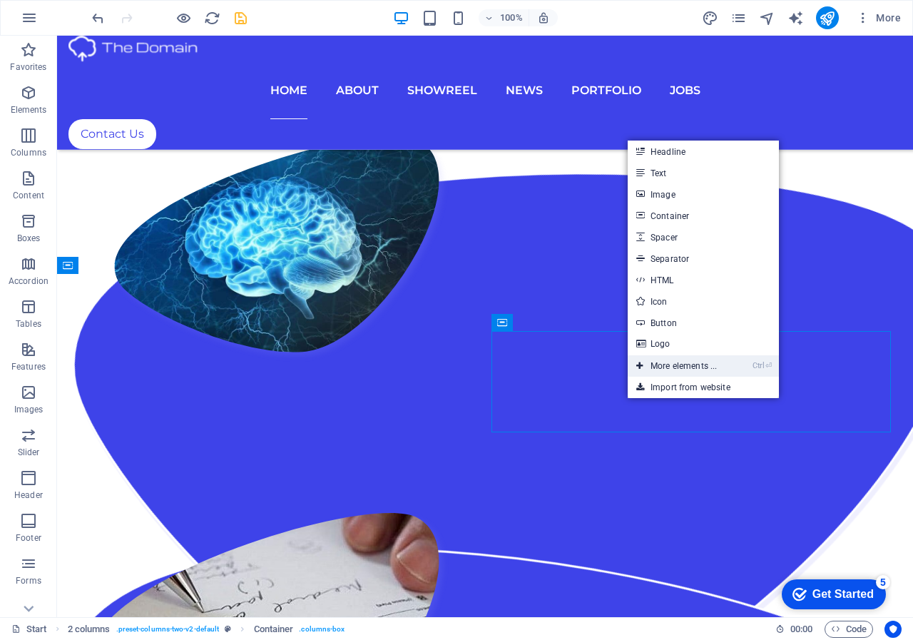
click at [667, 367] on link "Ctrl ⏎ More elements ..." at bounding box center [677, 365] width 98 height 21
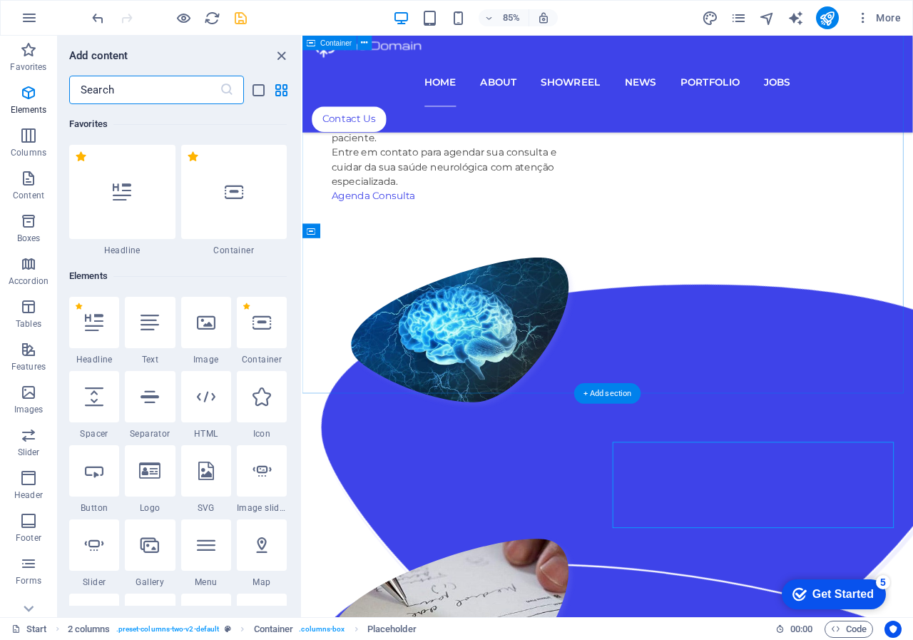
scroll to position [152, 0]
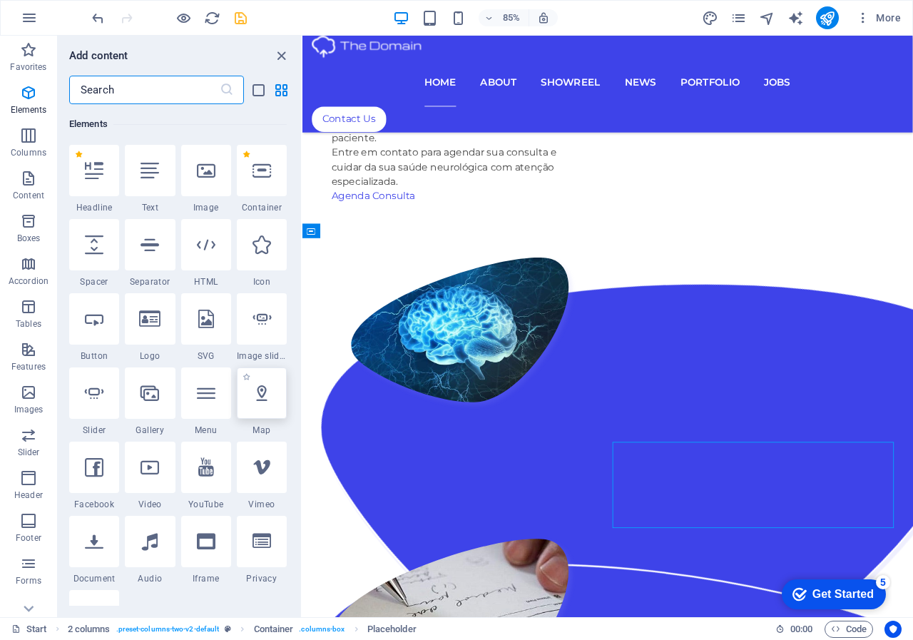
click at [264, 400] on icon at bounding box center [262, 393] width 19 height 19
select select "1"
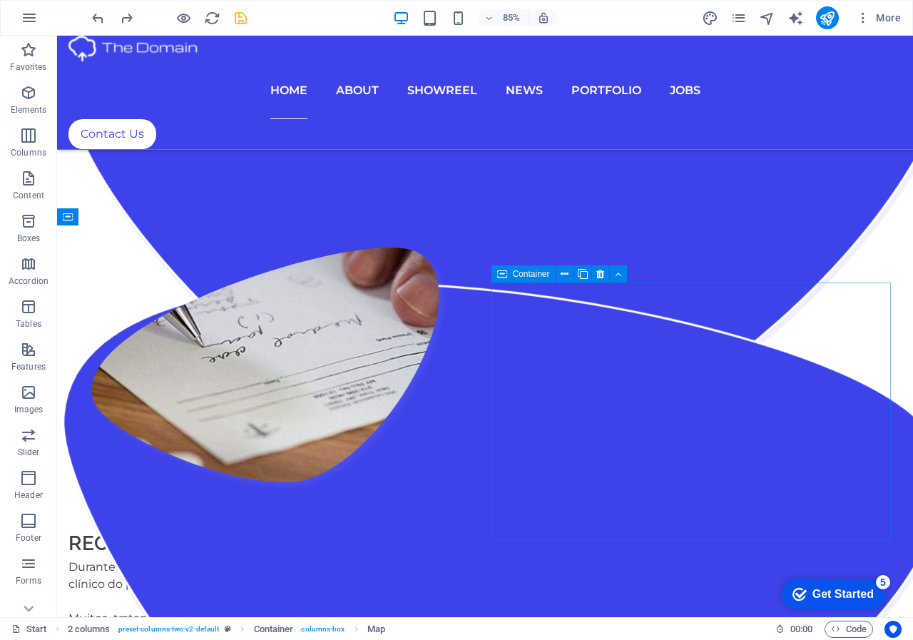
scroll to position [1452, 0]
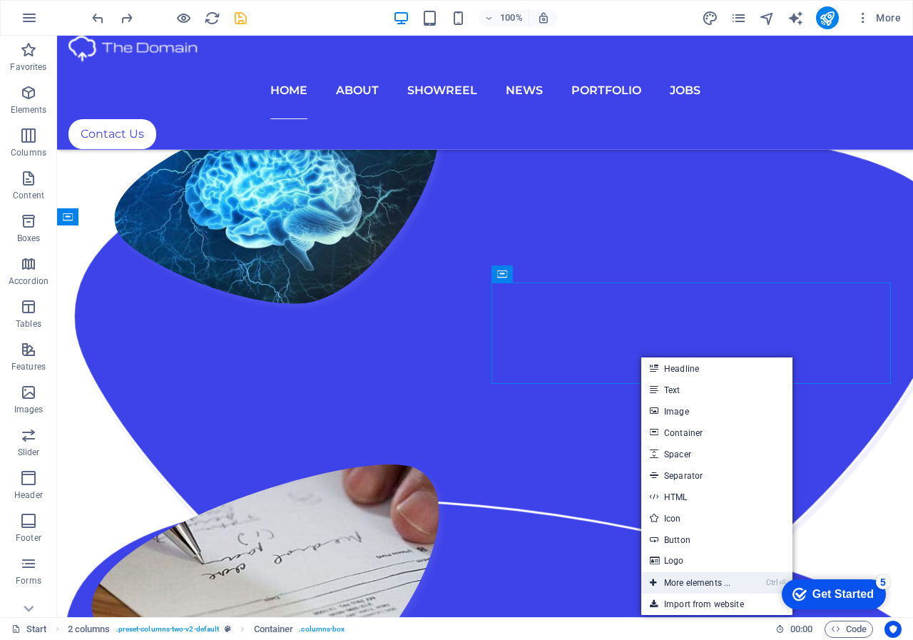
click at [708, 581] on link "Ctrl ⏎ More elements ..." at bounding box center [690, 582] width 98 height 21
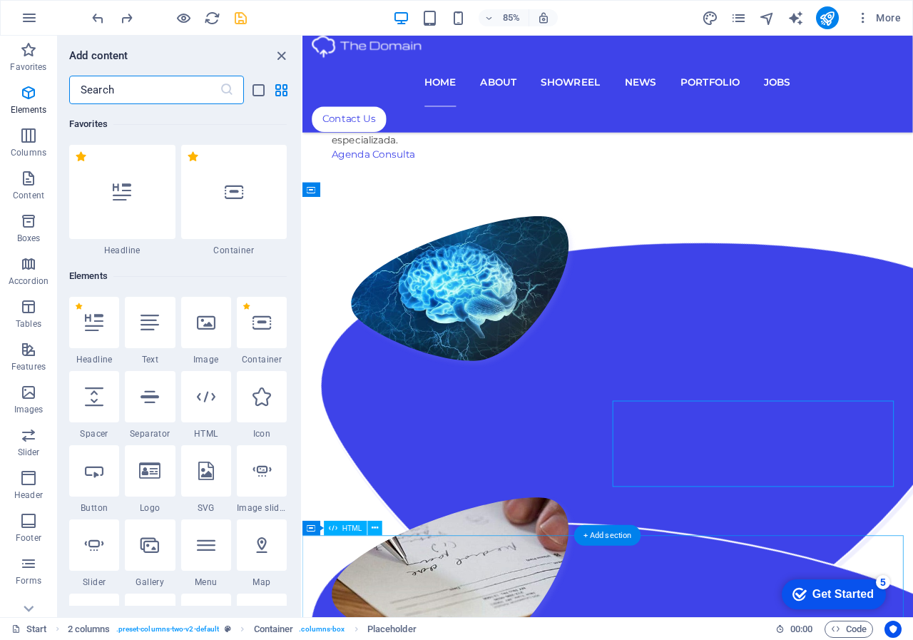
scroll to position [152, 0]
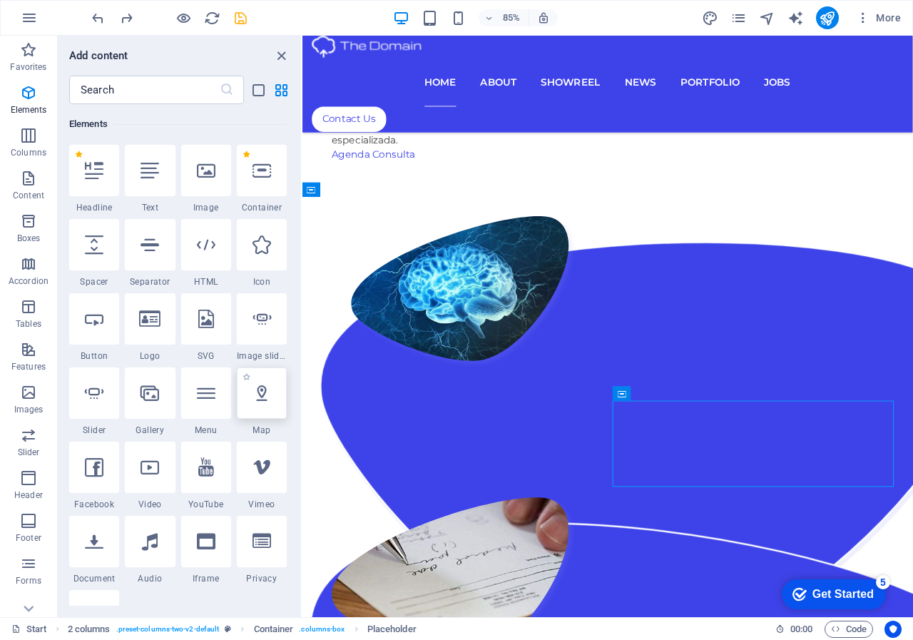
click at [260, 400] on icon at bounding box center [262, 393] width 19 height 19
select select "1"
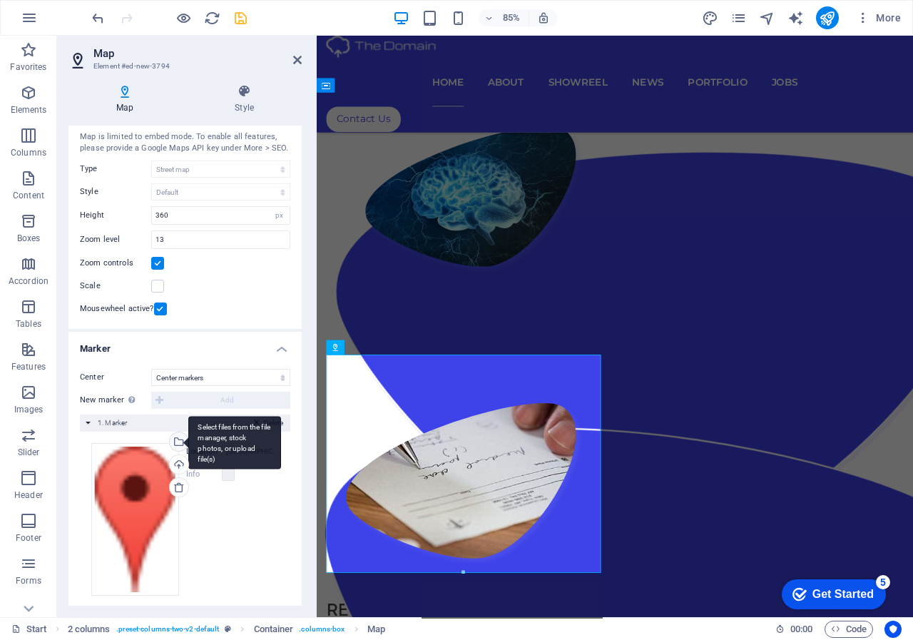
scroll to position [47, 0]
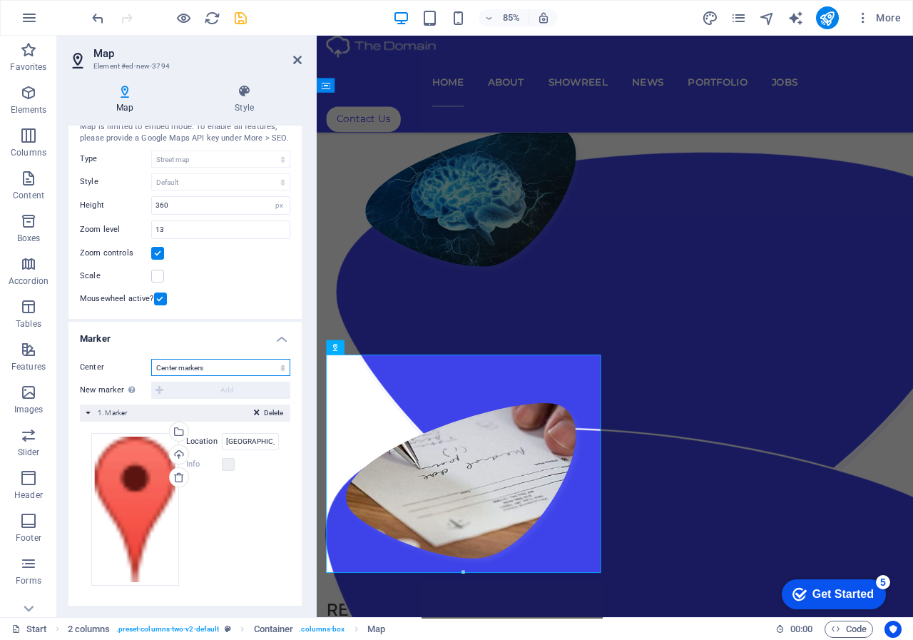
click at [176, 371] on select "Don't center Center markers Center and zoom markers" at bounding box center [220, 367] width 139 height 17
click at [190, 367] on select "Don't center Center markers Center and zoom markers" at bounding box center [220, 367] width 139 height 17
click at [201, 439] on label "Location" at bounding box center [204, 441] width 36 height 17
click at [222, 439] on input "Brooklyn Bridge, 10038 New York, NY" at bounding box center [250, 441] width 57 height 17
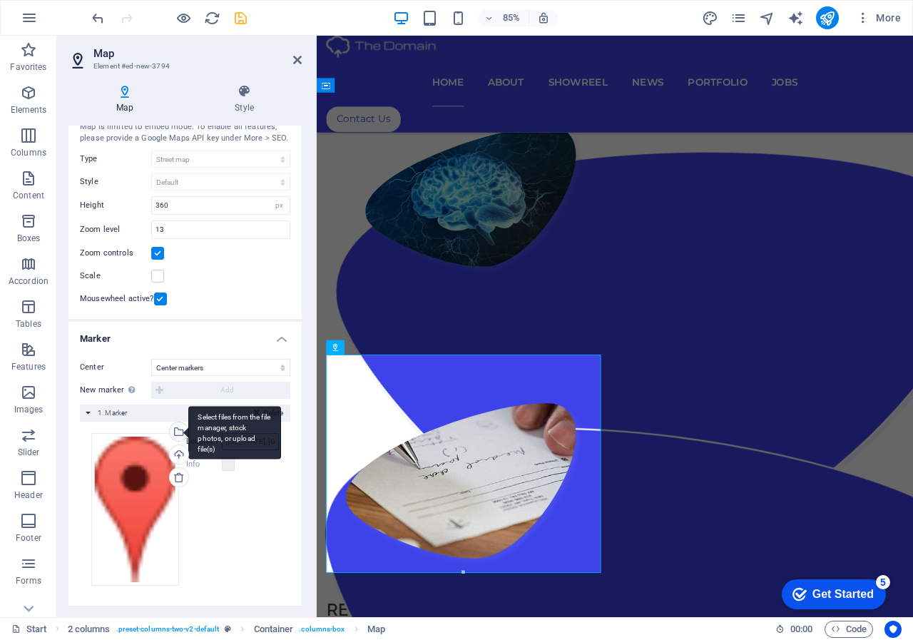
scroll to position [0, 0]
drag, startPoint x: 270, startPoint y: 439, endPoint x: 126, endPoint y: 434, distance: 143.5
click at [126, 434] on div "Drag files here, click to choose files or select files from Files or our free s…" at bounding box center [185, 509] width 188 height 153
type input "bernardino de campos, 1609"
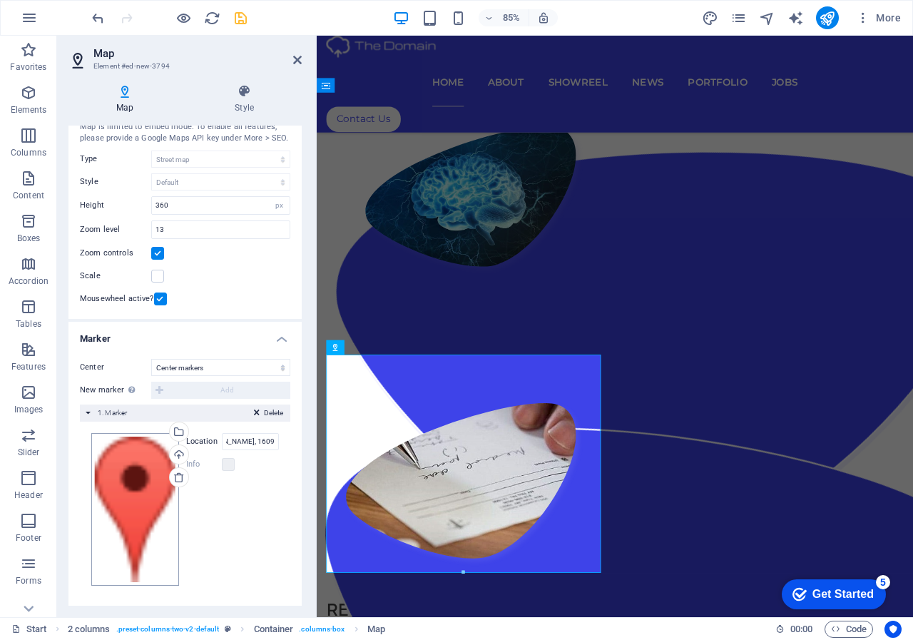
scroll to position [0, 0]
click at [240, 16] on icon "save" at bounding box center [241, 18] width 16 height 16
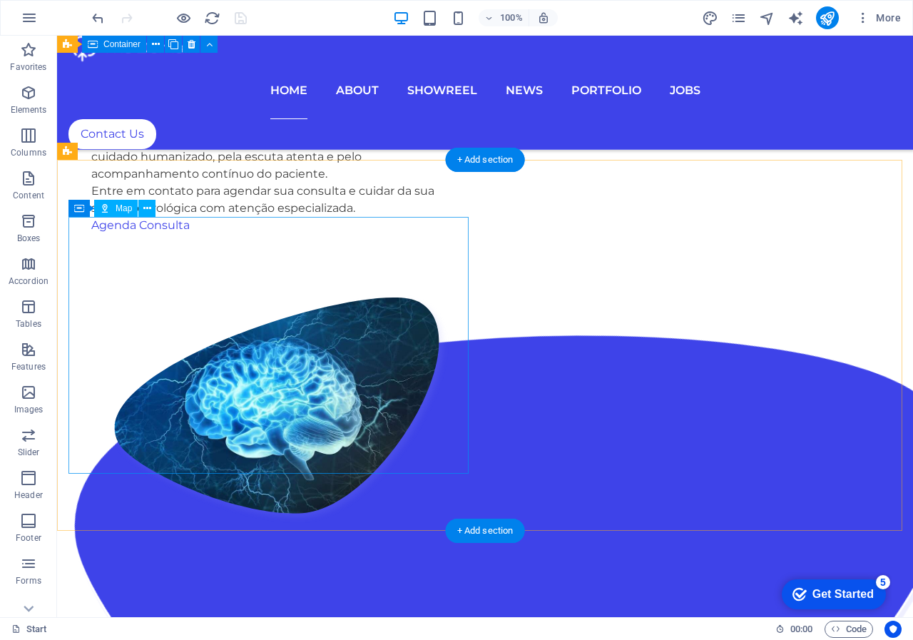
scroll to position [1518, 0]
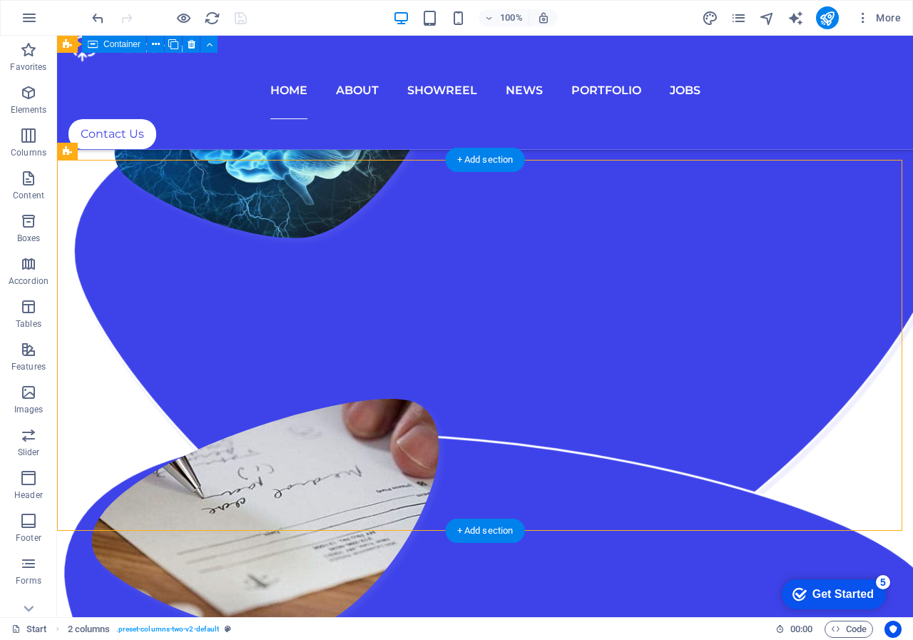
drag, startPoint x: 498, startPoint y: 315, endPoint x: 601, endPoint y: 307, distance: 103.1
